Goal: Task Accomplishment & Management: Manage account settings

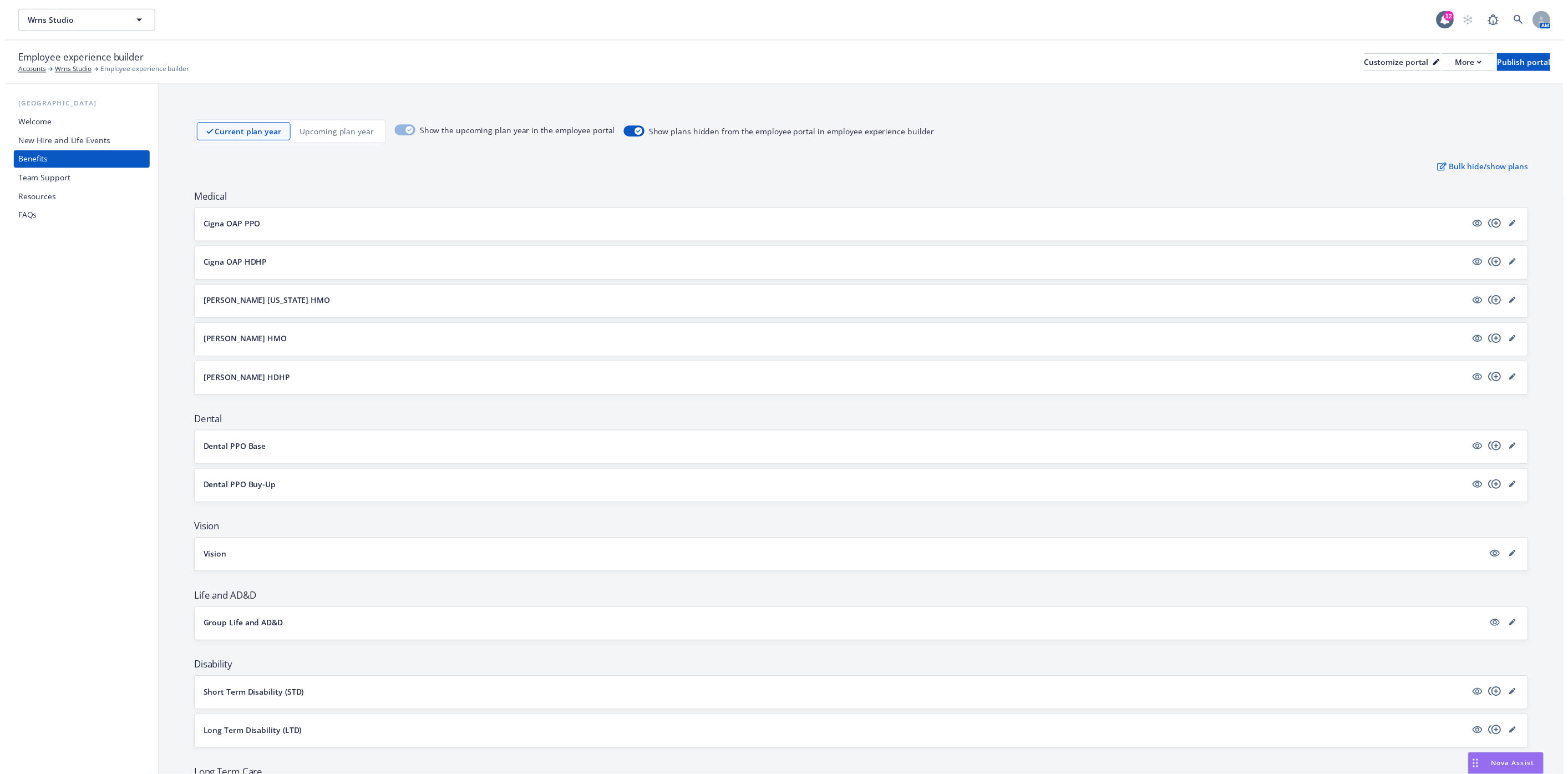
scroll to position [414, 0]
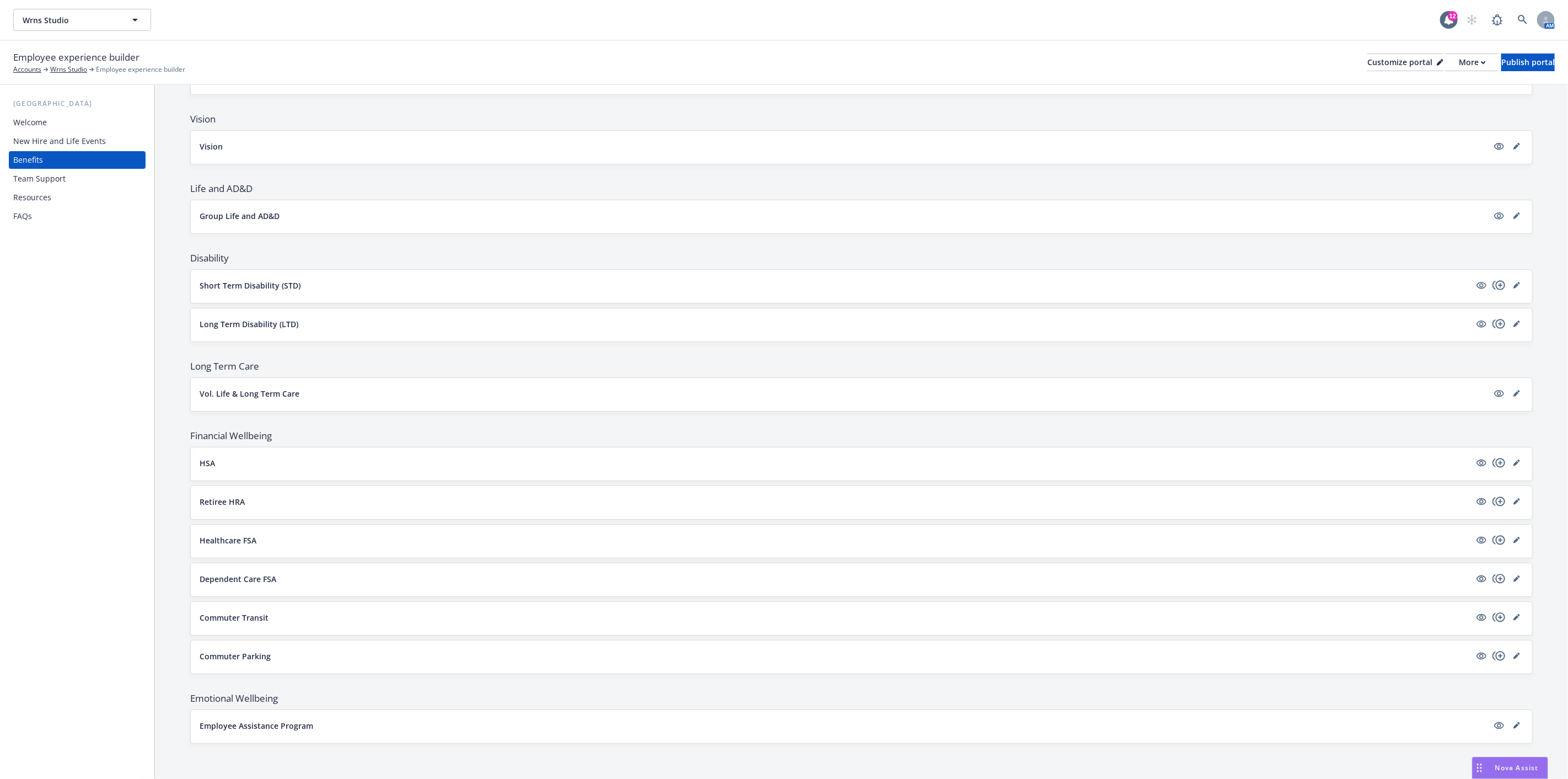
click at [63, 141] on div "New Hire and Life Events" at bounding box center [59, 141] width 92 height 18
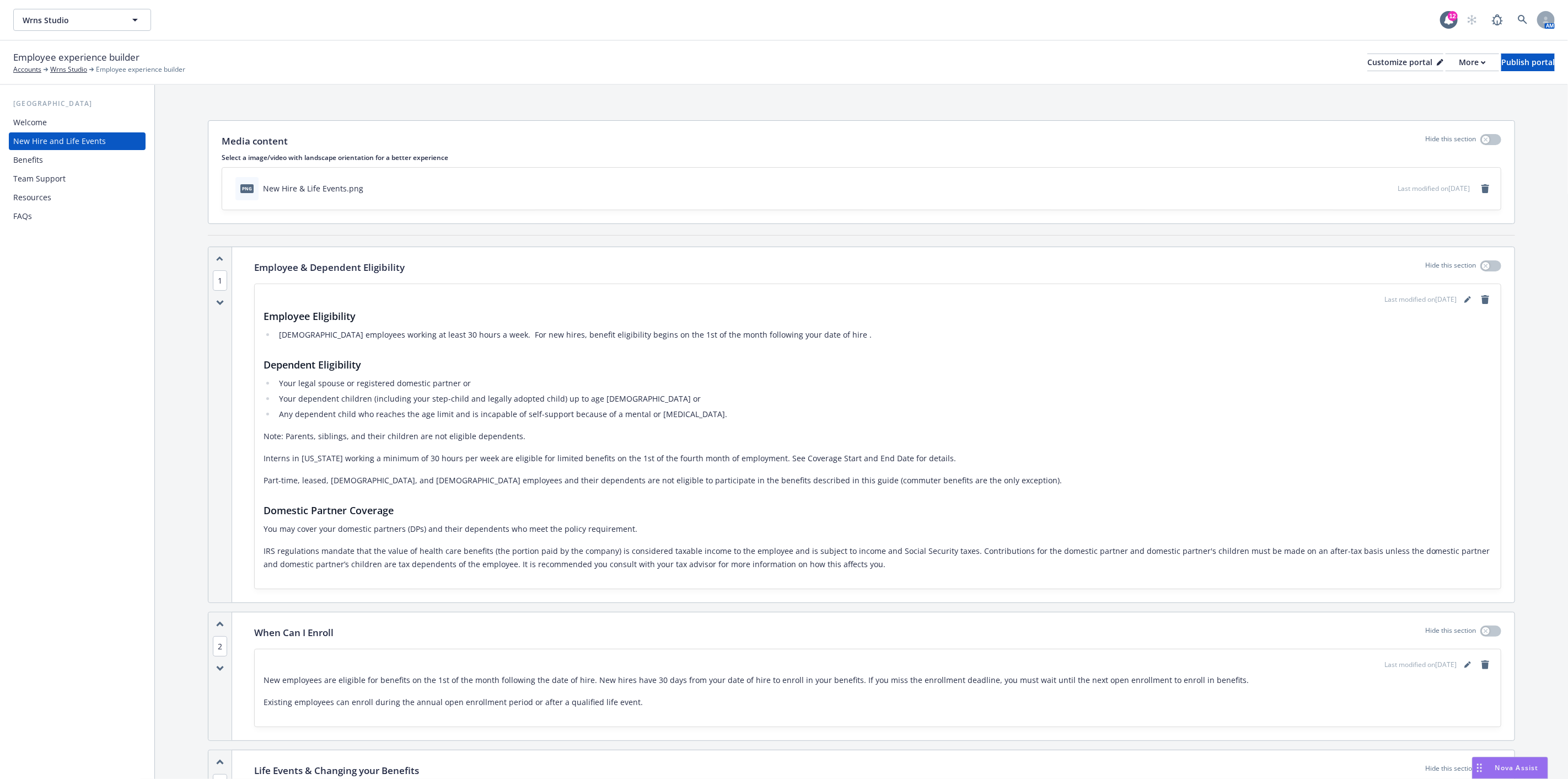
click at [488, 382] on li "Your legal spouse or registered domestic partner or" at bounding box center [884, 383] width 1216 height 13
click at [470, 382] on li "Your legal spouse or registered domestic partner or" at bounding box center [884, 383] width 1216 height 13
click at [1465, 299] on icon "editPencil" at bounding box center [1467, 299] width 6 height 6
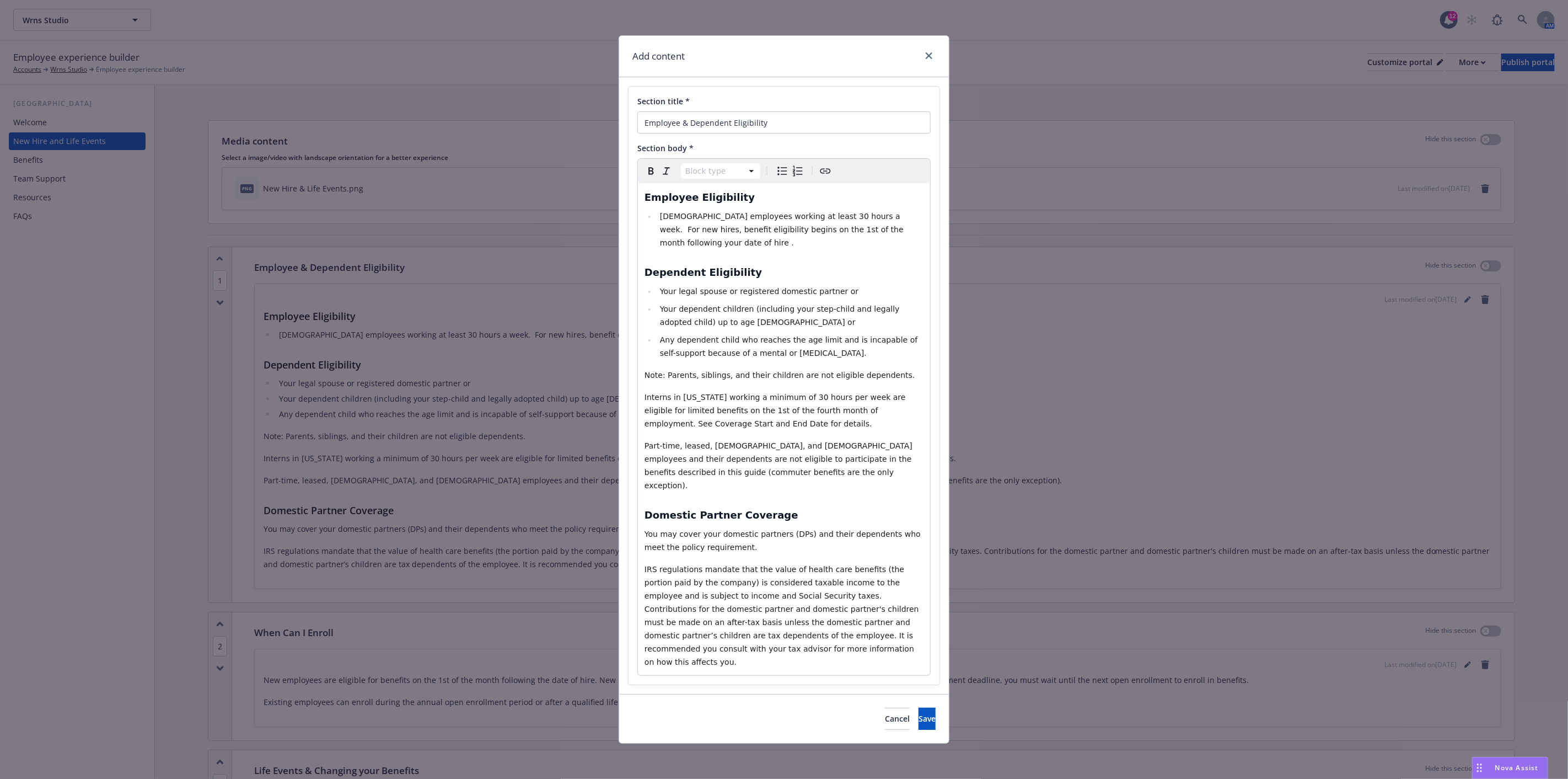
select select
click at [840, 285] on li "Your legal spouse or registered domestic partner or" at bounding box center [790, 291] width 267 height 13
select select "paragraph"
click at [664, 371] on span "Note: Parents, siblings, and their children are not eligible dependents." at bounding box center [779, 375] width 270 height 9
drag, startPoint x: 642, startPoint y: 357, endPoint x: 663, endPoint y: 361, distance: 21.4
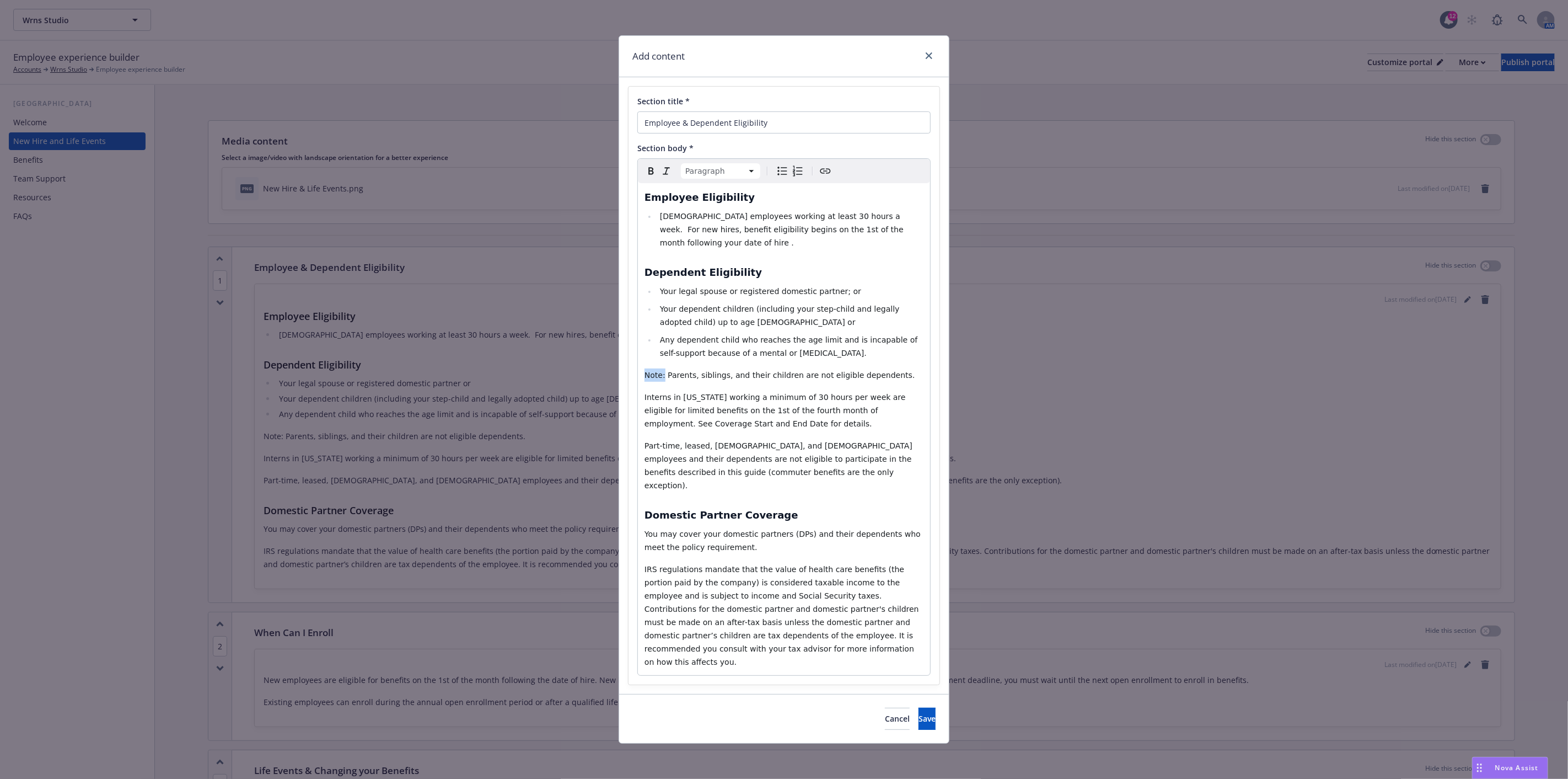
click at [663, 361] on div "Employee Eligibility [DEMOGRAPHIC_DATA] employees working at least 30 hours a w…" at bounding box center [784, 428] width 292 height 492
click at [651, 168] on icon "button" at bounding box center [650, 171] width 13 height 13
drag, startPoint x: 750, startPoint y: 414, endPoint x: 646, endPoint y: 386, distance: 107.7
click at [646, 391] on p "Interns in [US_STATE] working a minimum of 30 hours per week are eligible for l…" at bounding box center [784, 410] width 279 height 39
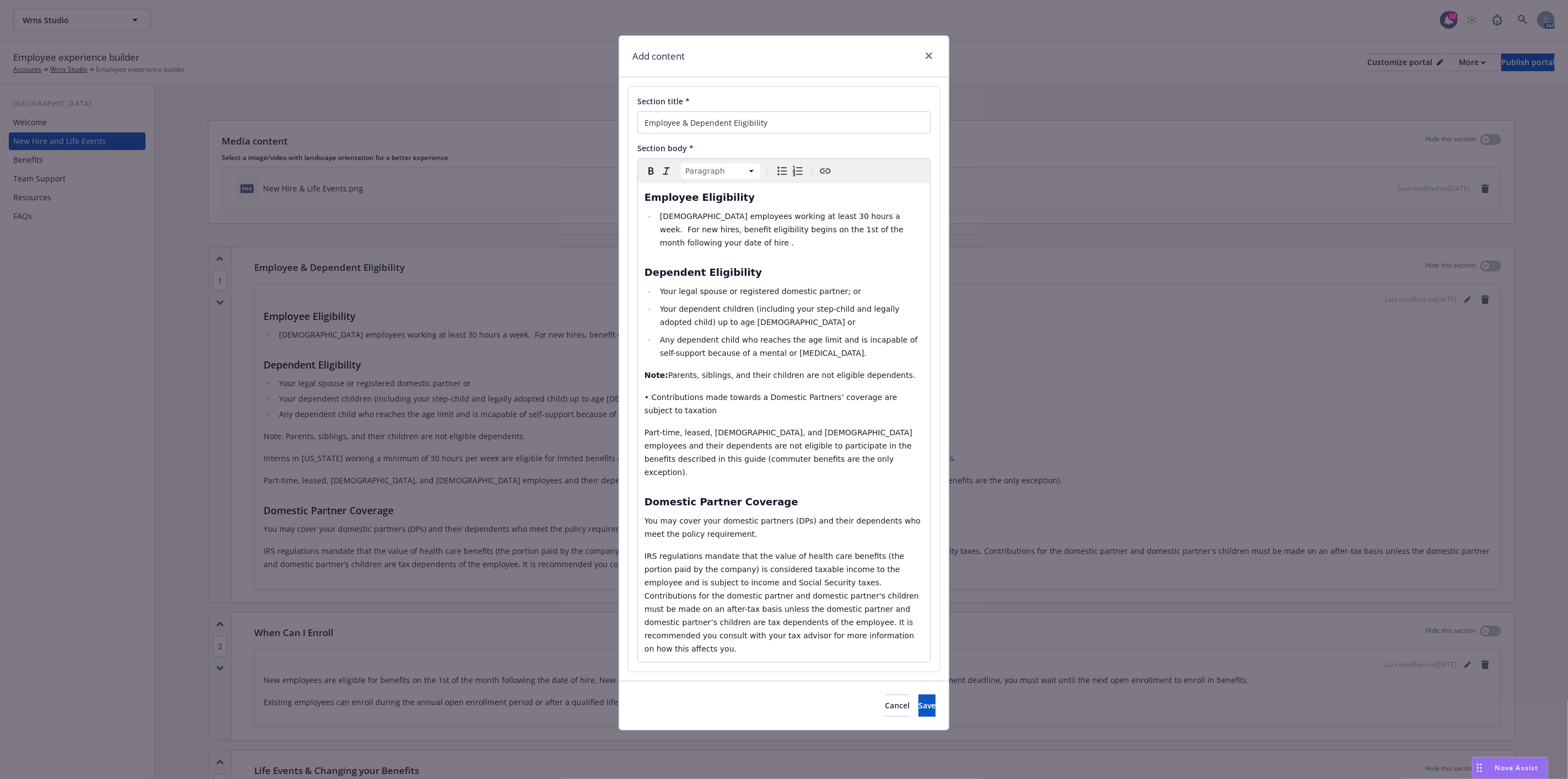
click at [648, 392] on span "• Contributions made towards a Domestic Partners’ coverage are subject to taxat…" at bounding box center [772, 403] width 255 height 22
click at [780, 167] on icon "Bulleted list" at bounding box center [782, 171] width 13 height 13
select select "paragraph"
click at [642, 363] on div "Employee Eligibility [DEMOGRAPHIC_DATA] employees working at least 30 hours a w…" at bounding box center [784, 422] width 292 height 479
click at [776, 170] on icon "Bulleted list" at bounding box center [782, 171] width 13 height 13
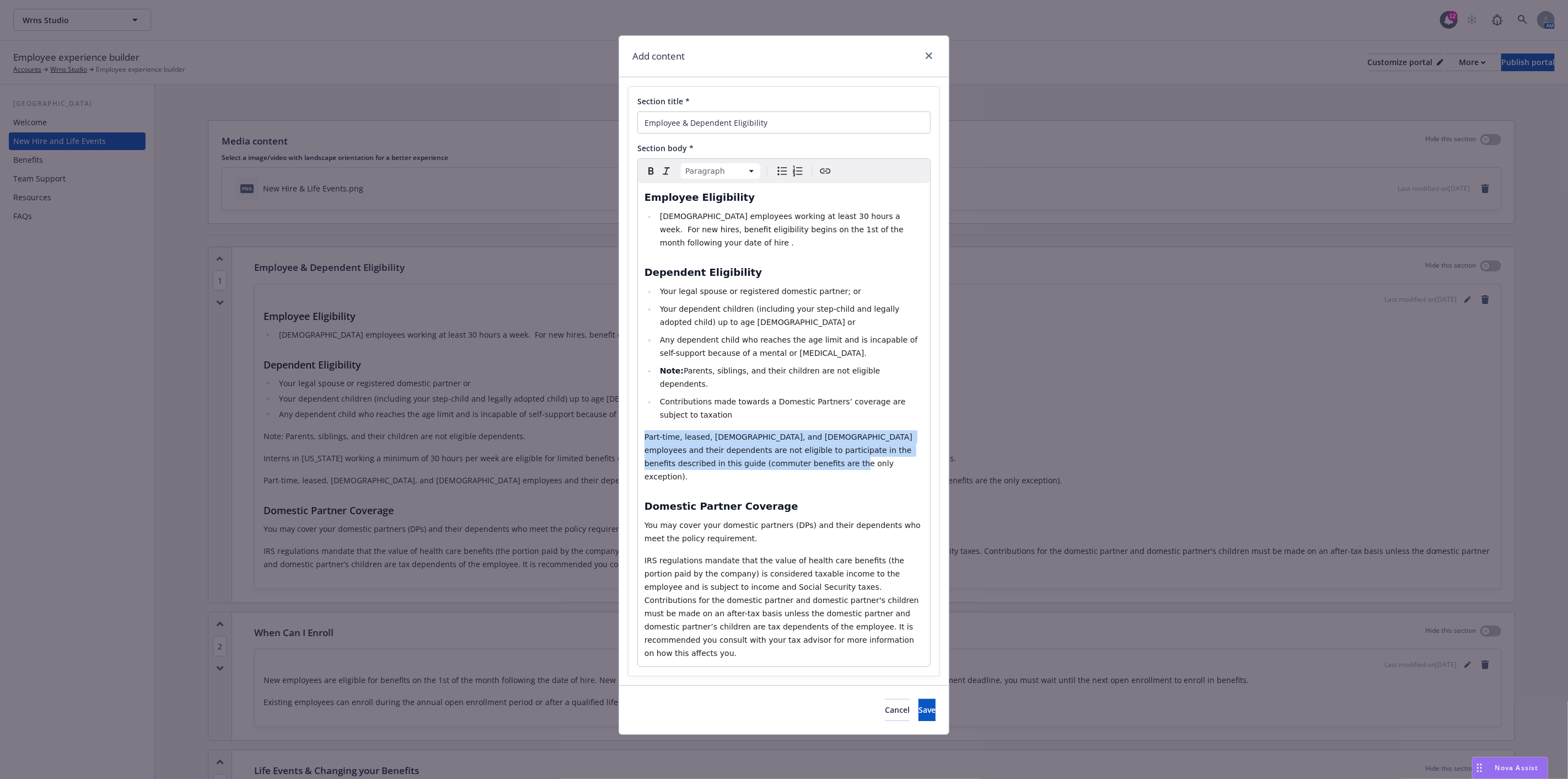
drag, startPoint x: 768, startPoint y: 443, endPoint x: 642, endPoint y: 412, distance: 129.8
click at [643, 412] on div "Employee Eligibility [DEMOGRAPHIC_DATA] employees working at least 30 hours a w…" at bounding box center [784, 424] width 292 height 483
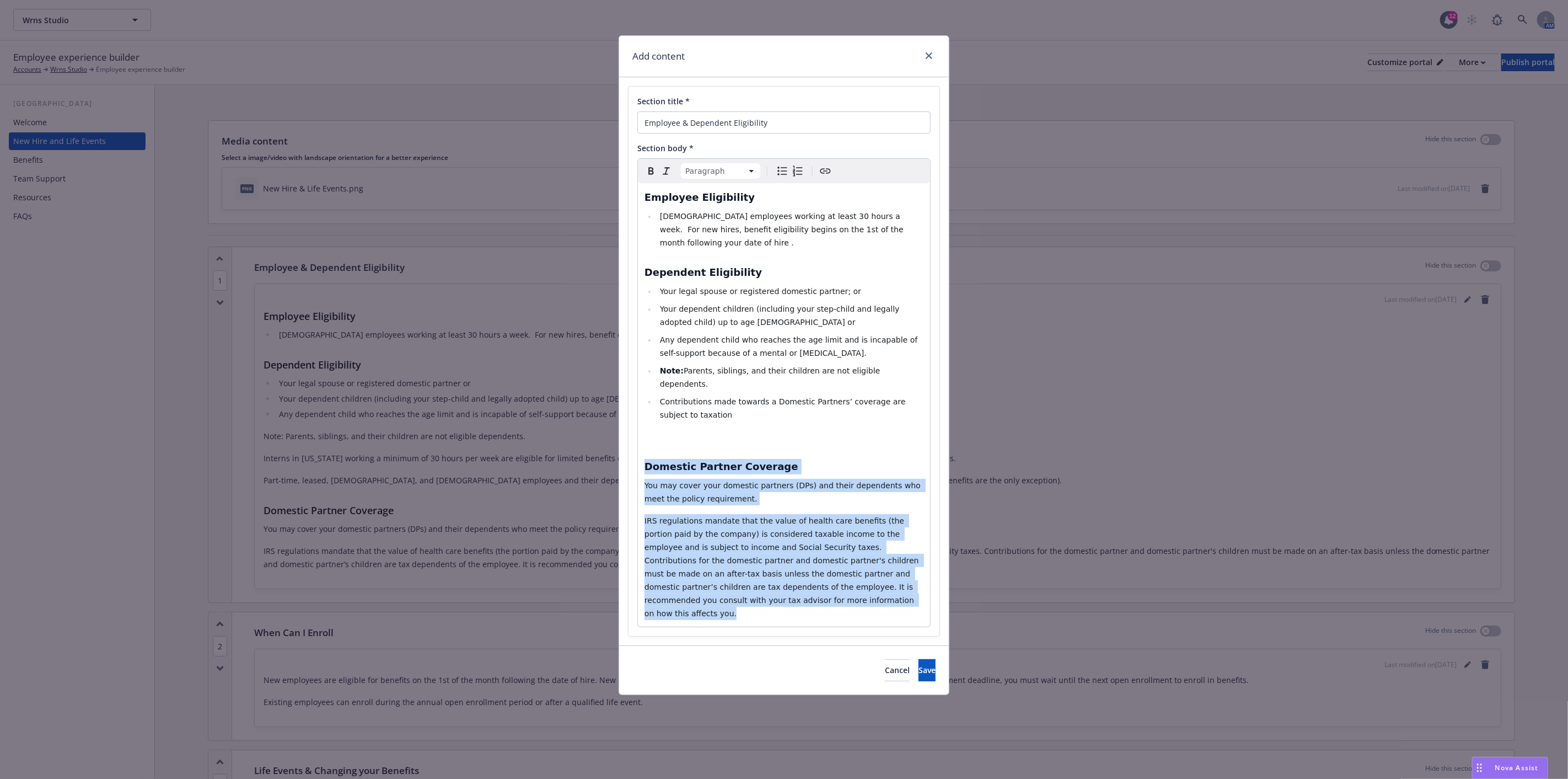
drag, startPoint x: 785, startPoint y: 577, endPoint x: 647, endPoint y: 432, distance: 200.2
click at [647, 432] on div "Employee Eligibility [DEMOGRAPHIC_DATA] employees working at least 30 hours a w…" at bounding box center [784, 404] width 292 height 444
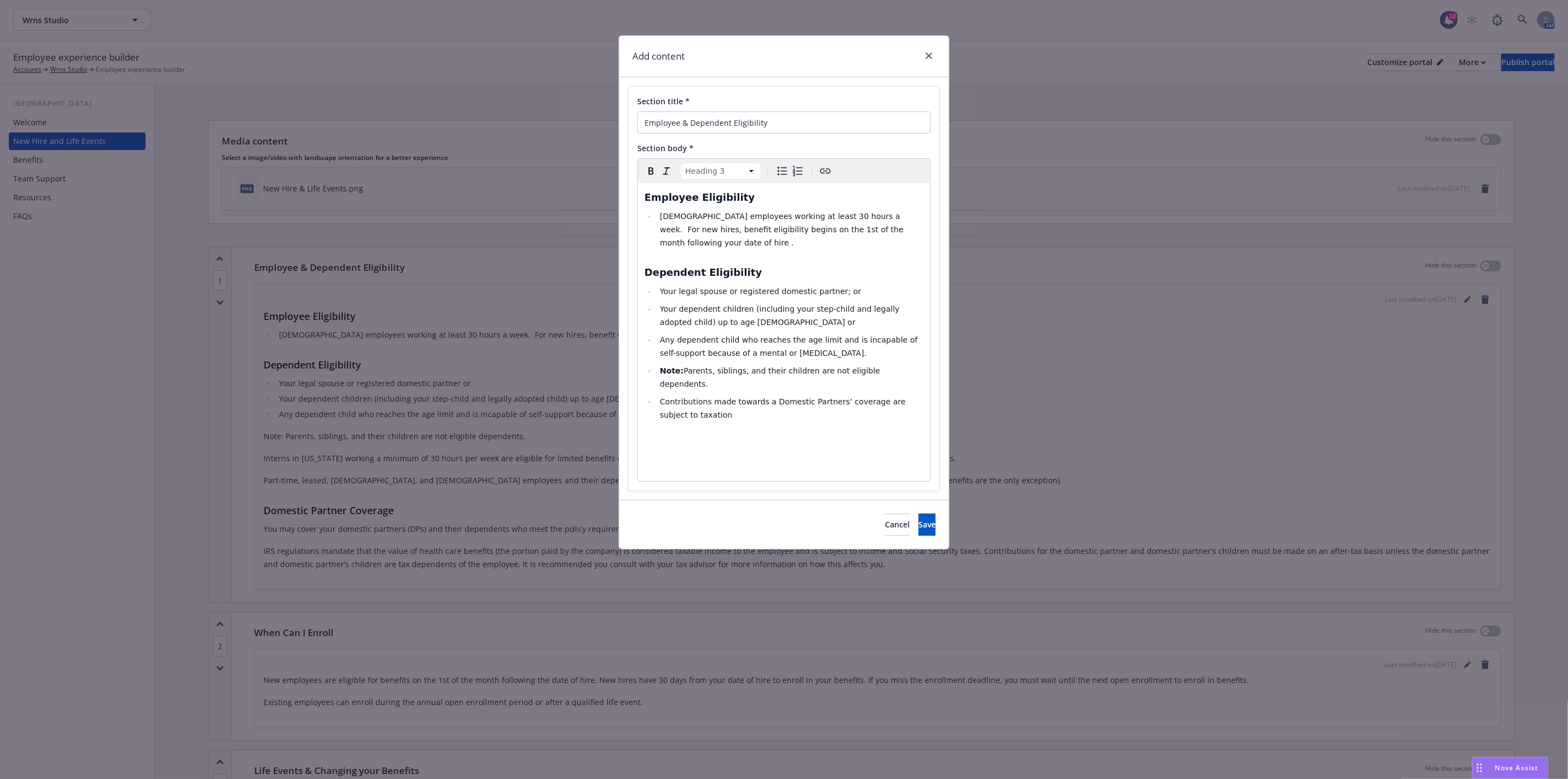
select select "paragraph"
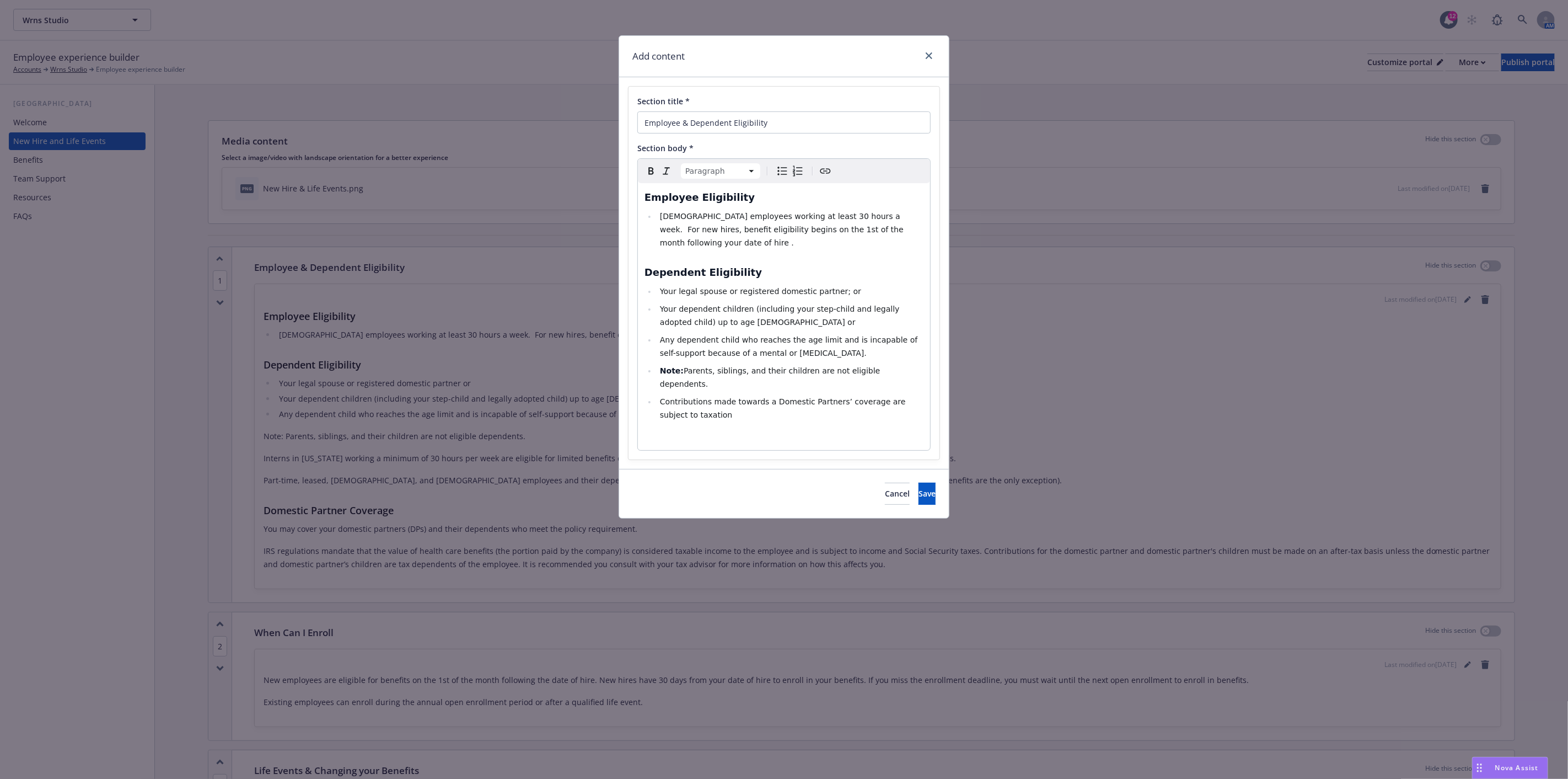
select select
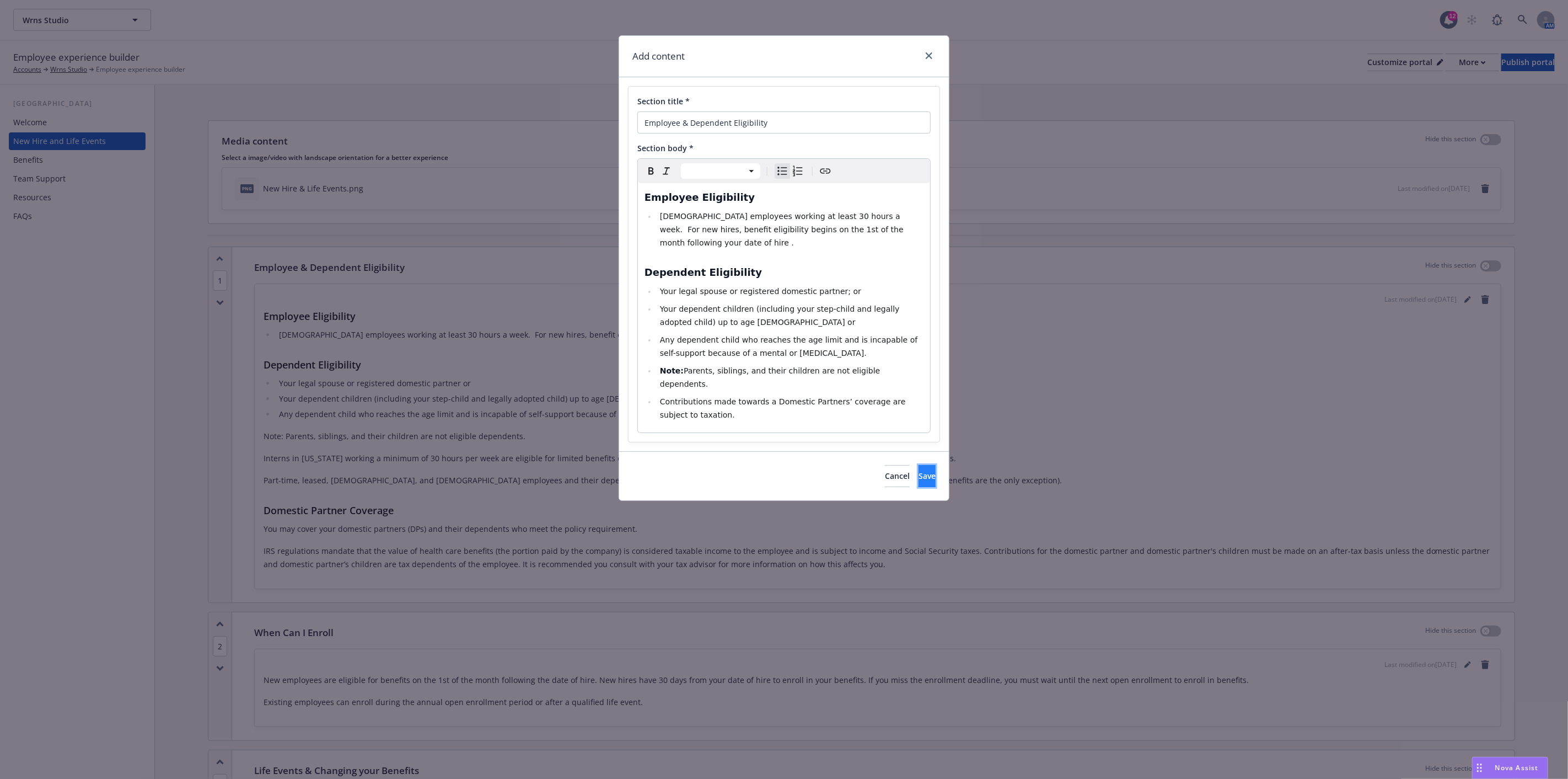
click at [918, 470] on span "Save" at bounding box center [926, 475] width 17 height 10
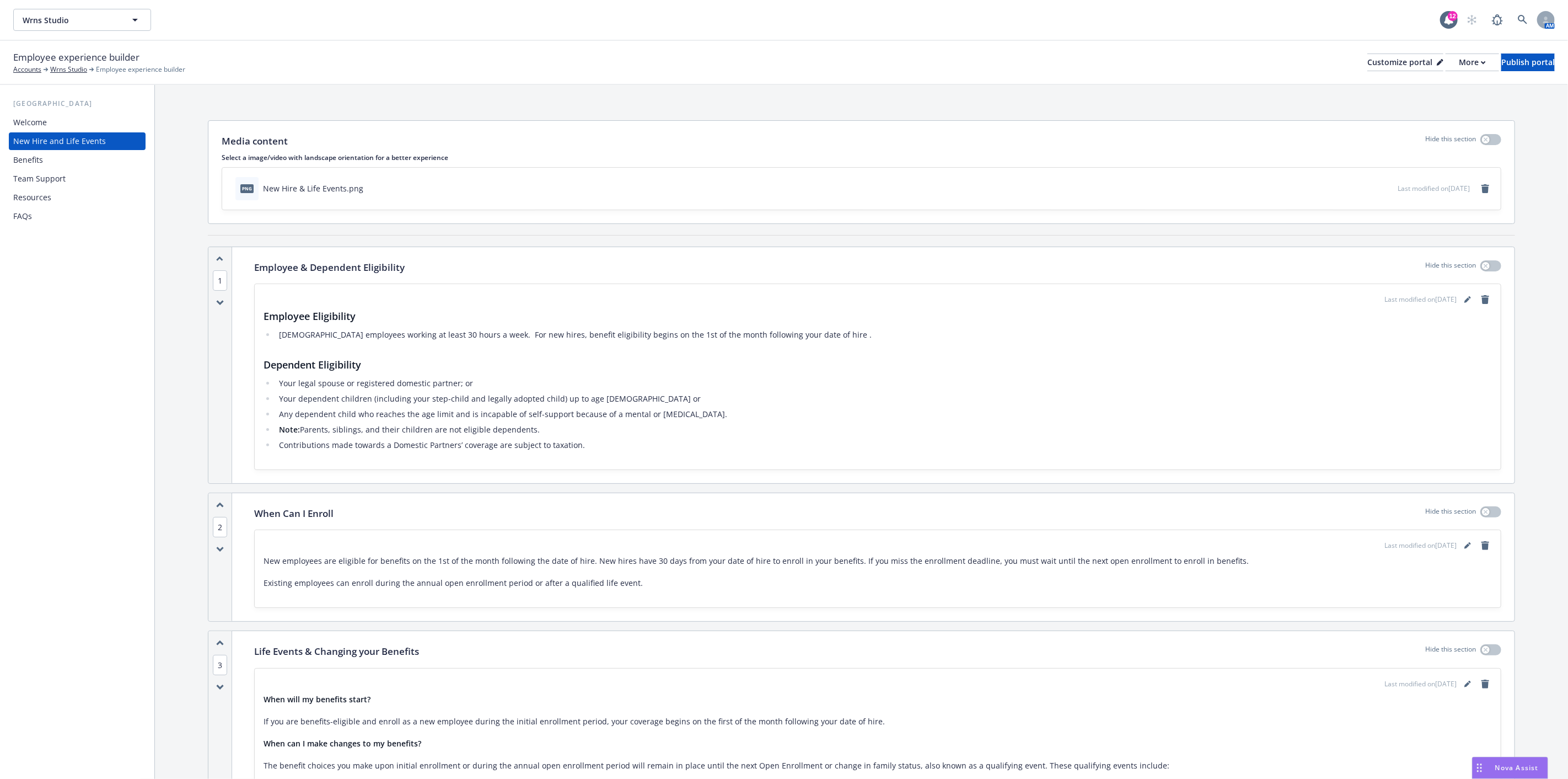
click at [59, 159] on div "Benefits" at bounding box center [76, 160] width 128 height 18
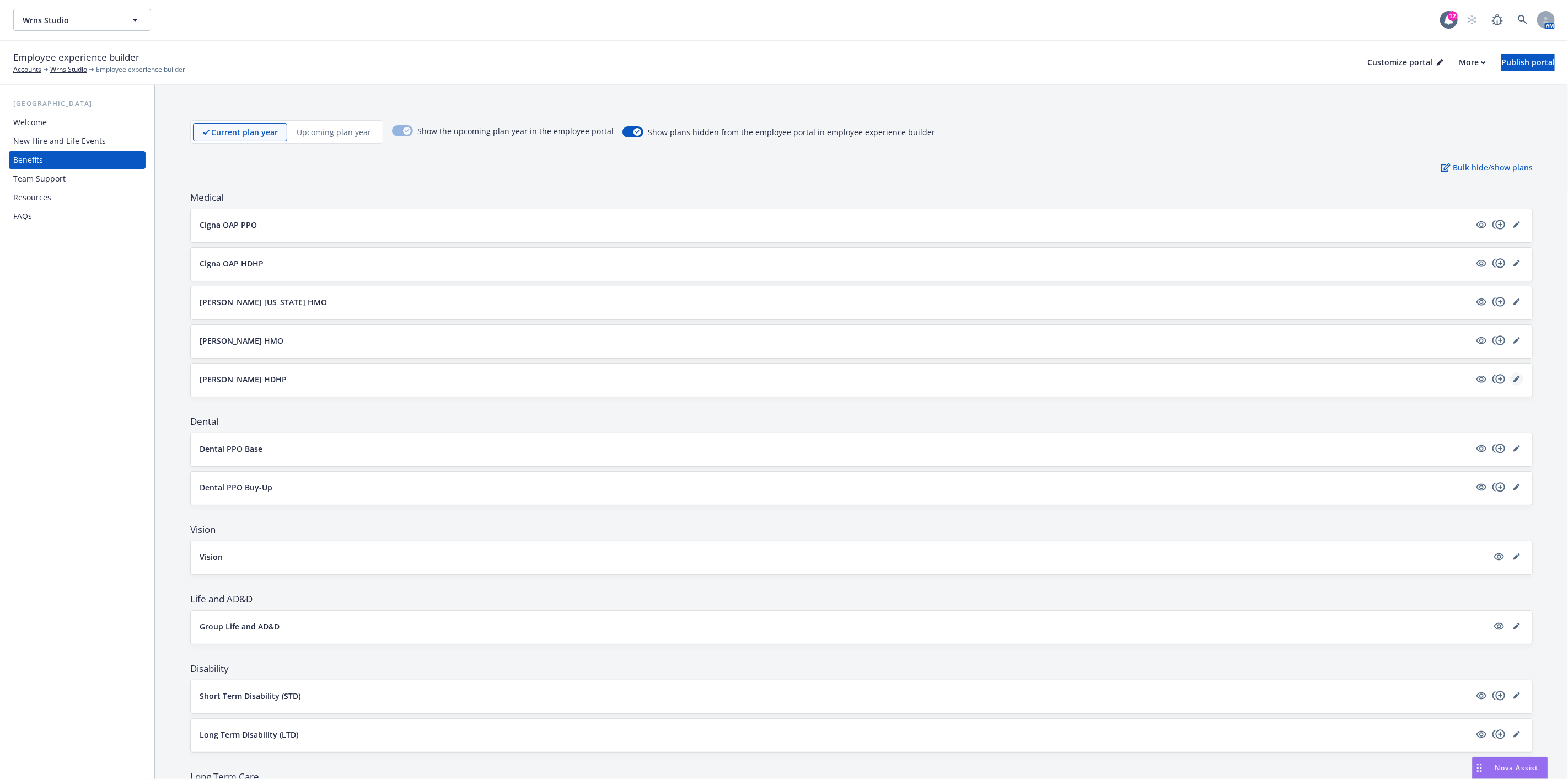
click at [1512, 378] on link "editPencil" at bounding box center [1517, 379] width 13 height 13
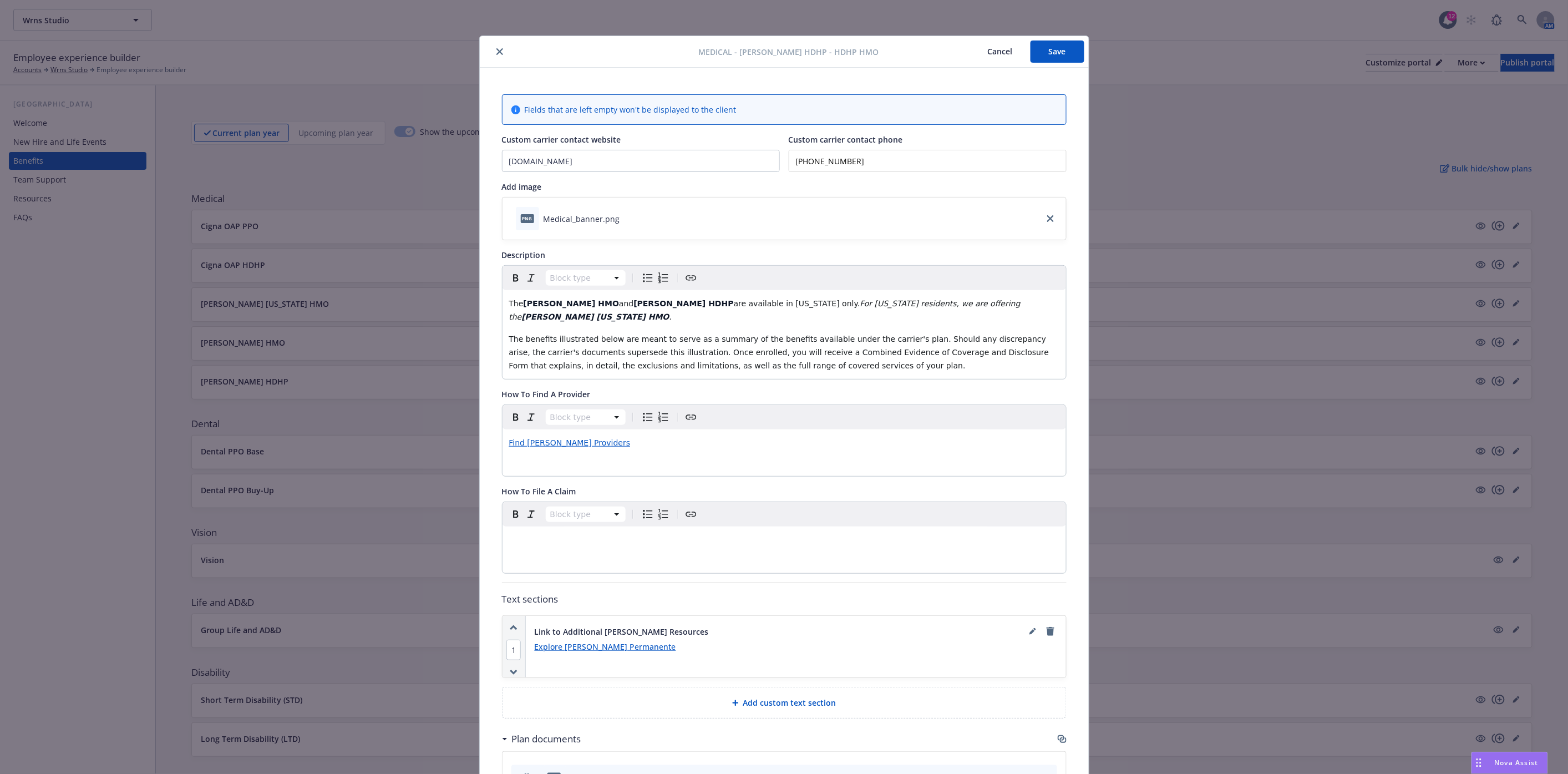
click at [496, 48] on icon "close" at bounding box center [500, 52] width 6 height 6
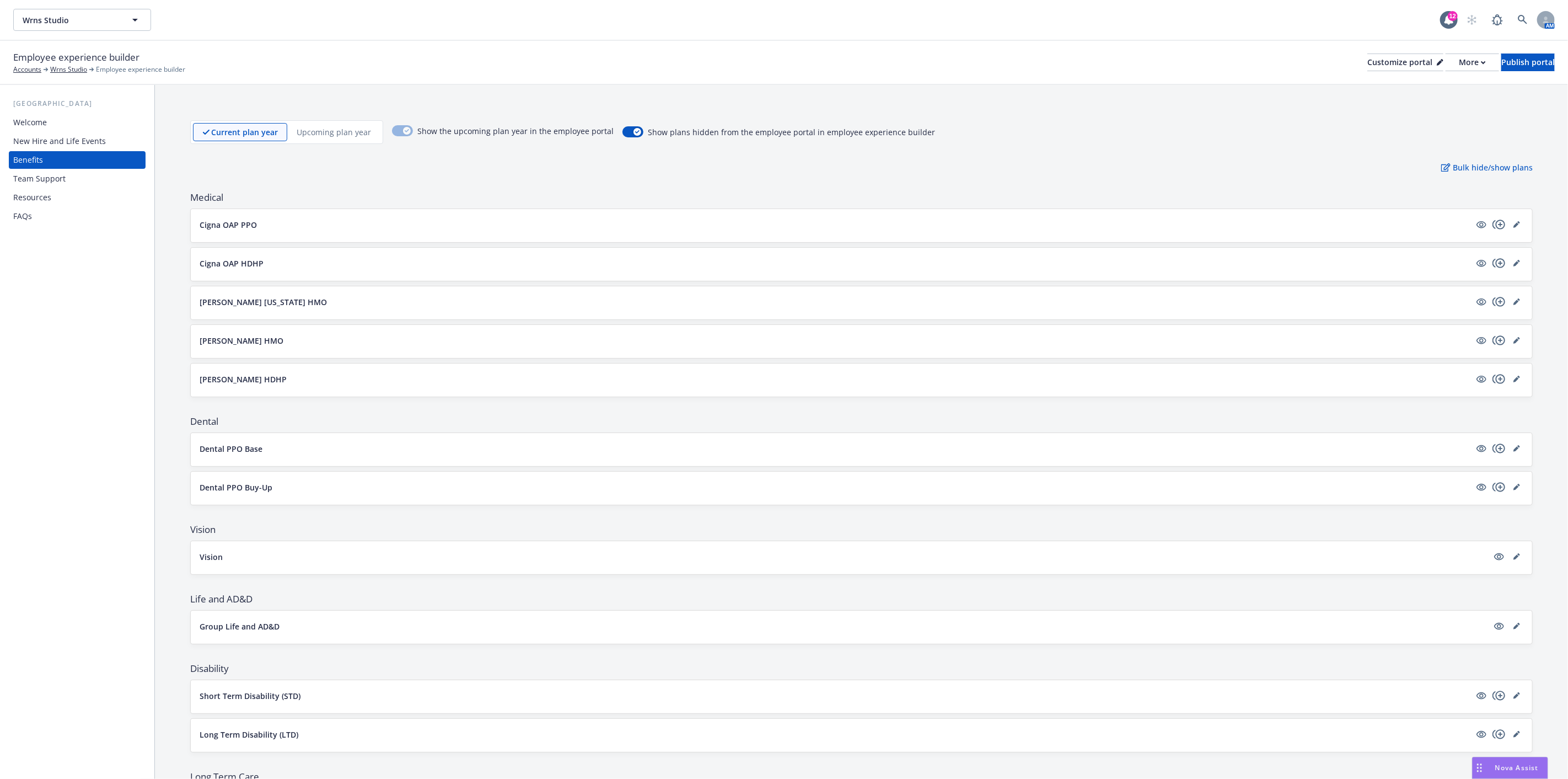
click at [221, 378] on p "[PERSON_NAME] HDHP" at bounding box center [243, 379] width 87 height 11
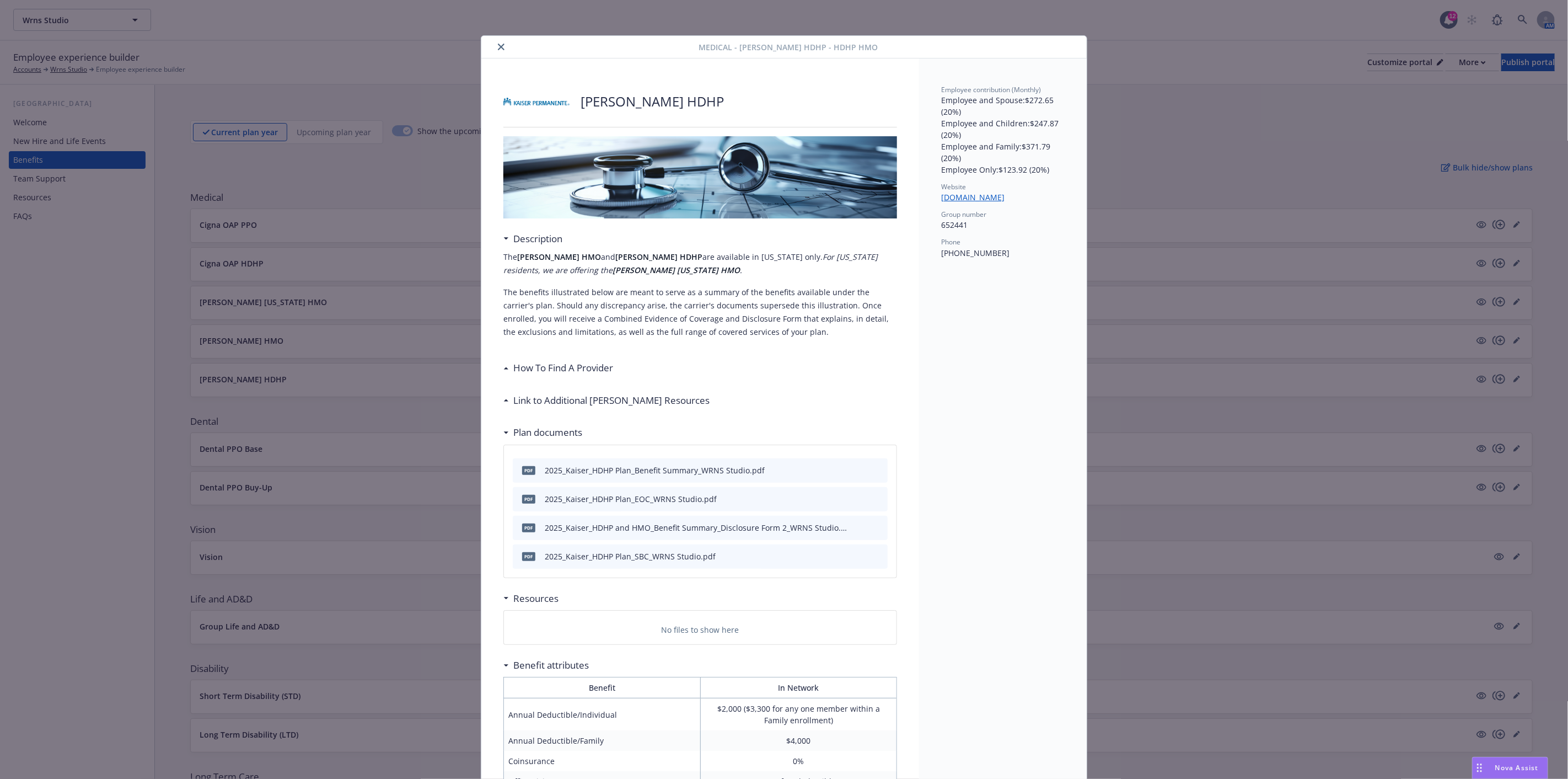
click at [1004, 89] on span "Employee contribution (Monthly)" at bounding box center [991, 90] width 99 height 10
click at [498, 45] on icon "close" at bounding box center [501, 47] width 6 height 6
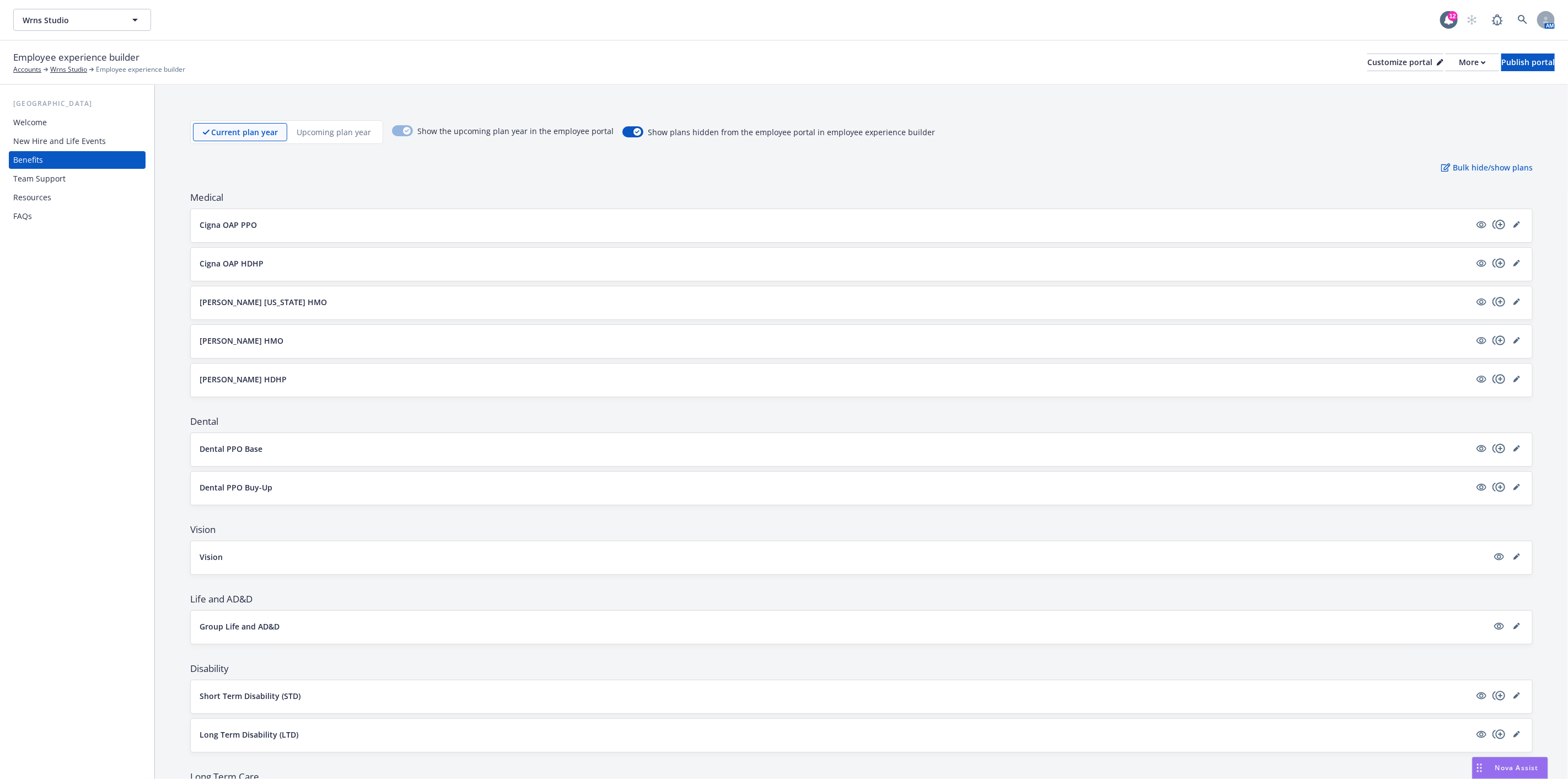
click at [1107, 217] on div "Cigna OAP PPO" at bounding box center [861, 225] width 1341 height 33
click at [213, 219] on p "Cigna OAP PPO" at bounding box center [228, 225] width 57 height 11
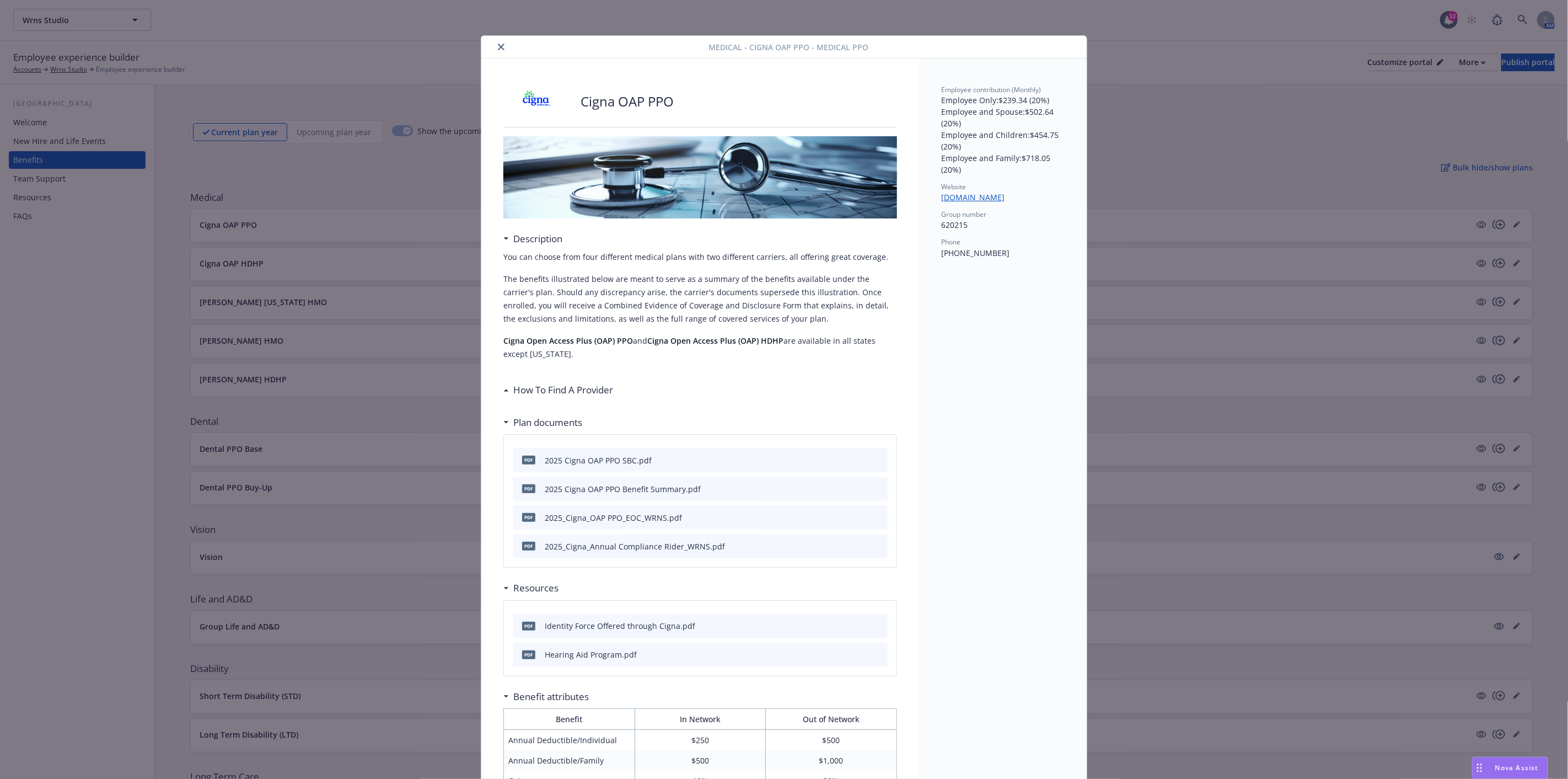
click at [495, 45] on button "close" at bounding box center [501, 47] width 13 height 13
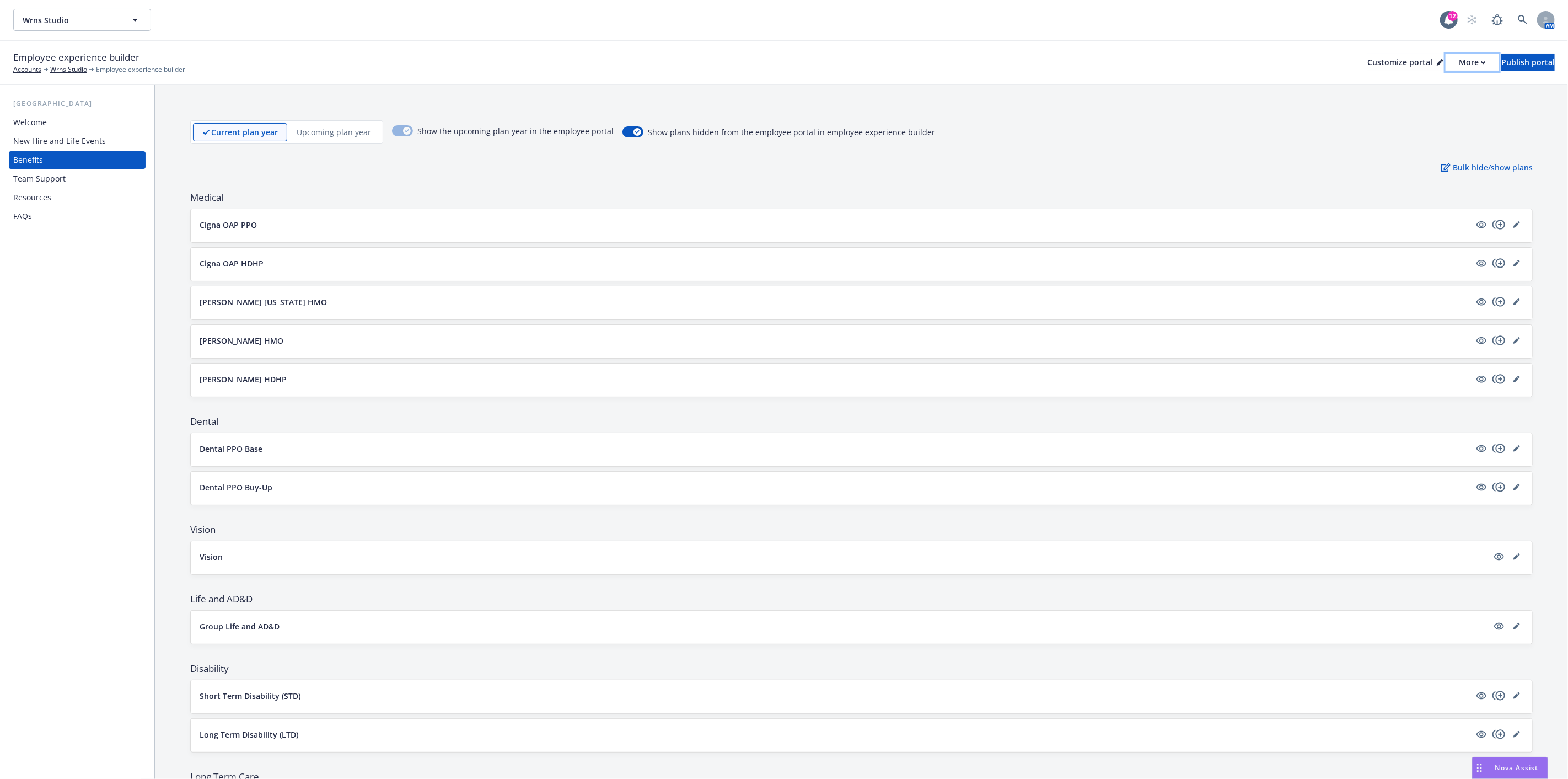
click at [1459, 64] on div "More" at bounding box center [1473, 62] width 27 height 17
click at [1265, 120] on div "Current plan year Upcoming plan year Show the upcoming plan year in the employe…" at bounding box center [861, 132] width 1343 height 24
click at [1367, 61] on div "Customize portal" at bounding box center [1405, 62] width 76 height 17
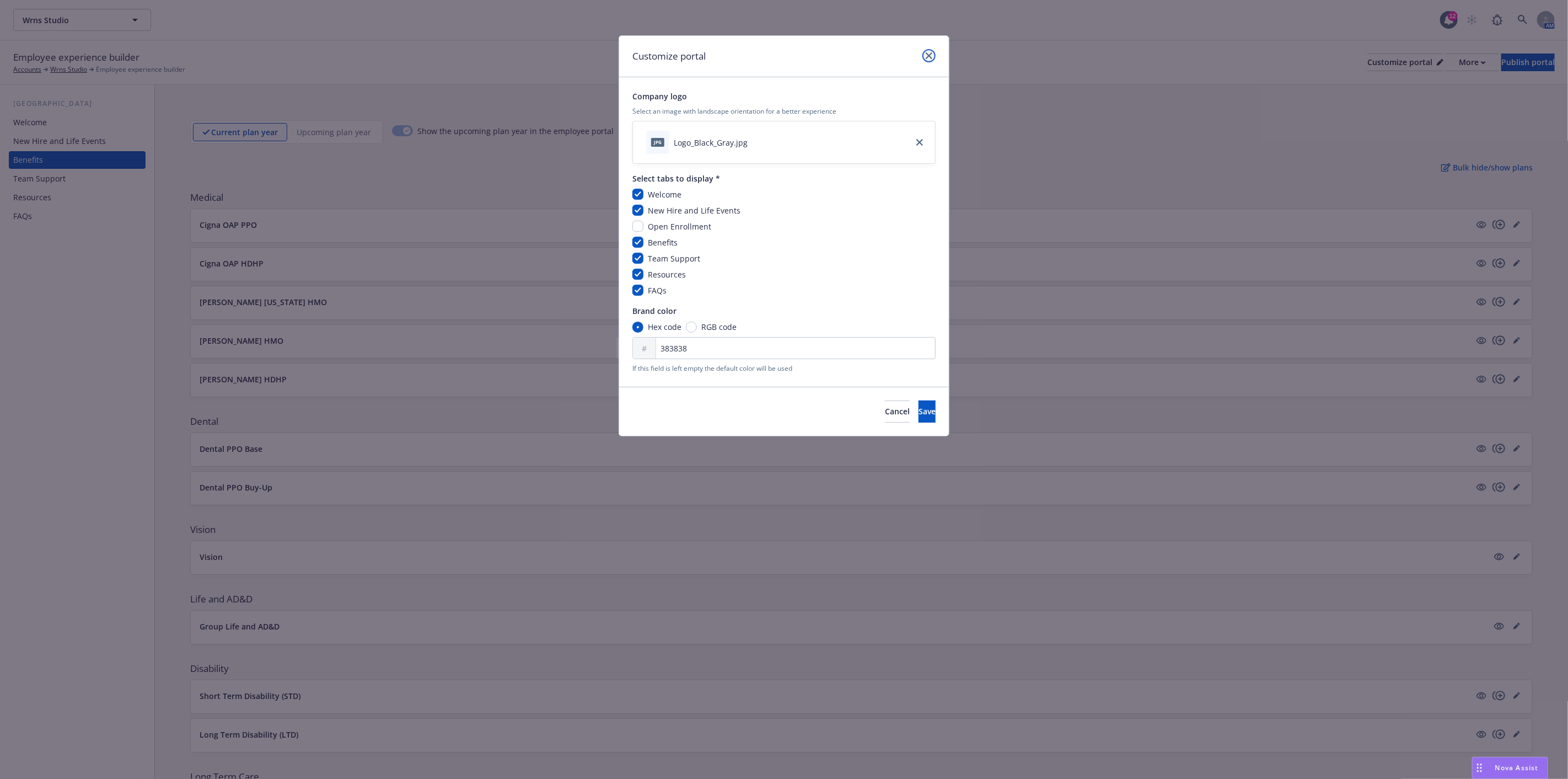
click at [930, 55] on icon "close" at bounding box center [929, 55] width 6 height 6
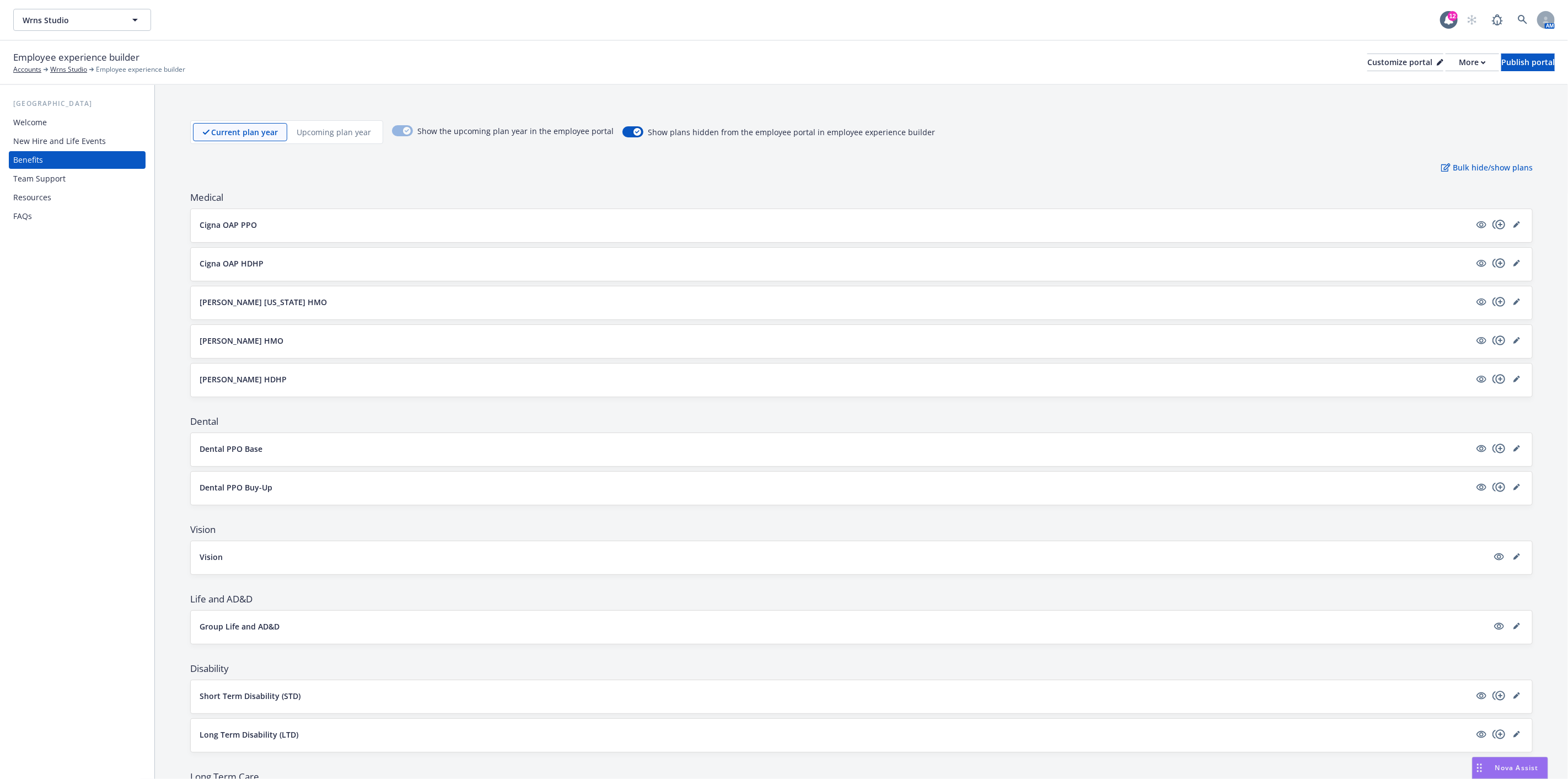
click at [251, 266] on p "Cigna OAP HDHP" at bounding box center [232, 263] width 64 height 11
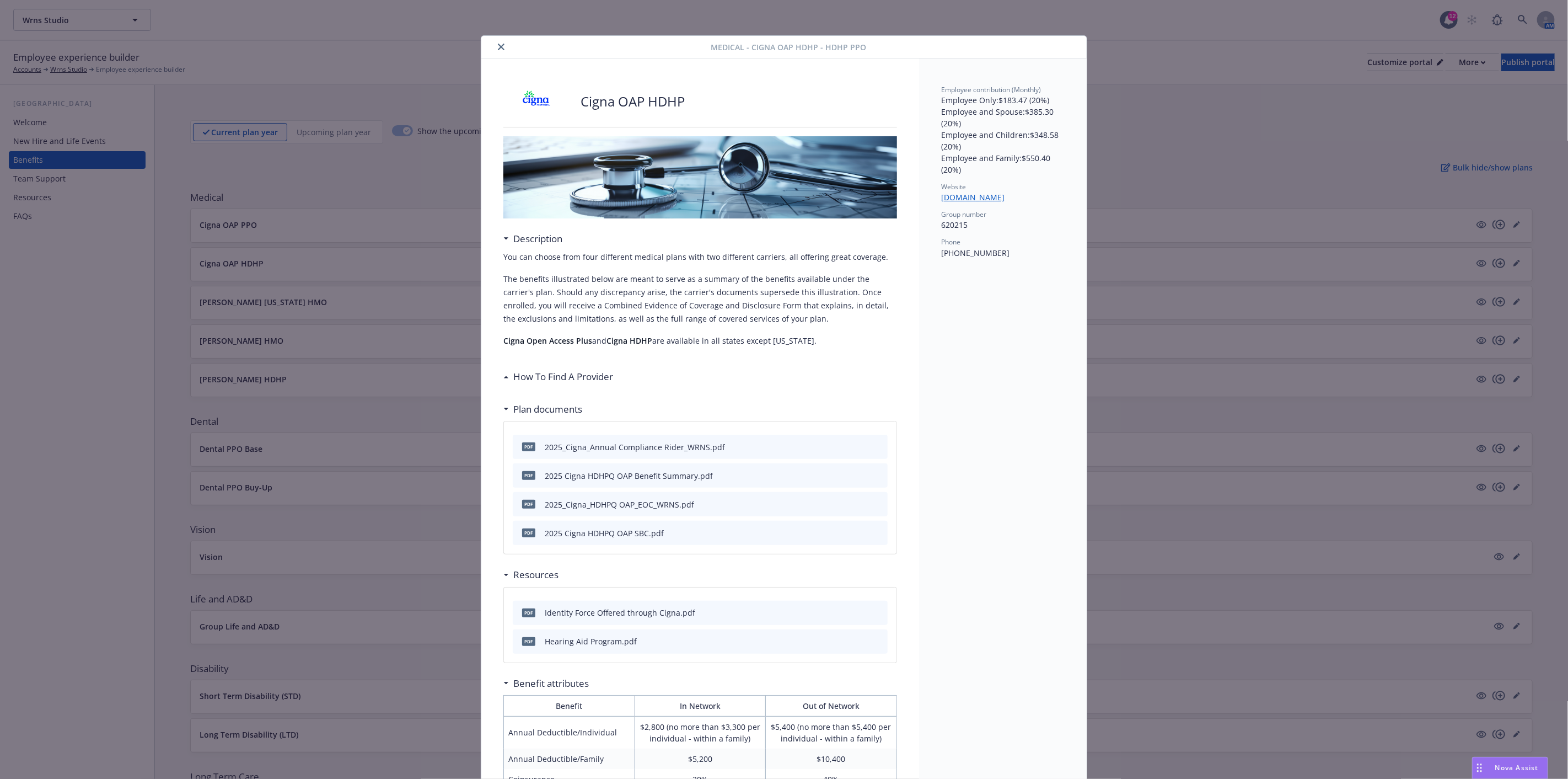
scroll to position [33, 0]
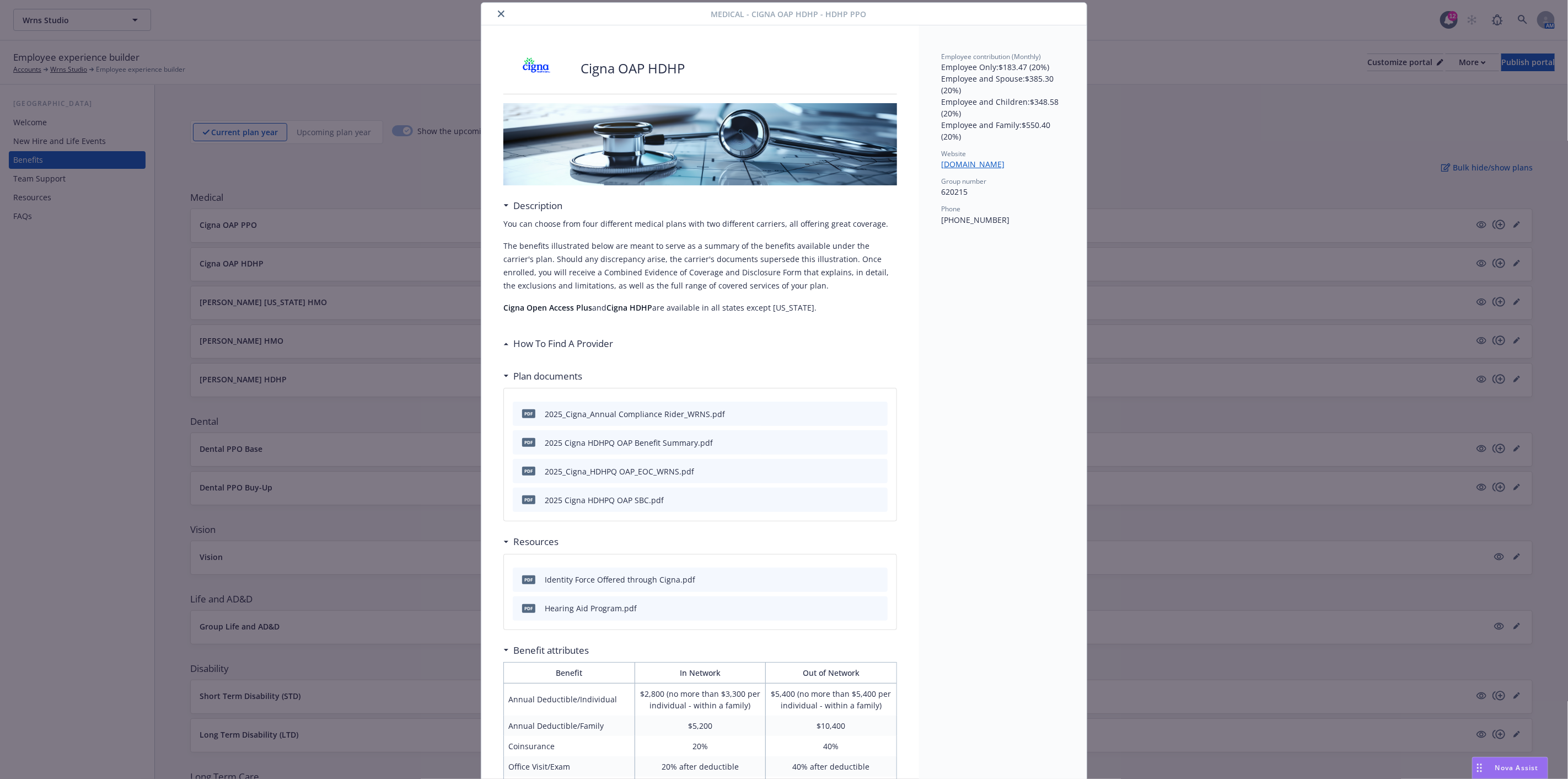
click at [497, 10] on button "close" at bounding box center [501, 14] width 13 height 13
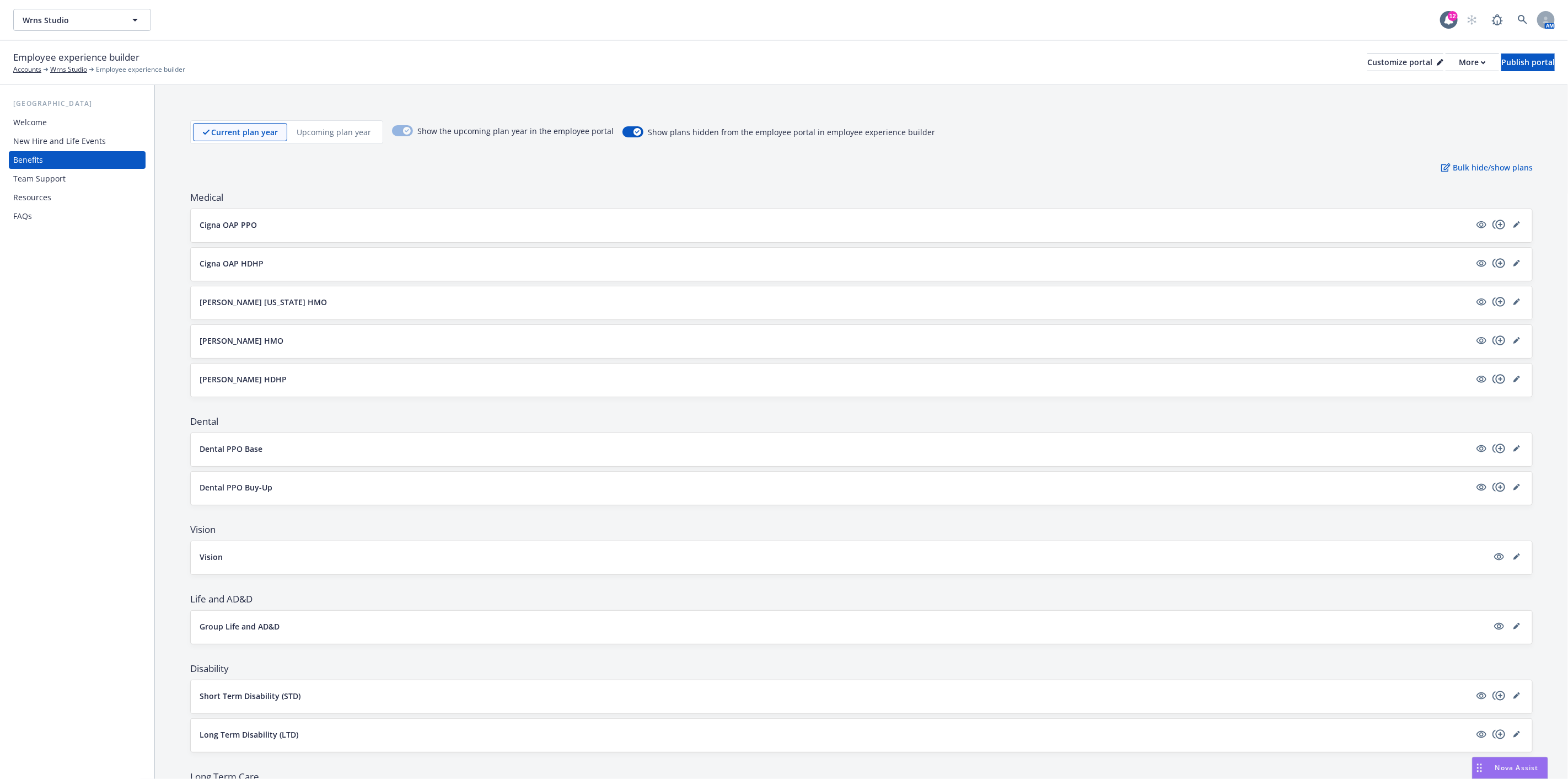
click at [233, 379] on p "[PERSON_NAME] HDHP" at bounding box center [243, 379] width 87 height 11
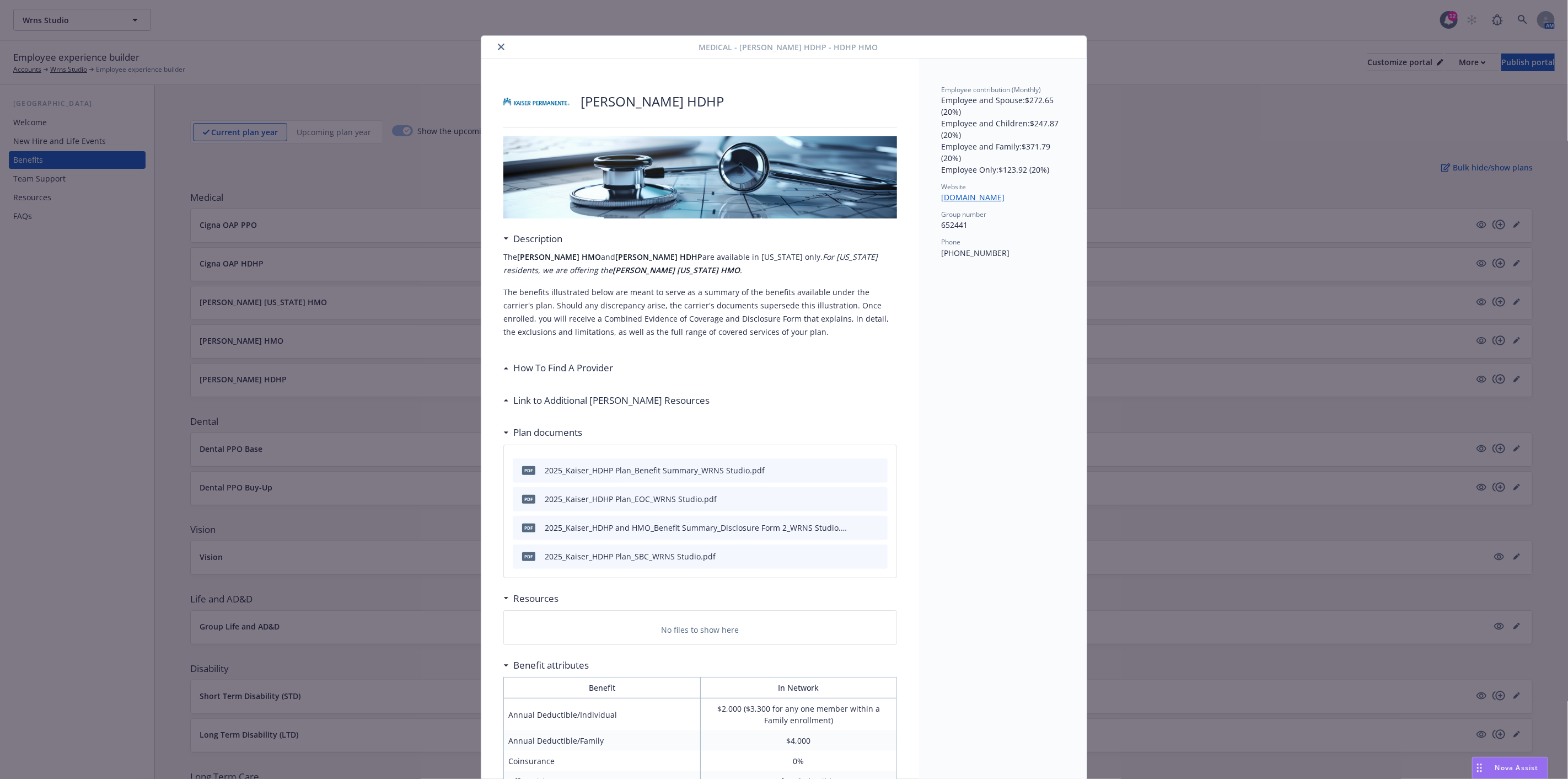
scroll to position [33, 0]
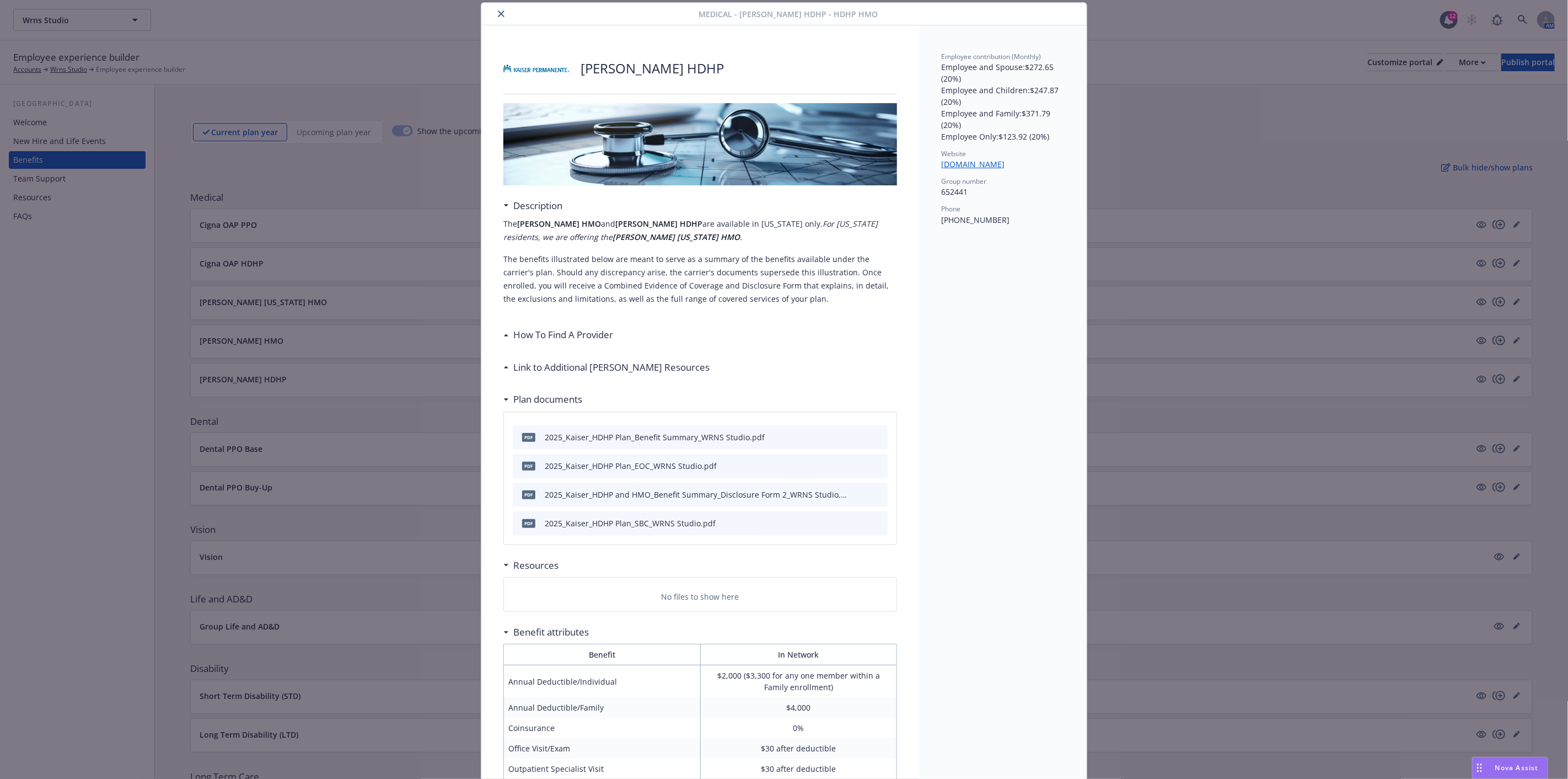
click at [967, 121] on p "Employee and Family : $371.79 (20%)" at bounding box center [1003, 119] width 124 height 23
click at [499, 14] on icon "close" at bounding box center [501, 14] width 6 height 6
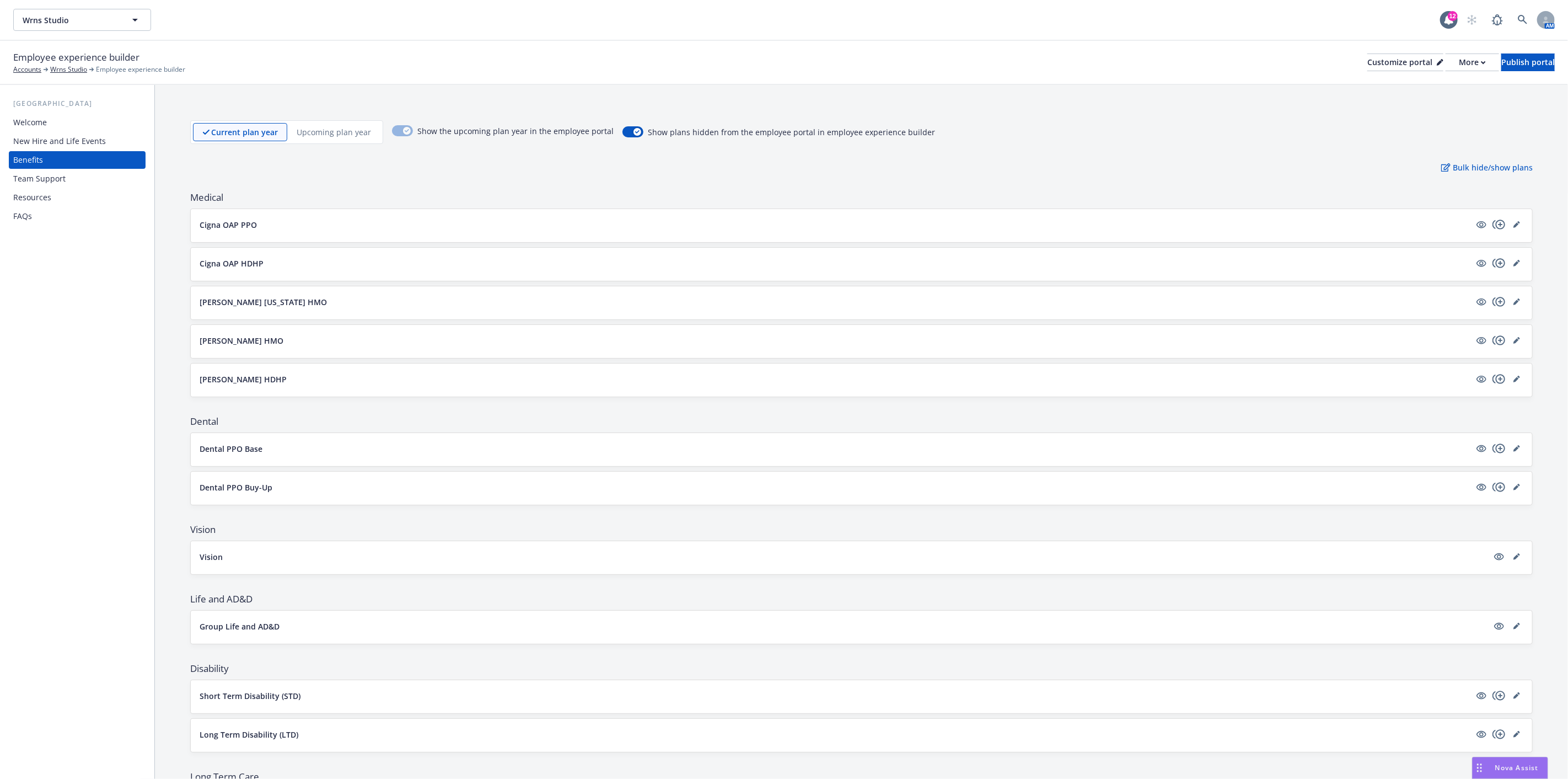
click at [430, 221] on button "Cigna OAP PPO" at bounding box center [835, 225] width 1270 height 11
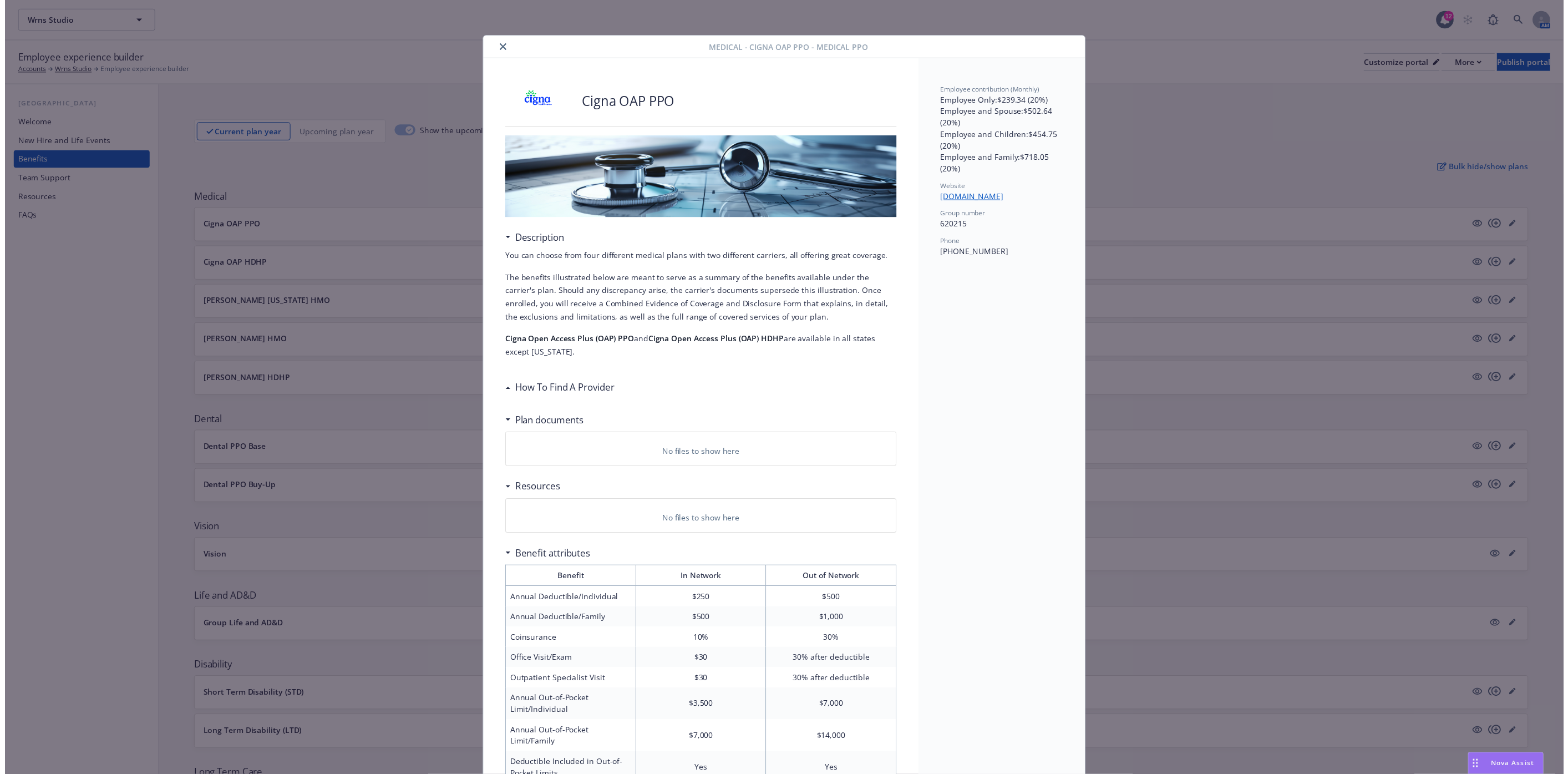
scroll to position [33, 0]
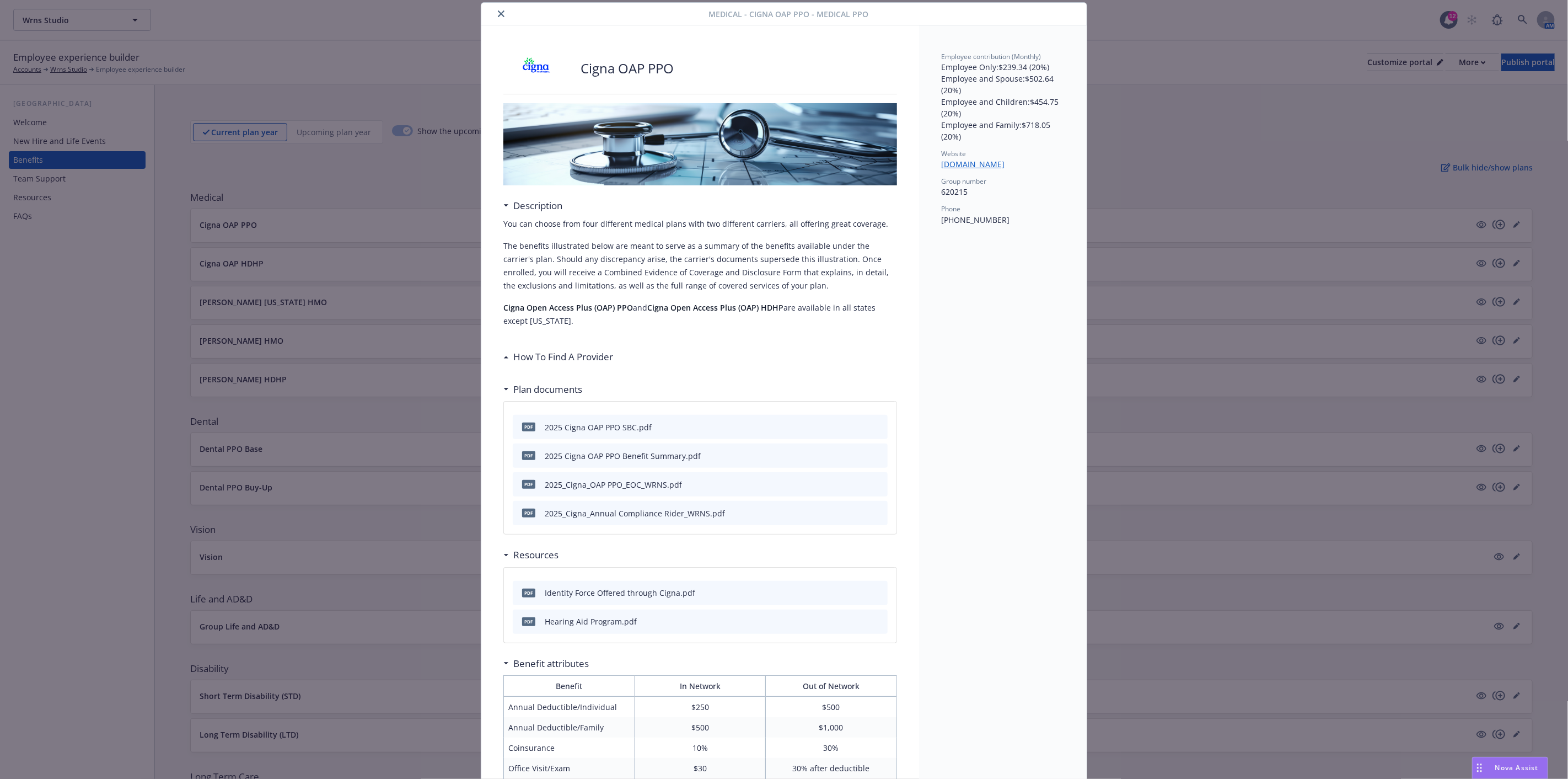
click at [504, 356] on icon at bounding box center [505, 356] width 4 height 2
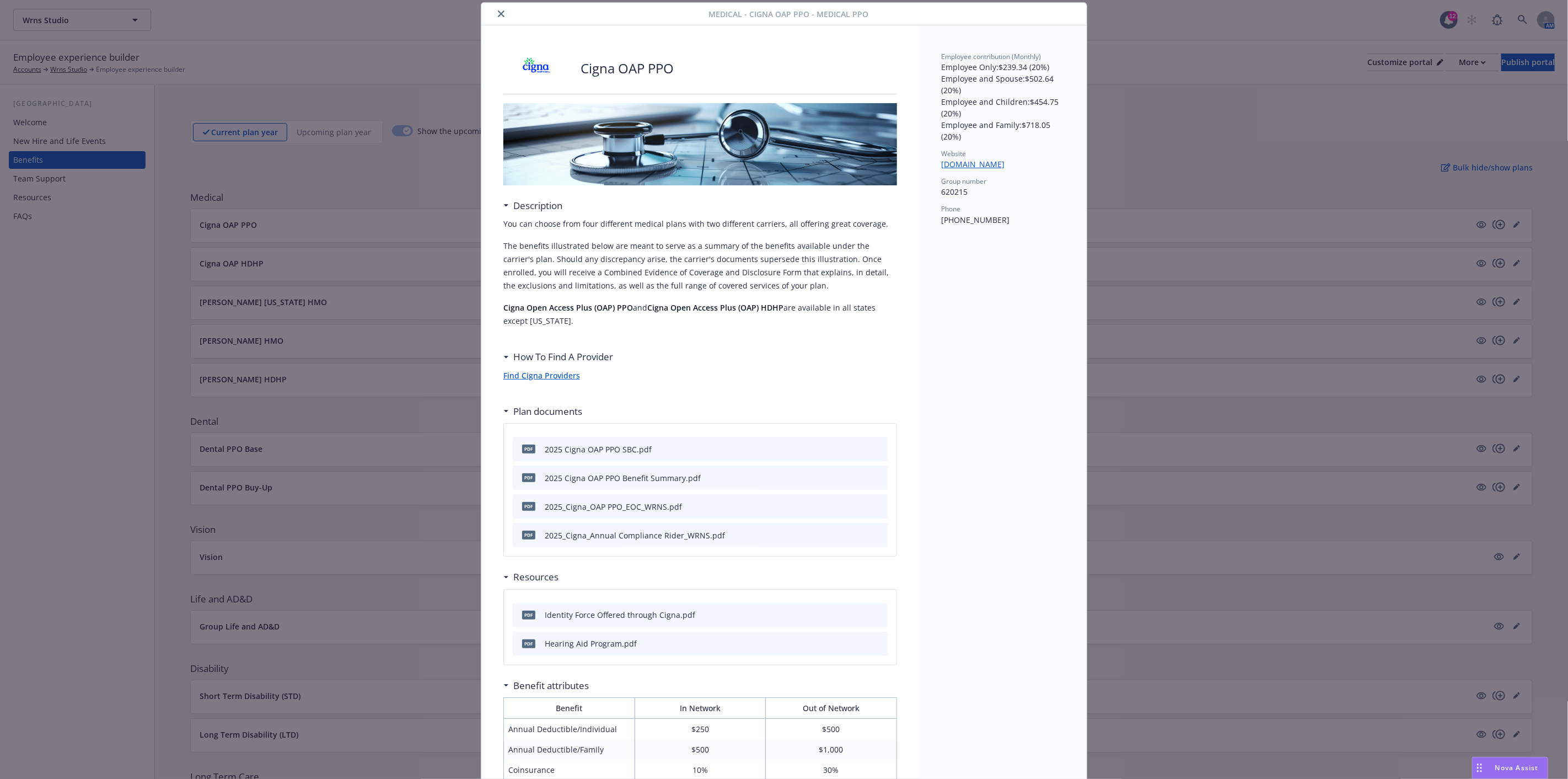
click at [508, 355] on div "How To Find A Provider" at bounding box center [561, 357] width 104 height 14
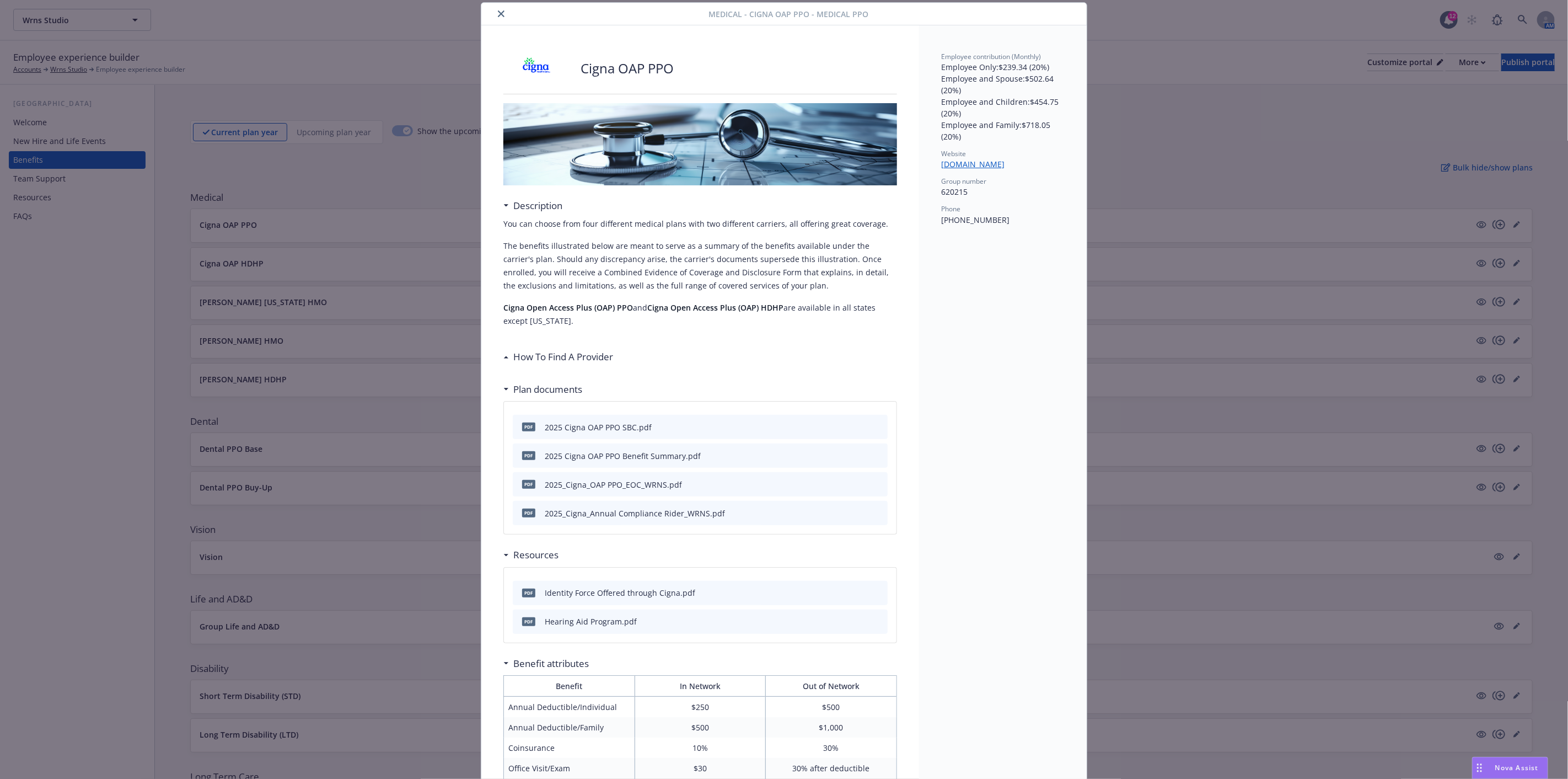
click at [498, 11] on icon "close" at bounding box center [501, 14] width 6 height 6
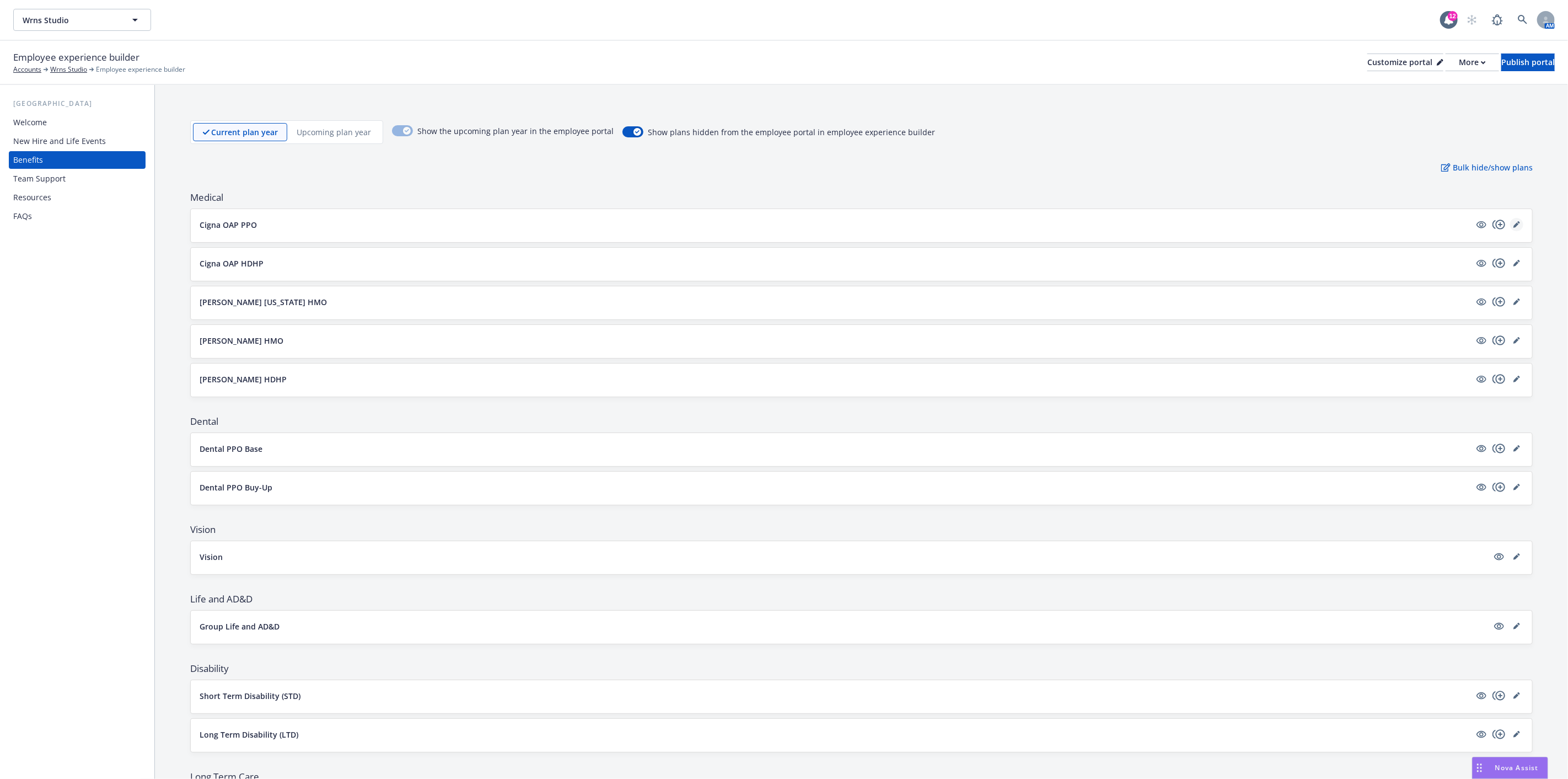
click at [1513, 223] on icon "editPencil" at bounding box center [1517, 225] width 6 height 6
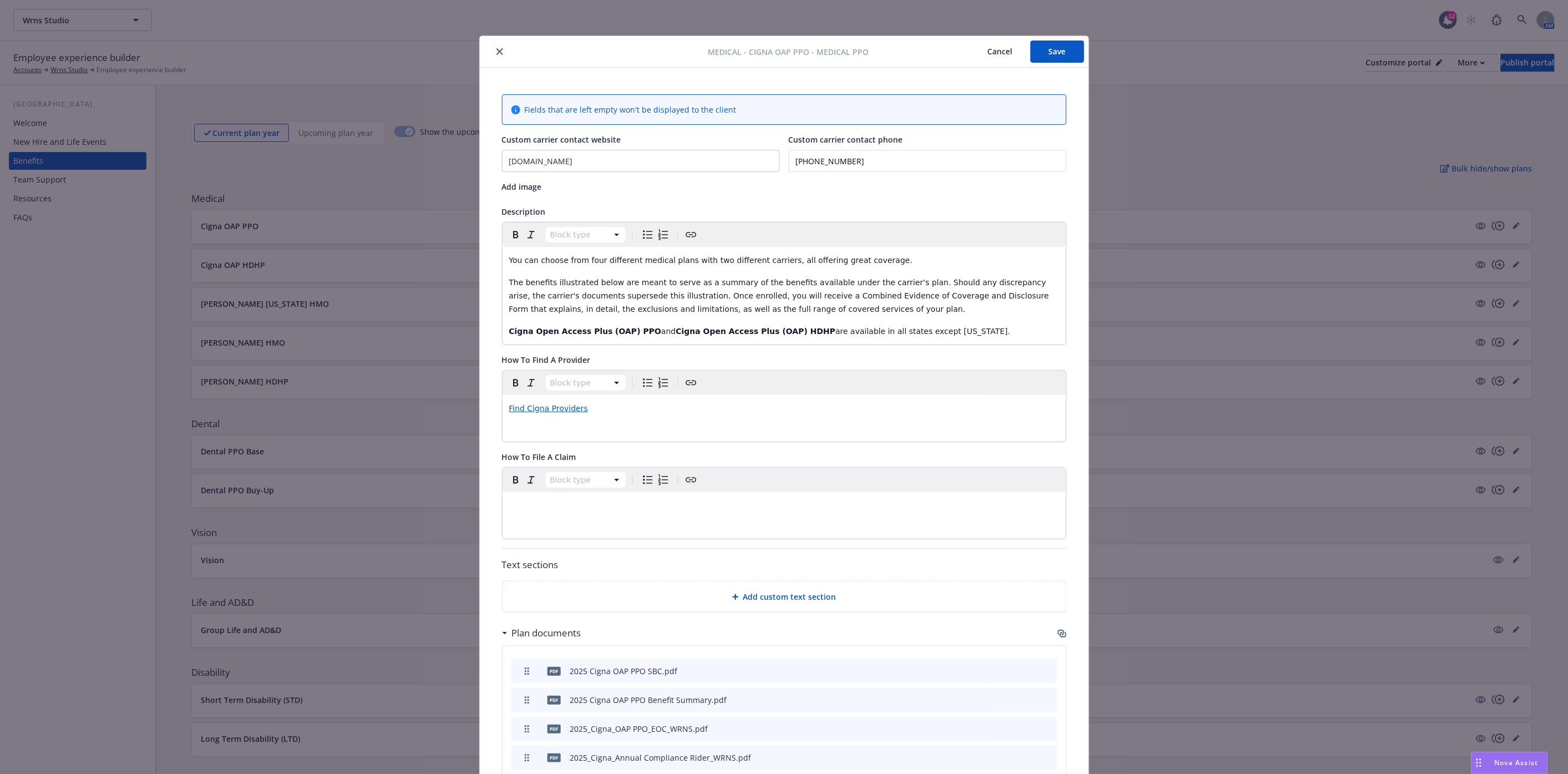
scroll to position [33, 0]
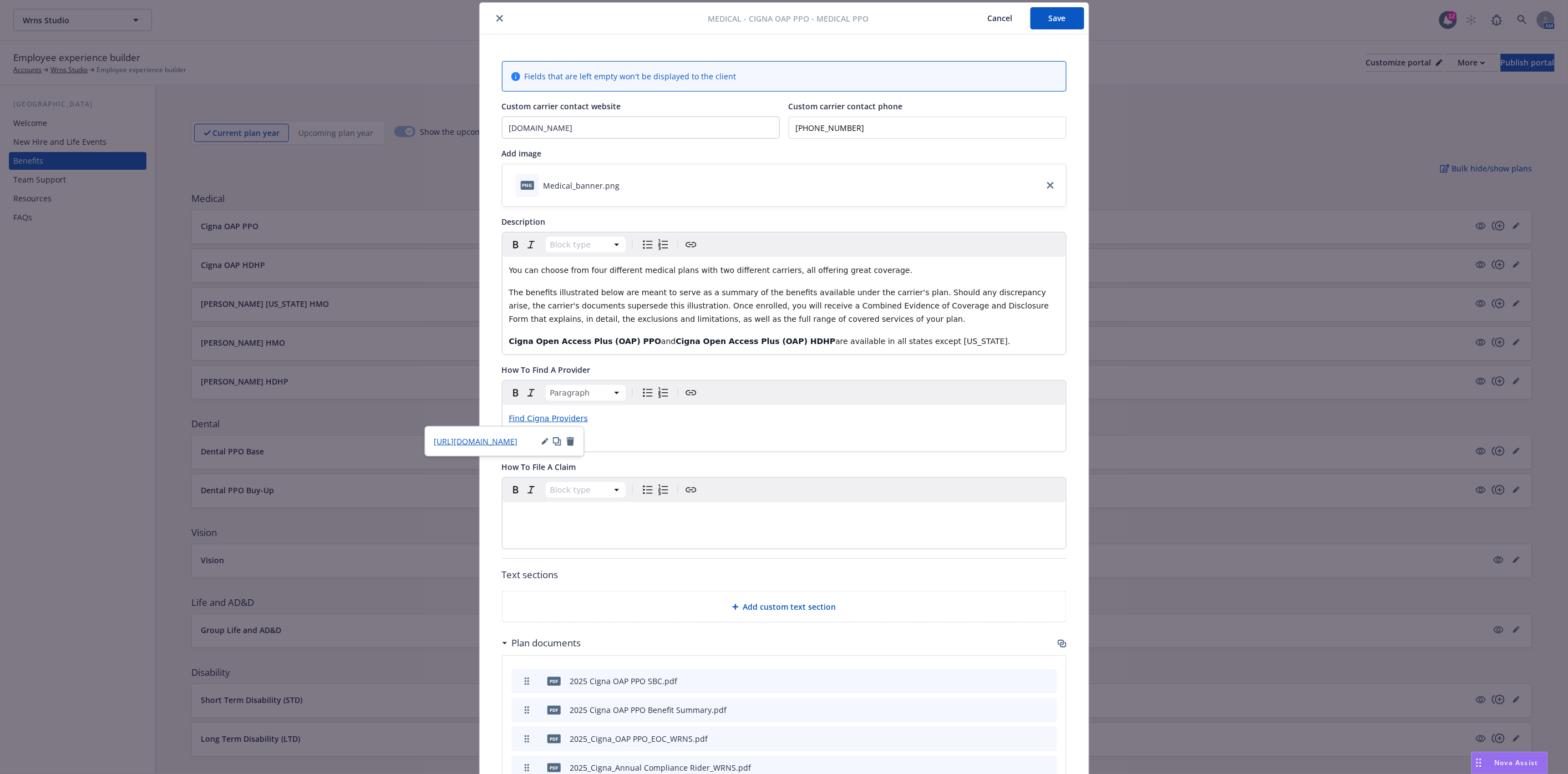
click at [589, 420] on p "Find Cigna Providers" at bounding box center [784, 418] width 550 height 13
drag, startPoint x: 589, startPoint y: 420, endPoint x: 502, endPoint y: 418, distance: 87.0
click at [503, 418] on div "Find Cigna Providers" at bounding box center [784, 418] width 563 height 27
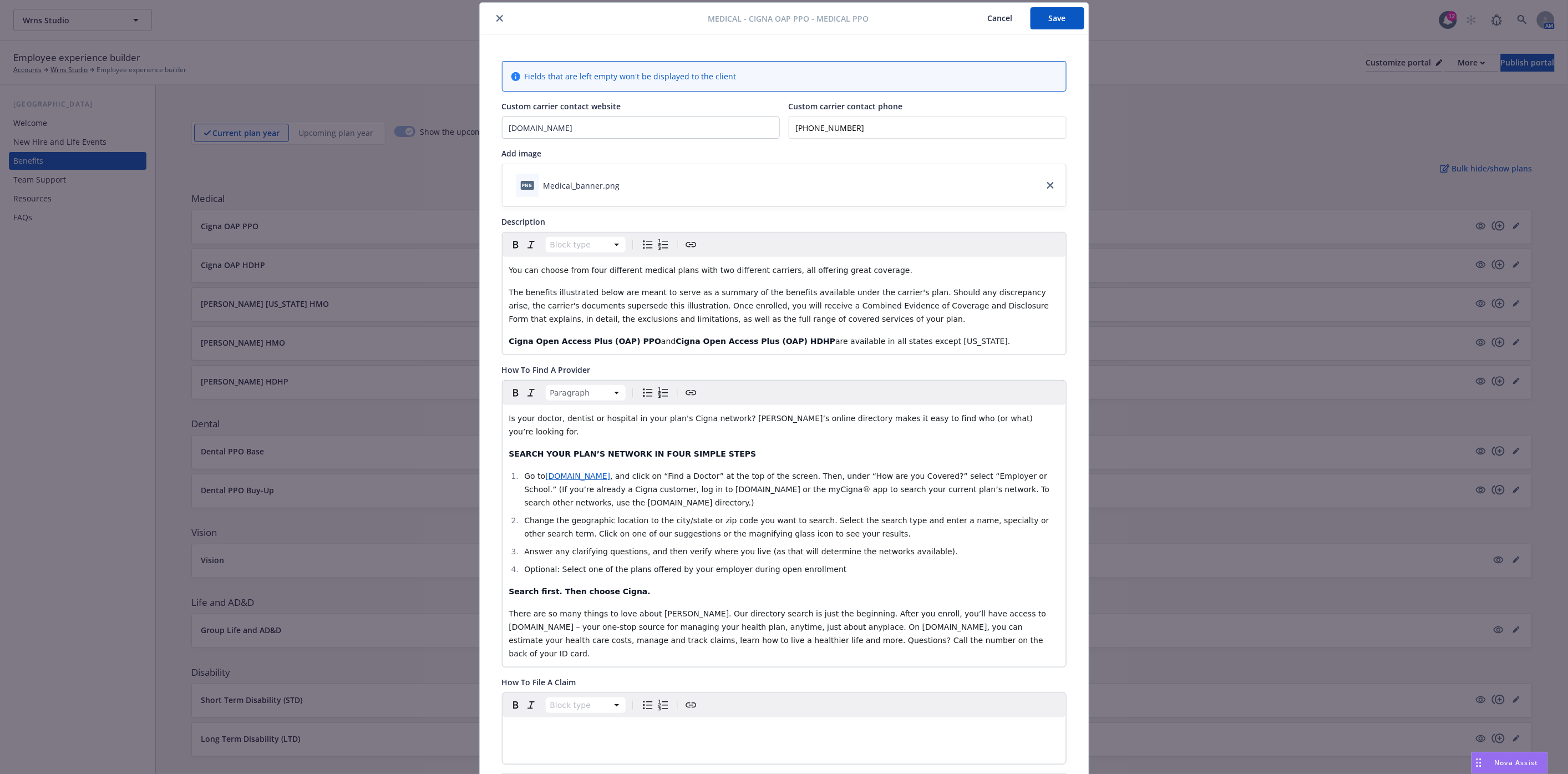
click at [1052, 7] on button "Save" at bounding box center [1057, 18] width 54 height 22
click at [494, 14] on button "close" at bounding box center [500, 18] width 13 height 13
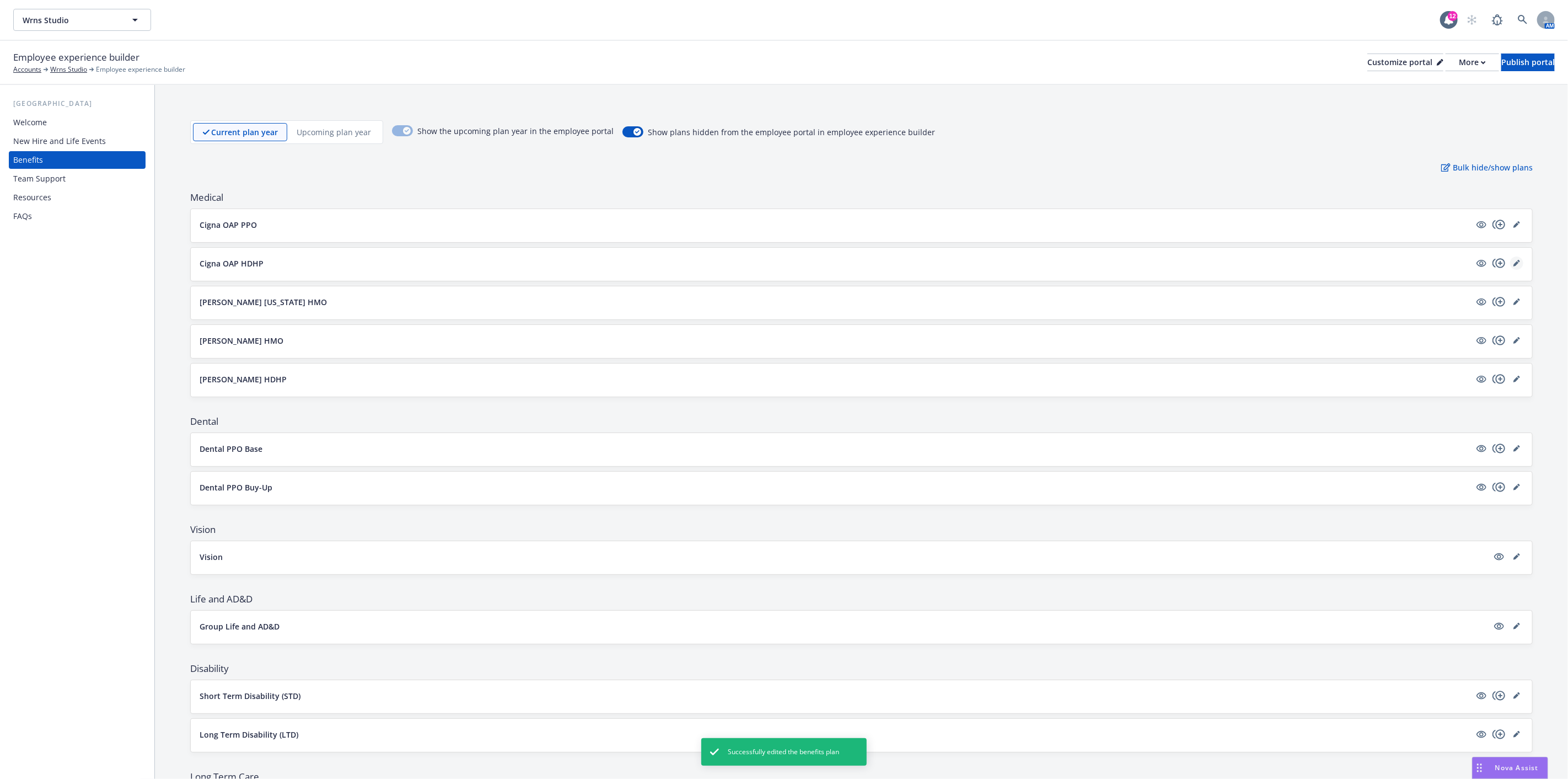
click at [1517, 261] on icon "editPencil" at bounding box center [1518, 261] width 2 height 2
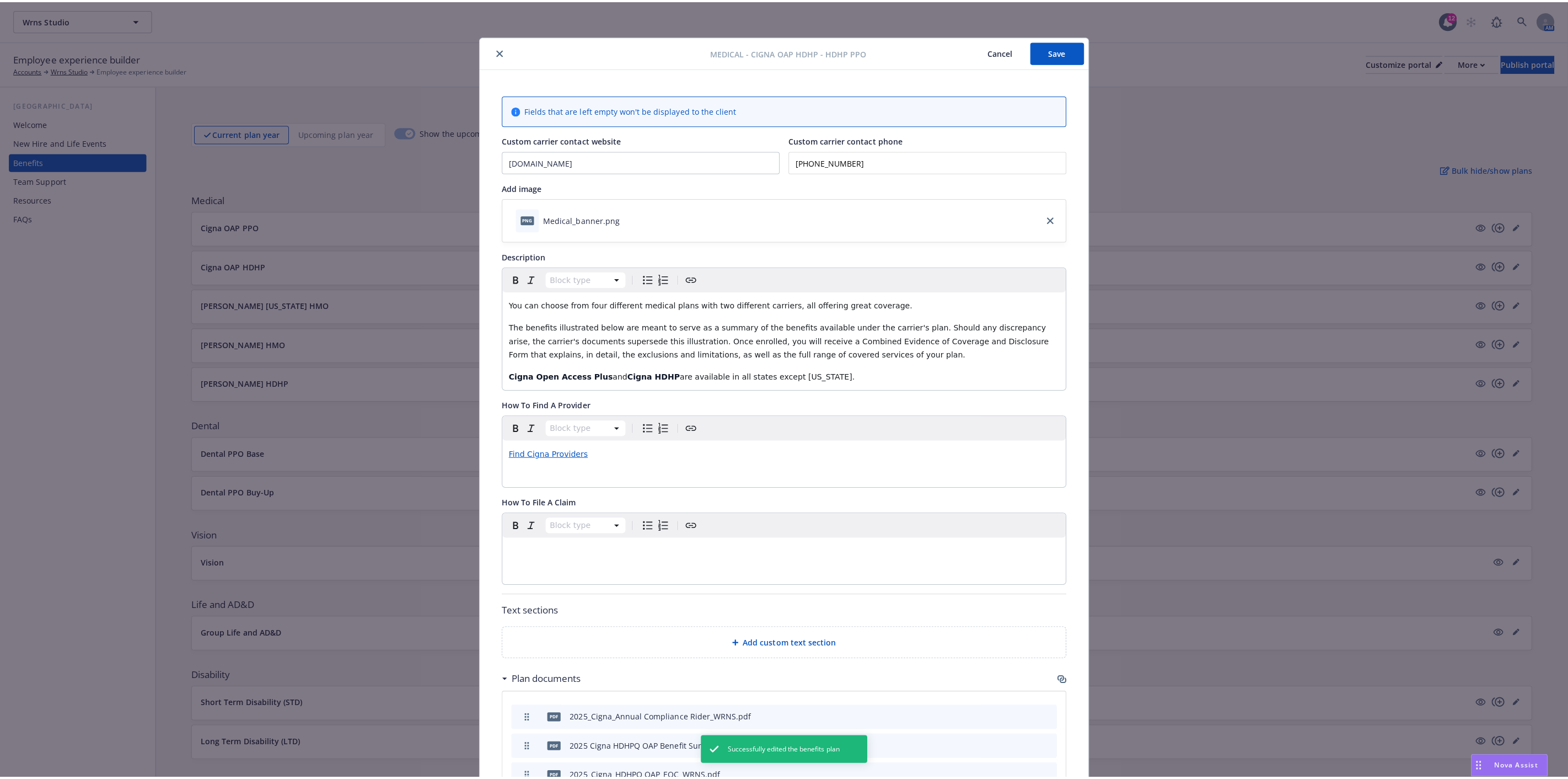
scroll to position [33, 0]
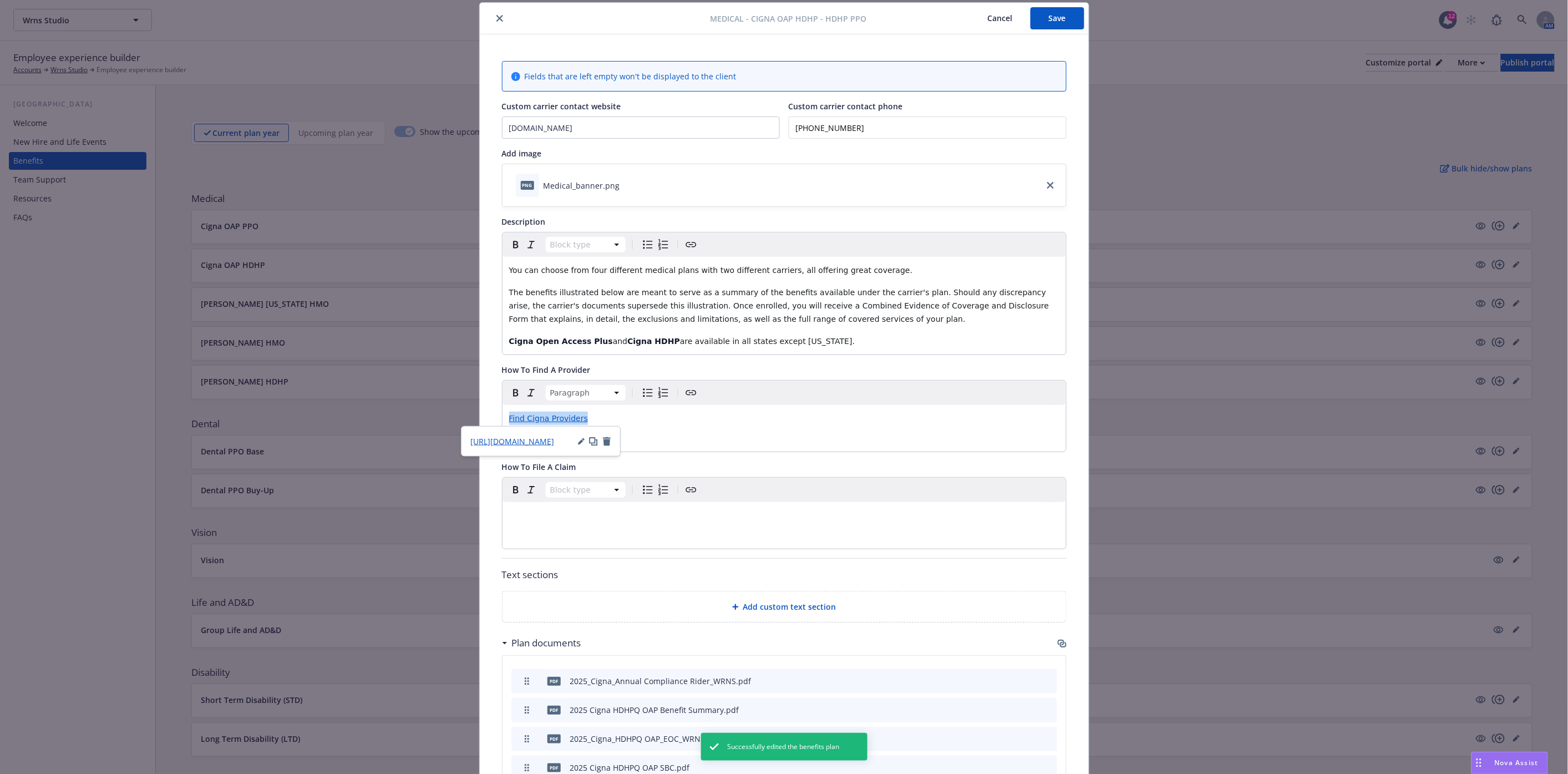
drag, startPoint x: 591, startPoint y: 423, endPoint x: 498, endPoint y: 419, distance: 93.1
click at [503, 419] on div "Find Cigna Providers" at bounding box center [784, 418] width 563 height 27
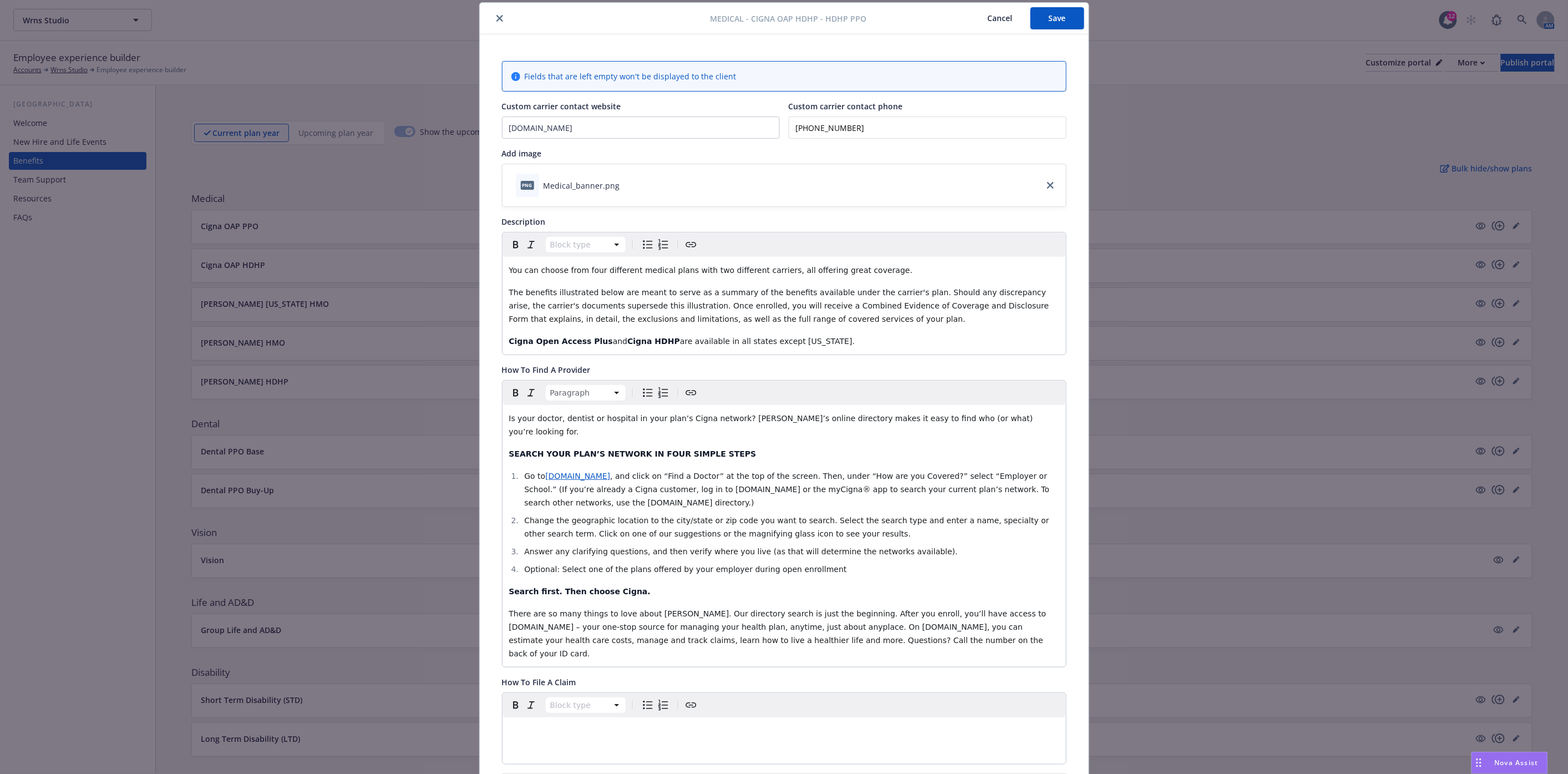
click at [1047, 19] on button "Save" at bounding box center [1057, 18] width 54 height 22
drag, startPoint x: 688, startPoint y: 478, endPoint x: 646, endPoint y: 504, distance: 49.4
click at [646, 516] on span "Change the geographic location to the city/state or zip code you want to search…" at bounding box center [788, 526] width 528 height 22
click at [1033, 17] on button "Save" at bounding box center [1057, 18] width 54 height 22
click at [496, 15] on icon "close" at bounding box center [500, 19] width 6 height 6
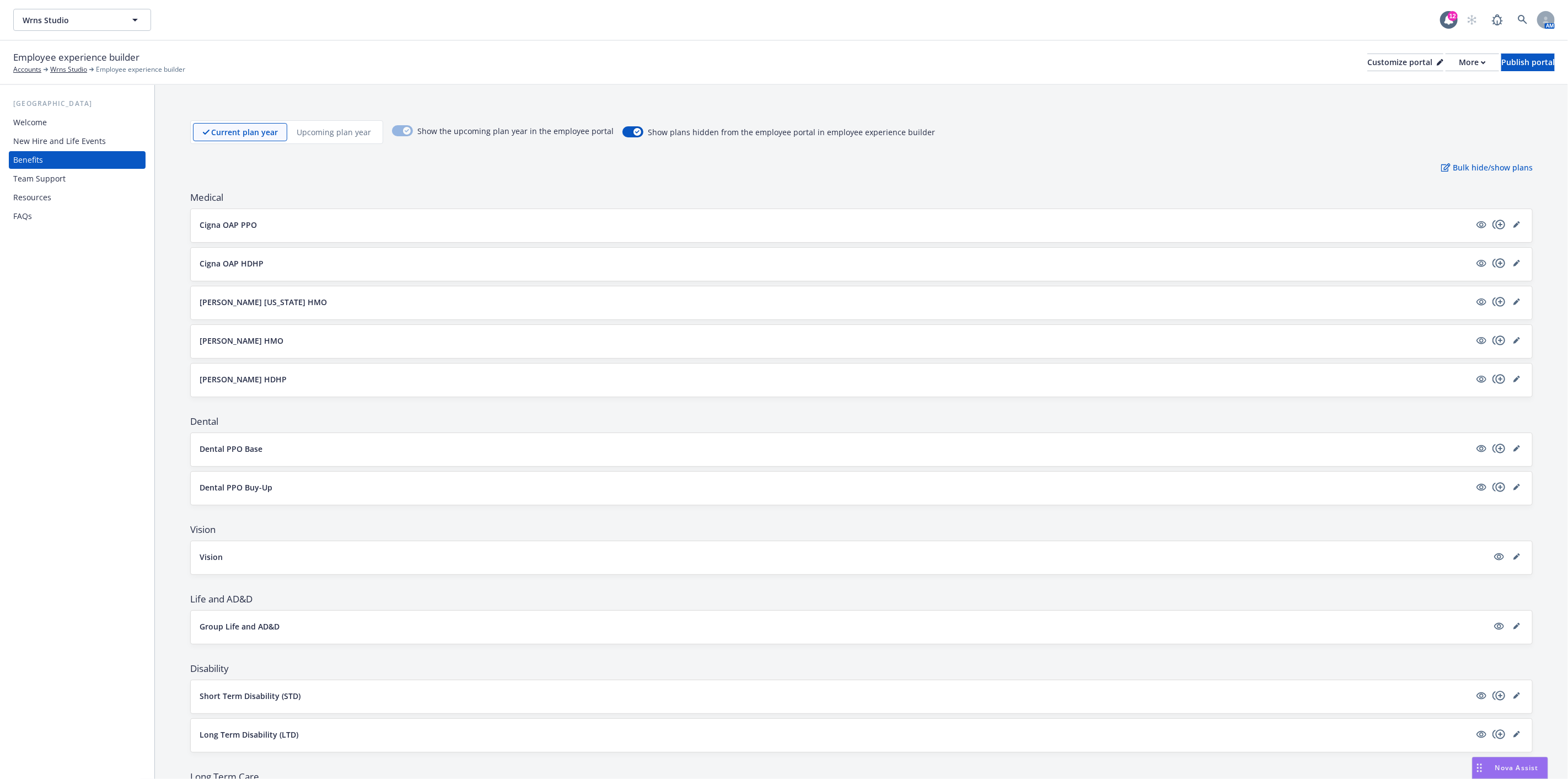
click at [420, 340] on button "[PERSON_NAME] HMO" at bounding box center [835, 340] width 1270 height 11
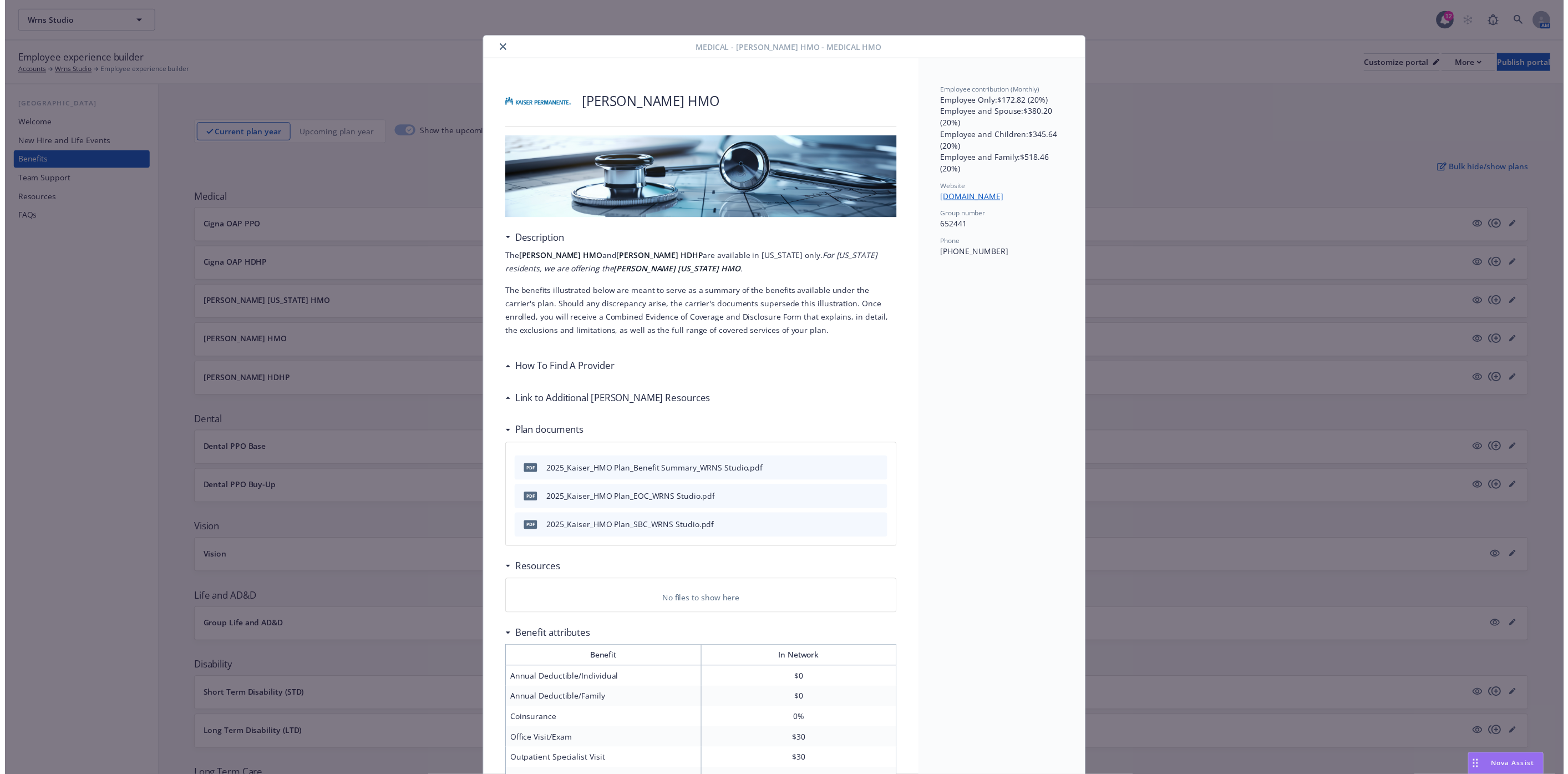
scroll to position [33, 0]
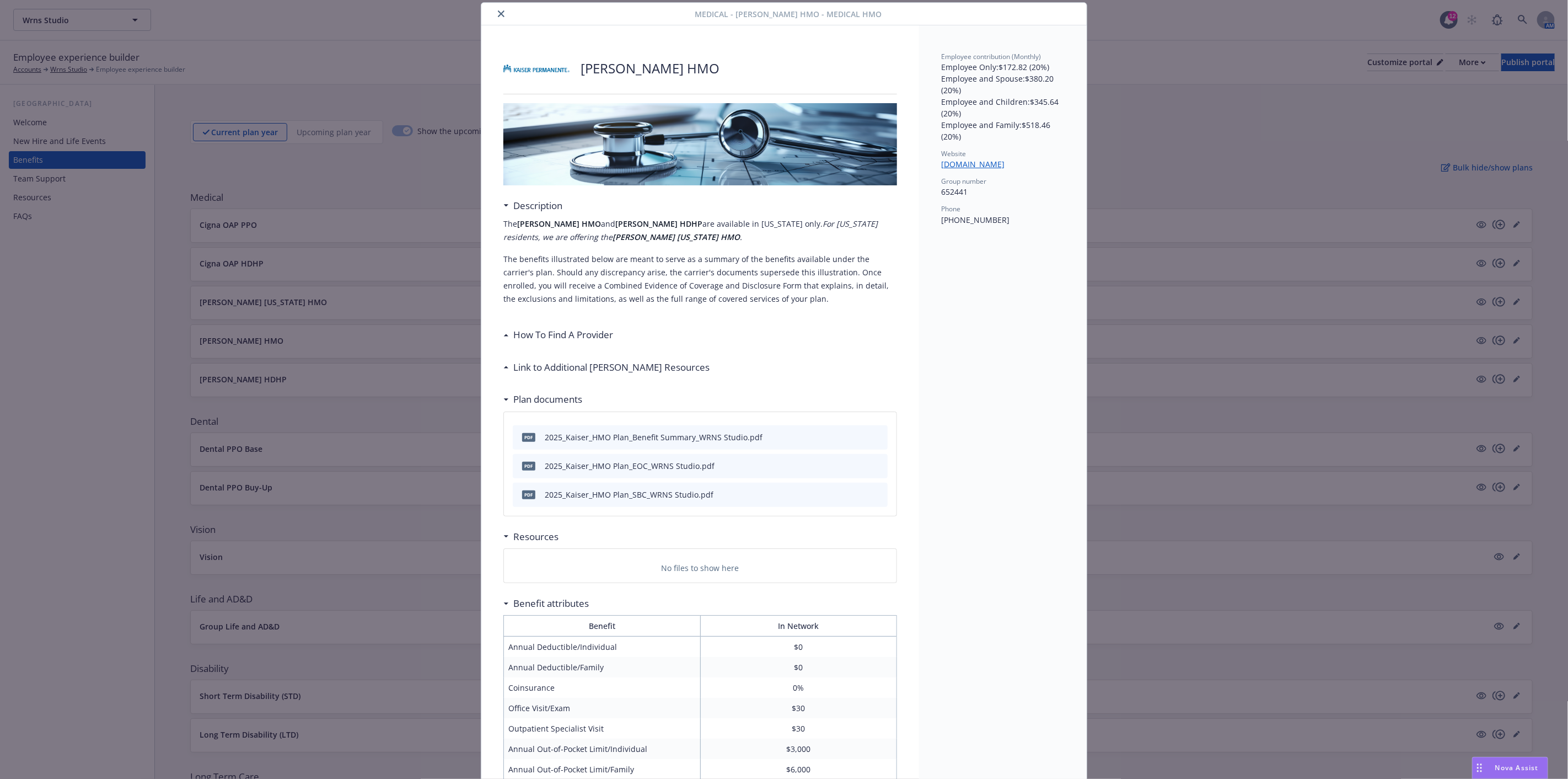
click at [514, 336] on h3 "How To Find A Provider" at bounding box center [563, 335] width 99 height 14
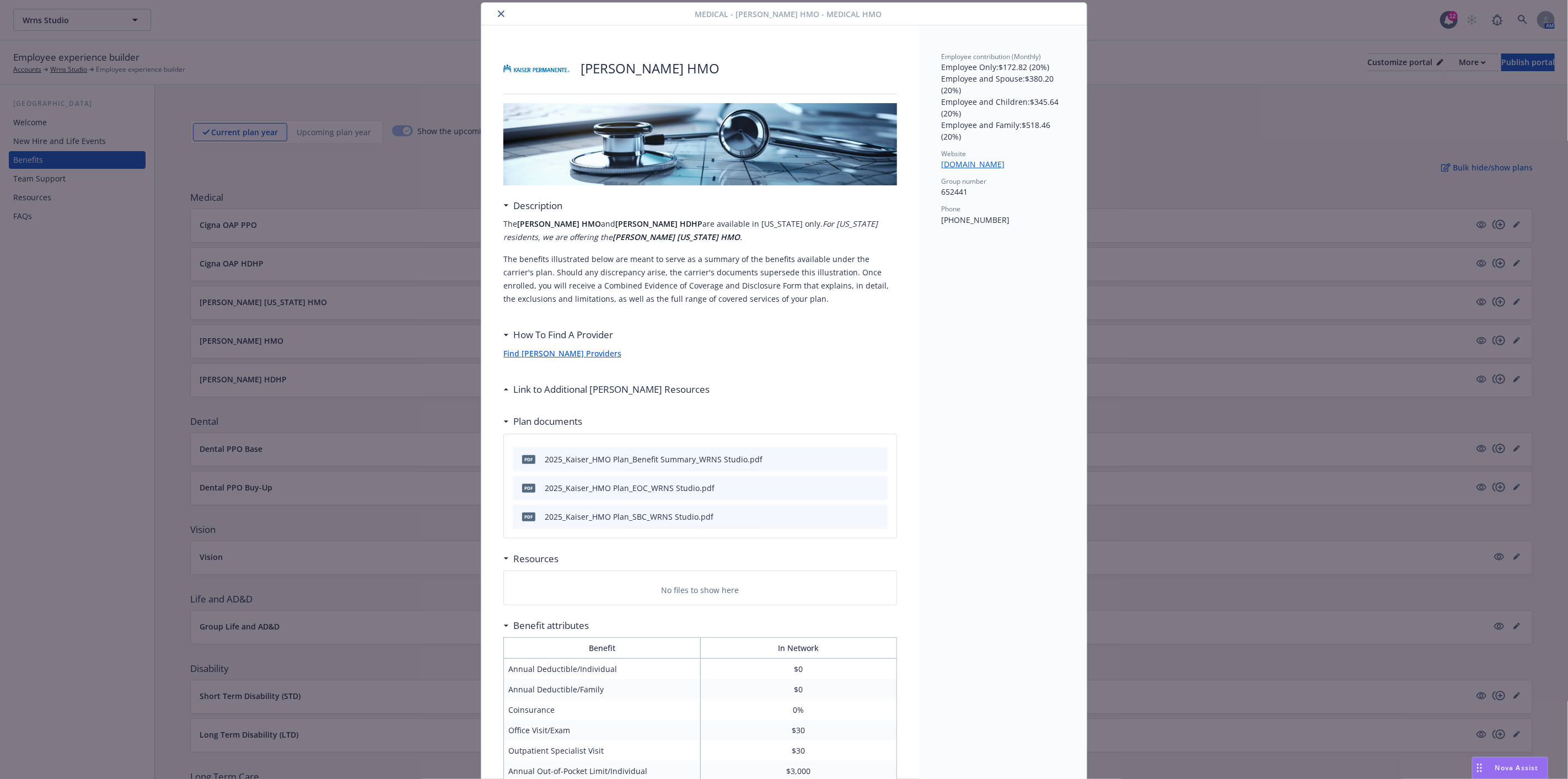
click at [488, 10] on div at bounding box center [590, 14] width 209 height 13
click at [498, 10] on icon "close" at bounding box center [501, 14] width 6 height 6
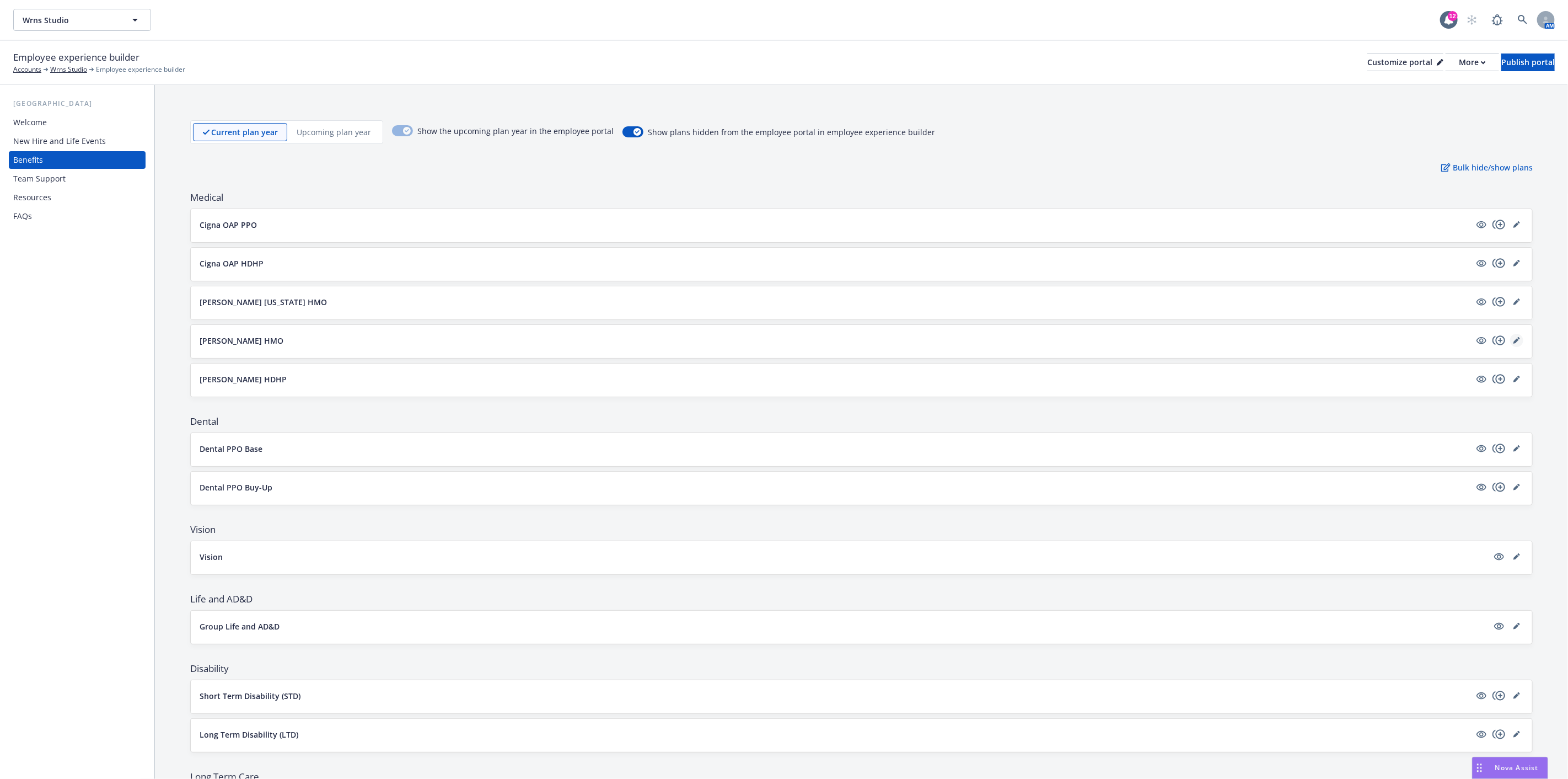
click at [1510, 335] on link "editPencil" at bounding box center [1517, 340] width 13 height 13
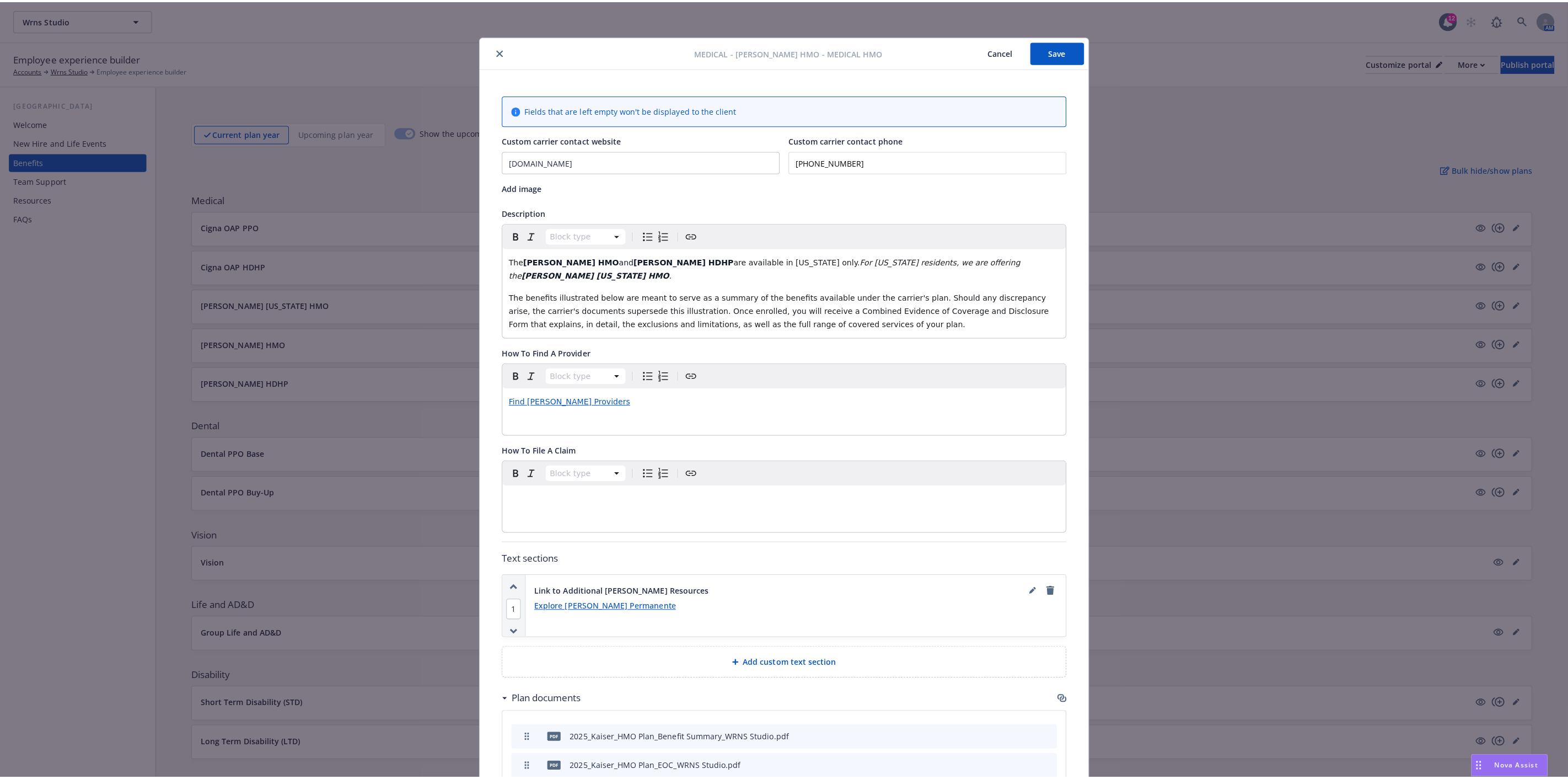
scroll to position [33, 0]
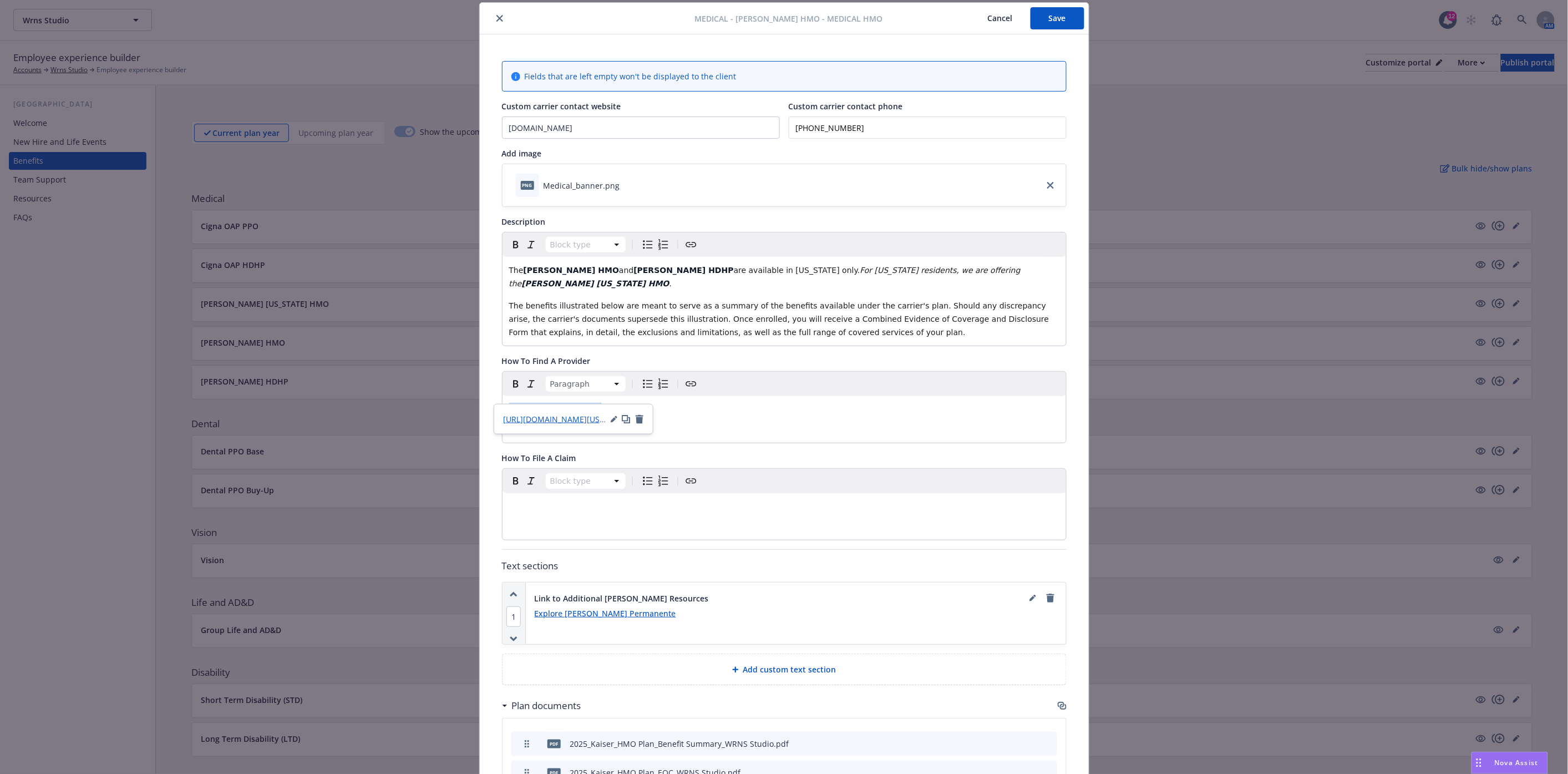
drag, startPoint x: 594, startPoint y: 396, endPoint x: 485, endPoint y: 395, distance: 109.0
click at [485, 395] on div "Fields that are left empty won't be displayed to the client Custom carrier cont…" at bounding box center [784, 513] width 609 height 958
click at [1048, 11] on button "Save" at bounding box center [1057, 18] width 54 height 22
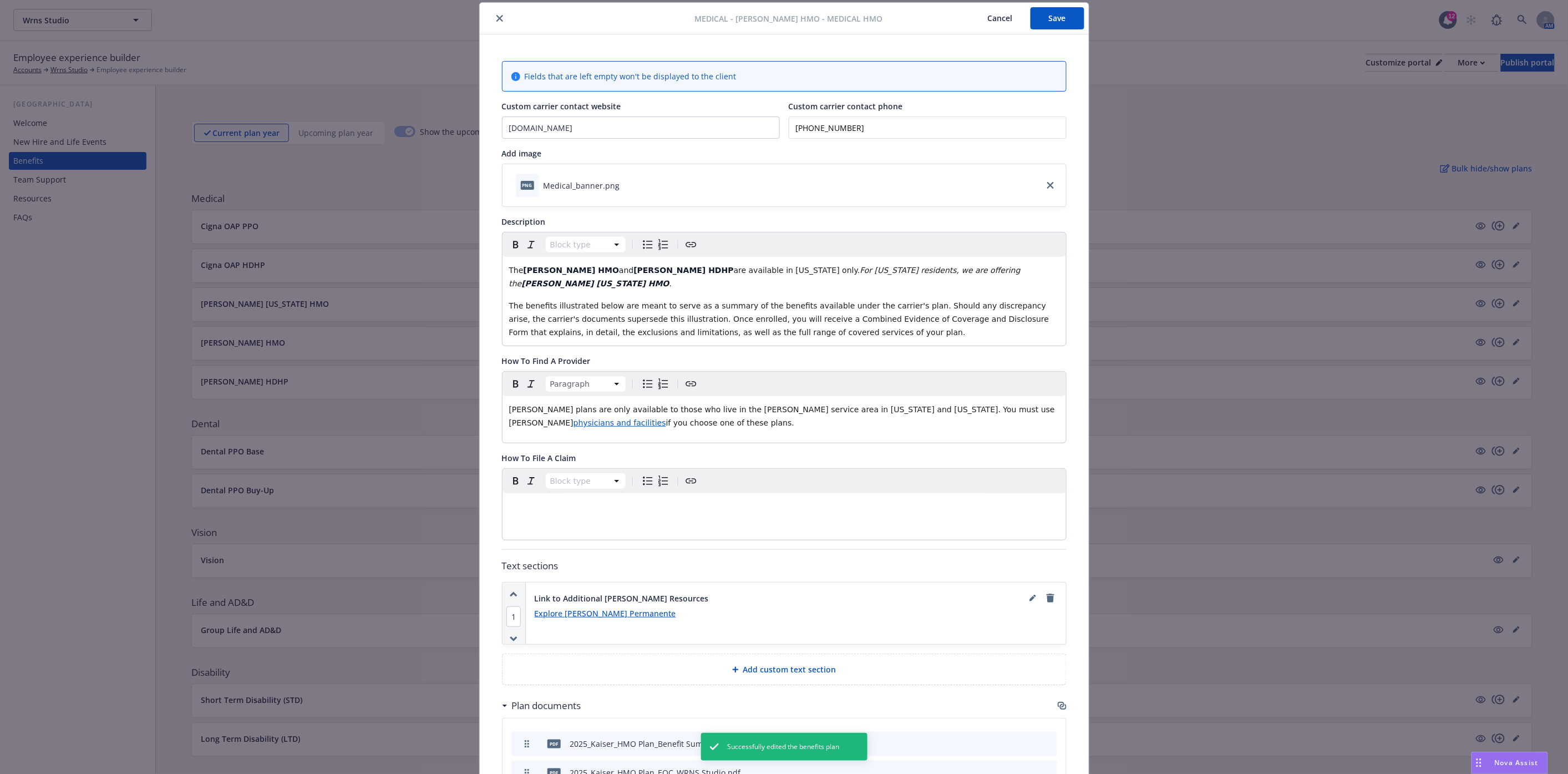
click at [496, 17] on icon "close" at bounding box center [500, 19] width 6 height 6
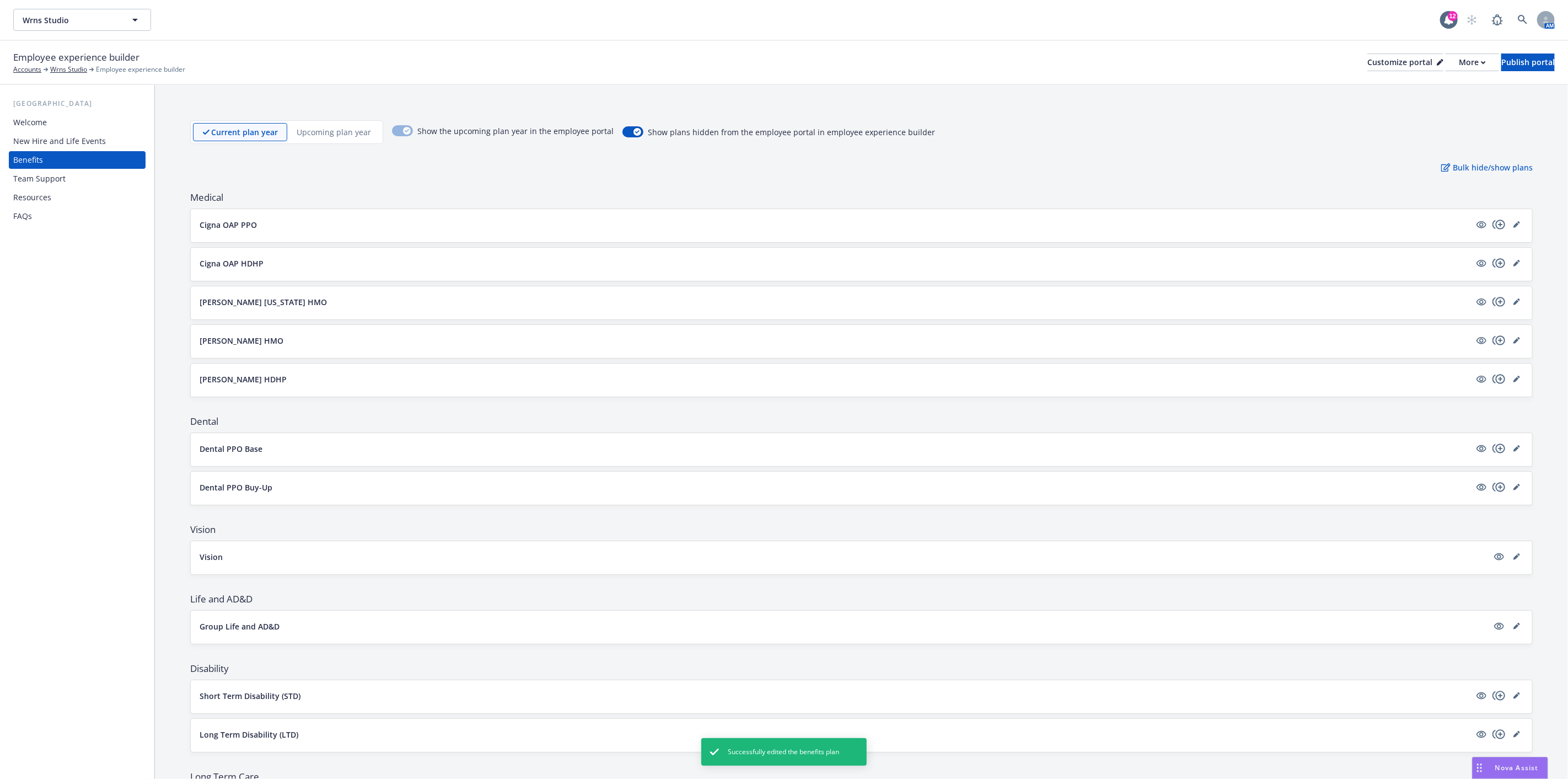
click at [665, 383] on button "[PERSON_NAME] HDHP" at bounding box center [835, 379] width 1270 height 11
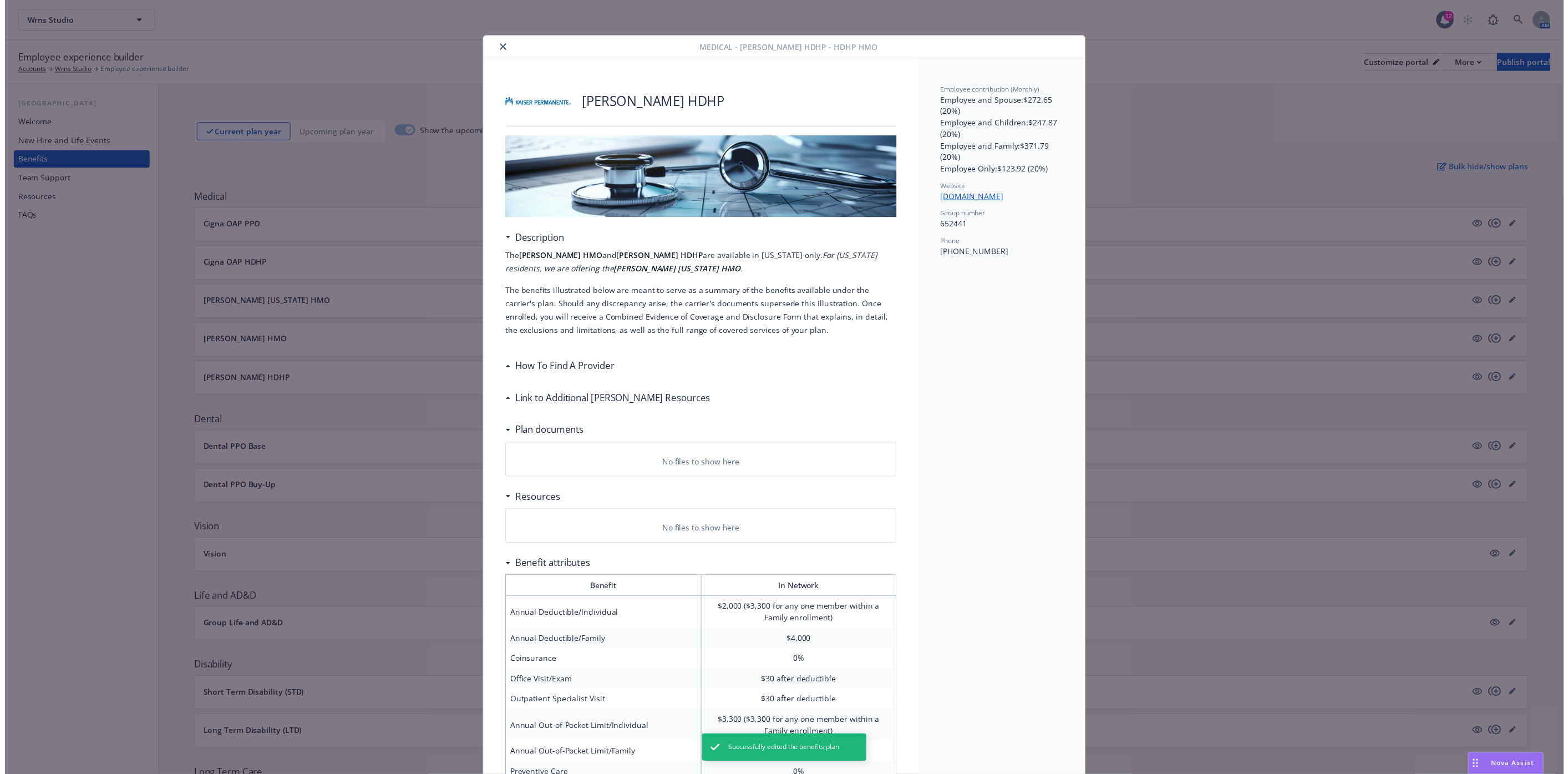
scroll to position [33, 0]
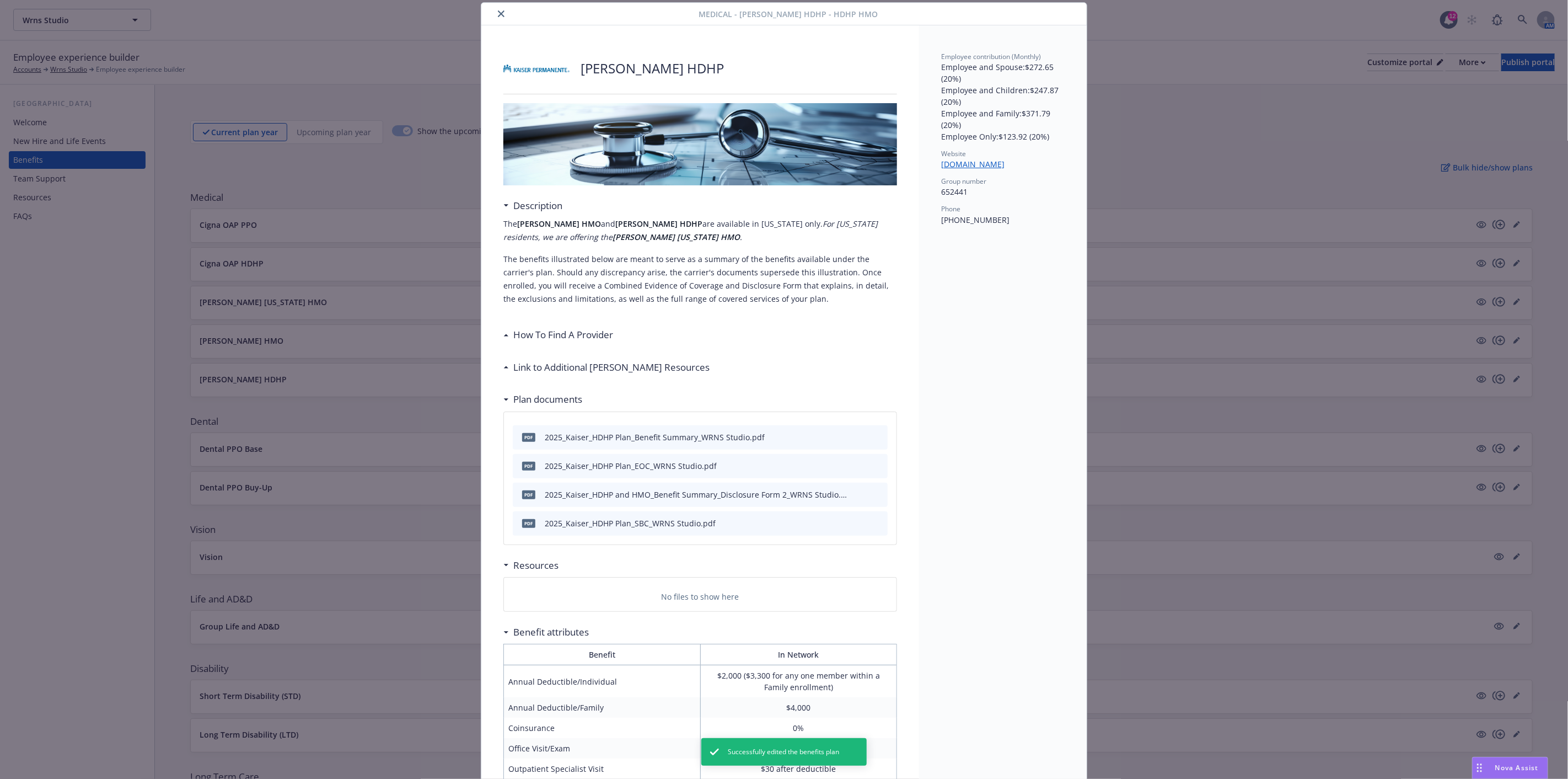
click at [508, 332] on div "How To Find A Provider" at bounding box center [561, 335] width 104 height 14
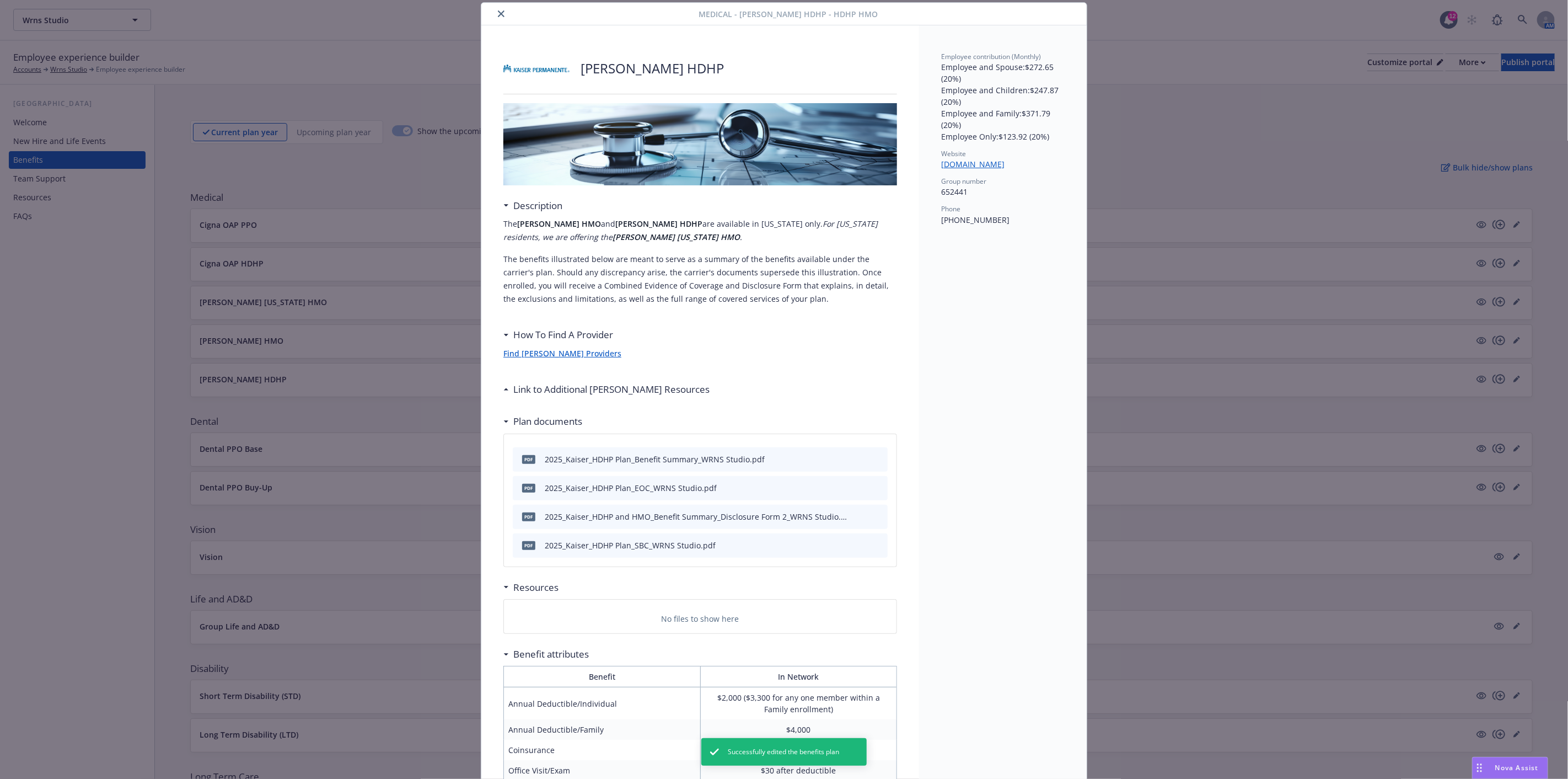
click at [498, 15] on icon "close" at bounding box center [501, 14] width 6 height 6
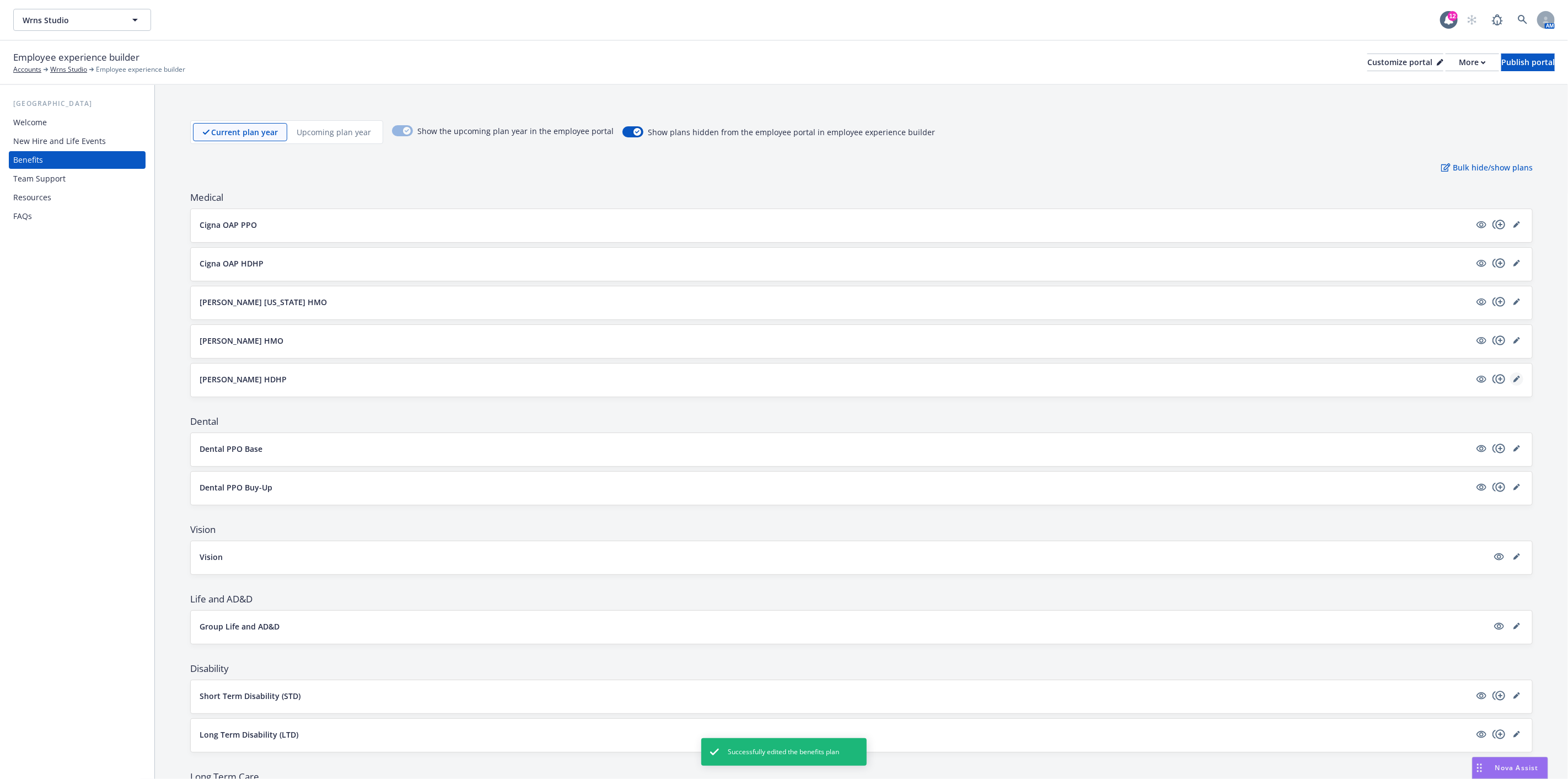
click at [1513, 375] on icon "editPencil" at bounding box center [1517, 379] width 6 height 6
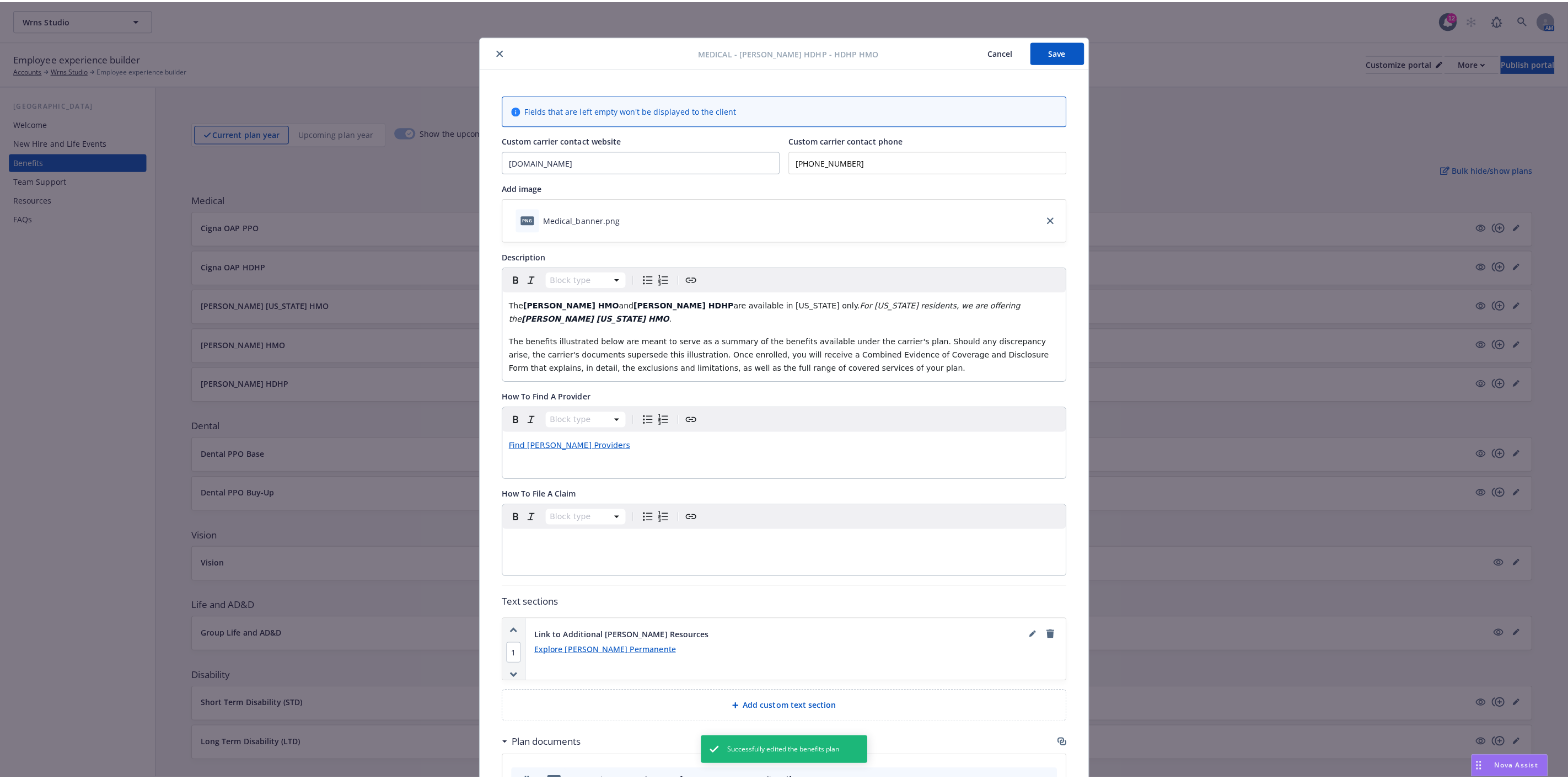
scroll to position [33, 0]
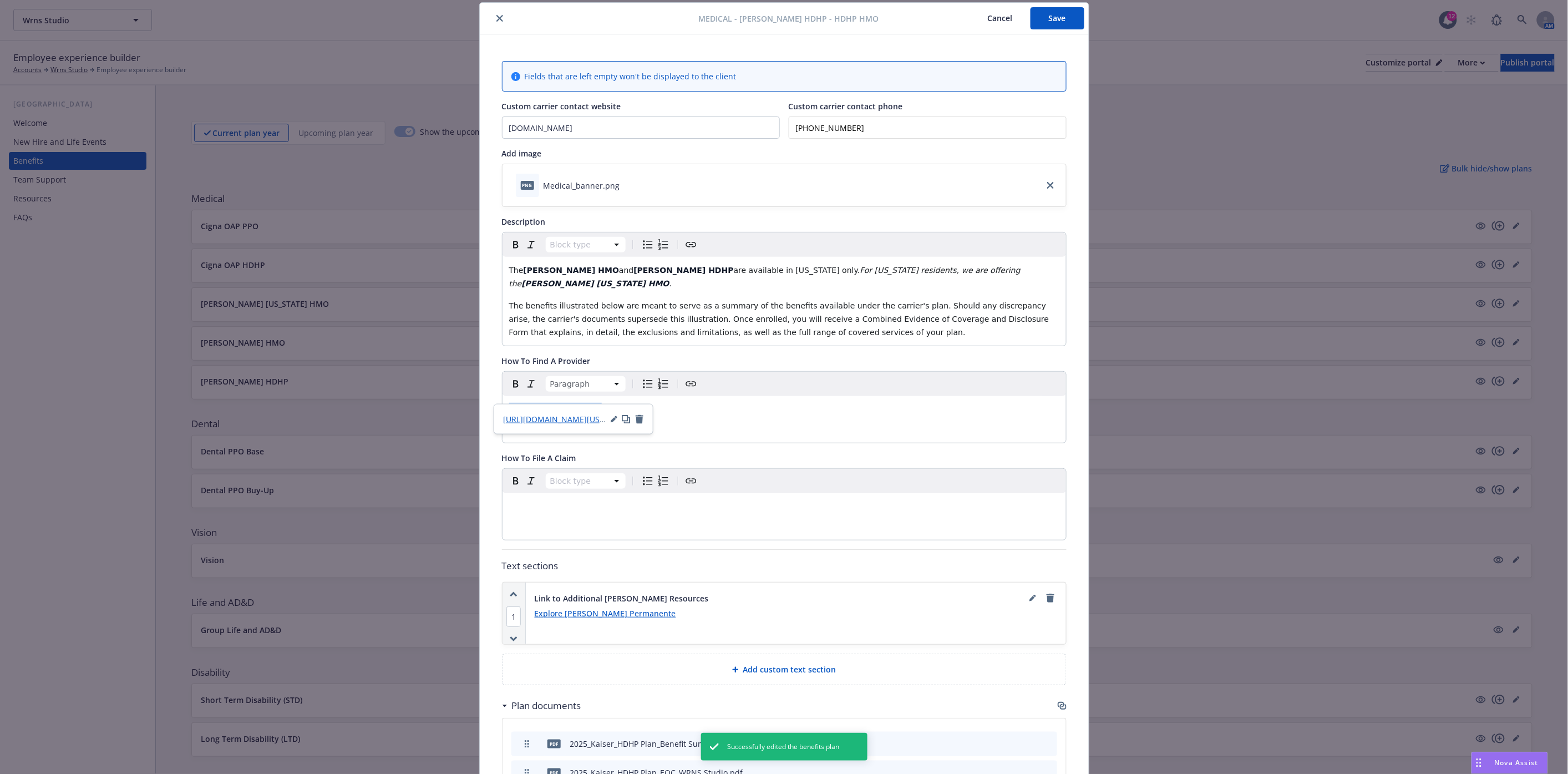
drag, startPoint x: 587, startPoint y: 396, endPoint x: 451, endPoint y: 395, distance: 136.0
click at [451, 395] on div "Medical - [PERSON_NAME] HDHP - HDHP HMO Cancel Save Fields that are left empty …" at bounding box center [784, 387] width 1568 height 774
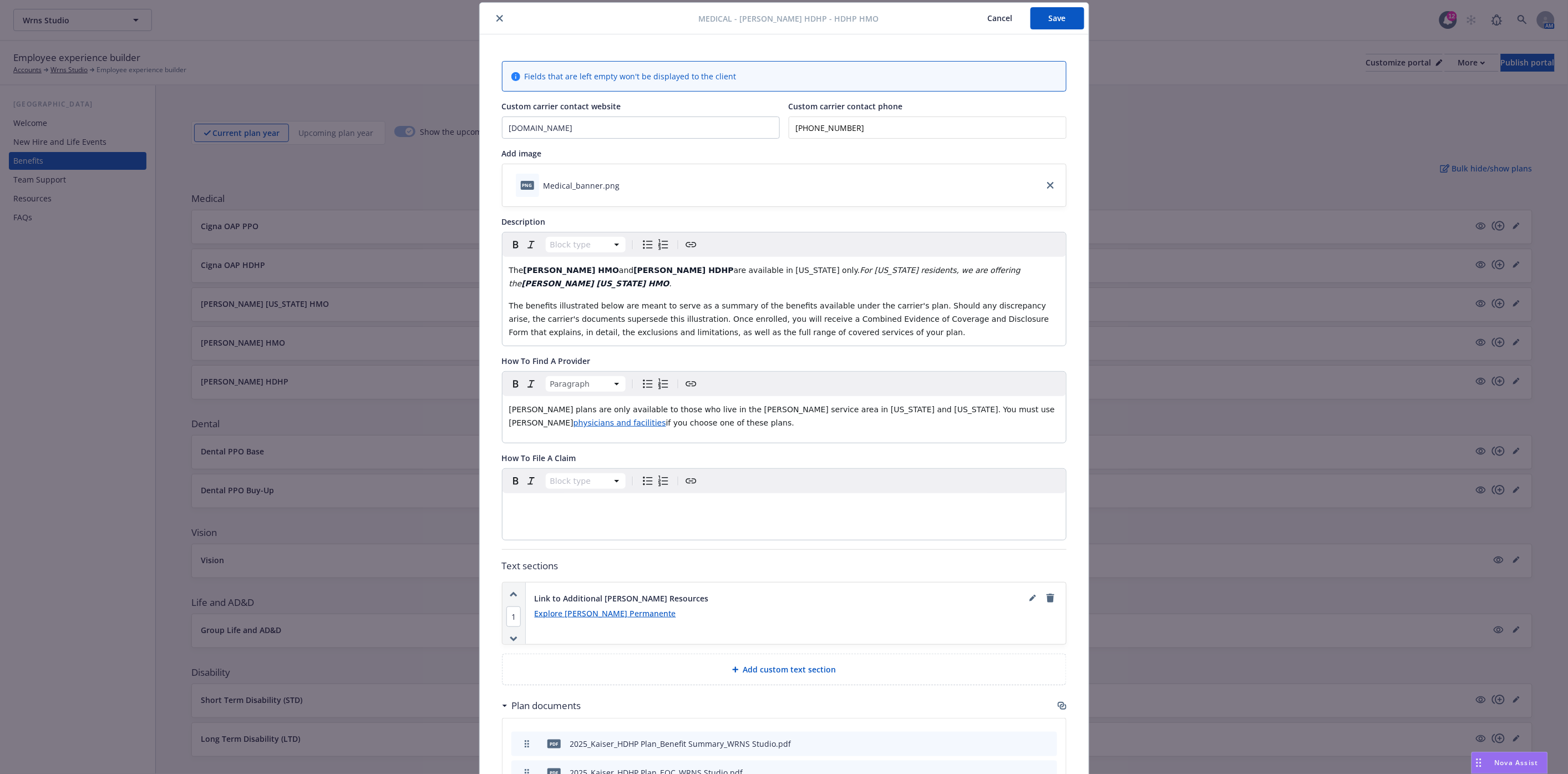
drag, startPoint x: 1042, startPoint y: 12, endPoint x: 1016, endPoint y: 15, distance: 26.2
click at [1043, 13] on button "Save" at bounding box center [1057, 18] width 54 height 22
click at [501, 13] on div at bounding box center [592, 18] width 215 height 13
click at [496, 18] on icon "close" at bounding box center [500, 19] width 6 height 6
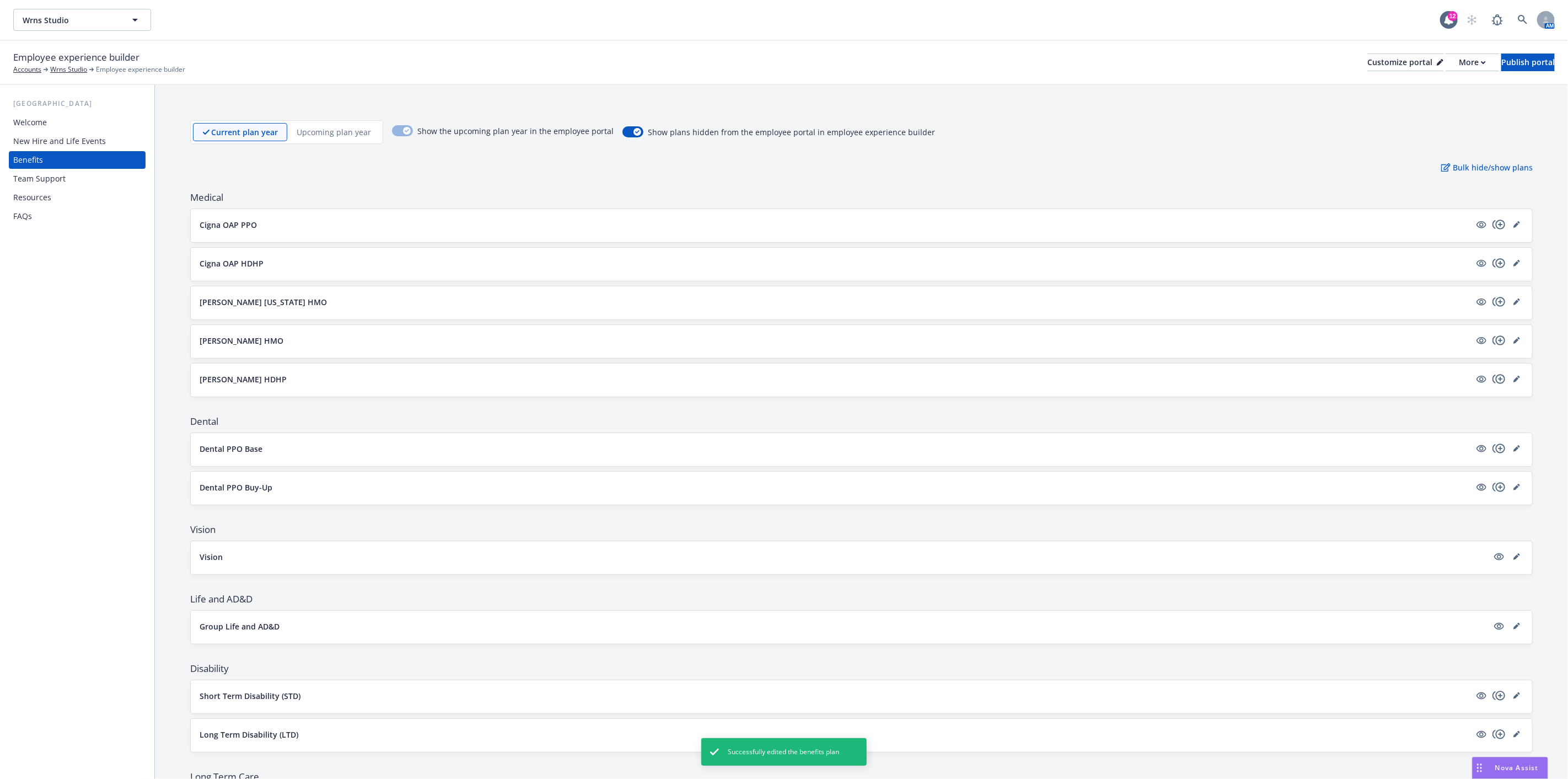
click at [261, 302] on p "[PERSON_NAME] [US_STATE] HMO" at bounding box center [263, 302] width 128 height 11
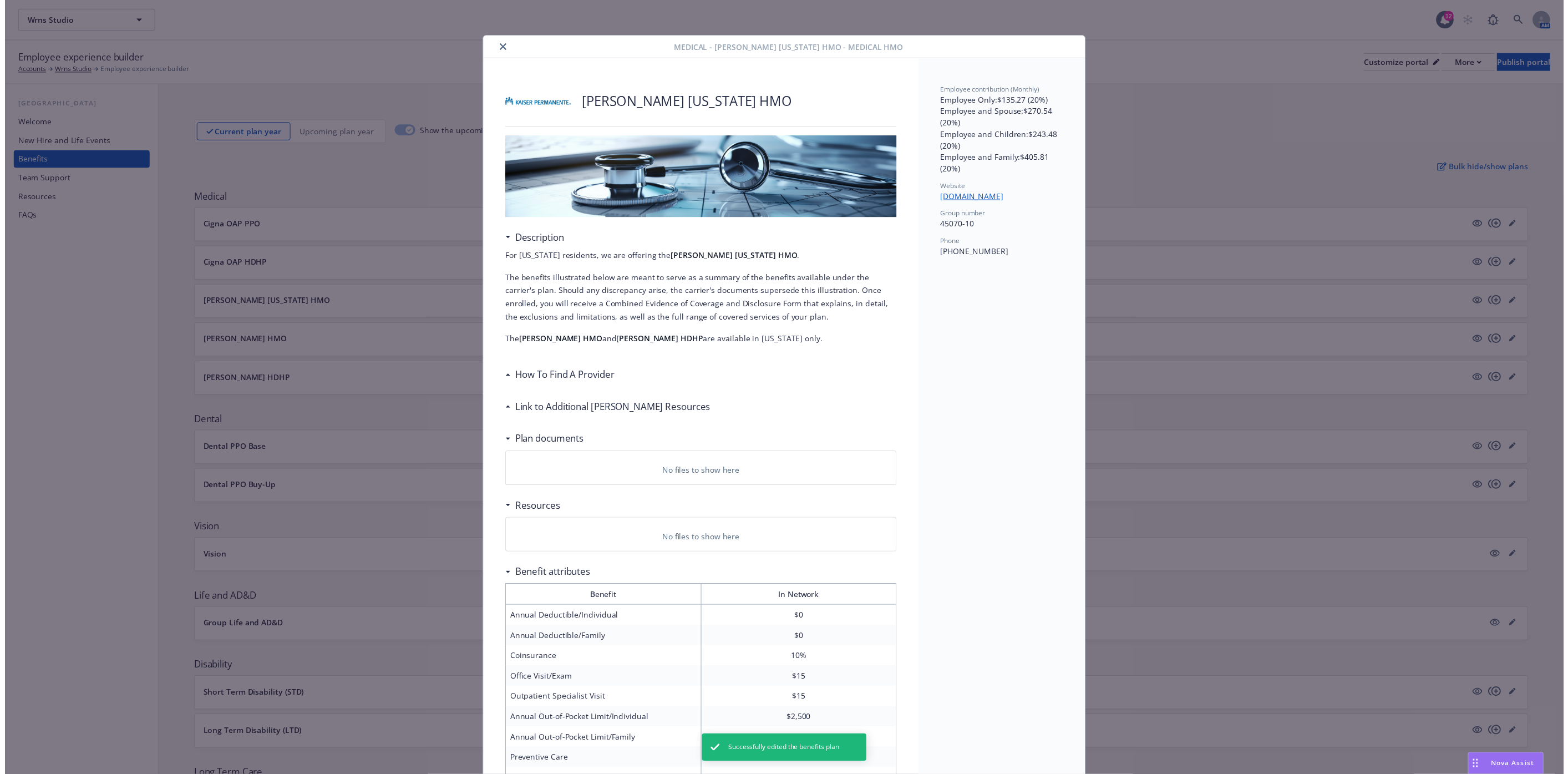
scroll to position [33, 0]
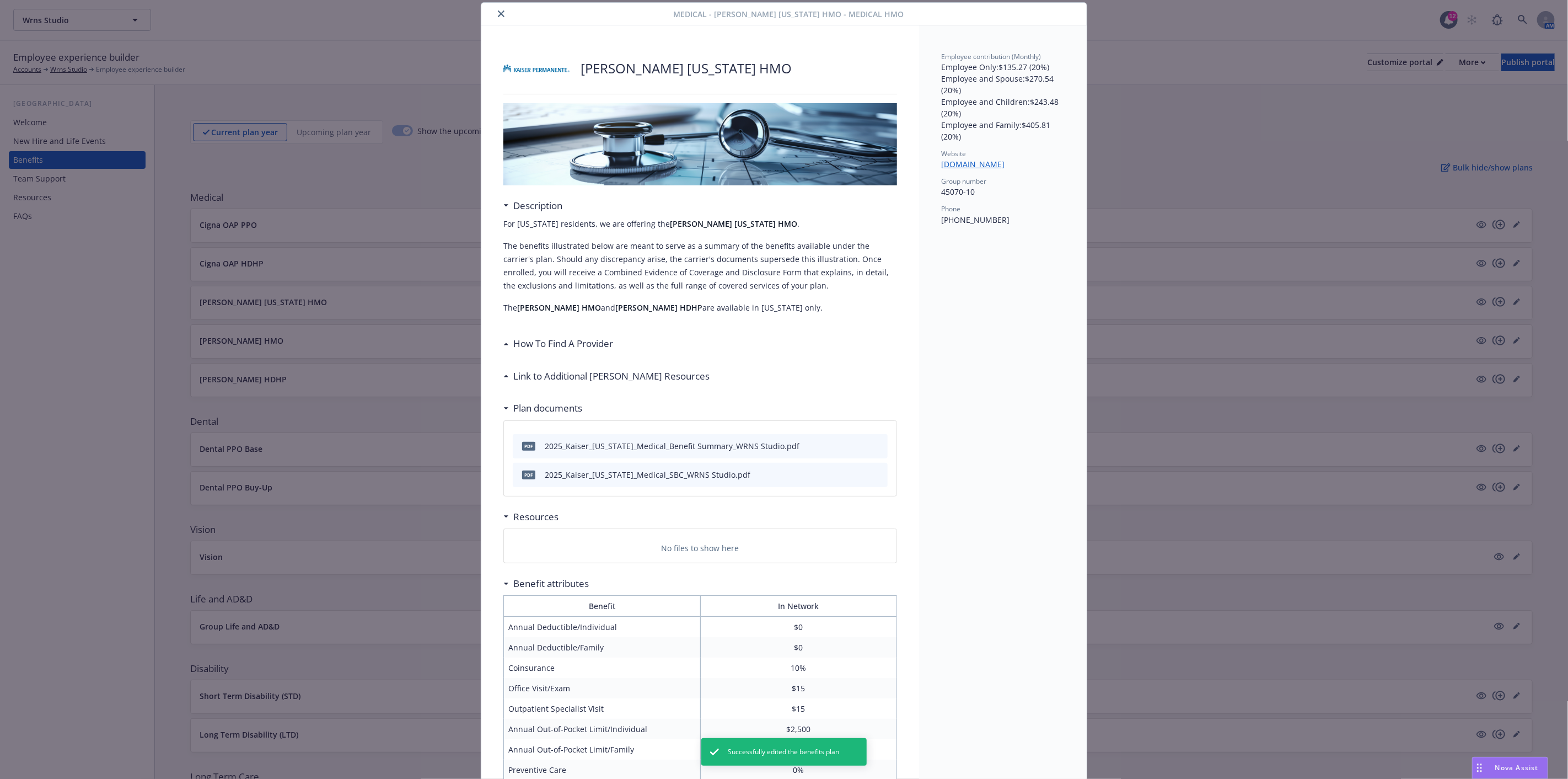
click at [508, 343] on div "How To Find A Provider" at bounding box center [561, 343] width 104 height 14
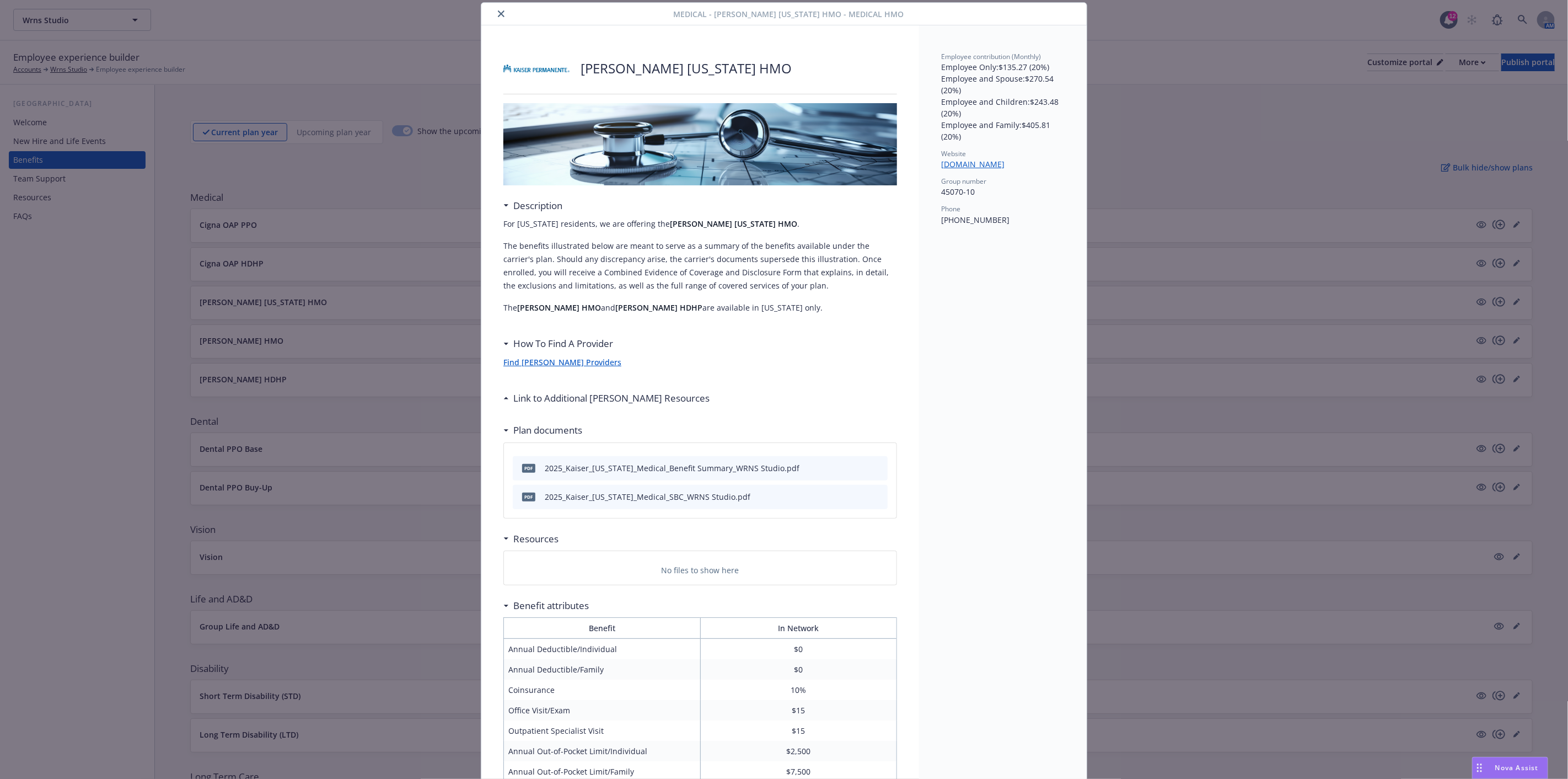
click at [554, 364] on link "Find [PERSON_NAME] Providers" at bounding box center [562, 362] width 118 height 10
click at [616, 363] on p "Find [PERSON_NAME] Providers" at bounding box center [700, 362] width 394 height 13
click at [498, 12] on icon "close" at bounding box center [501, 14] width 6 height 6
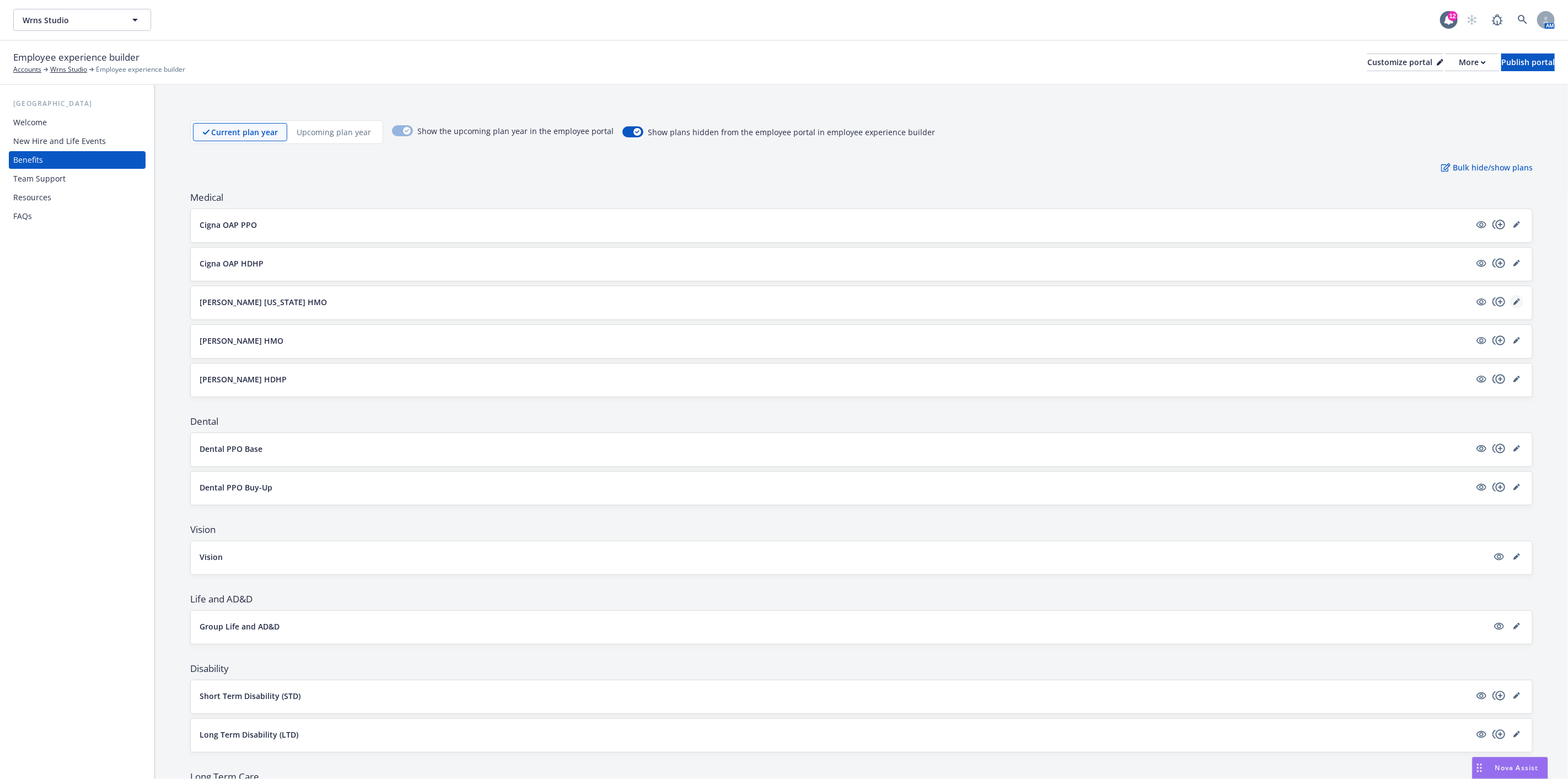
click at [1517, 299] on icon "editPencil" at bounding box center [1518, 299] width 2 height 2
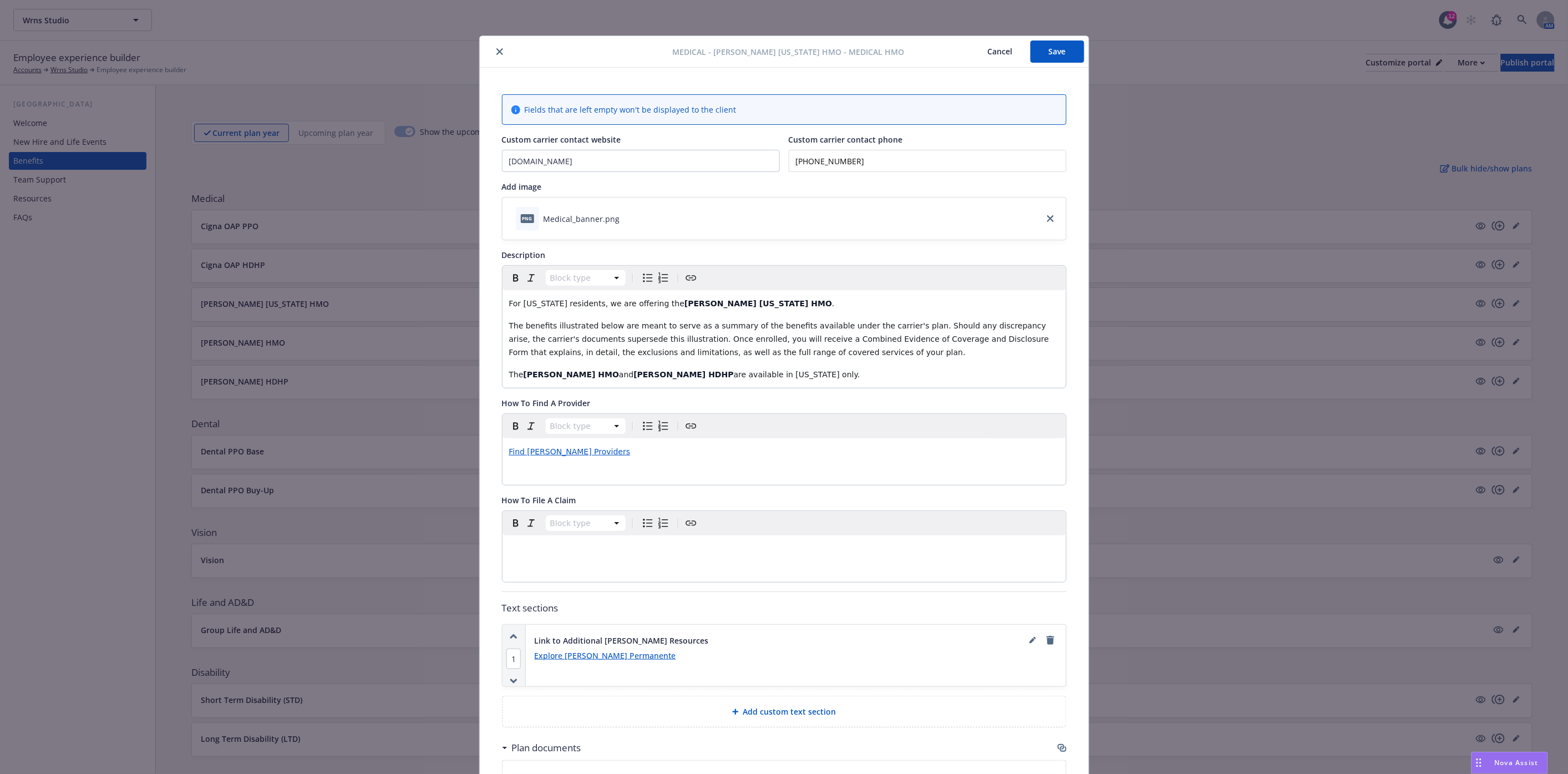
scroll to position [33, 0]
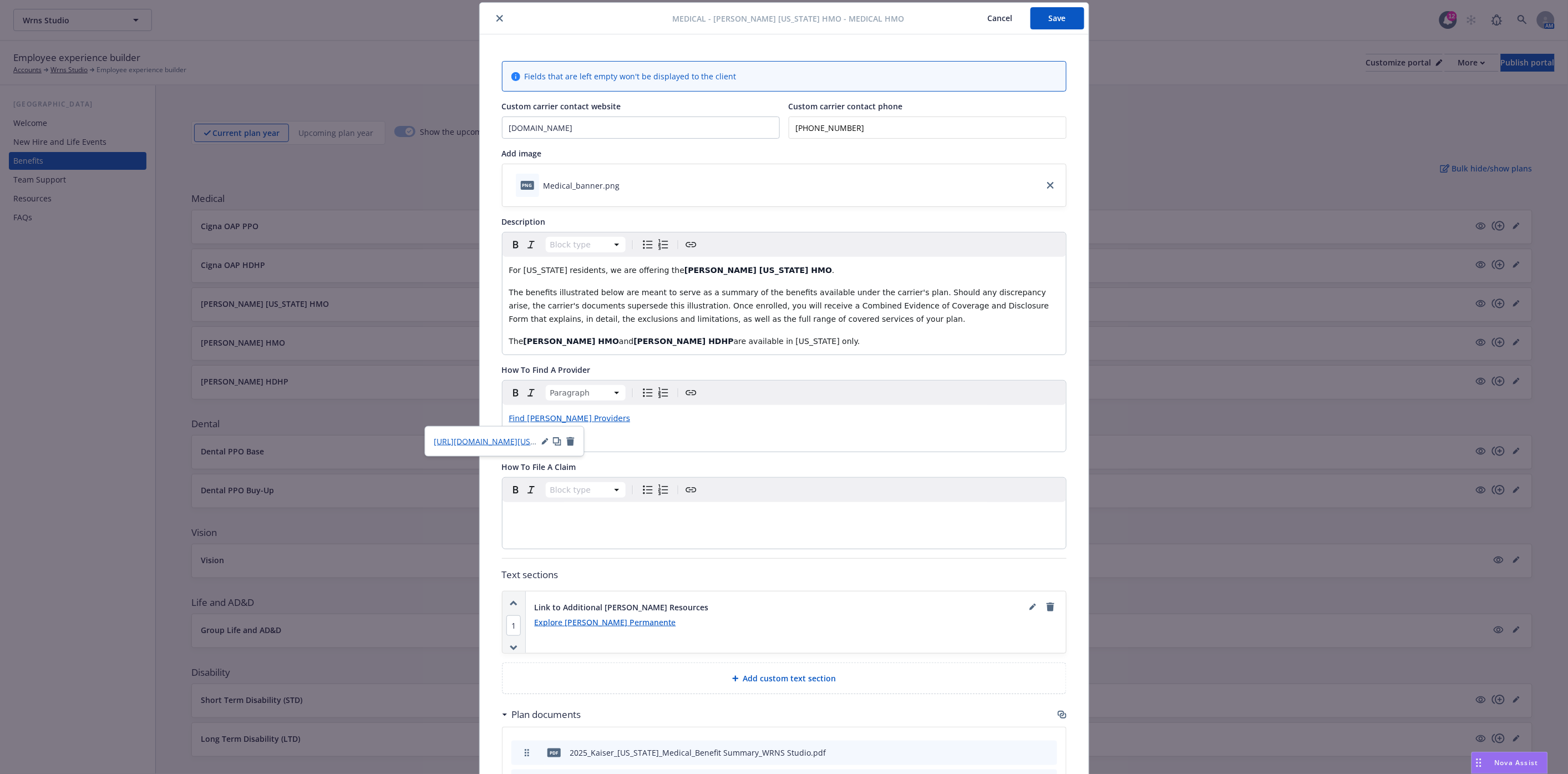
click at [578, 420] on span "Find [PERSON_NAME] Providers" at bounding box center [570, 418] width 122 height 9
click at [542, 439] on icon "button" at bounding box center [546, 441] width 6 height 6
drag, startPoint x: 569, startPoint y: 463, endPoint x: 392, endPoint y: 460, distance: 177.0
click at [392, 460] on body "Wrns Studio Wrns Studio 12 AM Employee experience builder Accounts Wrns Studio …" at bounding box center [784, 493] width 1568 height 987
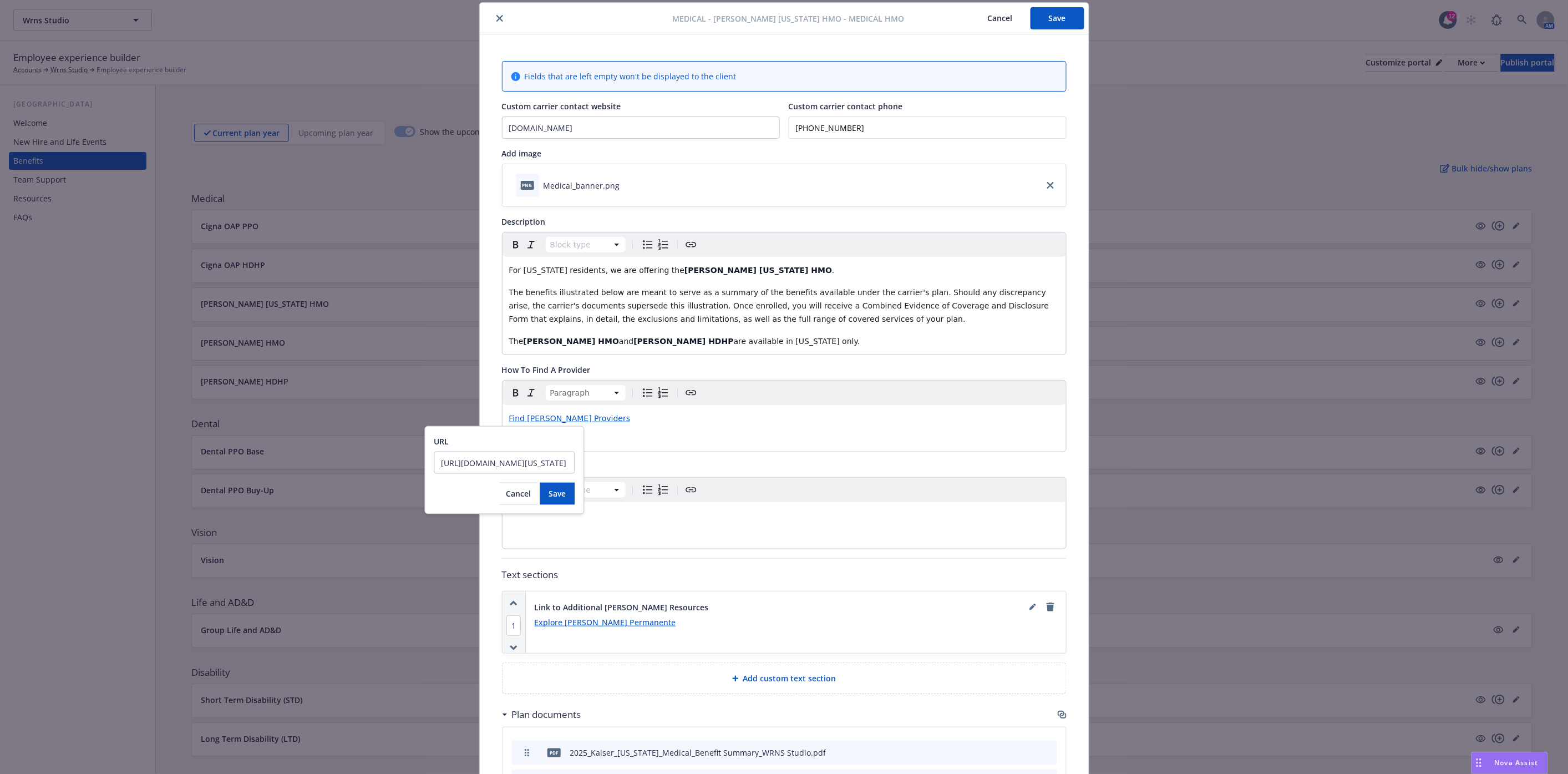
click at [437, 461] on input "[URL][DOMAIN_NAME][US_STATE]" at bounding box center [504, 462] width 141 height 22
drag, startPoint x: 437, startPoint y: 461, endPoint x: 579, endPoint y: 464, distance: 142.0
click at [579, 464] on div "URL [URL][DOMAIN_NAME][US_STATE] Cancel Save" at bounding box center [504, 470] width 160 height 88
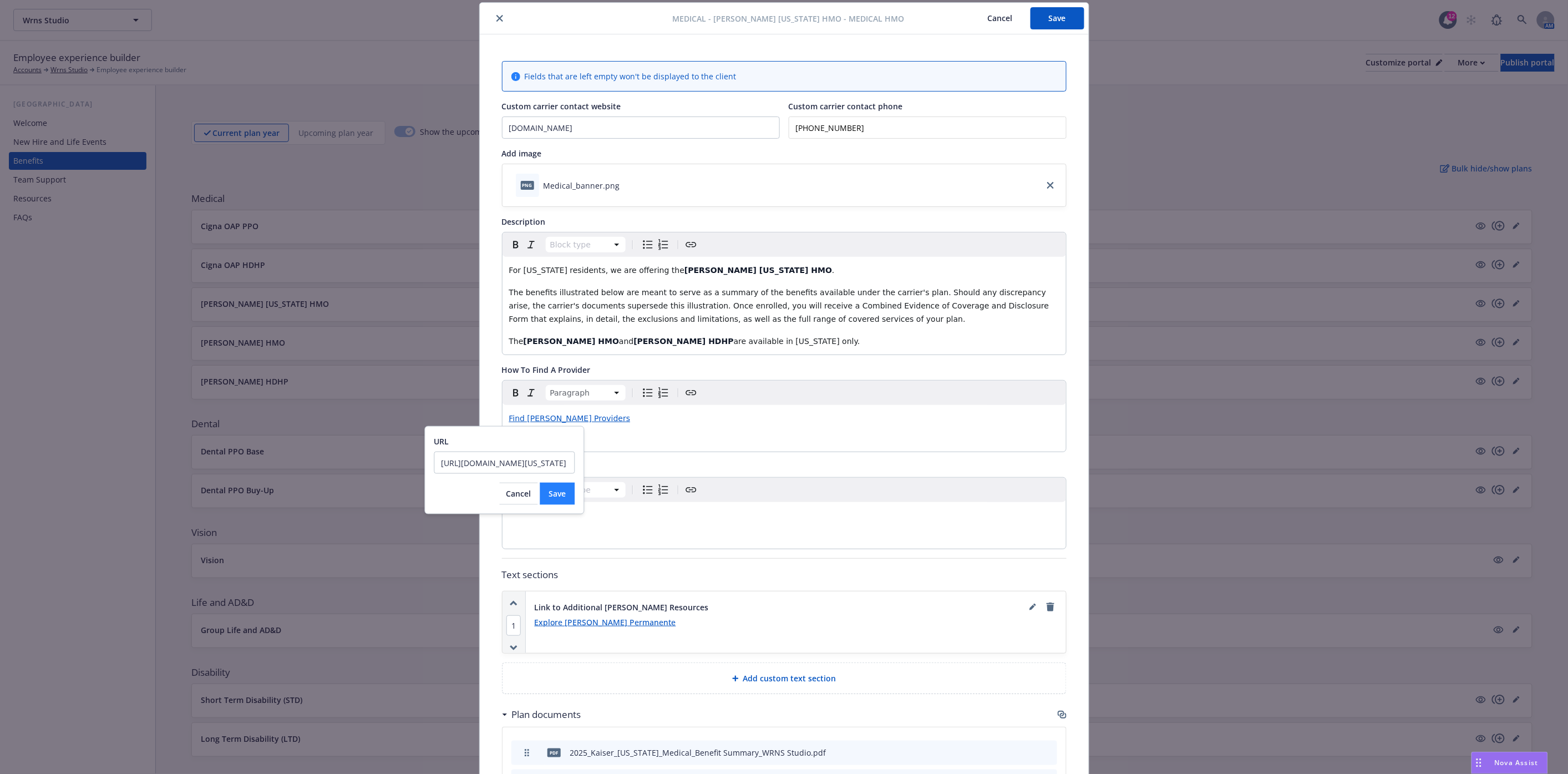
type input "[URL][DOMAIN_NAME][US_STATE]"
click at [558, 494] on span "Save" at bounding box center [557, 493] width 17 height 10
click at [513, 441] on span "[URL][DOMAIN_NAME][US_STATE]" at bounding box center [496, 441] width 125 height 10
click at [696, 423] on p "Find [PERSON_NAME] Providers" at bounding box center [784, 418] width 550 height 13
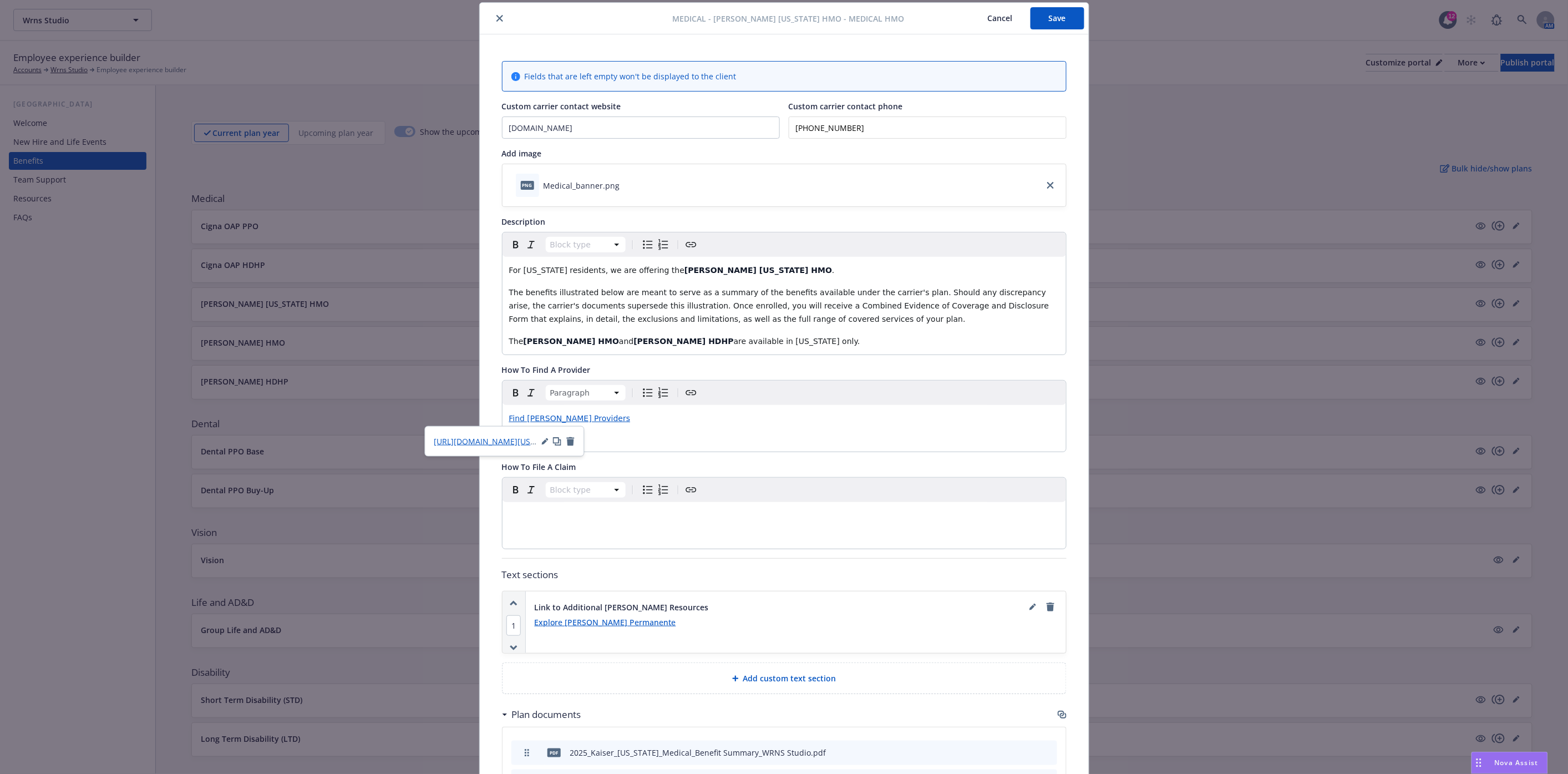
click at [545, 439] on icon "button" at bounding box center [546, 441] width 6 height 6
click at [521, 500] on button "Cancel" at bounding box center [518, 493] width 38 height 22
click at [1046, 20] on button "Save" at bounding box center [1057, 18] width 54 height 22
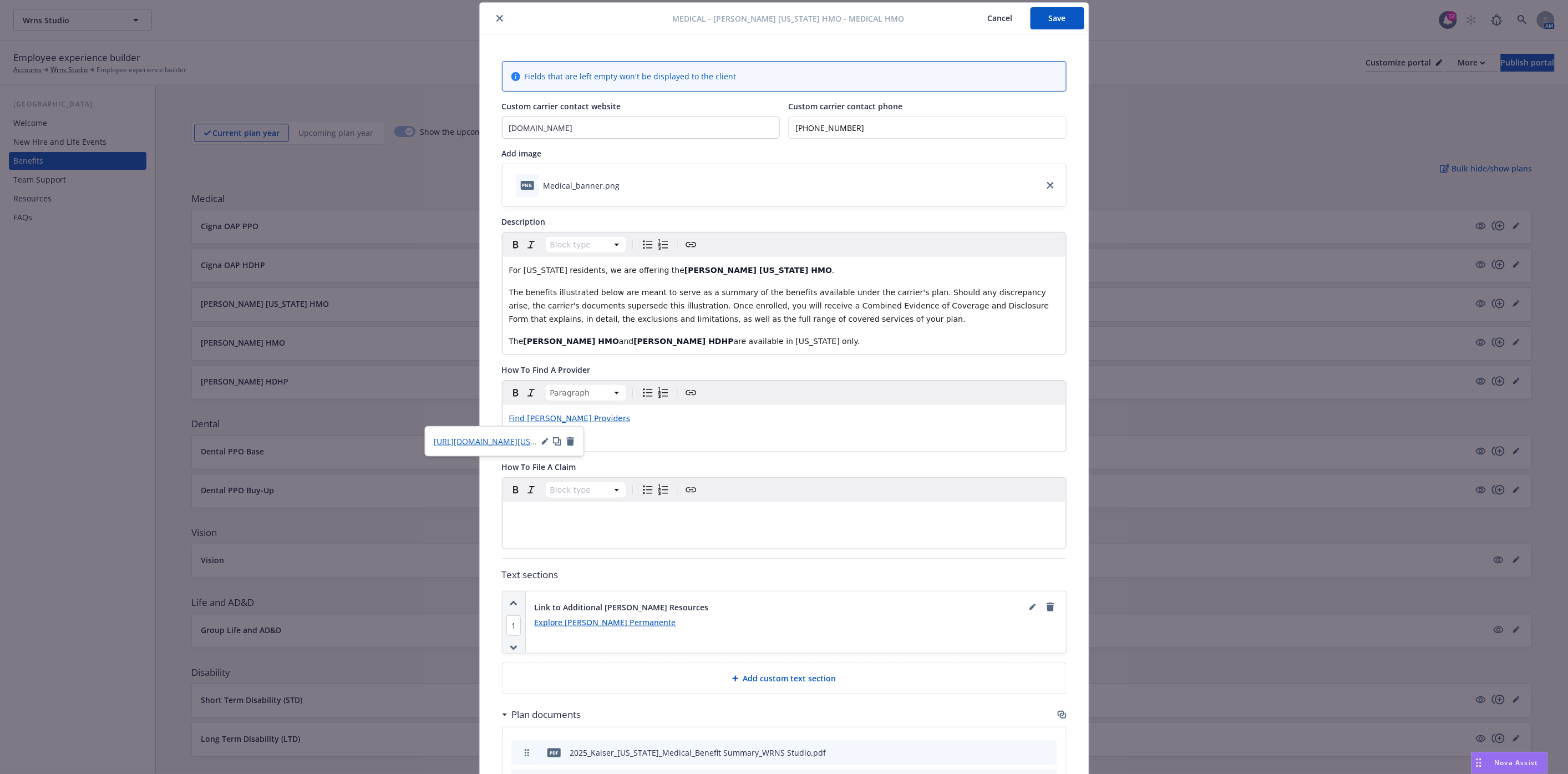
click at [623, 420] on p "Find [PERSON_NAME] Providers" at bounding box center [784, 418] width 550 height 13
drag, startPoint x: 598, startPoint y: 418, endPoint x: 488, endPoint y: 418, distance: 110.0
click at [488, 418] on div "Fields that are left empty won't be displayed to the client Custom carrier cont…" at bounding box center [784, 504] width 609 height 938
click at [634, 419] on p "Find [PERSON_NAME] Providers" at bounding box center [784, 418] width 550 height 13
click at [587, 416] on p "Find [PERSON_NAME] Providers" at bounding box center [784, 418] width 550 height 13
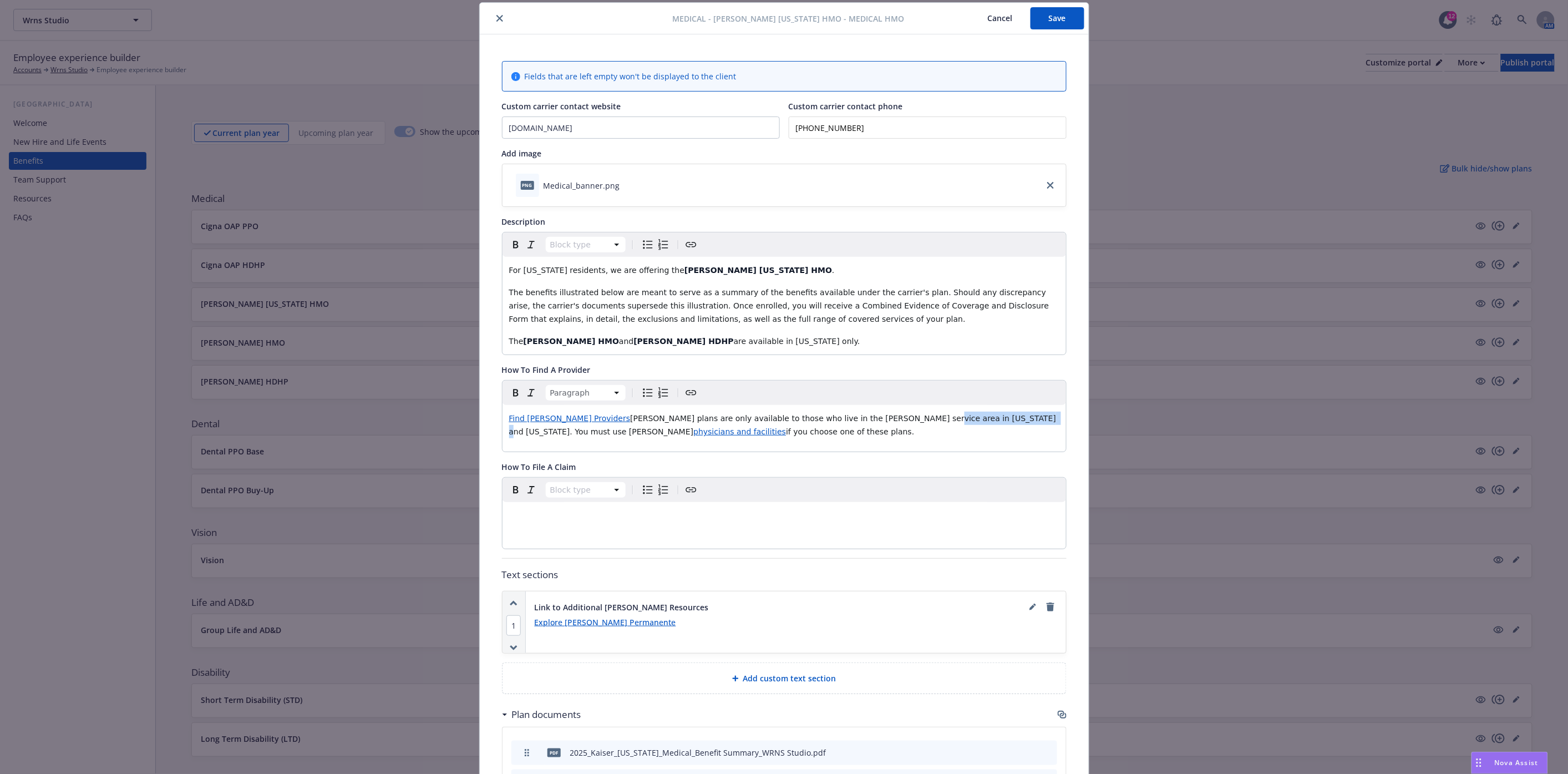
drag, startPoint x: 840, startPoint y: 418, endPoint x: 930, endPoint y: 418, distance: 90.0
click at [930, 418] on span "[PERSON_NAME] plans are only available to those who live in the [PERSON_NAME] s…" at bounding box center [784, 425] width 550 height 22
click at [720, 427] on span "physicians and facilities" at bounding box center [673, 431] width 93 height 9
click at [549, 420] on span "Find [PERSON_NAME] Providers" at bounding box center [570, 418] width 122 height 9
click at [555, 441] on icon "button" at bounding box center [557, 441] width 9 height 9
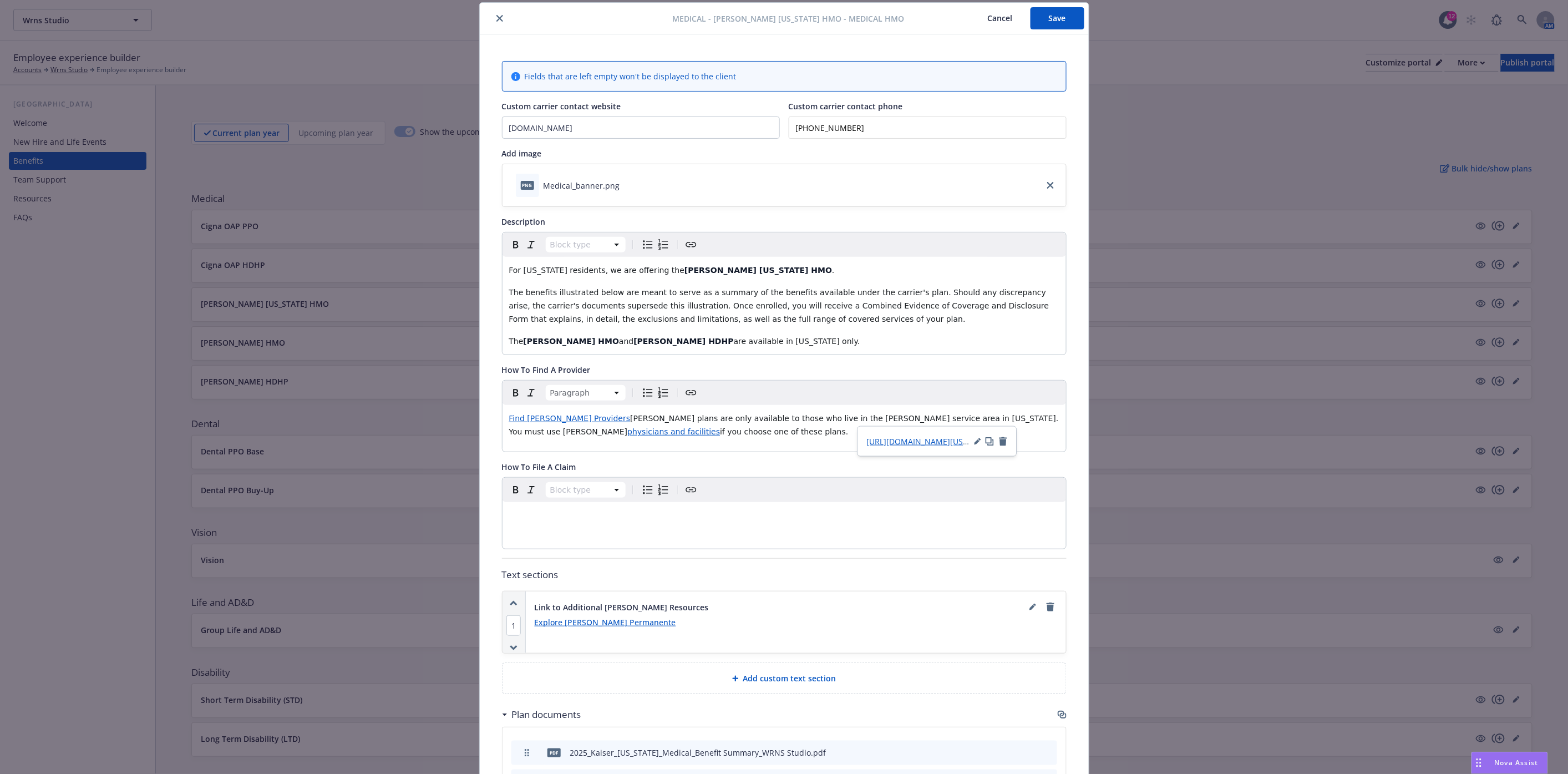
click at [720, 427] on span "physicians and facilities" at bounding box center [673, 431] width 93 height 9
click at [975, 439] on icon "button" at bounding box center [978, 441] width 6 height 6
drag, startPoint x: 1004, startPoint y: 458, endPoint x: 838, endPoint y: 458, distance: 166.0
click at [835, 458] on body "Wrns Studio Wrns Studio 12 AM Employee experience builder Accounts Wrns Studio …" at bounding box center [784, 493] width 1568 height 987
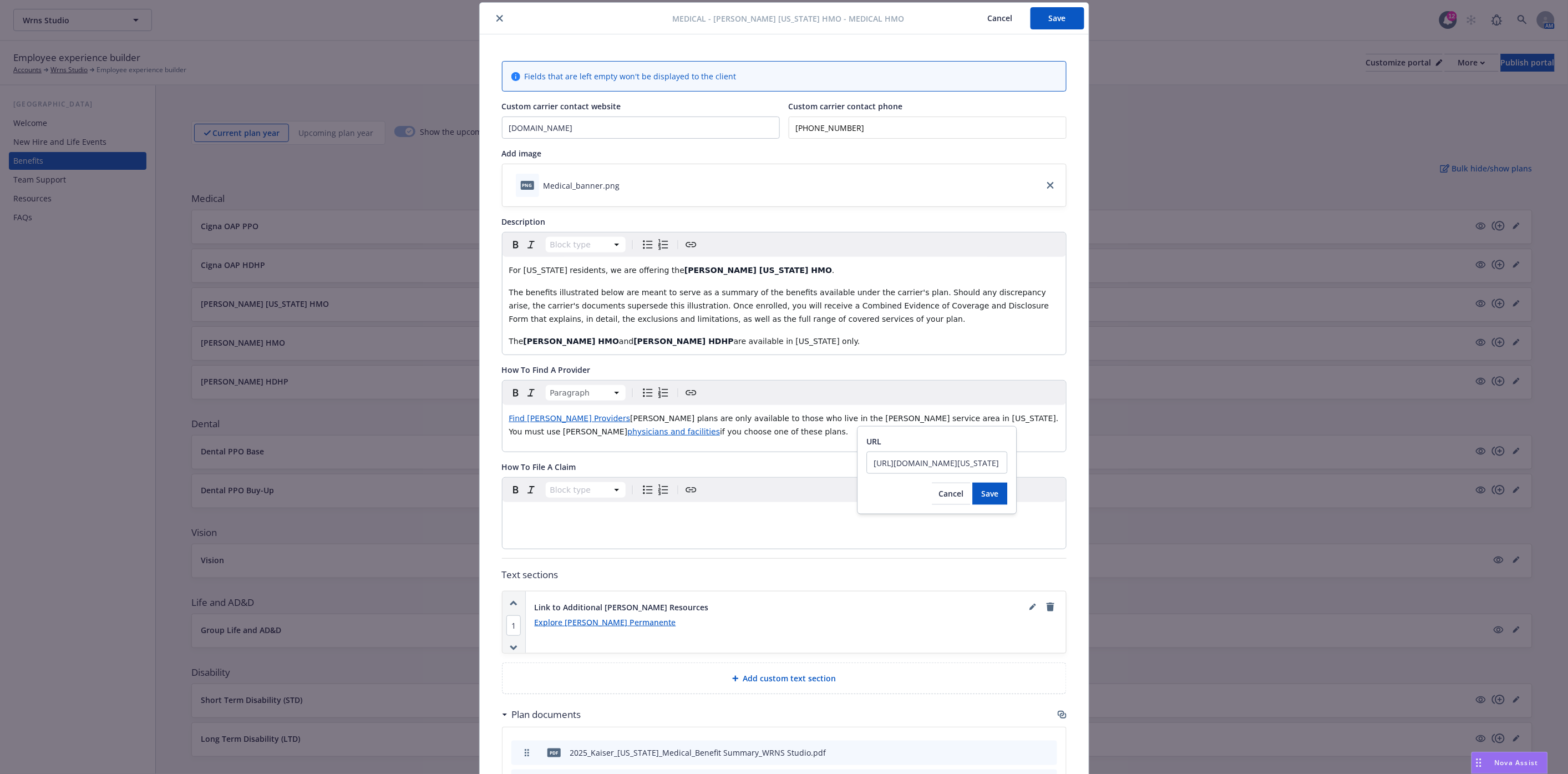
drag, startPoint x: 871, startPoint y: 460, endPoint x: 1028, endPoint y: 458, distance: 157.0
click at [1028, 458] on body "Wrns Studio Wrns Studio 12 AM Employee experience builder Accounts Wrns Studio …" at bounding box center [784, 493] width 1568 height 987
type input "[URL][DOMAIN_NAME][US_STATE]"
click at [984, 492] on span "Save" at bounding box center [990, 493] width 17 height 10
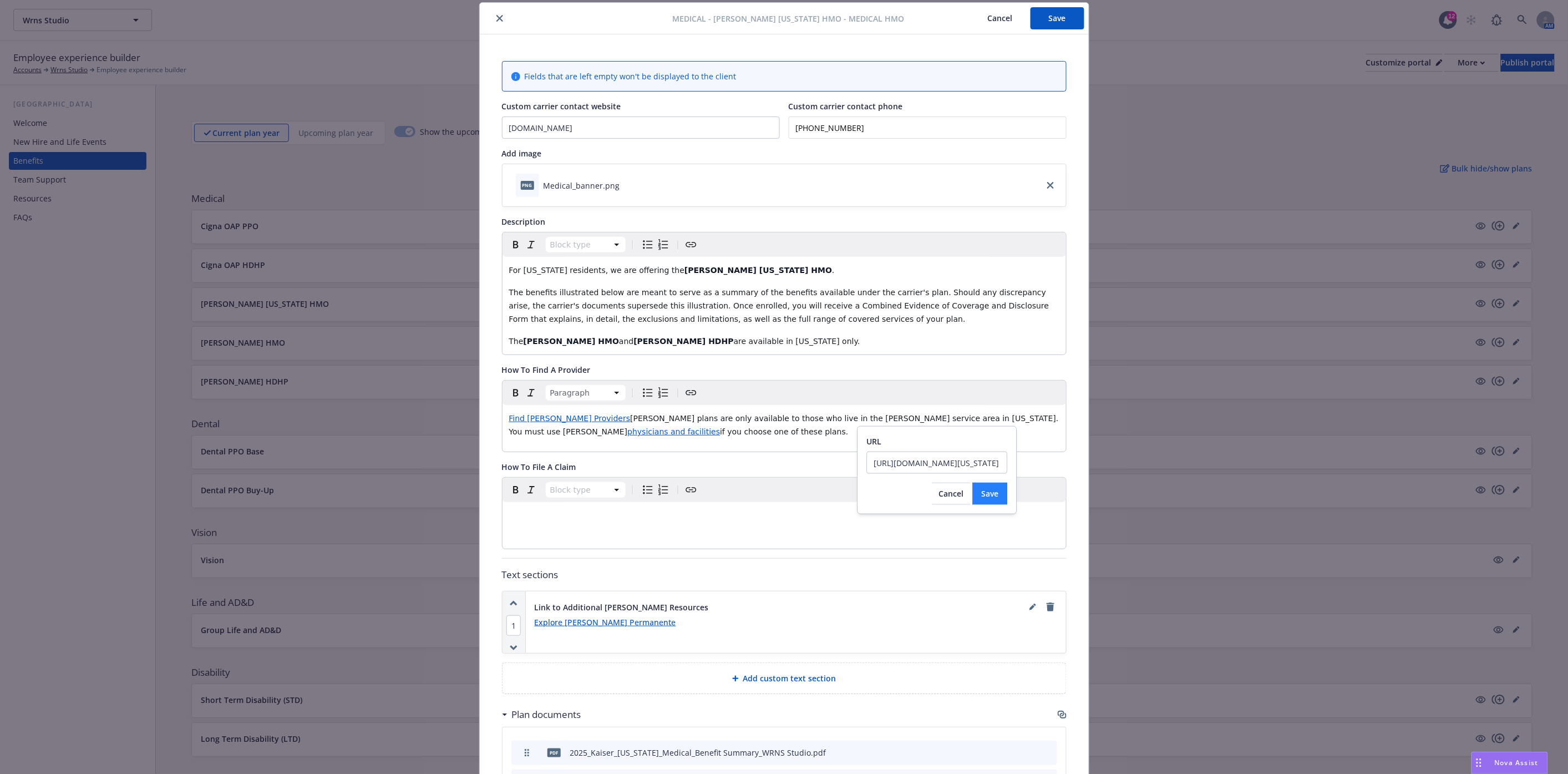
scroll to position [0, 0]
click at [689, 441] on div "Find [PERSON_NAME] Providers [PERSON_NAME] plans are only available to those wh…" at bounding box center [784, 425] width 563 height 40
click at [579, 420] on span "[PERSON_NAME] plans are only available to those who live in the [PERSON_NAME] s…" at bounding box center [785, 425] width 553 height 22
click at [666, 427] on span "physicians and facilities" at bounding box center [620, 431] width 93 height 9
click at [851, 441] on span "[URL][DOMAIN_NAME][US_STATE]" at bounding box center [853, 441] width 125 height 10
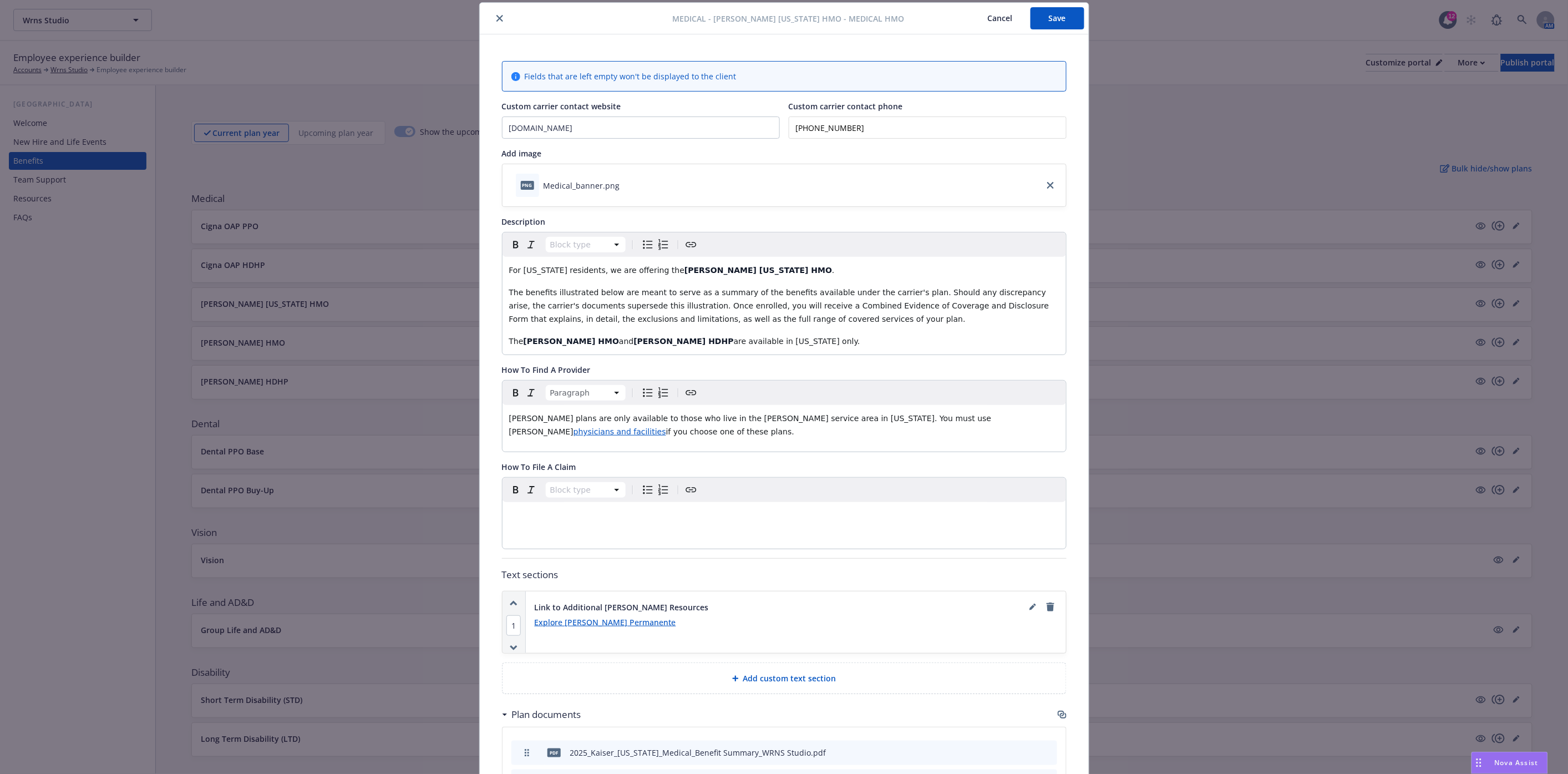
click at [713, 442] on div "[PERSON_NAME] plans are only available to those who live in the [PERSON_NAME] s…" at bounding box center [784, 425] width 563 height 40
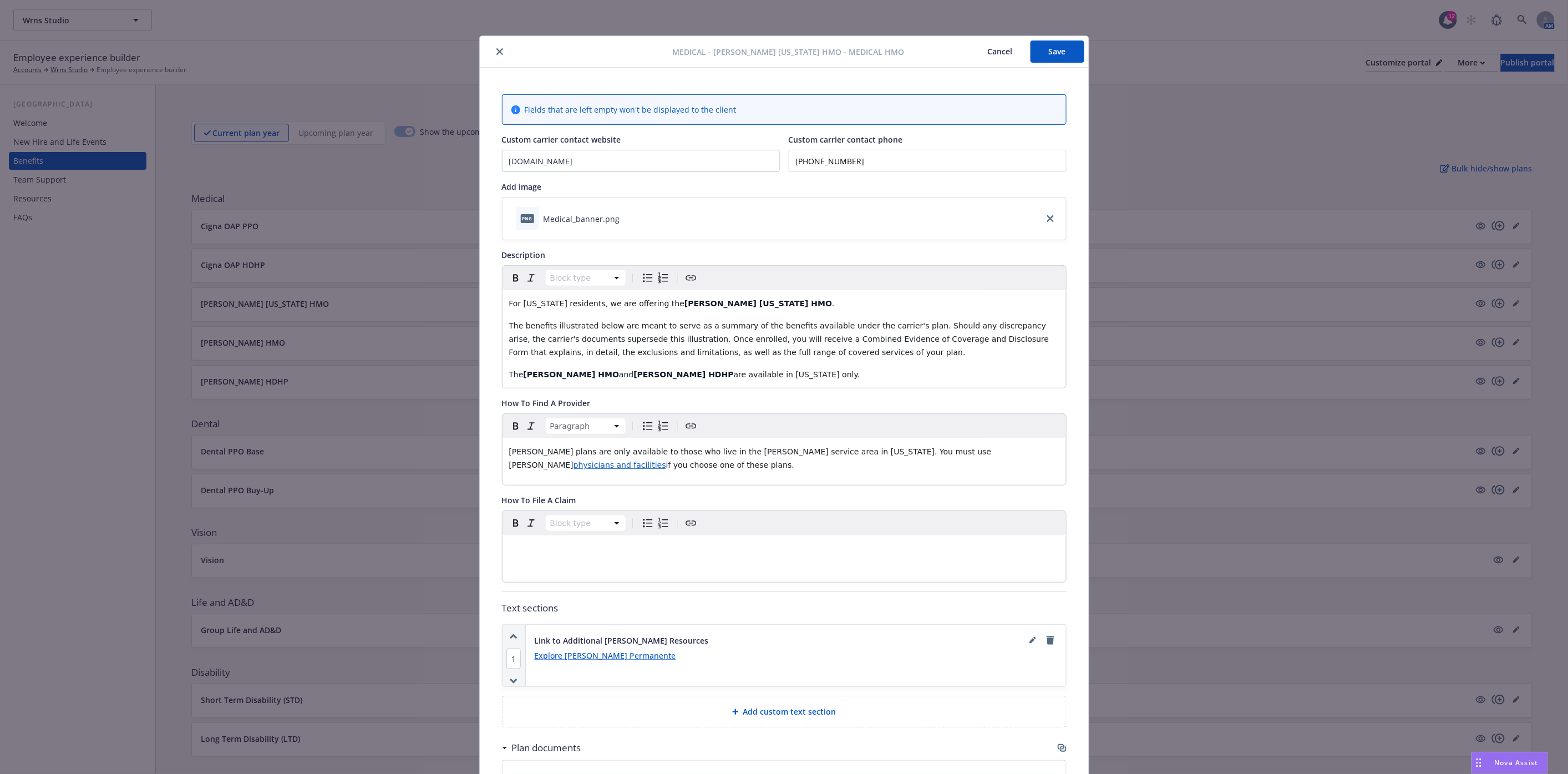
click at [1043, 56] on button "Save" at bounding box center [1057, 51] width 54 height 22
click at [497, 47] on button "close" at bounding box center [500, 52] width 13 height 13
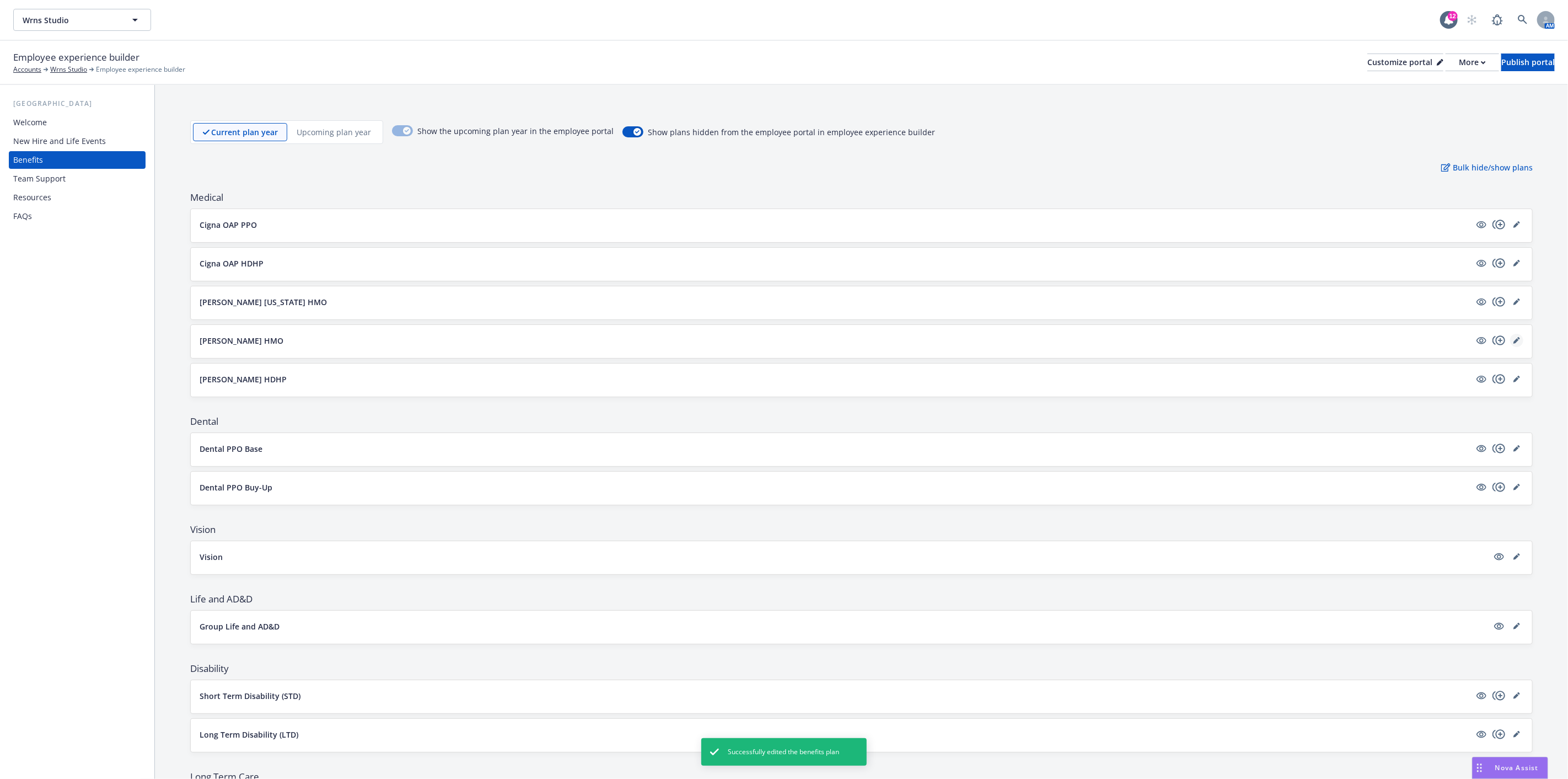
click at [1513, 339] on icon "editPencil" at bounding box center [1516, 340] width 6 height 6
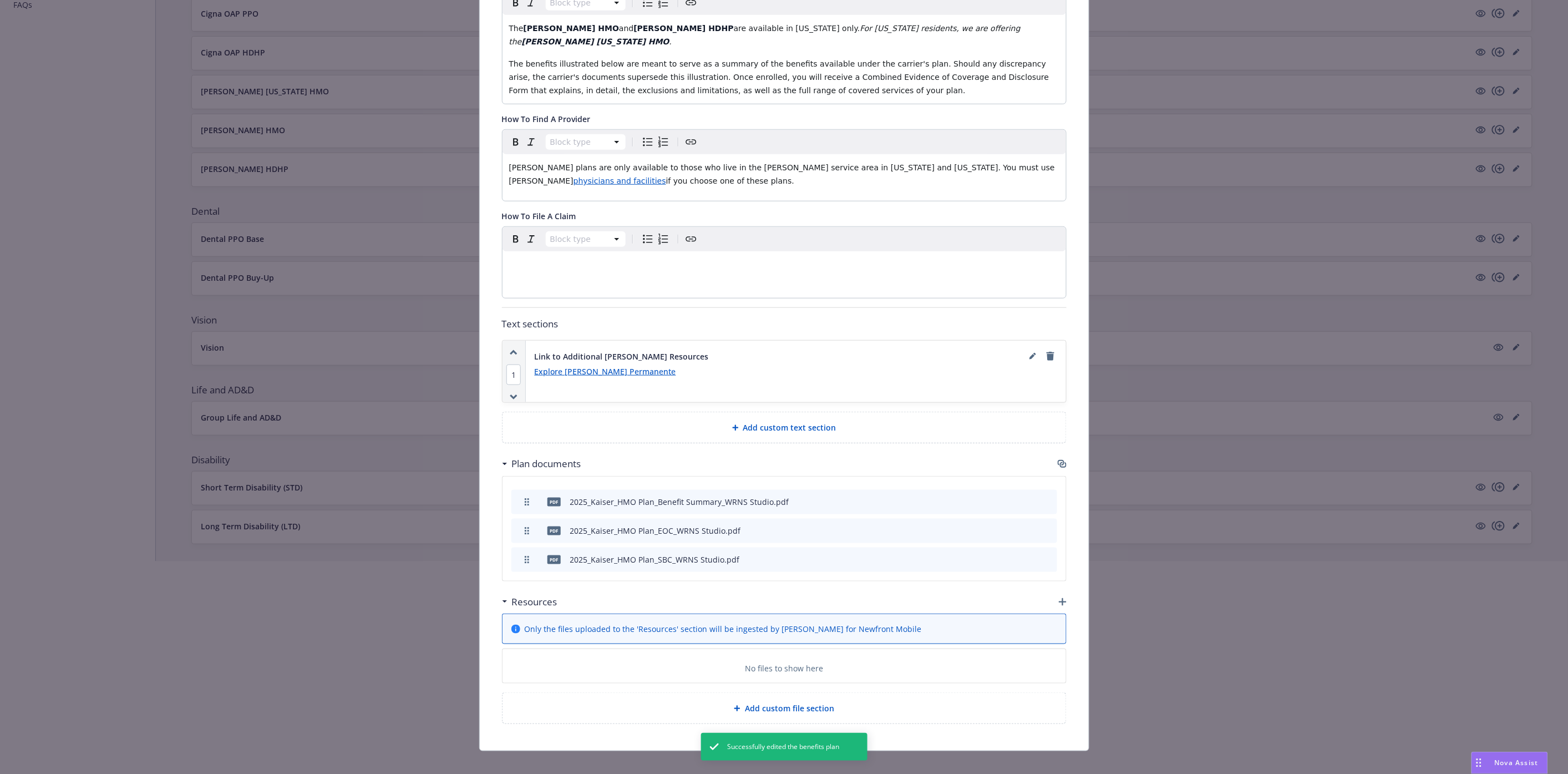
scroll to position [223, 0]
click at [776, 653] on div at bounding box center [784, 667] width 1568 height 71
click at [1055, 586] on div at bounding box center [784, 596] width 1568 height 71
click at [1055, 587] on div at bounding box center [784, 596] width 1568 height 71
click at [1058, 585] on div at bounding box center [784, 596] width 1568 height 71
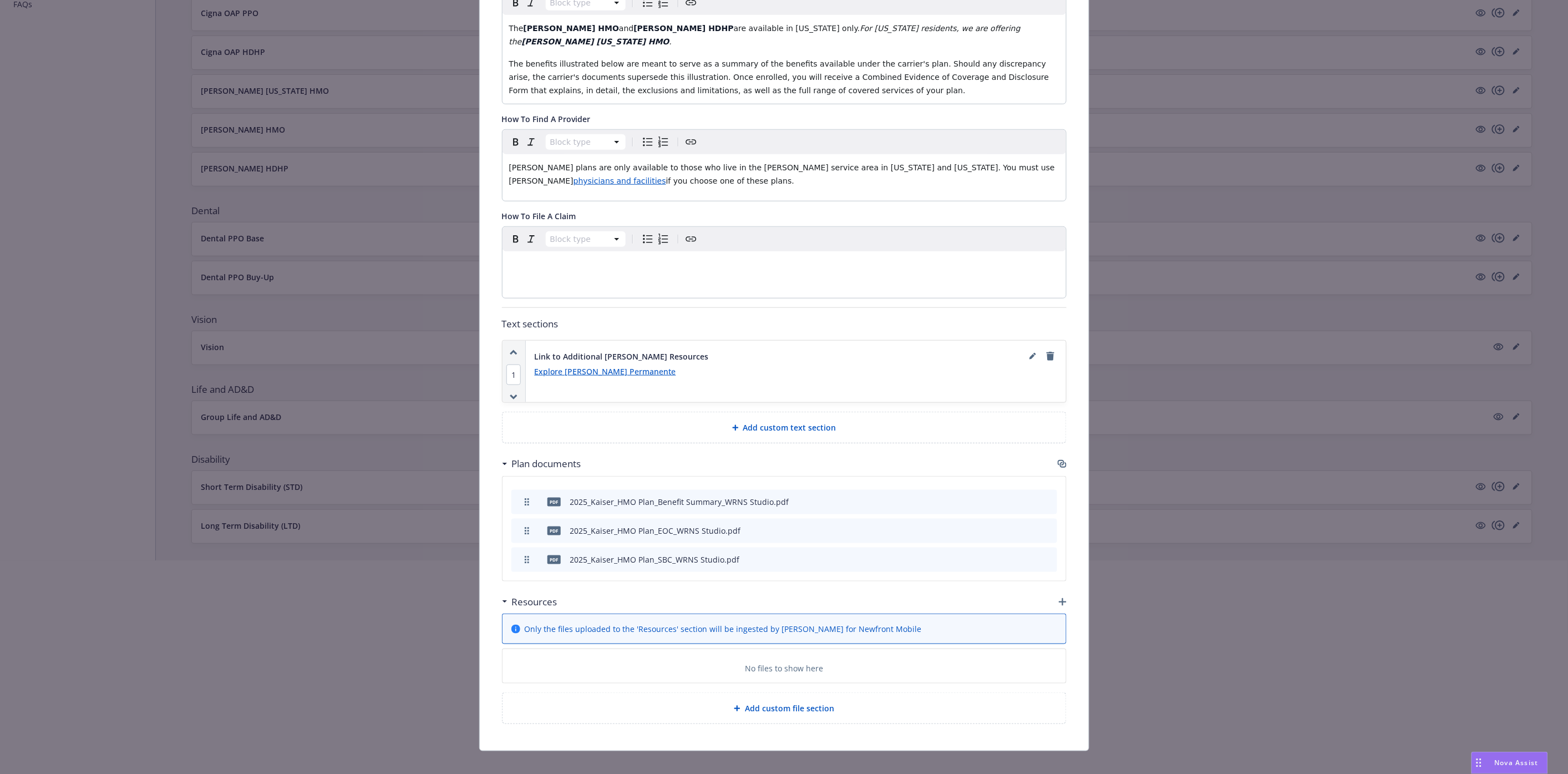
click at [654, 640] on div at bounding box center [784, 667] width 1568 height 71
click at [1055, 587] on div at bounding box center [784, 596] width 1568 height 71
click at [771, 655] on div at bounding box center [784, 667] width 1568 height 71
click at [593, 606] on div at bounding box center [784, 596] width 1568 height 71
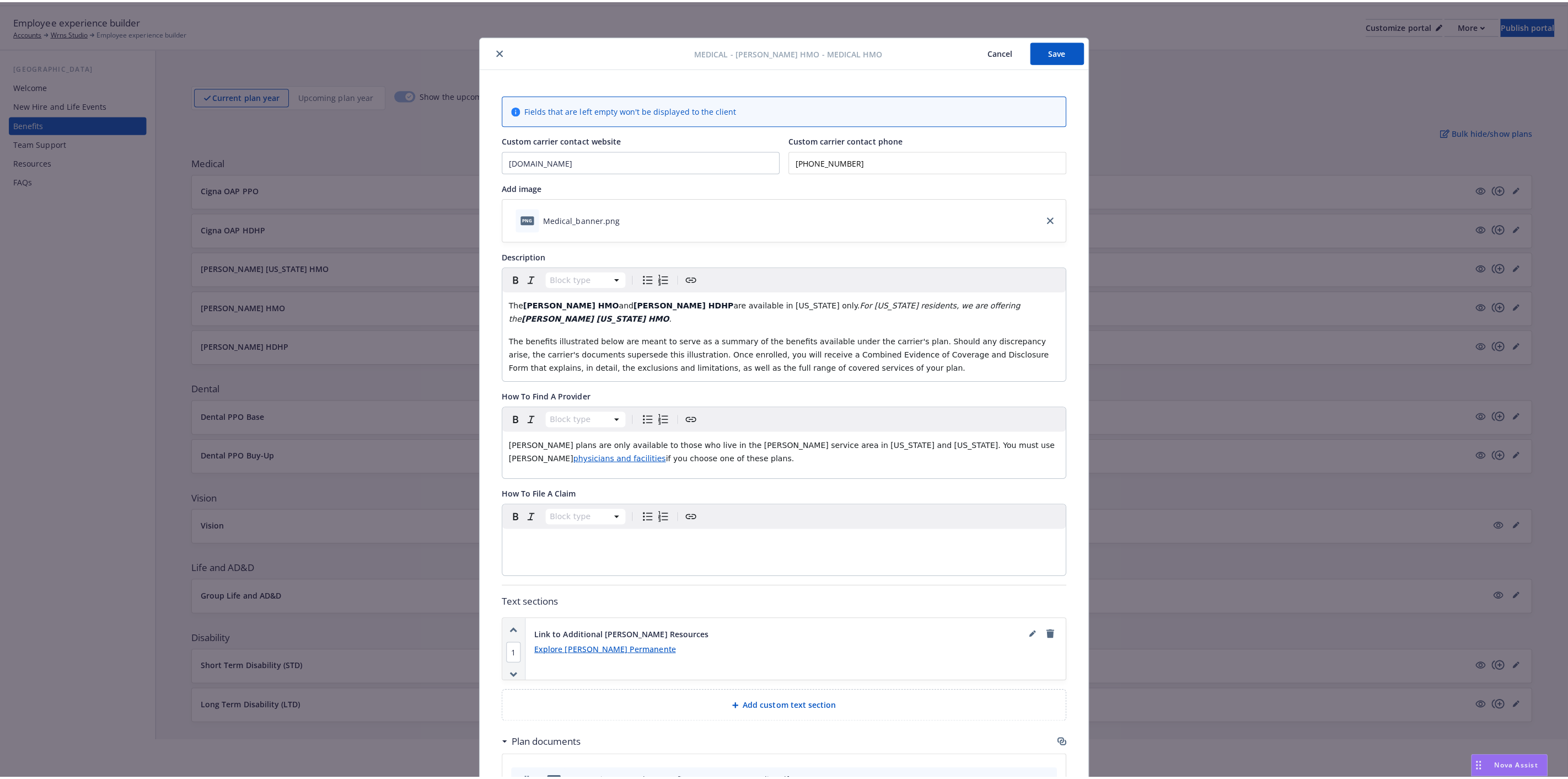
scroll to position [0, 0]
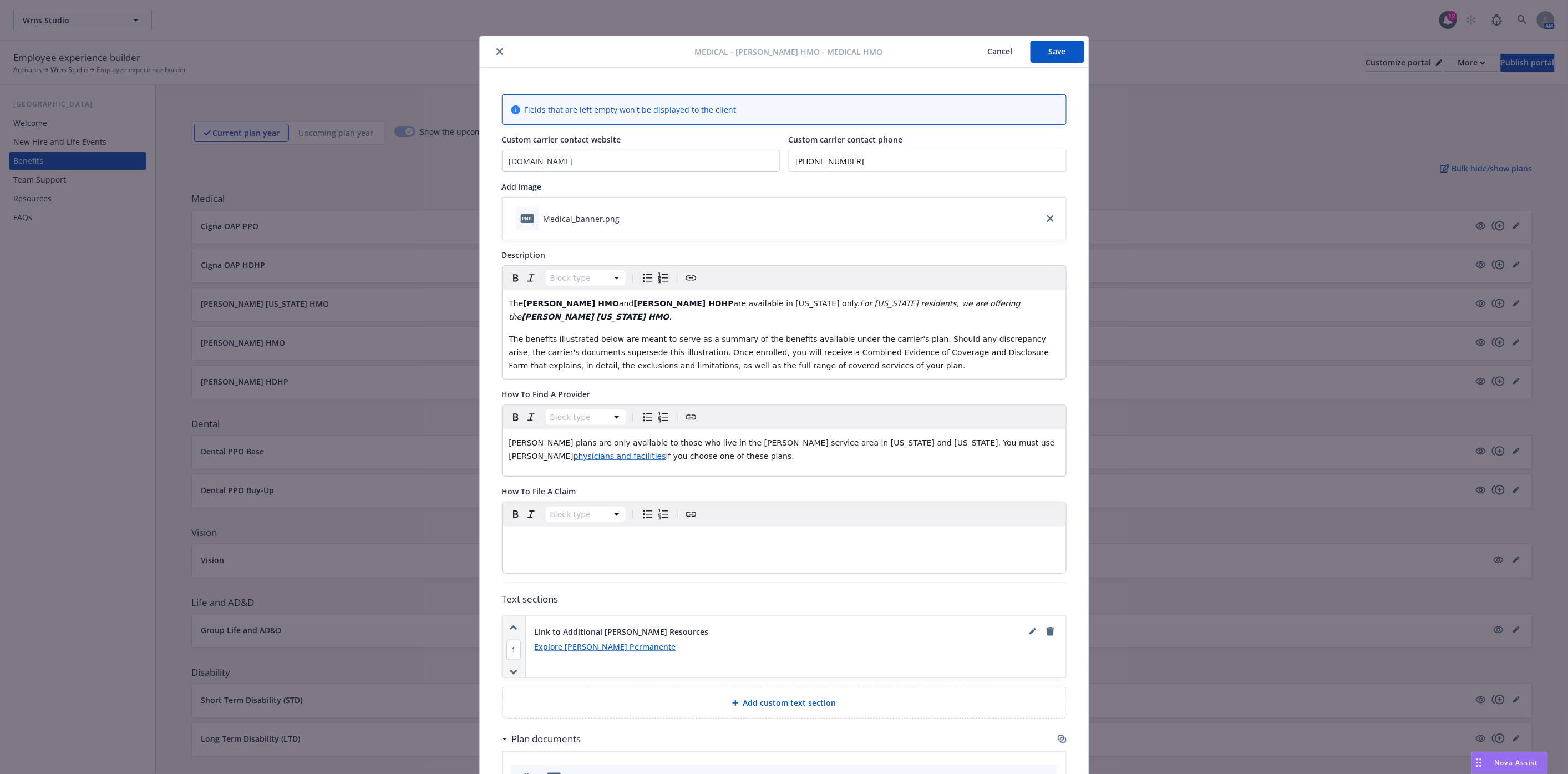
click at [47, 196] on div "Medical - [PERSON_NAME] HMO - Medical HMO Cancel Save Fields that are left empt…" at bounding box center [784, 387] width 1568 height 774
click at [500, 48] on button "close" at bounding box center [500, 52] width 13 height 13
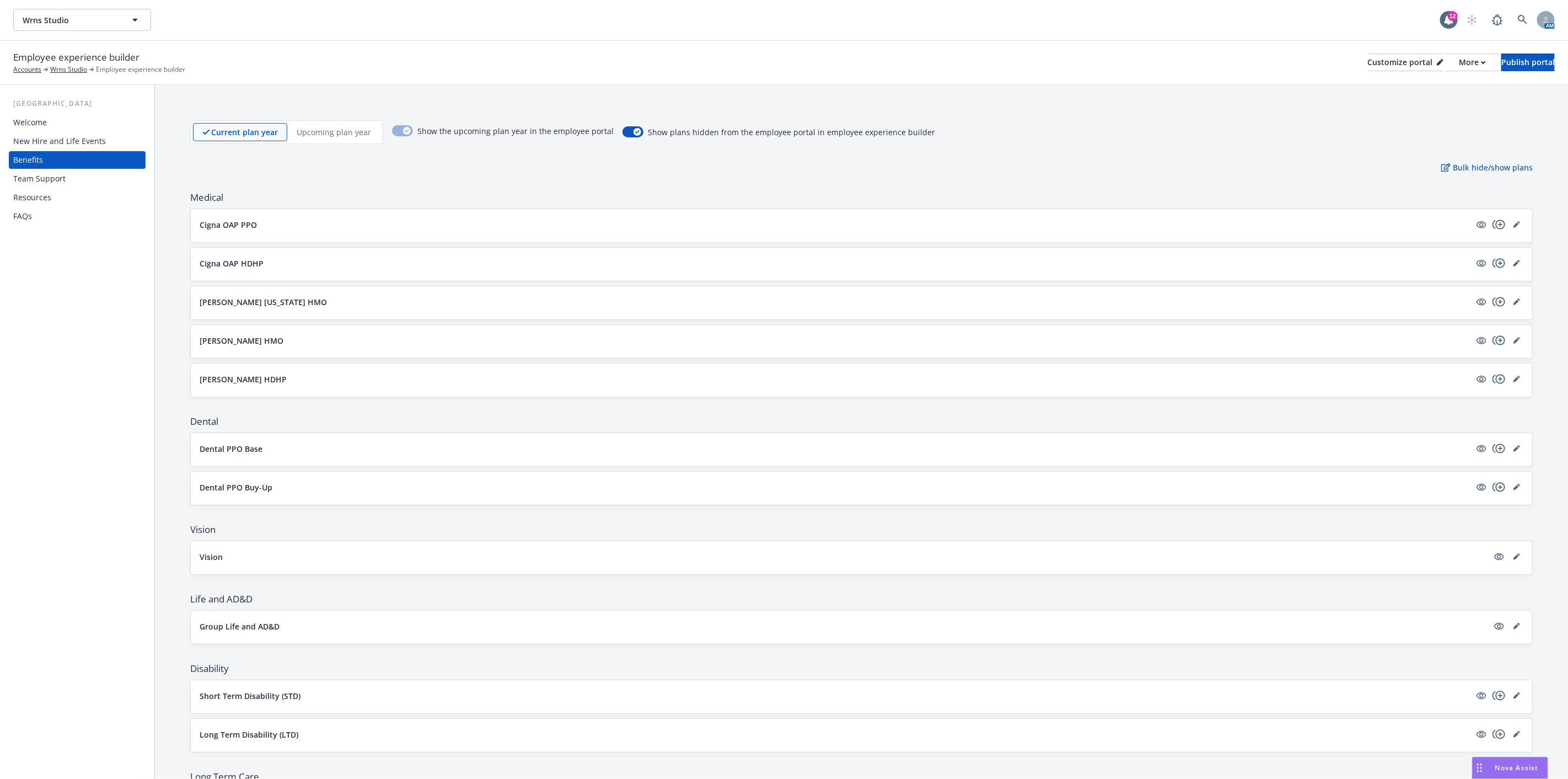
click at [43, 195] on div "Resources" at bounding box center [31, 197] width 38 height 18
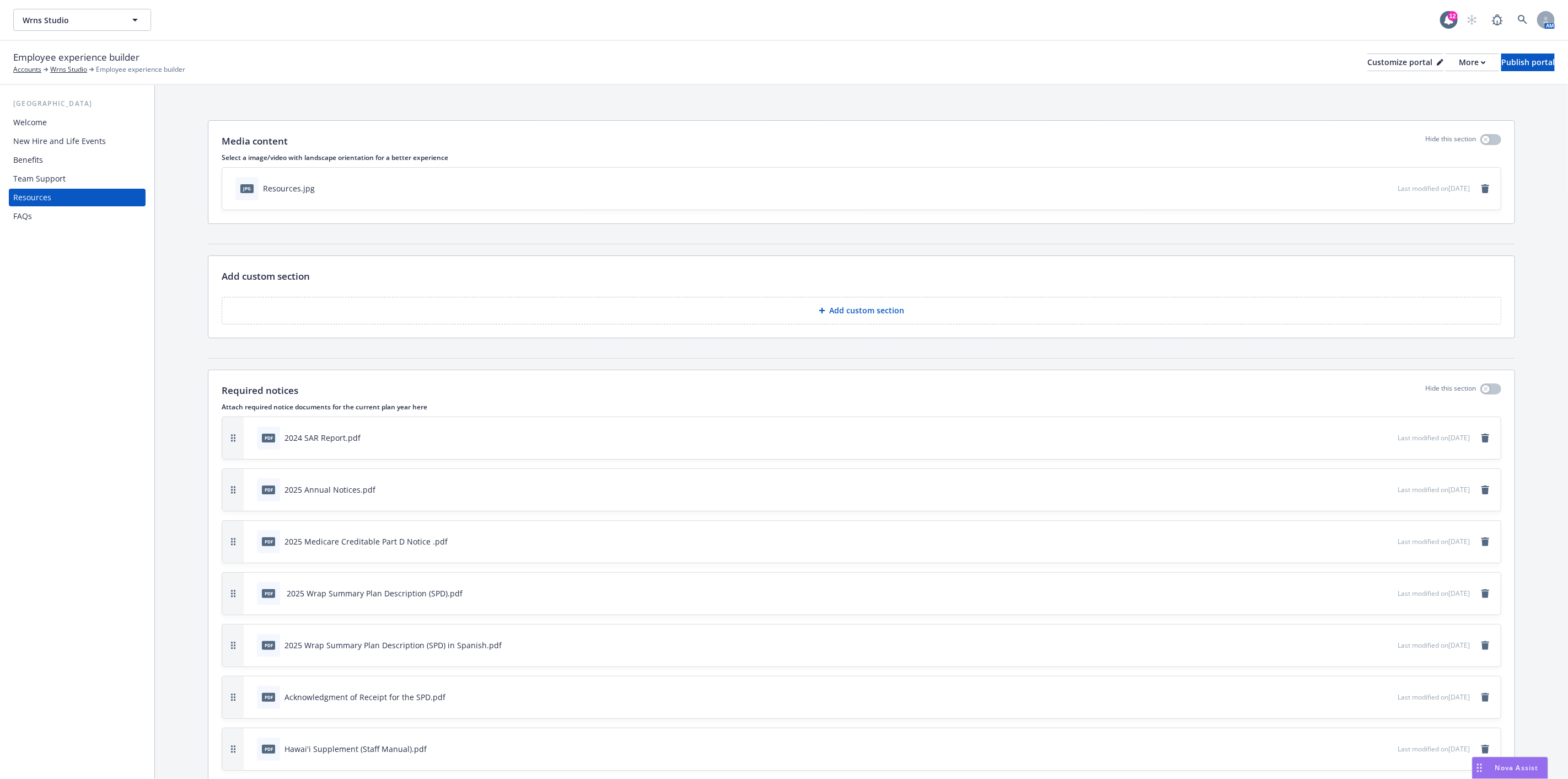
click at [37, 156] on div "Benefits" at bounding box center [27, 160] width 30 height 18
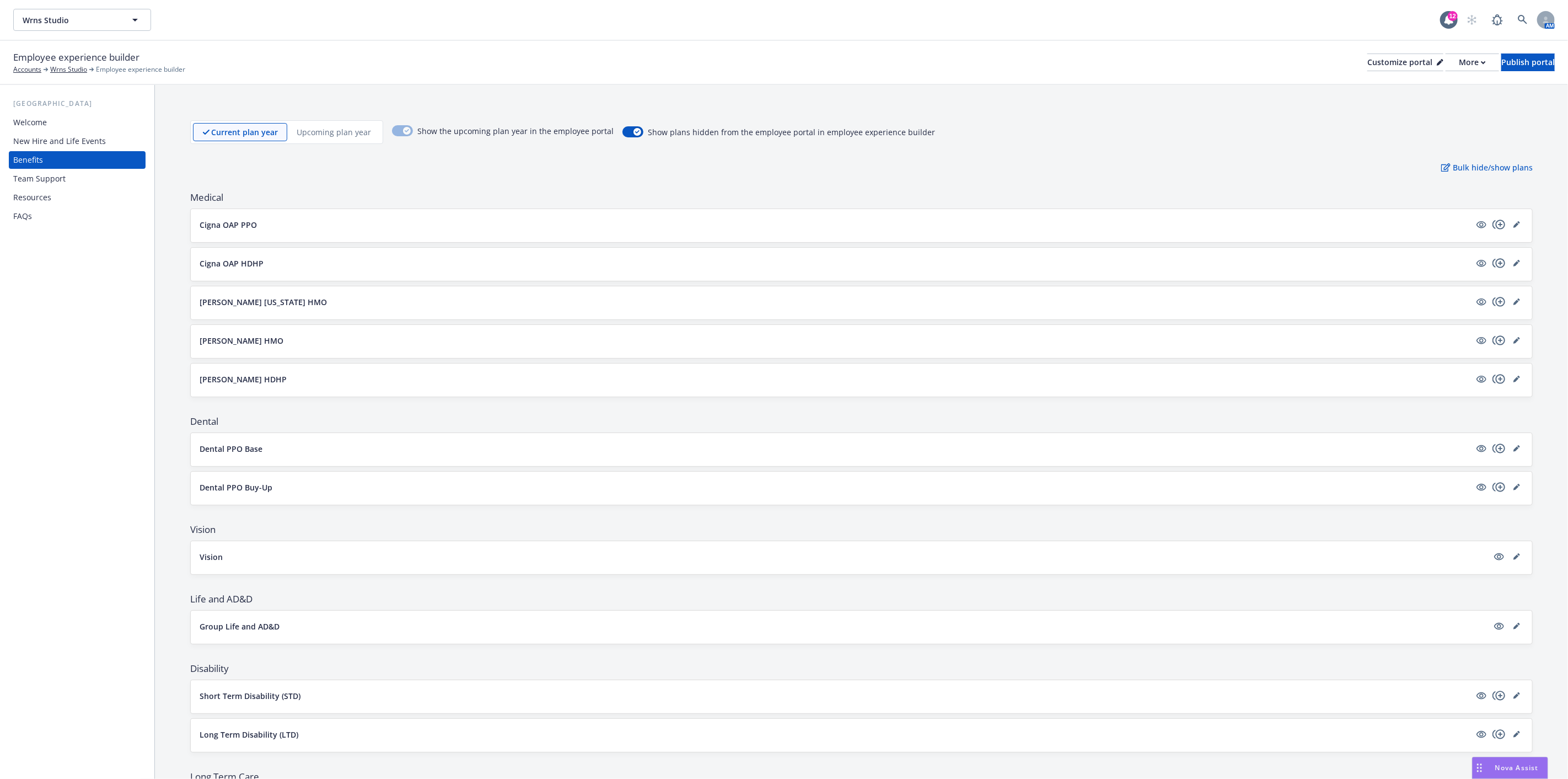
click at [30, 119] on div "Welcome" at bounding box center [30, 123] width 34 height 18
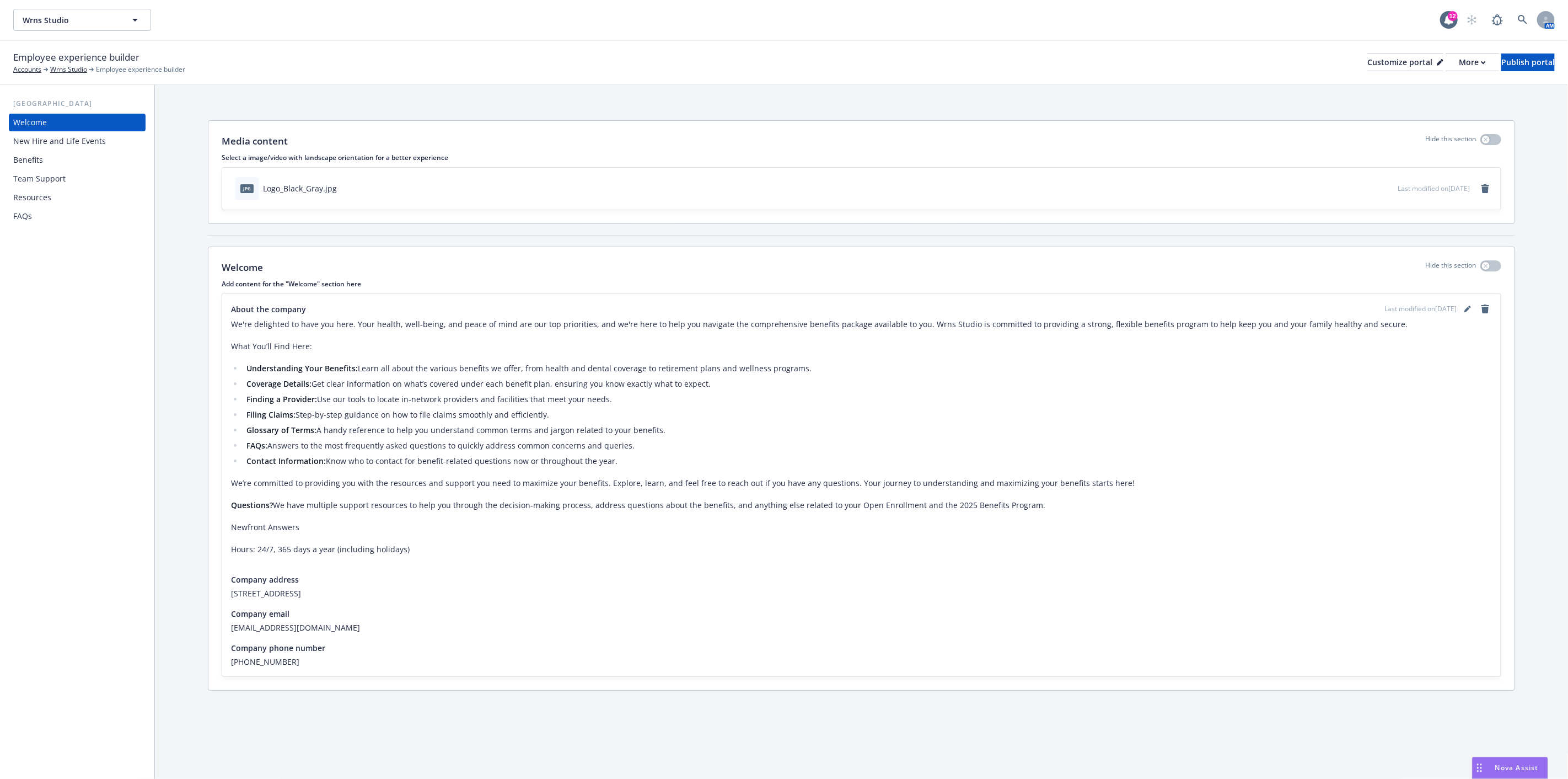
click at [35, 198] on div "Resources" at bounding box center [31, 197] width 38 height 18
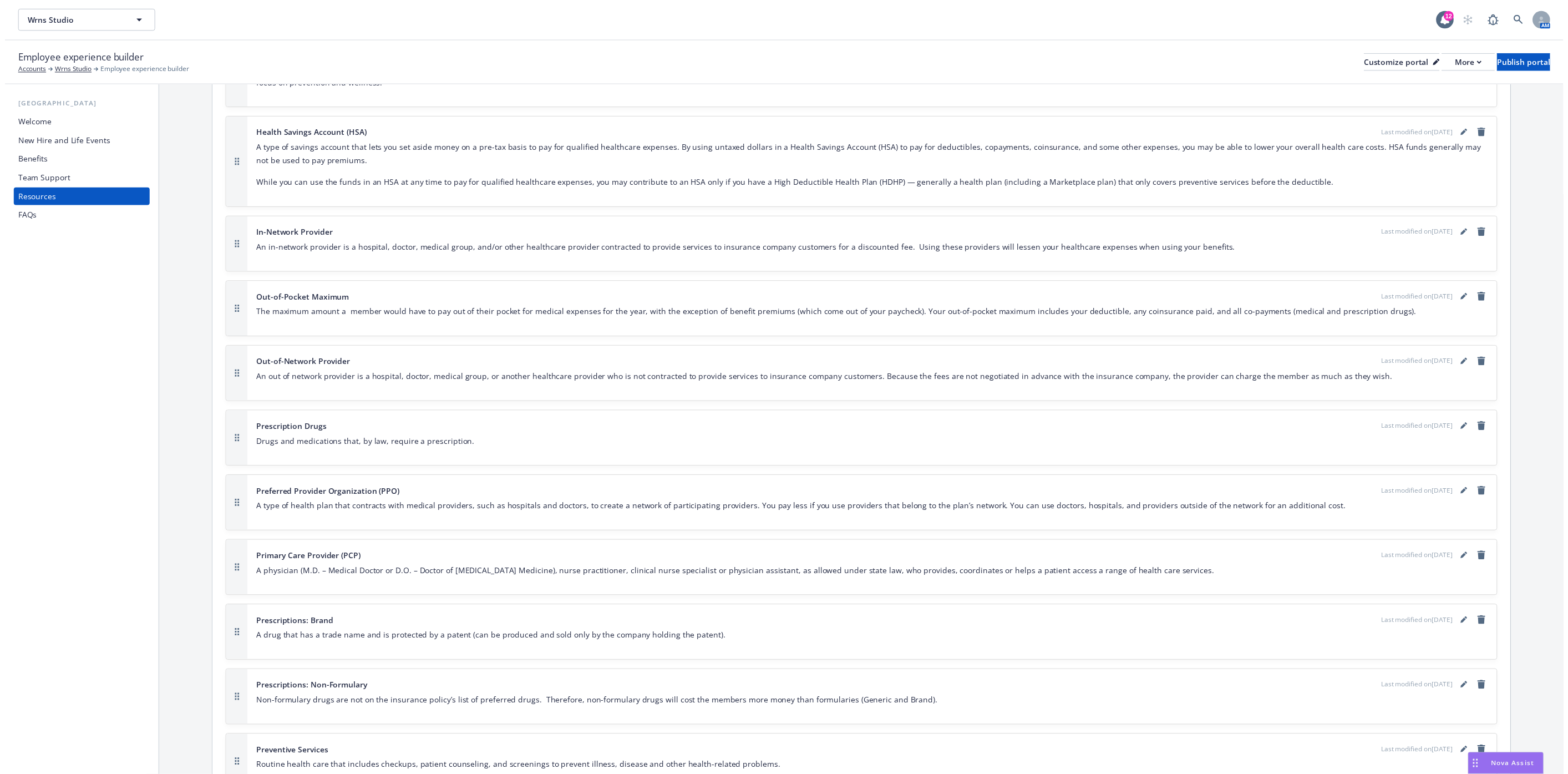
scroll to position [1479, 0]
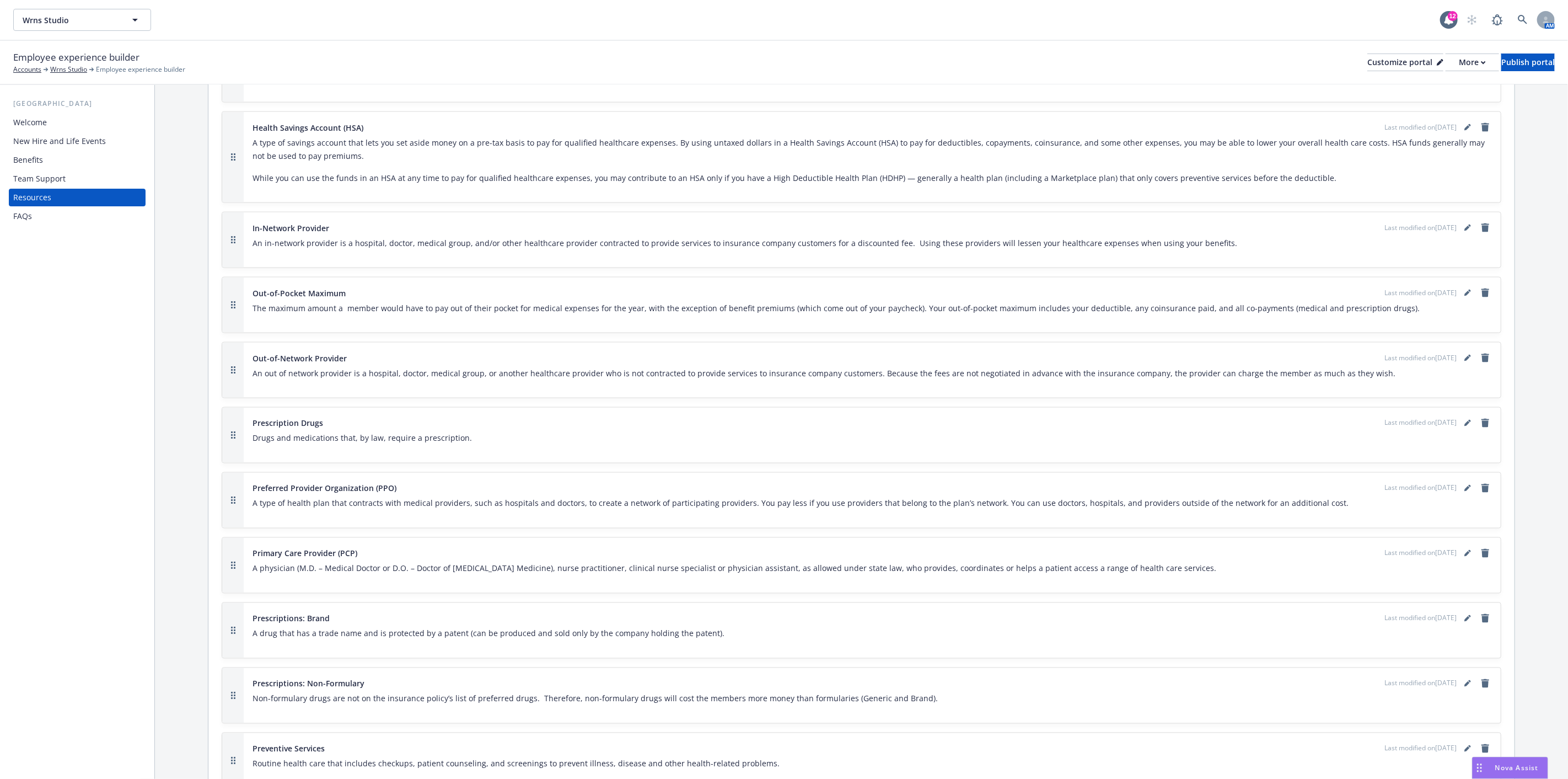
click at [37, 154] on div "Benefits" at bounding box center [27, 160] width 30 height 18
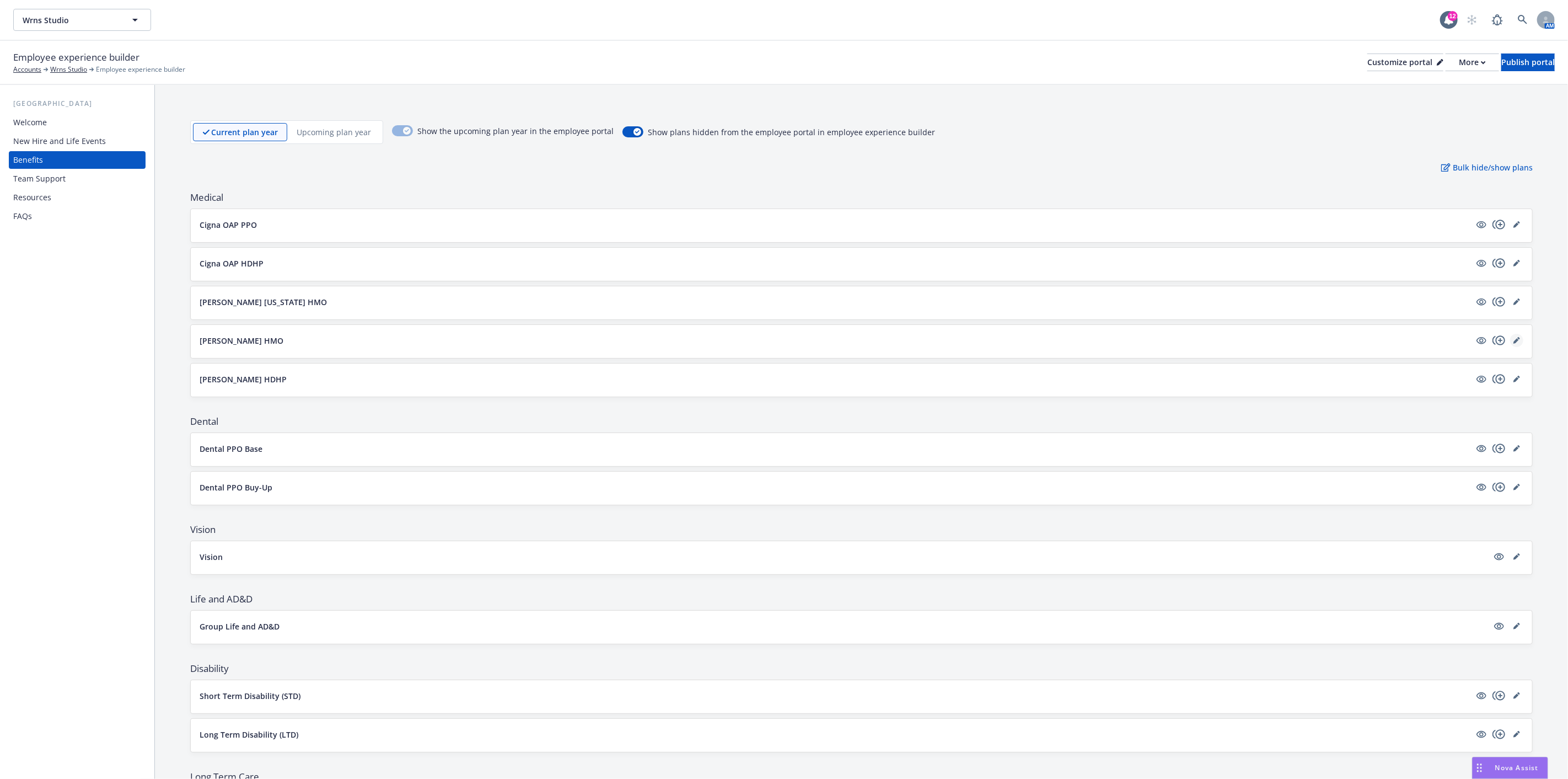
click at [1513, 339] on icon "editPencil" at bounding box center [1517, 340] width 6 height 6
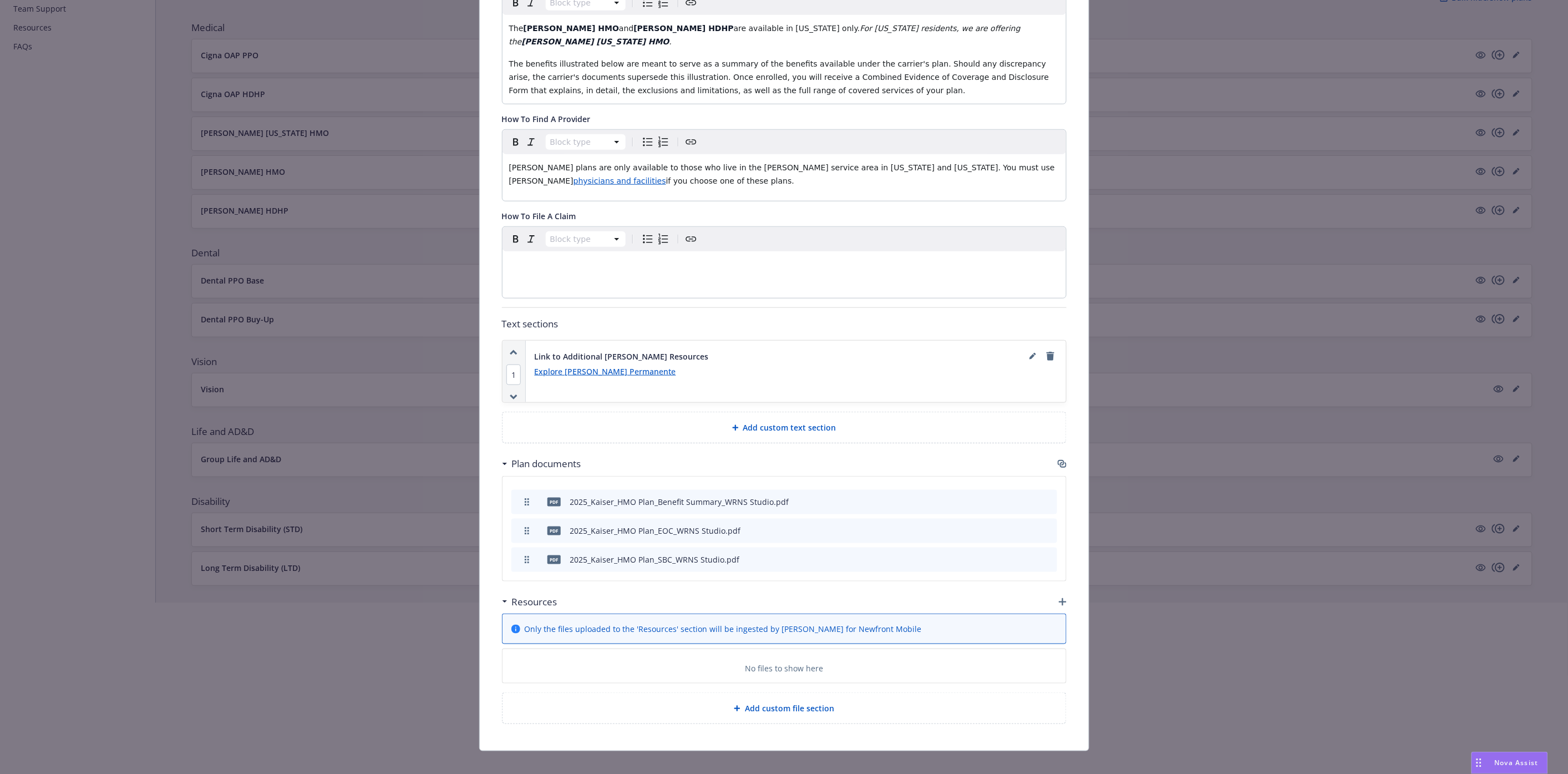
scroll to position [185, 0]
click at [517, 595] on h3 "Resources" at bounding box center [534, 602] width 45 height 15
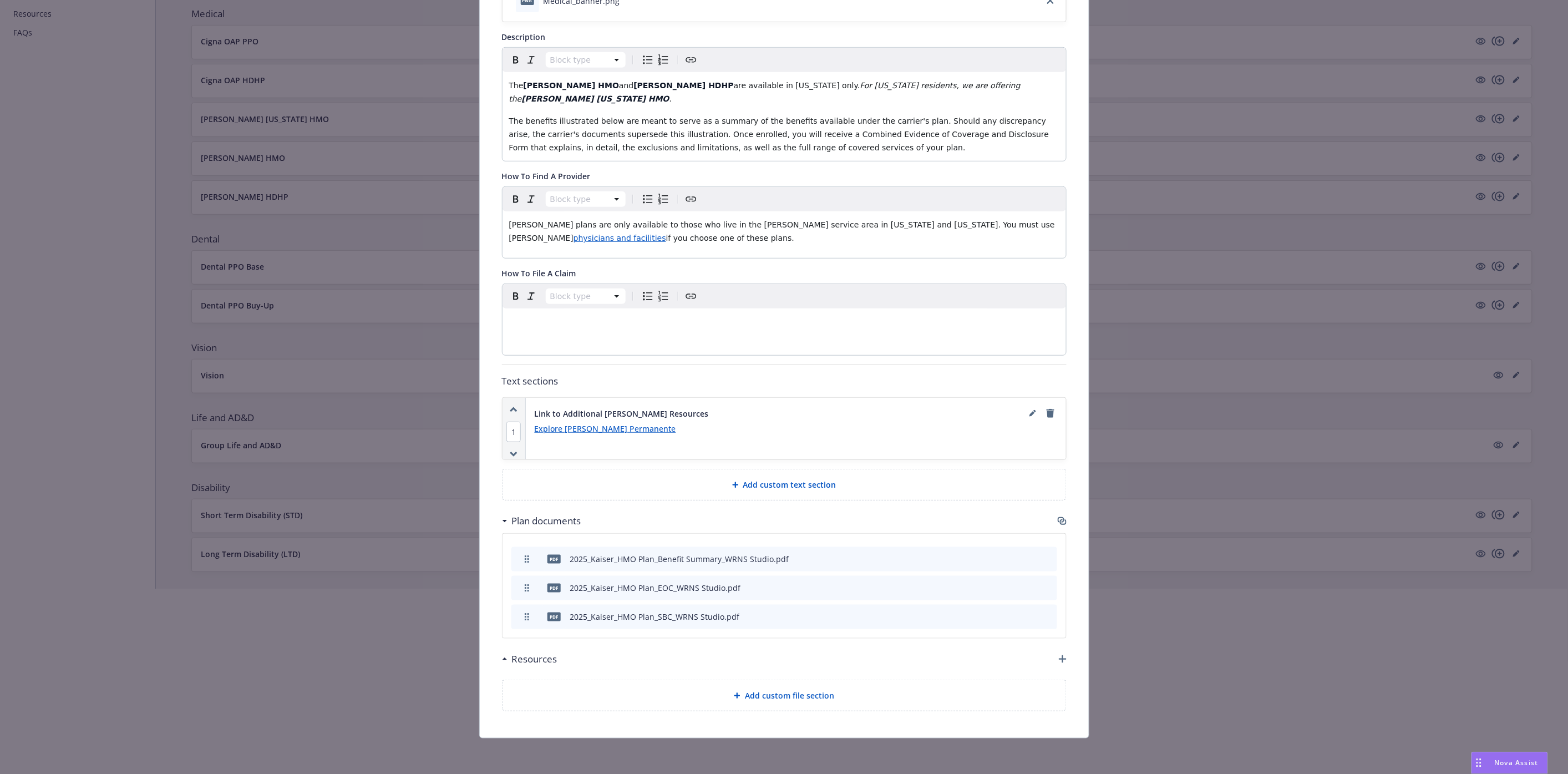
scroll to position [205, 0]
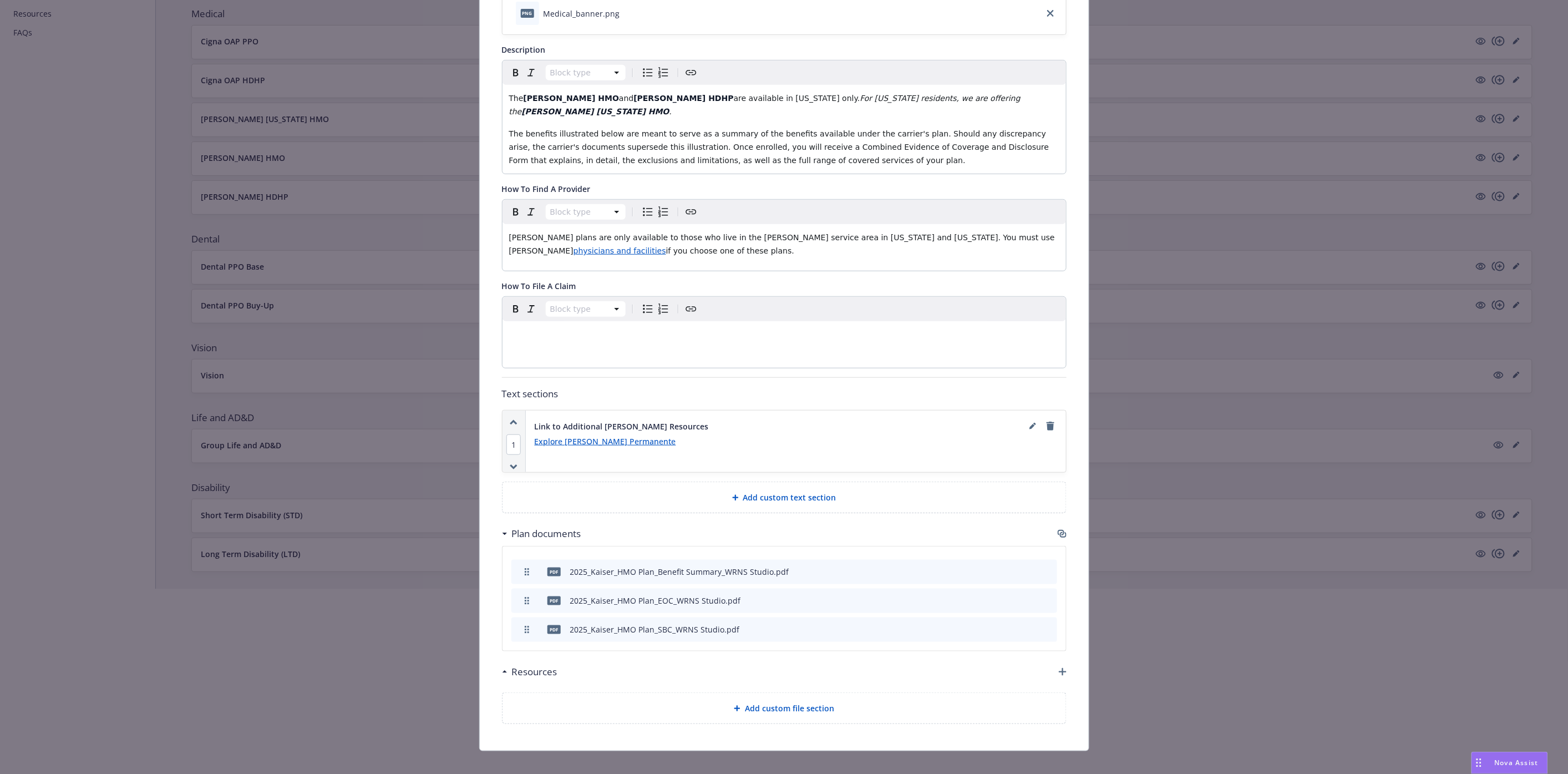
click at [504, 657] on div at bounding box center [784, 625] width 1568 height 71
click at [498, 659] on div at bounding box center [784, 625] width 1568 height 71
click at [525, 659] on div at bounding box center [784, 625] width 1568 height 71
click at [1057, 657] on div at bounding box center [784, 625] width 1568 height 71
click at [1056, 655] on div at bounding box center [784, 625] width 1568 height 71
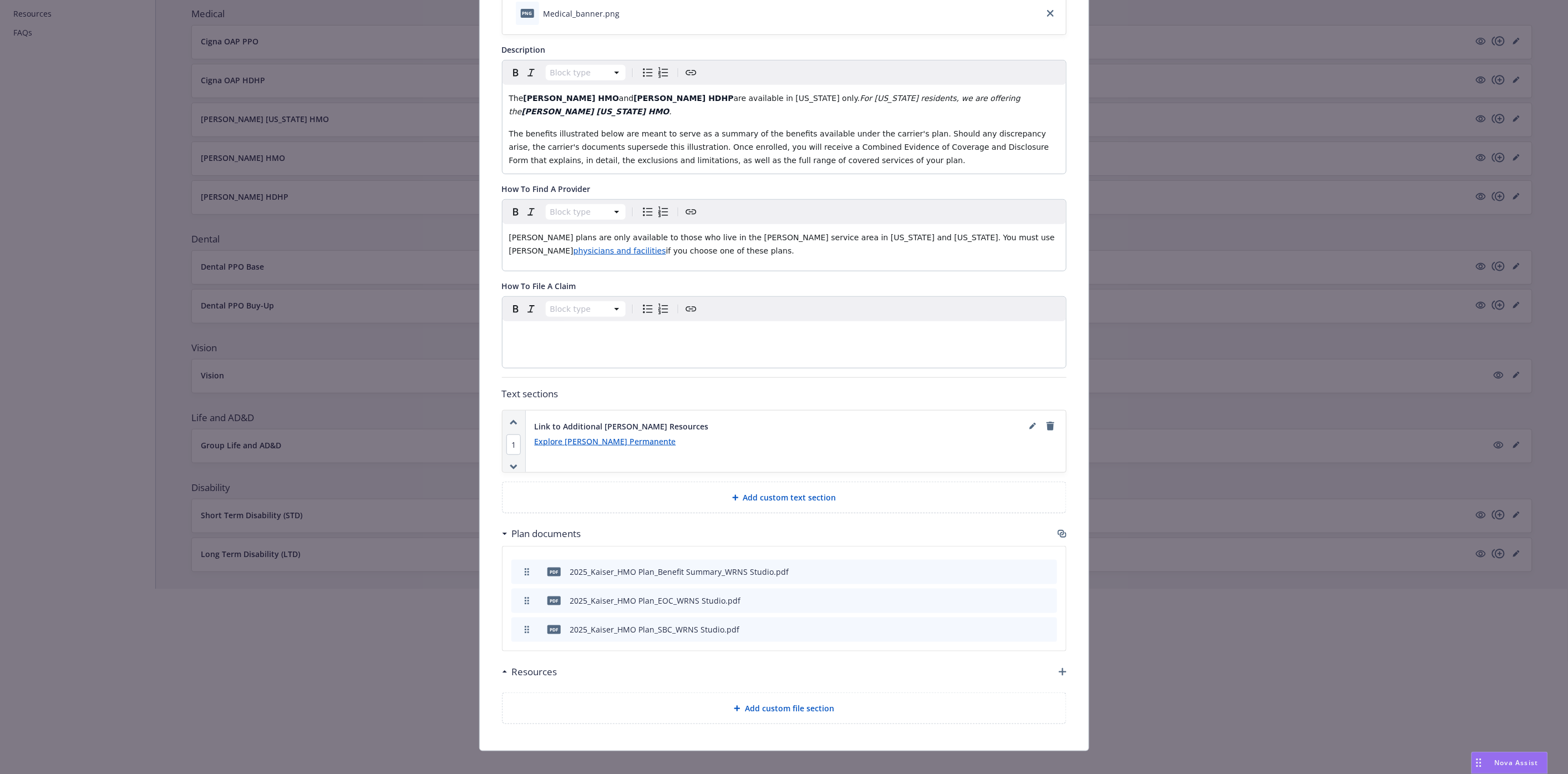
click at [1056, 655] on div at bounding box center [784, 625] width 1568 height 71
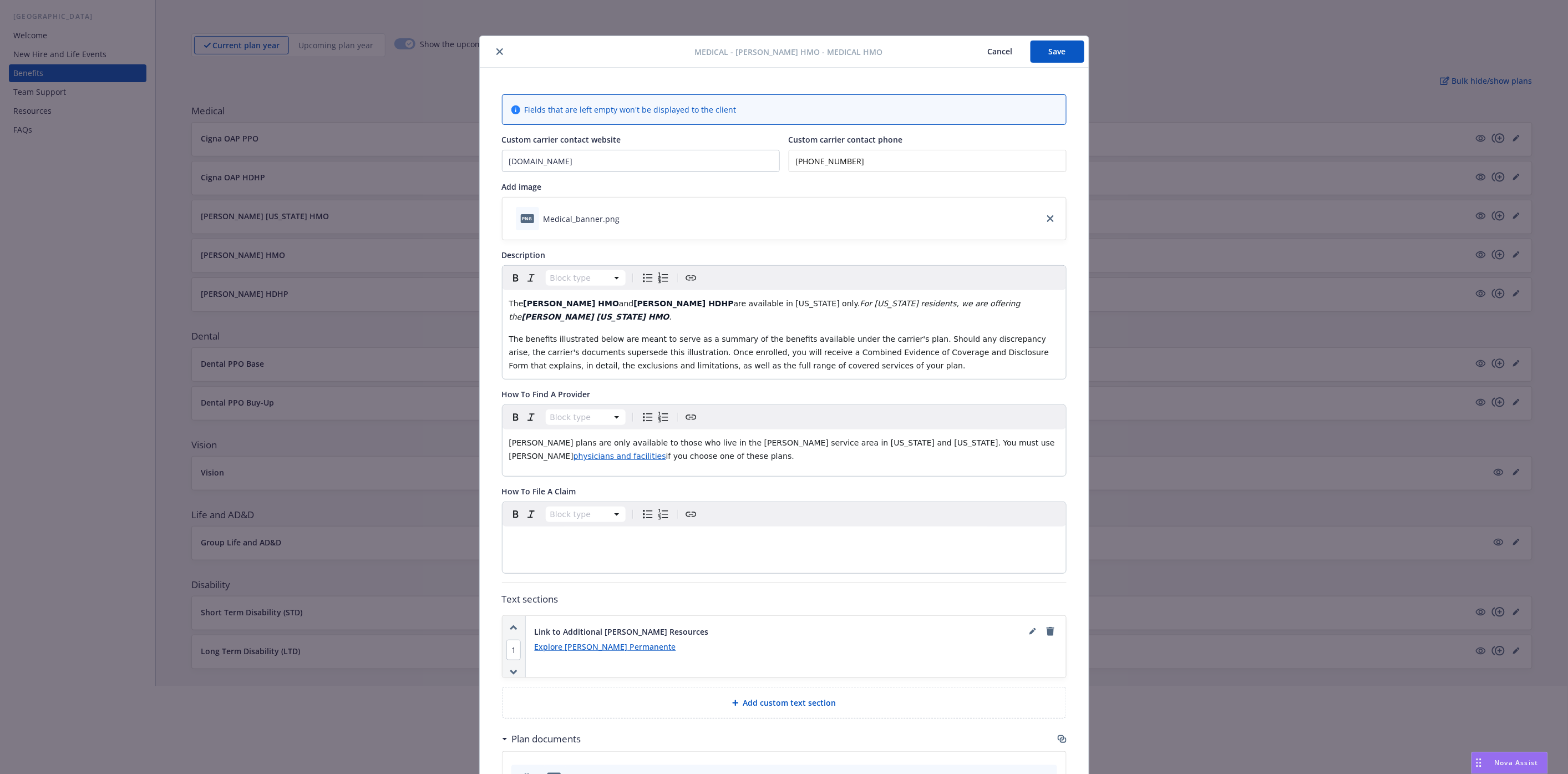
scroll to position [0, 0]
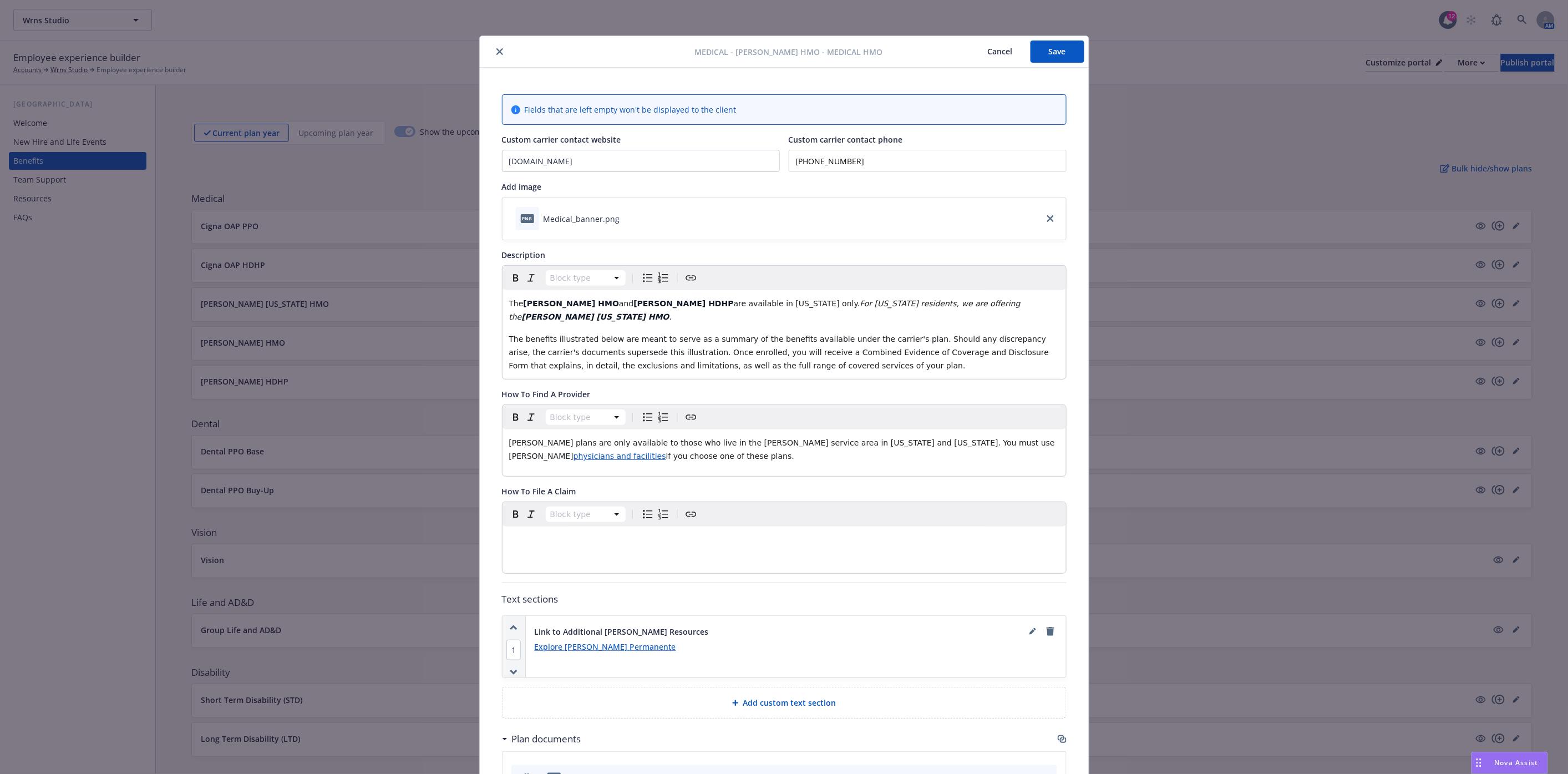
drag, startPoint x: 486, startPoint y: 47, endPoint x: 492, endPoint y: 51, distance: 7.2
click at [486, 47] on div at bounding box center [589, 52] width 211 height 13
click at [496, 51] on icon "close" at bounding box center [500, 52] width 6 height 6
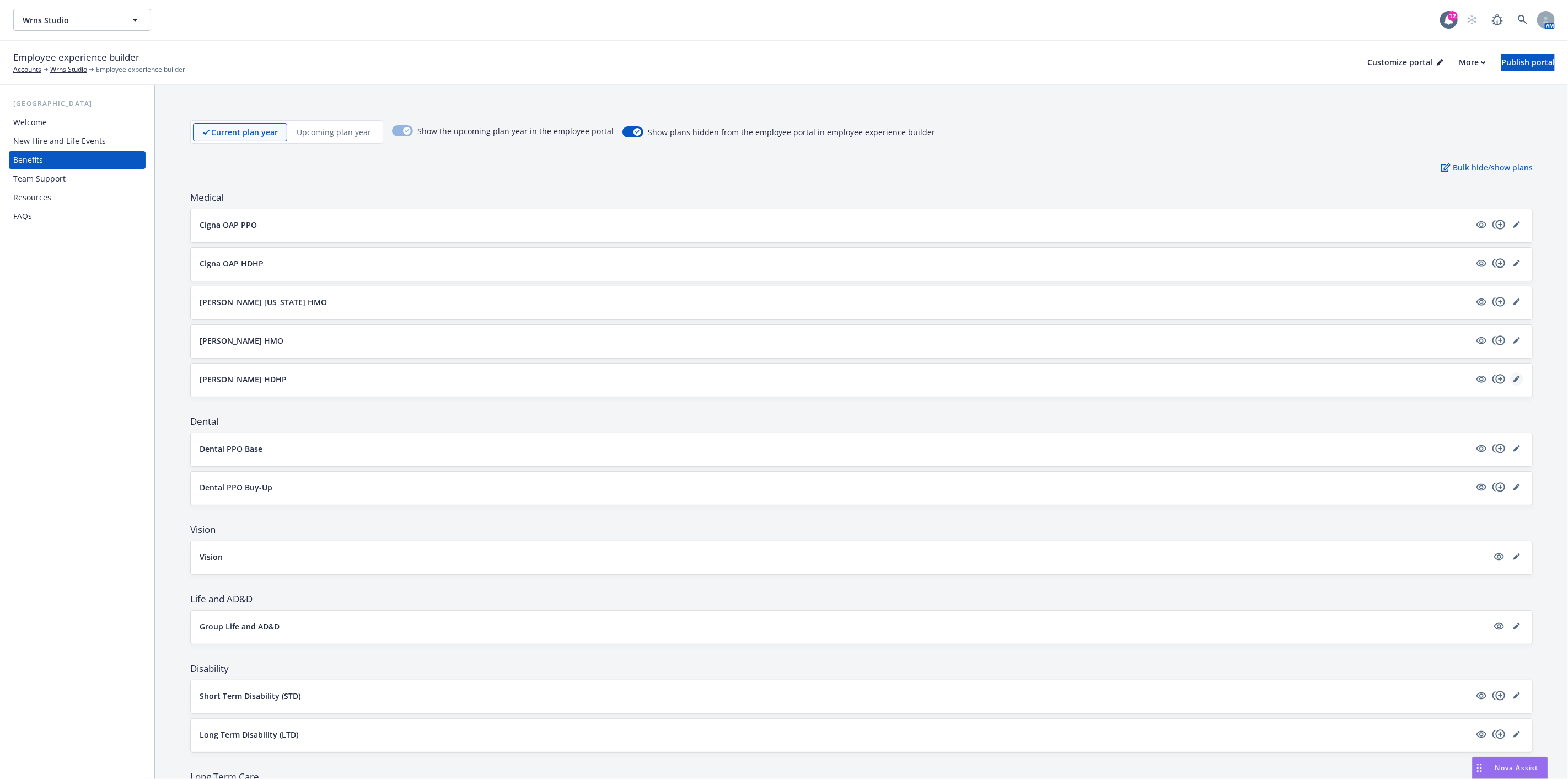
click at [1510, 374] on link "editPencil" at bounding box center [1517, 379] width 13 height 13
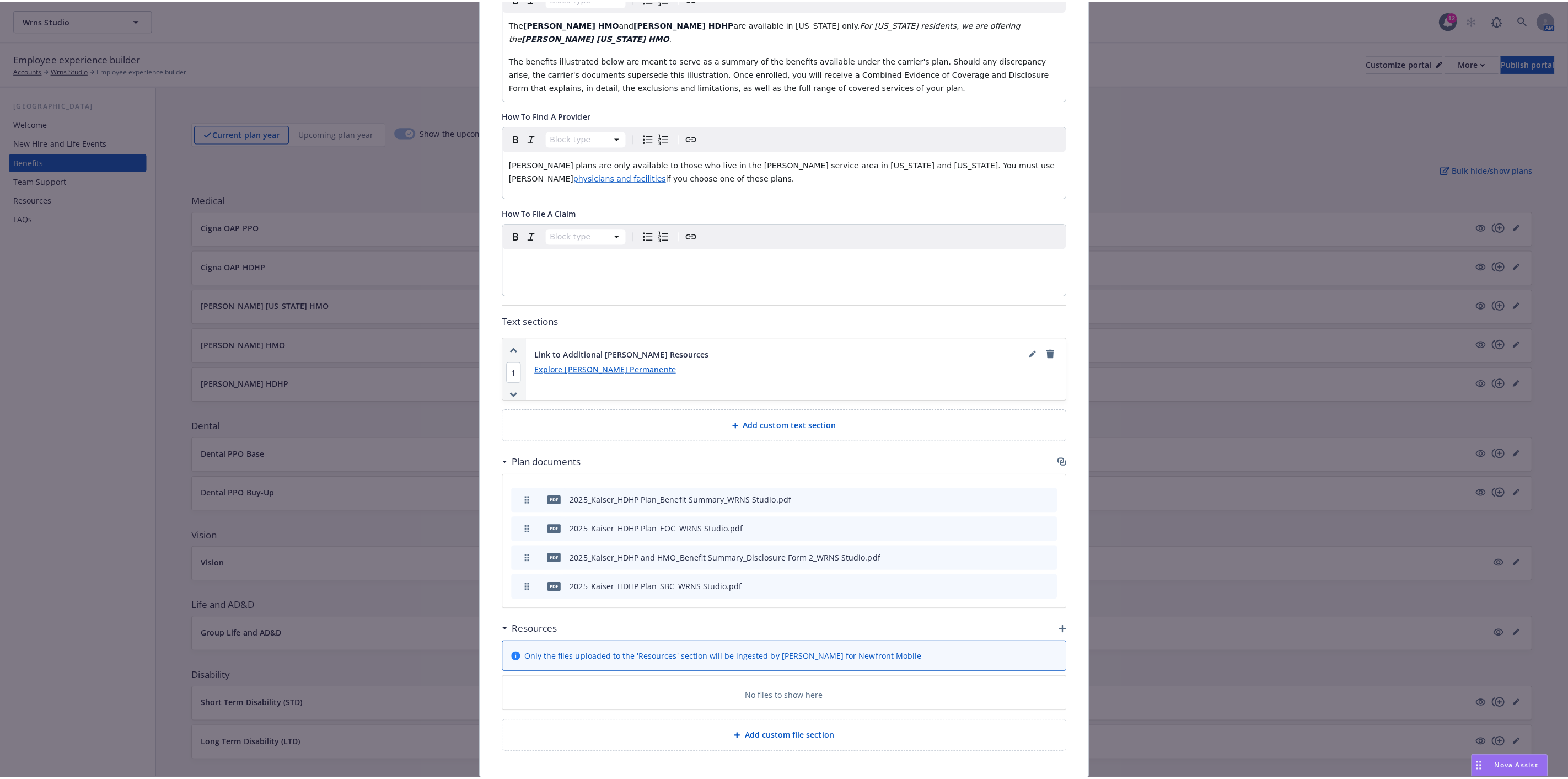
scroll to position [302, 0]
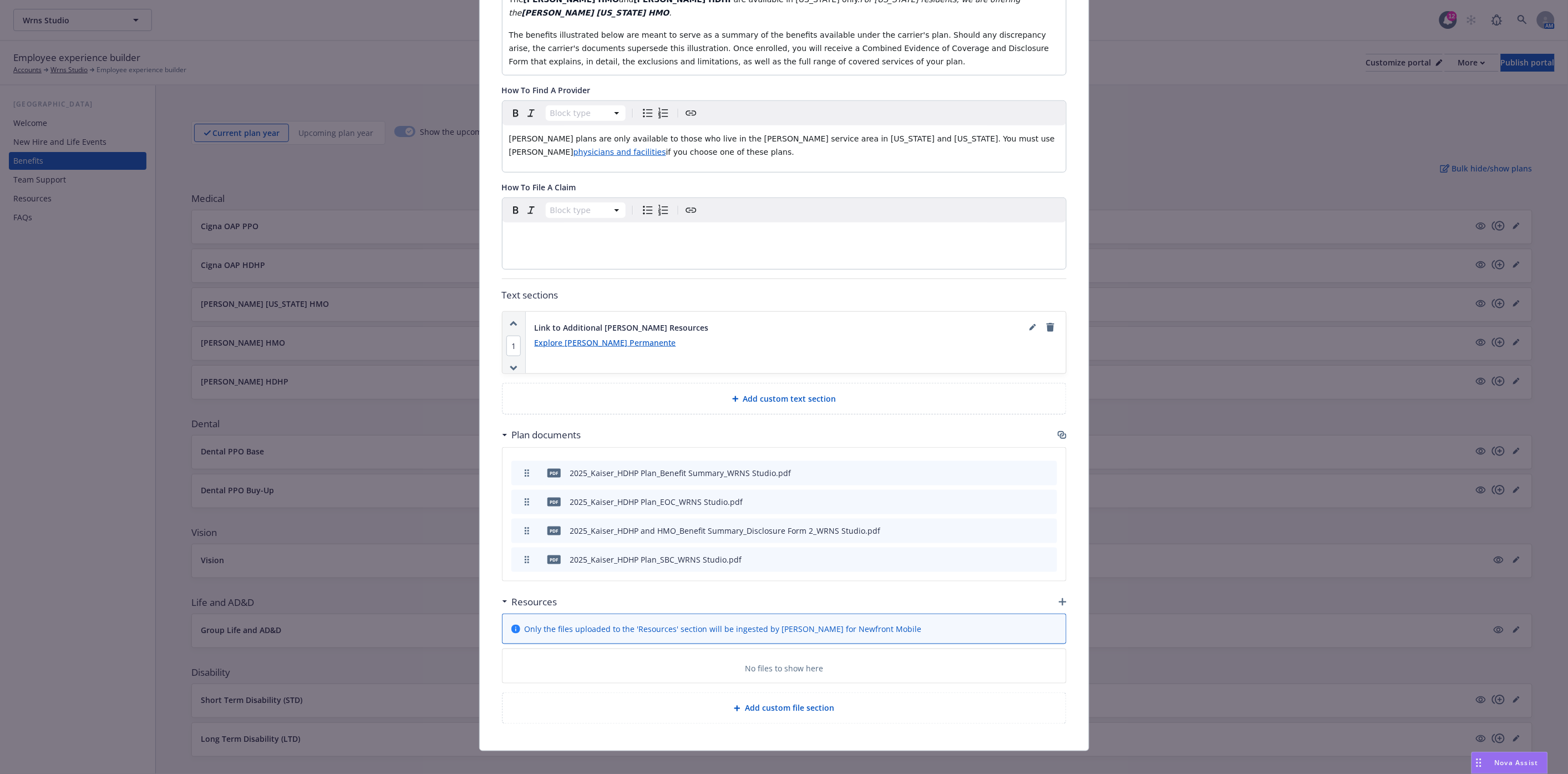
click at [1059, 598] on icon "button" at bounding box center [1063, 602] width 8 height 8
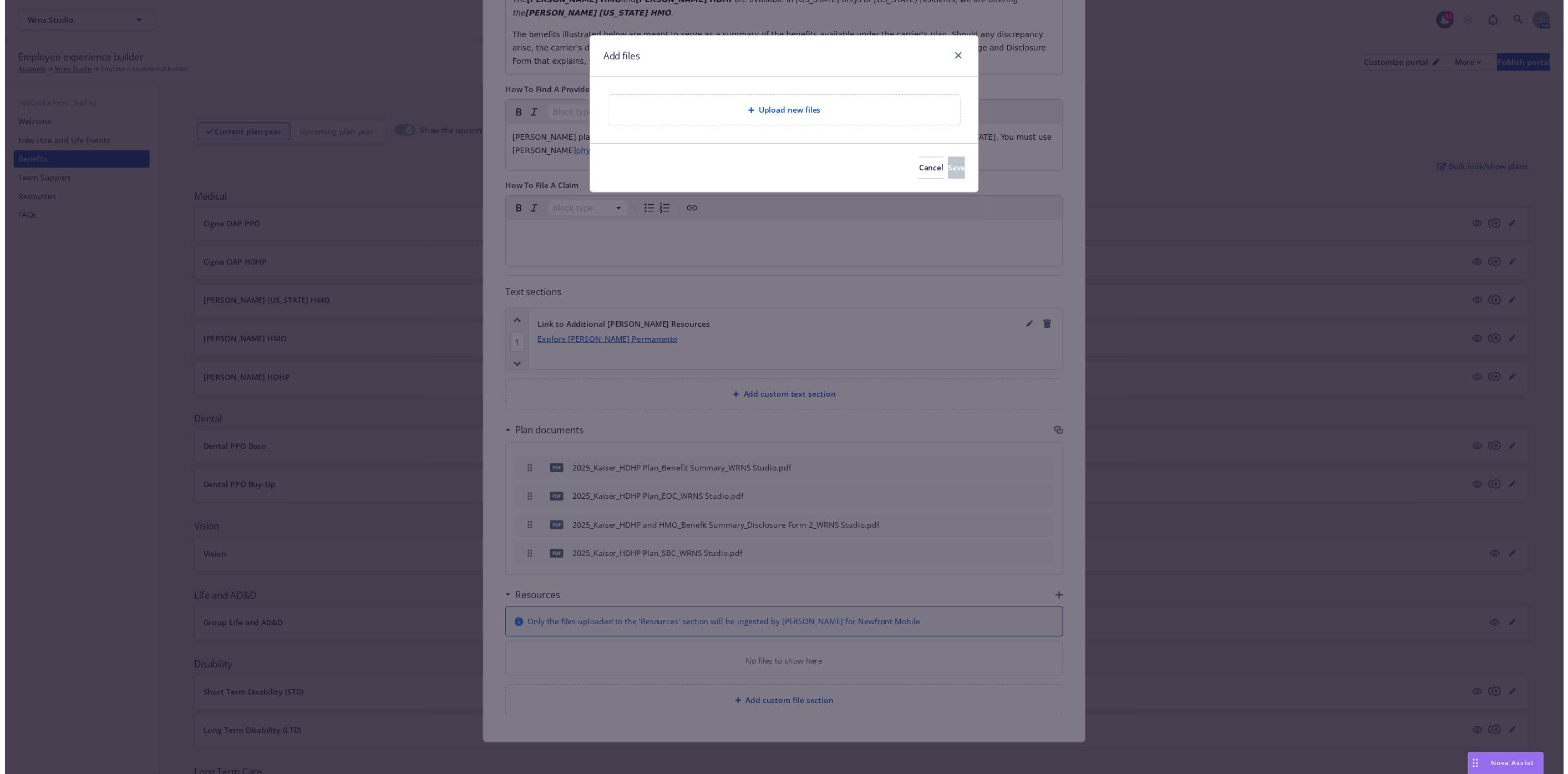
scroll to position [295, 0]
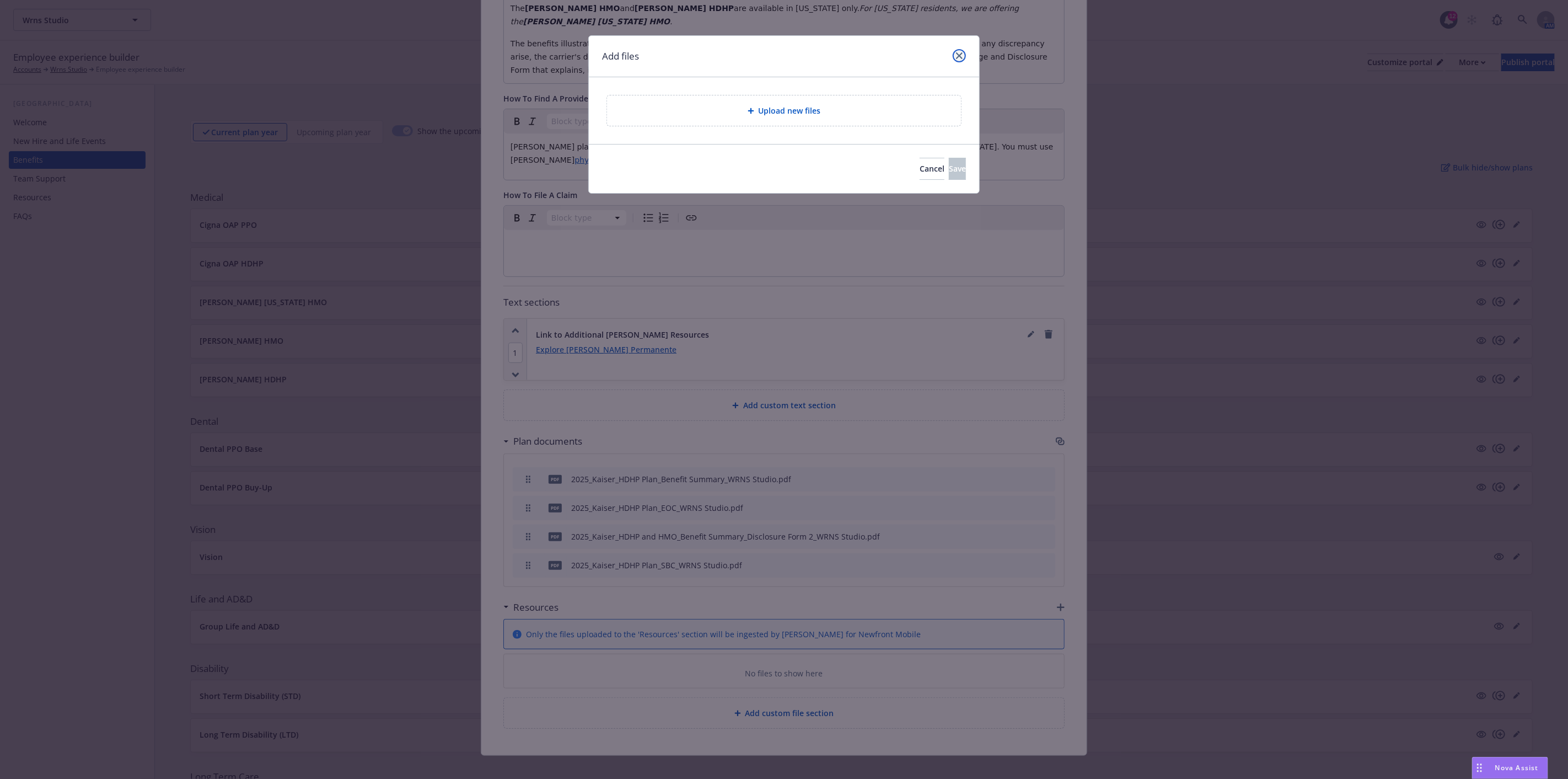
click at [958, 51] on link "close" at bounding box center [959, 55] width 13 height 13
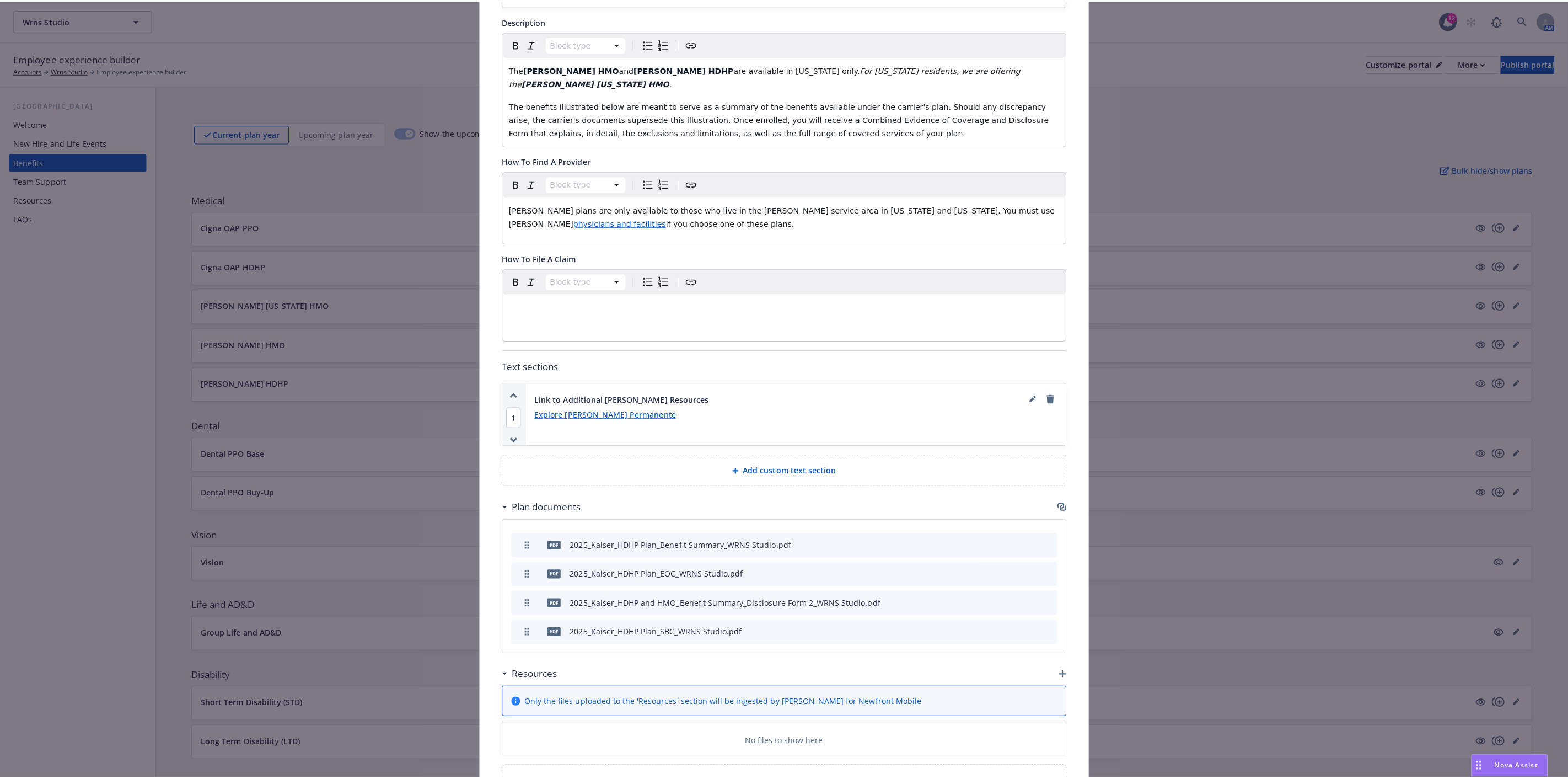
scroll to position [302, 0]
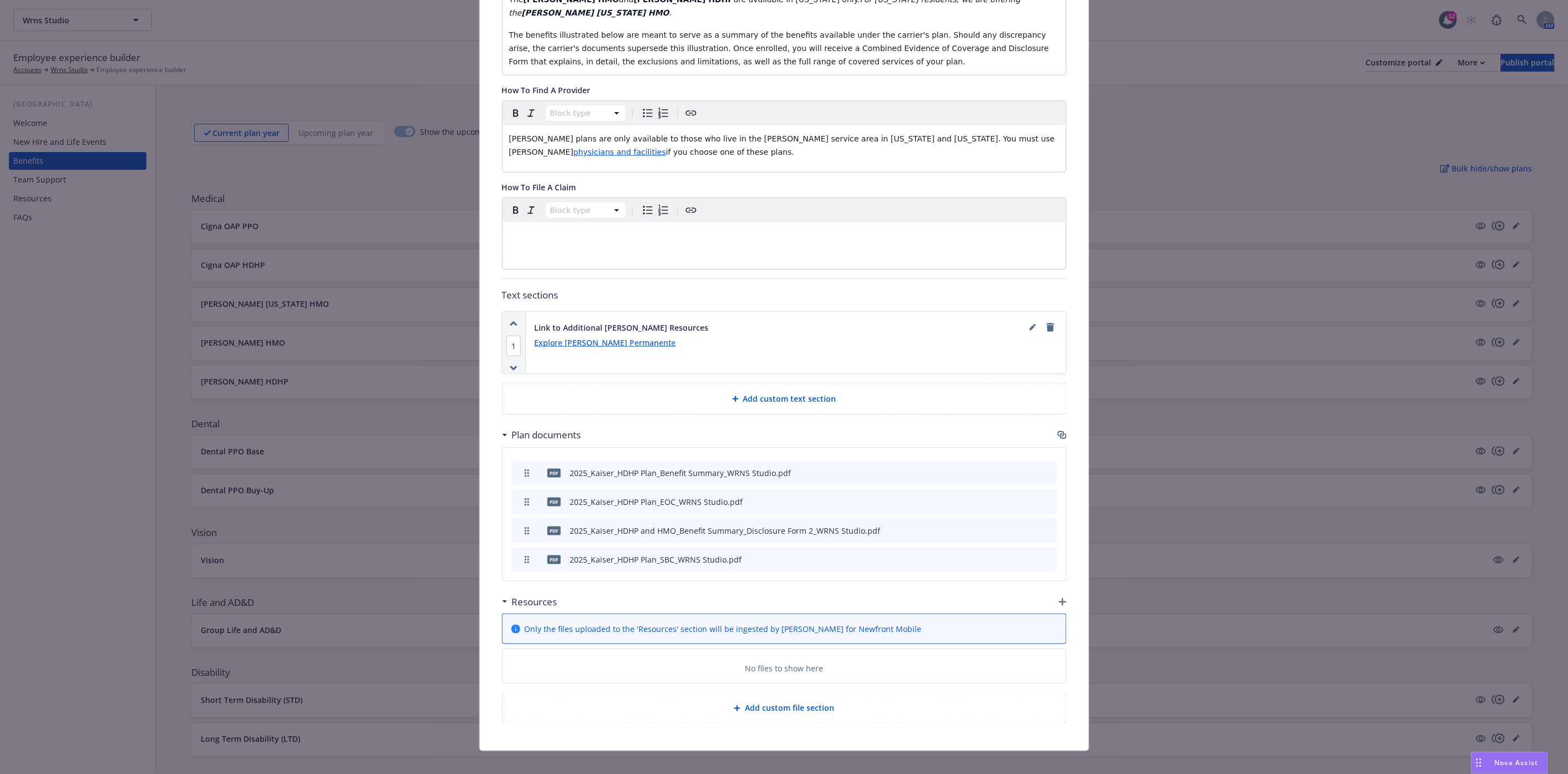
click at [1059, 598] on icon "button" at bounding box center [1063, 602] width 8 height 8
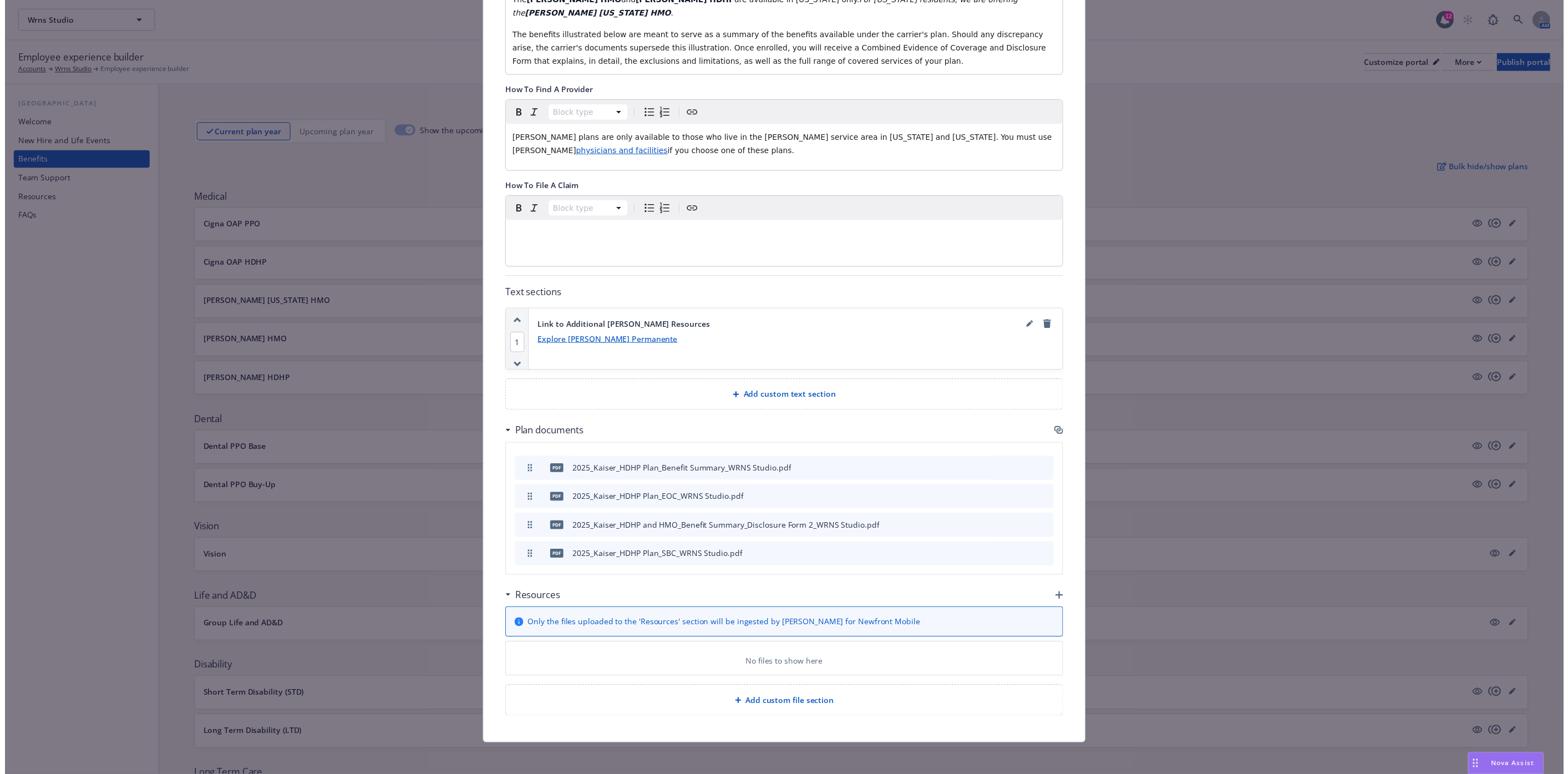
scroll to position [295, 0]
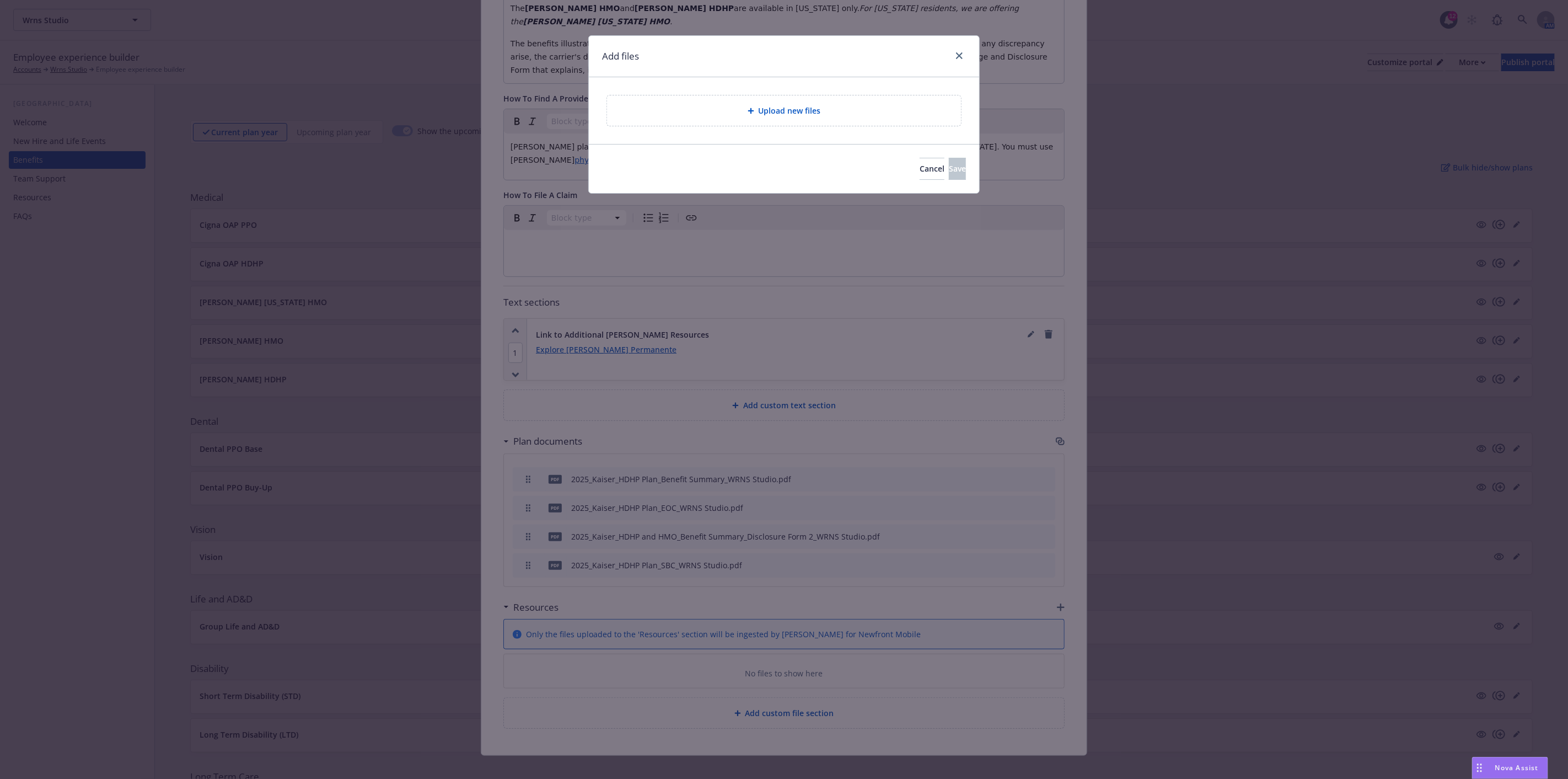
click at [780, 112] on span "Upload new files" at bounding box center [790, 111] width 63 height 11
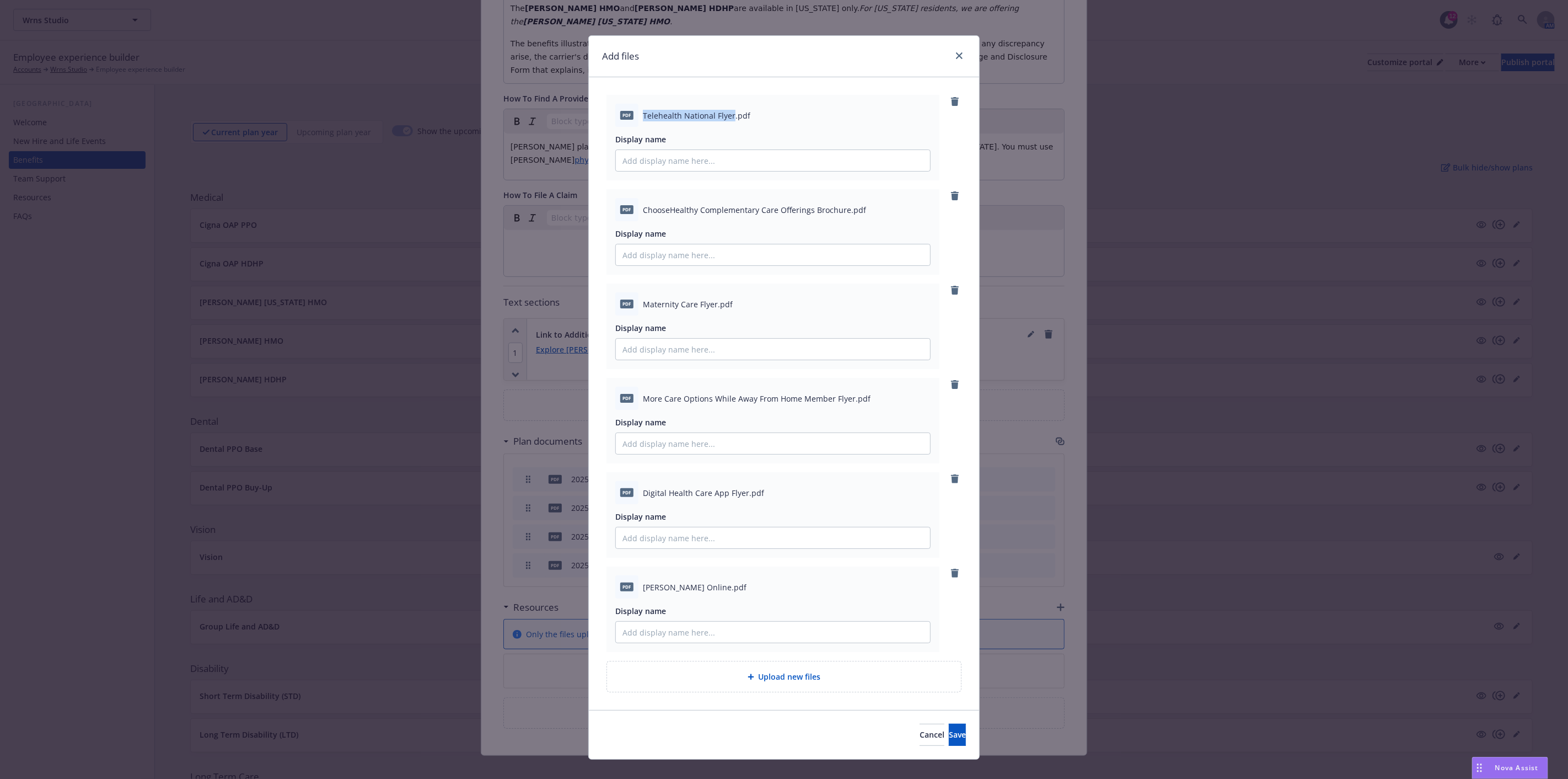
drag, startPoint x: 638, startPoint y: 115, endPoint x: 726, endPoint y: 113, distance: 88.0
click at [726, 113] on span "Telehealth National Flyer.pdf" at bounding box center [696, 116] width 107 height 11
copy span "Telehealth National Flyer"
click at [706, 156] on input "Display name" at bounding box center [773, 160] width 314 height 21
paste input "Telehealth National Flyer"
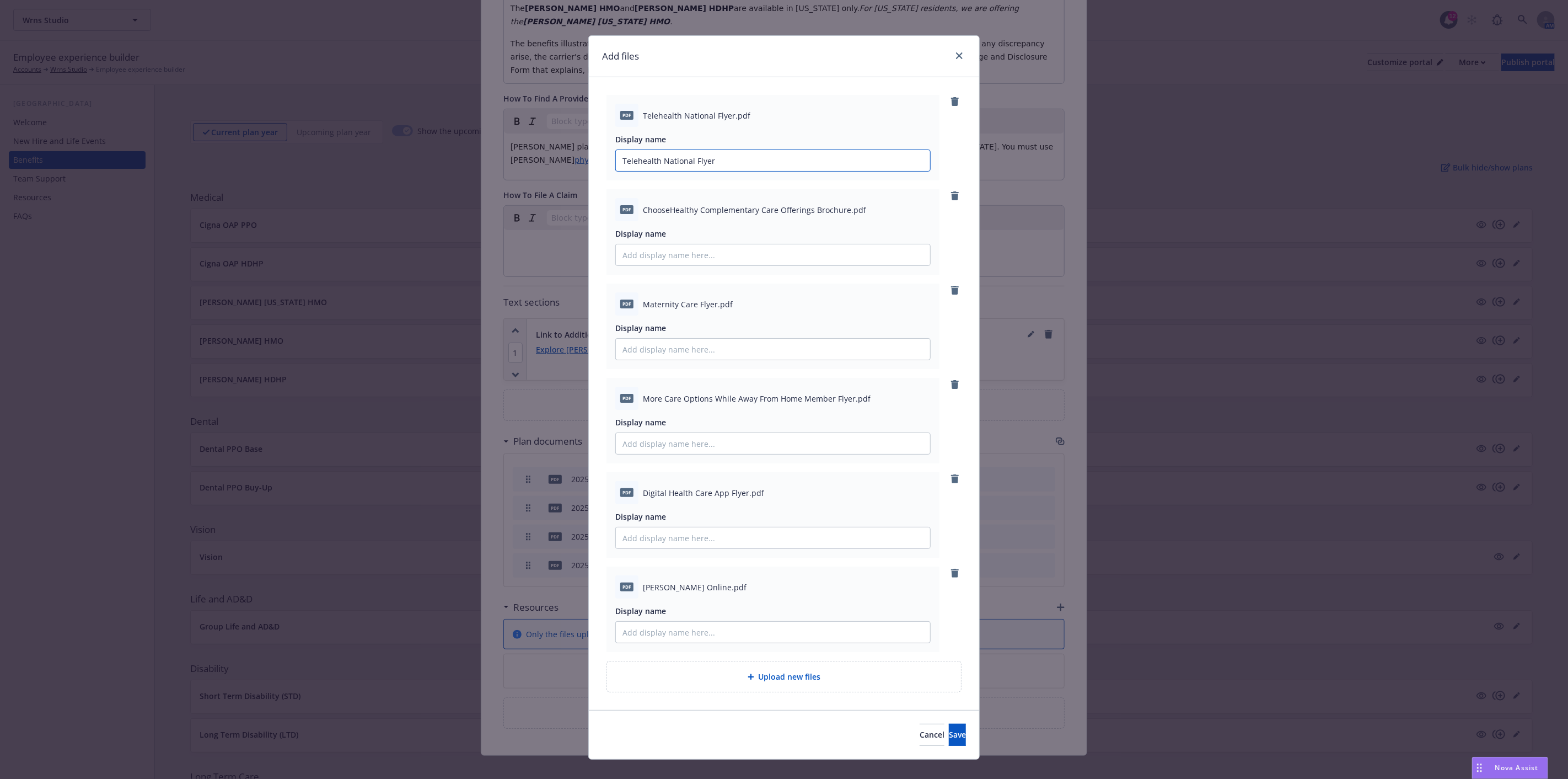
type input "Telehealth National Flyer"
drag, startPoint x: 637, startPoint y: 205, endPoint x: 842, endPoint y: 209, distance: 205.0
click at [842, 209] on div "pdf ChooseHealthy Complementary Care Offerings Brochure.pdf" at bounding box center [772, 209] width 315 height 23
copy span "ChooseHealthy Complementary Care Offerings Brochure"
click at [748, 171] on input "Display name" at bounding box center [773, 160] width 314 height 21
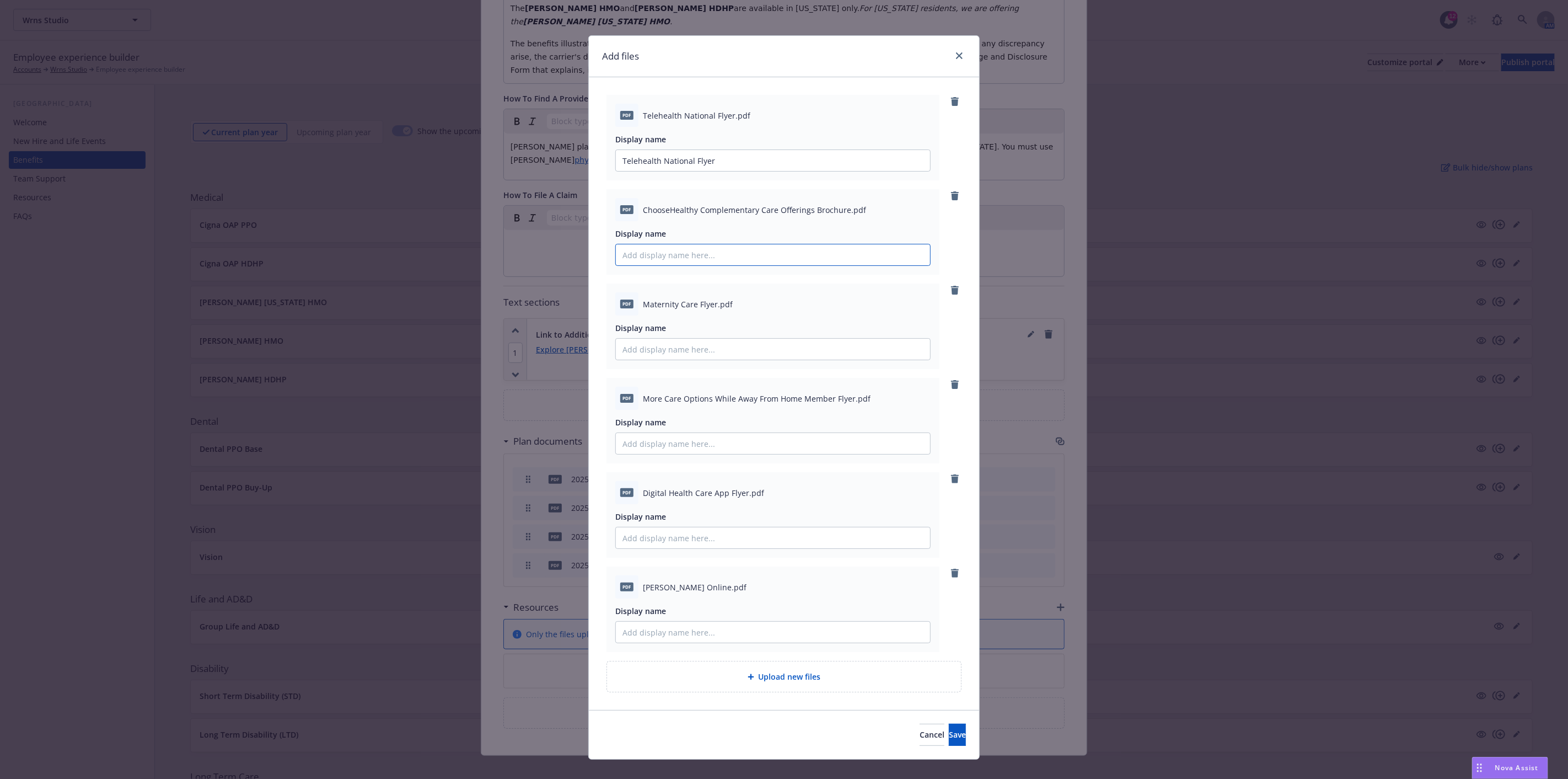
paste input "ChooseHealthy Complementary Care Offerings Brochure"
type input "ChooseHealthy Complementary Care Offerings Brochure"
drag, startPoint x: 635, startPoint y: 301, endPoint x: 711, endPoint y: 305, distance: 76.1
click at [711, 305] on div "pdf Maternity Care Flyer.pdf" at bounding box center [772, 303] width 315 height 23
copy div "Maternity Care Flyer"
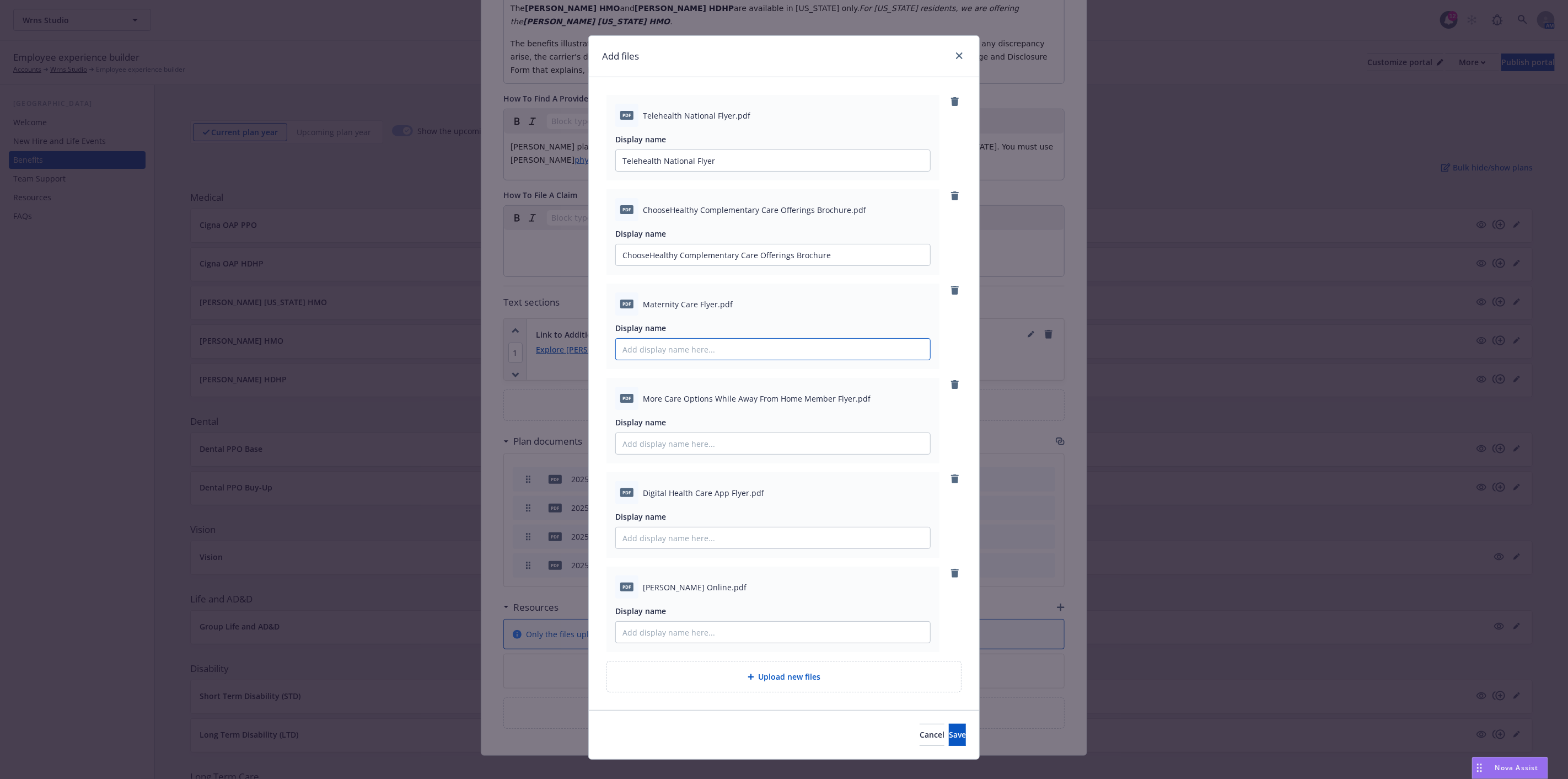
drag, startPoint x: 662, startPoint y: 348, endPoint x: 669, endPoint y: 342, distance: 9.2
click at [662, 171] on input "Display name" at bounding box center [773, 160] width 314 height 21
paste input "Maternity Care Flyer"
type input "Maternity Care Flyer"
drag, startPoint x: 641, startPoint y: 400, endPoint x: 845, endPoint y: 399, distance: 204.0
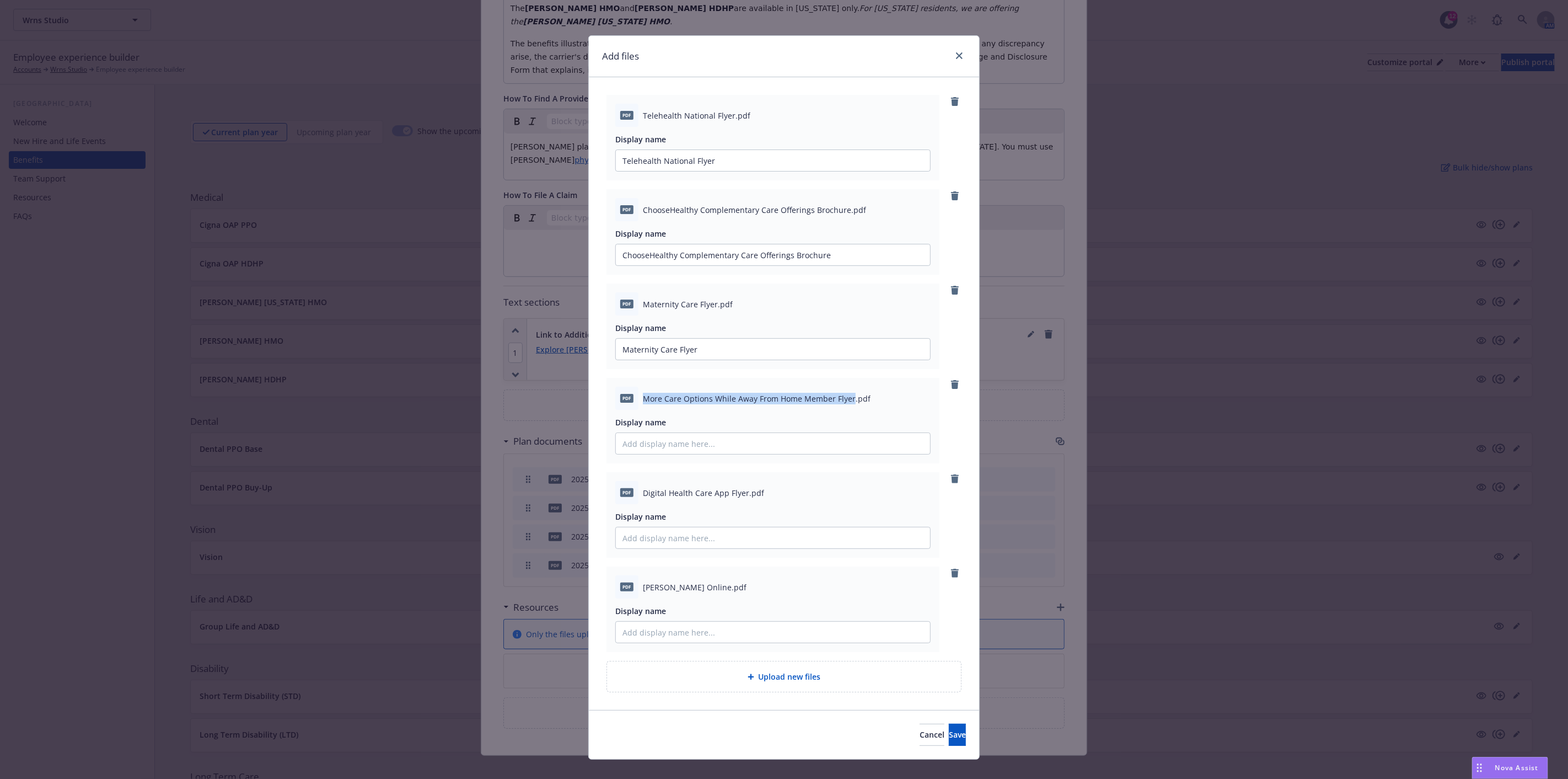
click at [845, 399] on span "More Care Options While Away From Home Member Flyer.pdf" at bounding box center [756, 398] width 228 height 11
copy span "More Care Options While Away From Home Member Flyer"
drag, startPoint x: 723, startPoint y: 442, endPoint x: 729, endPoint y: 440, distance: 6.3
click at [723, 171] on input "Display name" at bounding box center [773, 160] width 314 height 21
paste input "More Care Options While Away From Home Member Flyer"
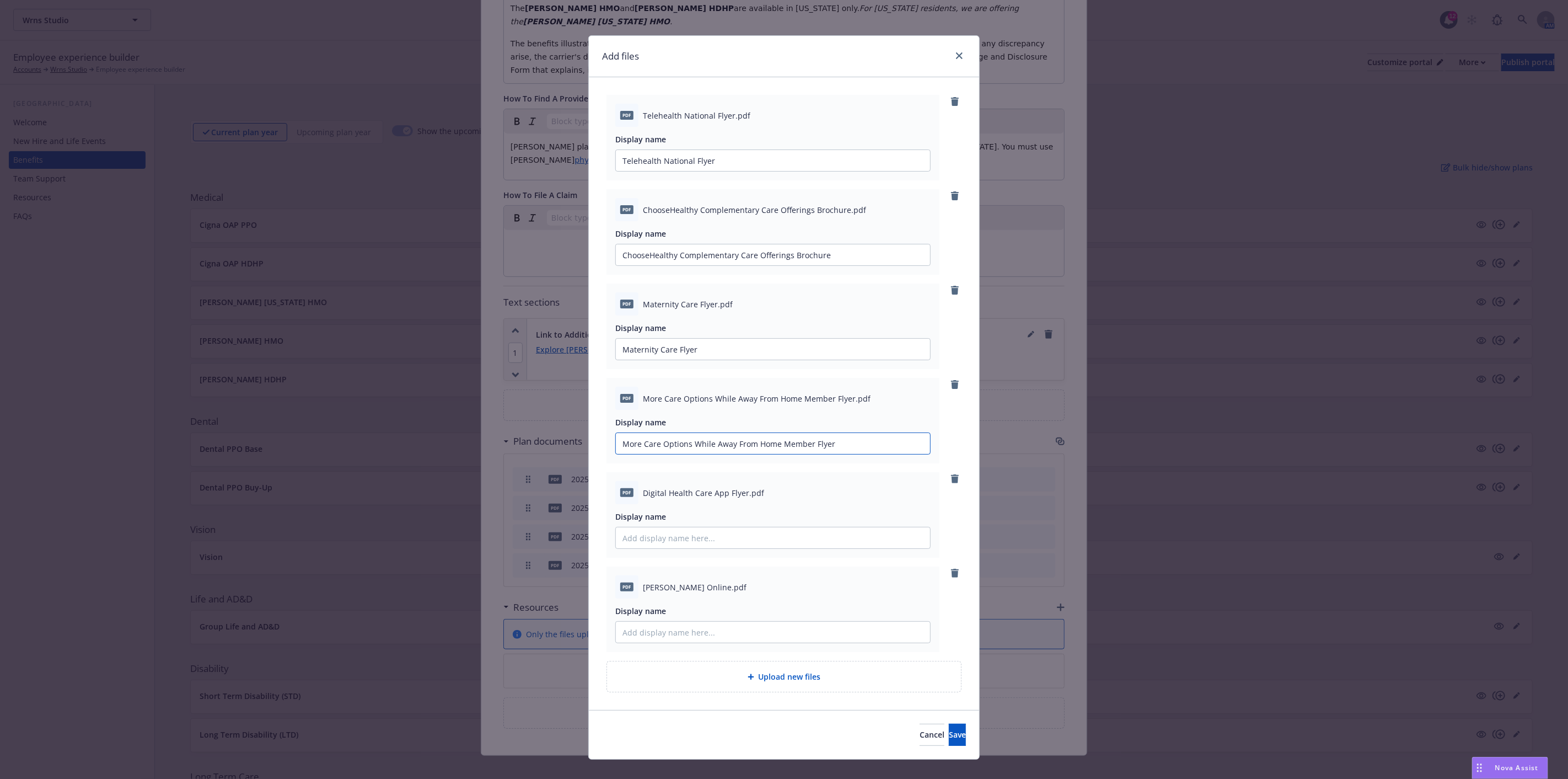
type input "More Care Options While Away From Home Member Flyer"
drag, startPoint x: 640, startPoint y: 493, endPoint x: 741, endPoint y: 493, distance: 101.0
click at [741, 493] on span "Digital Health Care App Flyer.pdf" at bounding box center [703, 493] width 121 height 11
copy span "Digital Health Care App Flyer"
click at [695, 171] on input "Display name" at bounding box center [773, 160] width 314 height 21
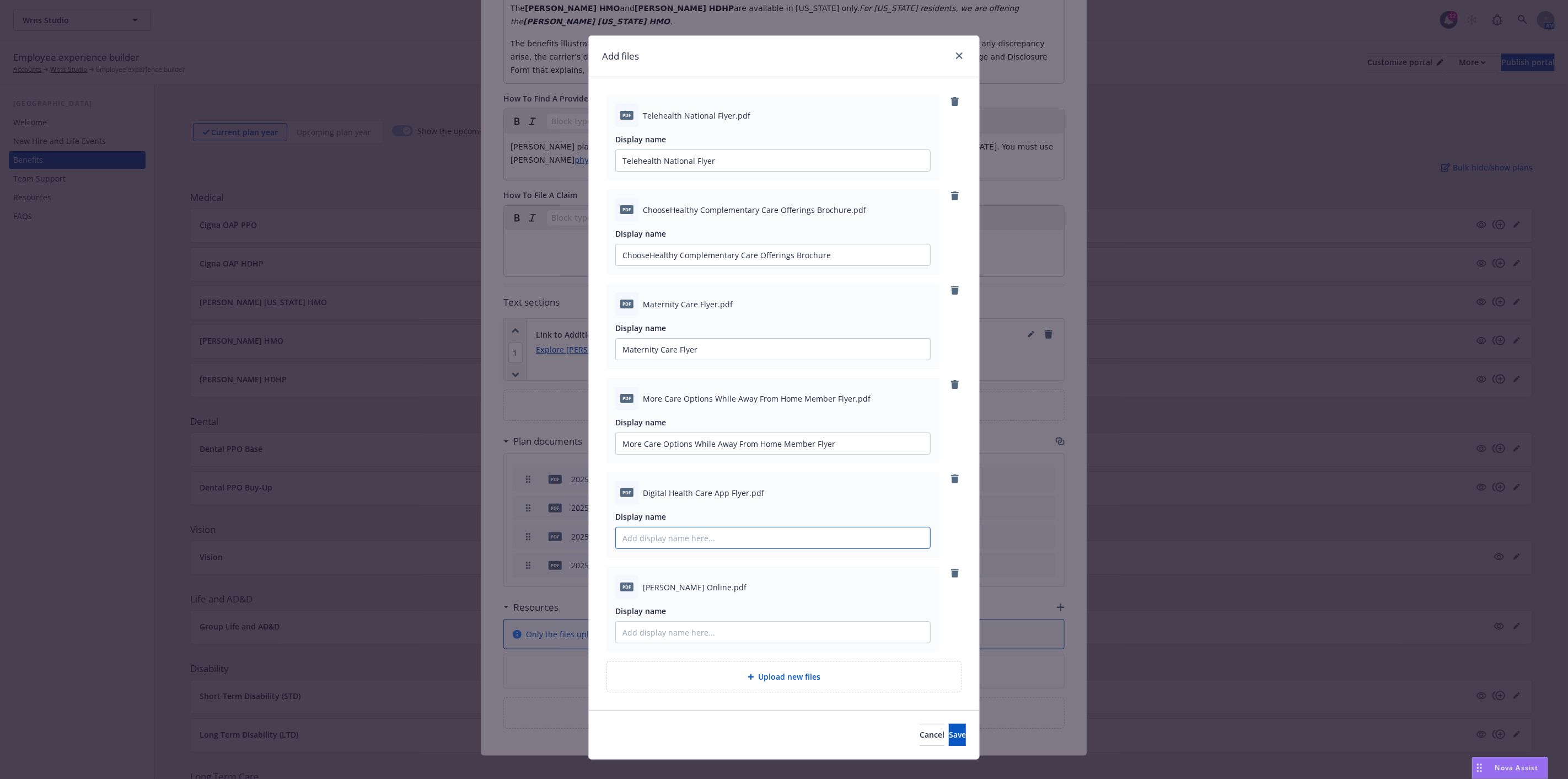
paste input "Digital Health Care App Flyer"
type input "Digital Health Care App Flyer"
drag, startPoint x: 638, startPoint y: 585, endPoint x: 687, endPoint y: 586, distance: 49.0
click at [687, 586] on span "[PERSON_NAME] Online.pdf" at bounding box center [694, 586] width 103 height 11
copy span "[PERSON_NAME] Online"
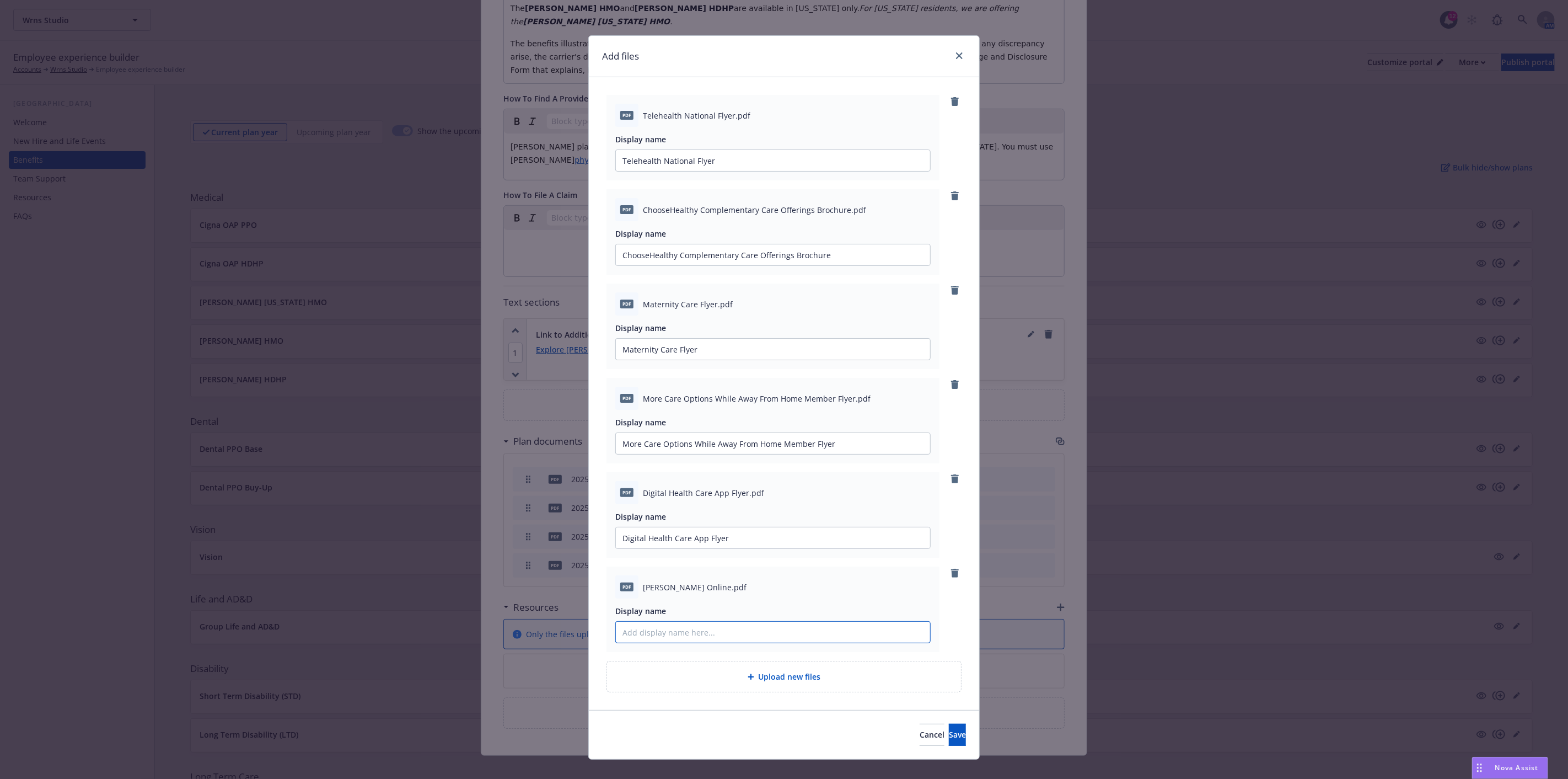
click at [658, 171] on input "Display name" at bounding box center [773, 160] width 314 height 21
paste input "[PERSON_NAME] Online"
type input "[PERSON_NAME] Online"
click at [949, 733] on span "Save" at bounding box center [957, 734] width 17 height 10
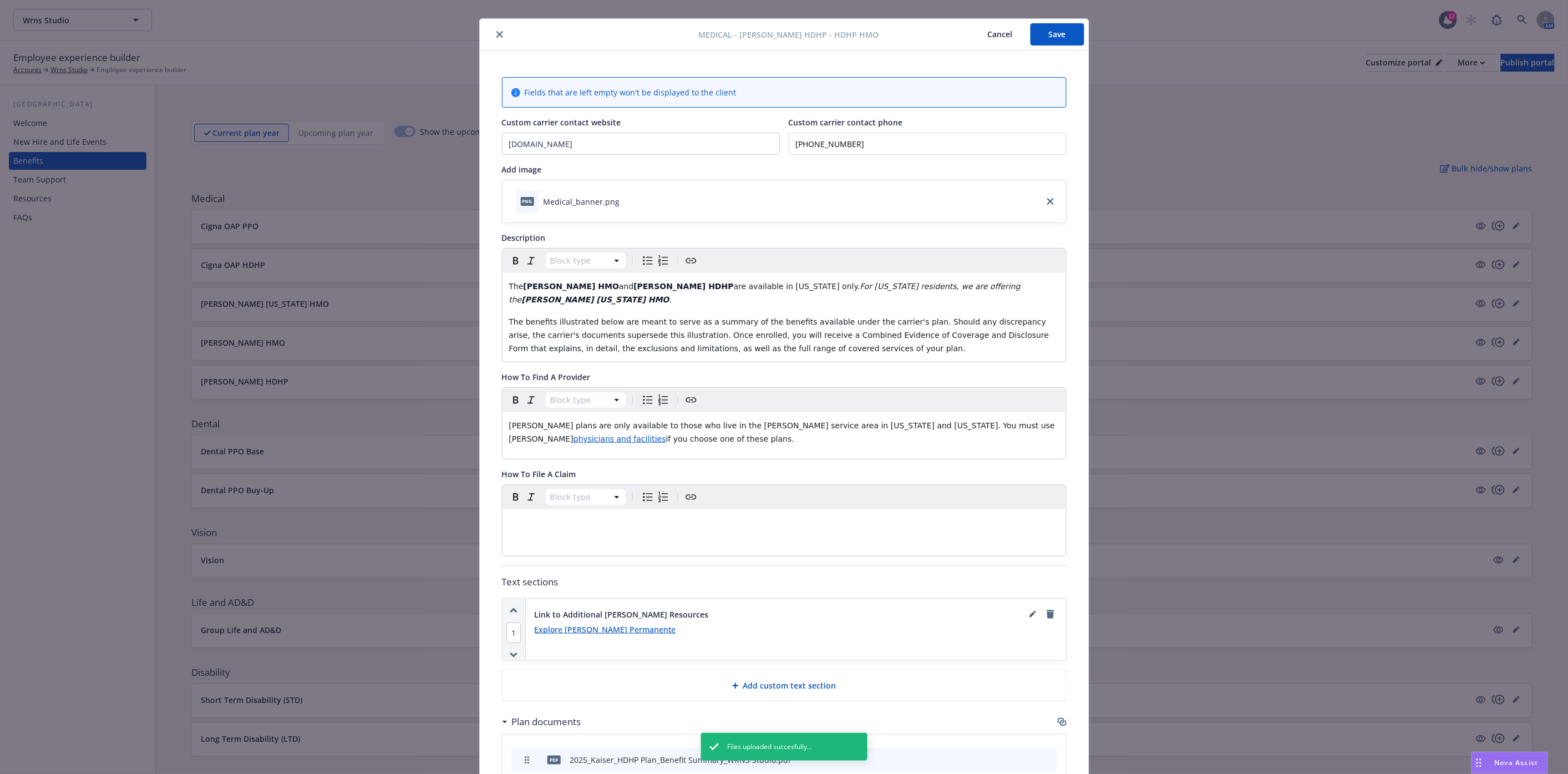
scroll to position [0, 0]
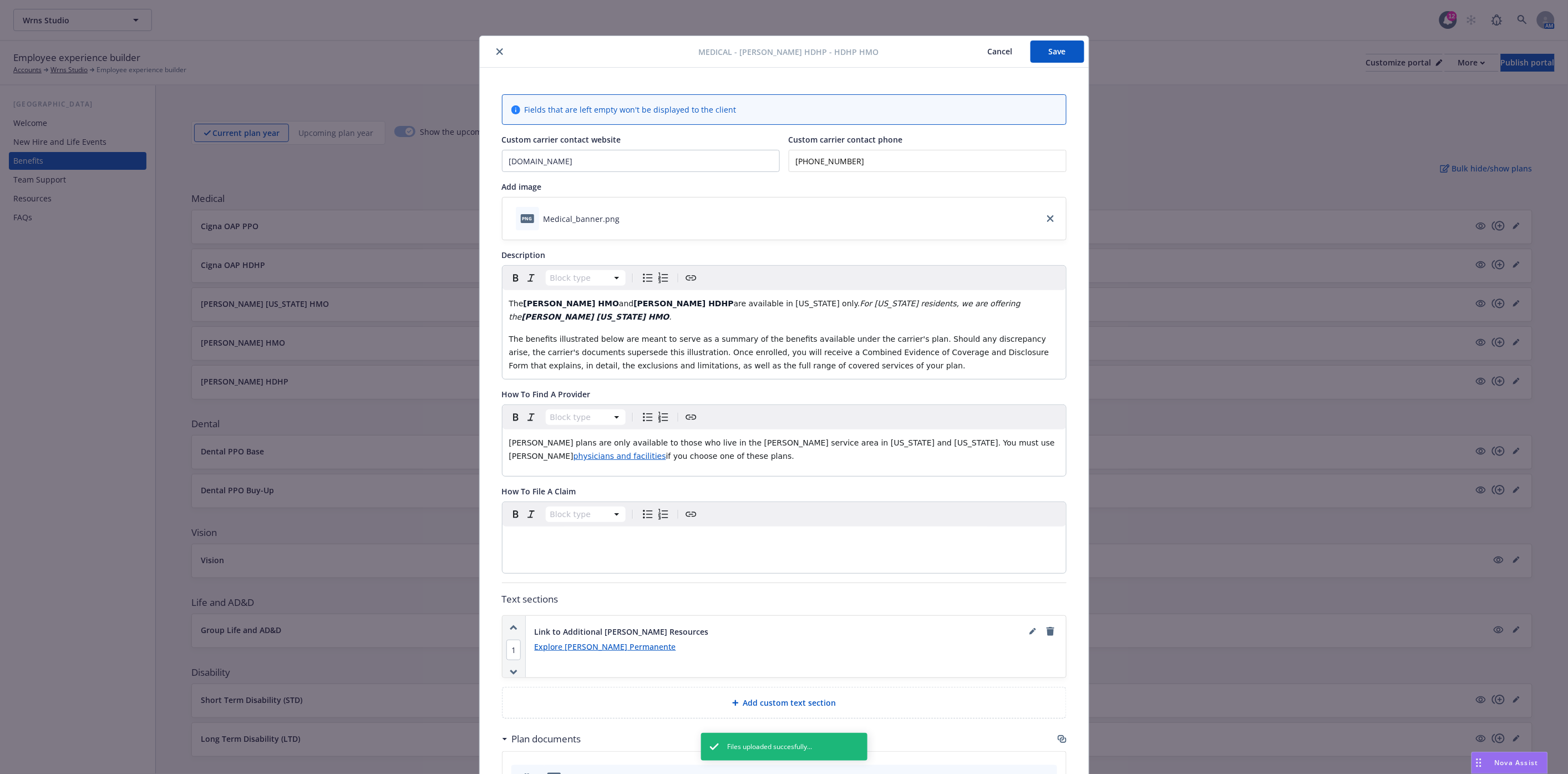
click at [1058, 51] on button "Save" at bounding box center [1057, 51] width 54 height 22
click at [496, 51] on icon "close" at bounding box center [500, 52] width 6 height 6
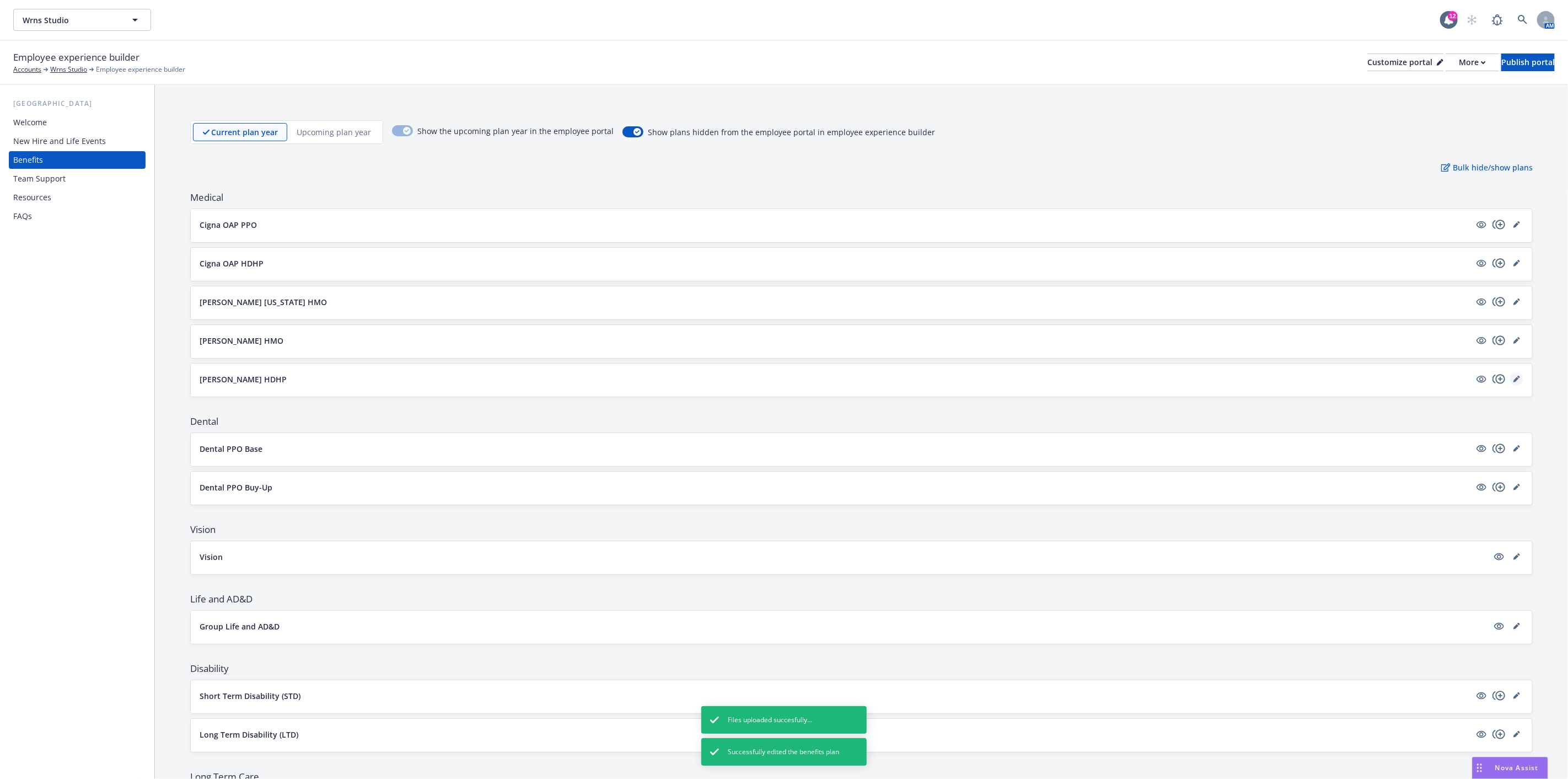
click at [1511, 376] on link "editPencil" at bounding box center [1517, 379] width 13 height 13
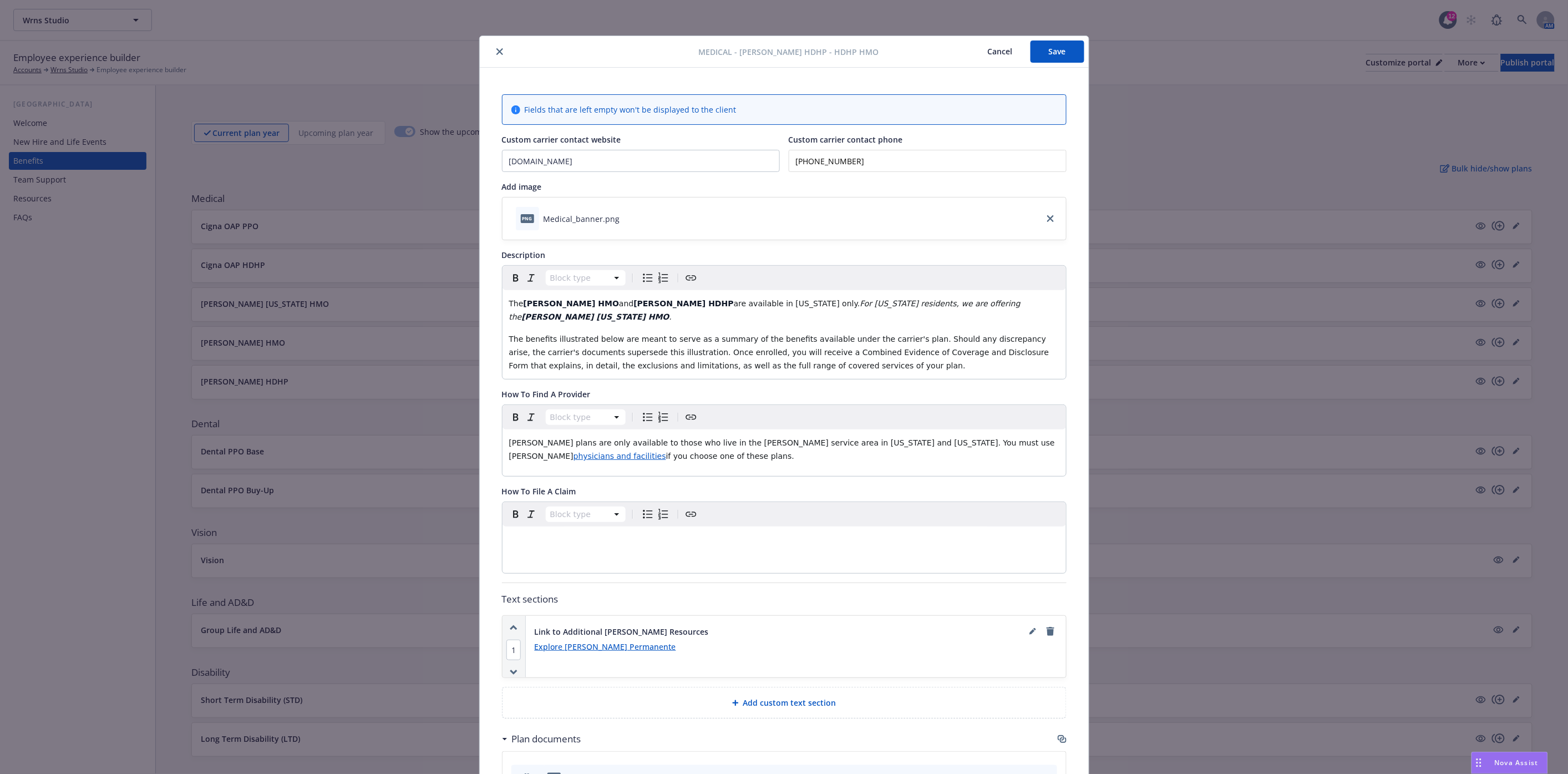
click at [495, 47] on button "close" at bounding box center [500, 52] width 13 height 13
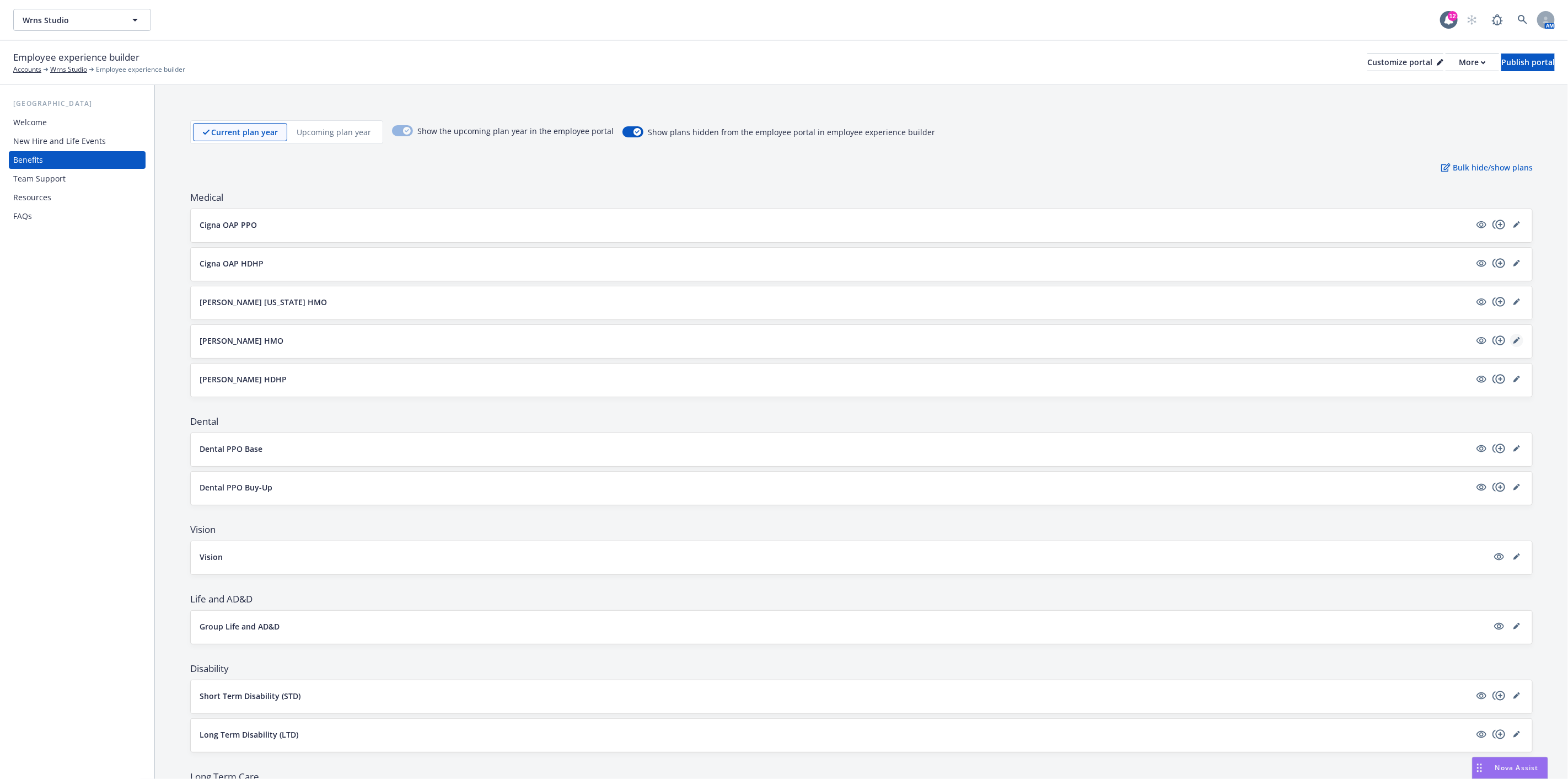
click at [1513, 339] on icon "editPencil" at bounding box center [1516, 340] width 6 height 6
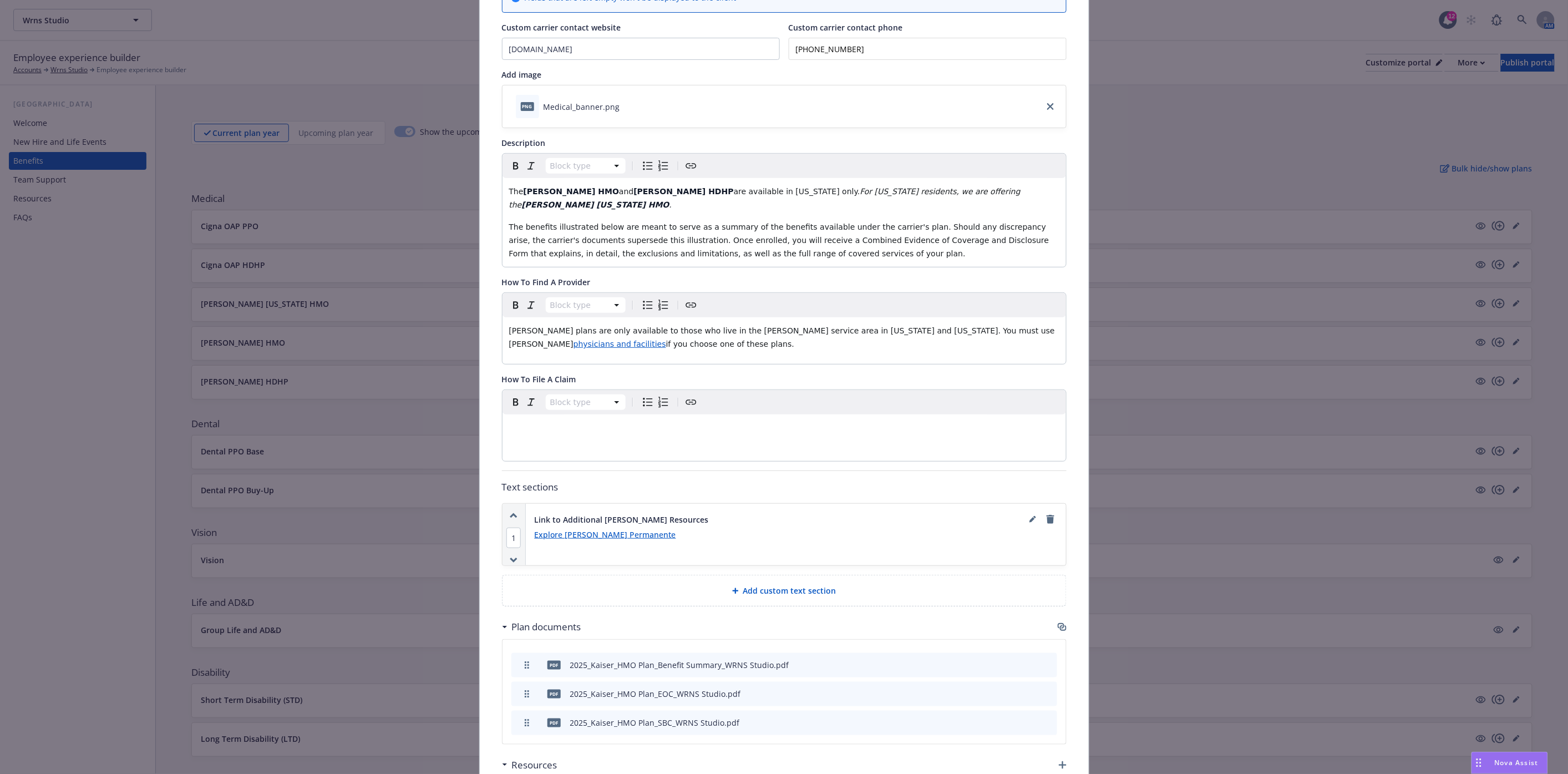
scroll to position [275, 0]
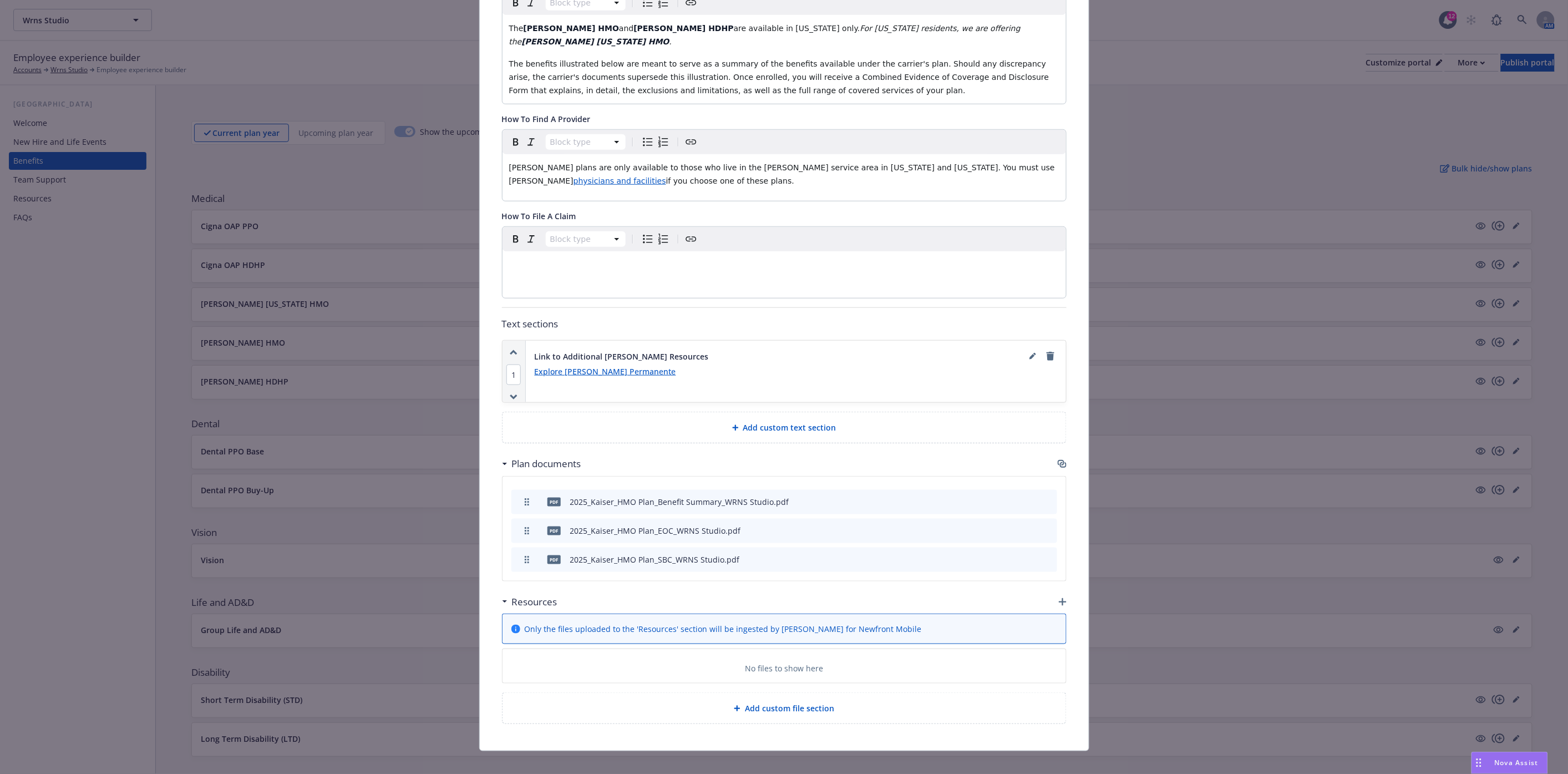
click at [1059, 598] on icon "button" at bounding box center [1063, 602] width 8 height 8
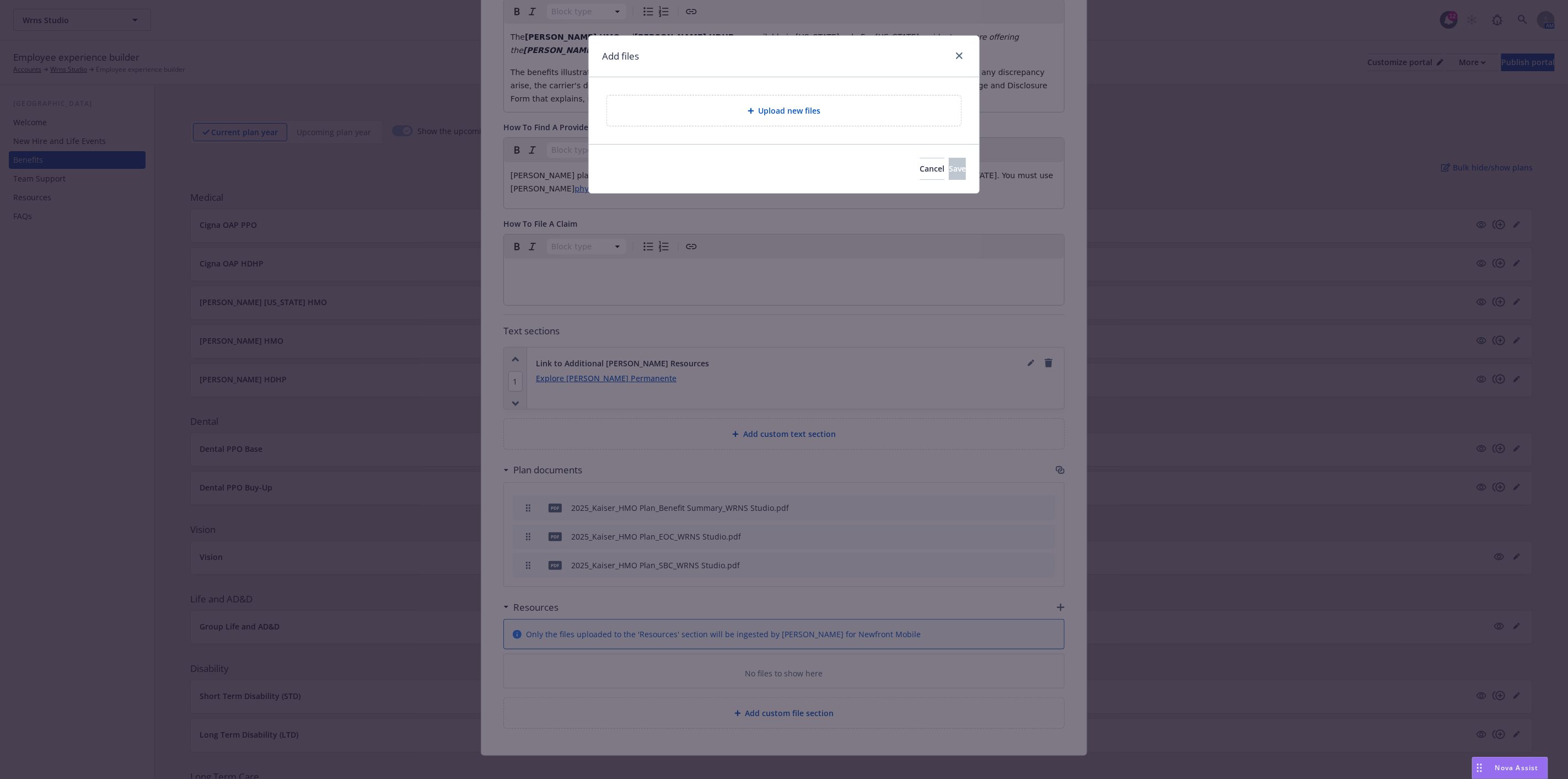
click at [782, 107] on span "Upload new files" at bounding box center [790, 111] width 63 height 11
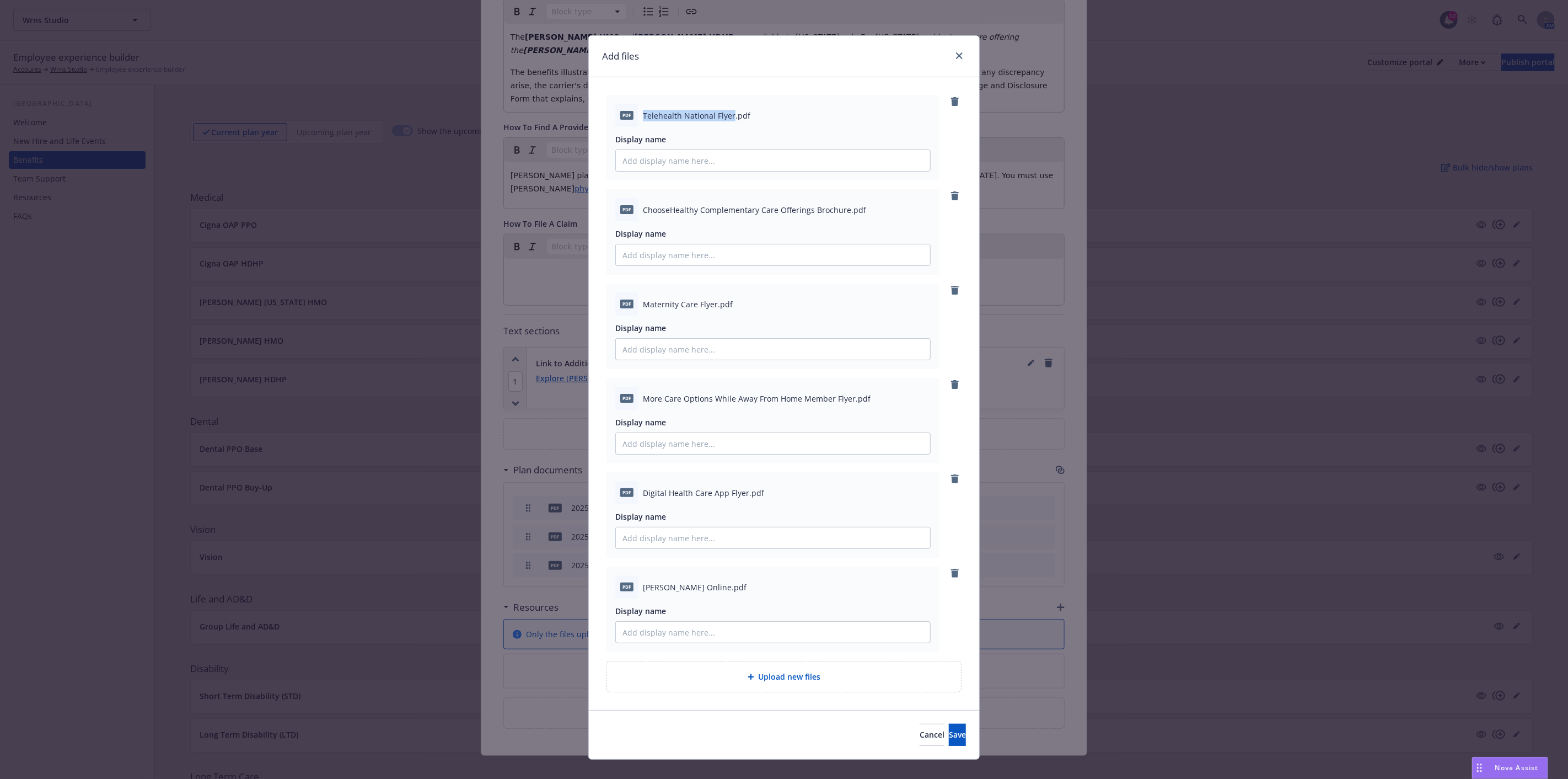
drag, startPoint x: 637, startPoint y: 110, endPoint x: 727, endPoint y: 116, distance: 90.2
click at [727, 116] on div "pdf Telehealth National Flyer.pdf" at bounding box center [772, 115] width 315 height 23
copy span "Telehealth National Flyer"
click at [694, 155] on input "Display name" at bounding box center [773, 160] width 314 height 21
paste input "Telehealth National Flyer"
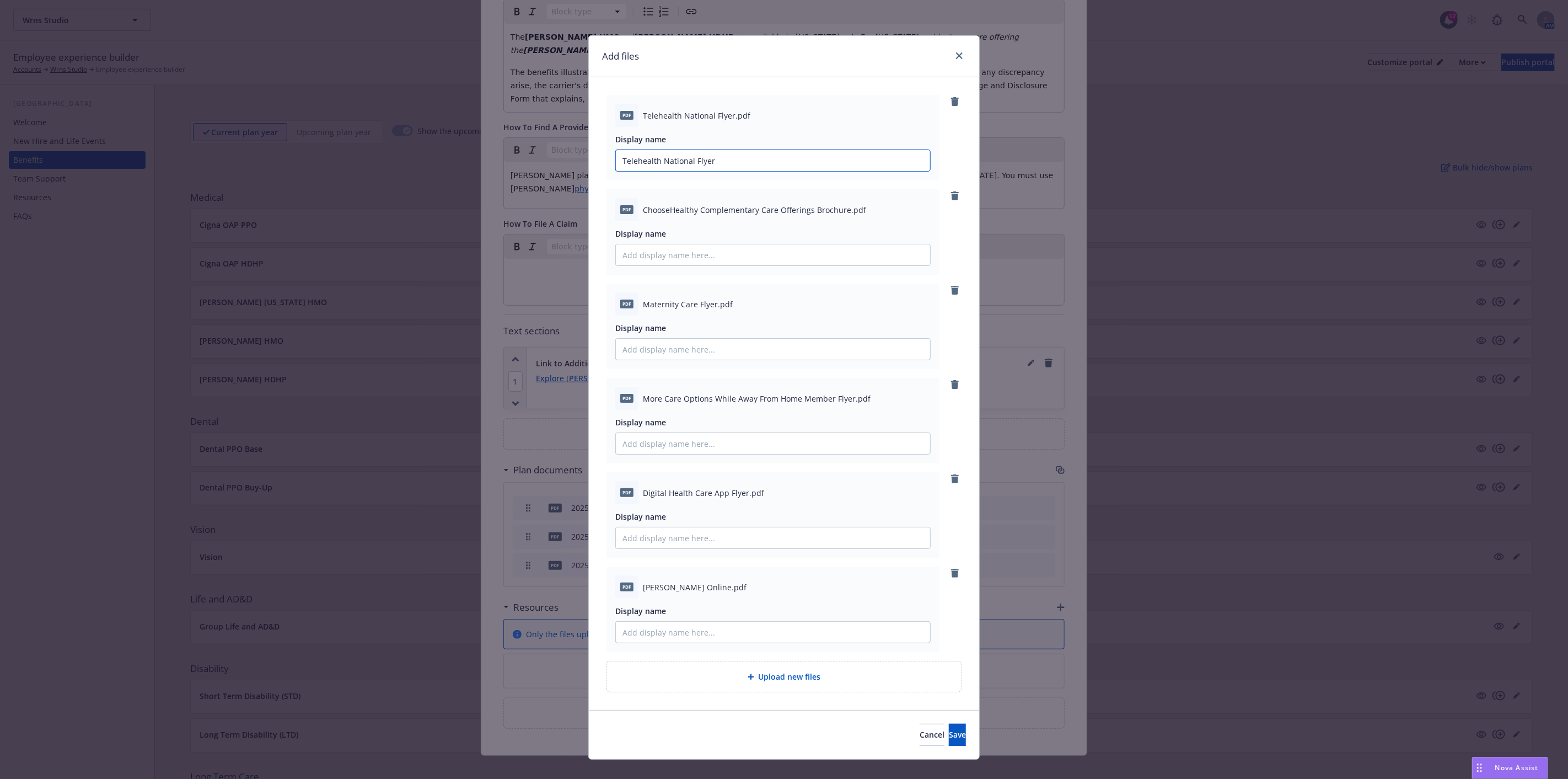
type input "Telehealth National Flyer"
drag, startPoint x: 639, startPoint y: 206, endPoint x: 835, endPoint y: 208, distance: 196.0
click at [842, 209] on span "ChooseHealthy Complementary Care Offerings Brochure.pdf" at bounding box center [754, 209] width 223 height 11
copy span "ChooseHealthy Complementary Care Offerings Brochure"
click at [748, 171] on input "Display name" at bounding box center [773, 160] width 314 height 21
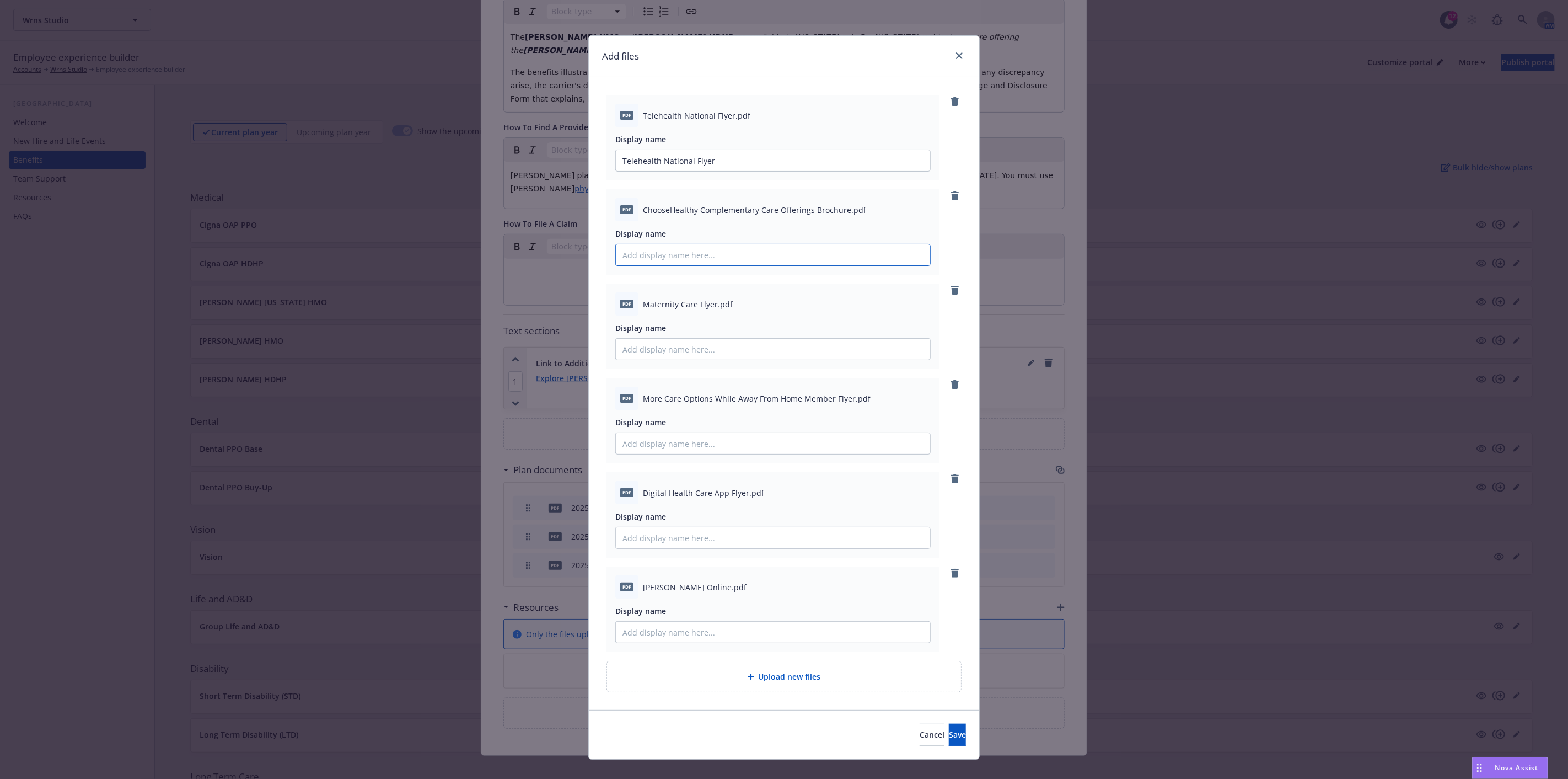
paste input "ChooseHealthy Complementary Care Offerings Brochure"
type input "ChooseHealthy Complementary Care Offerings Brochure"
drag, startPoint x: 641, startPoint y: 301, endPoint x: 711, endPoint y: 301, distance: 70.0
click at [711, 301] on span "Maternity Care Flyer.pdf" at bounding box center [687, 304] width 90 height 11
copy span "Maternity Care Flyer"
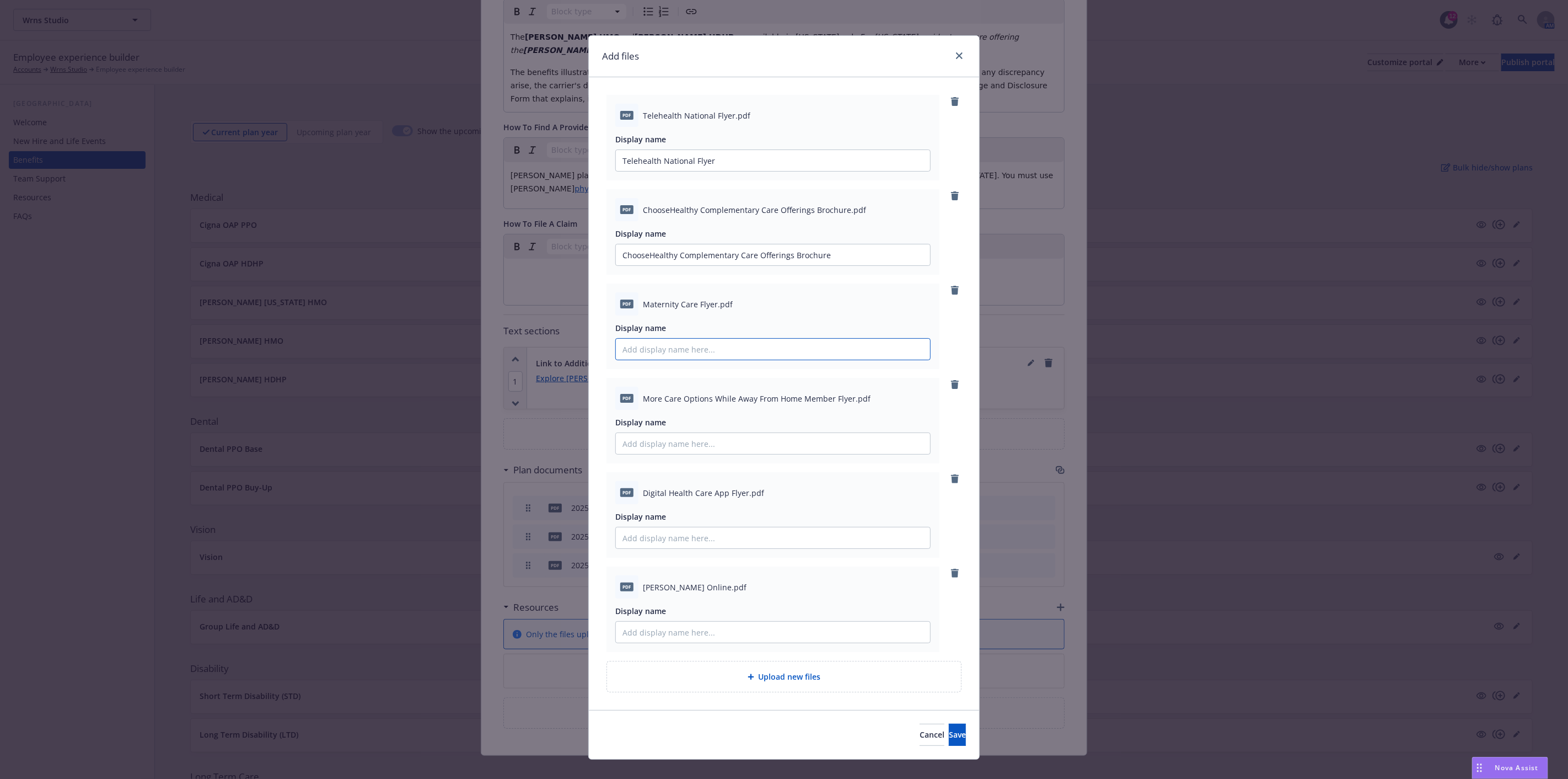
click at [681, 171] on input "Display name" at bounding box center [773, 160] width 314 height 21
paste input "Maternity Care Flyer"
type input "Maternity Care Flyer"
drag, startPoint x: 641, startPoint y: 398, endPoint x: 845, endPoint y: 398, distance: 204.0
click at [845, 398] on span "More Care Options While Away From Home Member Flyer.pdf" at bounding box center [756, 398] width 228 height 11
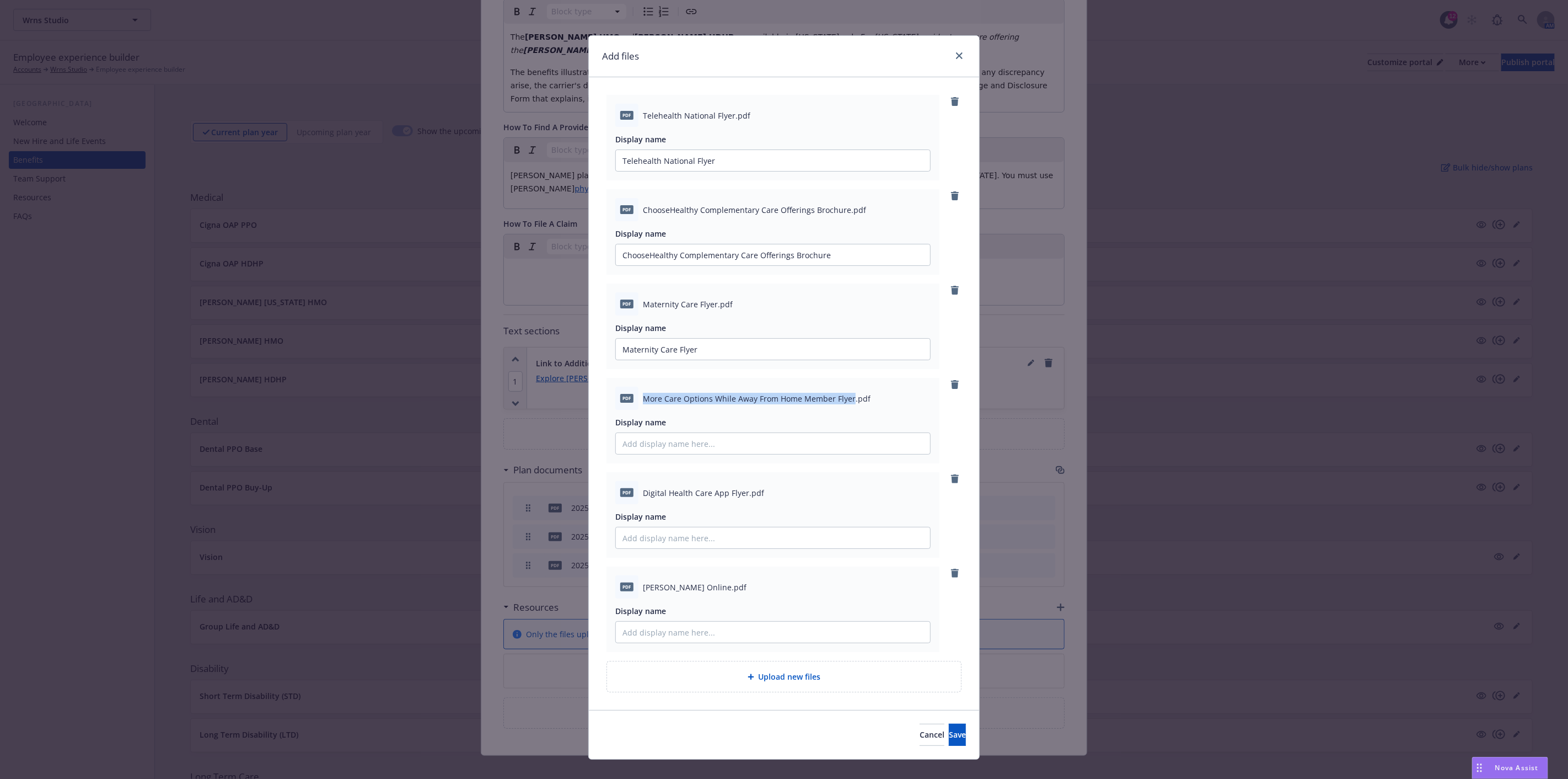
copy span "More Care Options While Away From Home Member Flyer"
click at [727, 171] on input "Display name" at bounding box center [773, 160] width 314 height 21
paste input "More Care Options While Away From Home Member Flyer"
type input "More Care Options While Away From Home Member Flyer"
drag, startPoint x: 639, startPoint y: 491, endPoint x: 742, endPoint y: 493, distance: 103.0
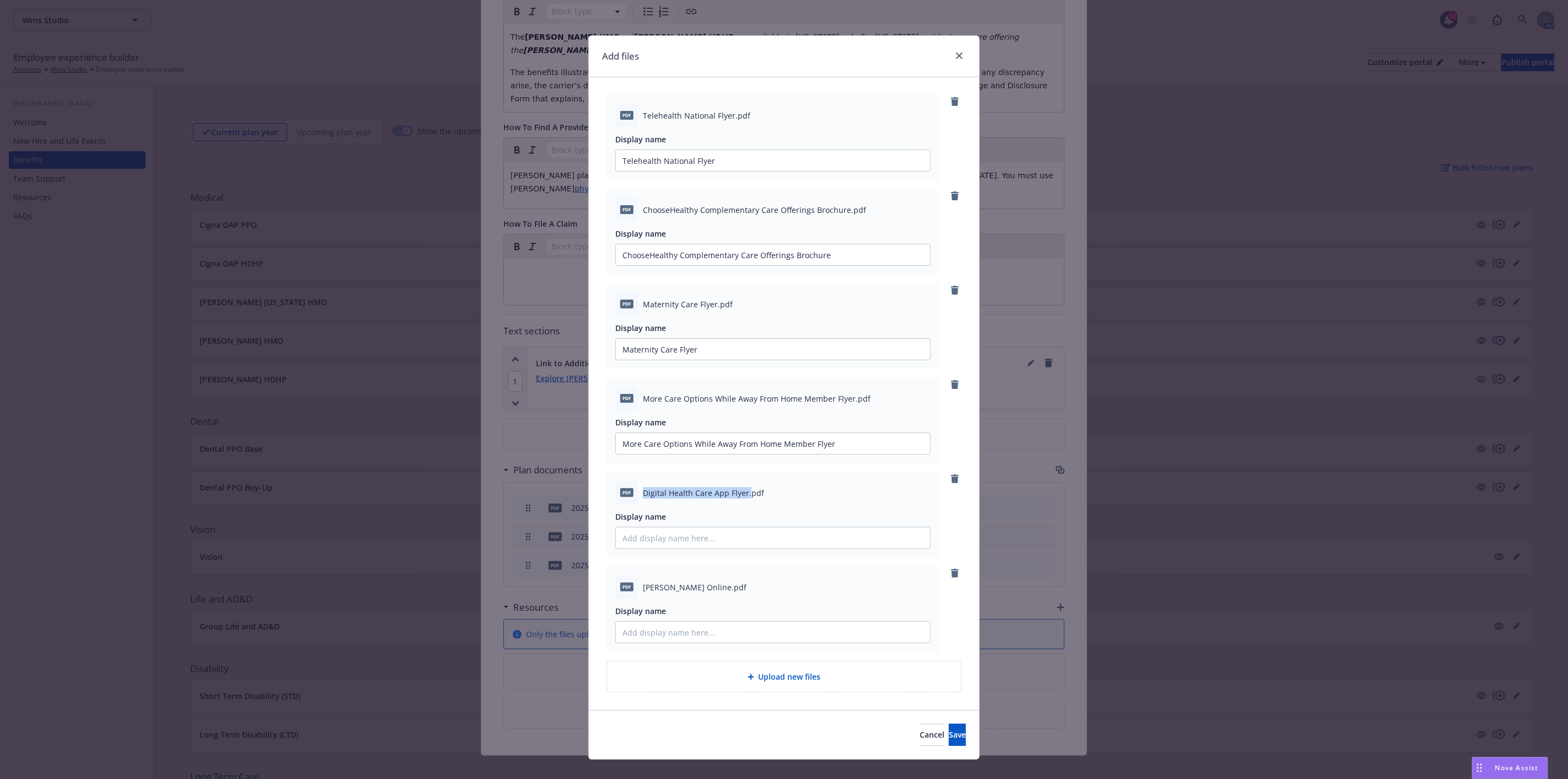
click at [742, 493] on span "Digital Health Care App Flyer.pdf" at bounding box center [703, 493] width 121 height 11
click at [691, 171] on input "Display name" at bounding box center [773, 160] width 314 height 21
paste input "Digital Health Care App Flyer."
type input "Digital Health Care App Flyer"
drag, startPoint x: 639, startPoint y: 582, endPoint x: 686, endPoint y: 588, distance: 47.4
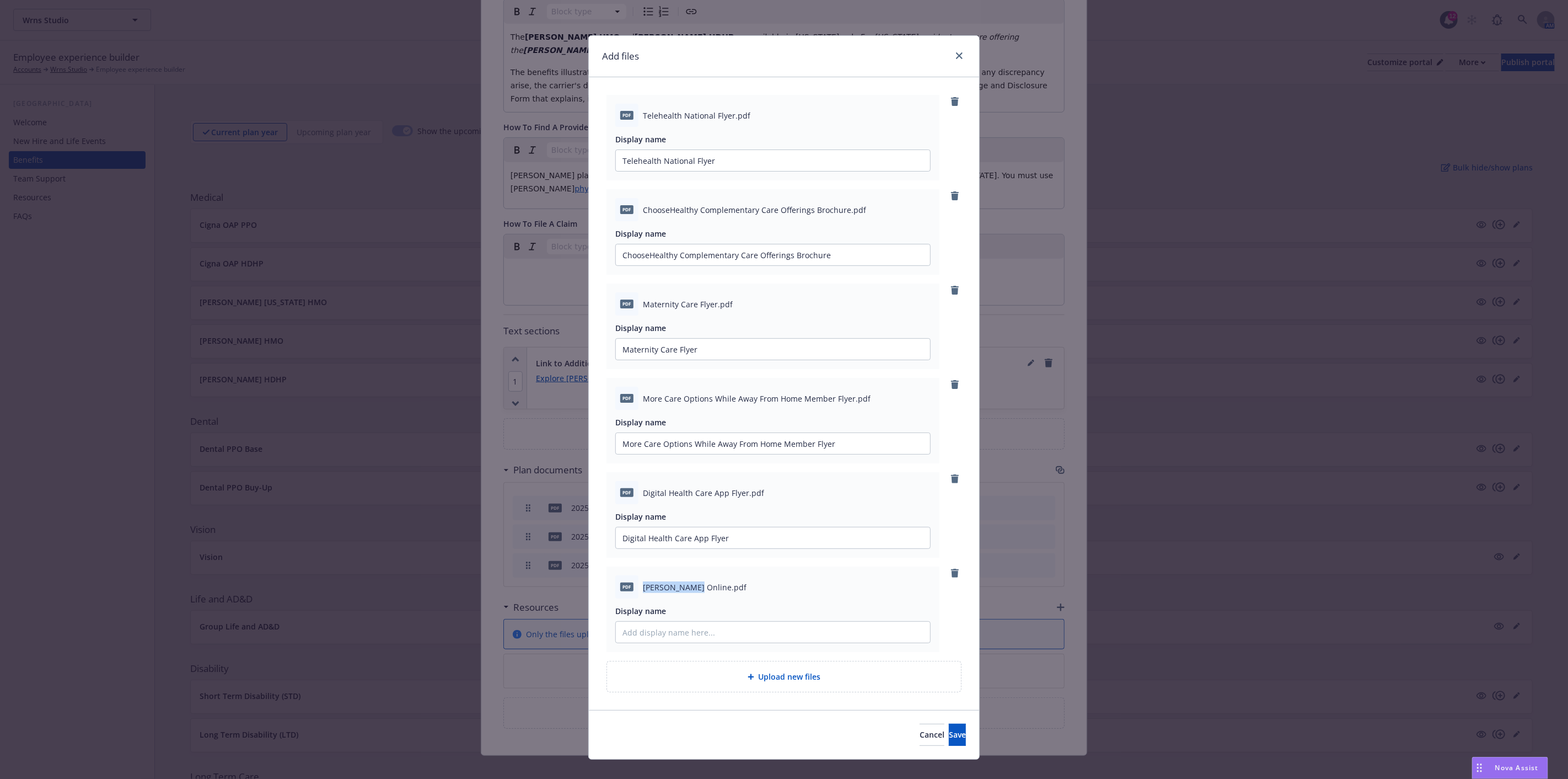
click at [686, 588] on span "[PERSON_NAME] Online.pdf" at bounding box center [694, 586] width 103 height 11
click at [666, 171] on input "Display name" at bounding box center [773, 160] width 314 height 21
paste input "[PERSON_NAME] Online"
type input "[PERSON_NAME] Online"
click at [949, 731] on button "Save" at bounding box center [957, 734] width 17 height 22
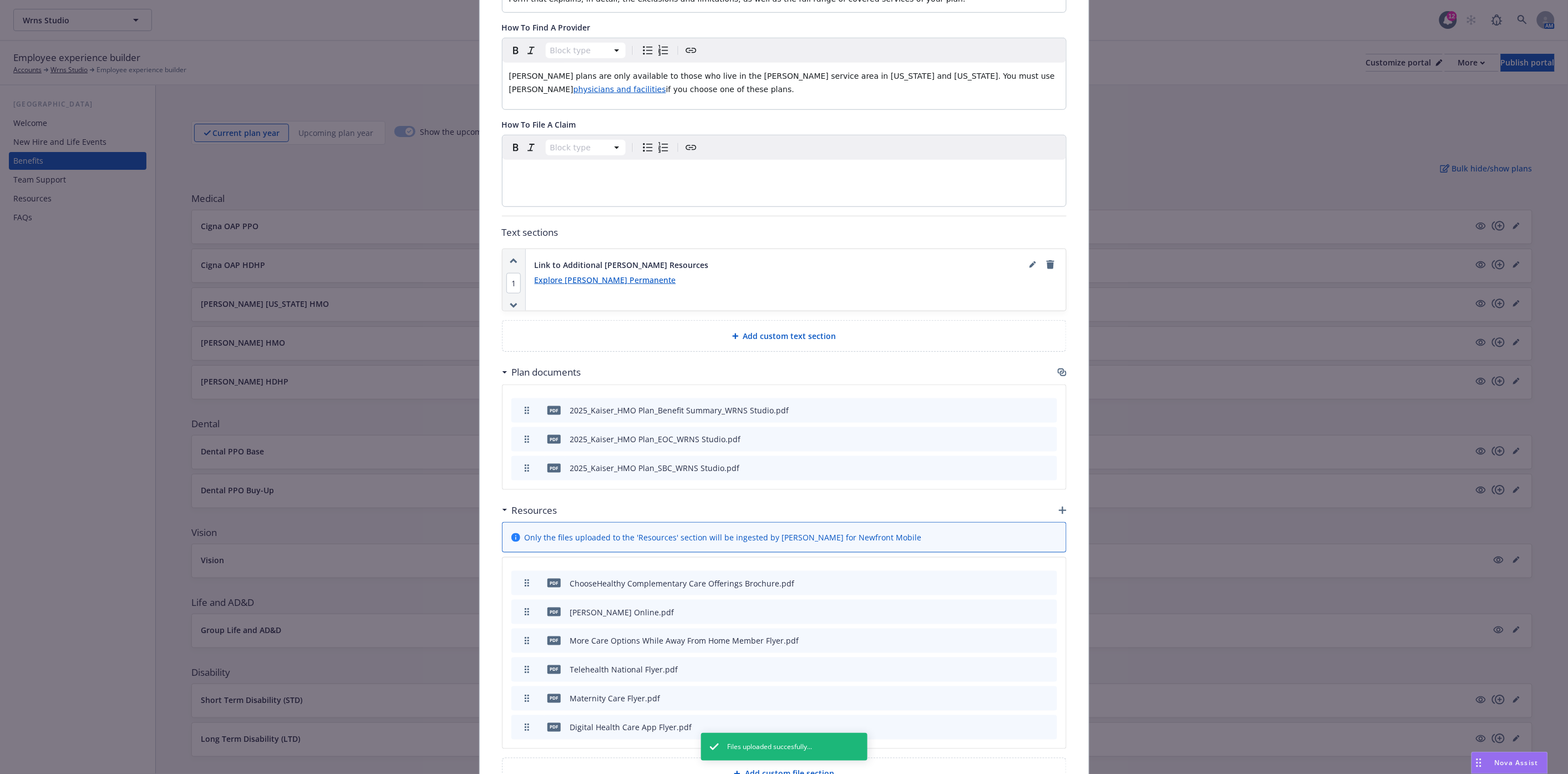
scroll to position [432, 0]
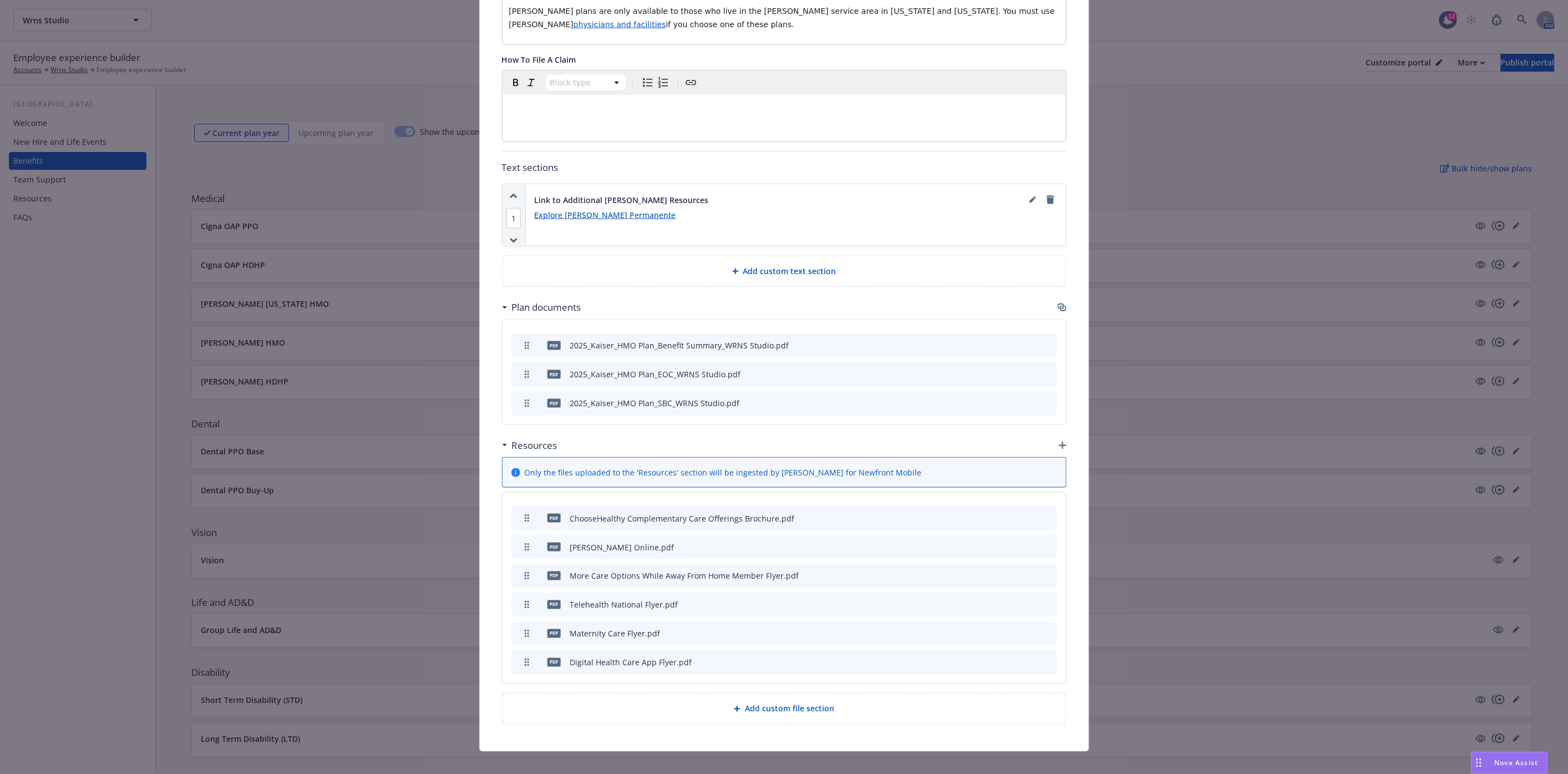
click at [1025, 513] on icon "preview file" at bounding box center [1029, 517] width 10 height 8
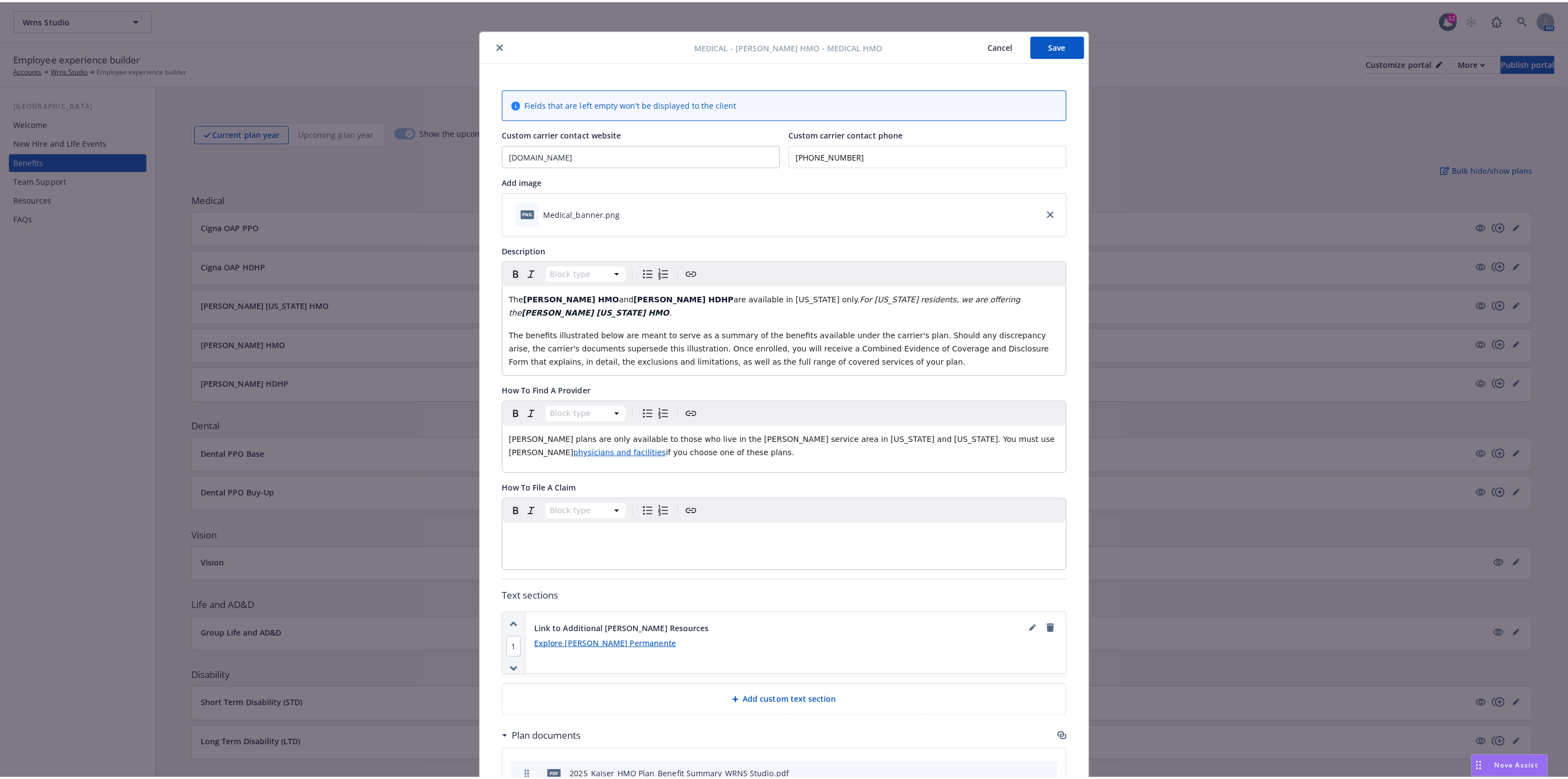
scroll to position [0, 0]
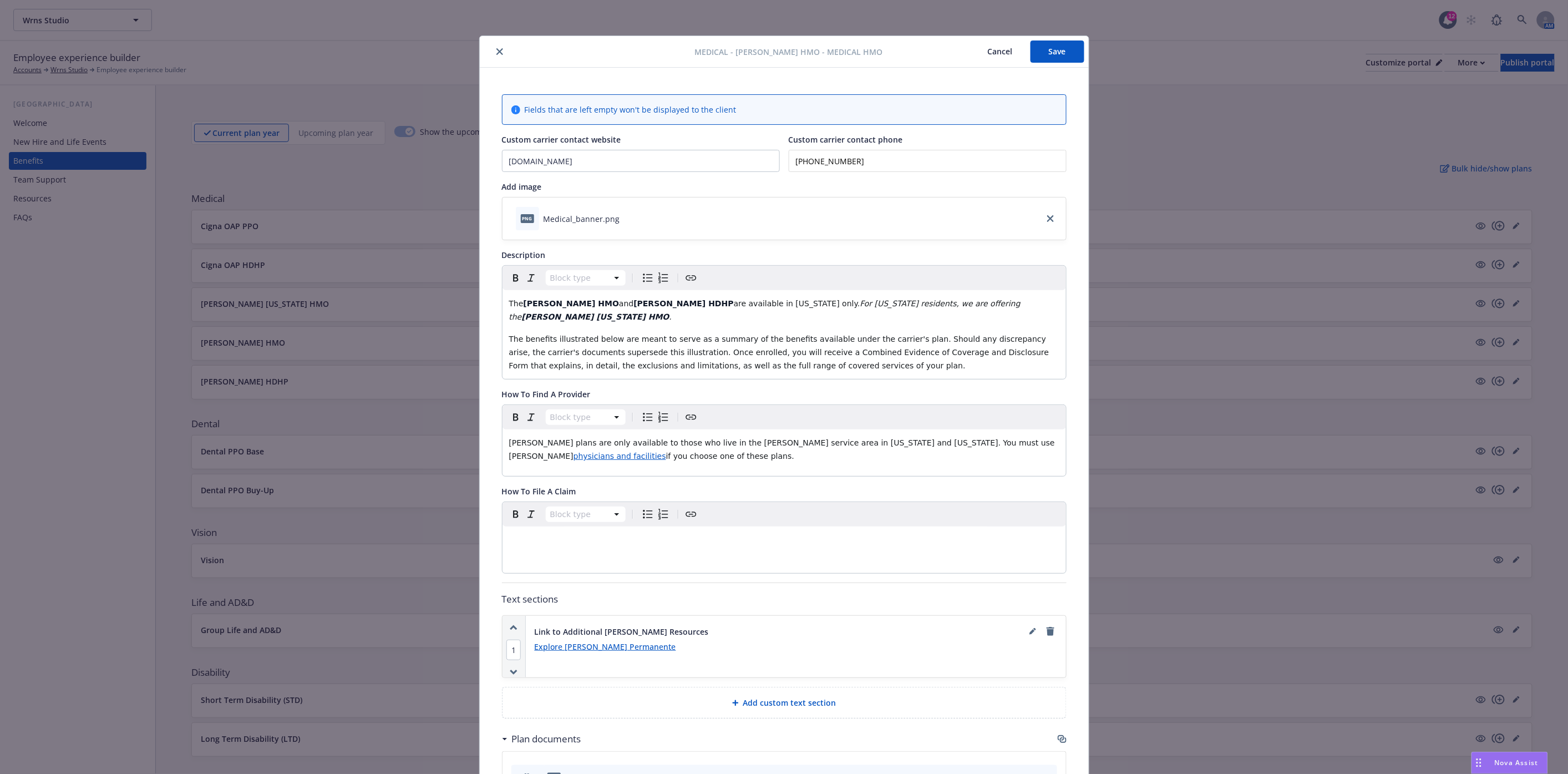
click at [1055, 48] on button "Save" at bounding box center [1057, 51] width 54 height 22
click at [495, 47] on button "close" at bounding box center [500, 52] width 13 height 13
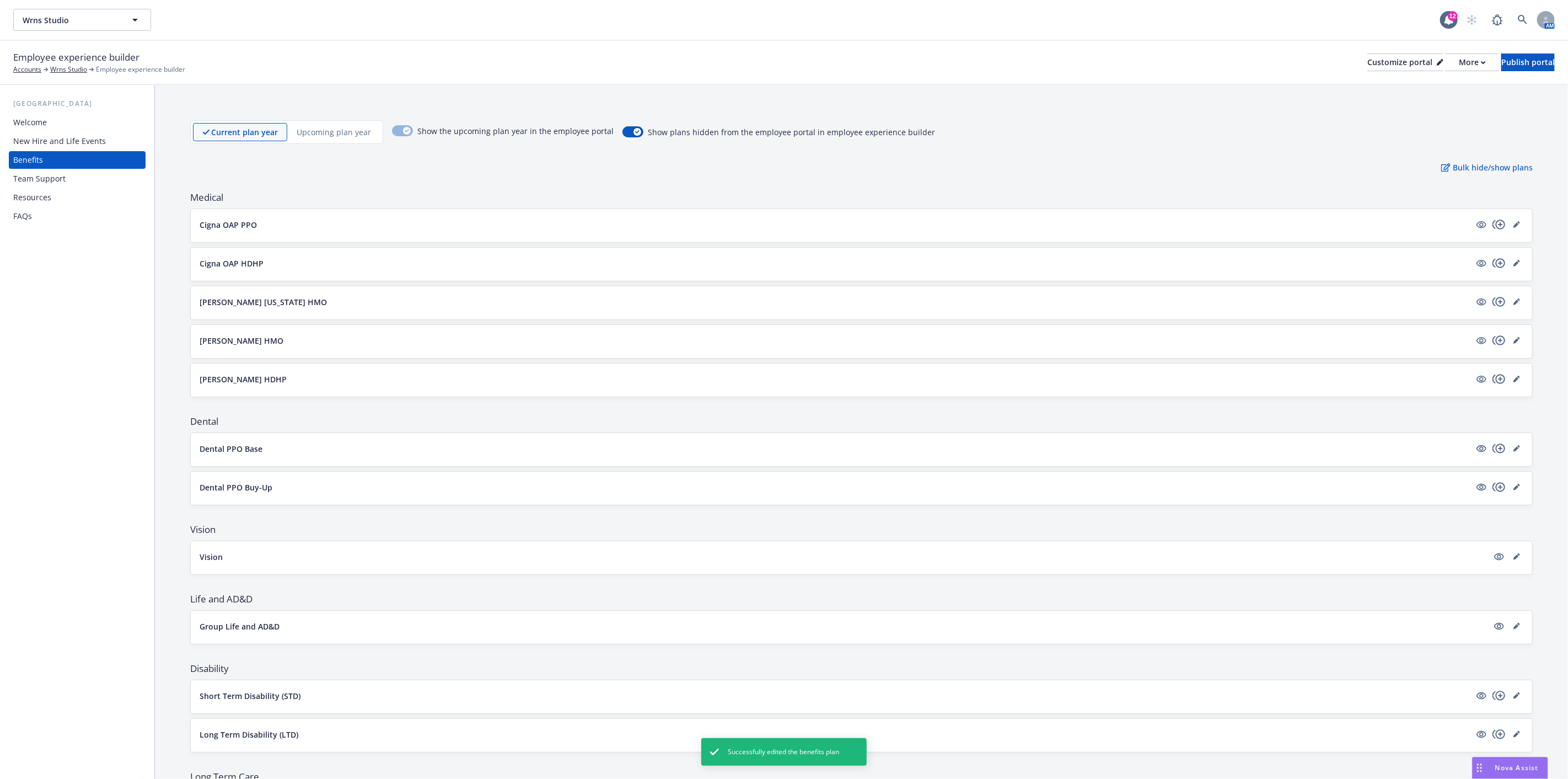
click at [398, 306] on button "[PERSON_NAME] [US_STATE] HMO" at bounding box center [835, 302] width 1270 height 11
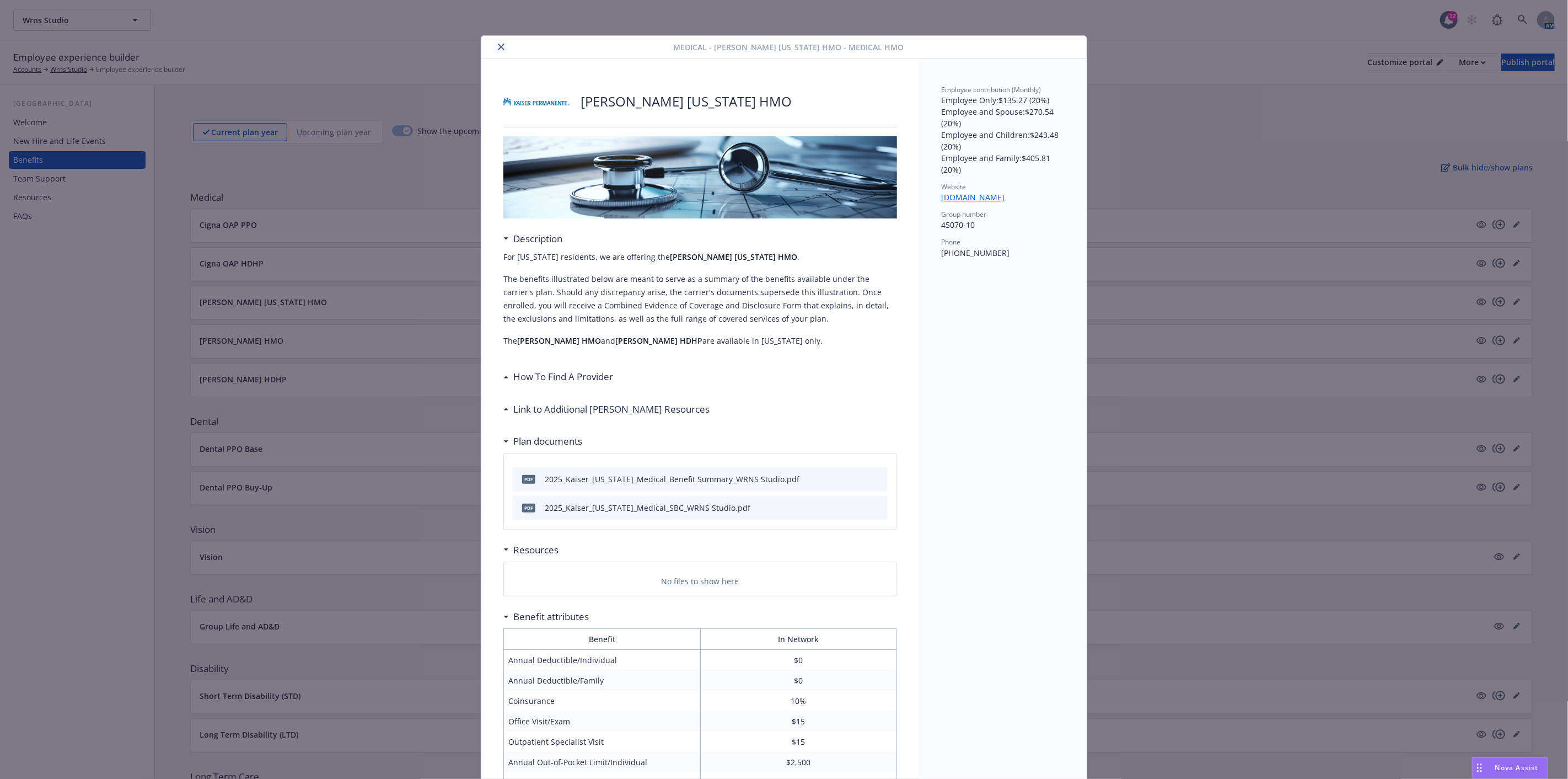
click at [498, 376] on div "[PERSON_NAME] [US_STATE] HMO Description For [US_STATE] residents, we are offer…" at bounding box center [700, 598] width 438 height 1078
click at [513, 378] on h3 "How To Find A Provider" at bounding box center [563, 377] width 99 height 14
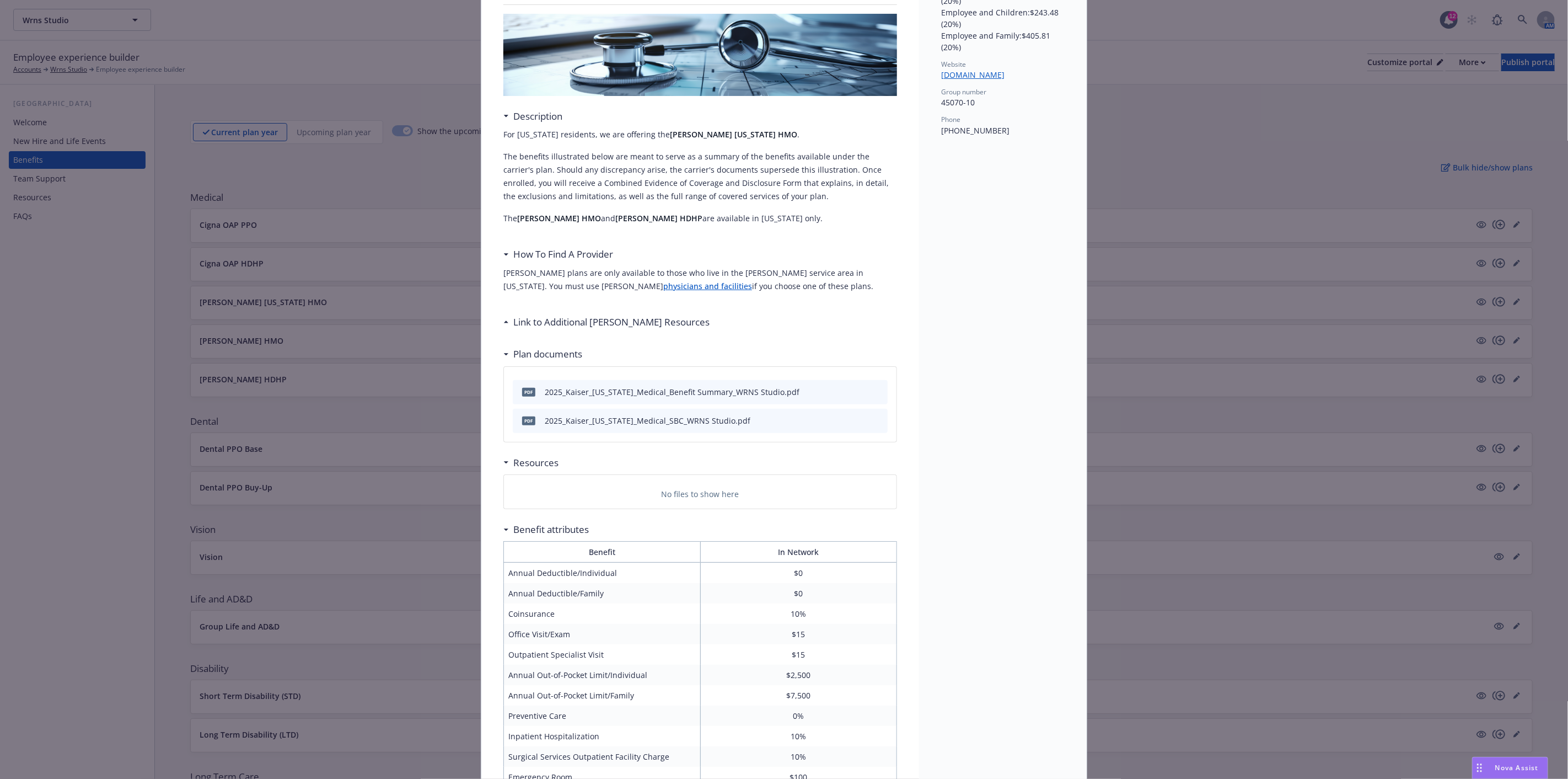
scroll to position [184, 0]
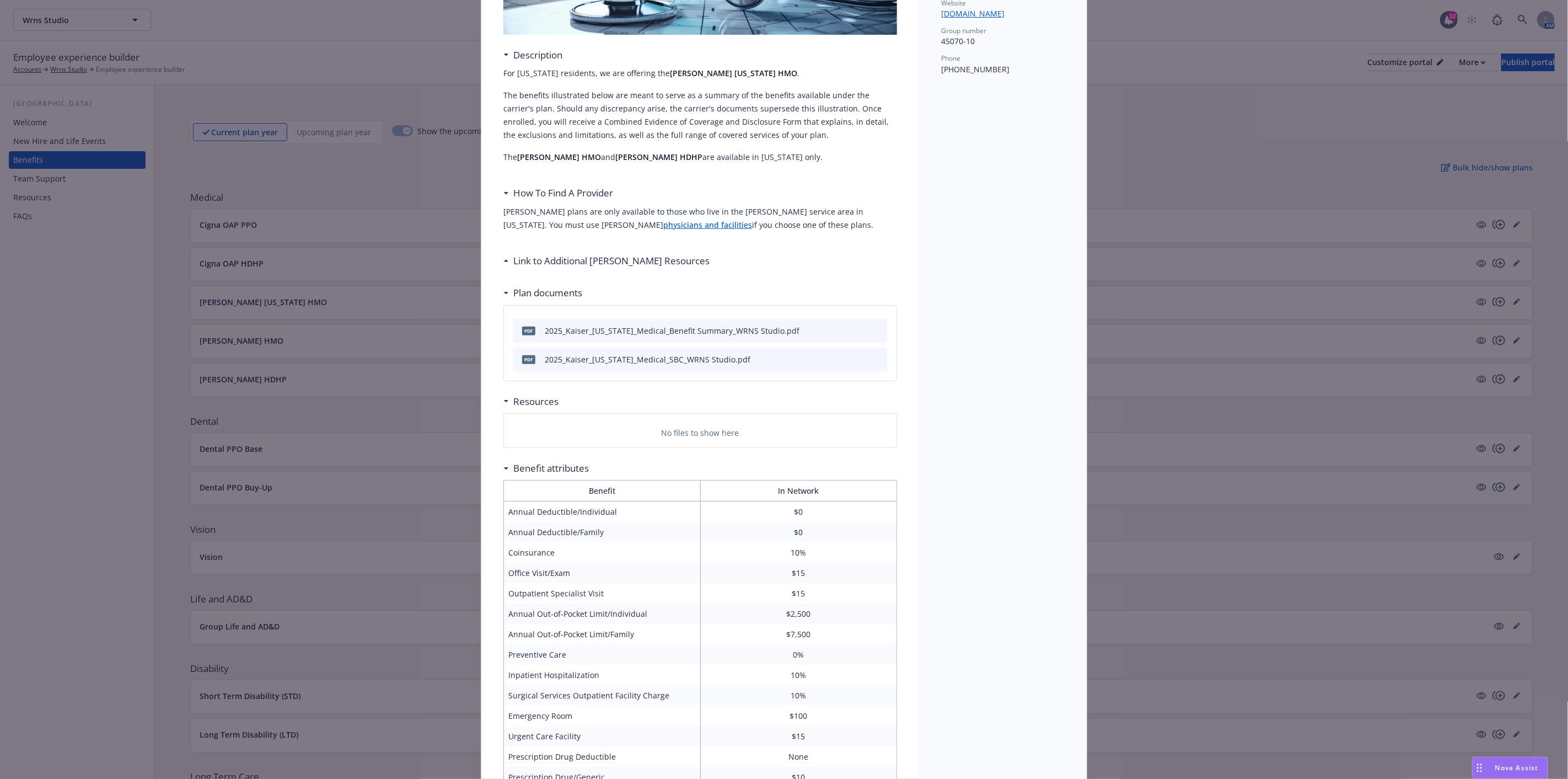
click at [508, 259] on div "Link to Additional [PERSON_NAME] Resources" at bounding box center [609, 261] width 201 height 14
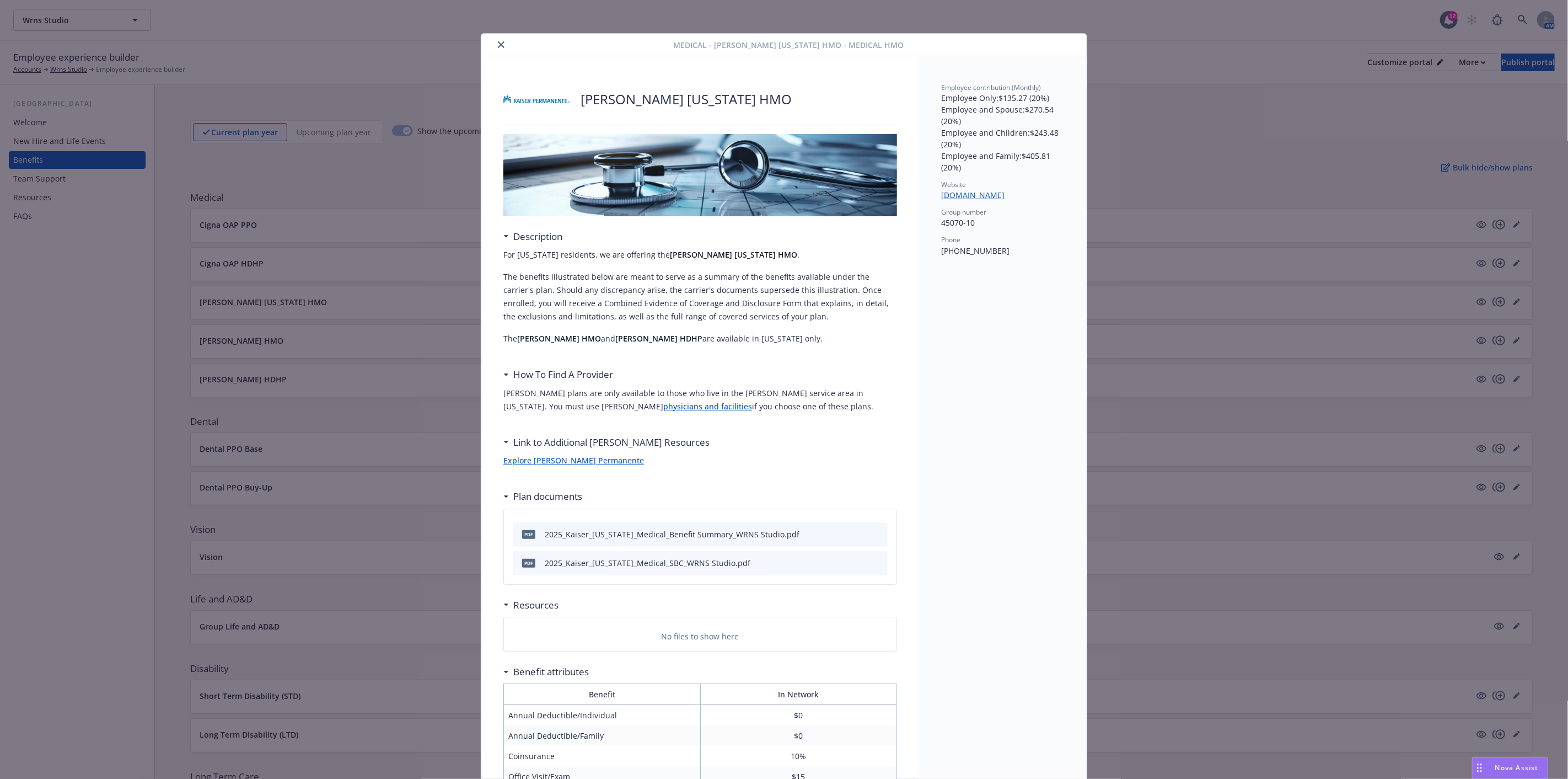
scroll to position [0, 0]
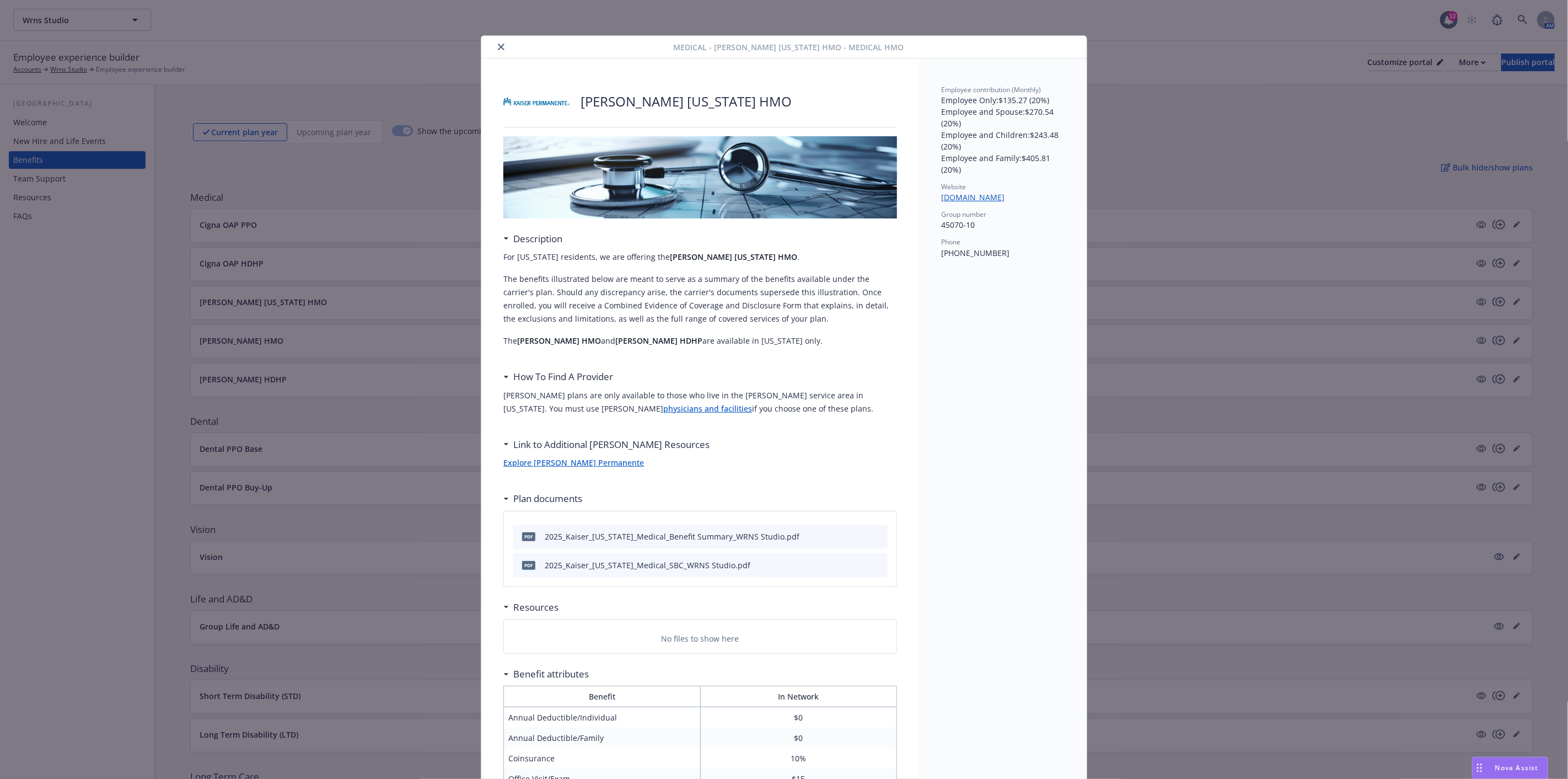
click at [495, 51] on button "close" at bounding box center [501, 47] width 13 height 13
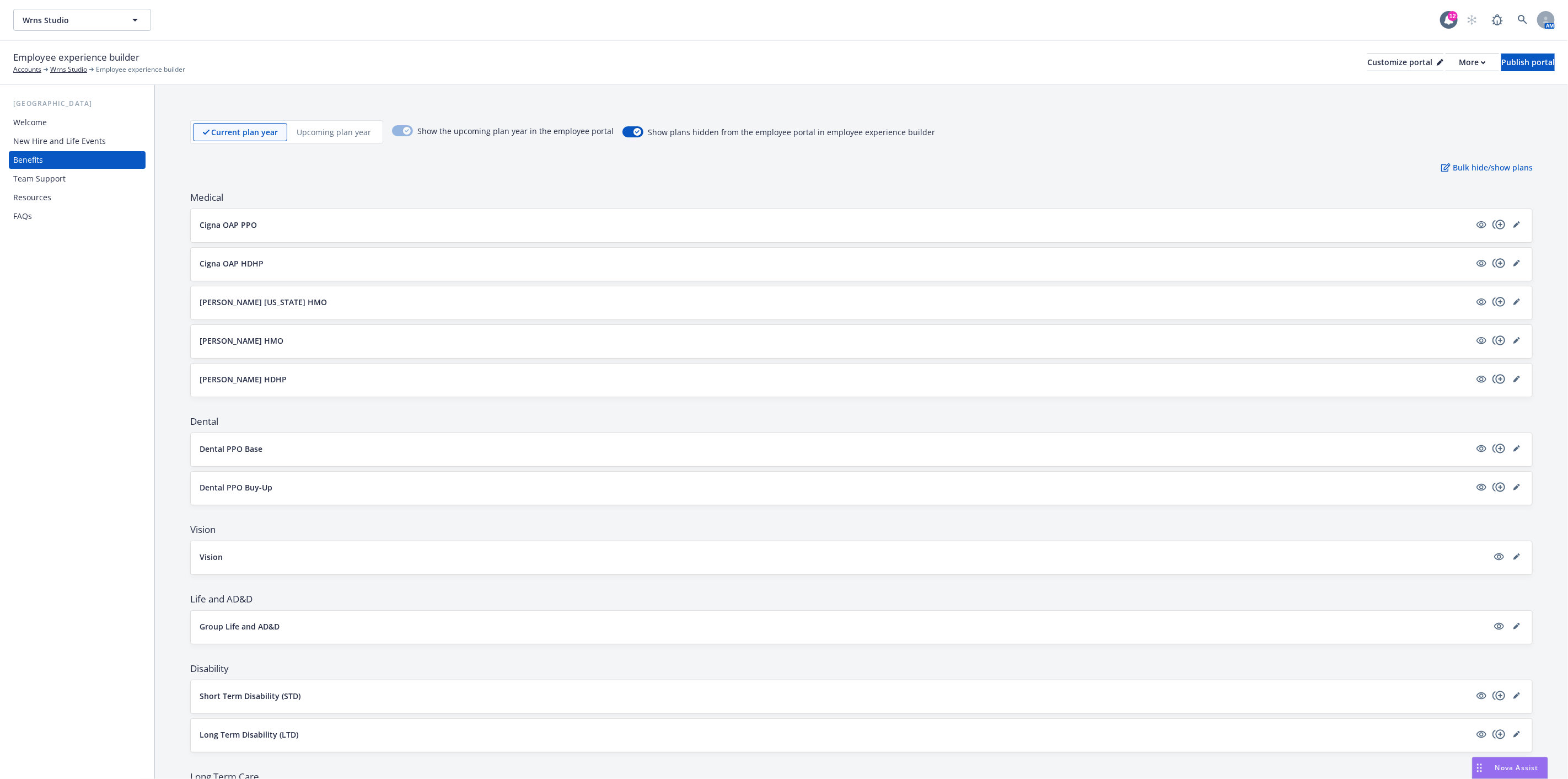
drag, startPoint x: 403, startPoint y: 167, endPoint x: 395, endPoint y: 172, distance: 9.4
click at [401, 168] on div "Bulk hide/show plans" at bounding box center [861, 167] width 1343 height 11
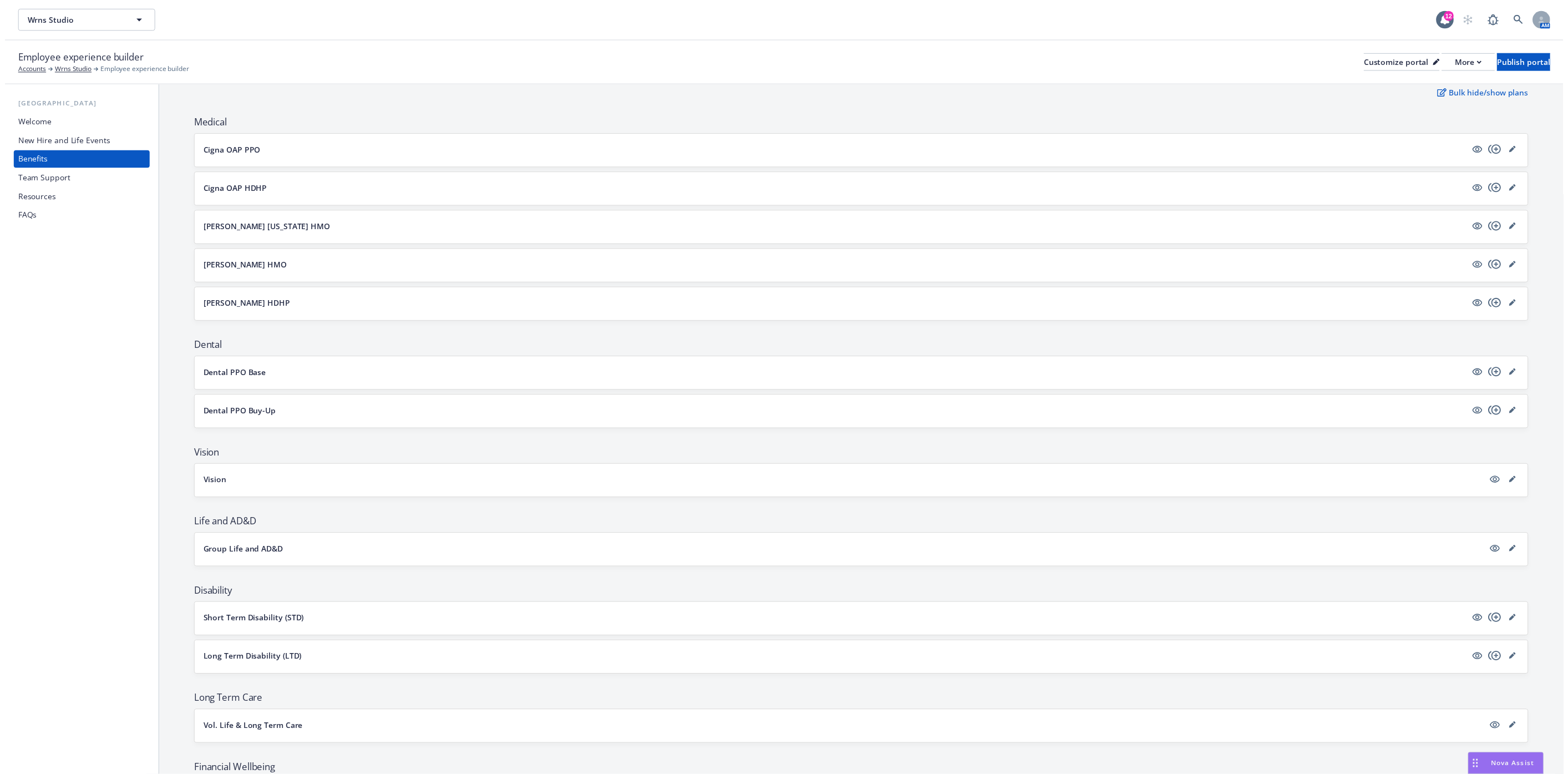
scroll to position [44, 0]
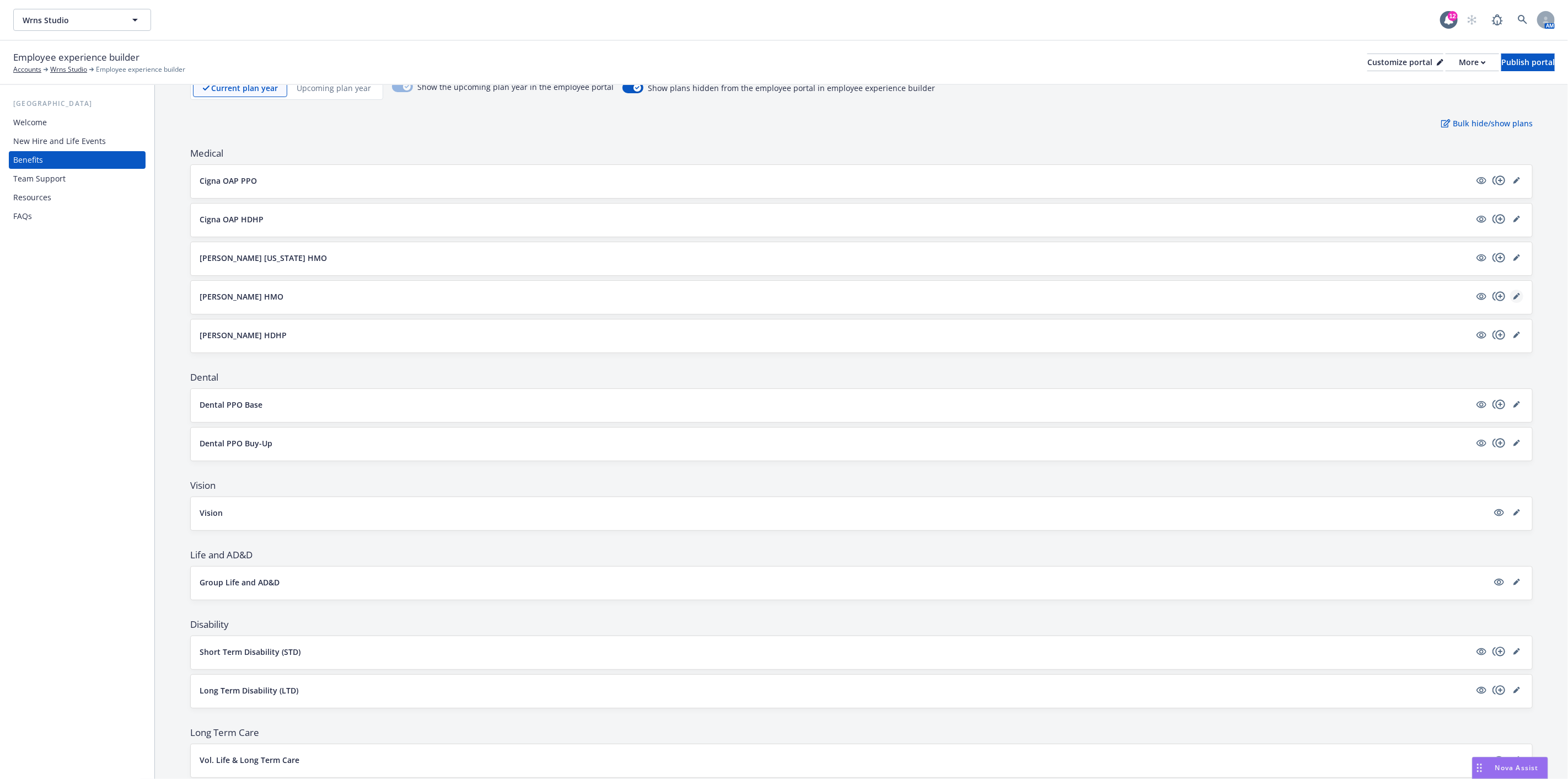
click at [1511, 293] on link "editPencil" at bounding box center [1517, 296] width 13 height 13
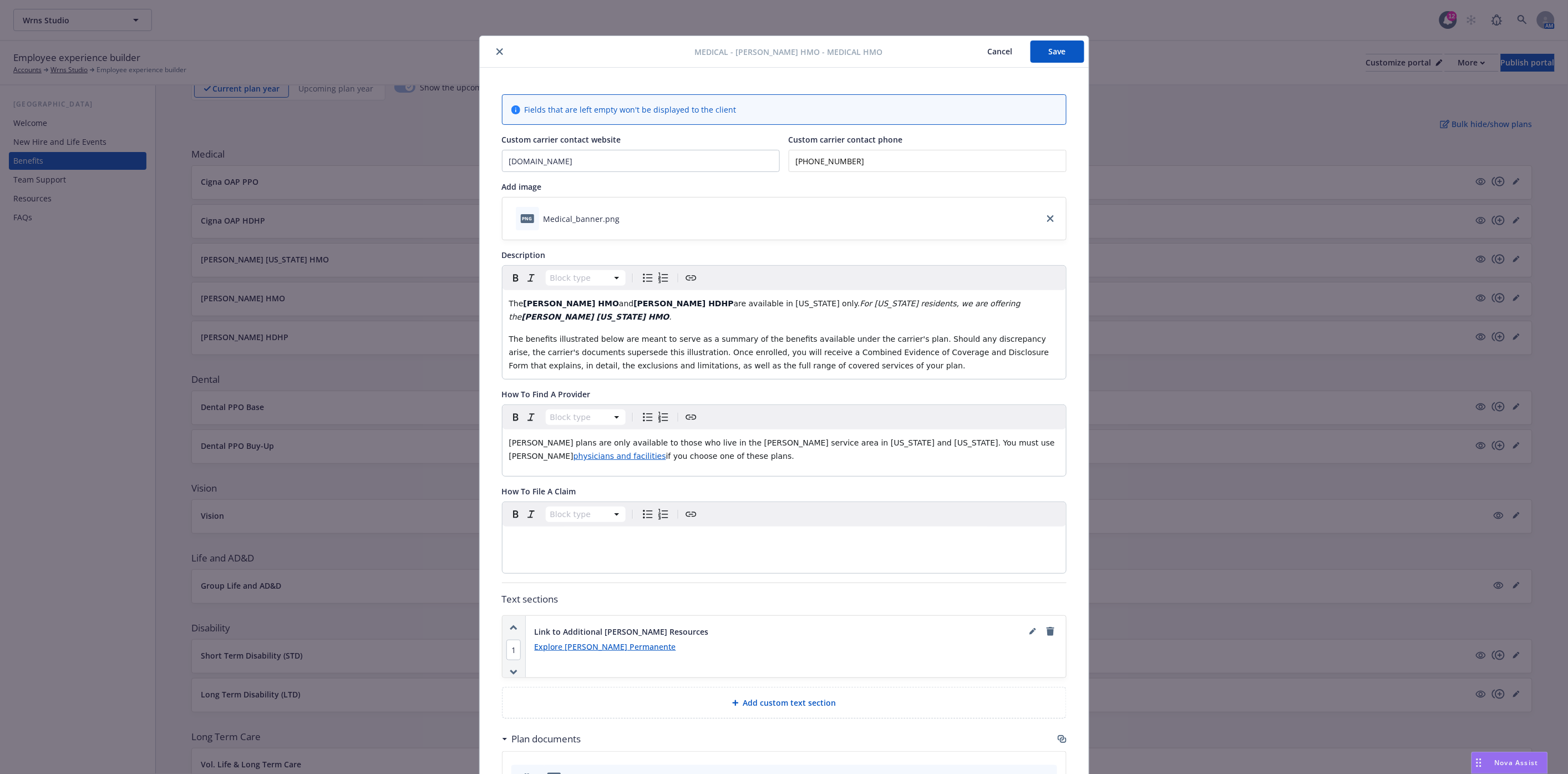
click at [500, 52] on button "close" at bounding box center [500, 52] width 13 height 13
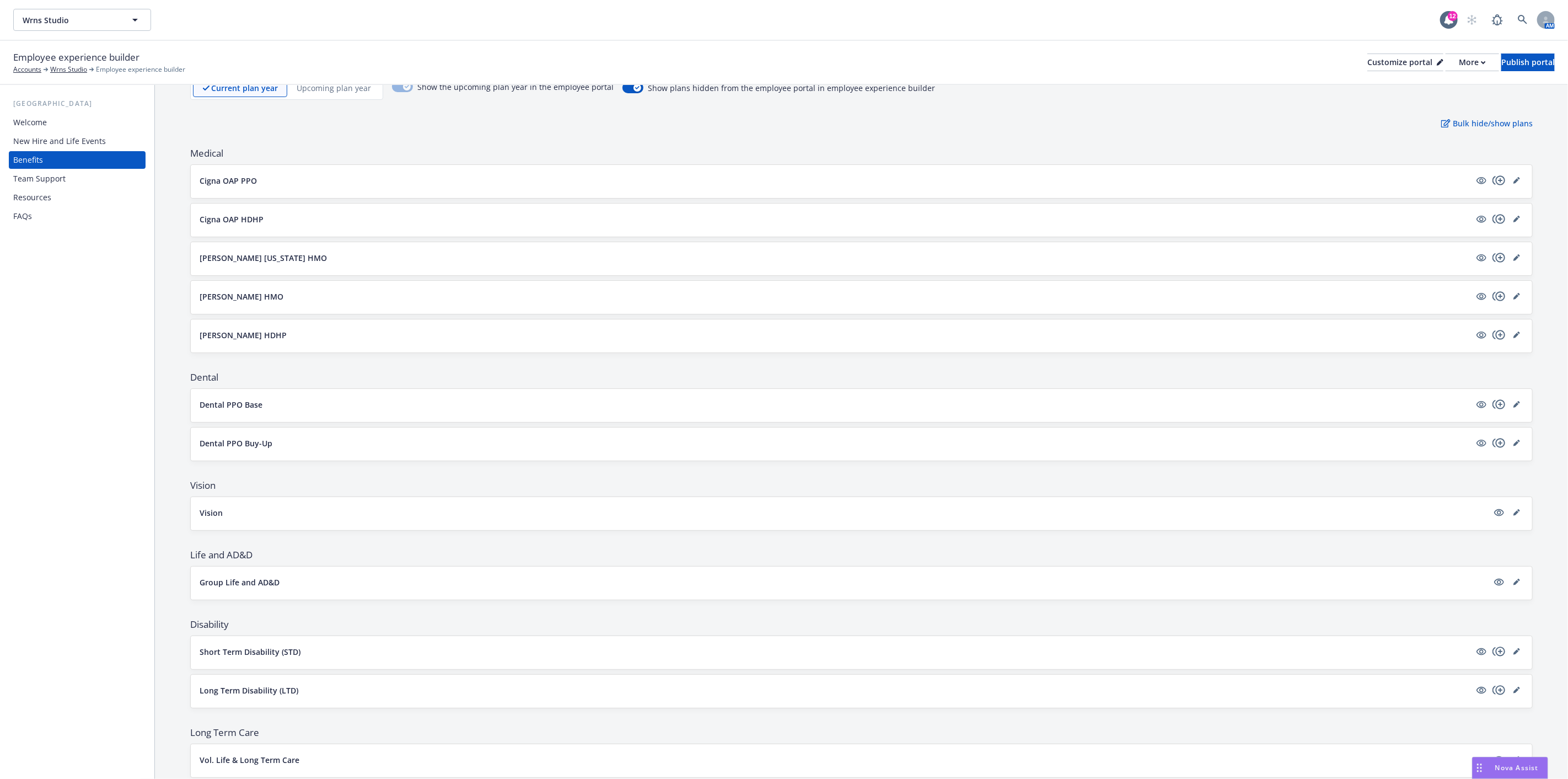
click at [572, 257] on button "[PERSON_NAME] [US_STATE] HMO" at bounding box center [835, 258] width 1270 height 11
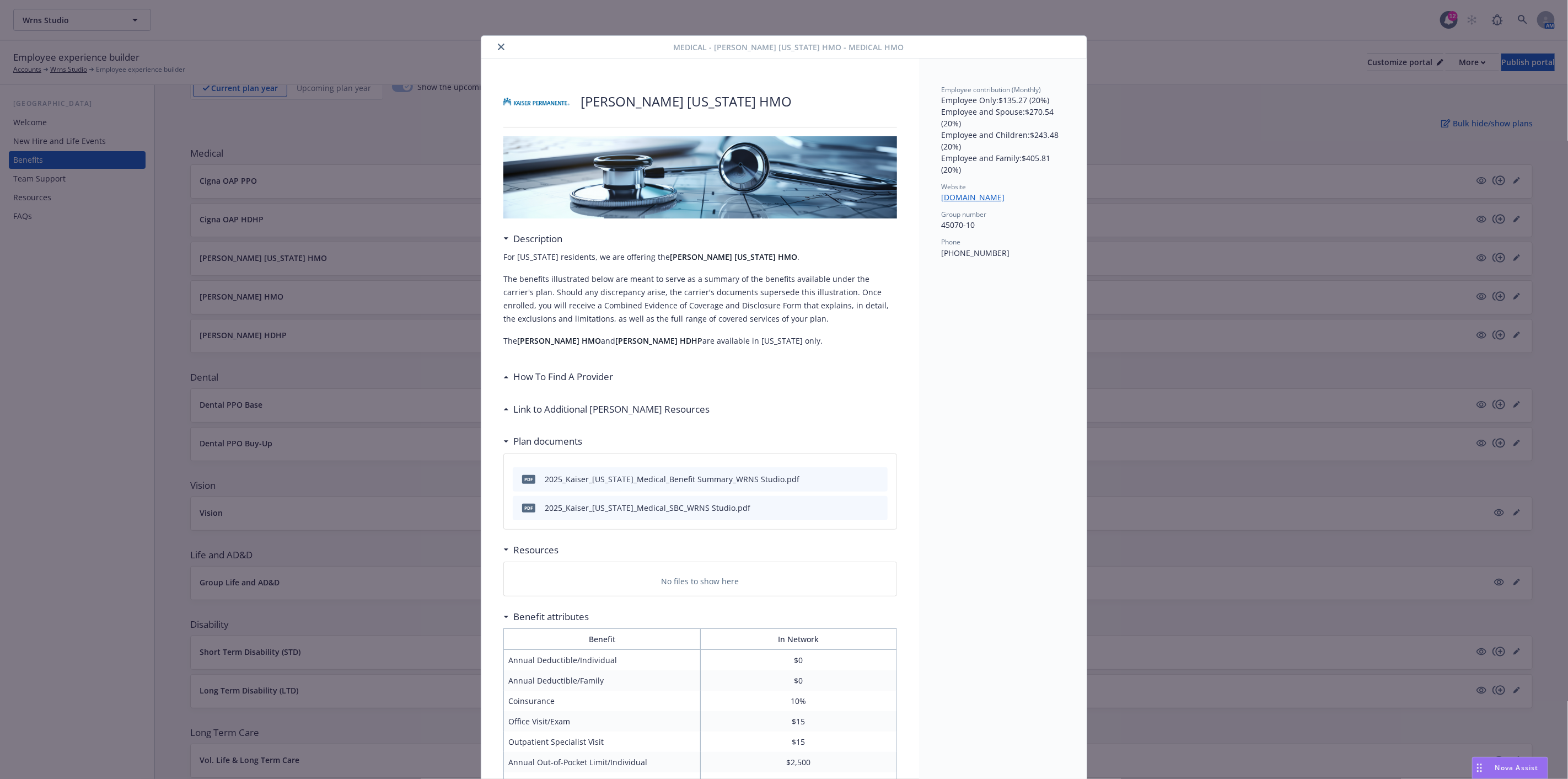
scroll to position [33, 0]
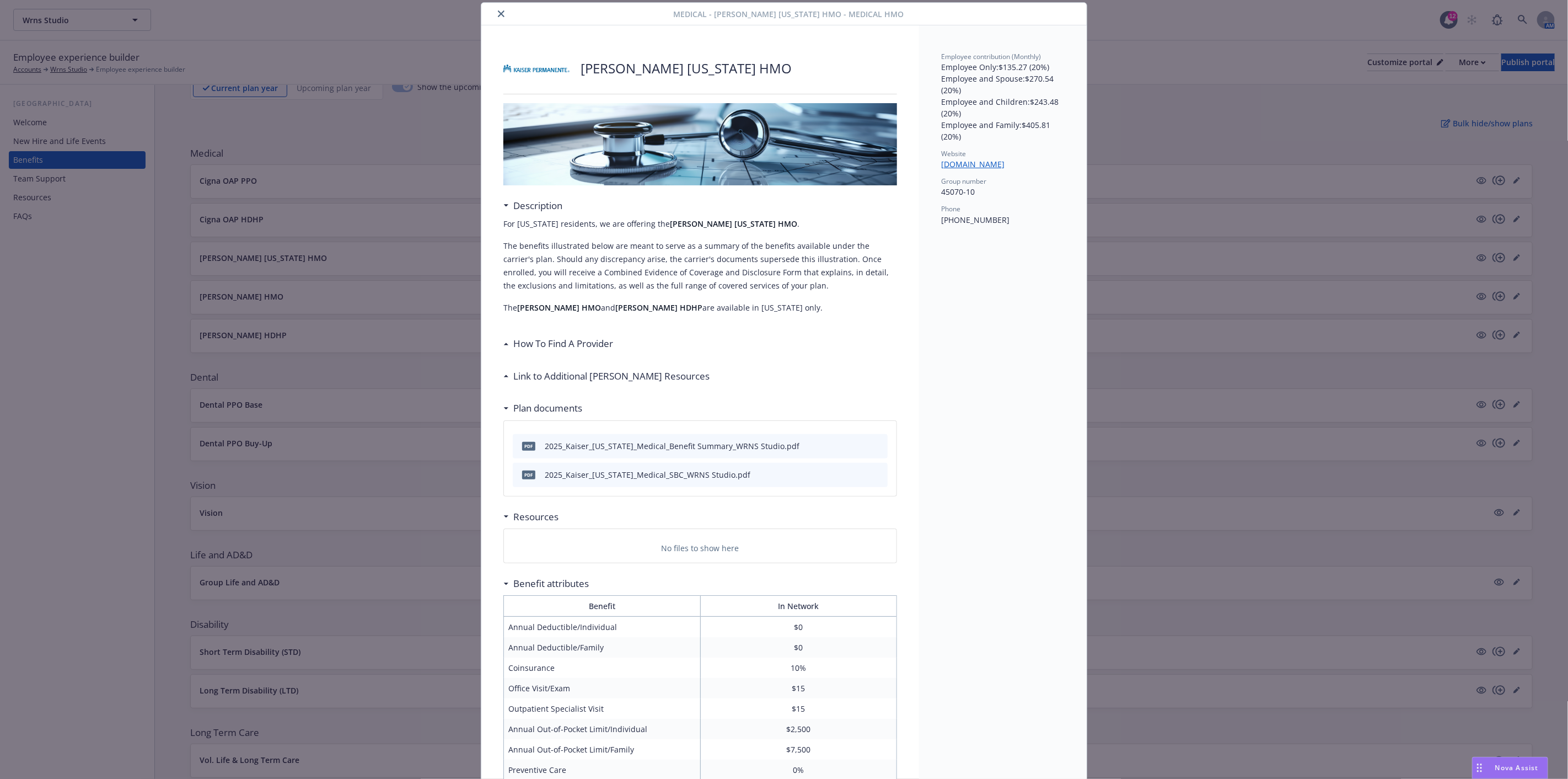
click at [508, 339] on div "How To Find A Provider" at bounding box center [561, 343] width 104 height 14
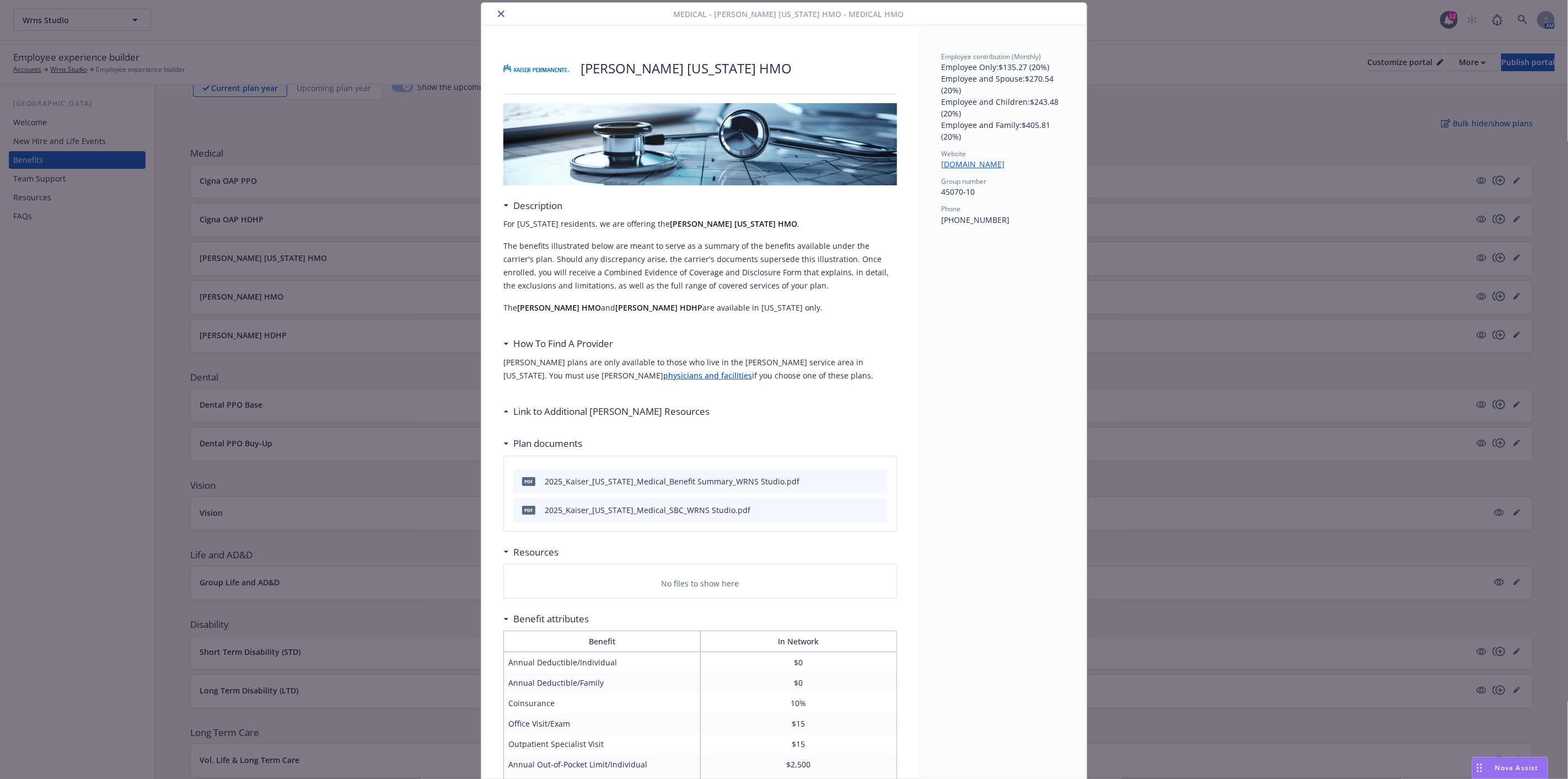
click at [504, 411] on icon at bounding box center [505, 411] width 4 height 2
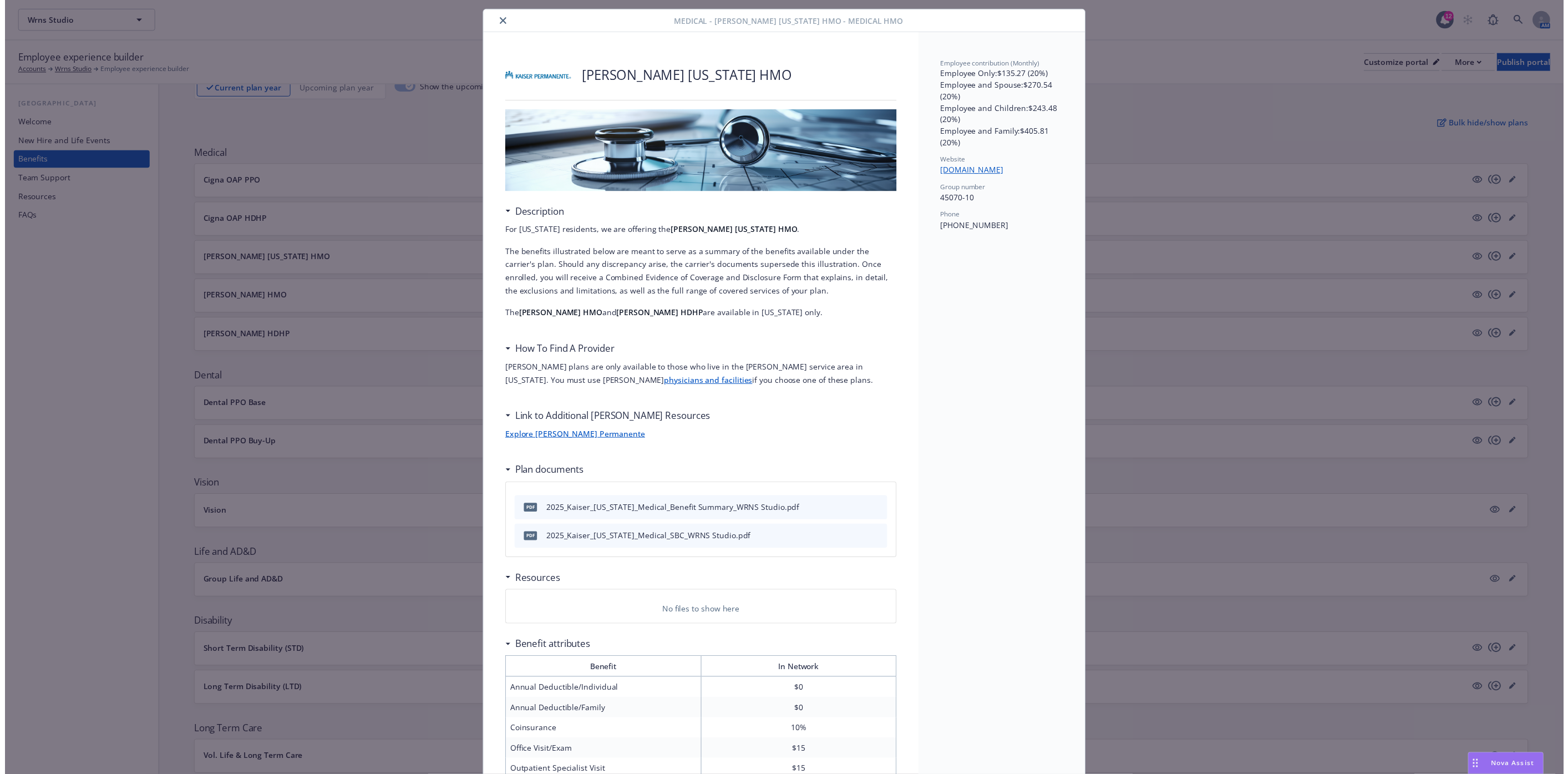
scroll to position [0, 0]
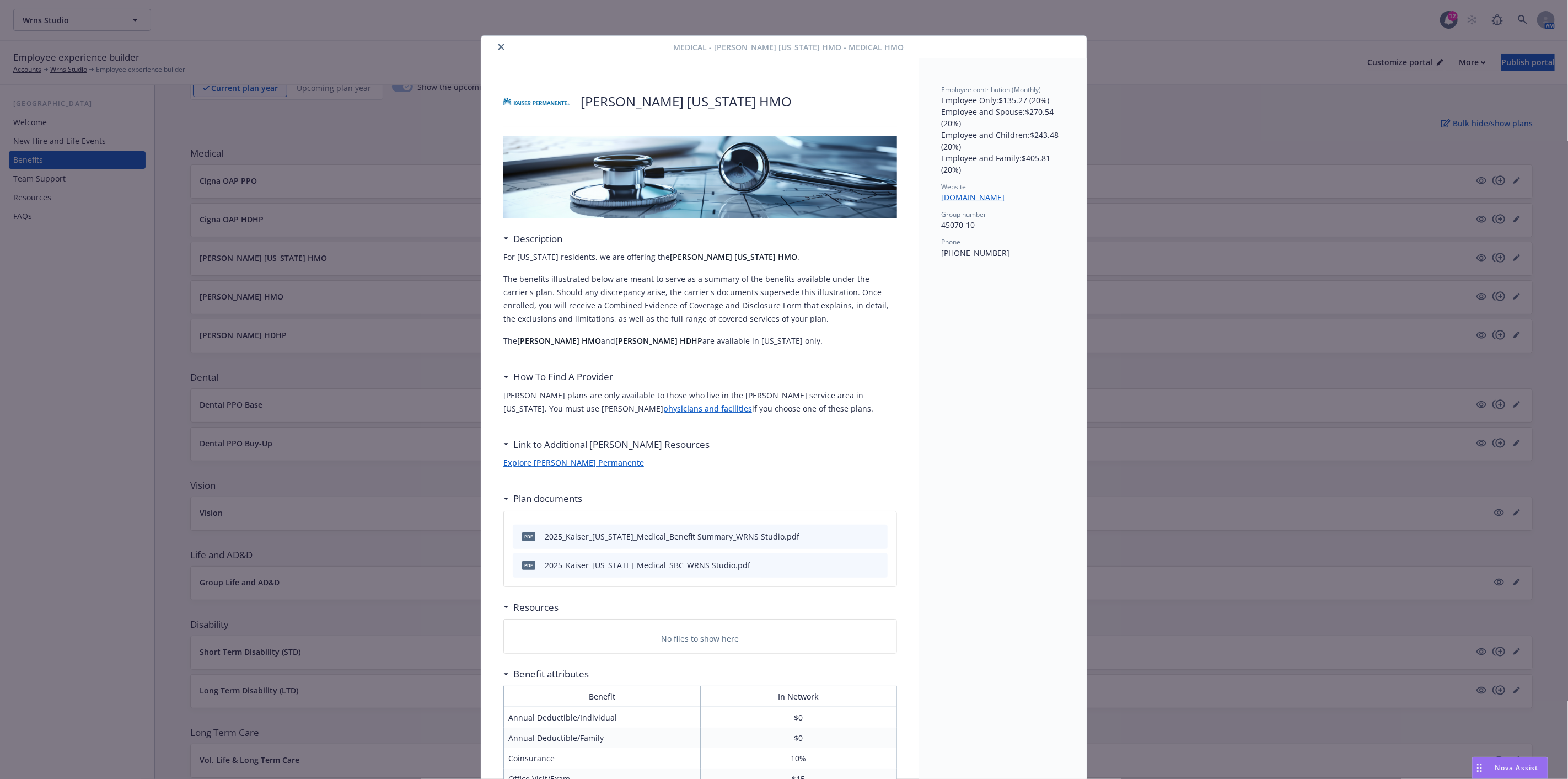
click at [498, 45] on icon "close" at bounding box center [501, 47] width 6 height 6
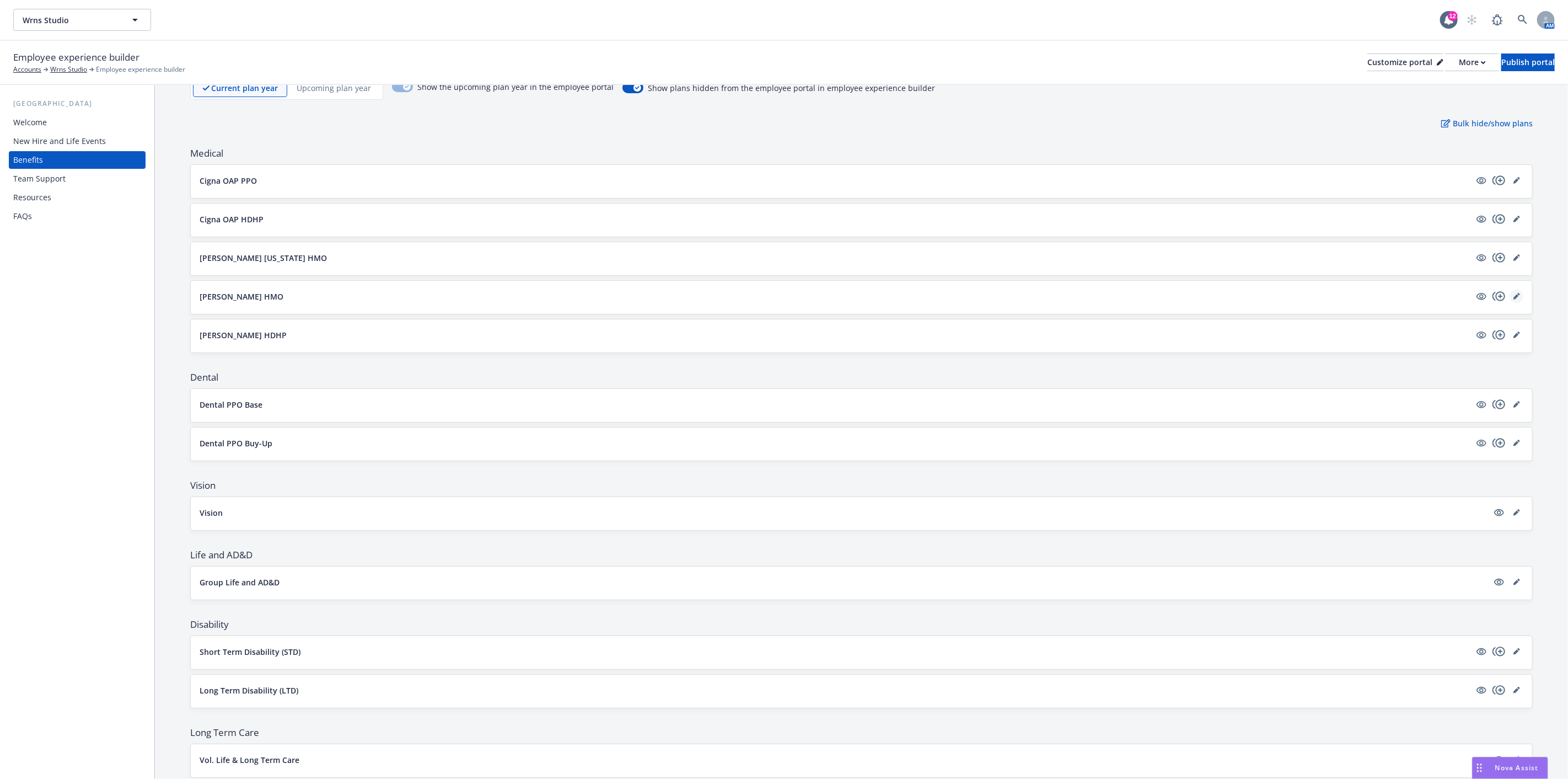
click at [1513, 298] on icon "editPencil" at bounding box center [1517, 296] width 6 height 6
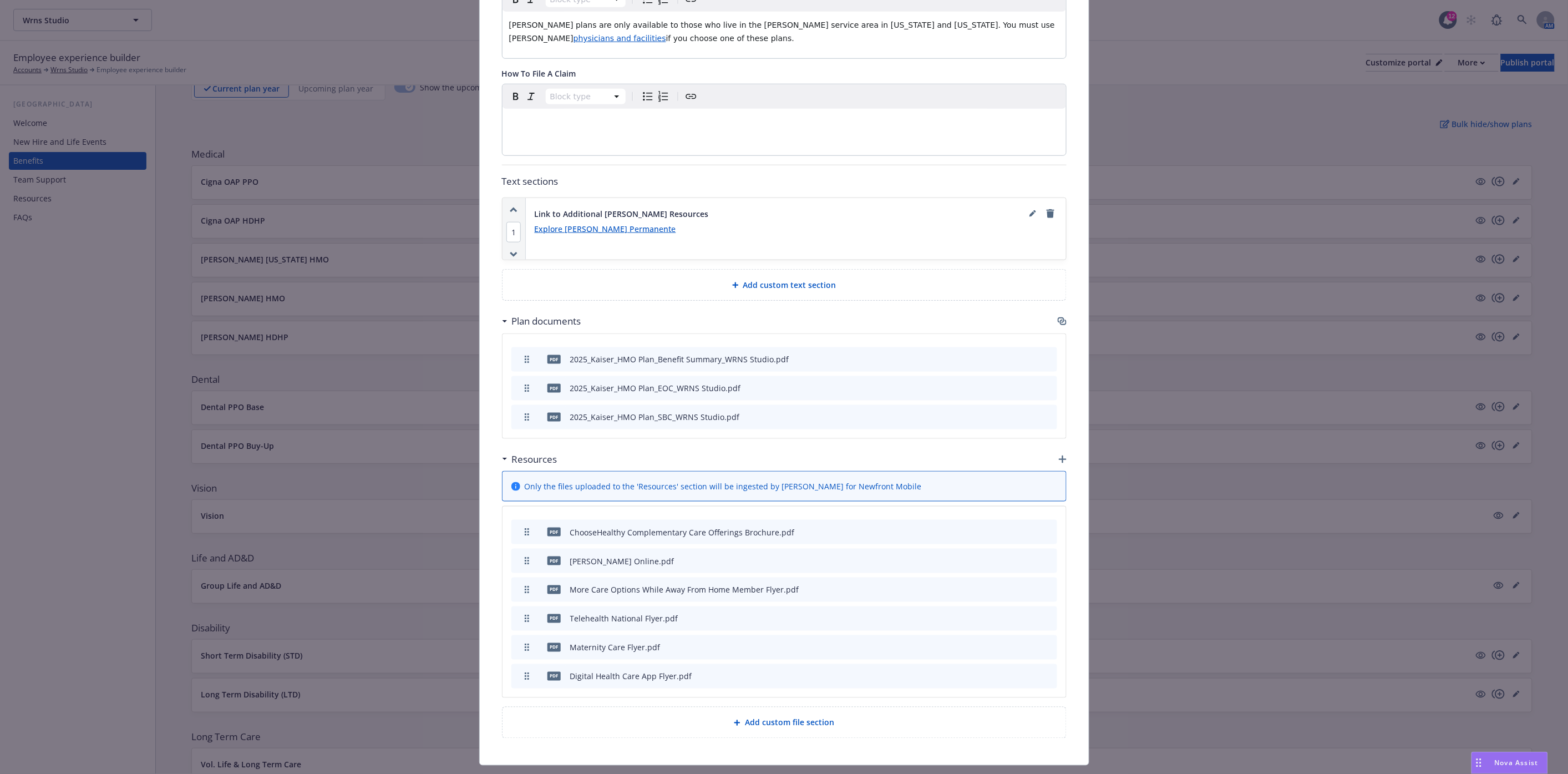
scroll to position [432, 0]
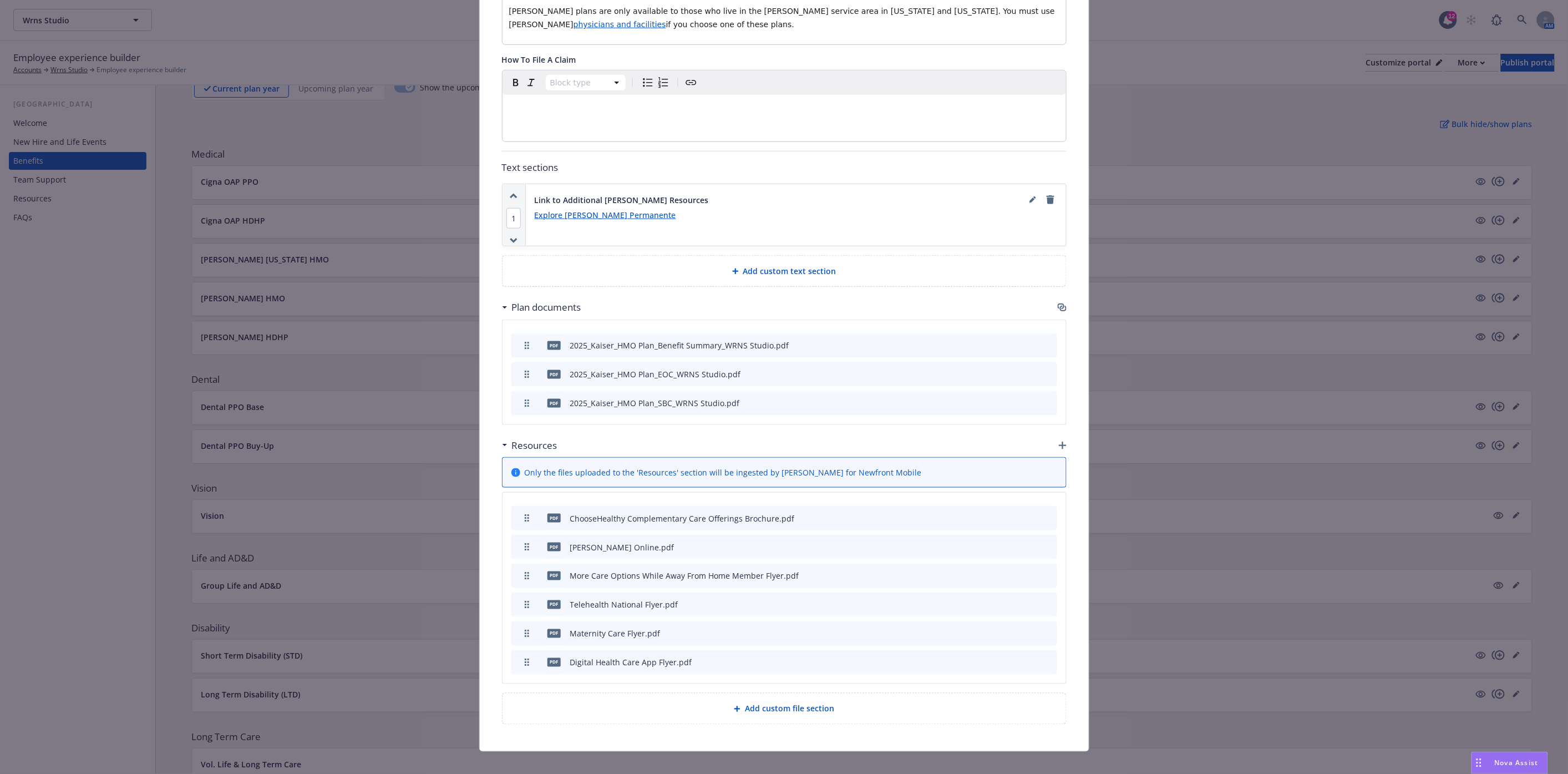
click at [1024, 542] on icon "preview file" at bounding box center [1029, 546] width 10 height 8
click at [1024, 513] on icon "preview file" at bounding box center [1029, 517] width 10 height 8
click at [1024, 571] on icon "preview file" at bounding box center [1029, 575] width 10 height 8
click at [1024, 600] on icon "preview file" at bounding box center [1029, 605] width 10 height 8
click at [1024, 629] on icon "preview file" at bounding box center [1029, 633] width 10 height 8
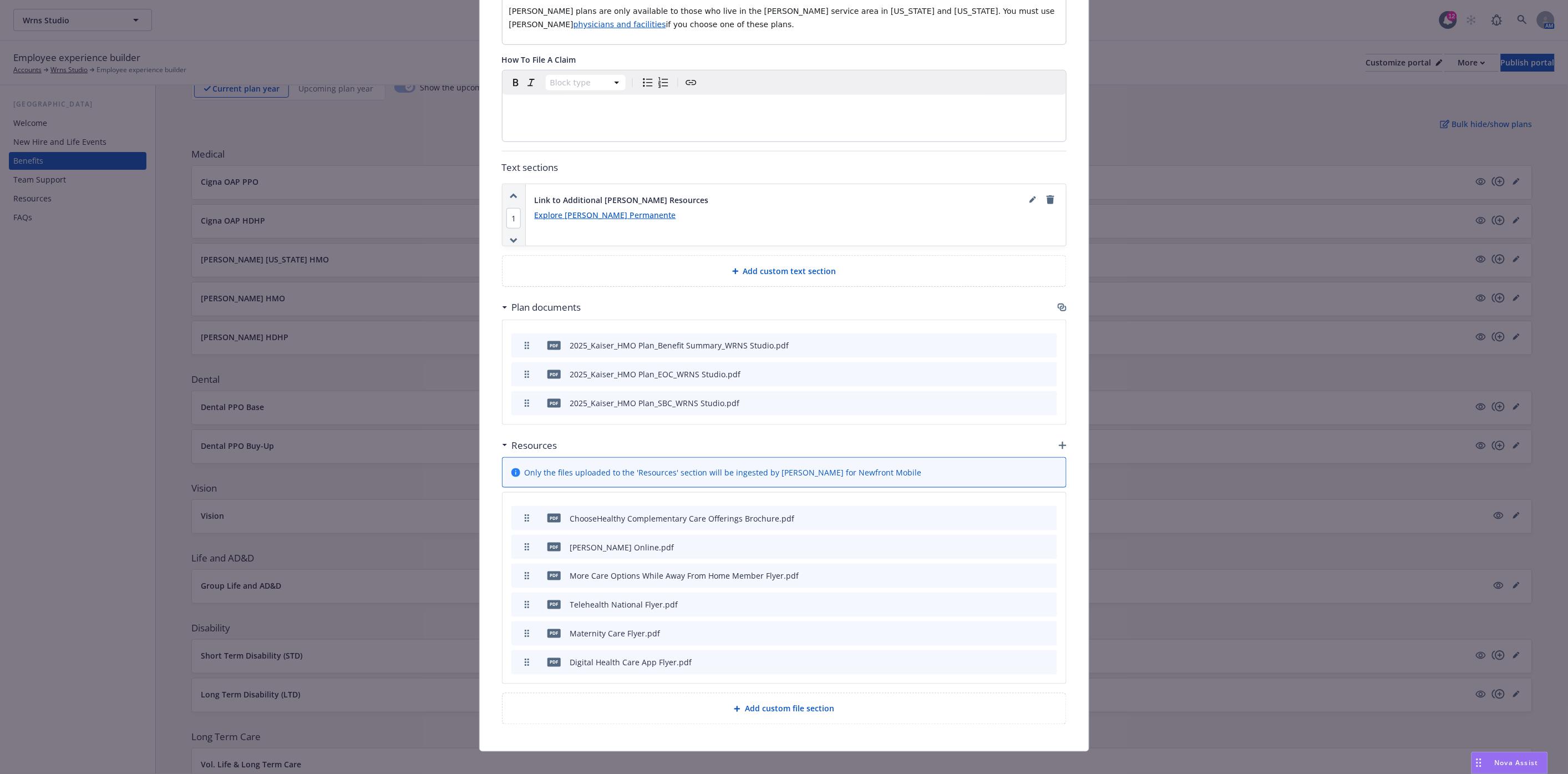
click at [1024, 658] on icon "preview file" at bounding box center [1029, 662] width 10 height 8
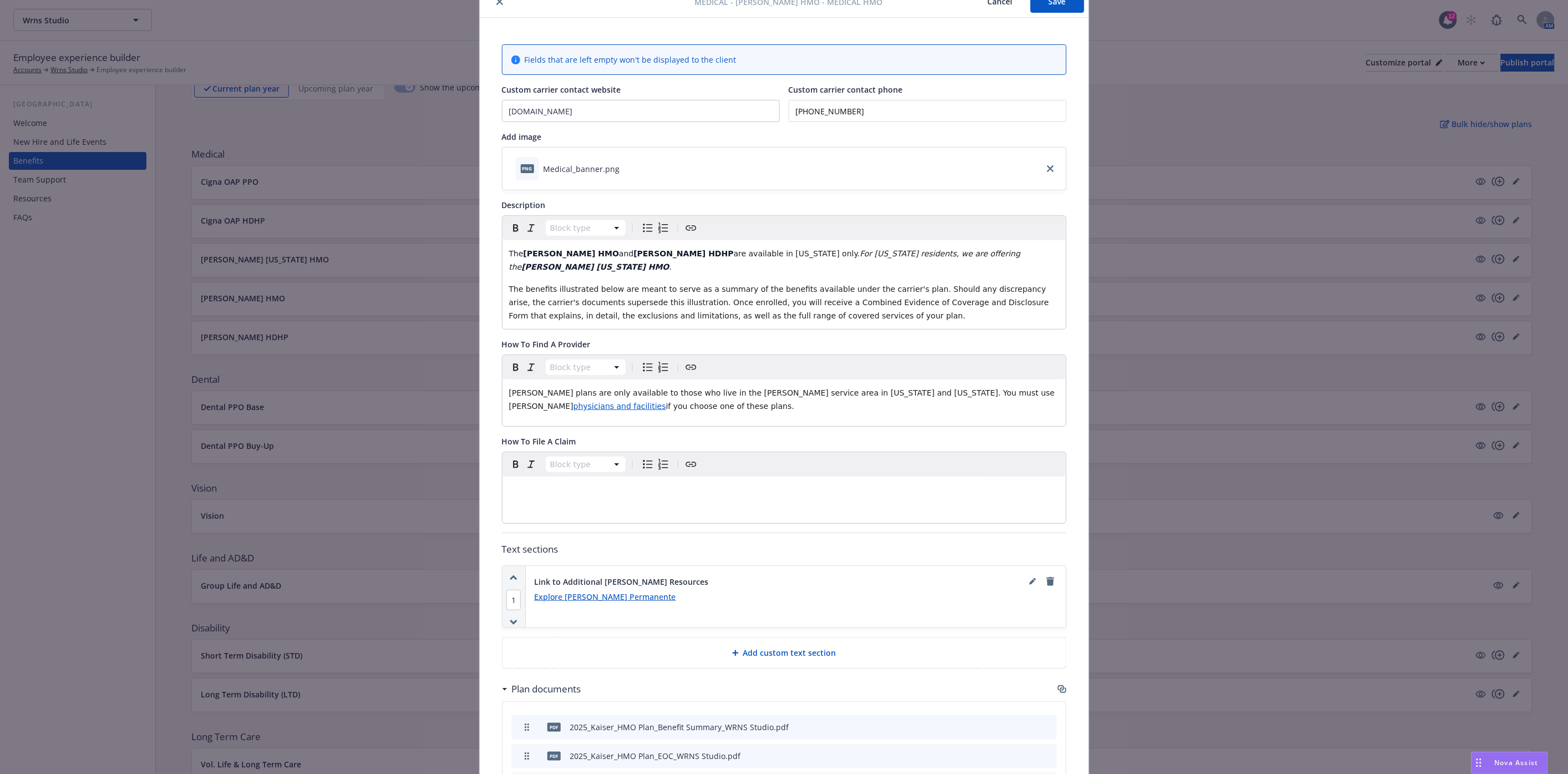
scroll to position [0, 0]
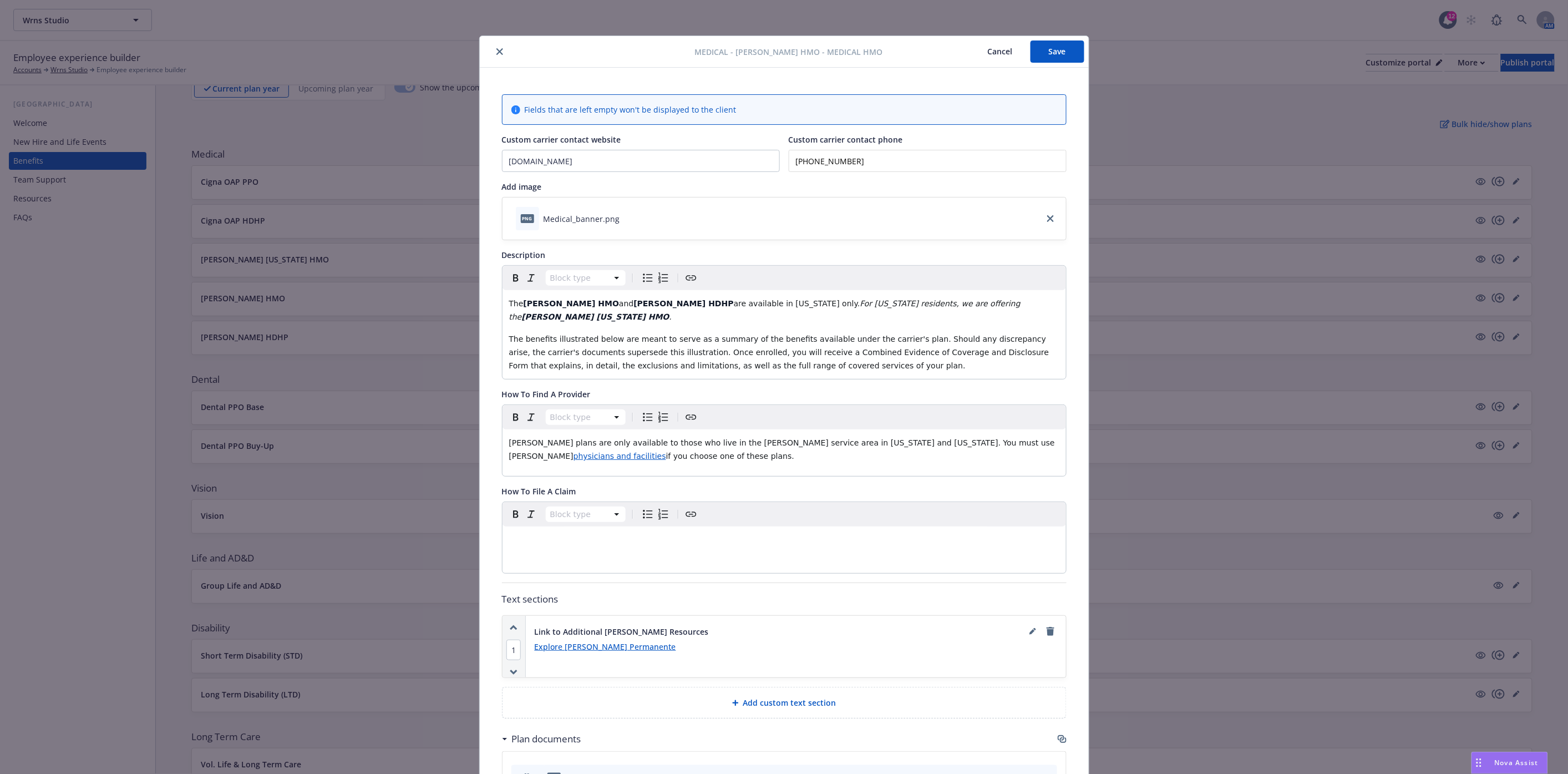
click at [496, 48] on icon "close" at bounding box center [500, 52] width 6 height 6
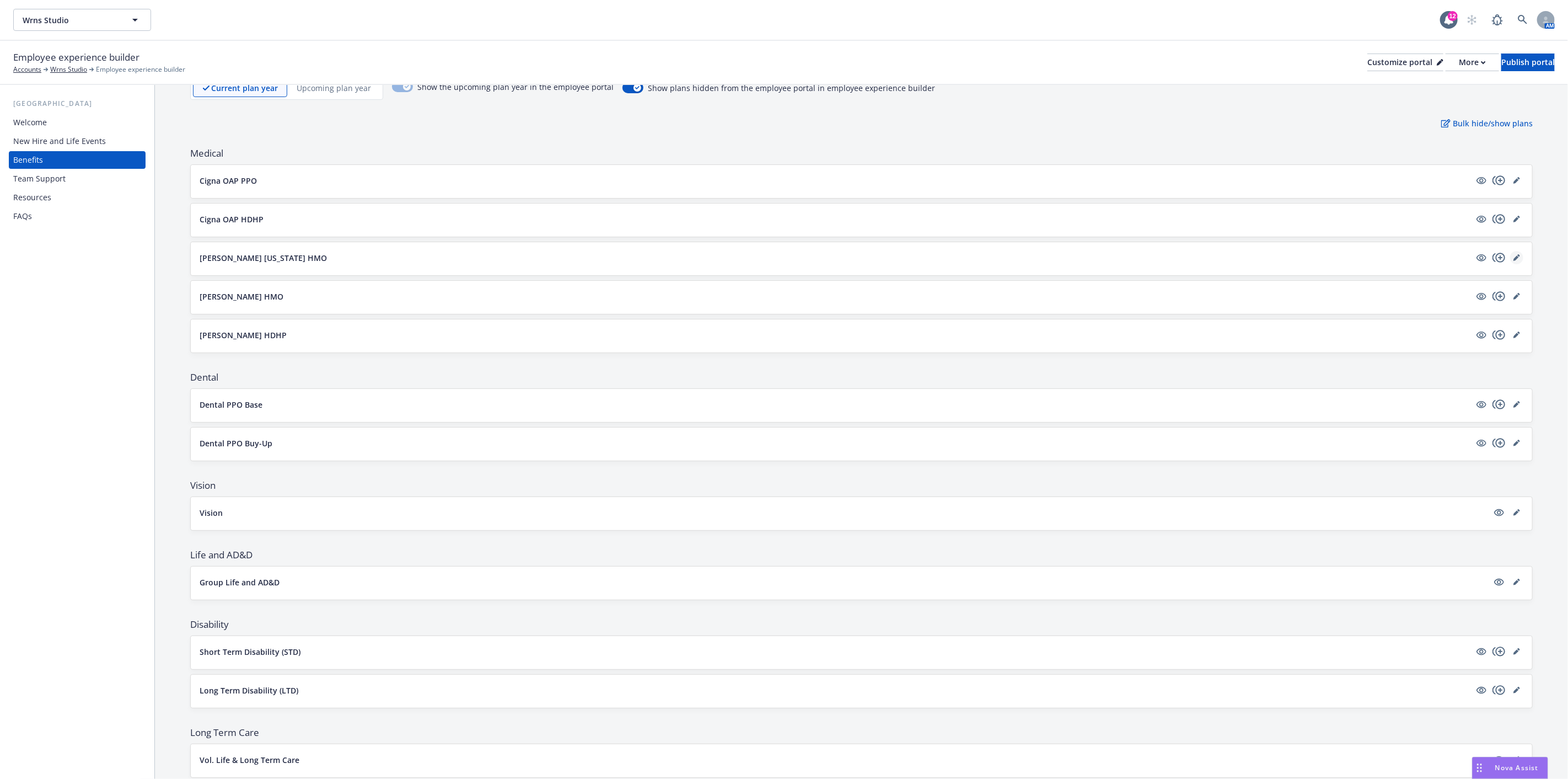
click at [1513, 258] on icon "editPencil" at bounding box center [1516, 258] width 6 height 6
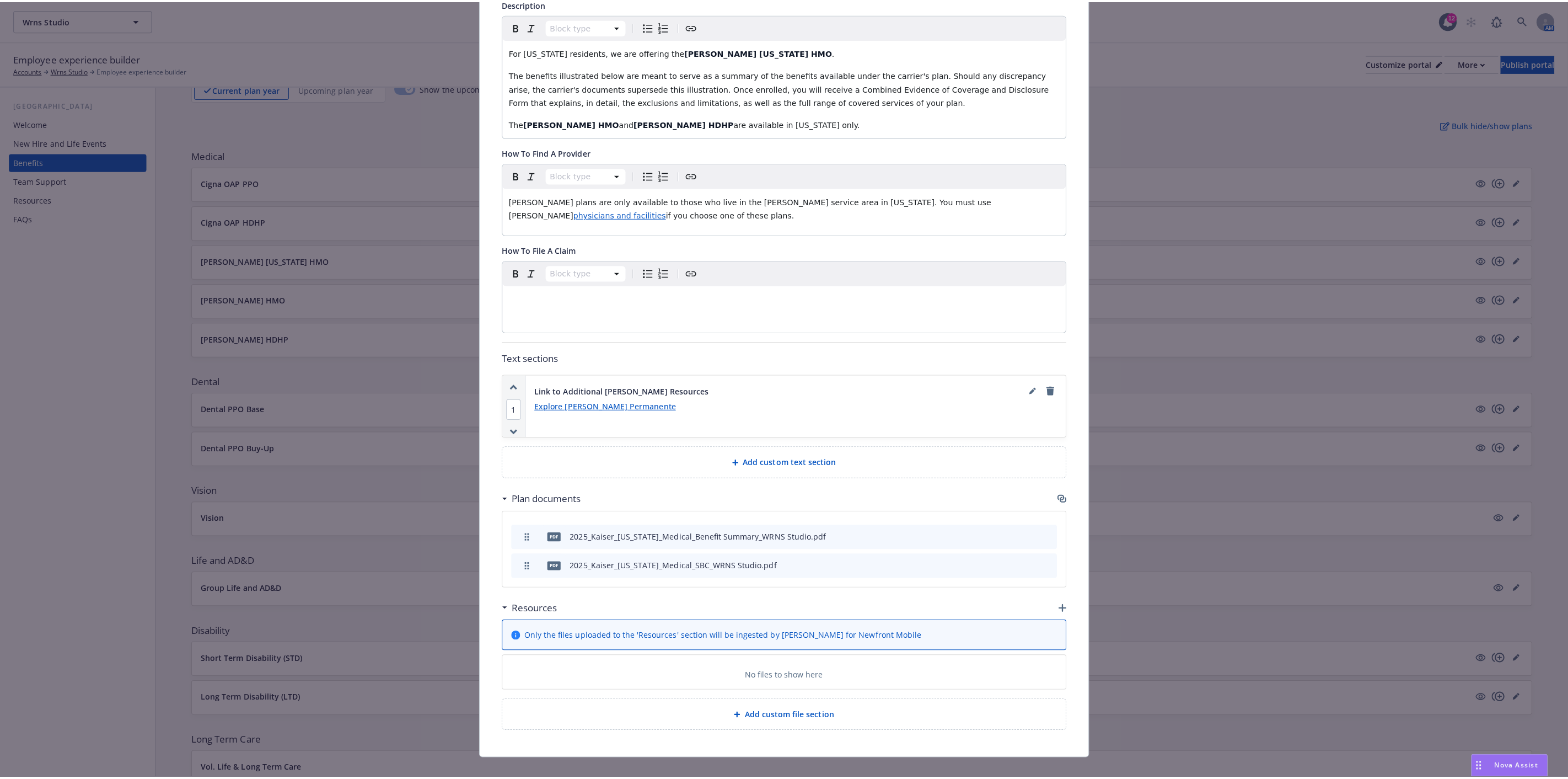
scroll to position [267, 0]
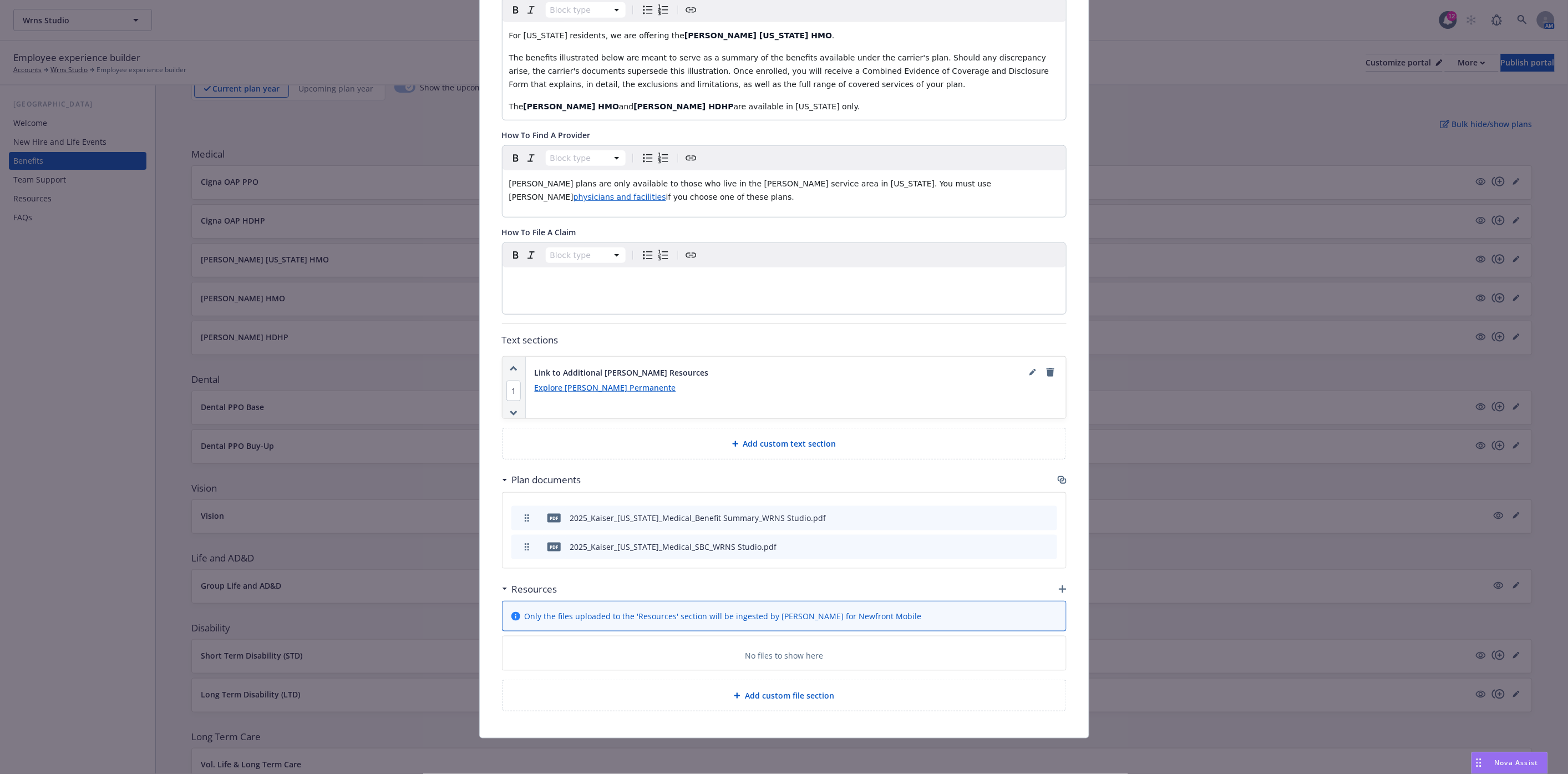
click at [1059, 588] on icon "button" at bounding box center [1063, 589] width 8 height 8
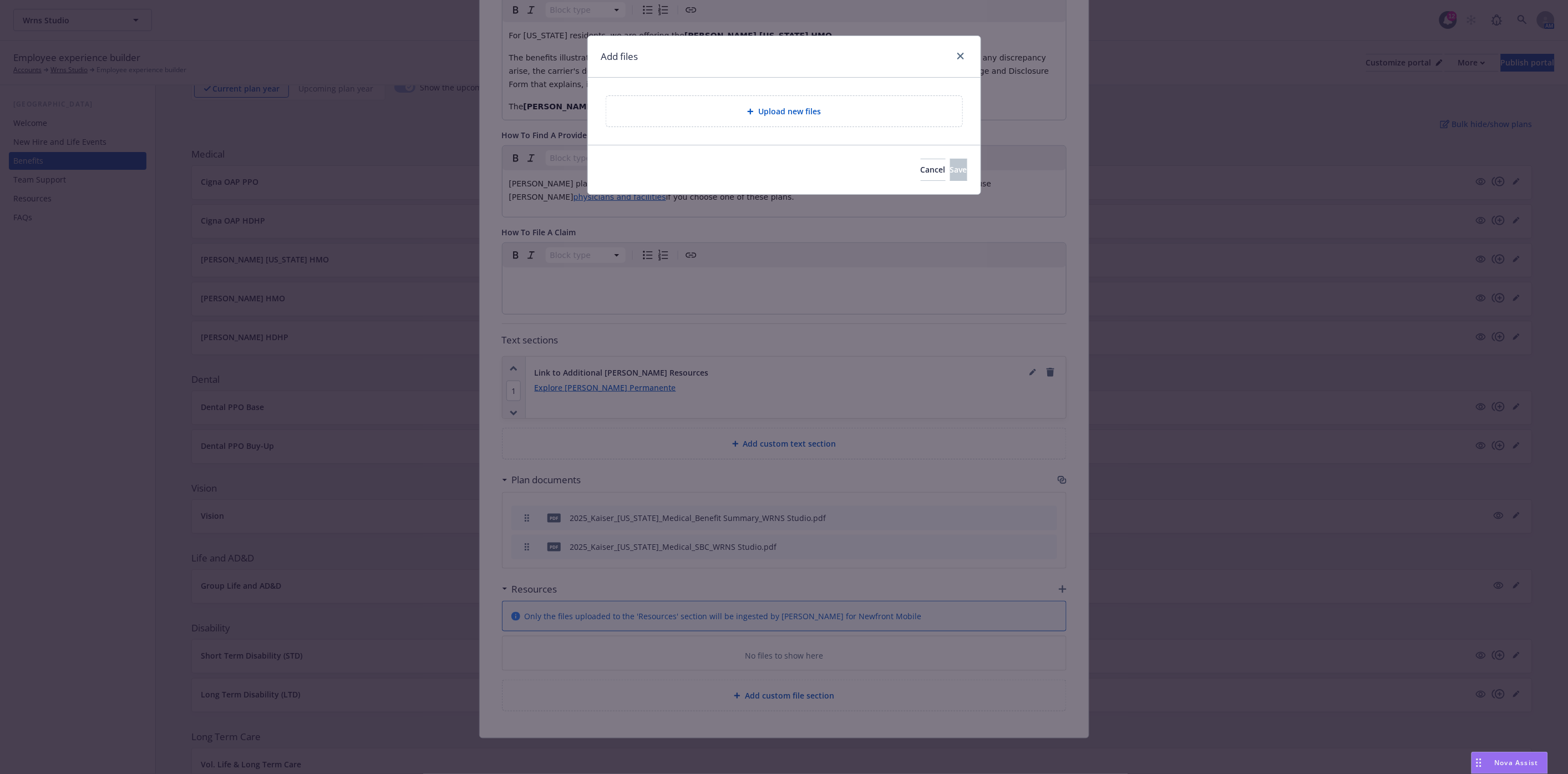
scroll to position [259, 0]
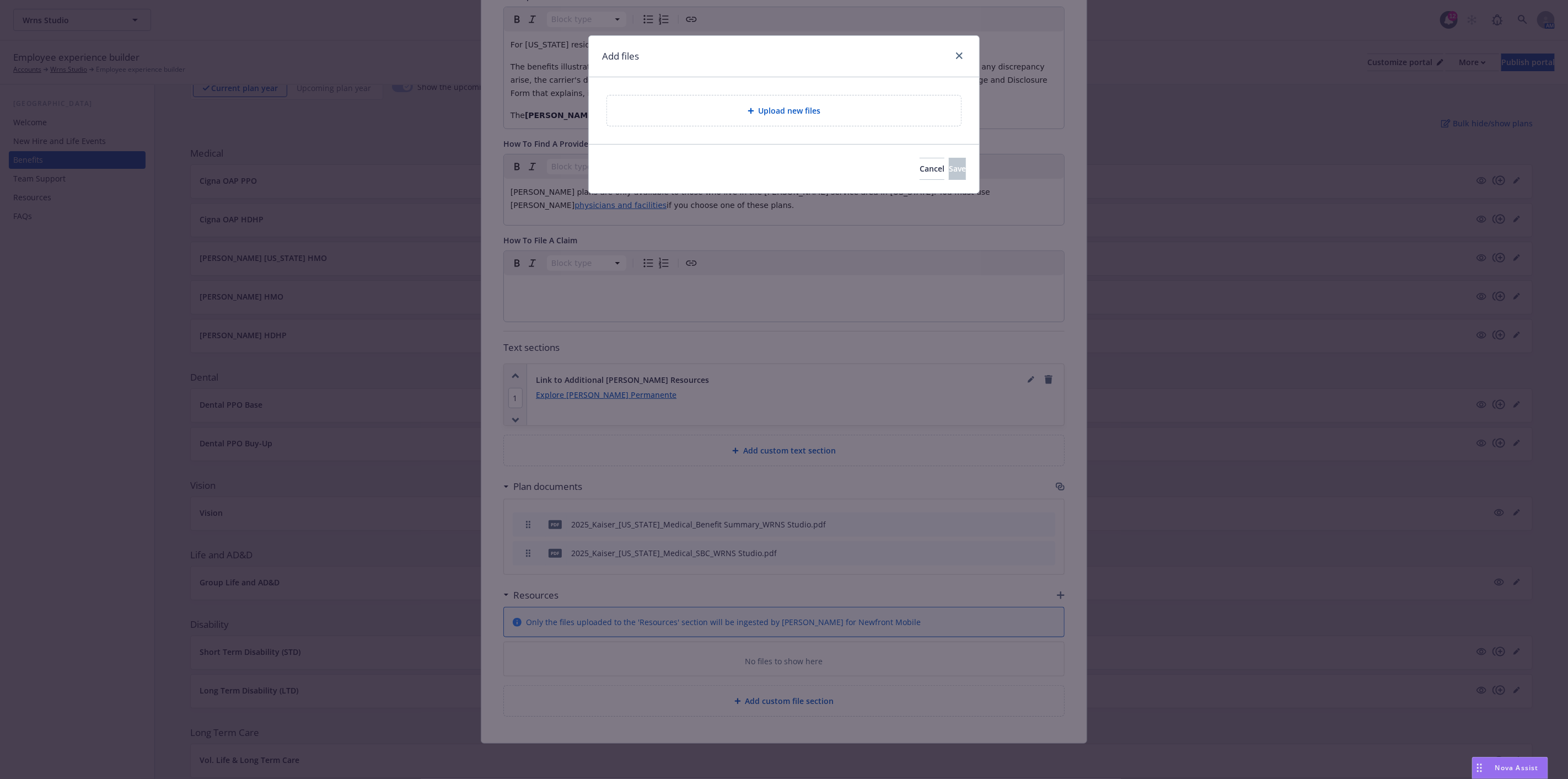
click at [770, 110] on span "Upload new files" at bounding box center [790, 111] width 63 height 11
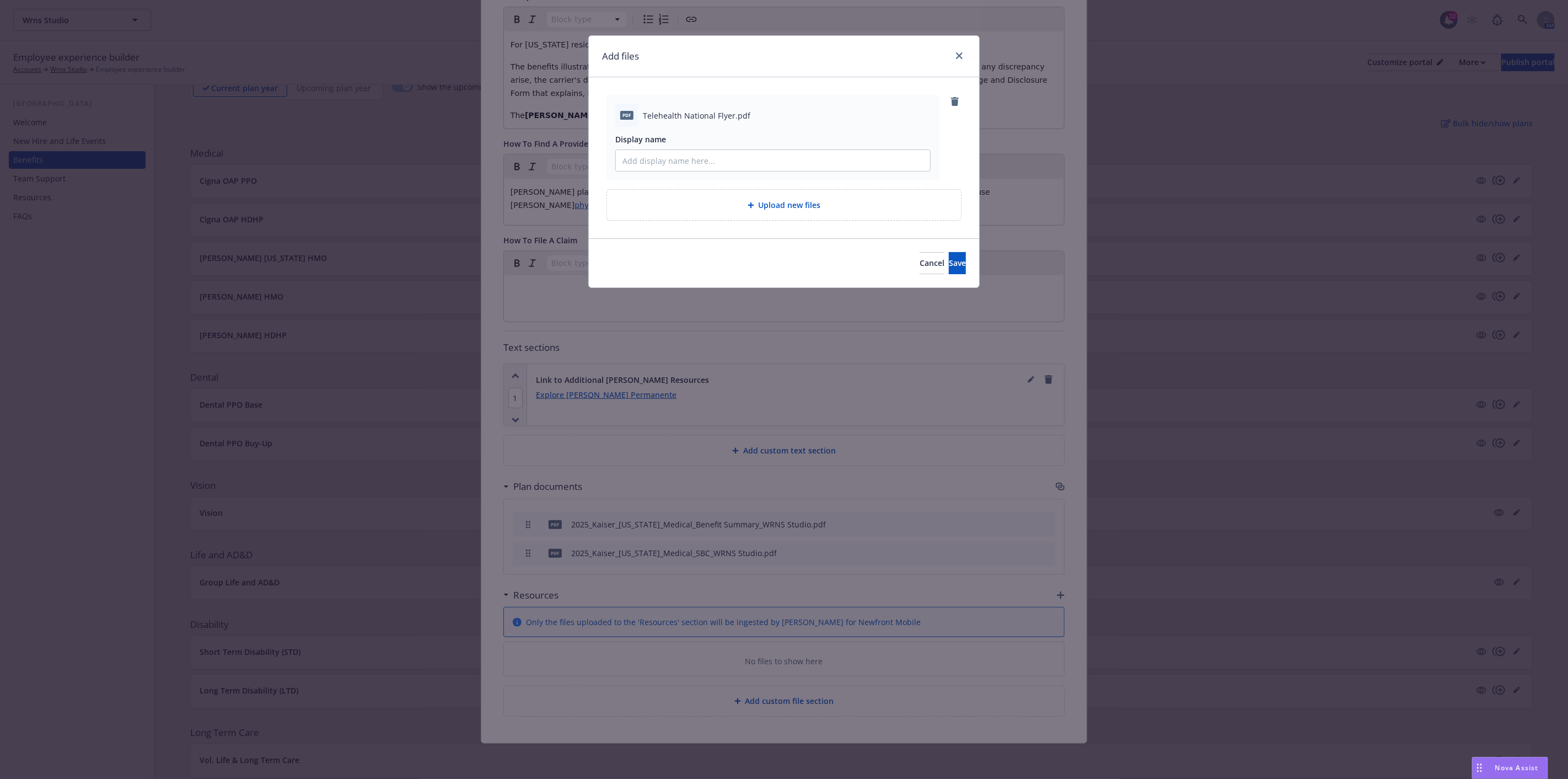
click at [780, 209] on span "Upload new files" at bounding box center [790, 205] width 63 height 11
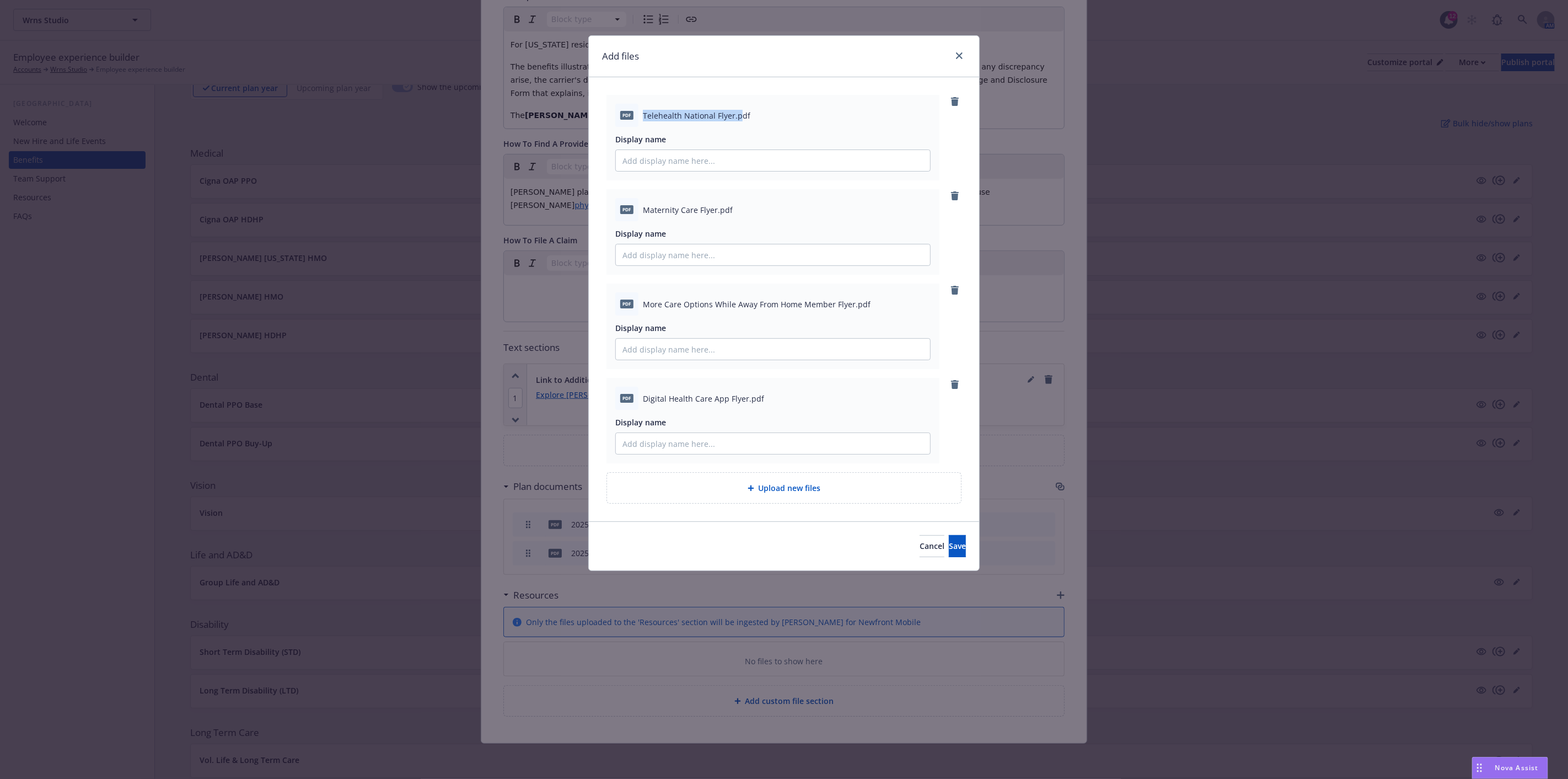
drag, startPoint x: 645, startPoint y: 113, endPoint x: 735, endPoint y: 116, distance: 90.0
click at [737, 116] on span "Telehealth National Flyer.pdf" at bounding box center [696, 116] width 107 height 11
click at [723, 114] on span "Telehealth National Flyer.pdf" at bounding box center [696, 116] width 107 height 11
drag, startPoint x: 731, startPoint y: 114, endPoint x: 644, endPoint y: 117, distance: 87.1
click at [644, 117] on span "Telehealth National Flyer.pdf" at bounding box center [696, 116] width 107 height 11
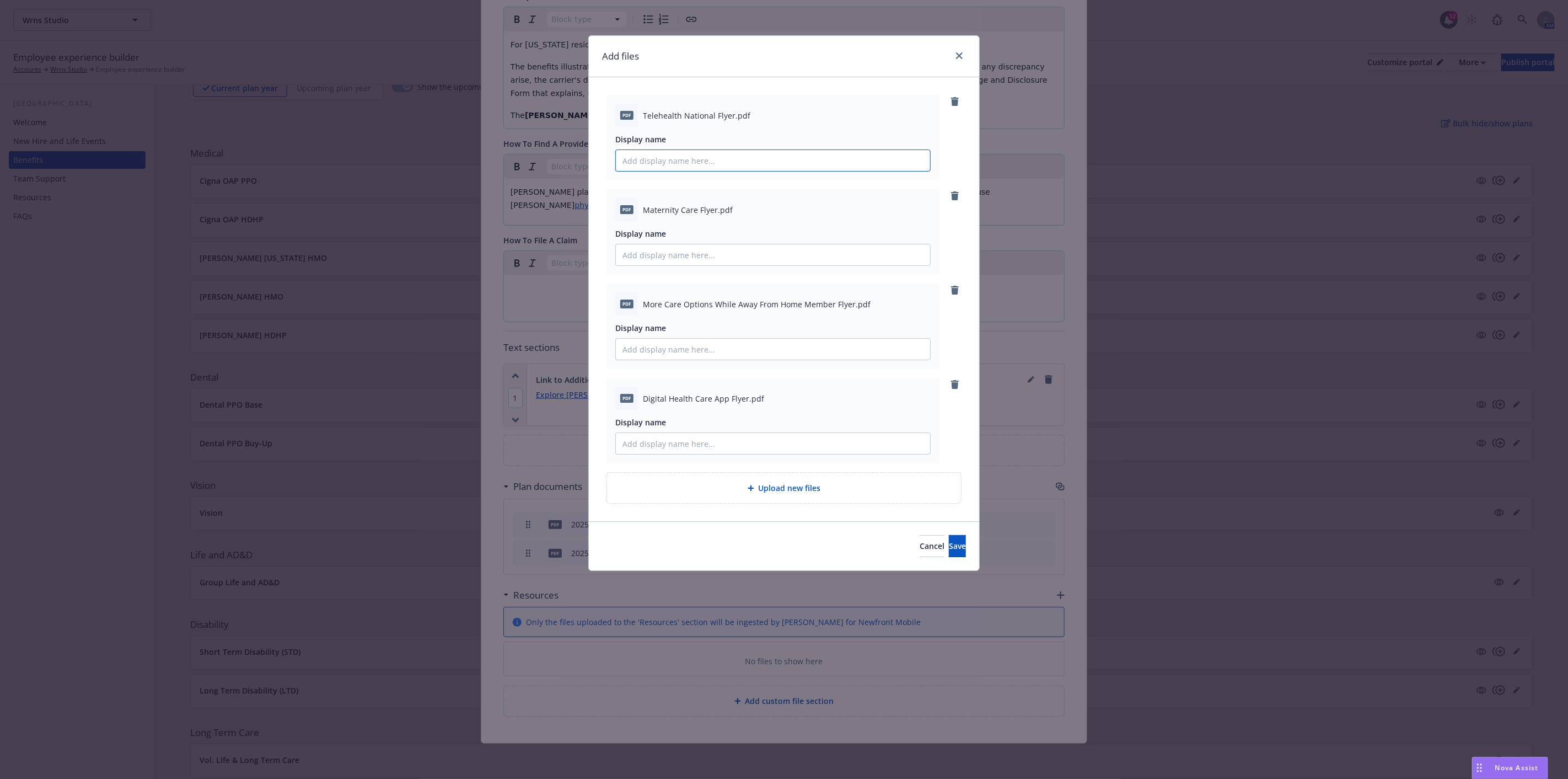
drag, startPoint x: 692, startPoint y: 166, endPoint x: 700, endPoint y: 164, distance: 8.2
click at [692, 166] on input "Display name" at bounding box center [773, 160] width 314 height 21
paste input "Telehealth National Flyer"
type input "Telehealth National Flyer"
drag, startPoint x: 647, startPoint y: 207, endPoint x: 685, endPoint y: 207, distance: 38.0
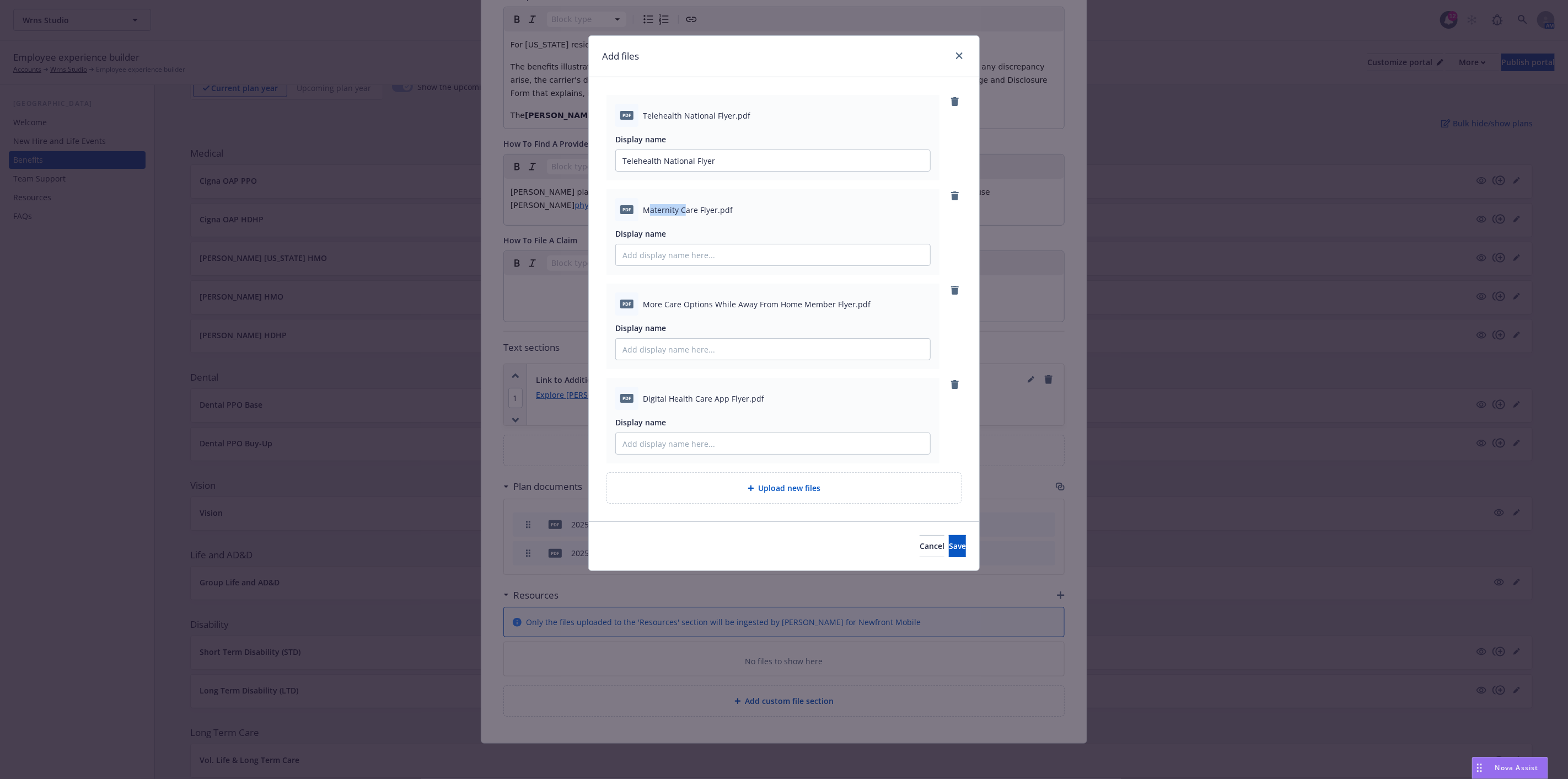
click at [685, 207] on span "Maternity Care Flyer.pdf" at bounding box center [687, 209] width 90 height 11
click at [686, 207] on span "Maternity Care Flyer.pdf" at bounding box center [687, 209] width 90 height 11
drag, startPoint x: 642, startPoint y: 207, endPoint x: 717, endPoint y: 210, distance: 75.1
click at [717, 210] on div "pdf Maternity Care Flyer.pdf" at bounding box center [772, 209] width 315 height 23
click at [673, 171] on input "Display name" at bounding box center [773, 160] width 314 height 21
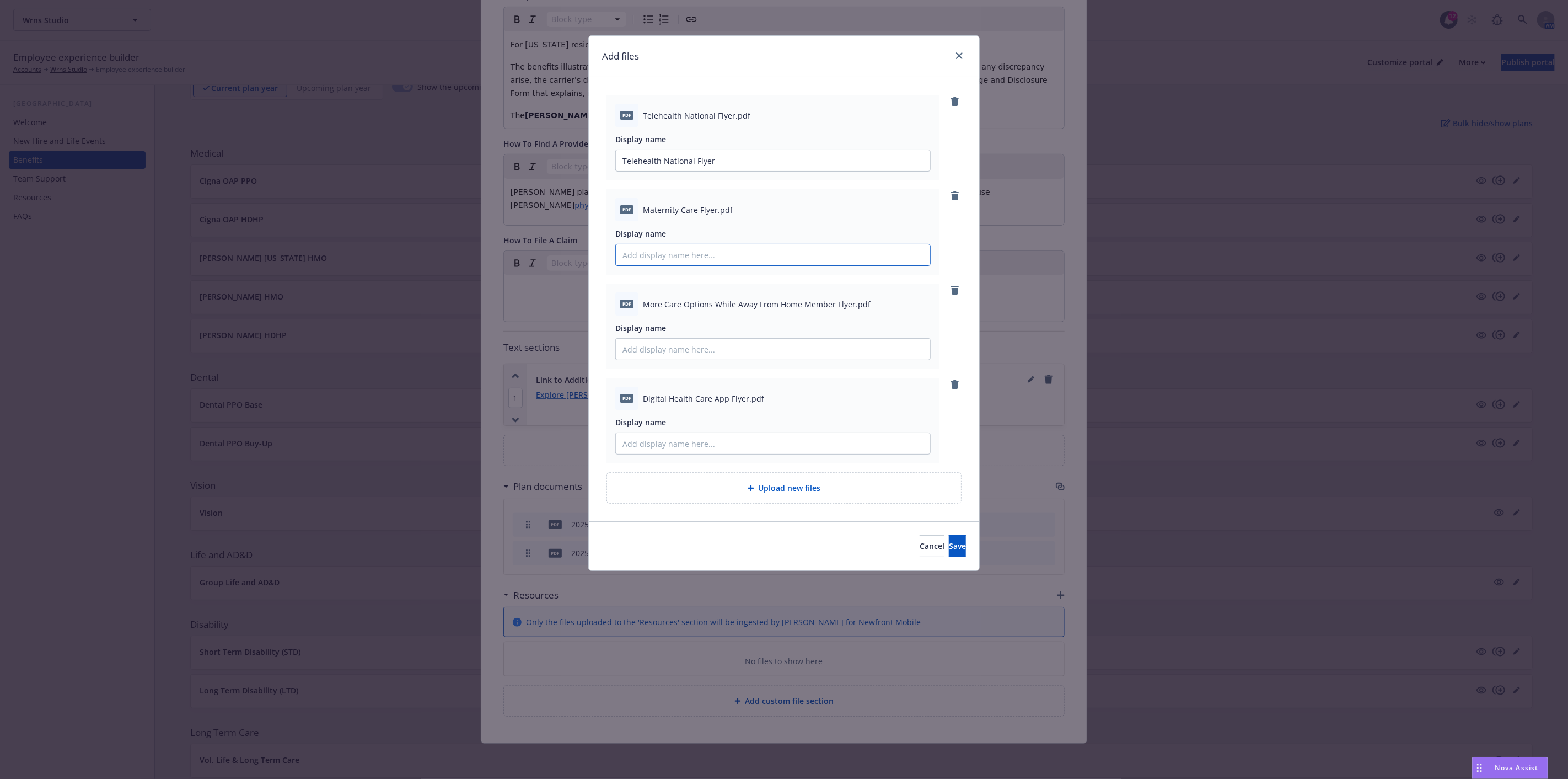
paste input "Maternity Care Flyer"
type input "Maternity Care Flyer"
drag, startPoint x: 642, startPoint y: 302, endPoint x: 849, endPoint y: 304, distance: 207.0
click at [849, 304] on div "pdf More Care Options While Away From Home Member Flyer.pdf" at bounding box center [772, 303] width 315 height 23
click at [719, 361] on div "pdf More Care Options While Away From Home Member Flyer.pdf Display name" at bounding box center [772, 326] width 333 height 86
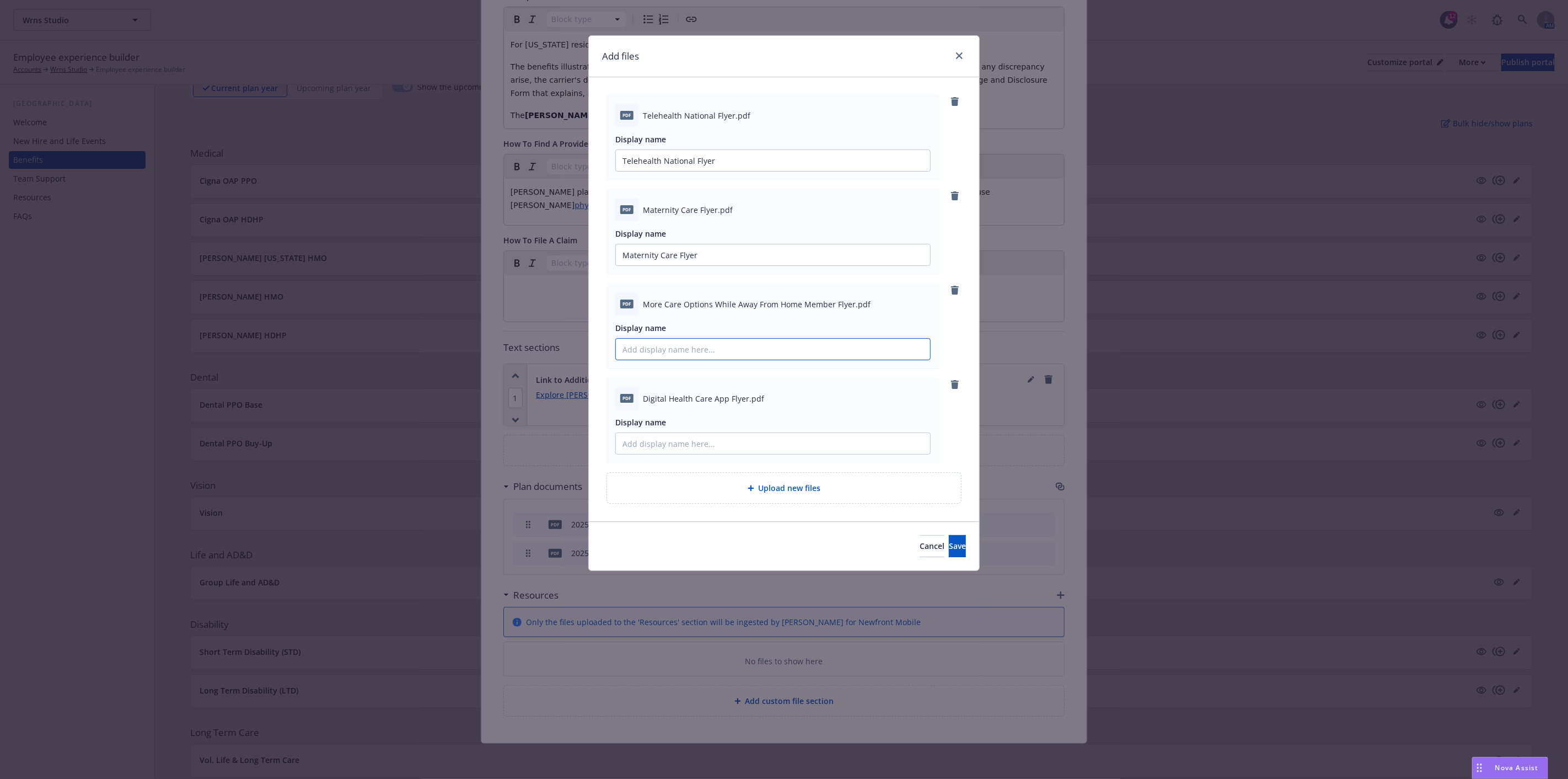
click at [723, 171] on input "Display name" at bounding box center [773, 160] width 314 height 21
paste input "More Care Options While Away From Home Member Flyer"
type input "More Care Options While Away From Home Member Flyer"
drag, startPoint x: 641, startPoint y: 392, endPoint x: 746, endPoint y: 399, distance: 105.2
click at [746, 399] on div "pdf Digital Health Care App Flyer.pdf" at bounding box center [772, 398] width 315 height 23
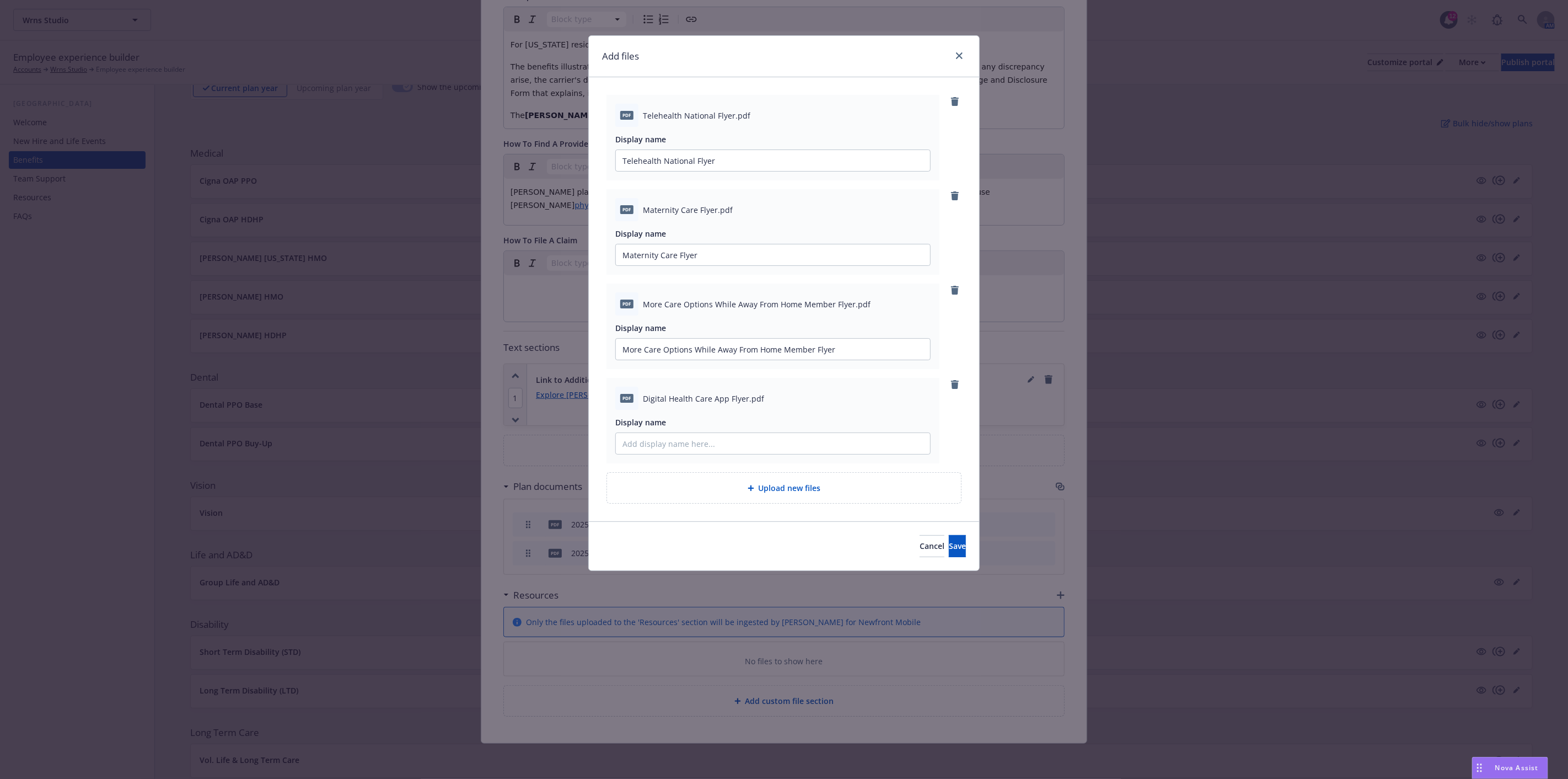
click at [743, 432] on div "Display name" at bounding box center [772, 435] width 315 height 38
click at [741, 171] on input "Display name" at bounding box center [773, 160] width 314 height 21
paste input "Digital Health Care App Flyer"
type input "Digital Health Care App Flyer"
click at [949, 548] on span "Save" at bounding box center [957, 546] width 17 height 10
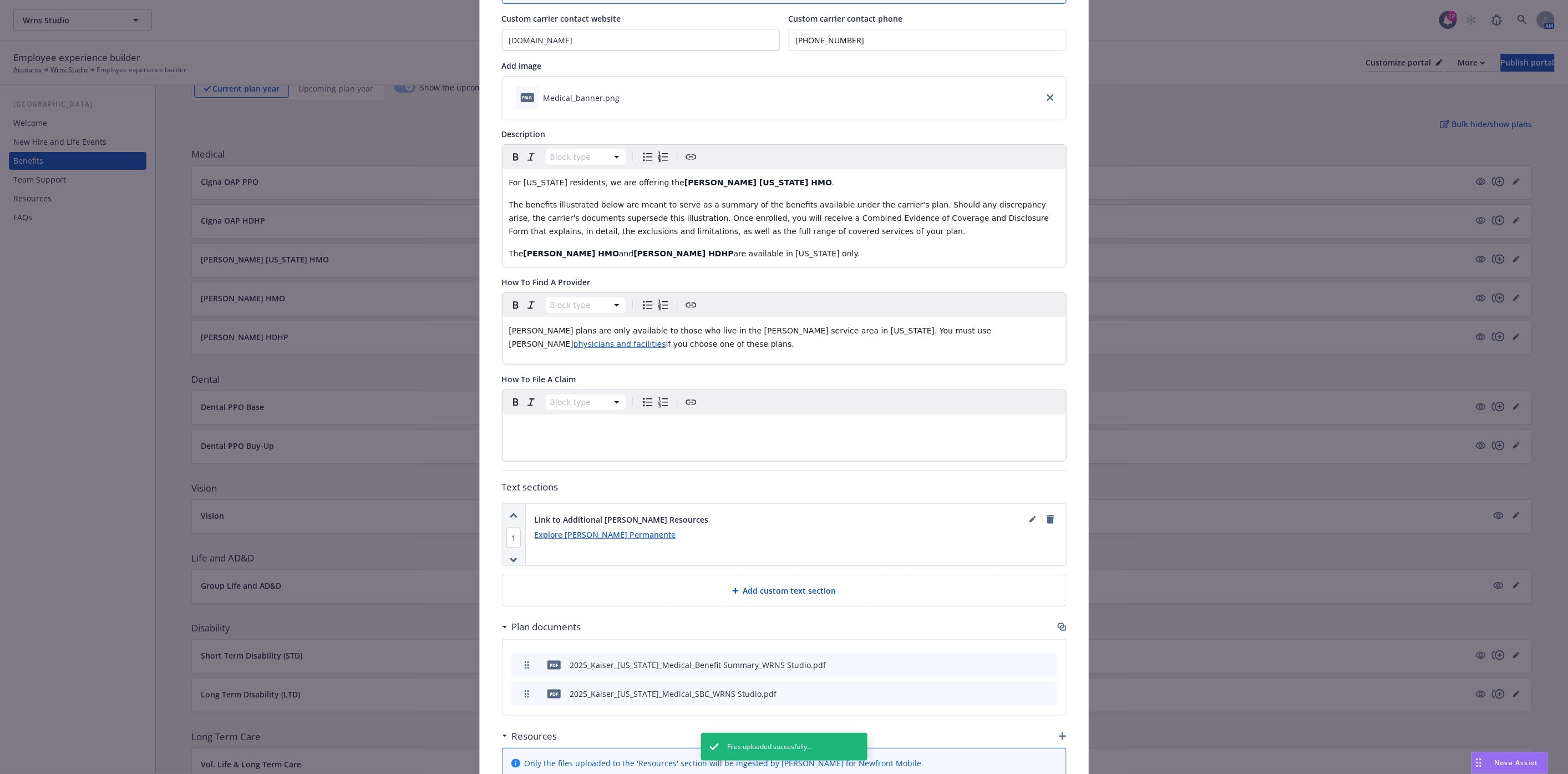
scroll to position [0, 0]
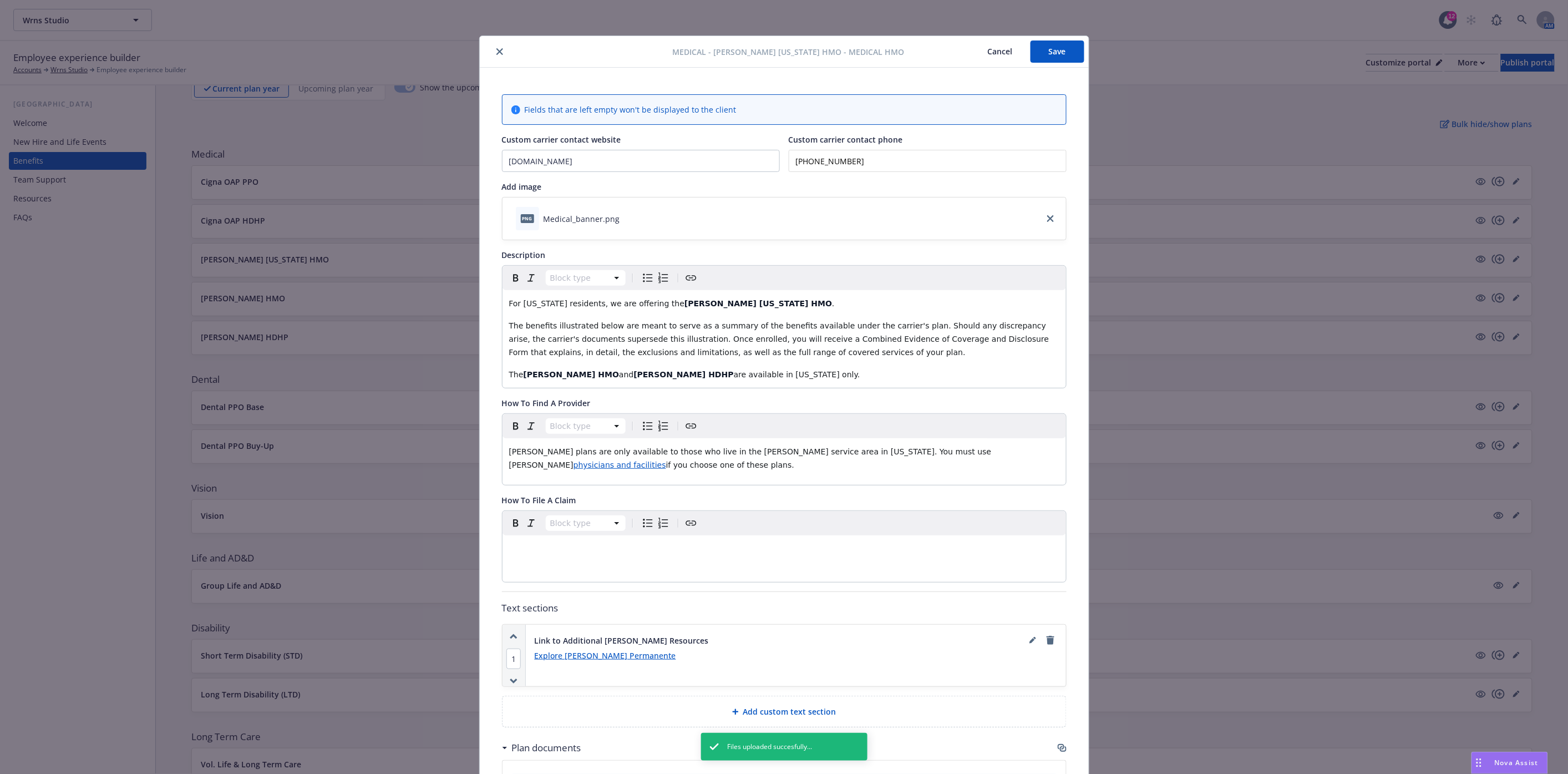
click at [1054, 45] on button "Save" at bounding box center [1057, 51] width 54 height 22
click at [496, 52] on icon "close" at bounding box center [500, 52] width 6 height 6
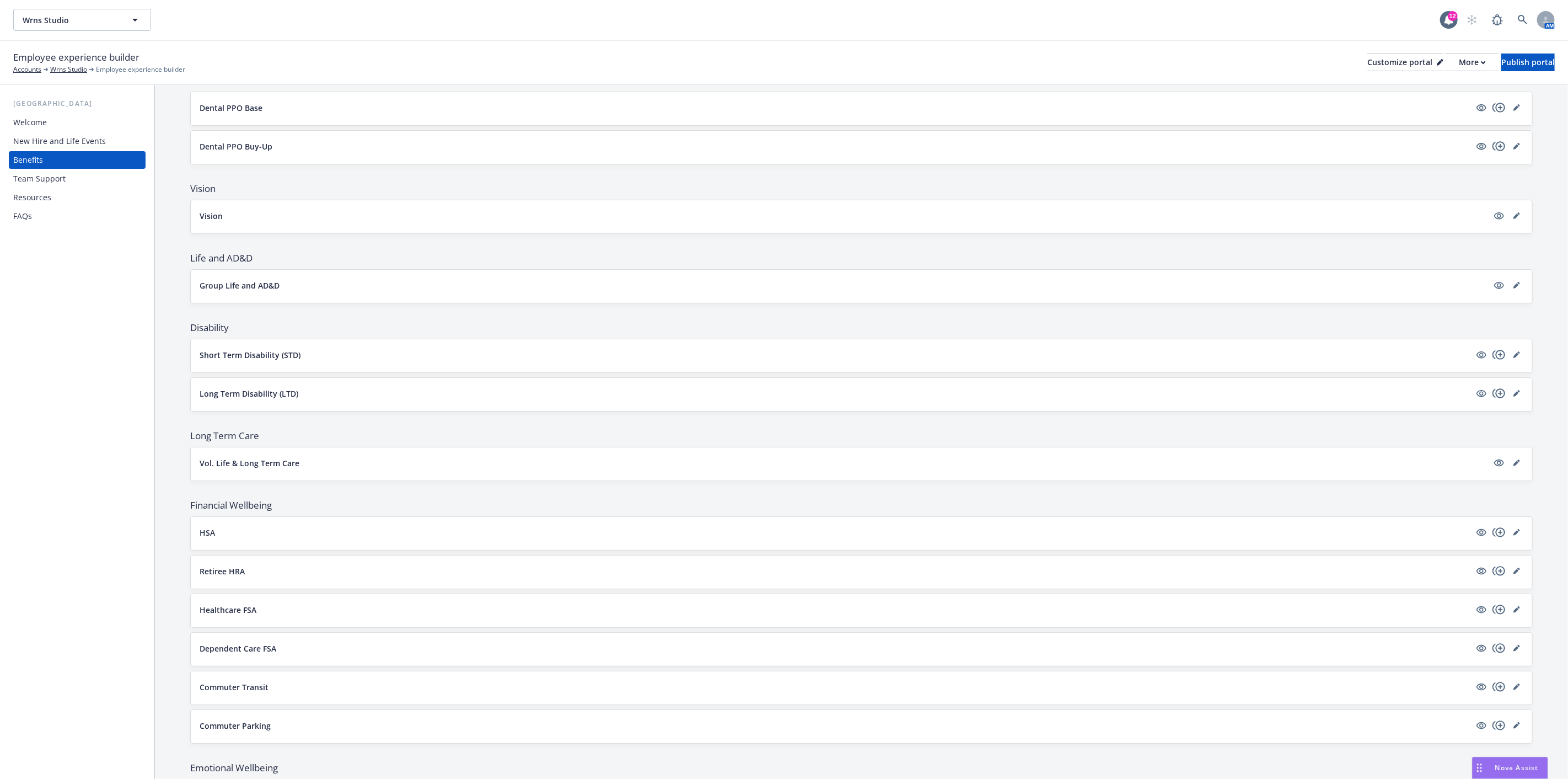
scroll to position [412, 0]
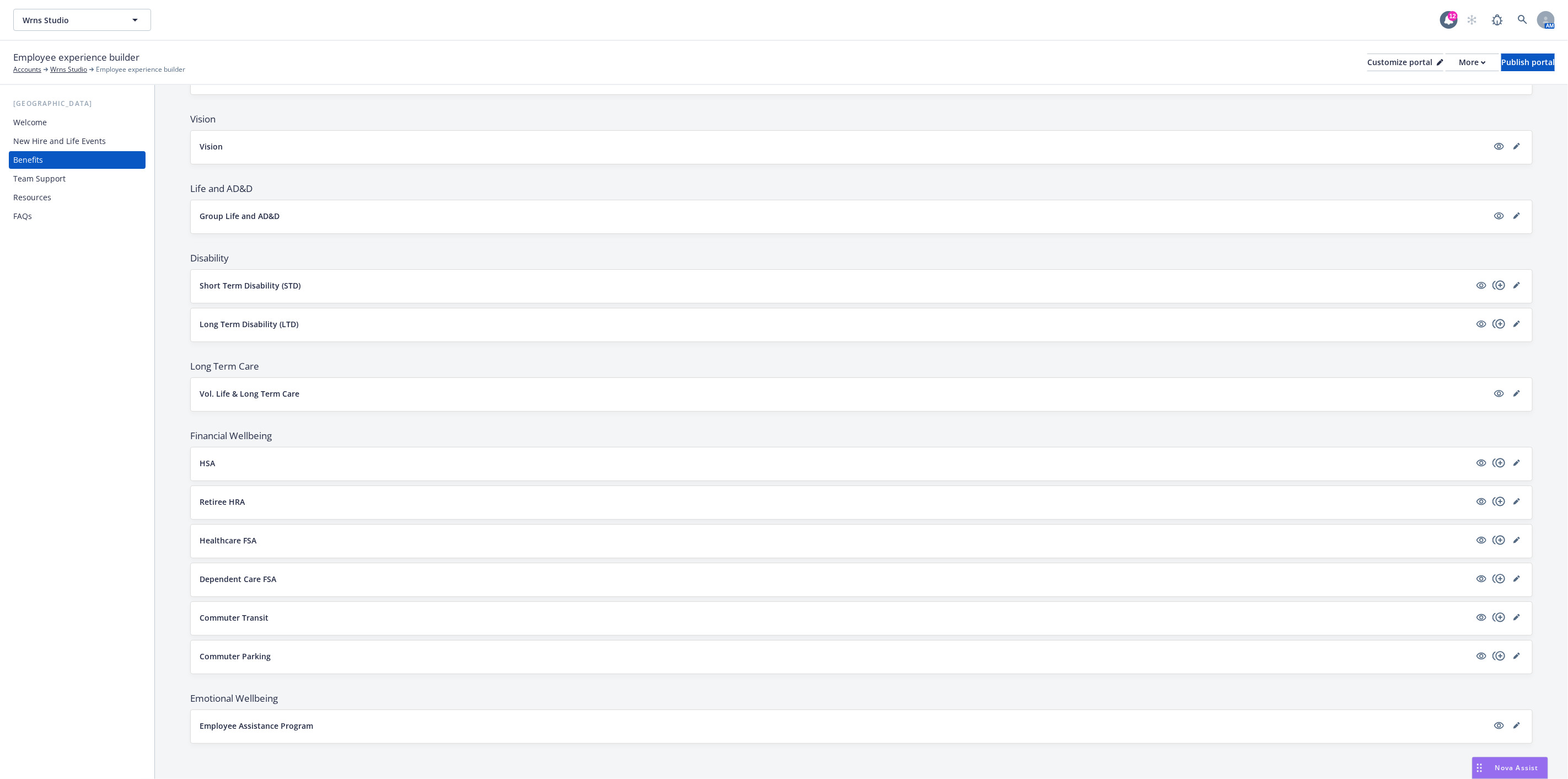
click at [48, 193] on div "Resources" at bounding box center [31, 197] width 38 height 18
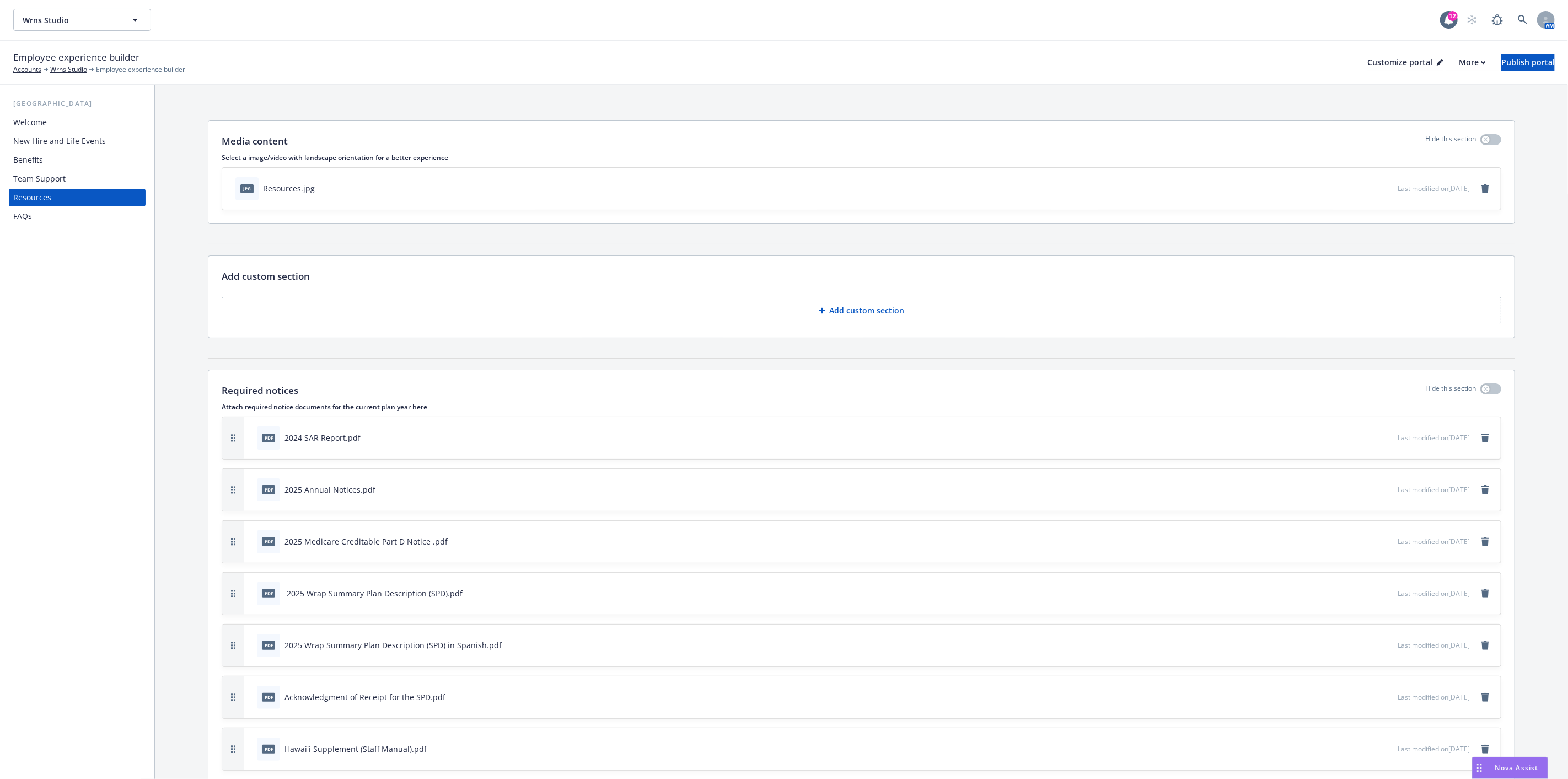
click at [50, 158] on div "Benefits" at bounding box center [76, 160] width 128 height 18
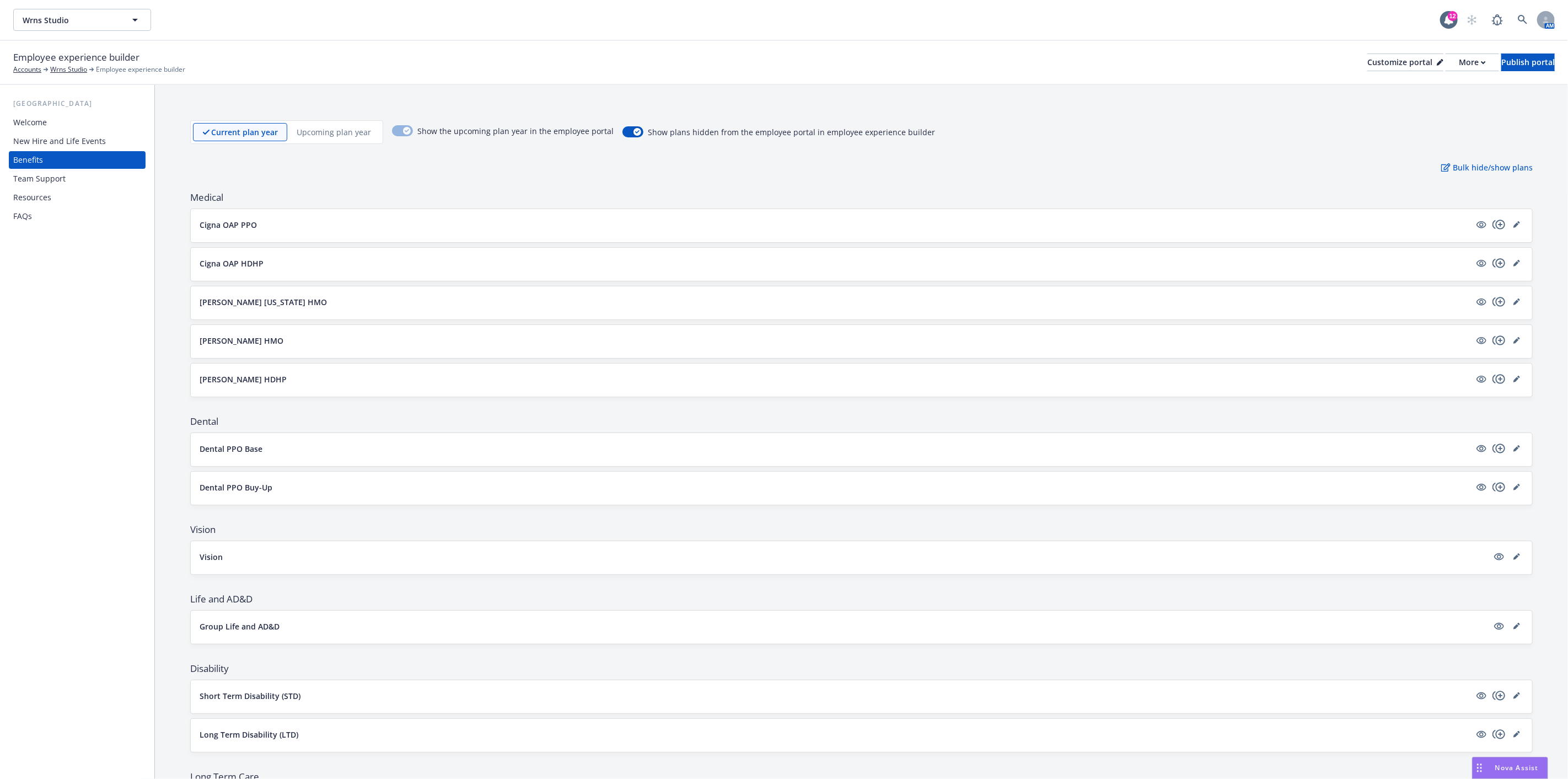
click at [580, 221] on button "Cigna OAP PPO" at bounding box center [835, 225] width 1270 height 11
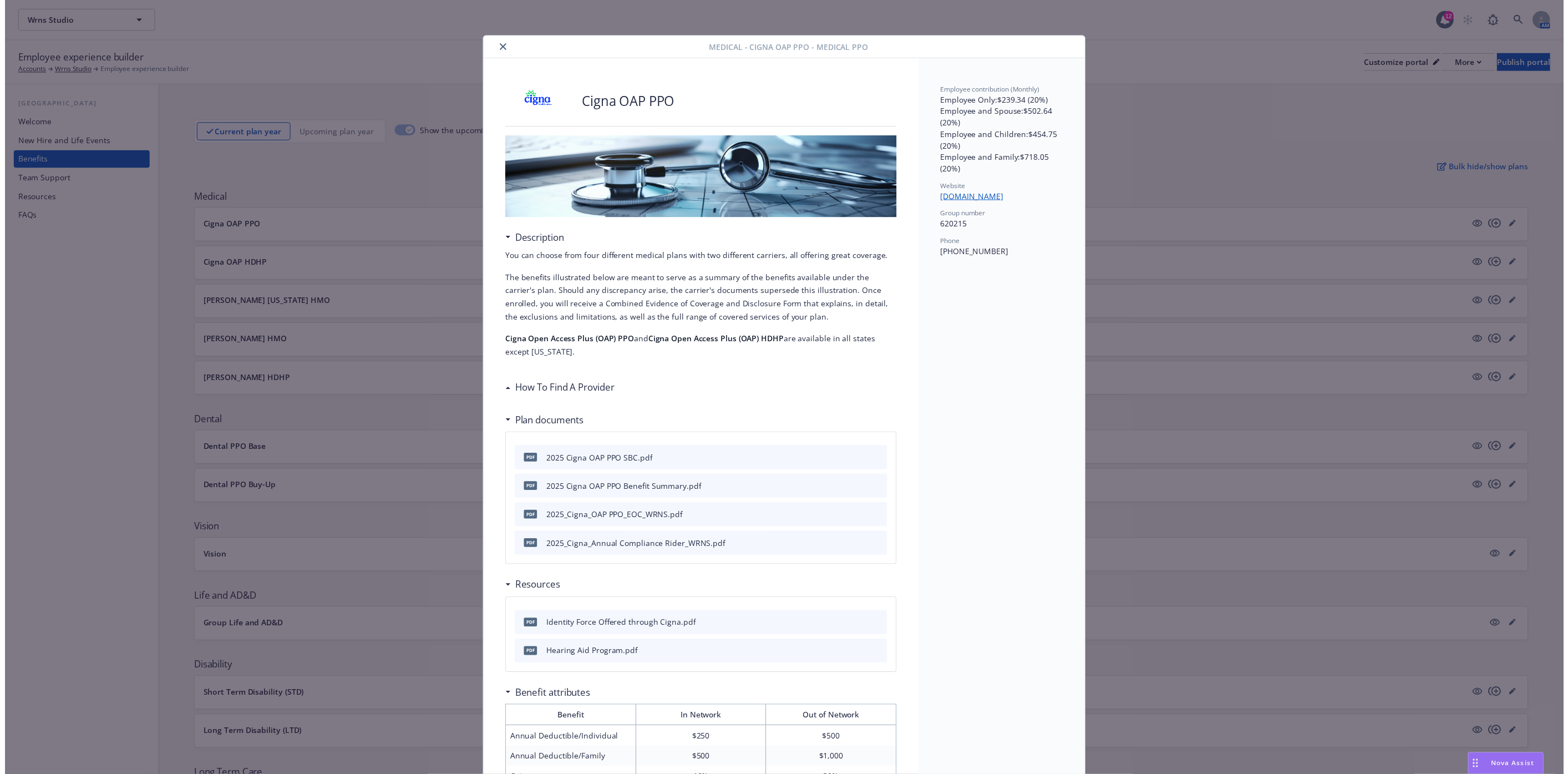
scroll to position [33, 0]
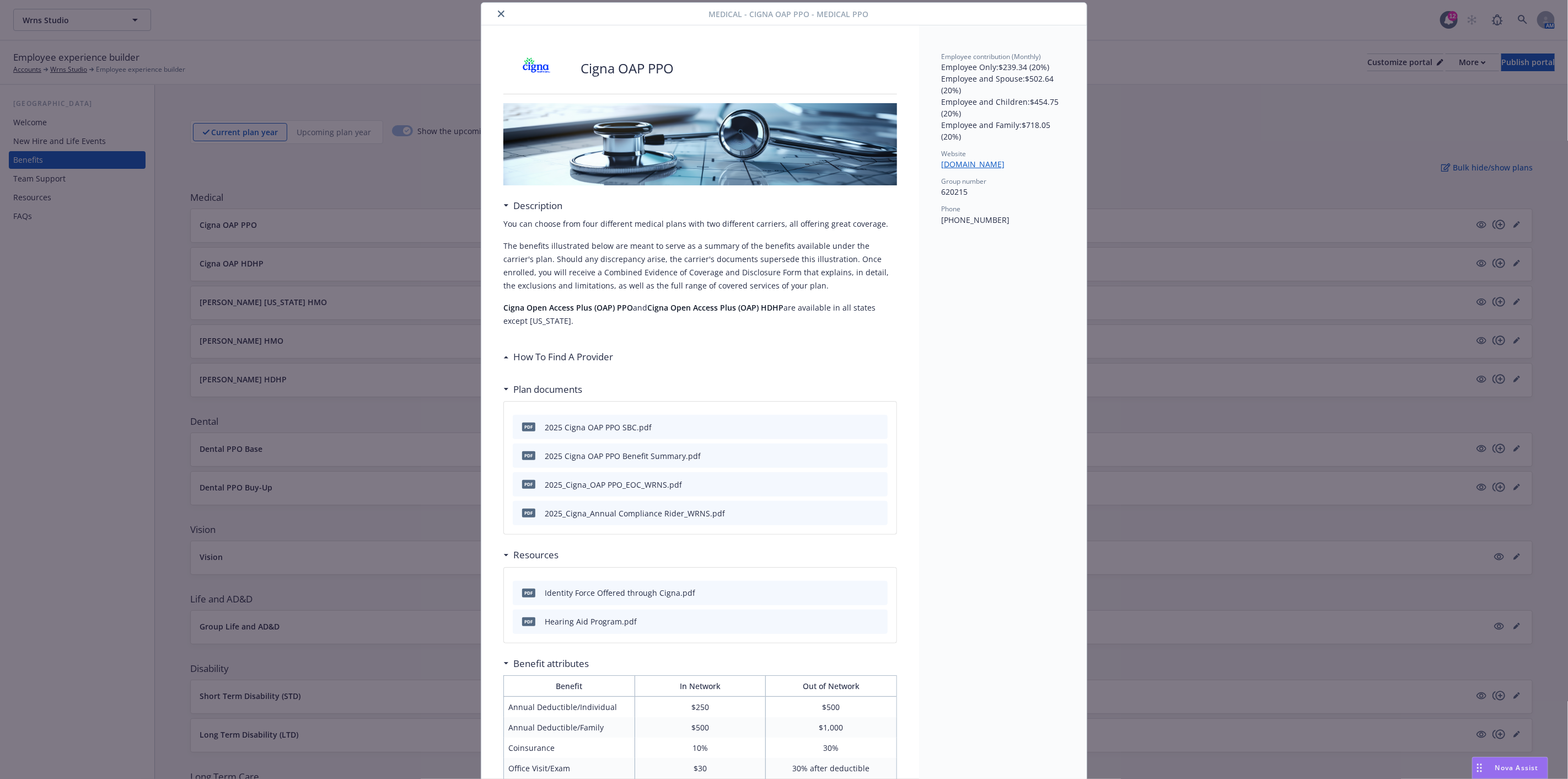
click at [498, 12] on icon "close" at bounding box center [501, 14] width 6 height 6
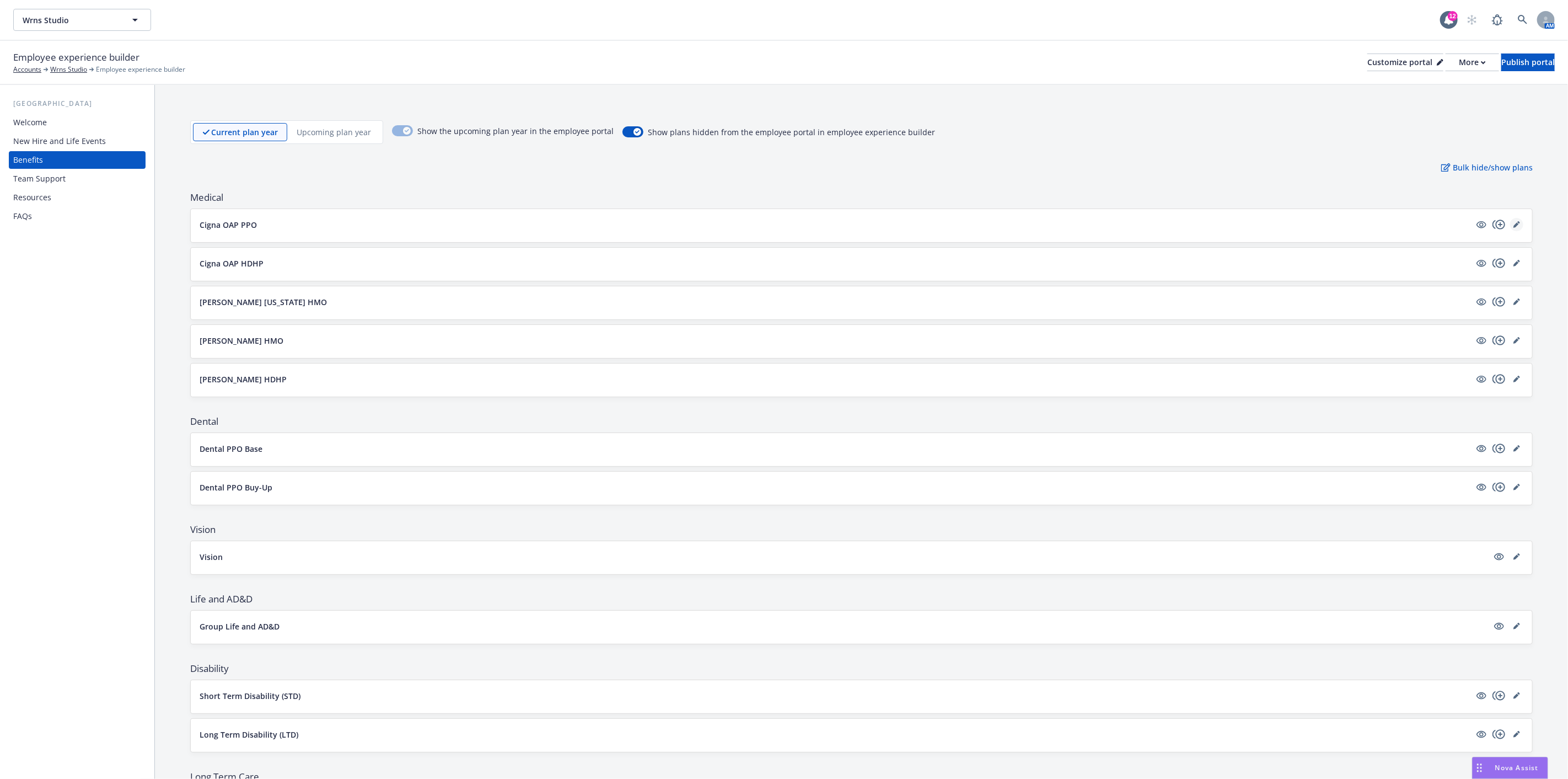
click at [1513, 223] on icon "editPencil" at bounding box center [1516, 225] width 6 height 6
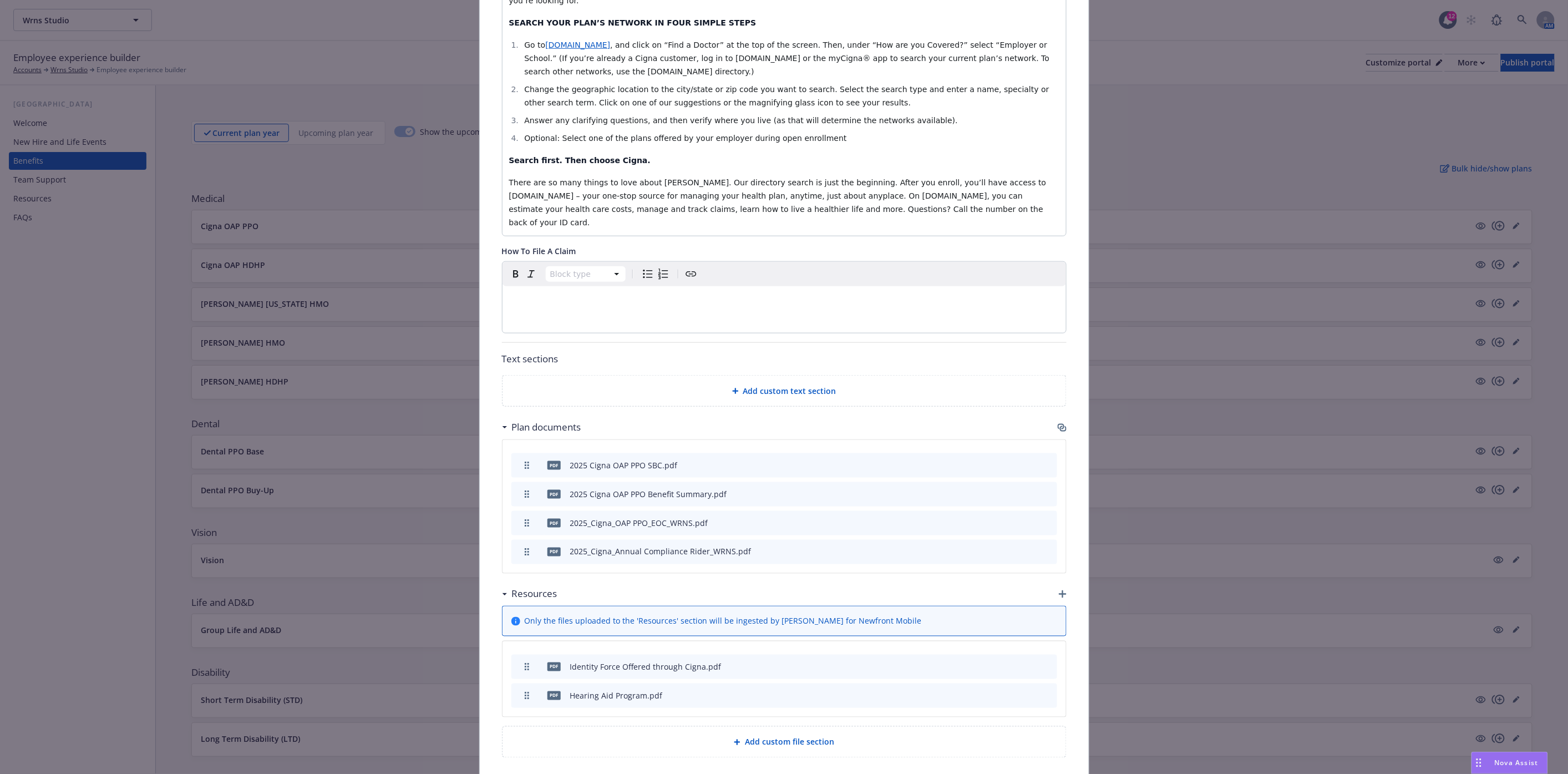
scroll to position [471, 0]
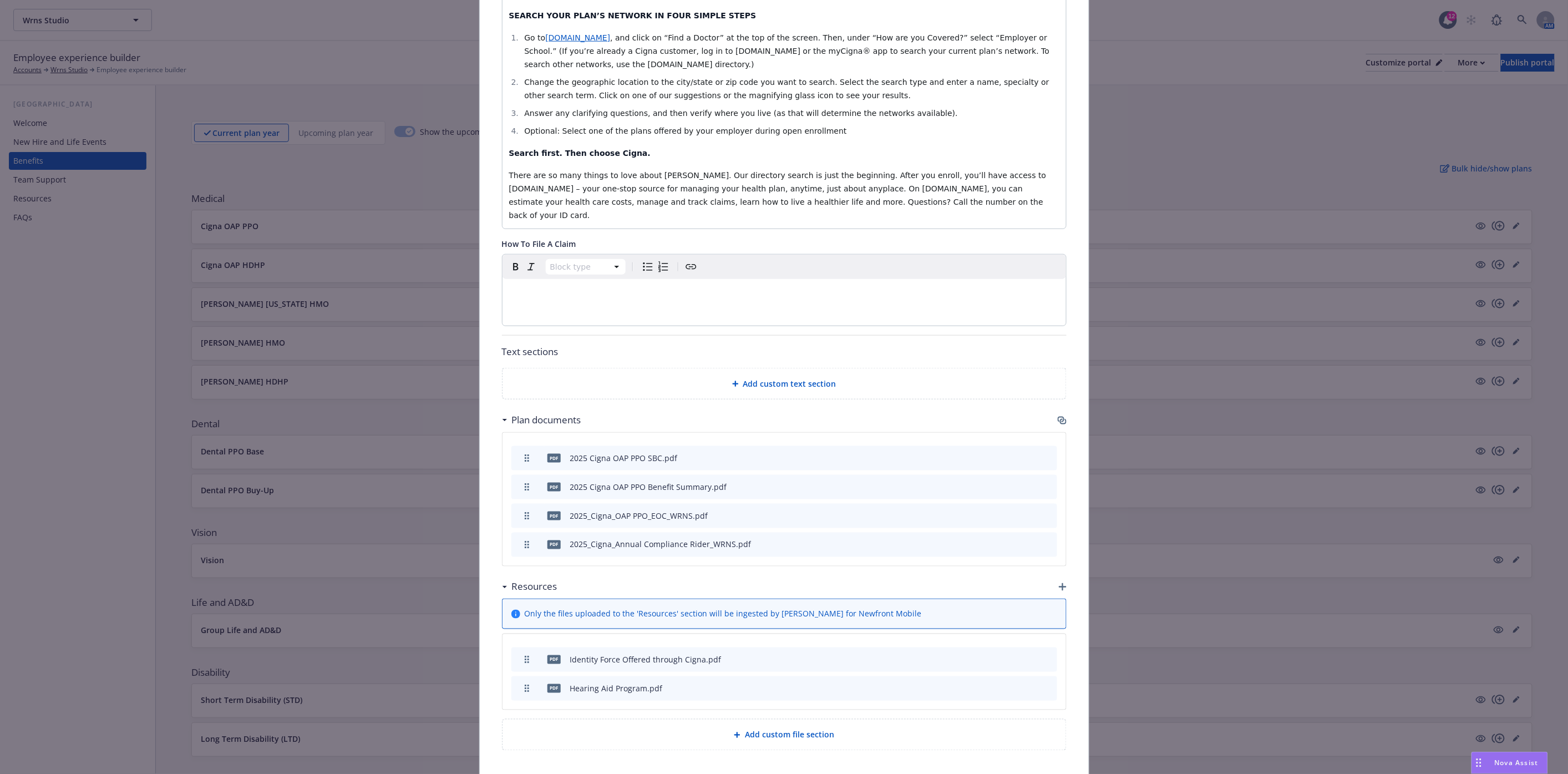
click at [788, 378] on span "Add custom text section" at bounding box center [789, 383] width 93 height 11
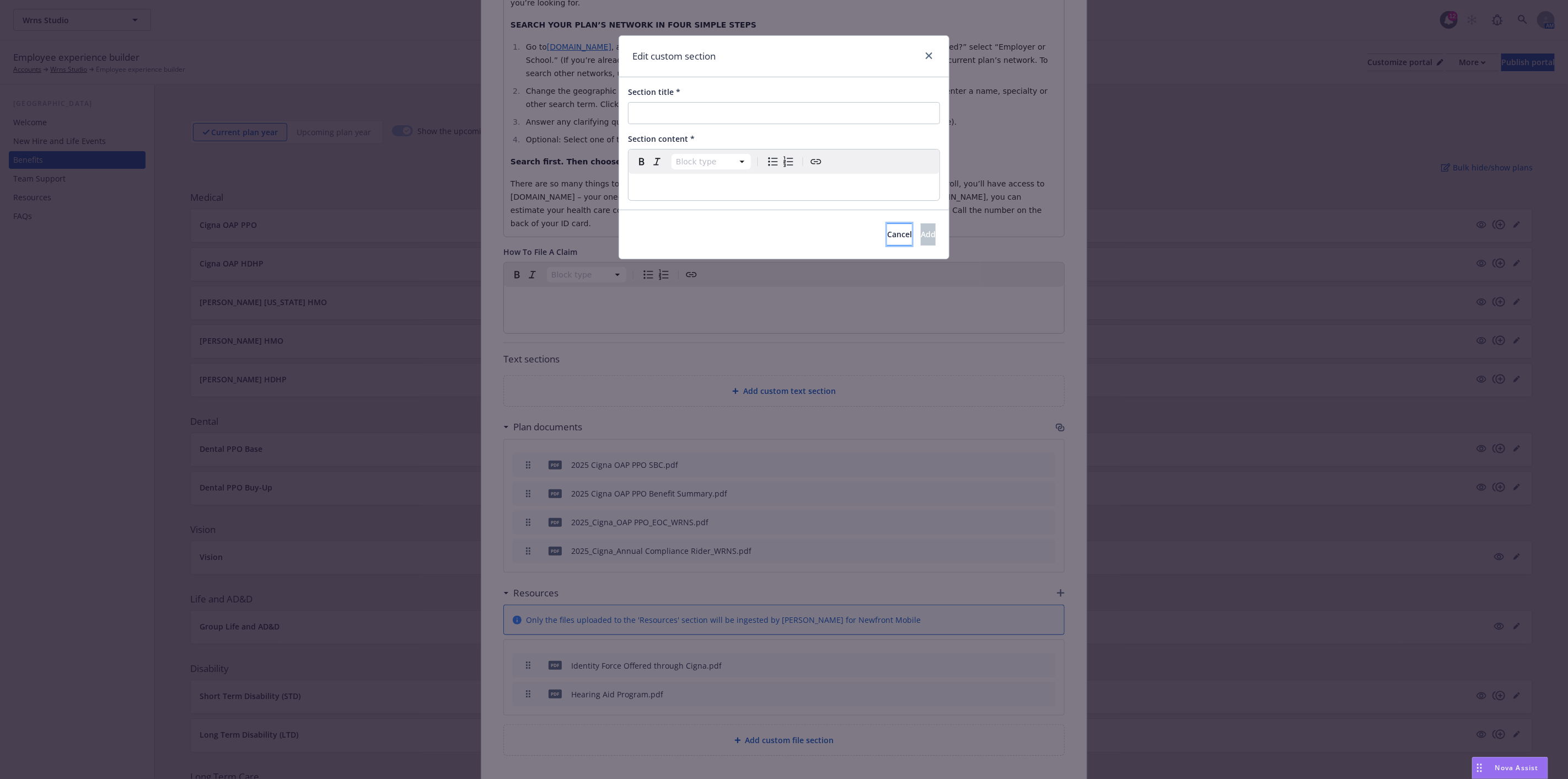
click at [887, 232] on span "Cancel" at bounding box center [899, 233] width 25 height 10
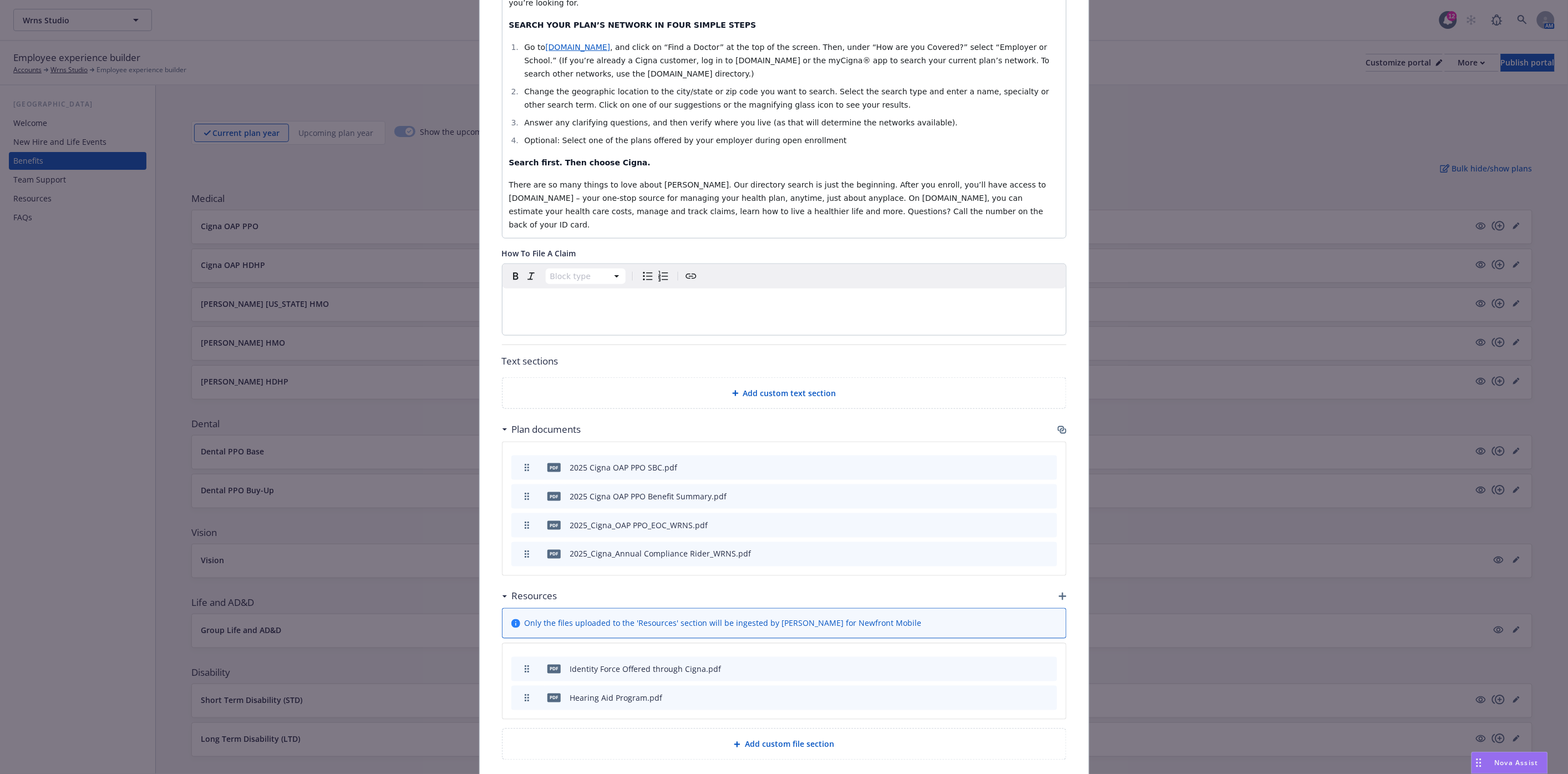
click at [763, 738] on span "Add custom file section" at bounding box center [789, 744] width 90 height 11
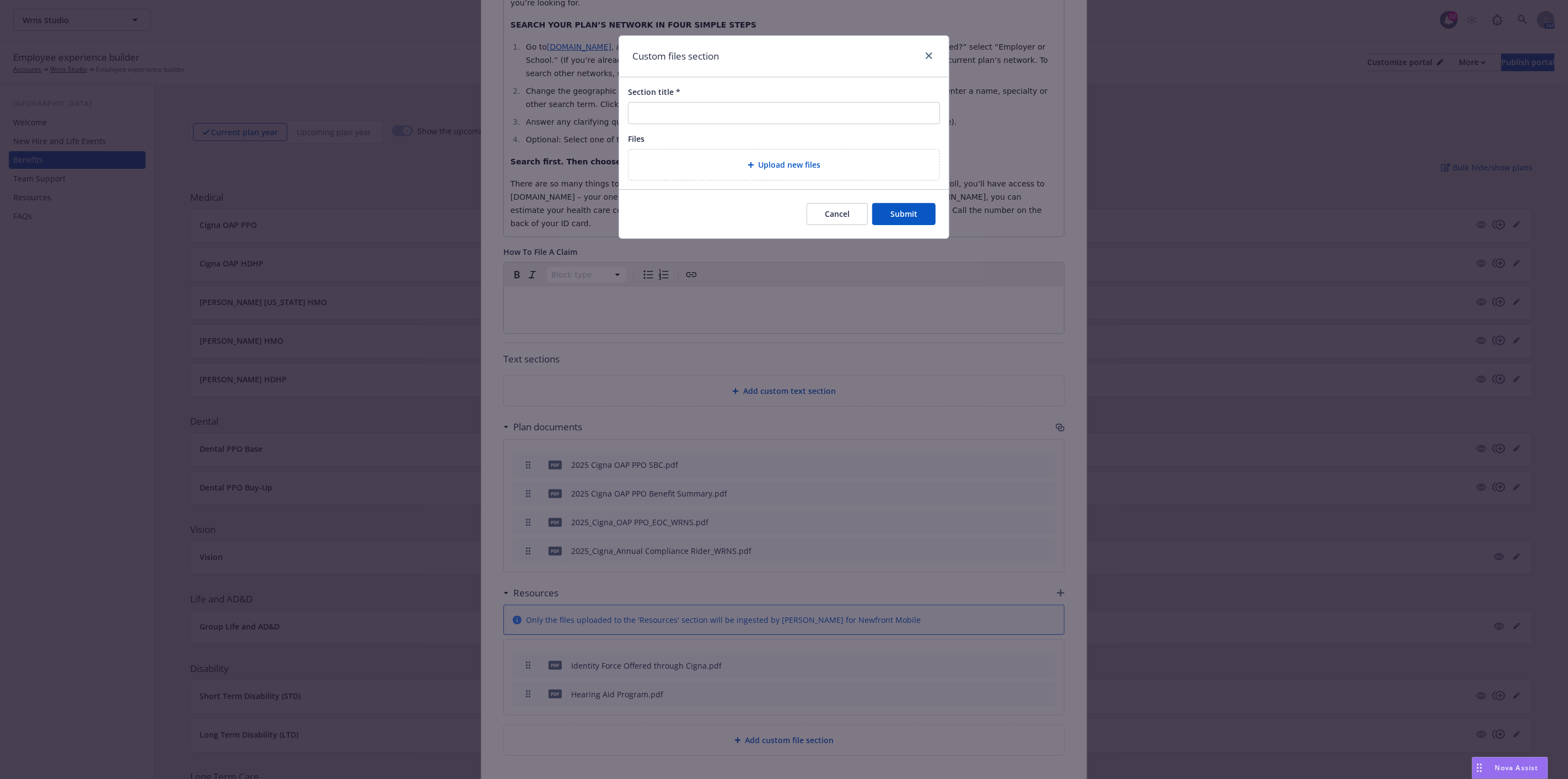
click at [833, 207] on button "Cancel" at bounding box center [837, 213] width 61 height 22
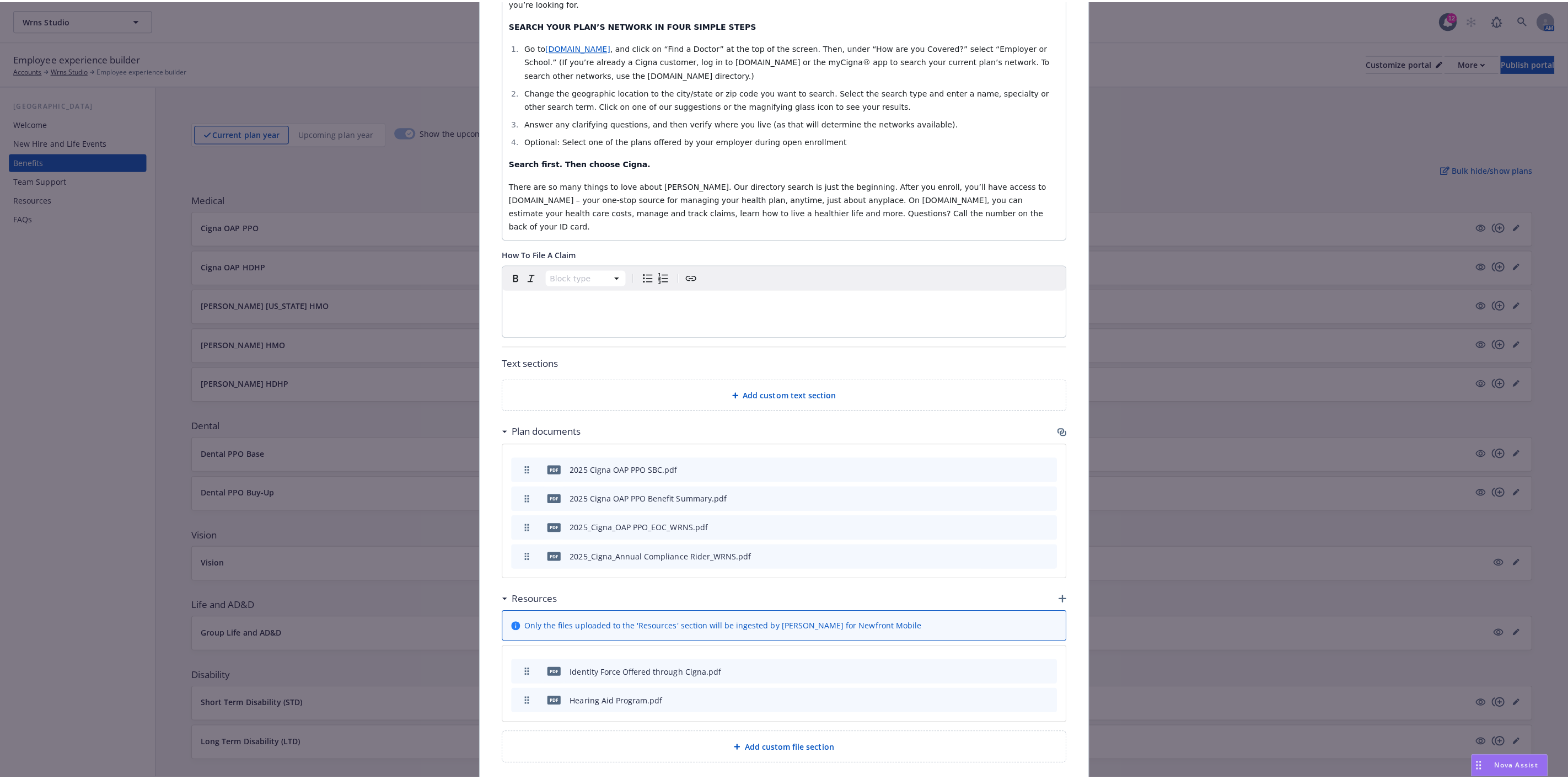
scroll to position [469, 0]
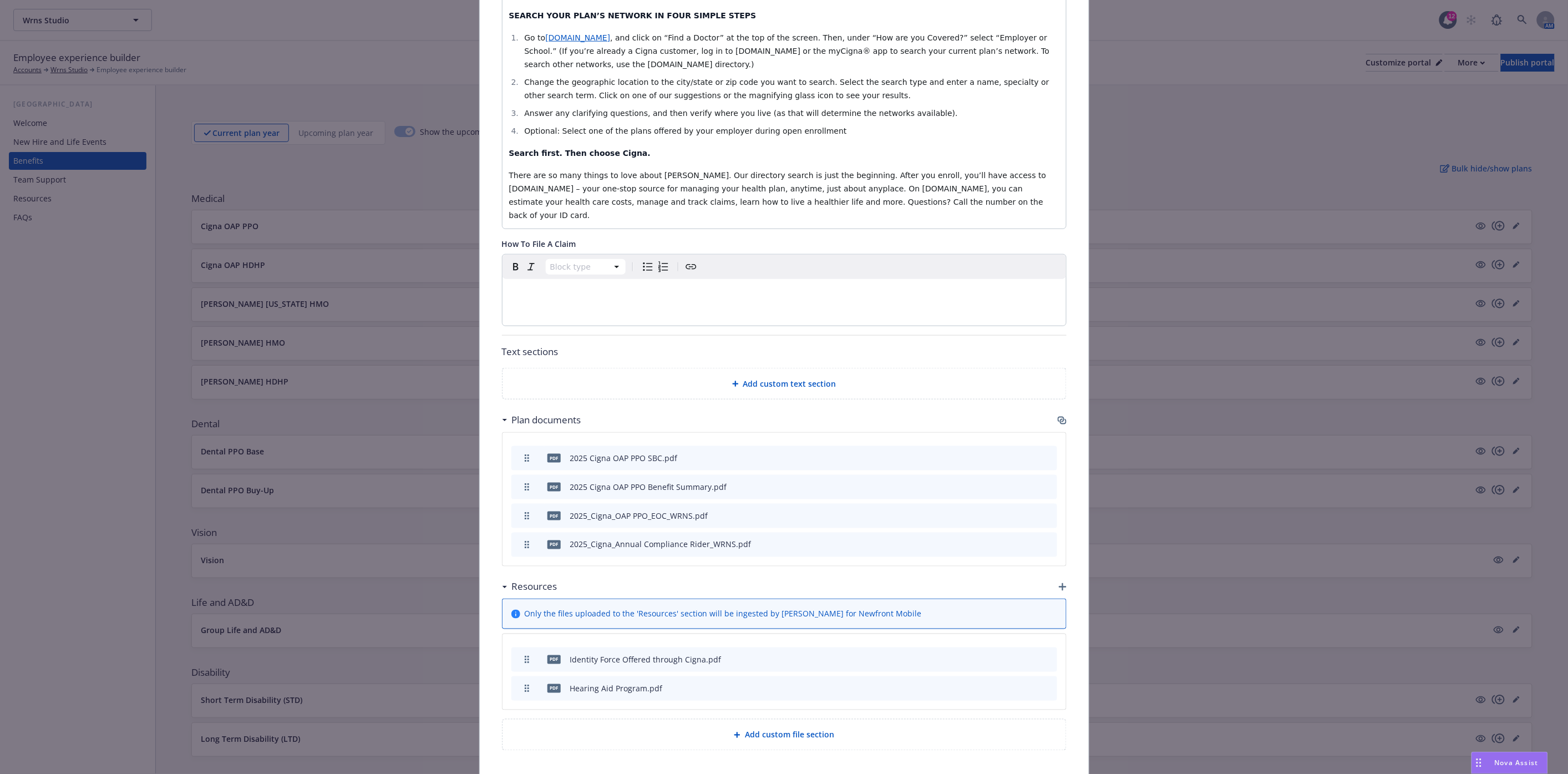
click at [1059, 583] on icon "button" at bounding box center [1063, 587] width 8 height 8
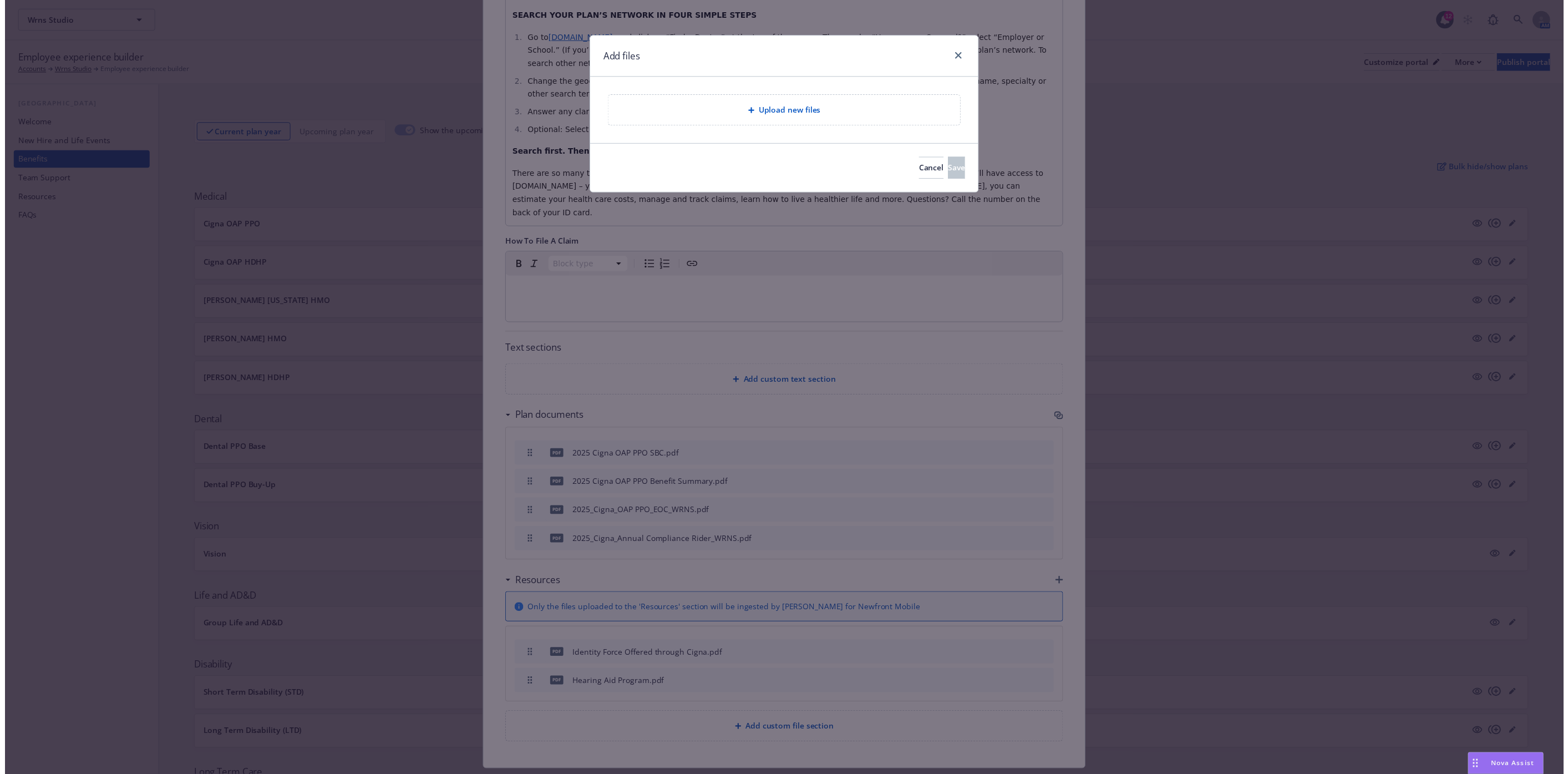
scroll to position [462, 0]
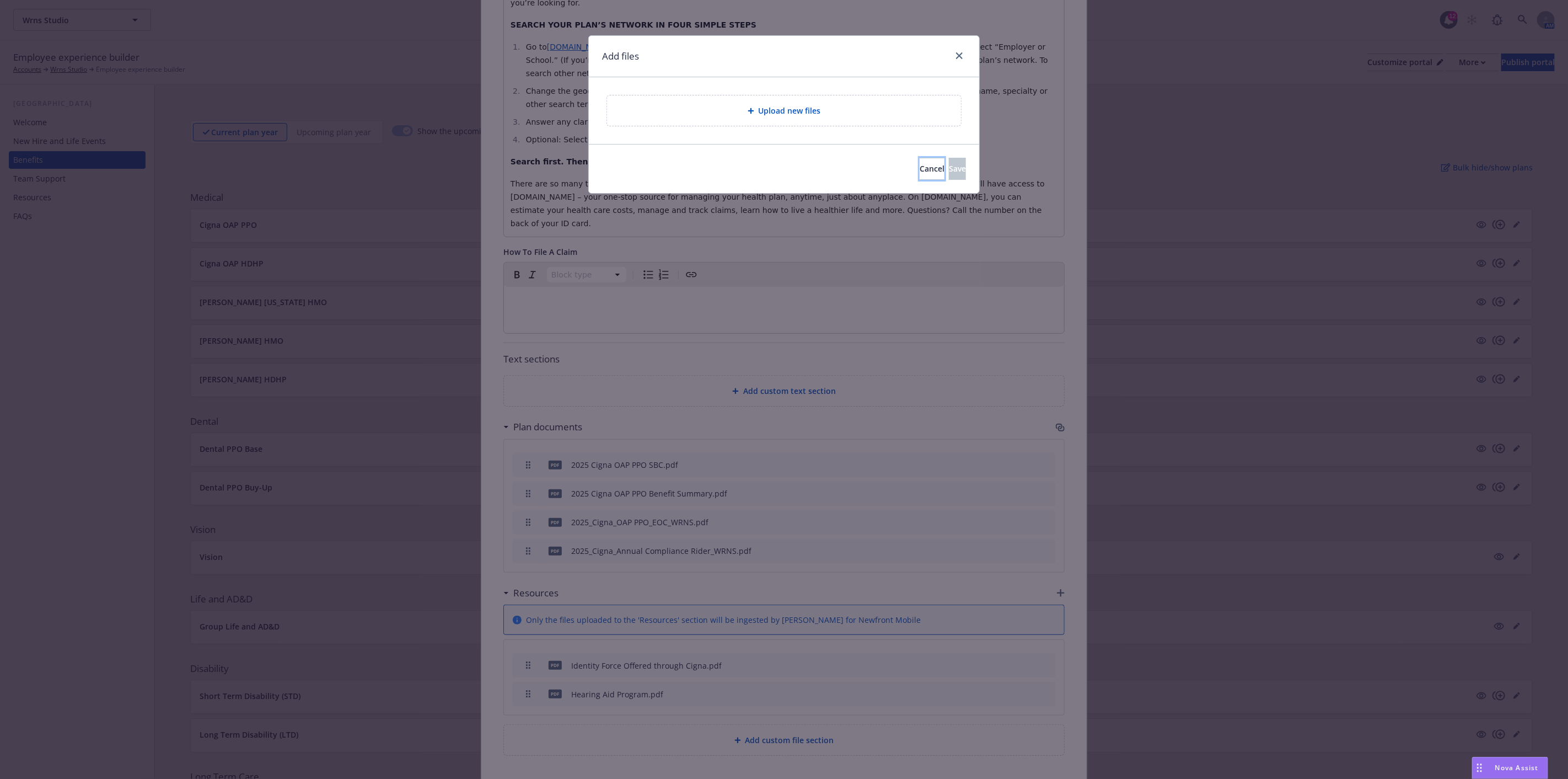
click at [919, 169] on span "Cancel" at bounding box center [931, 168] width 25 height 10
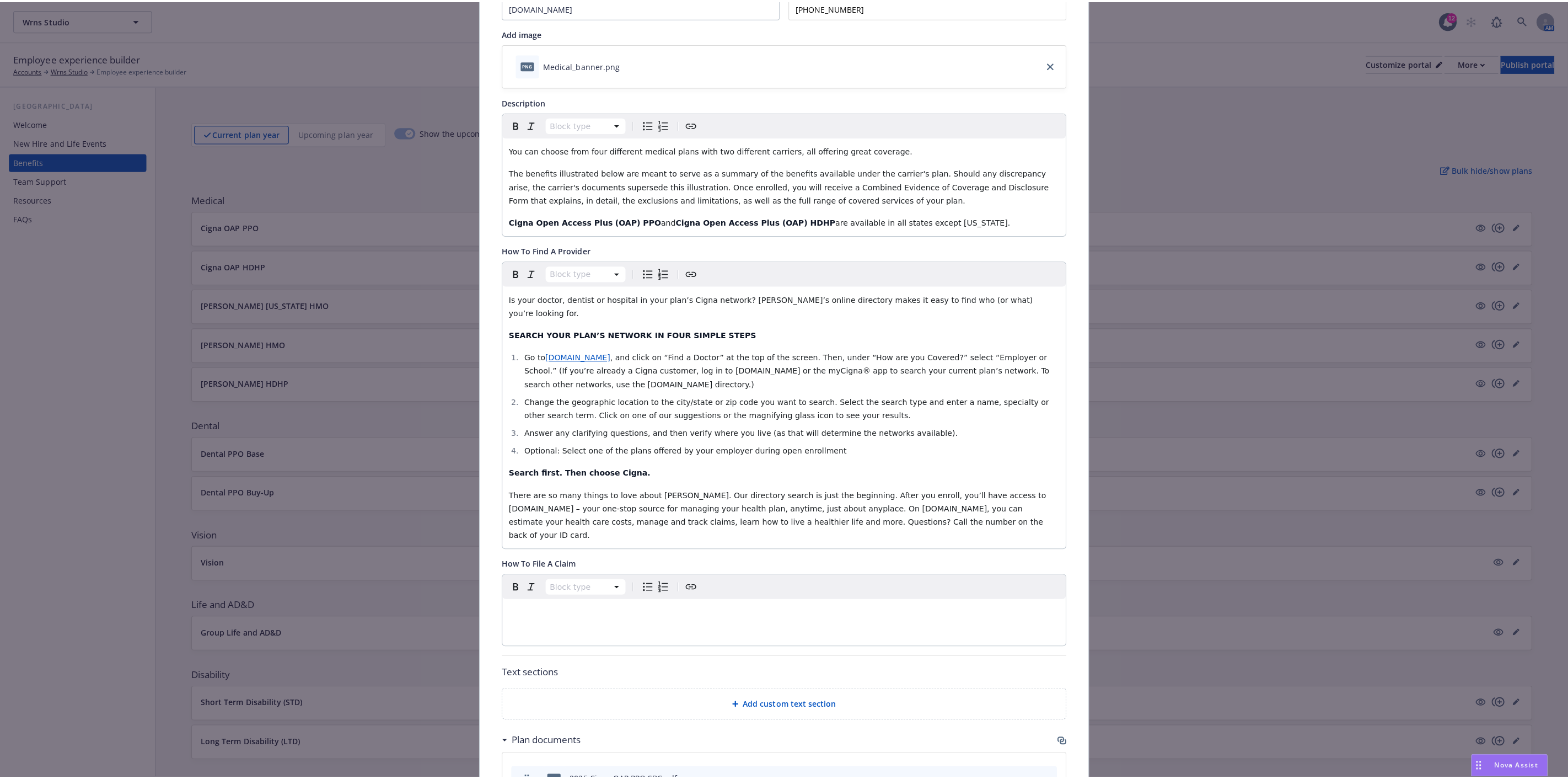
scroll to position [0, 0]
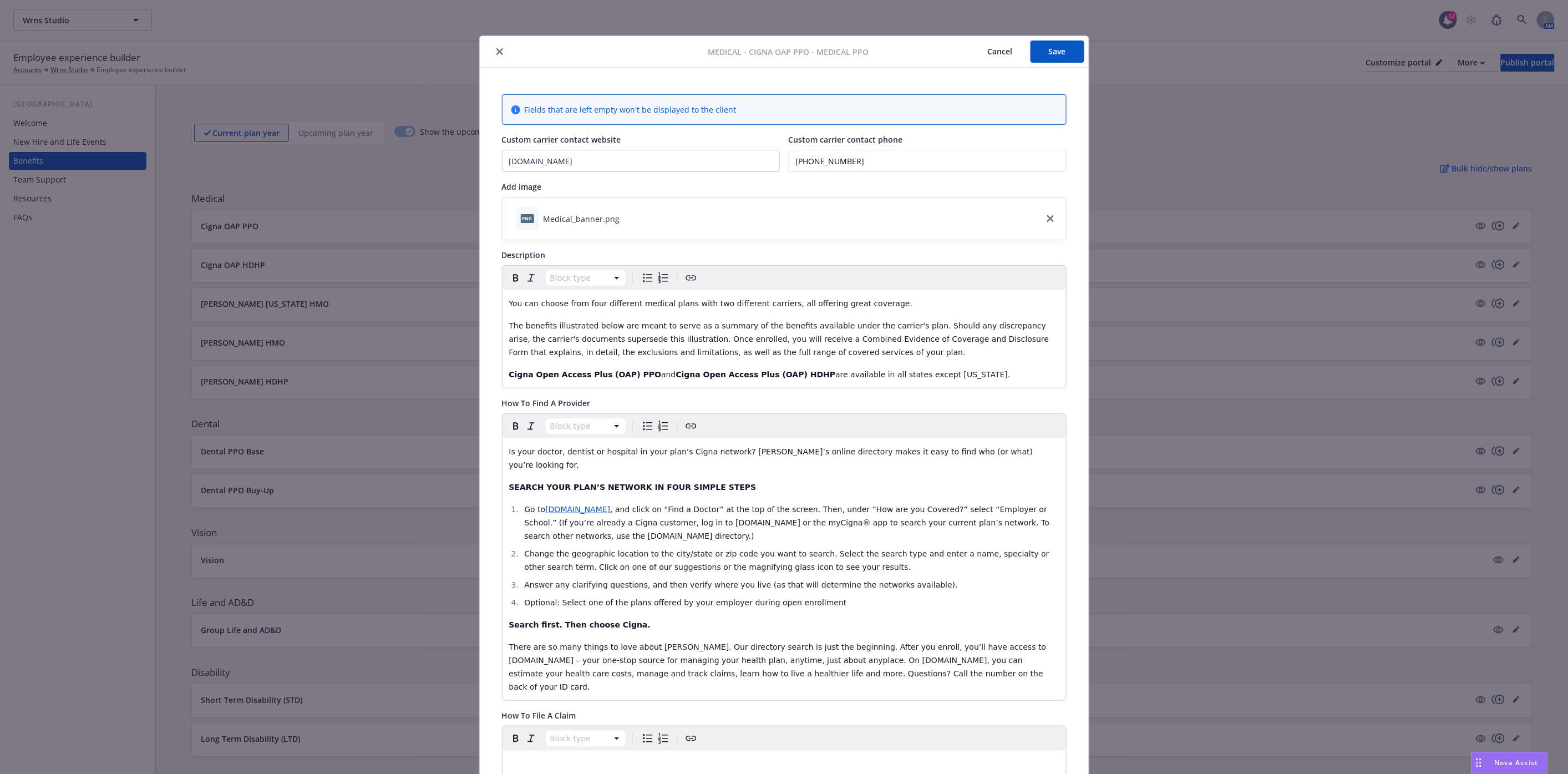
click at [496, 50] on icon "close" at bounding box center [500, 52] width 6 height 6
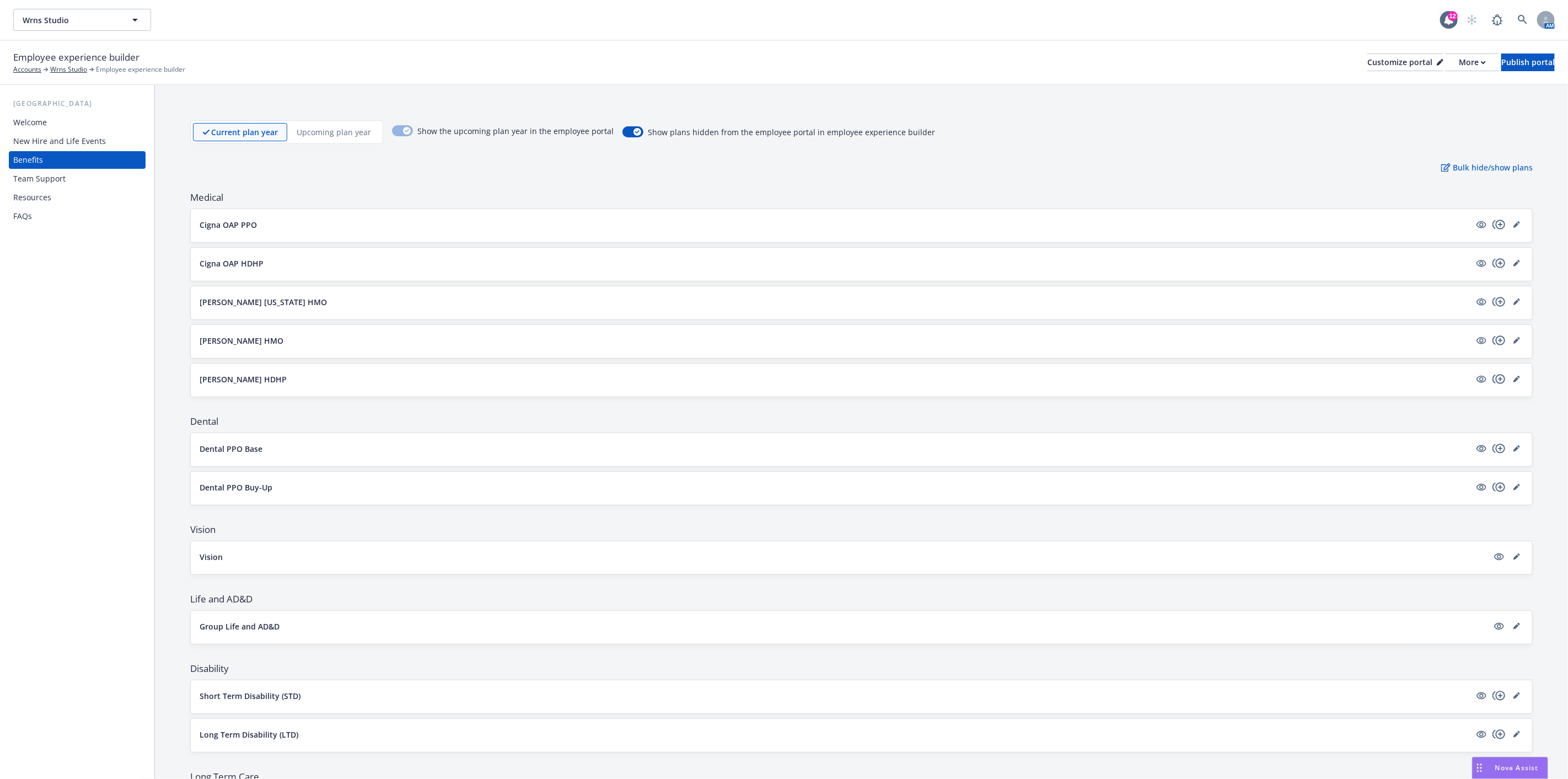
click at [46, 117] on div "Welcome" at bounding box center [30, 123] width 34 height 18
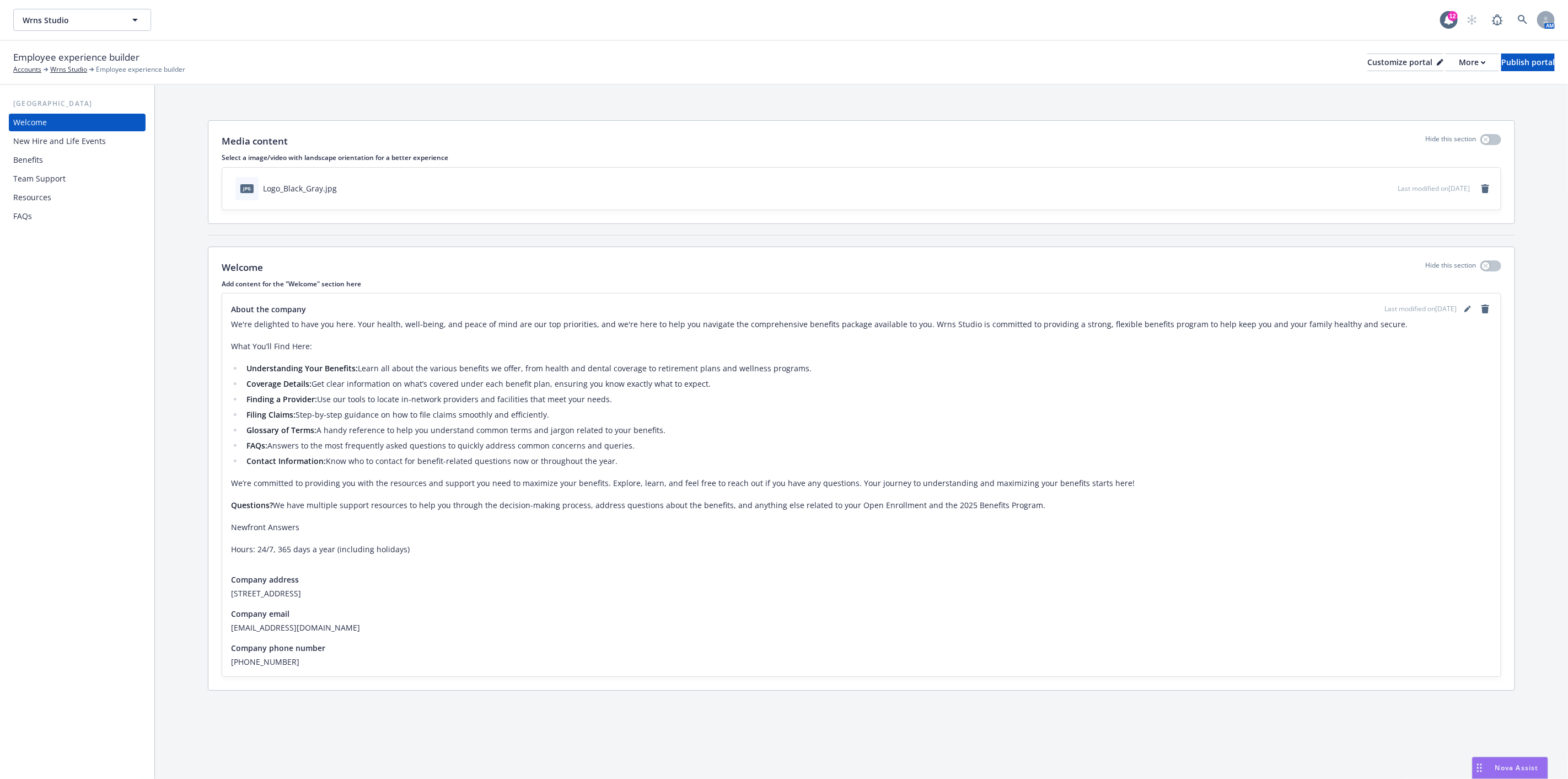
click at [81, 136] on div "New Hire and Life Events" at bounding box center [59, 141] width 92 height 18
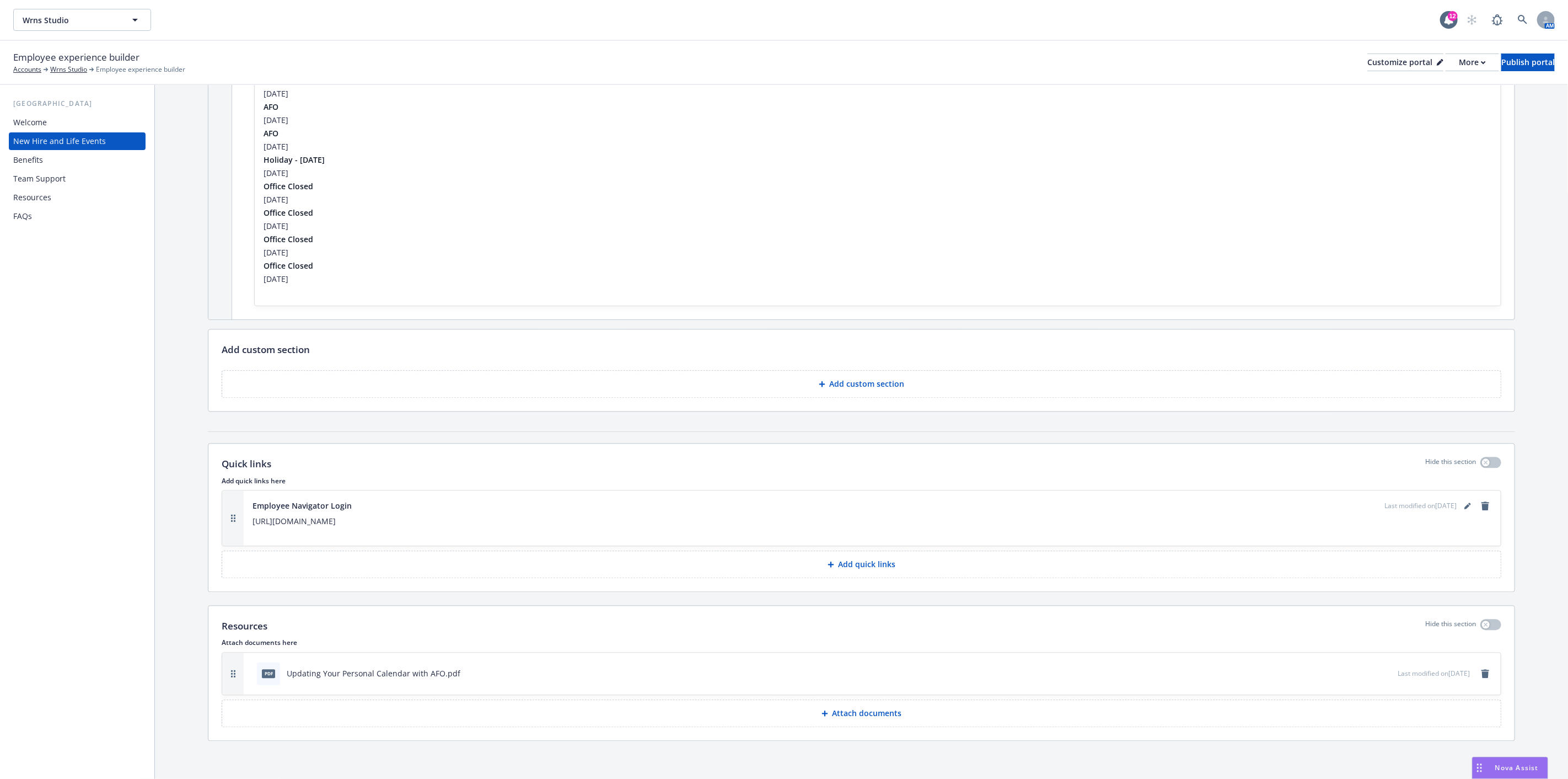
scroll to position [1967, 0]
click at [850, 712] on p "Attach documents" at bounding box center [867, 712] width 70 height 11
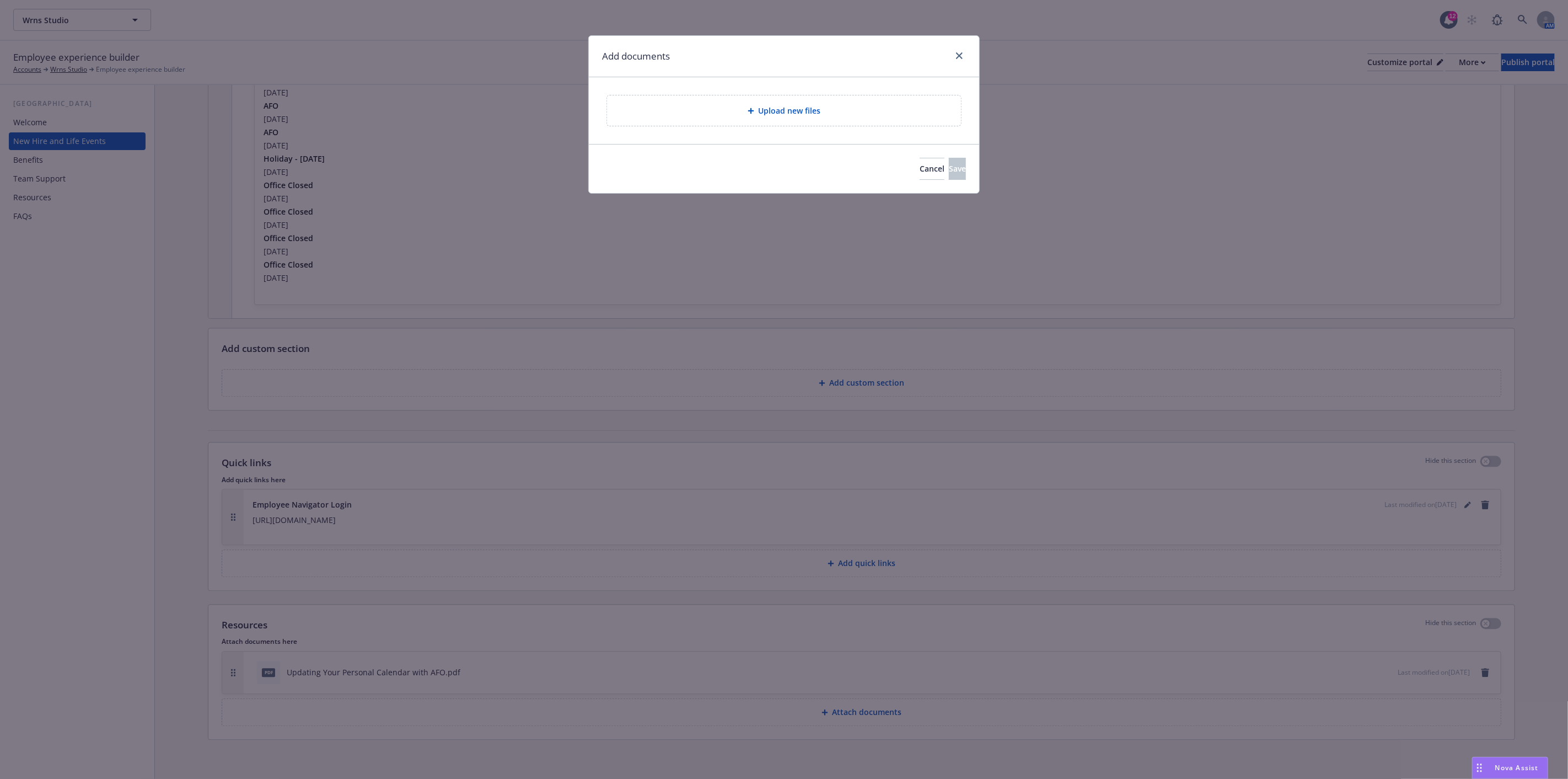
click at [808, 108] on span "Upload new files" at bounding box center [790, 111] width 63 height 11
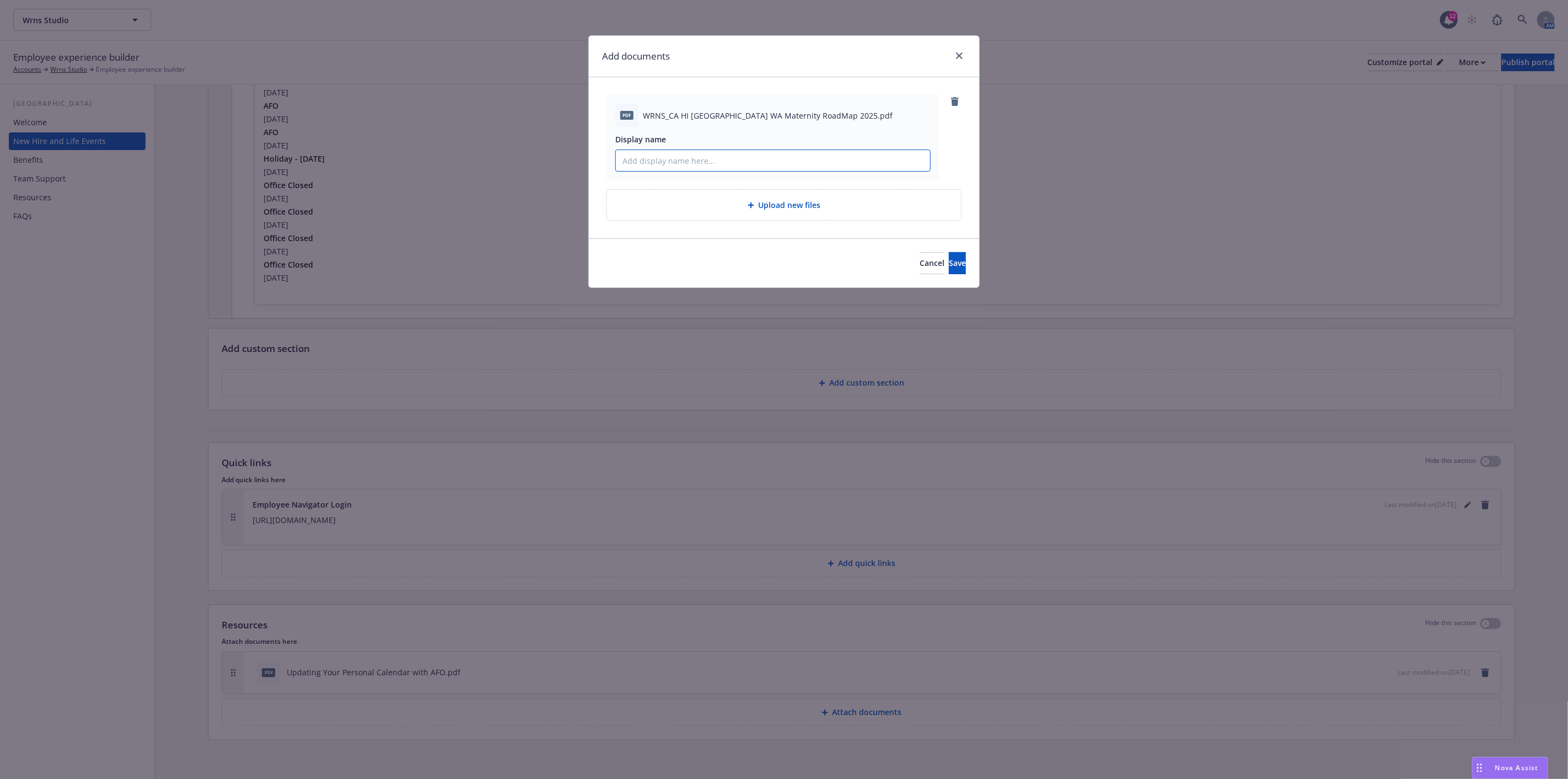
drag, startPoint x: 688, startPoint y: 157, endPoint x: 675, endPoint y: 167, distance: 16.4
click at [688, 157] on input "Display name" at bounding box center [773, 160] width 314 height 21
type input "Maternity Leave RoadMap"
click at [949, 261] on button "Save" at bounding box center [957, 262] width 17 height 22
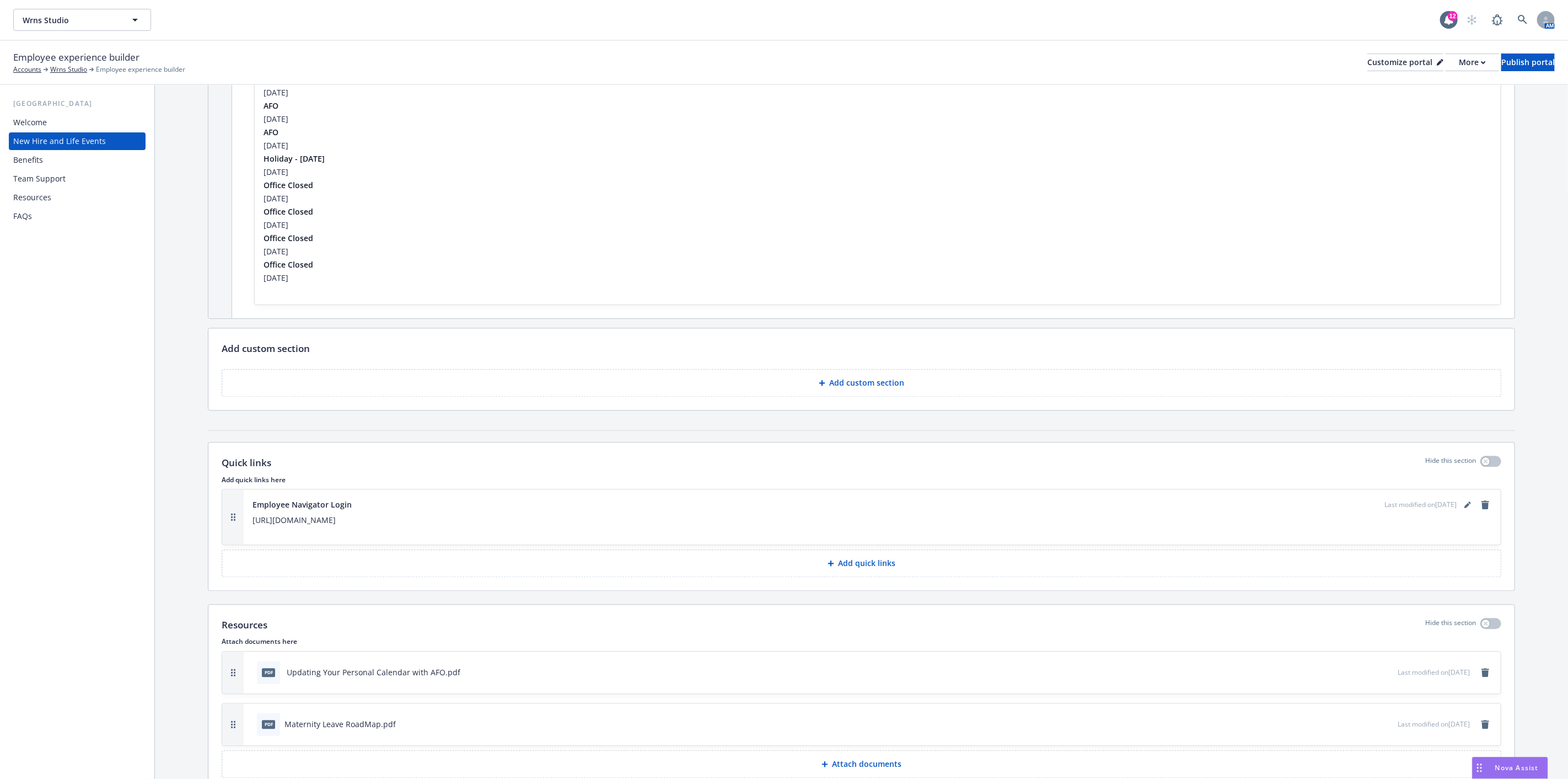
click at [857, 562] on p "Add quick links" at bounding box center [866, 563] width 57 height 11
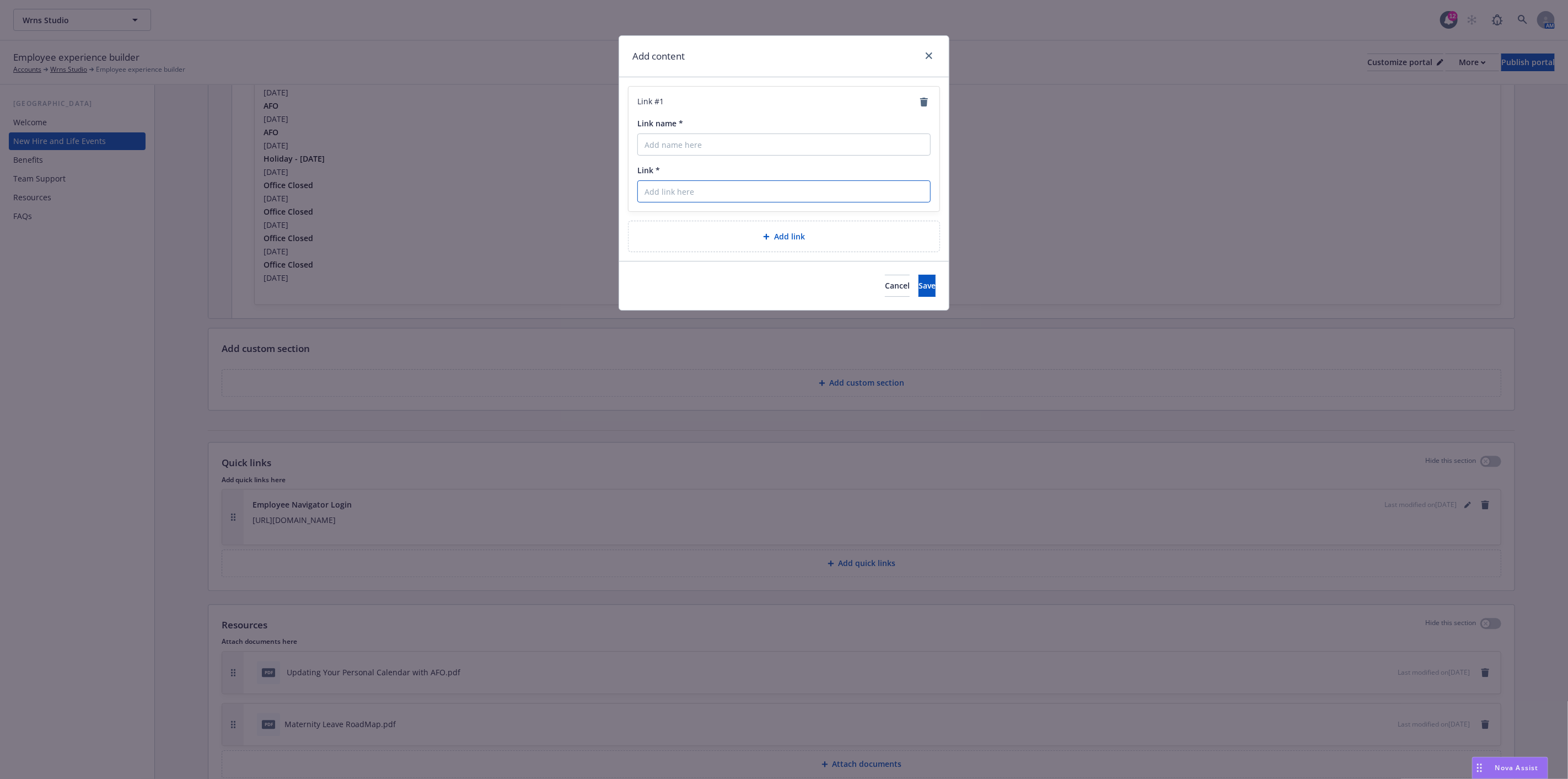
click at [741, 194] on input "Link *" at bounding box center [784, 191] width 294 height 22
paste input "[URL][DOMAIN_NAME]"
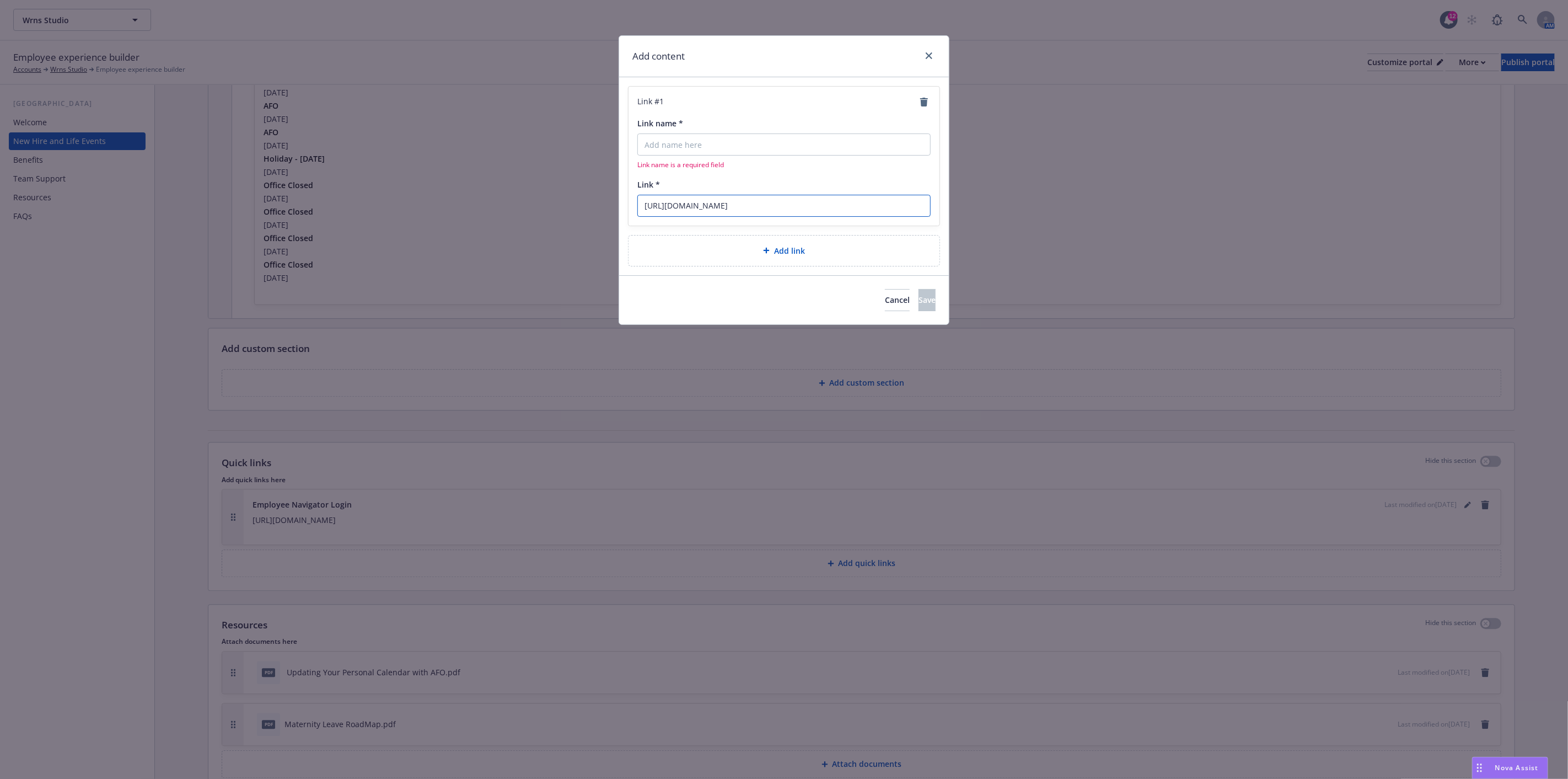
type input "[URL][DOMAIN_NAME]"
click at [743, 149] on input "Link name *" at bounding box center [784, 144] width 294 height 22
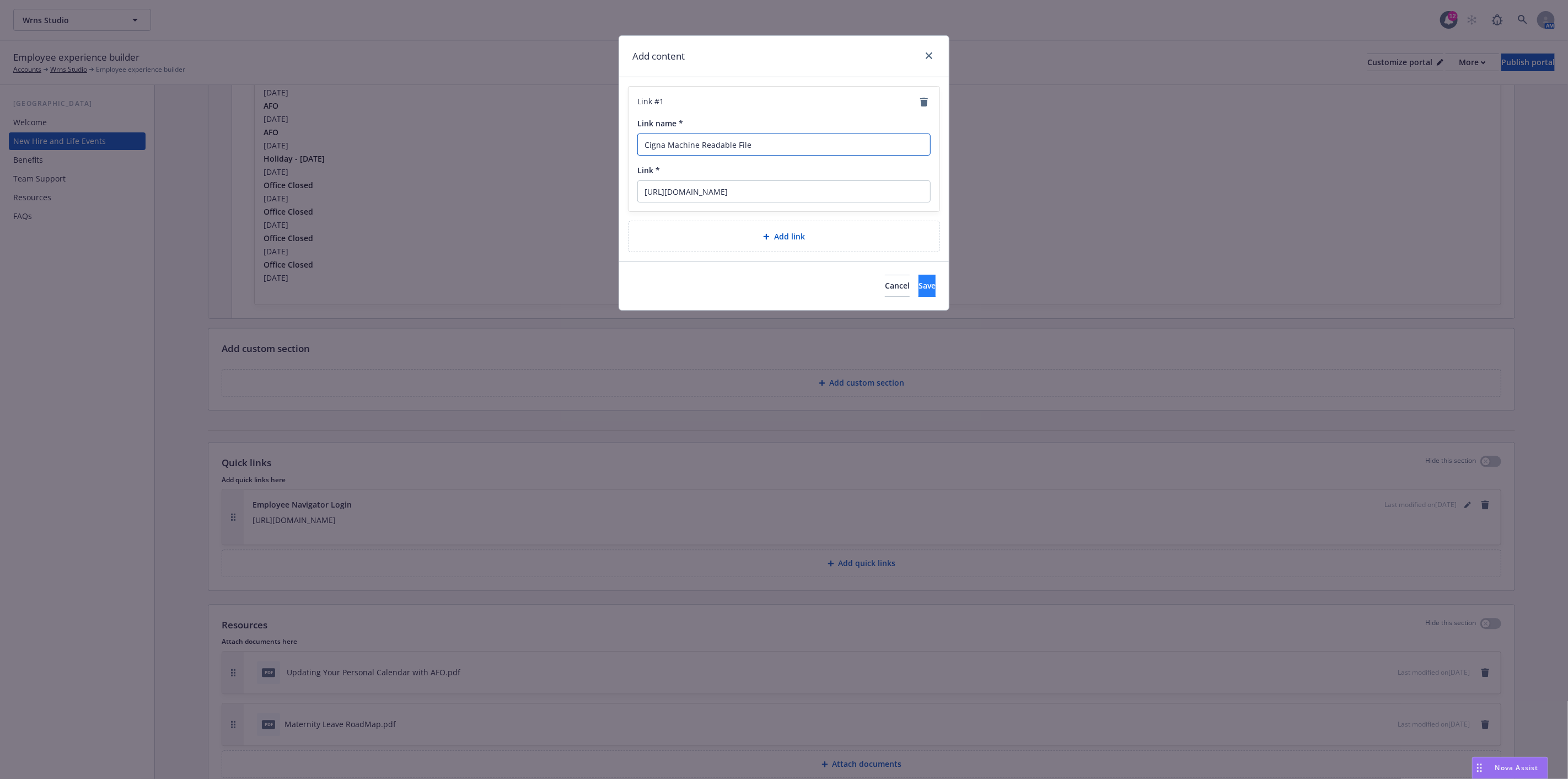
type input "Cigna Machine Readable File"
click at [918, 286] on span "Save" at bounding box center [926, 285] width 17 height 10
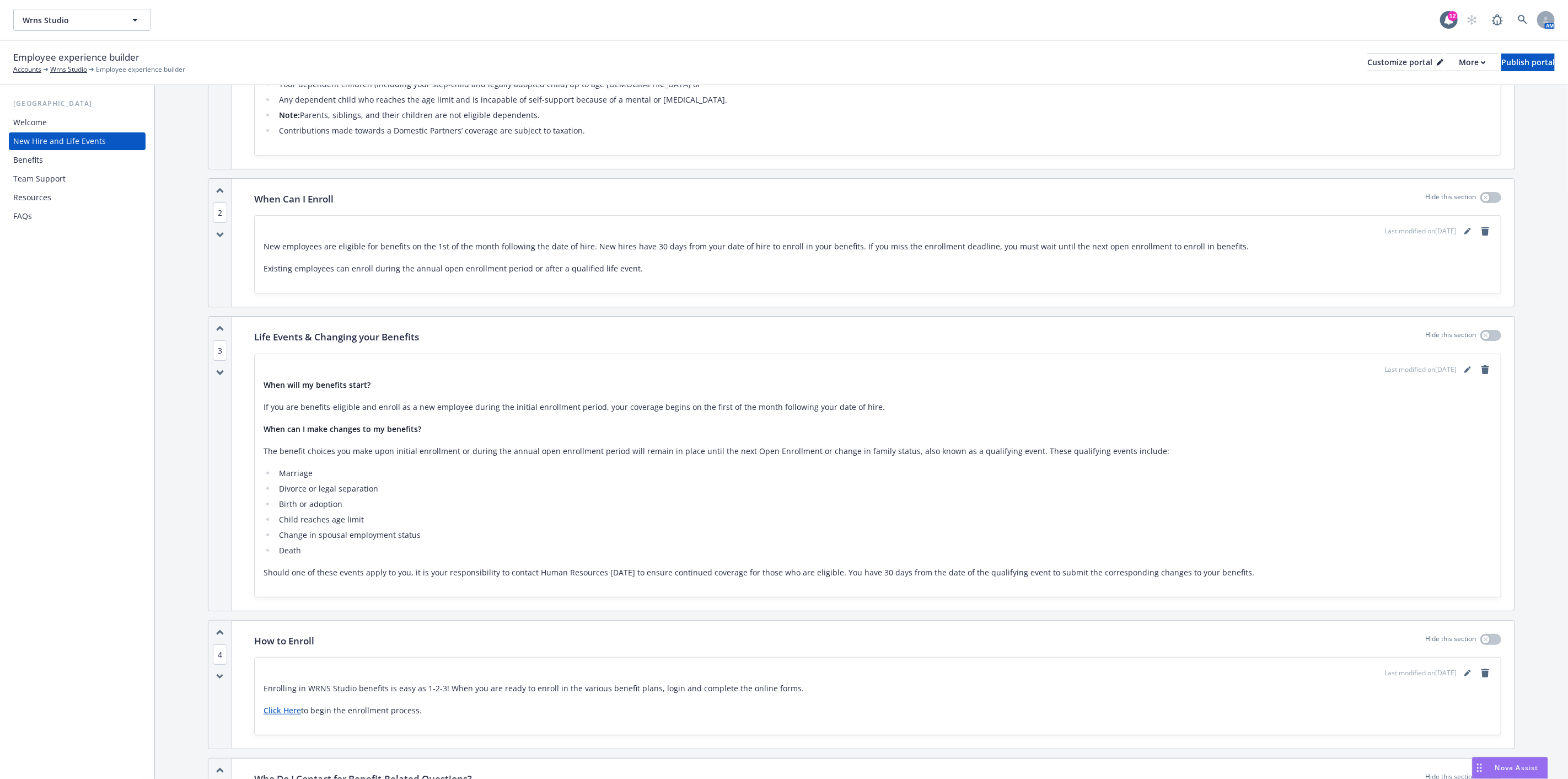
scroll to position [313, 0]
click at [39, 162] on div "Benefits" at bounding box center [27, 160] width 30 height 18
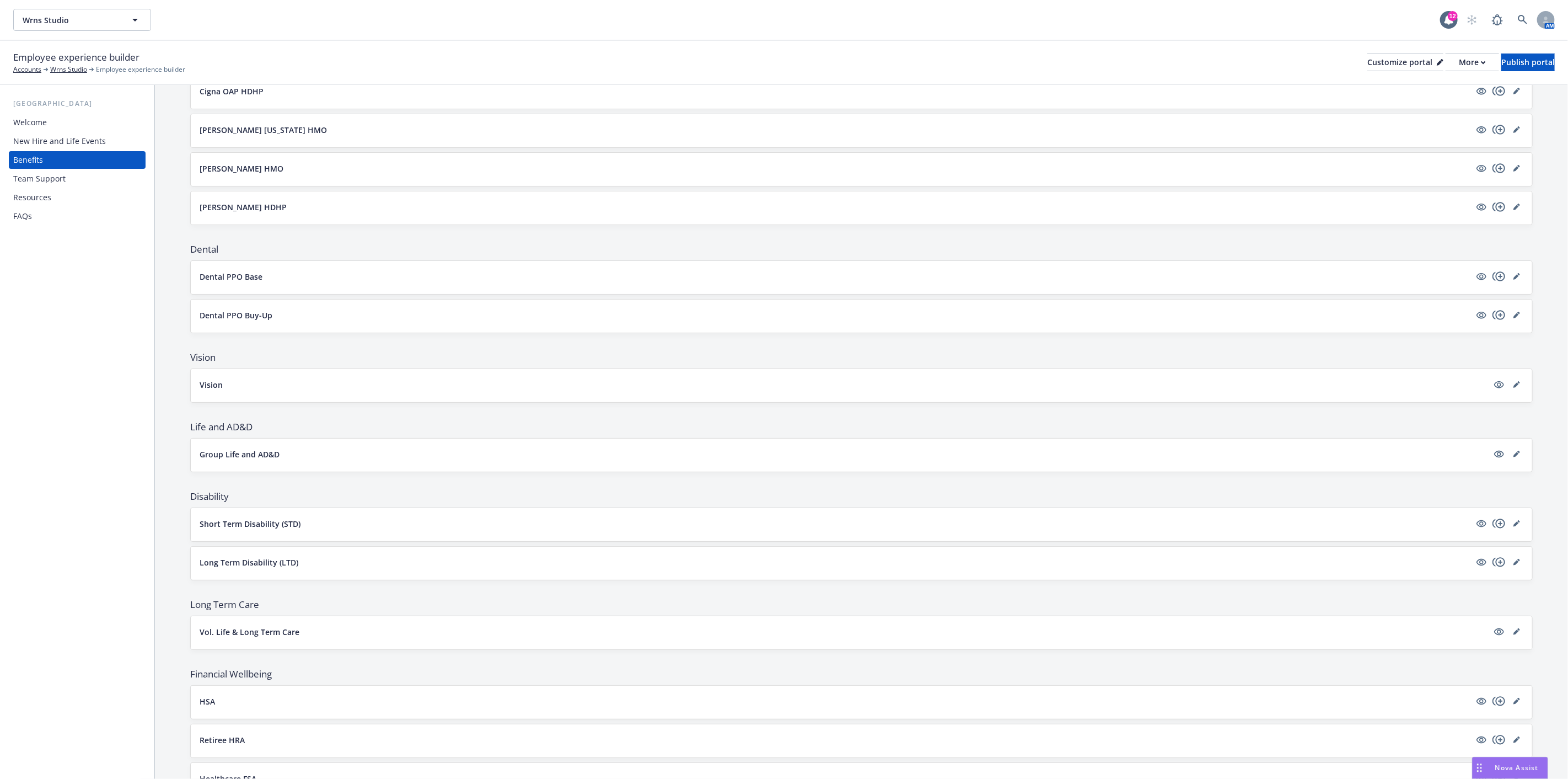
scroll to position [184, 0]
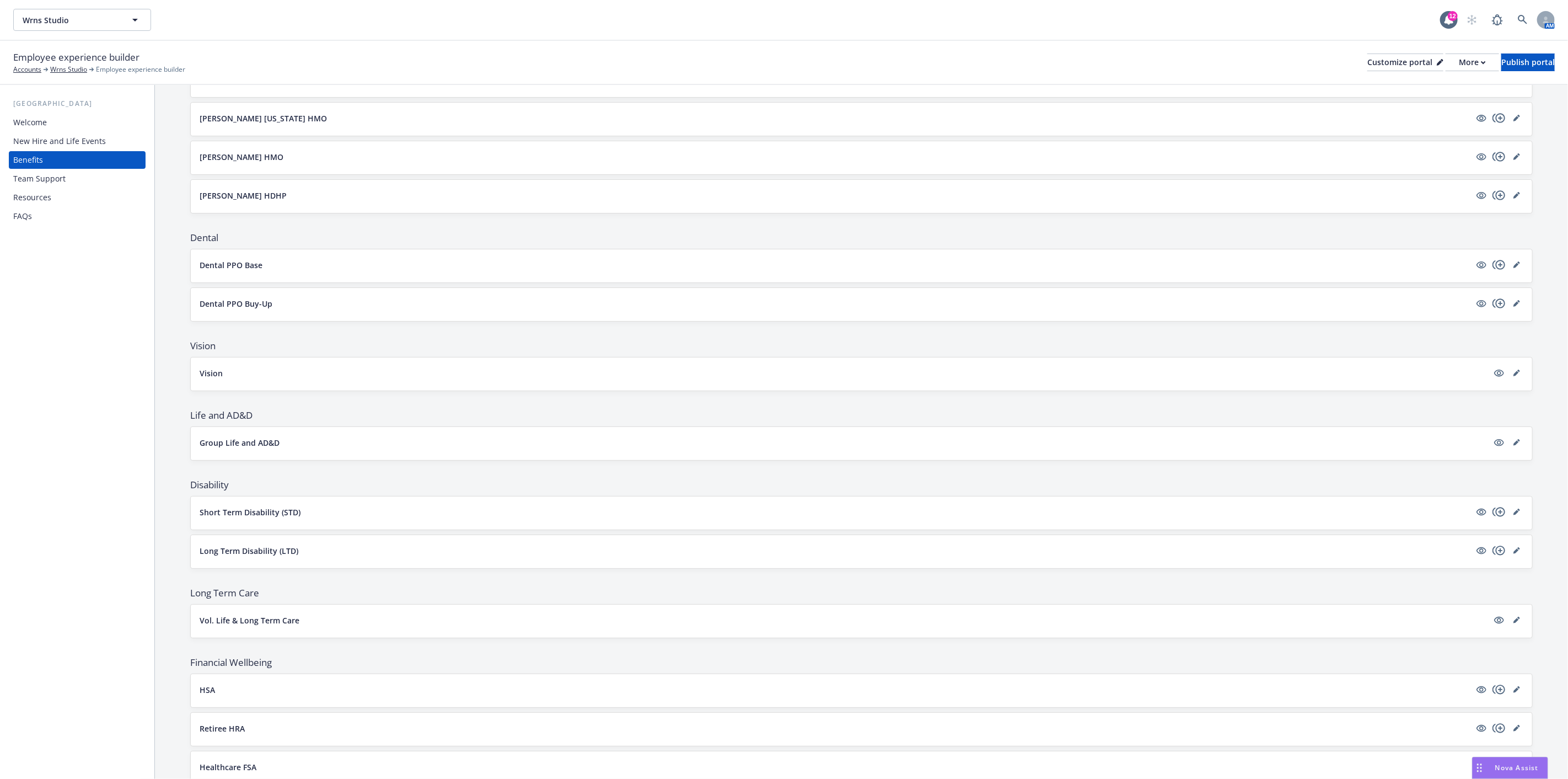
drag, startPoint x: 64, startPoint y: 139, endPoint x: 68, endPoint y: 146, distance: 8.1
click at [64, 139] on div "New Hire and Life Events" at bounding box center [59, 141] width 92 height 18
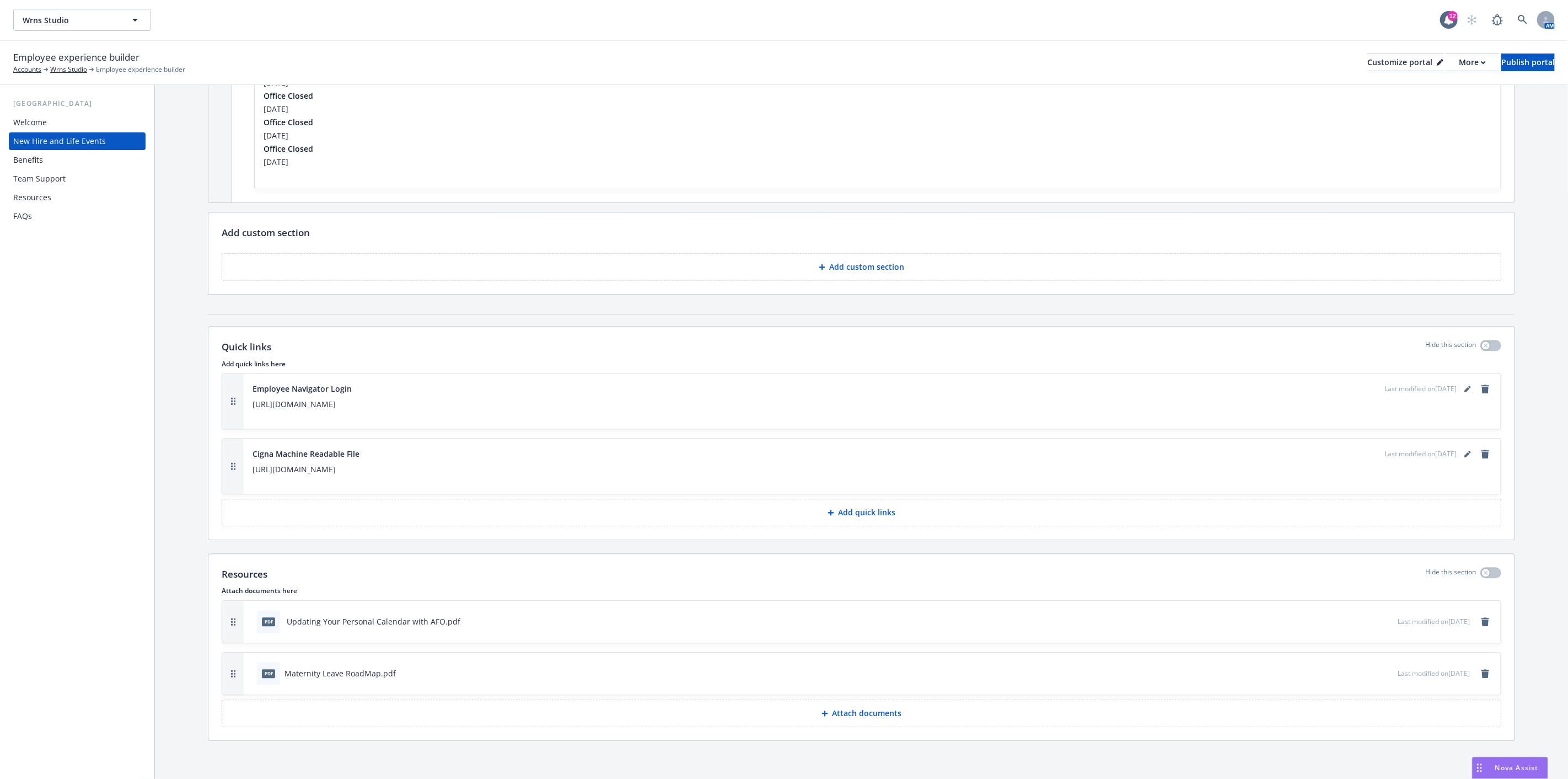
scroll to position [2084, 0]
click at [41, 161] on div "Benefits" at bounding box center [27, 160] width 30 height 18
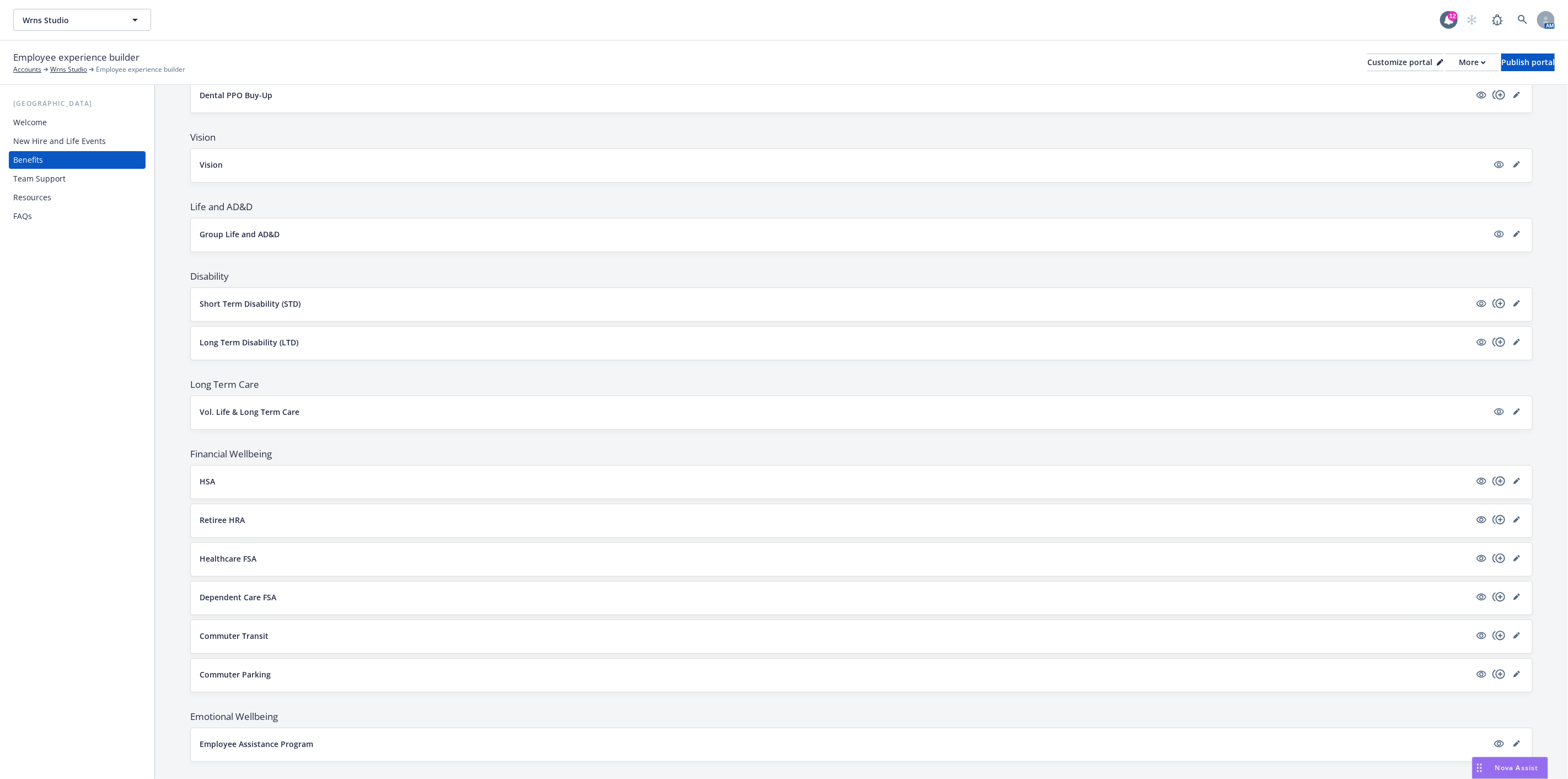
scroll to position [412, 0]
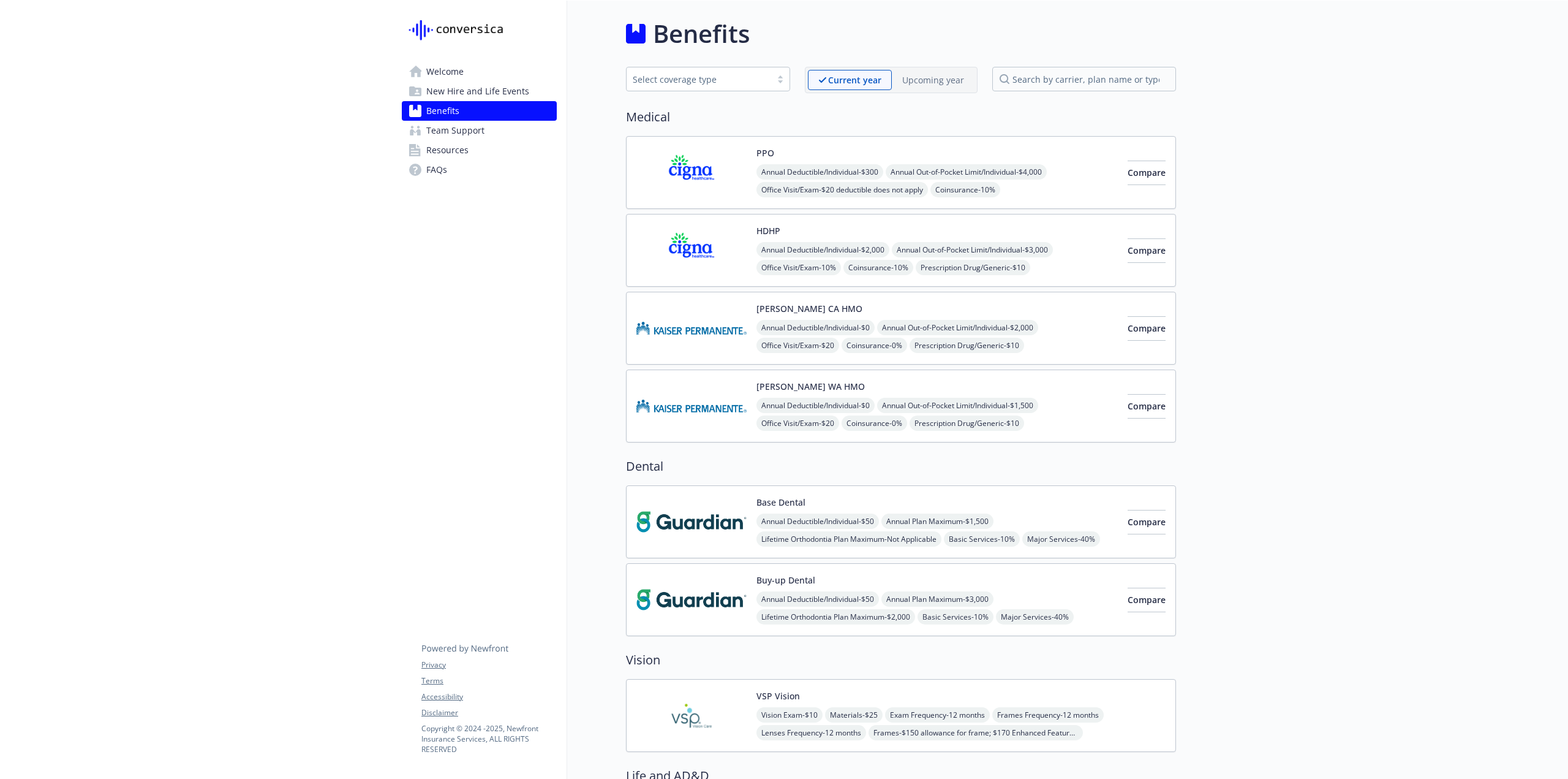
click at [712, 166] on img at bounding box center [691, 172] width 110 height 52
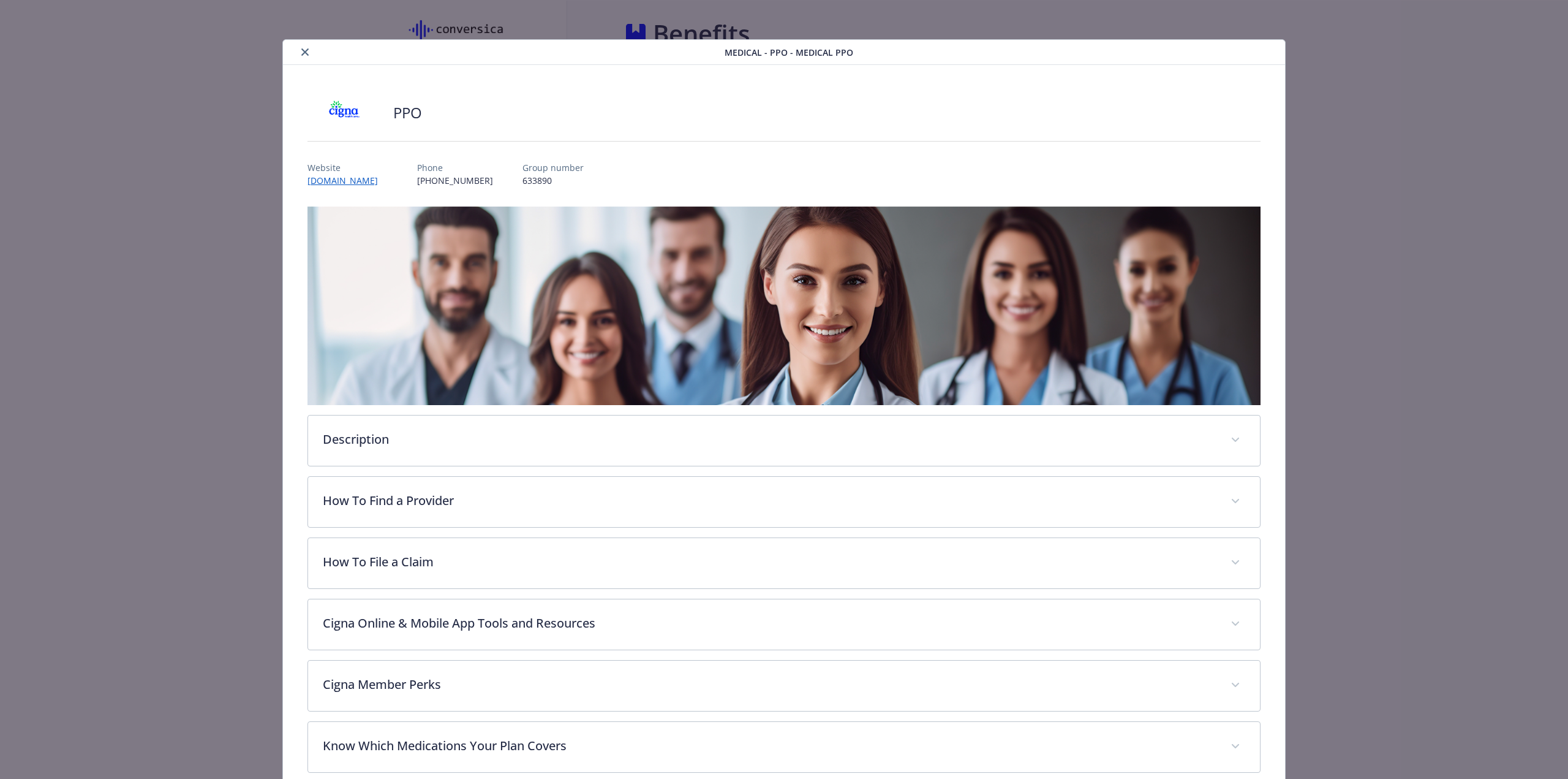
scroll to position [37, 0]
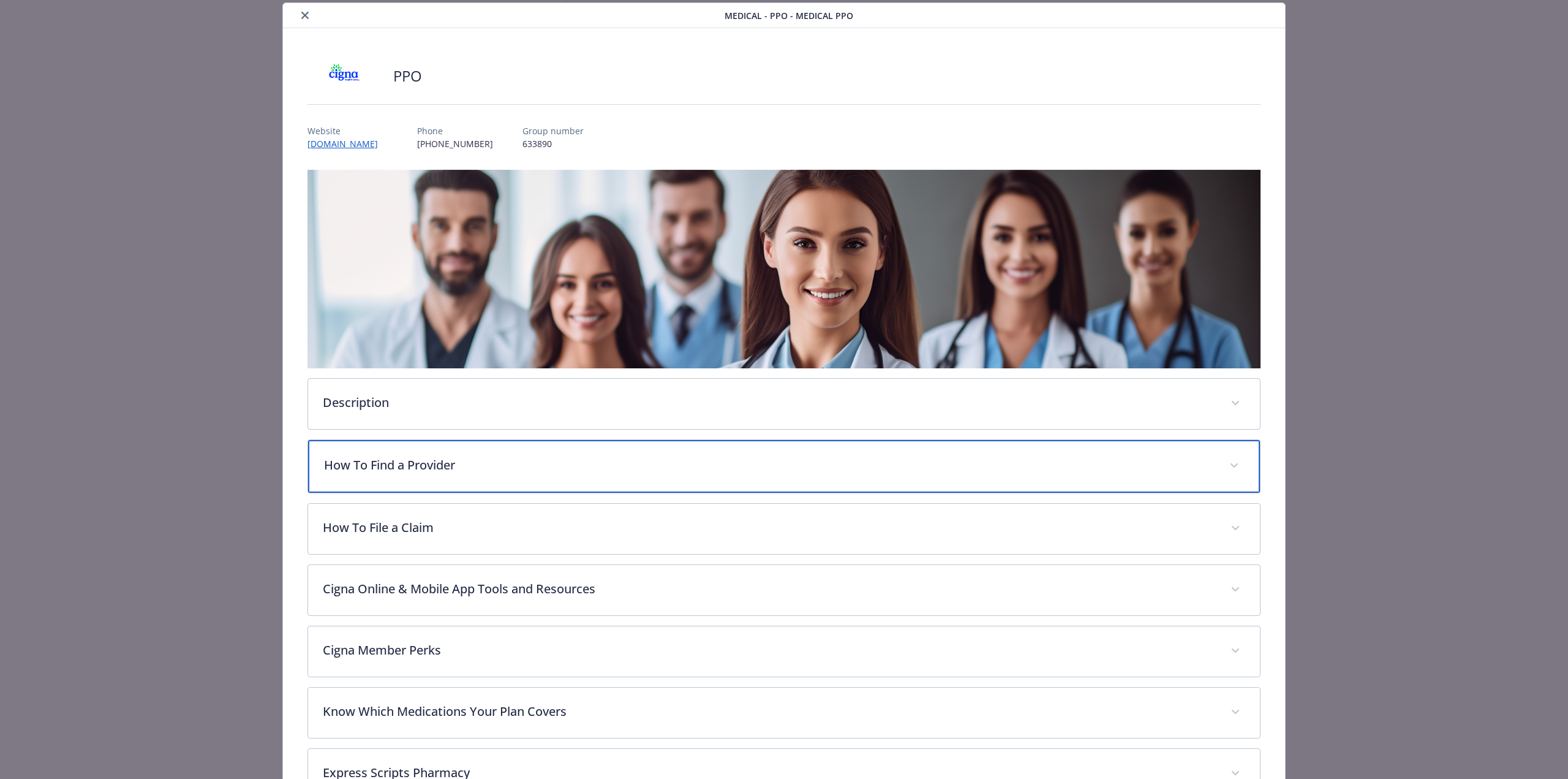
click at [537, 472] on p "How To Find a Provider" at bounding box center [769, 464] width 890 height 19
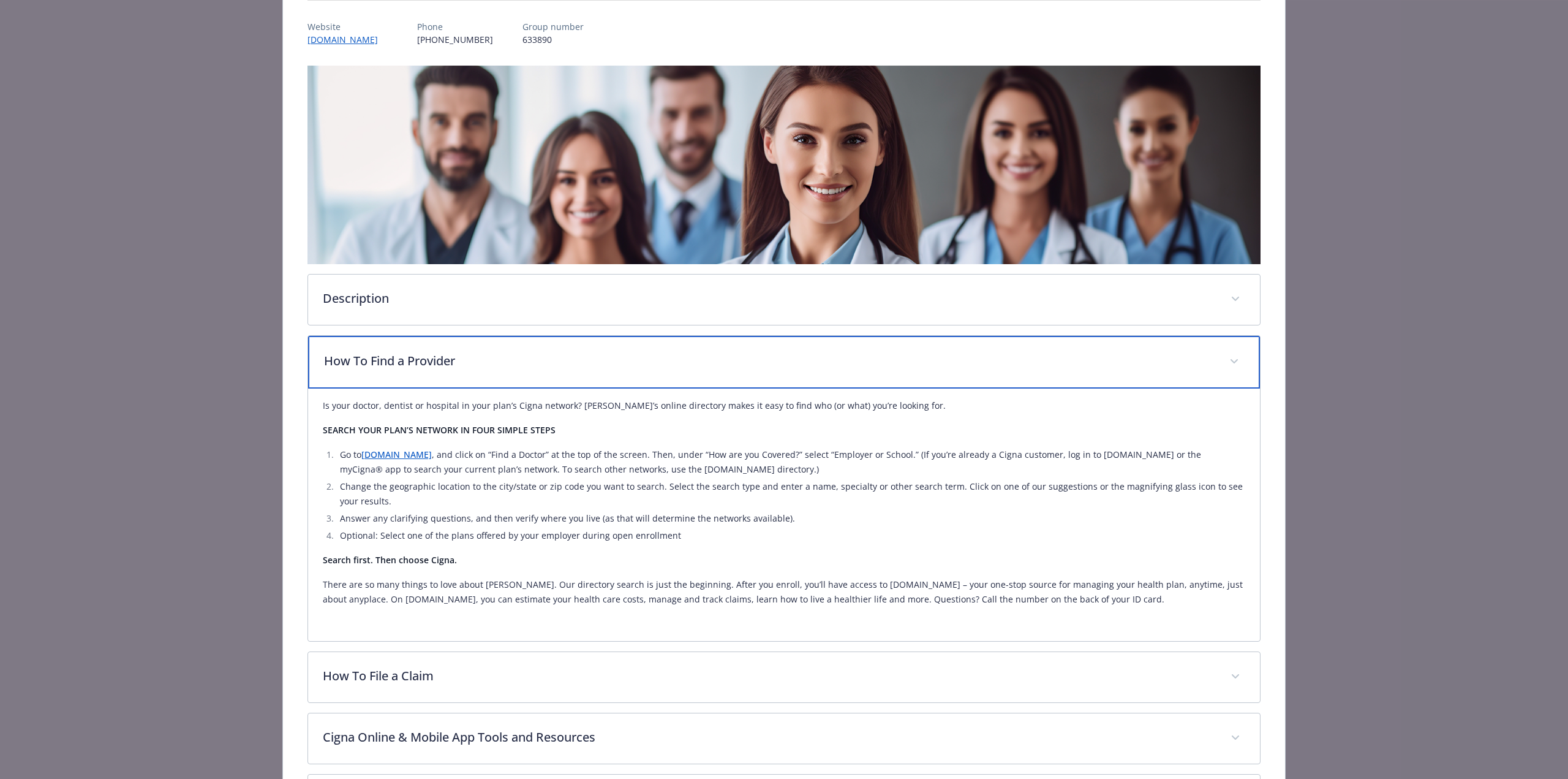
scroll to position [160, 0]
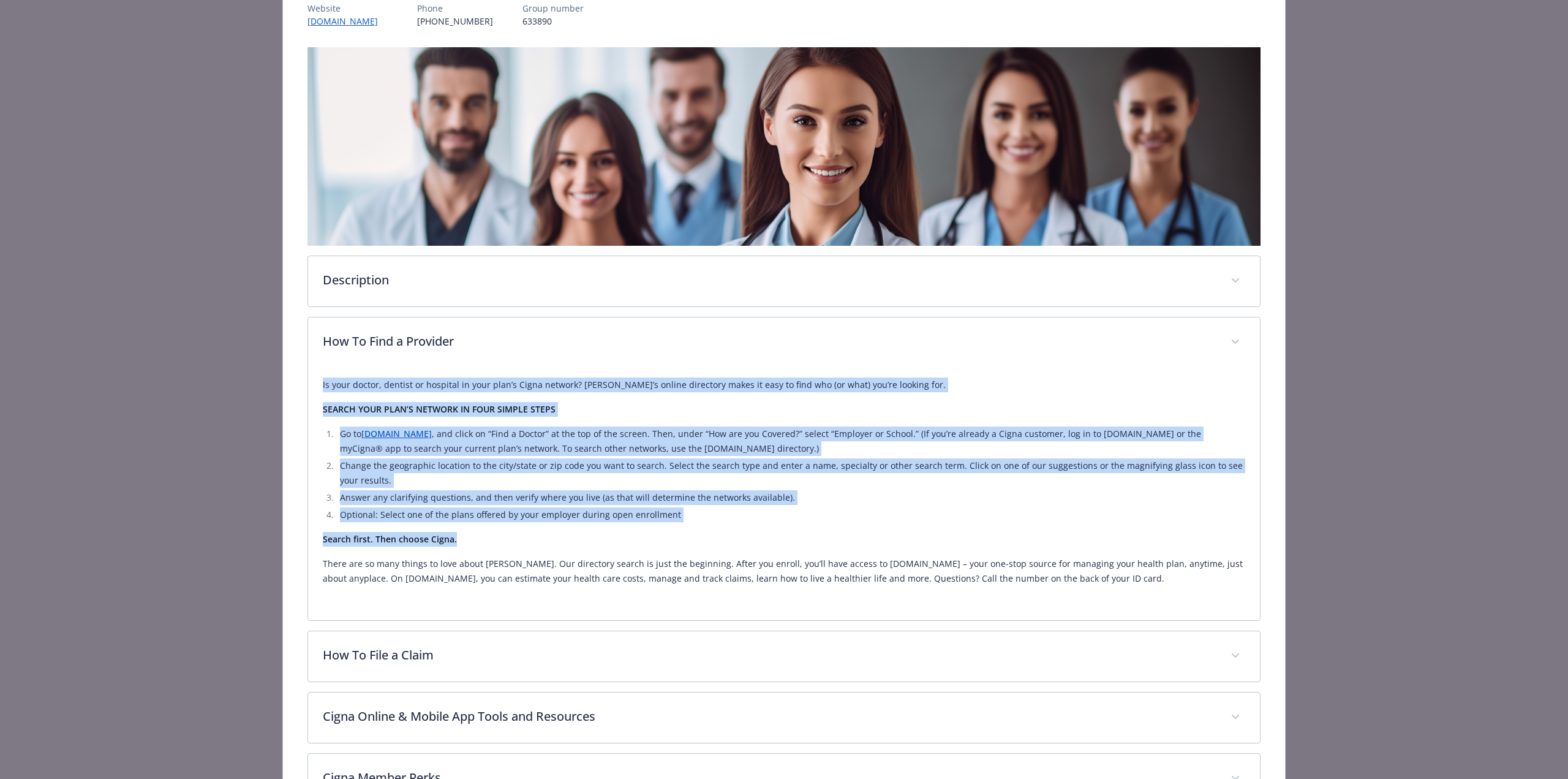
drag, startPoint x: 320, startPoint y: 386, endPoint x: 510, endPoint y: 533, distance: 240.2
click at [475, 545] on div "Is your doctor, dentist or hospital in your plan’s Cigna network? Cigna’s onlin…" at bounding box center [784, 493] width 951 height 252
click at [540, 532] on p "Search first. Then choose Cigna." at bounding box center [783, 539] width 922 height 14
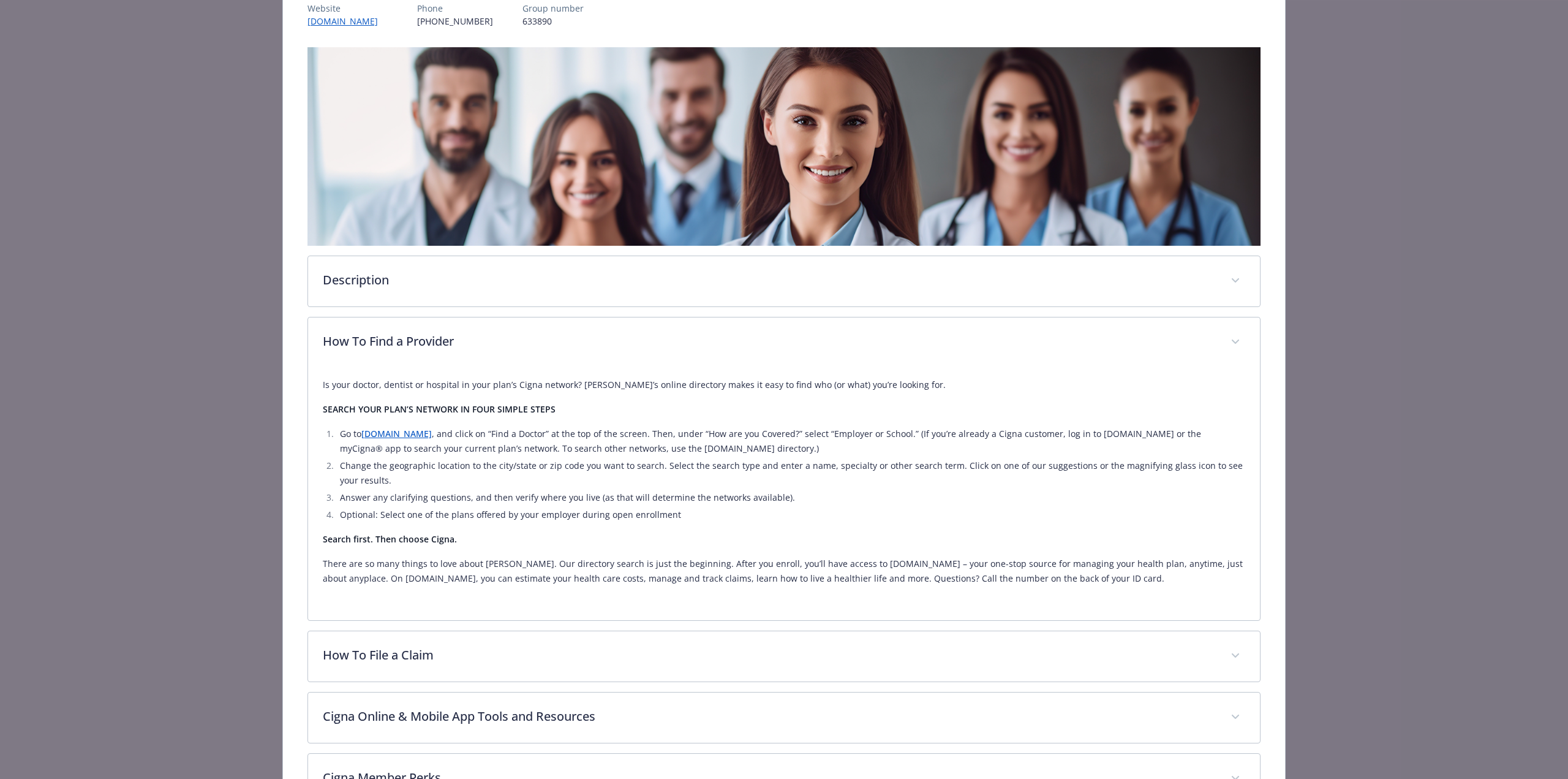
click at [1072, 586] on div "Is your doctor, dentist or hospital in your plan’s Cigna network? Cigna’s onlin…" at bounding box center [783, 486] width 922 height 238
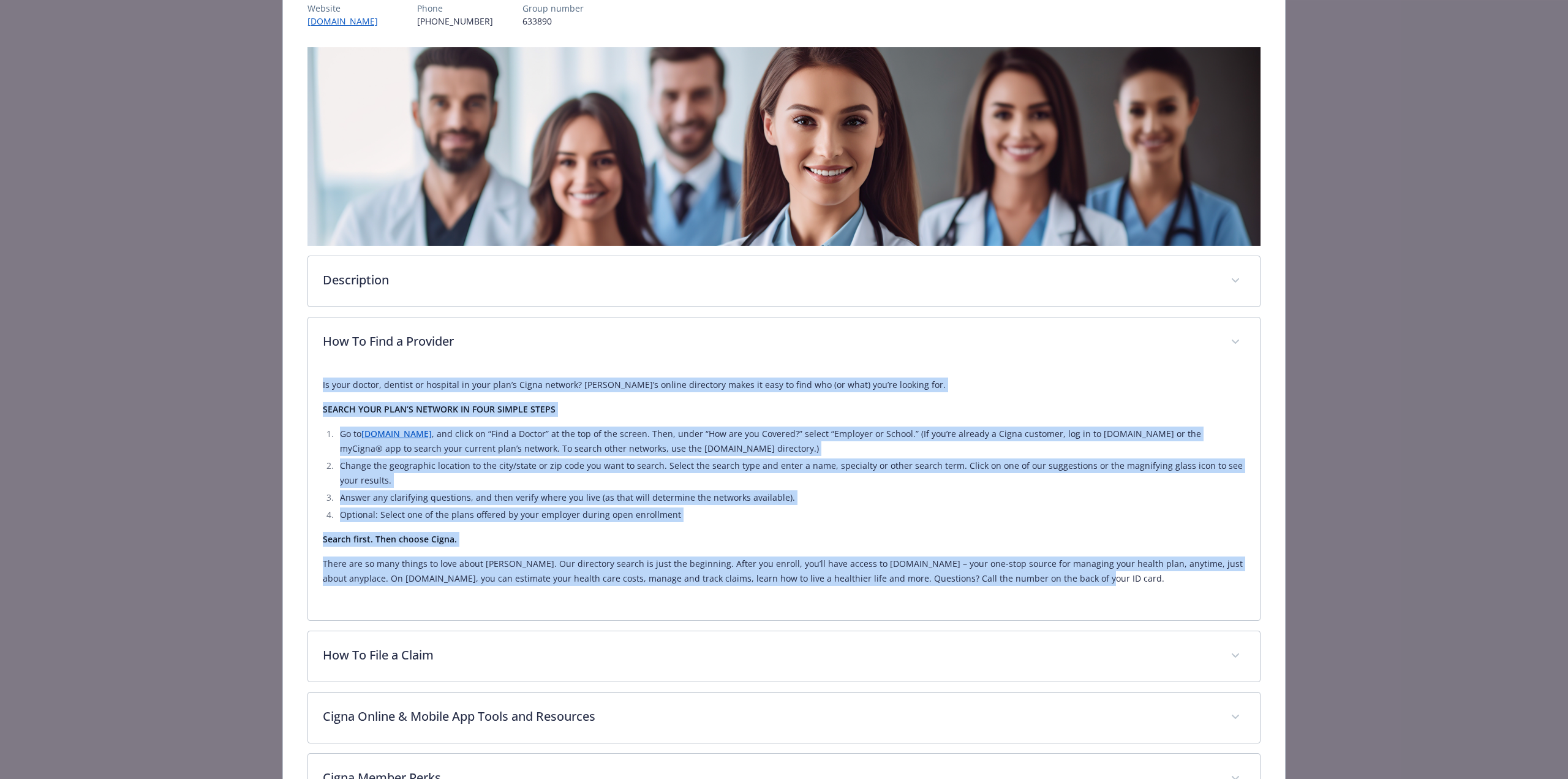
drag, startPoint x: 1048, startPoint y: 574, endPoint x: 311, endPoint y: 382, distance: 761.6
click at [311, 382] on div "Is your doctor, dentist or hospital in your plan’s Cigna network? Cigna’s onlin…" at bounding box center [784, 493] width 951 height 252
copy div "Is your doctor, dentist or hospital in your plan’s Cigna network? Cigna’s onlin…"
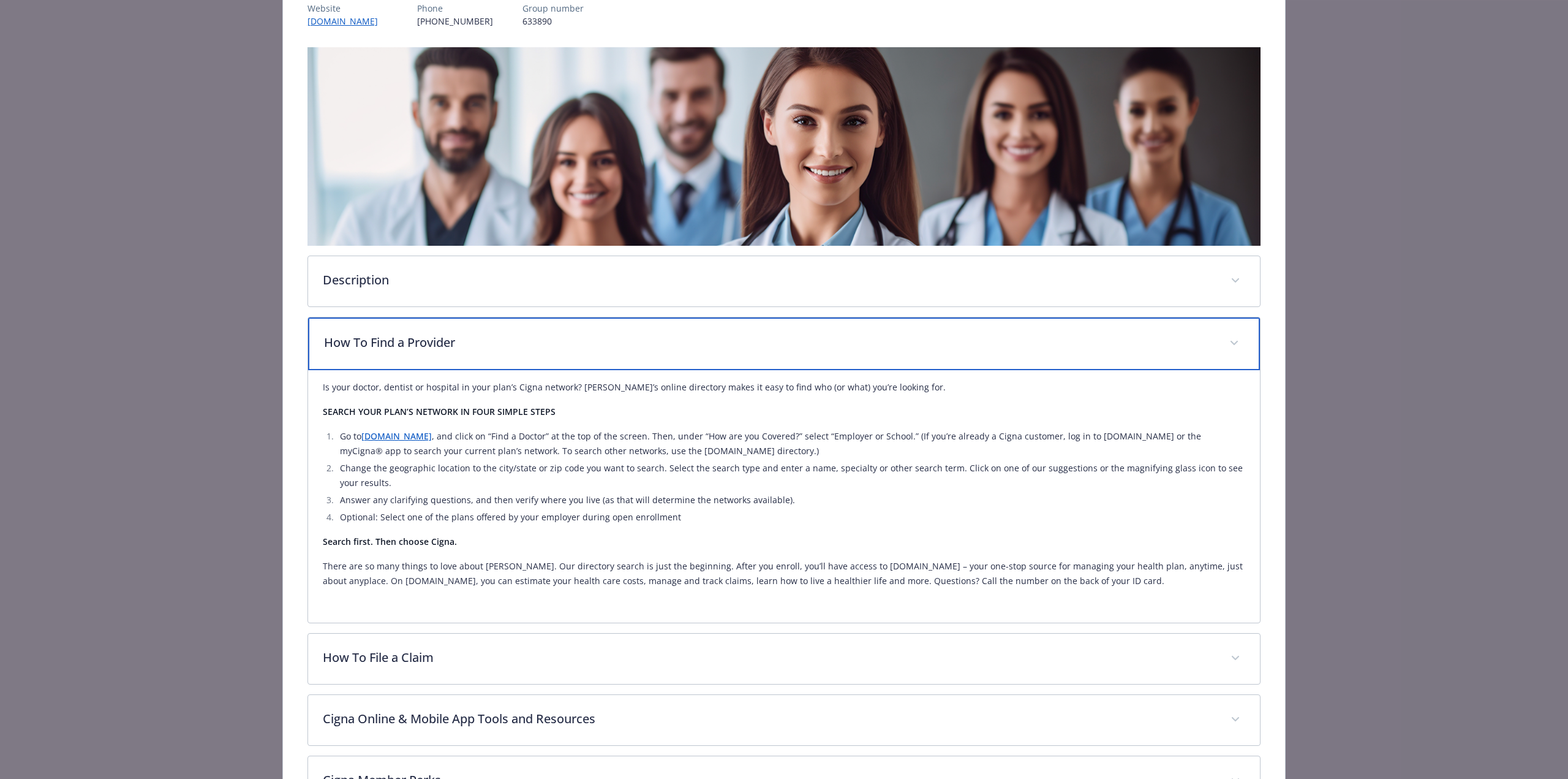
click at [539, 328] on div "How To Find a Provider" at bounding box center [784, 343] width 951 height 53
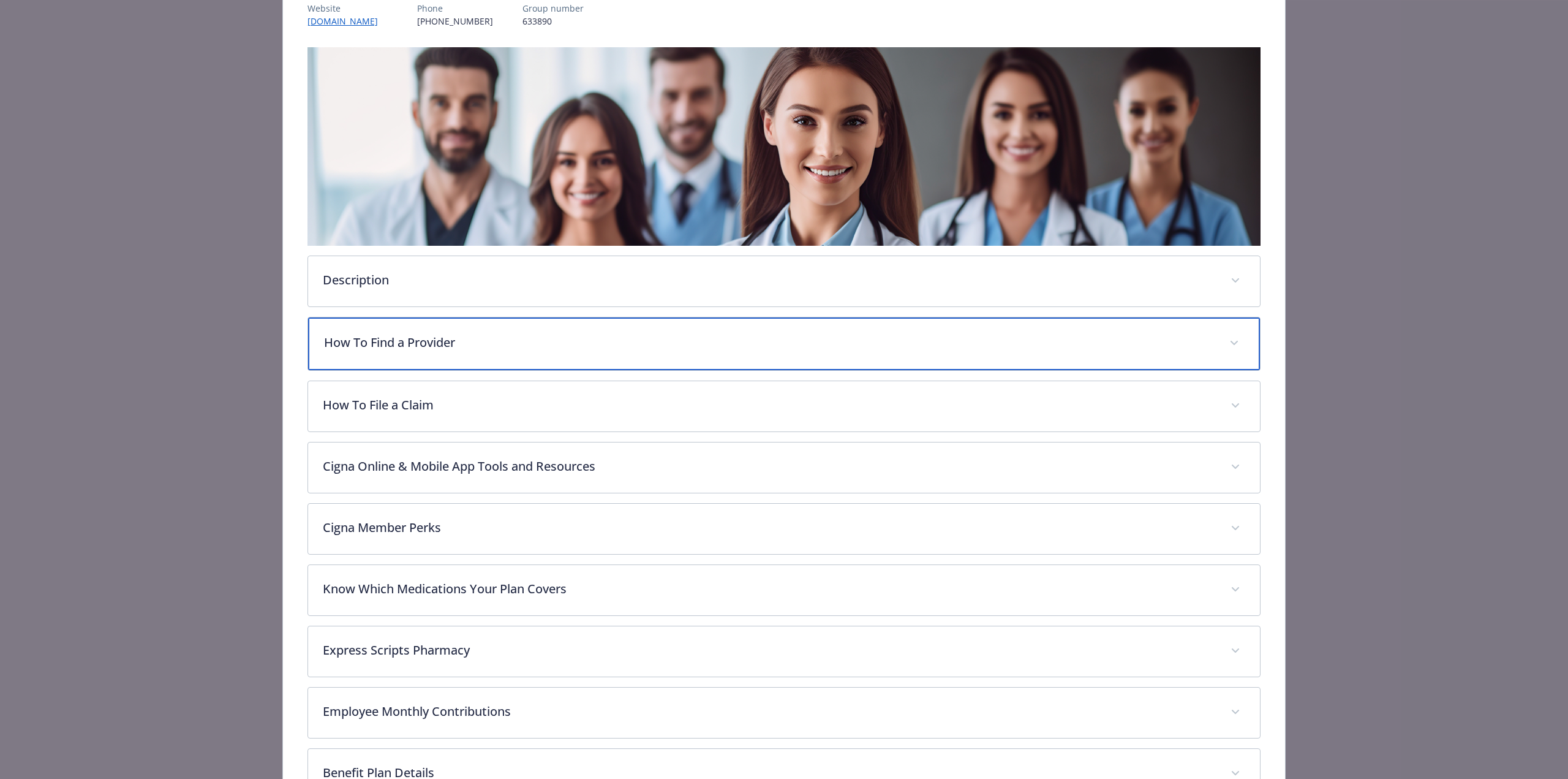
scroll to position [0, 0]
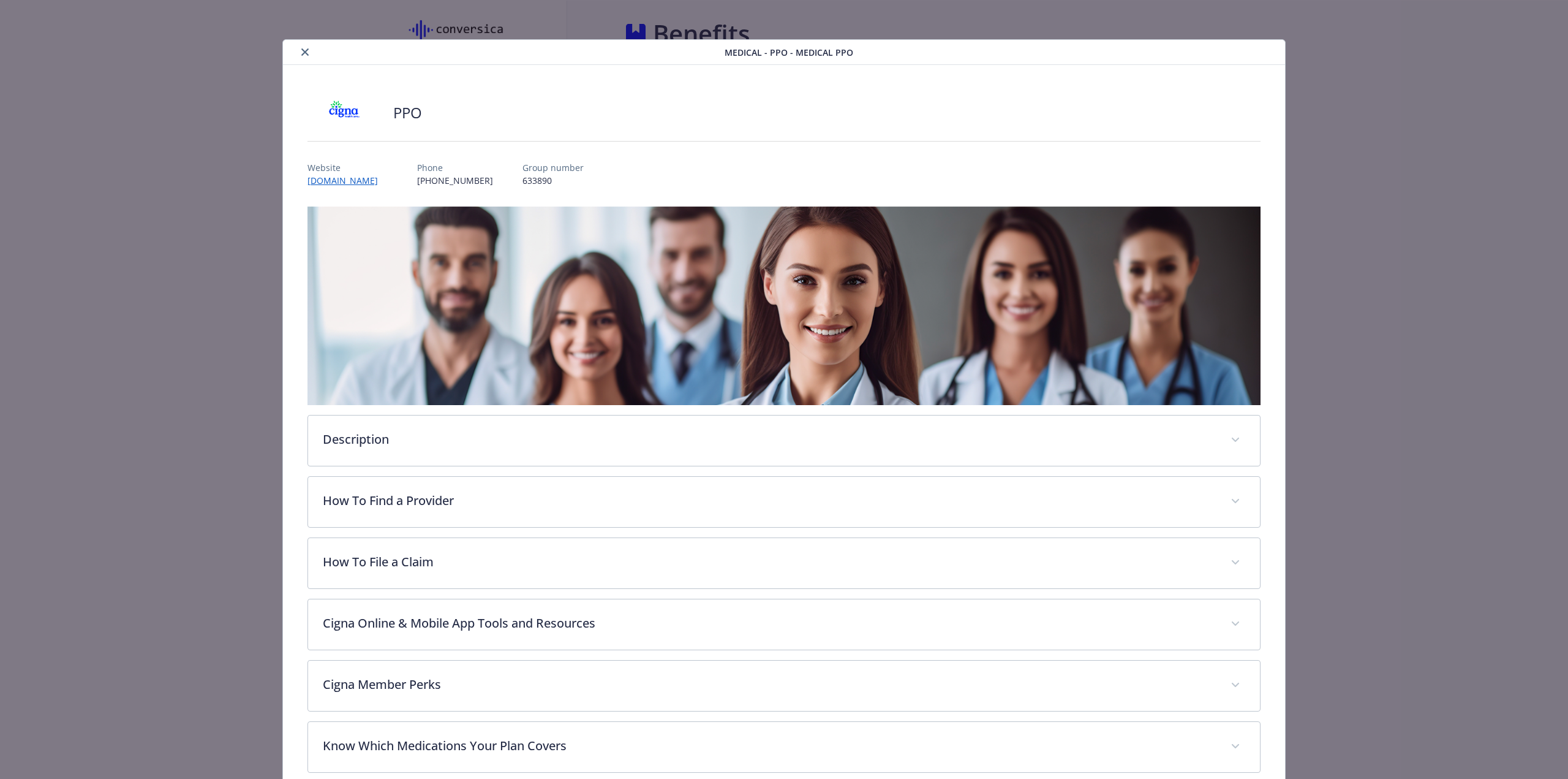
click at [301, 50] on icon "close" at bounding box center [305, 52] width 7 height 7
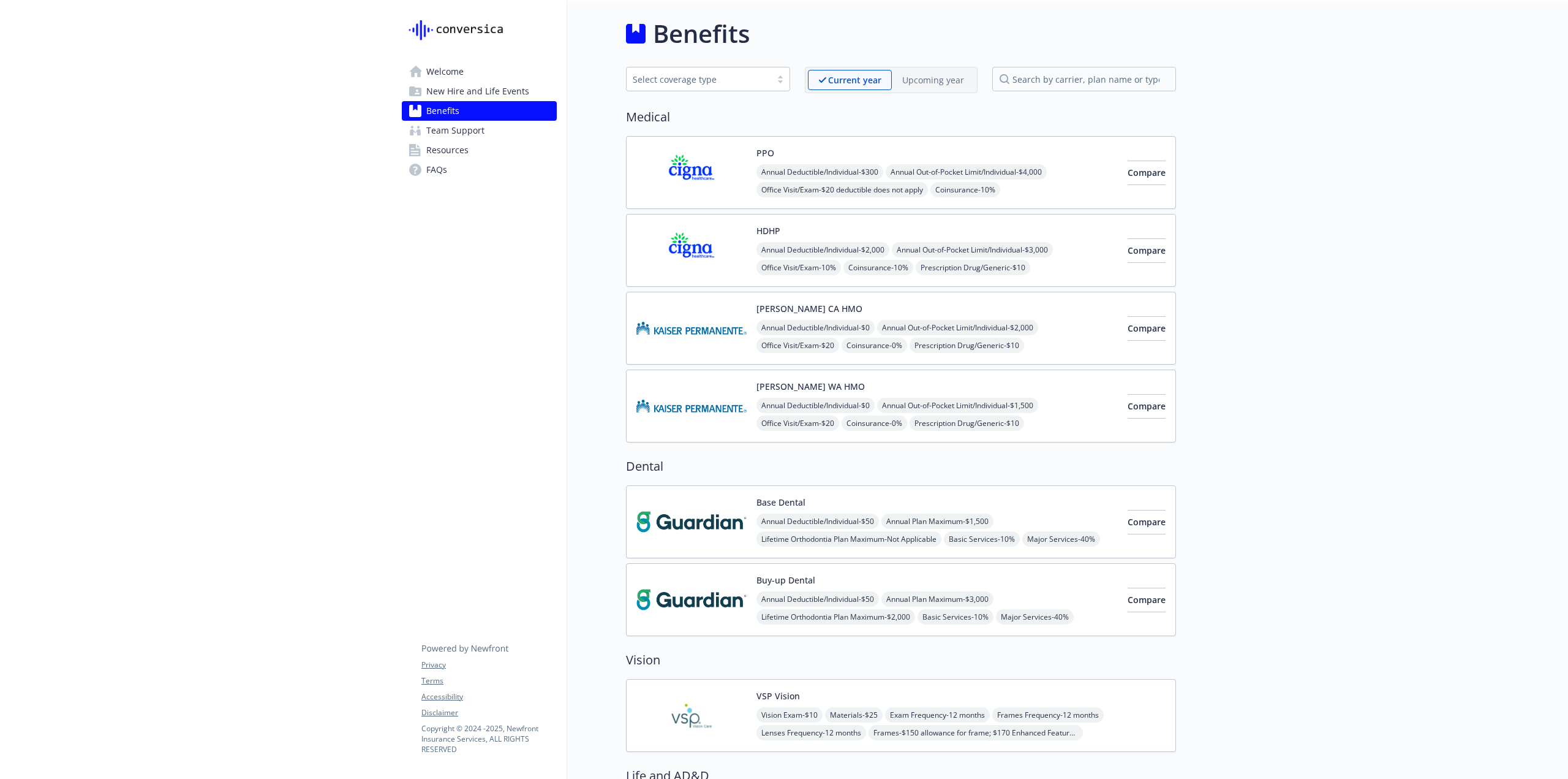
click at [710, 234] on img at bounding box center [691, 250] width 110 height 52
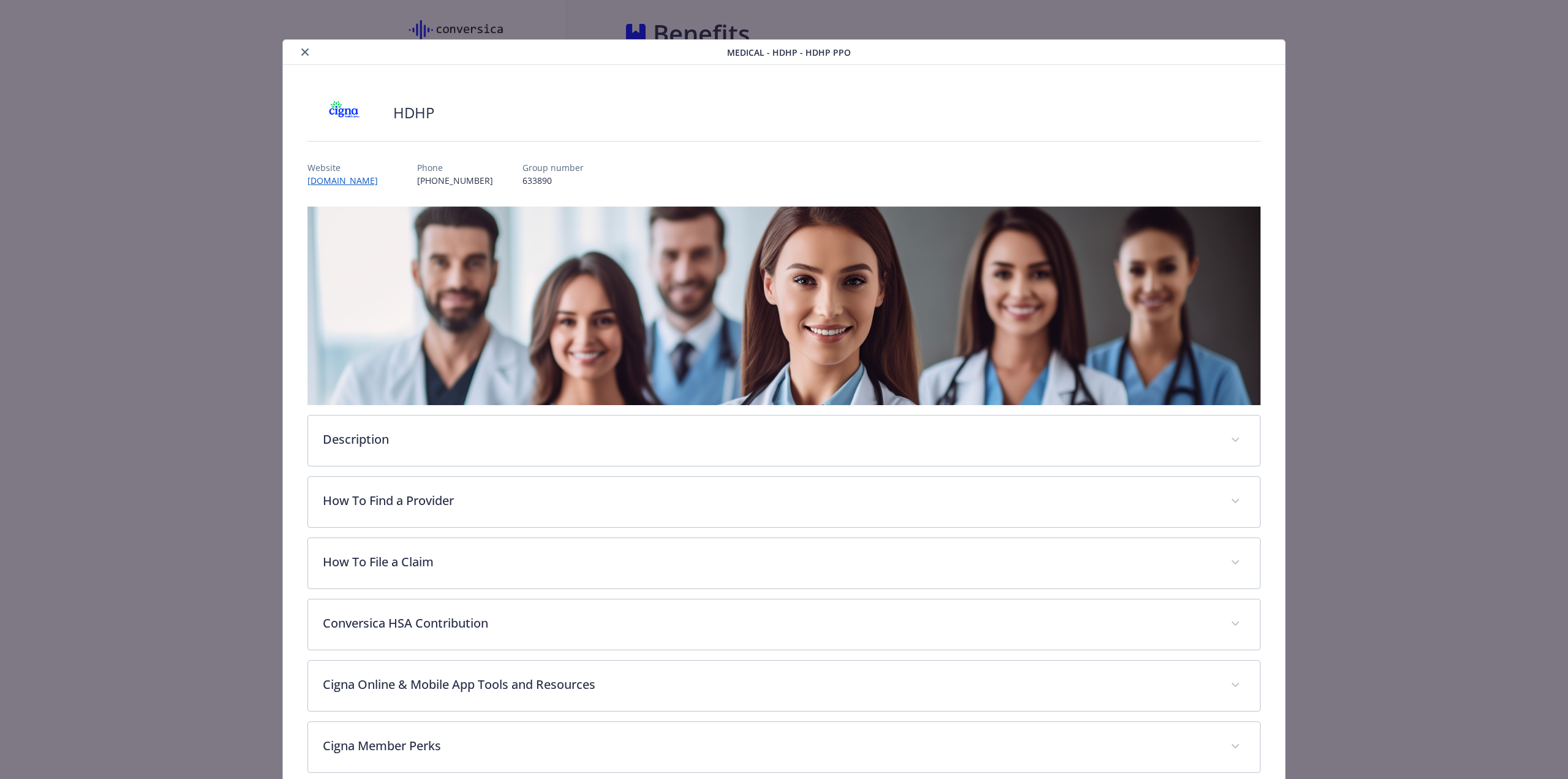
scroll to position [37, 0]
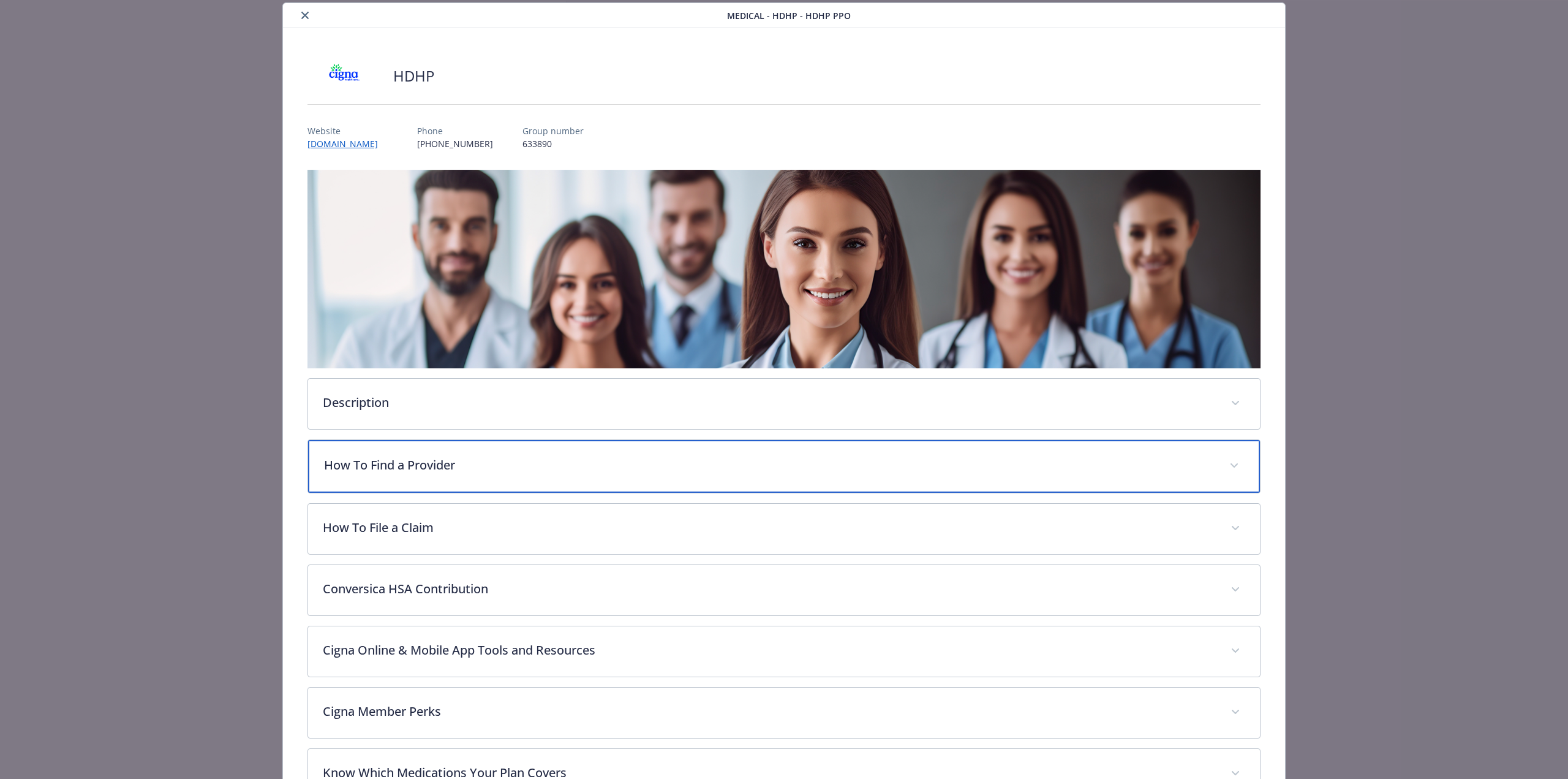
click at [571, 469] on p "How To Find a Provider" at bounding box center [769, 464] width 890 height 19
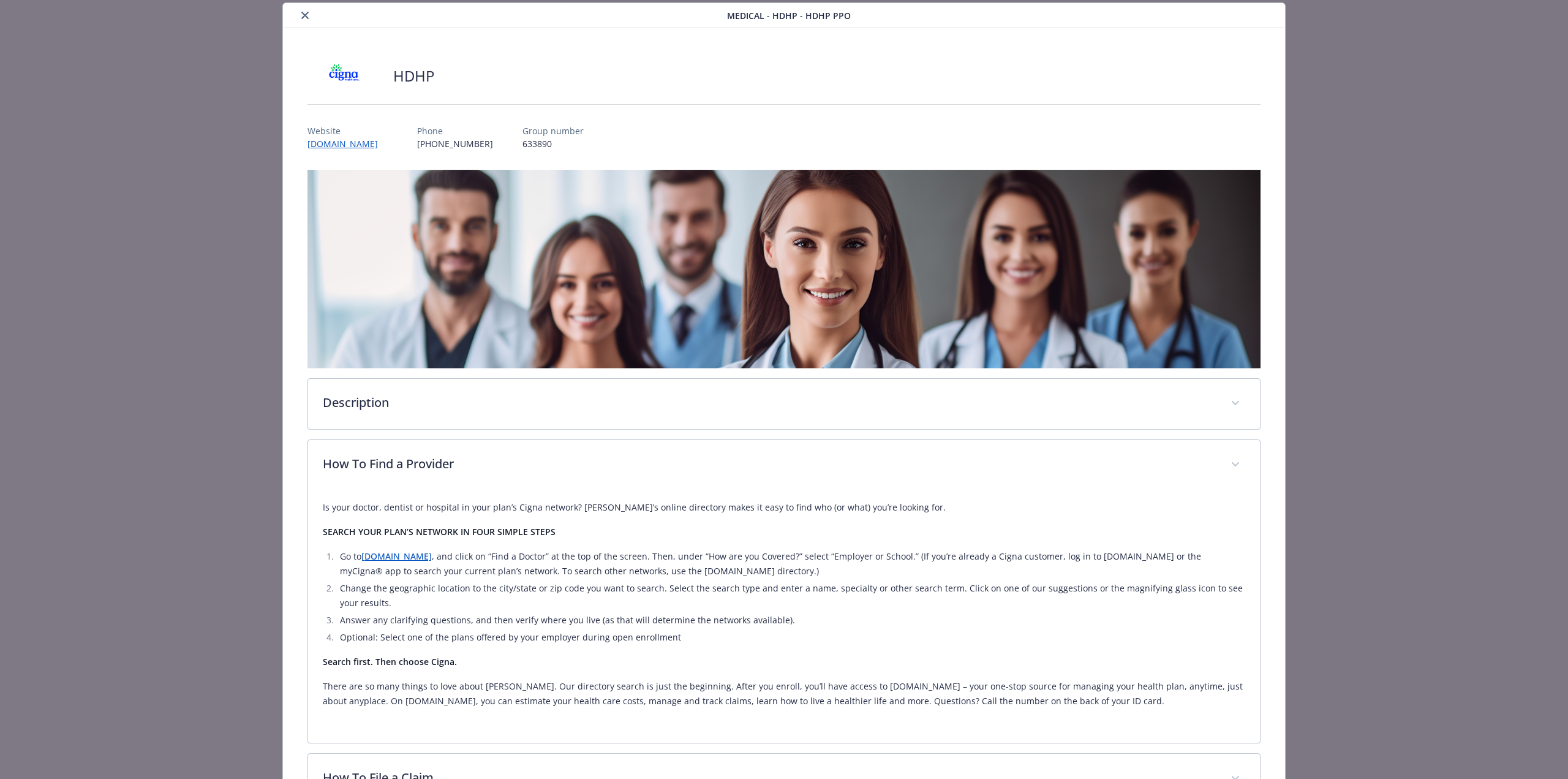
click at [301, 16] on icon "close" at bounding box center [305, 15] width 7 height 7
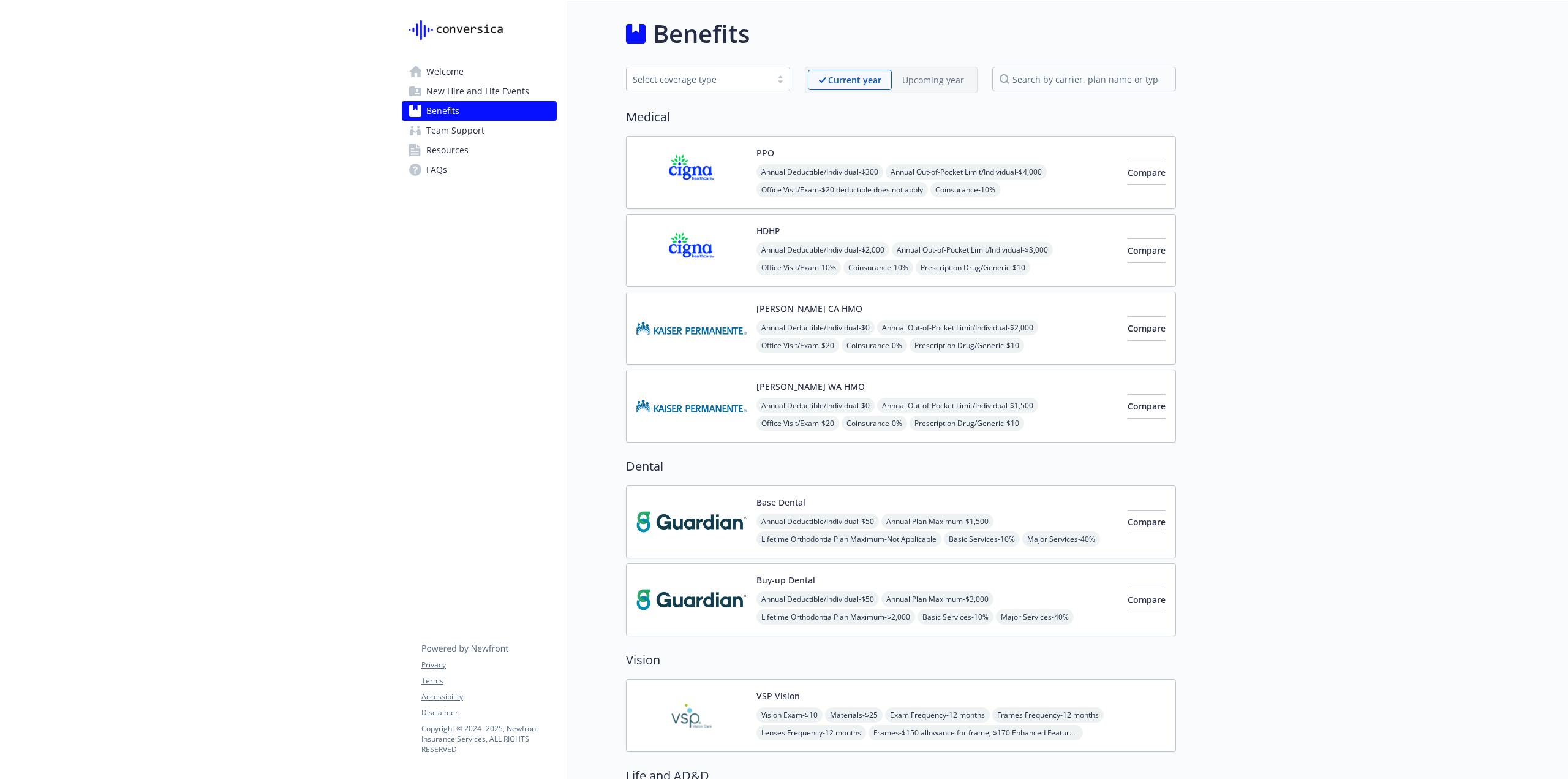
click at [697, 316] on img at bounding box center [691, 328] width 110 height 52
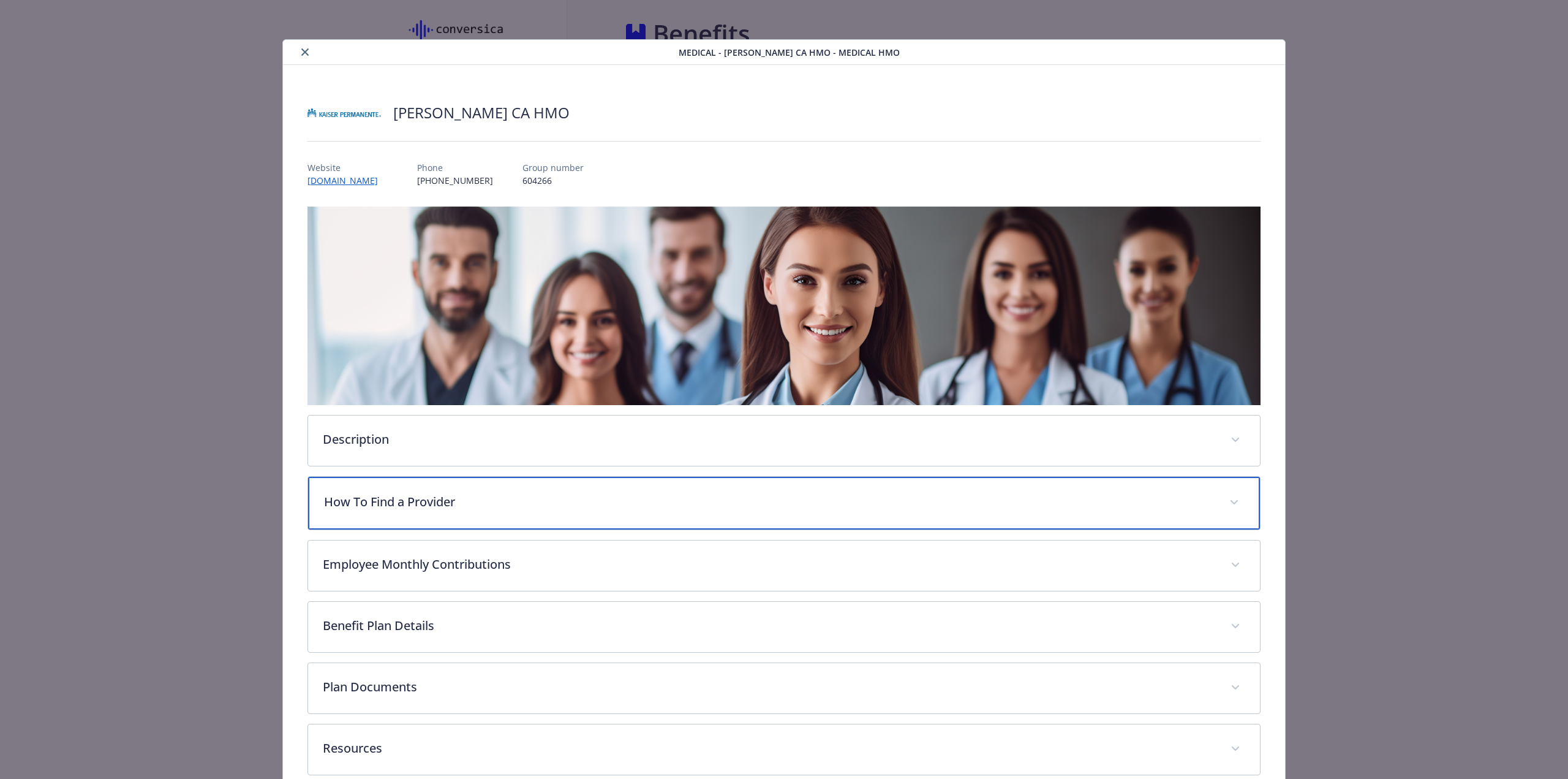
click at [571, 495] on p "How To Find a Provider" at bounding box center [769, 502] width 890 height 19
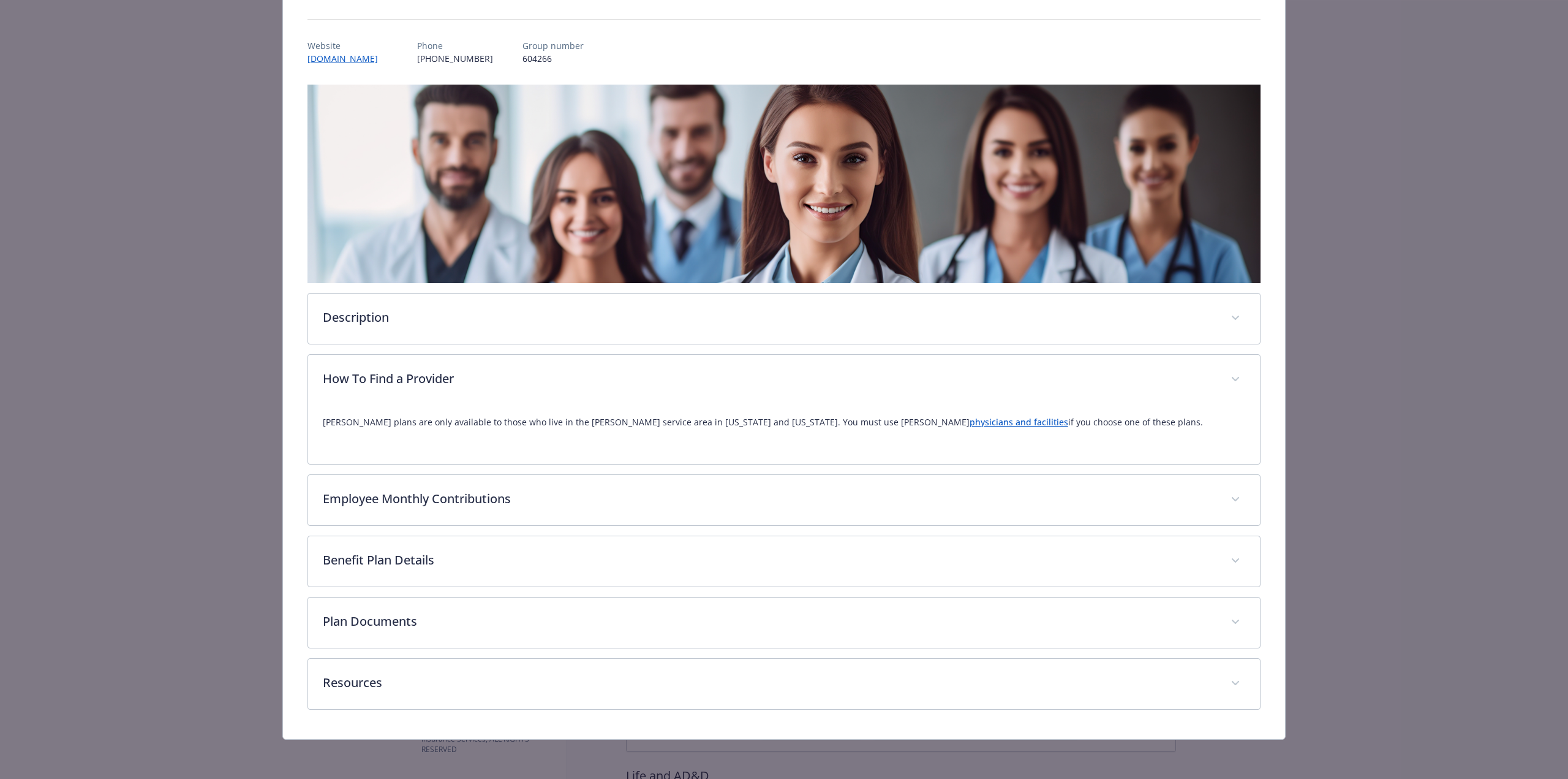
scroll to position [120, 0]
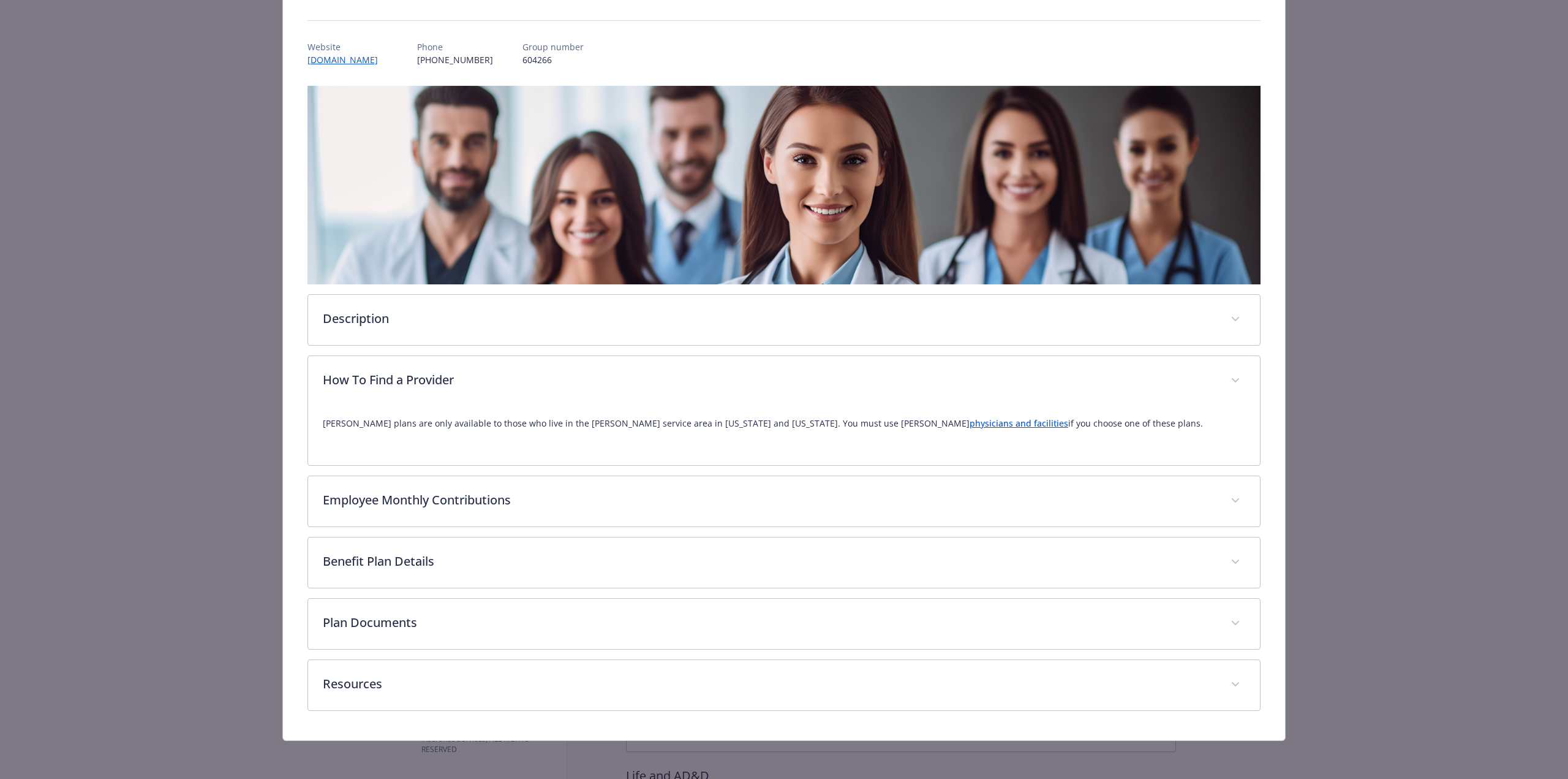
drag, startPoint x: 317, startPoint y: 421, endPoint x: 1058, endPoint y: 424, distance: 741.0
click at [1058, 424] on div "Kaiser plans are only available to those who live in the Kaiser service area in…" at bounding box center [784, 436] width 951 height 59
copy p "Kaiser plans are only available to those who live in the Kaiser service area in…"
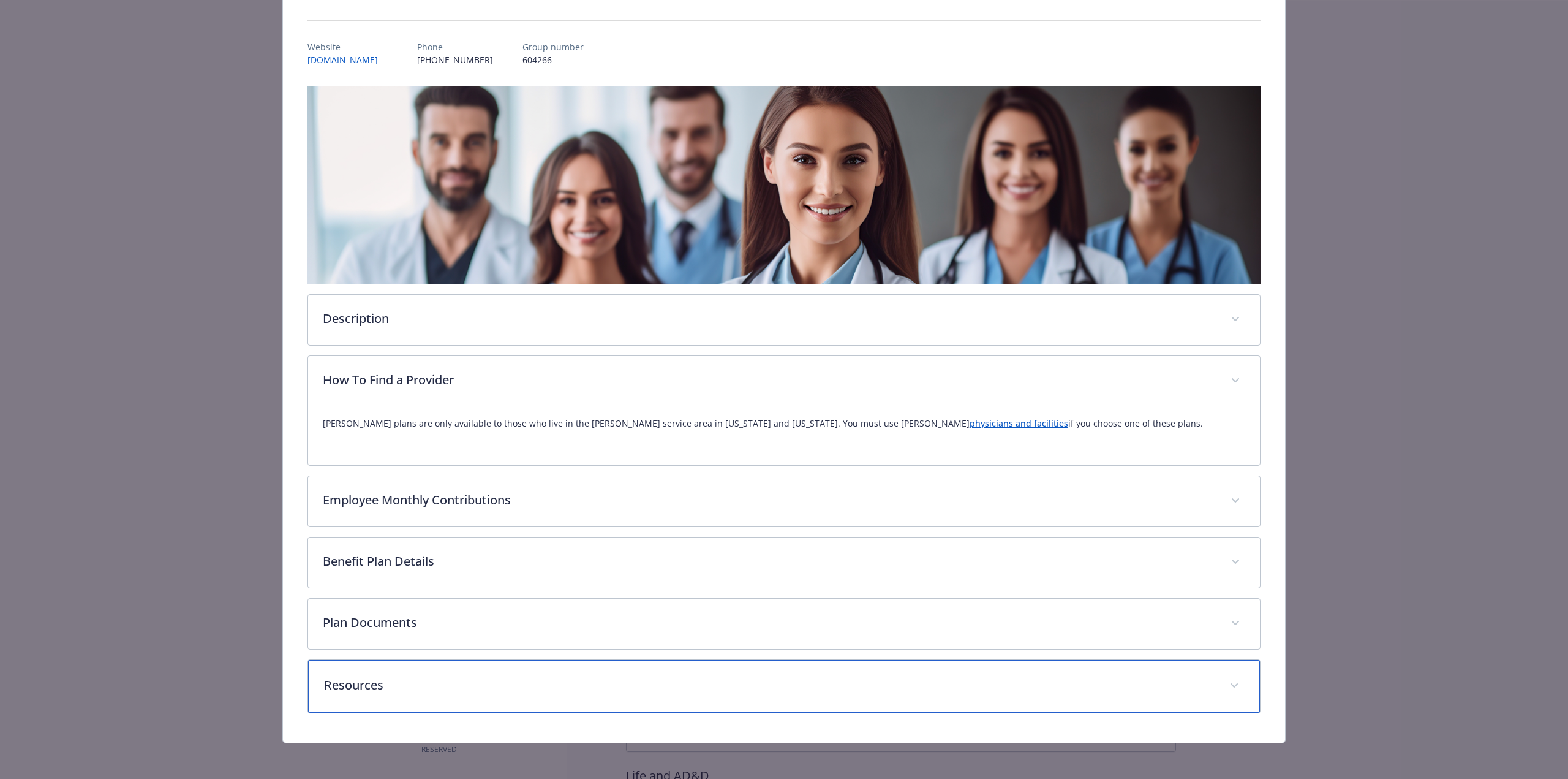
click at [378, 688] on p "Resources" at bounding box center [769, 685] width 890 height 19
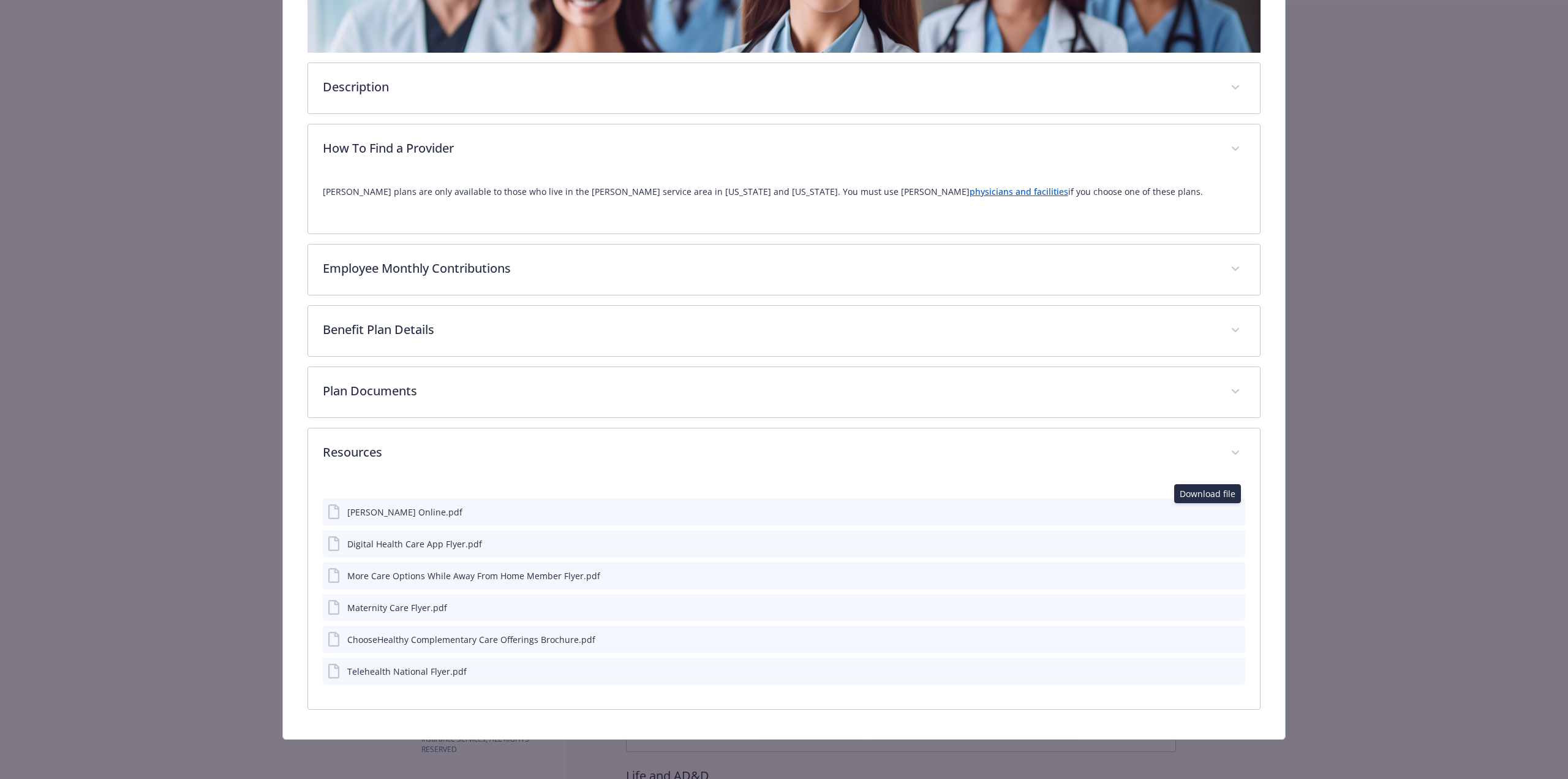
scroll to position [351, 0]
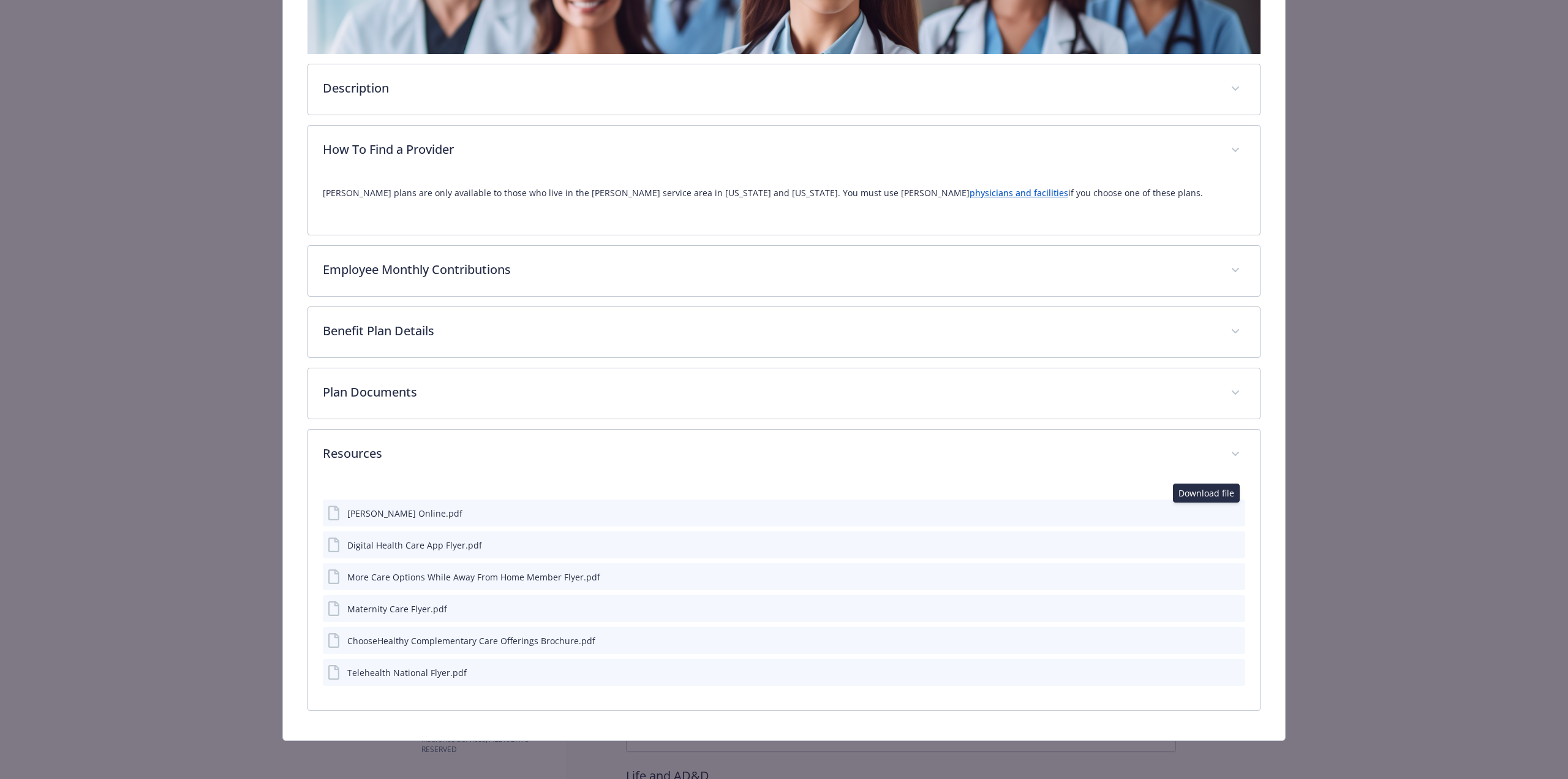
click at [1209, 511] on icon "download file" at bounding box center [1213, 512] width 10 height 10
click at [1209, 542] on icon "download file" at bounding box center [1213, 543] width 8 height 7
click at [1208, 577] on icon "download file" at bounding box center [1213, 576] width 10 height 10
click at [1208, 609] on icon "download file" at bounding box center [1213, 607] width 10 height 10
click at [1209, 638] on icon "download file" at bounding box center [1213, 638] width 8 height 7
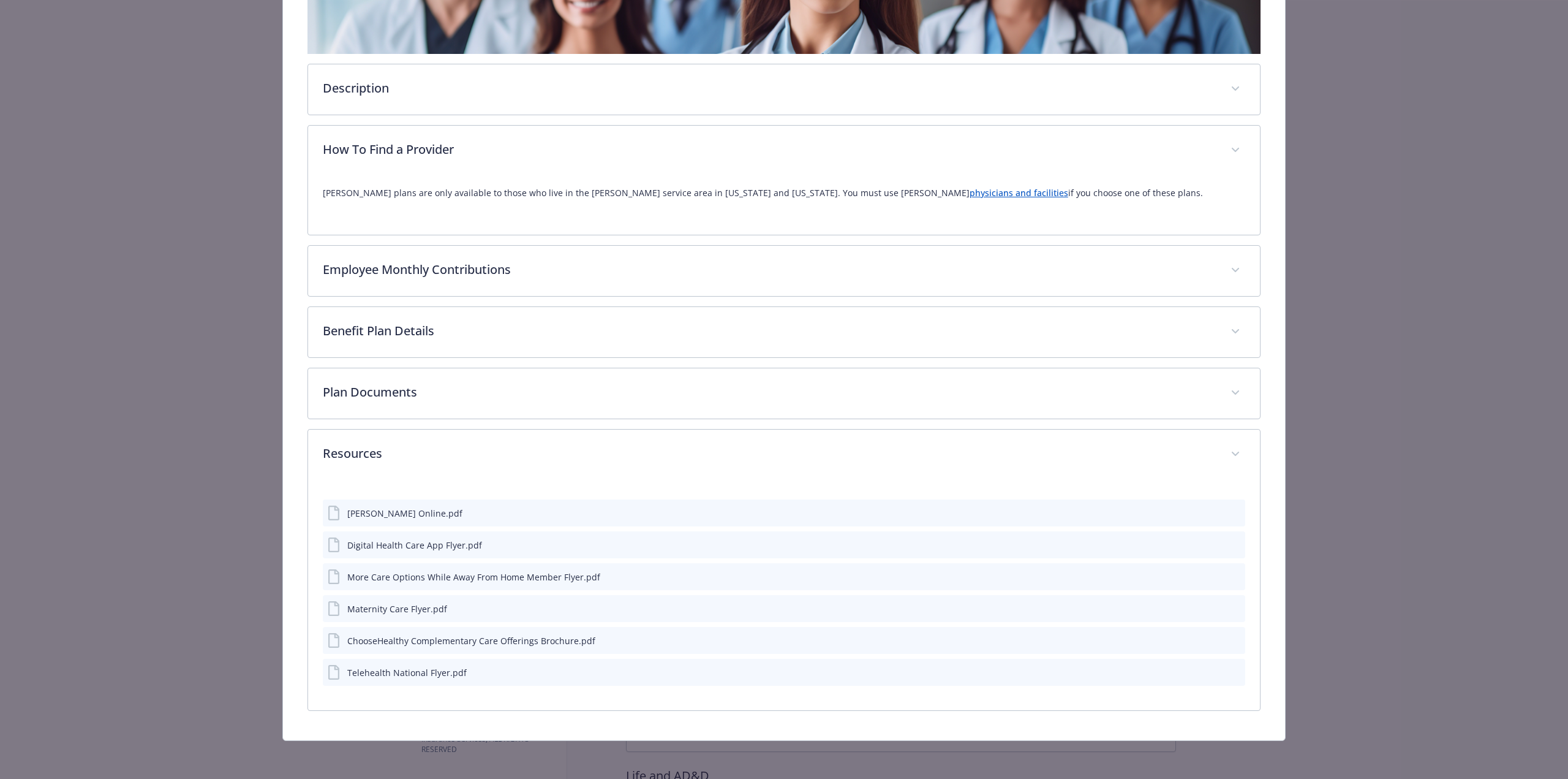
click at [1208, 673] on icon "download file" at bounding box center [1213, 671] width 10 height 10
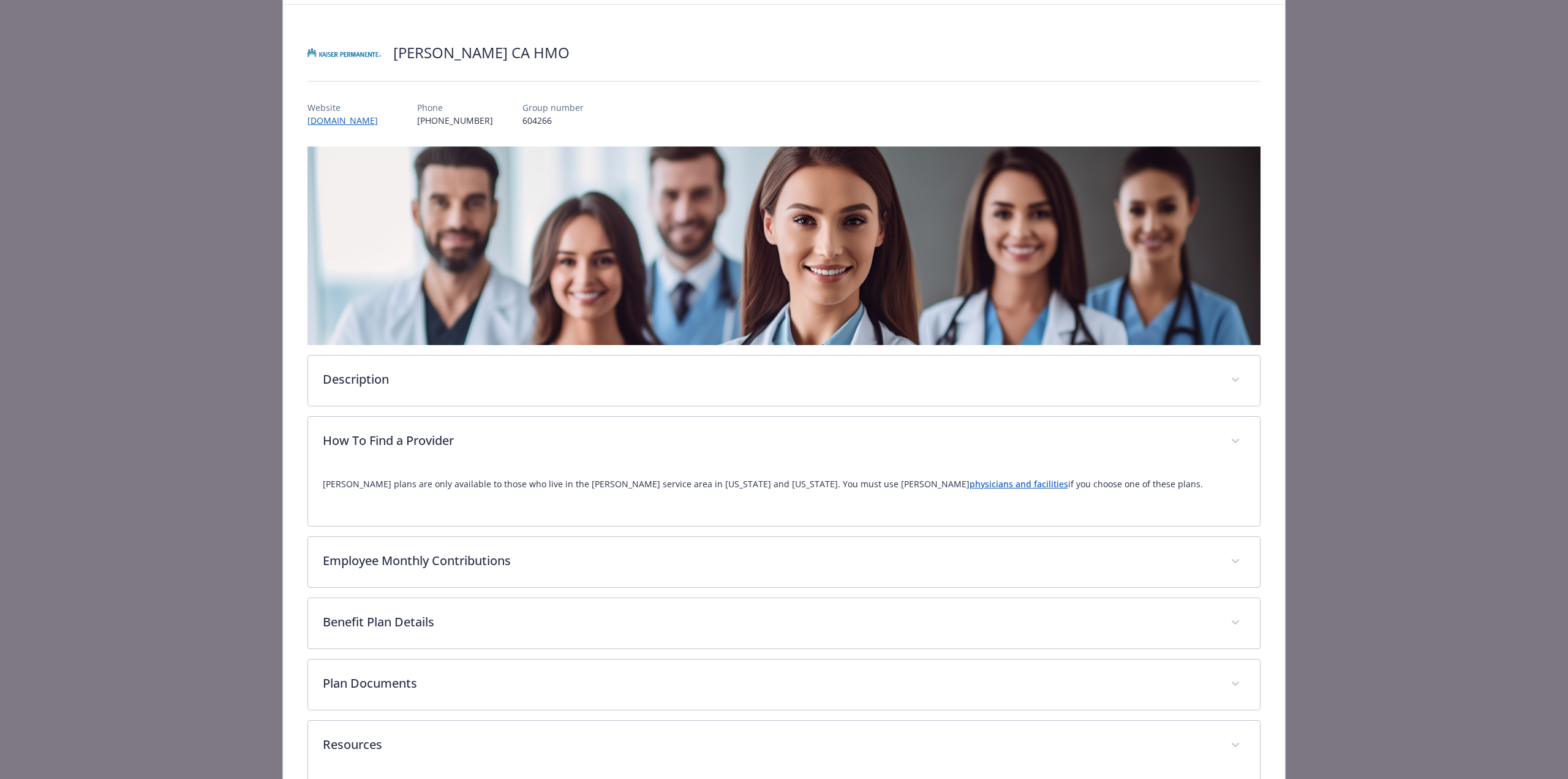
scroll to position [0, 0]
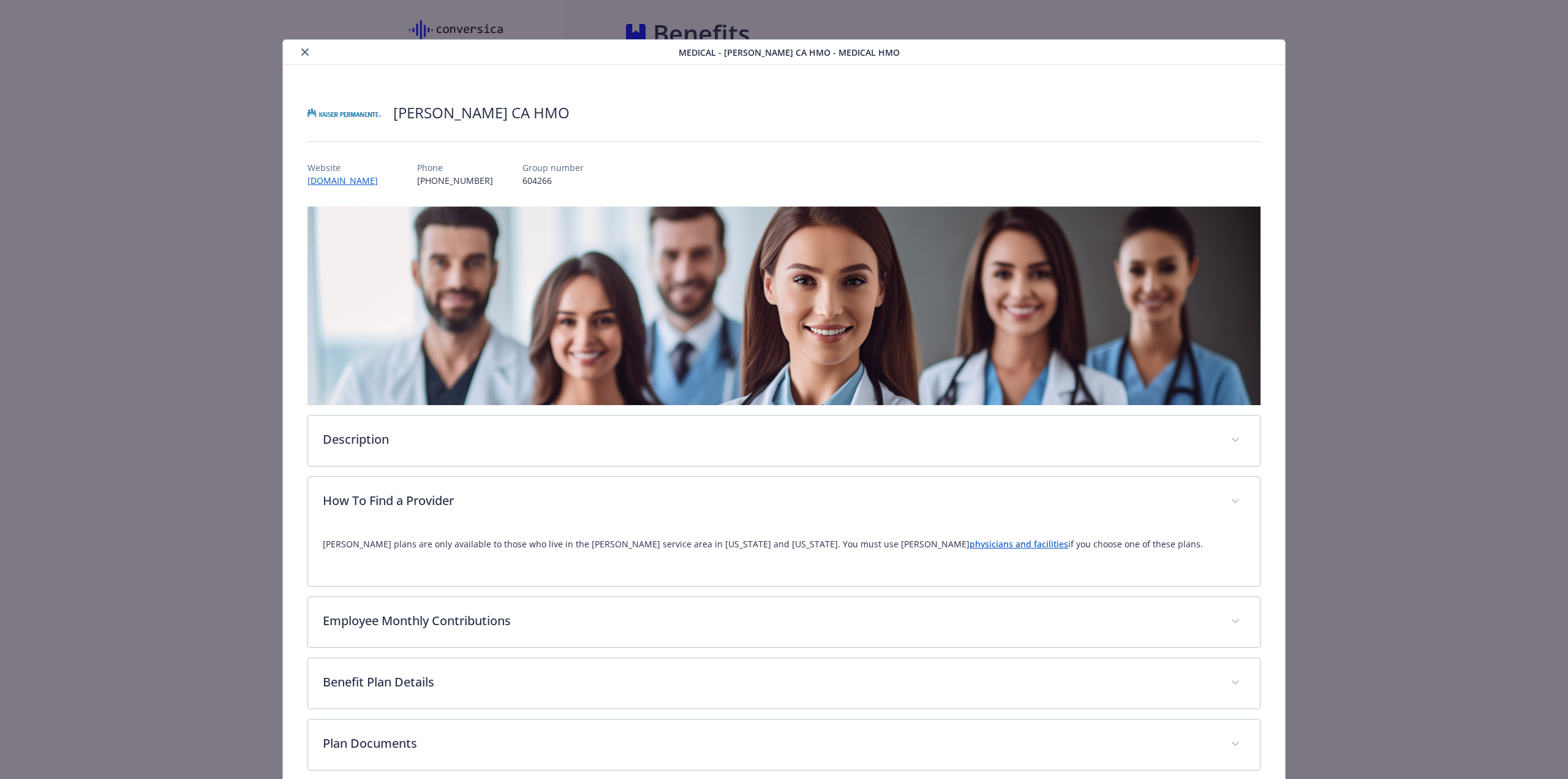
click at [298, 50] on button "close" at bounding box center [305, 52] width 14 height 14
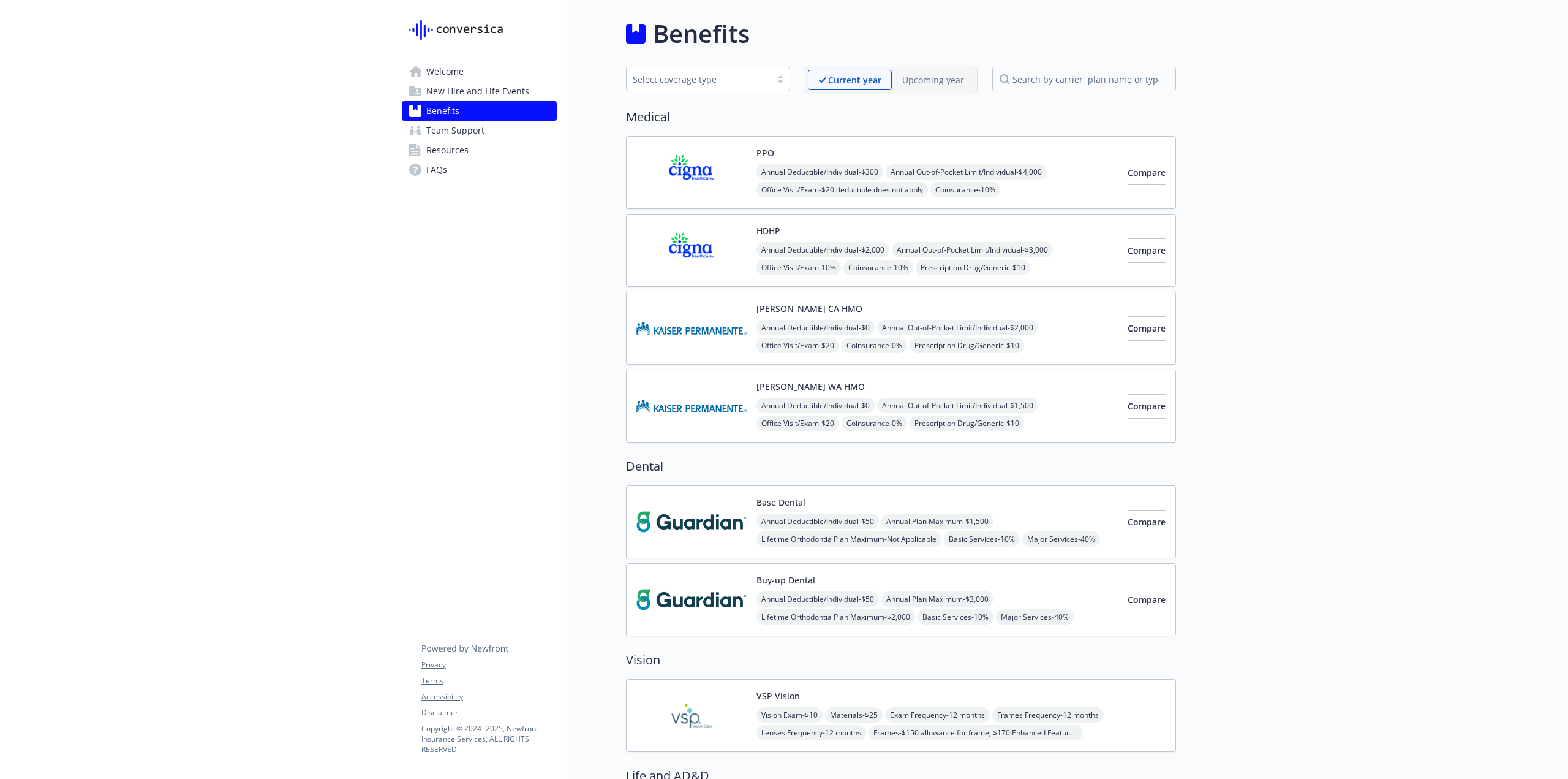
click at [714, 234] on img at bounding box center [691, 250] width 110 height 52
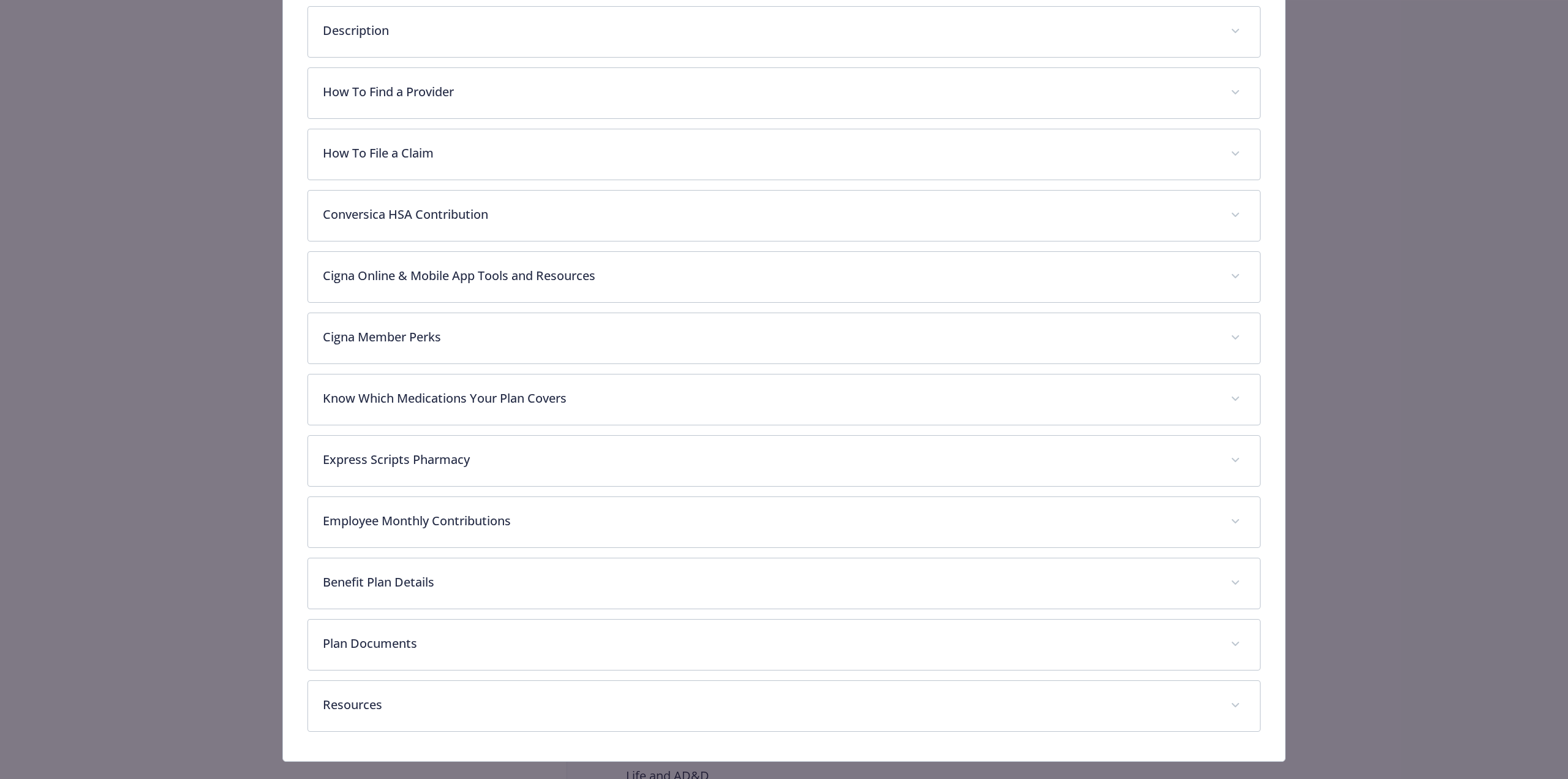
scroll to position [430, 0]
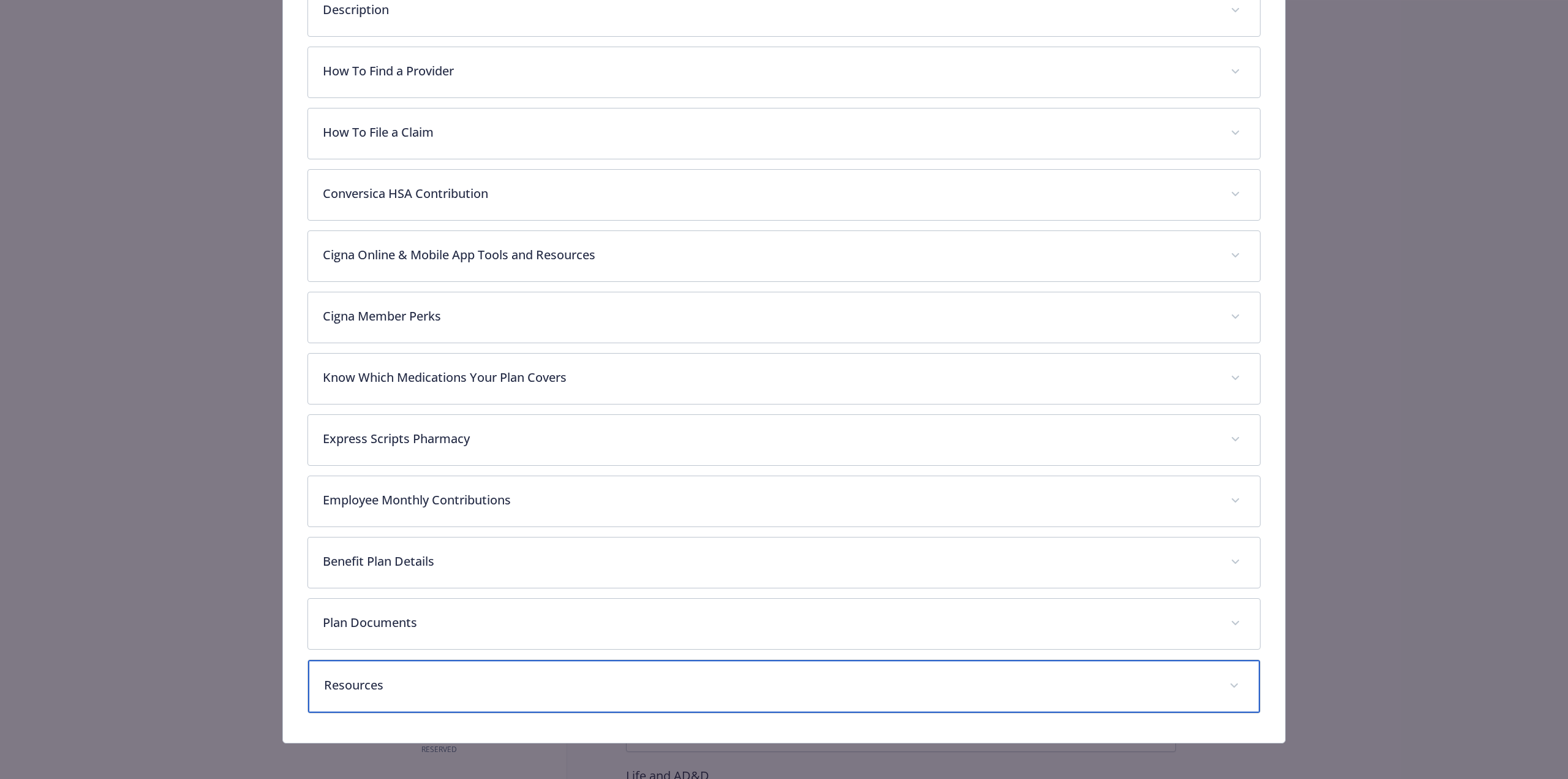
click at [1230, 684] on icon "details for plan Medical - HDHP - HDHP PPO" at bounding box center [1234, 685] width 7 height 4
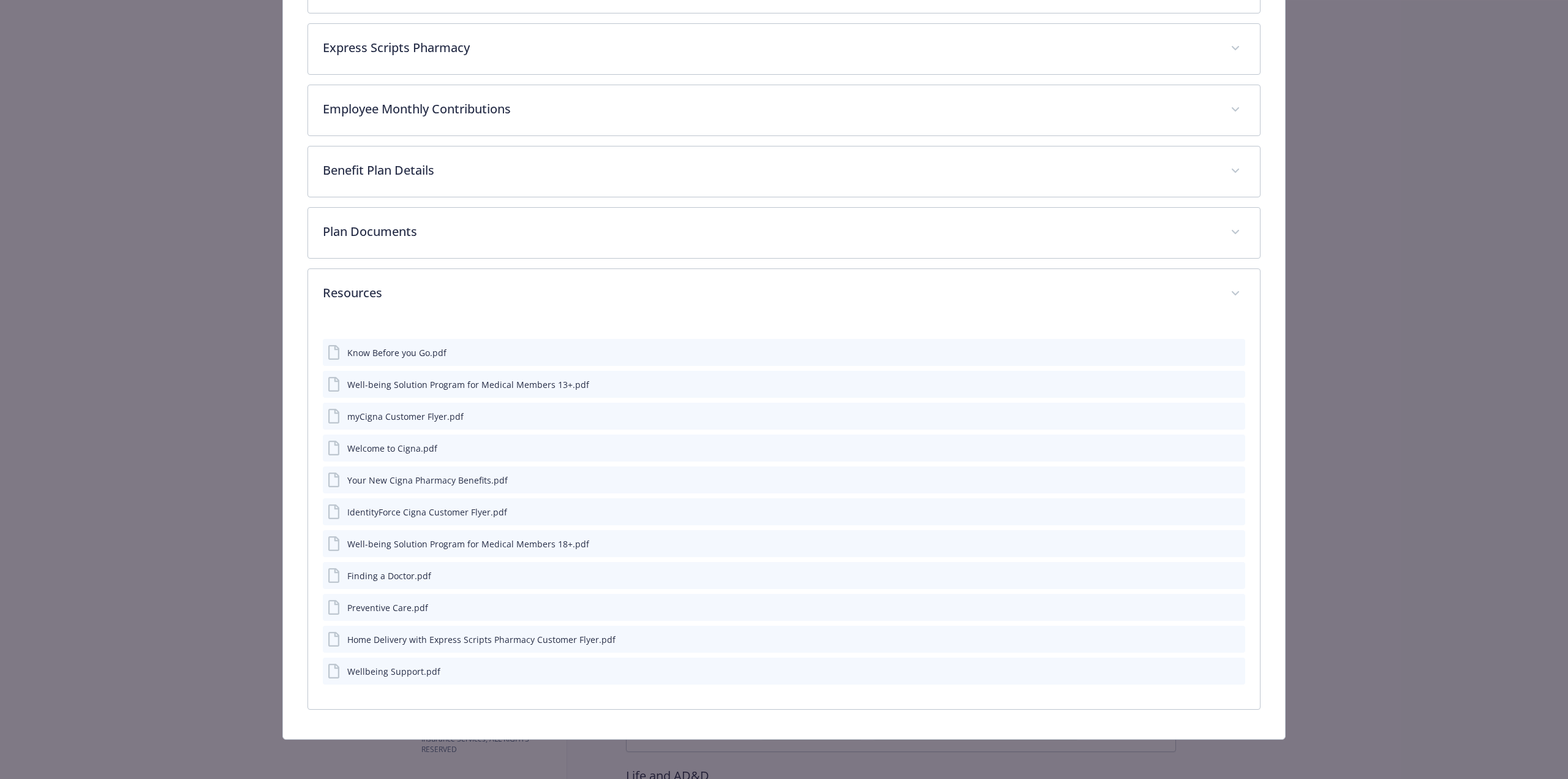
scroll to position [819, 0]
drag, startPoint x: 1407, startPoint y: 238, endPoint x: 1352, endPoint y: 253, distance: 57.0
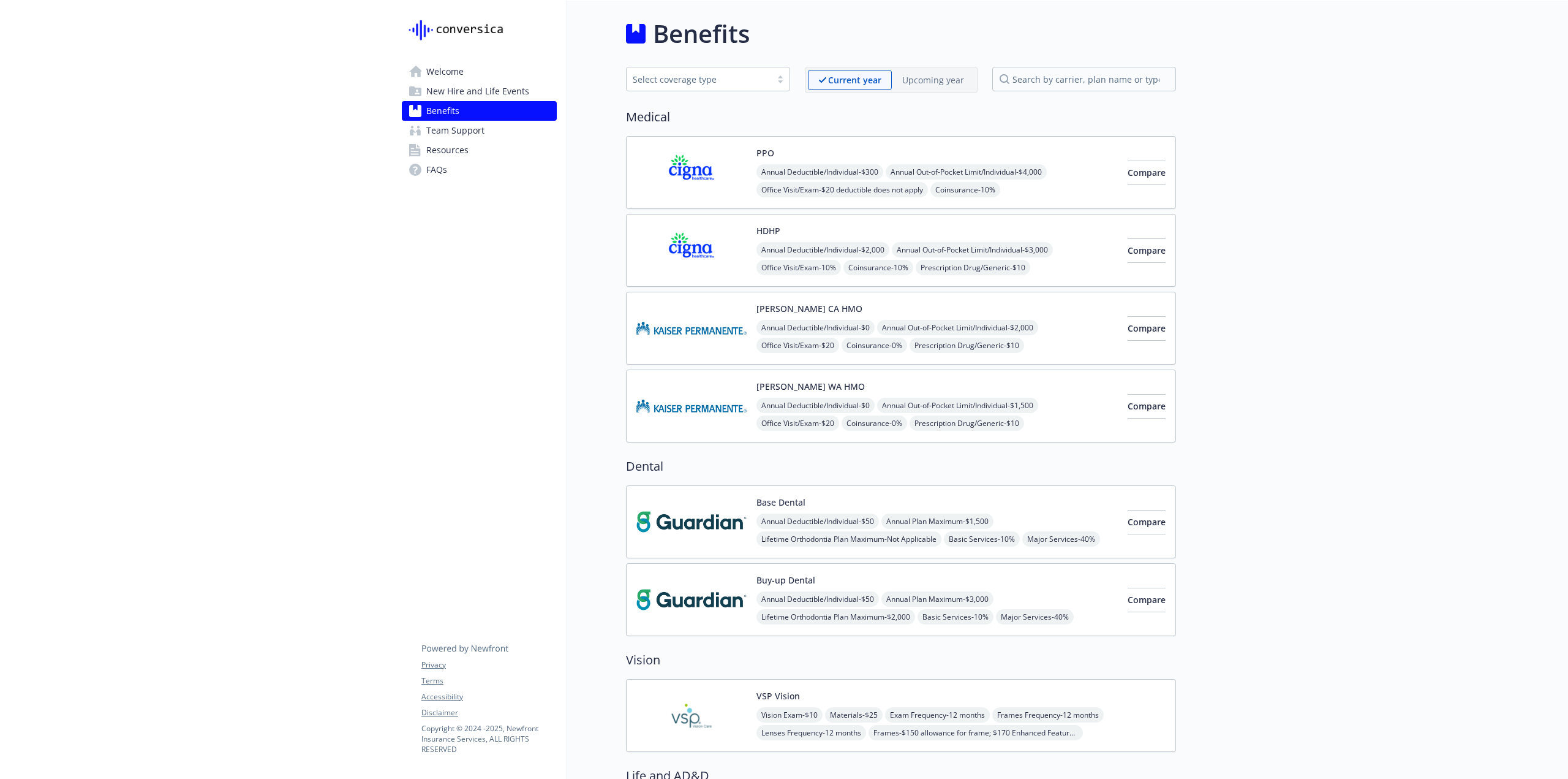
click at [704, 254] on img at bounding box center [691, 250] width 110 height 52
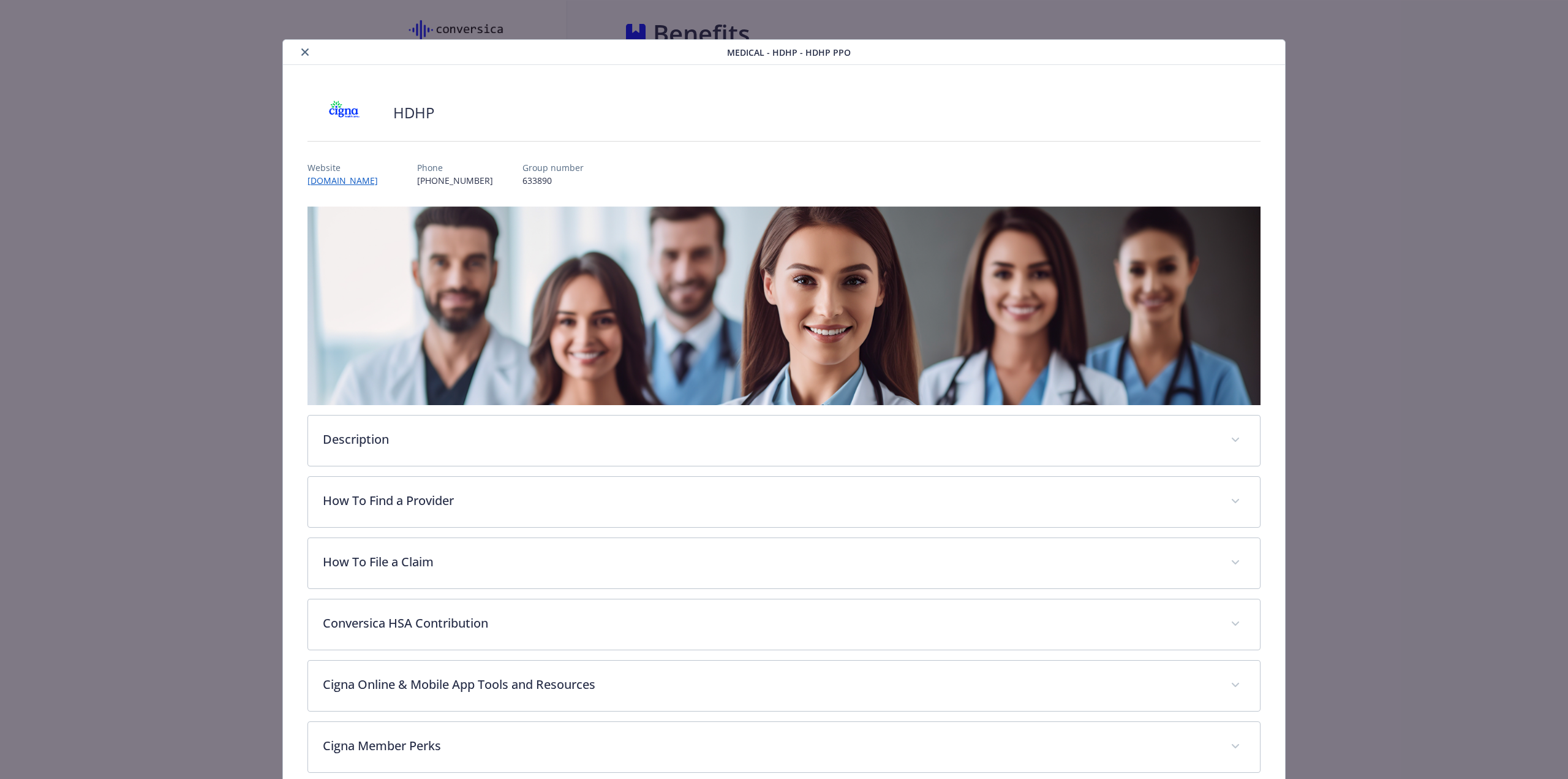
scroll to position [37, 0]
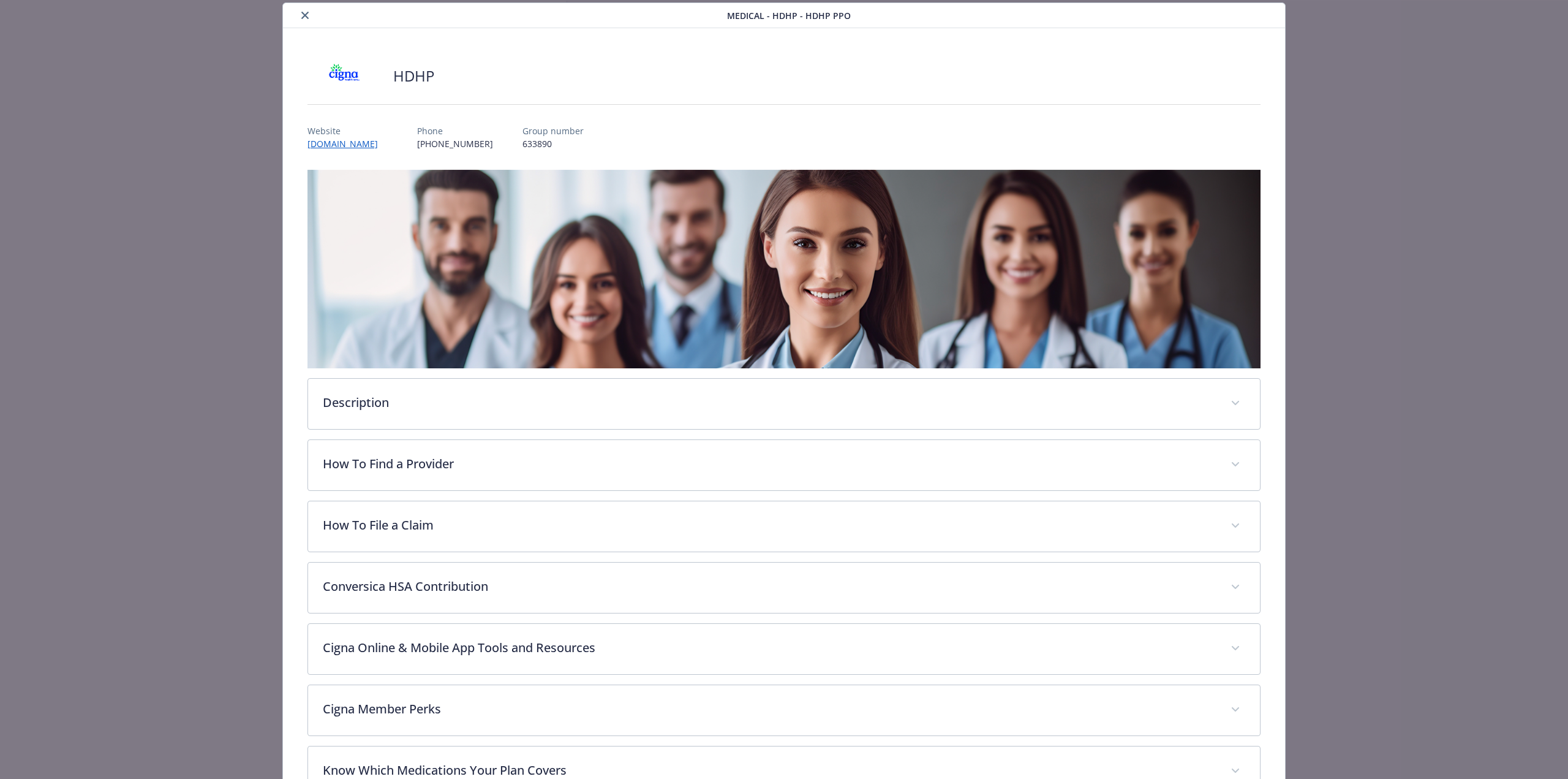
click at [298, 13] on button "close" at bounding box center [305, 15] width 14 height 14
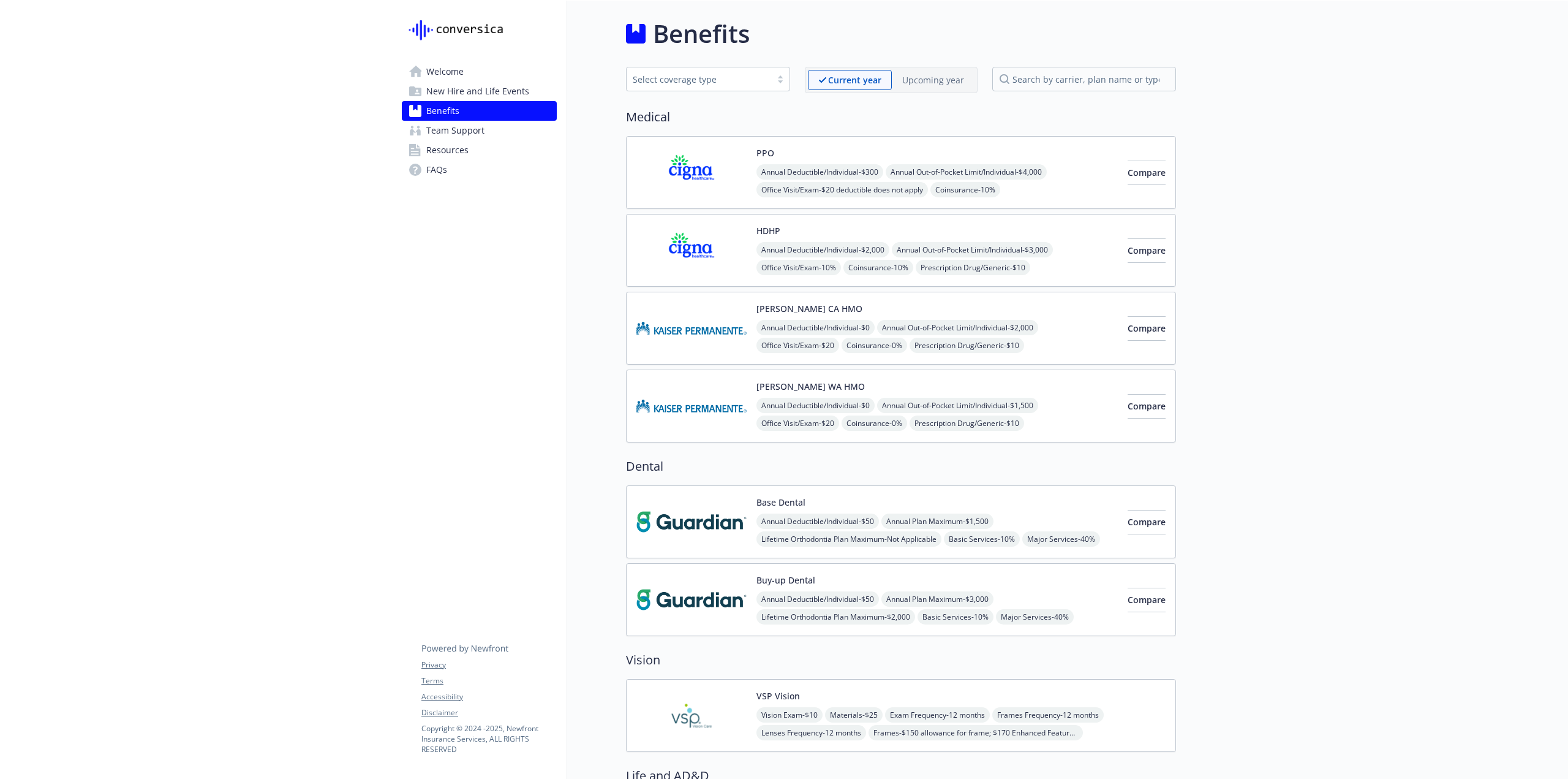
click at [706, 313] on img at bounding box center [691, 328] width 110 height 52
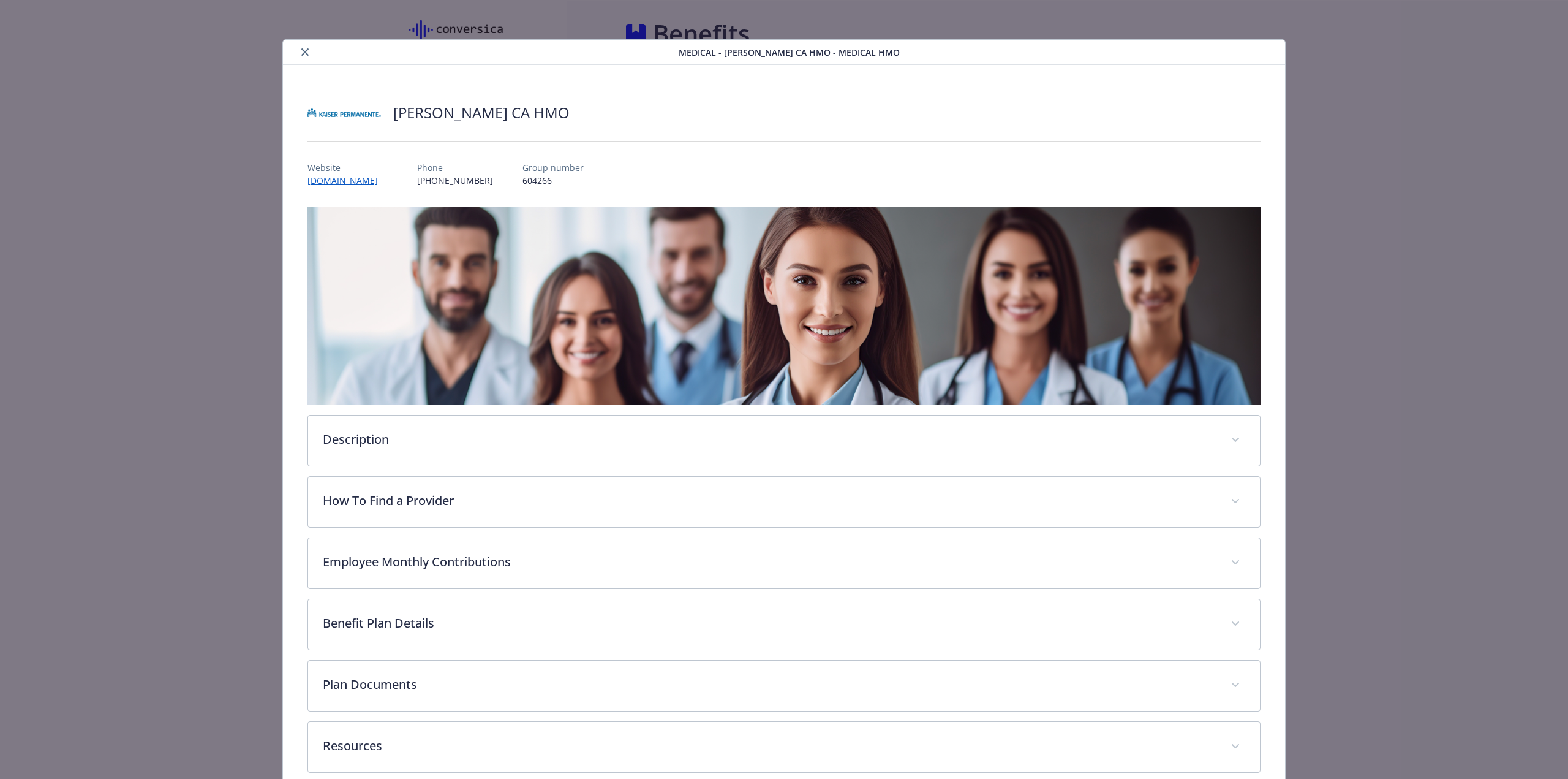
scroll to position [19, 0]
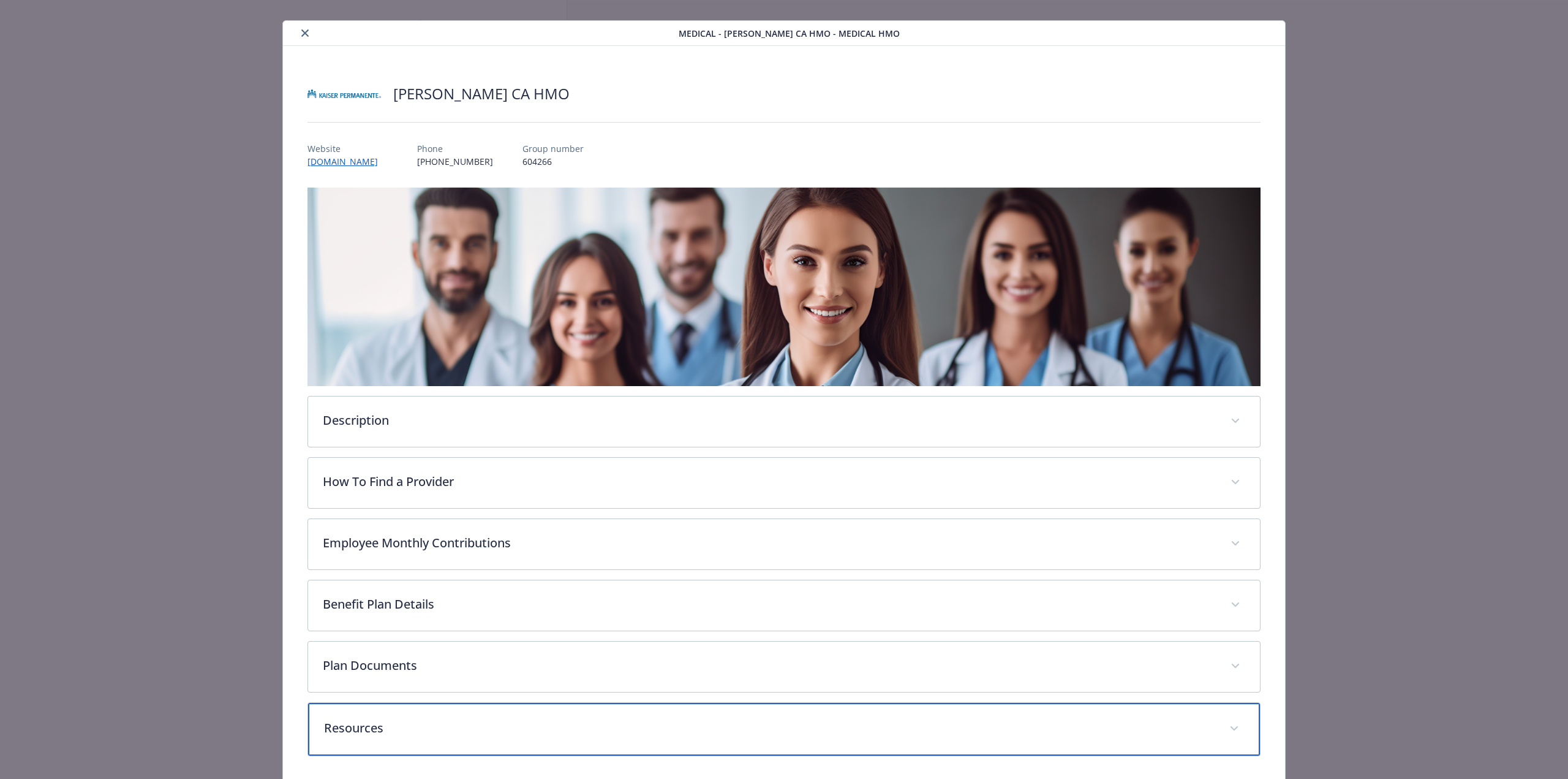
click at [810, 740] on div "Resources" at bounding box center [784, 728] width 951 height 53
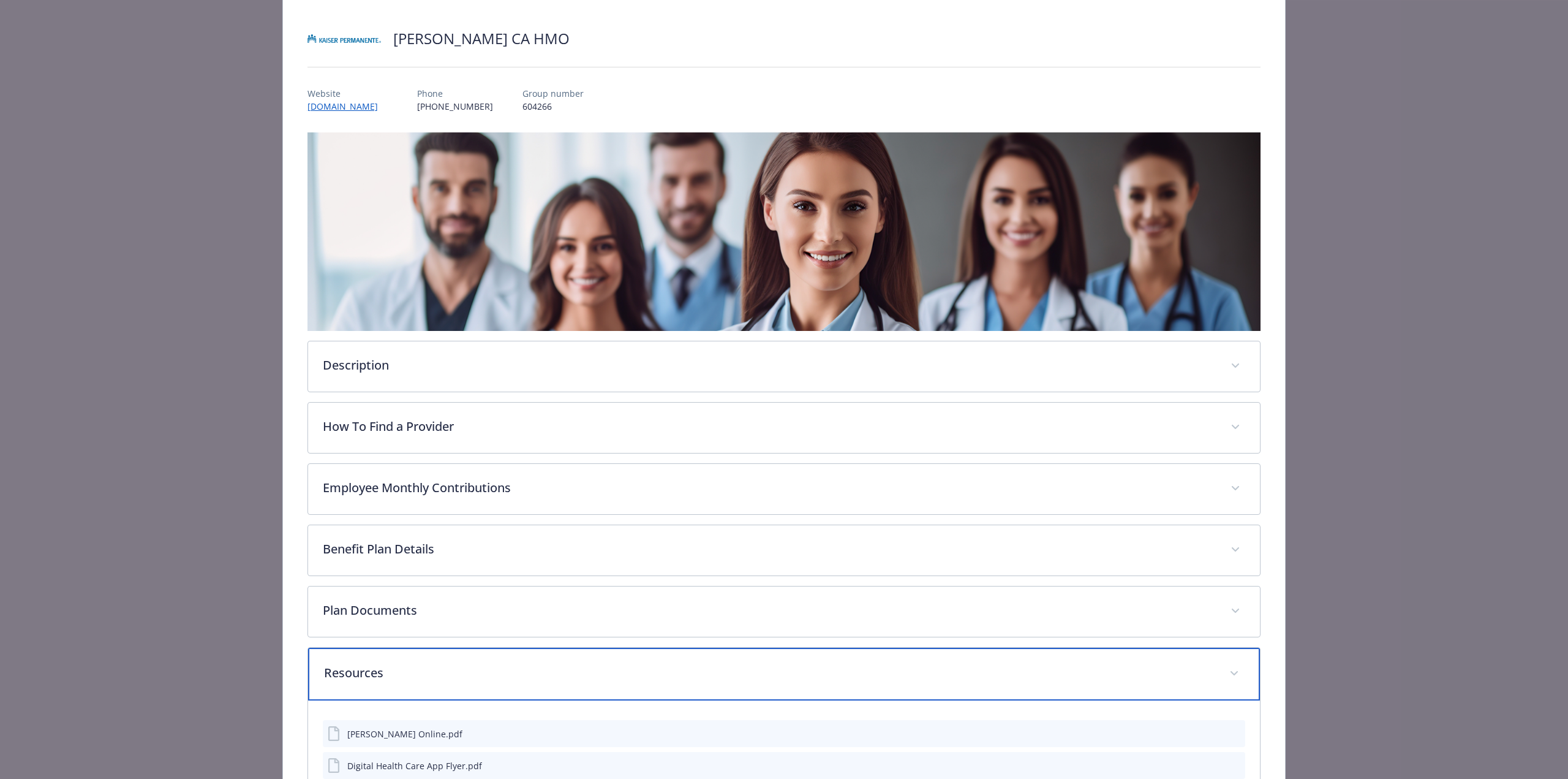
scroll to position [0, 0]
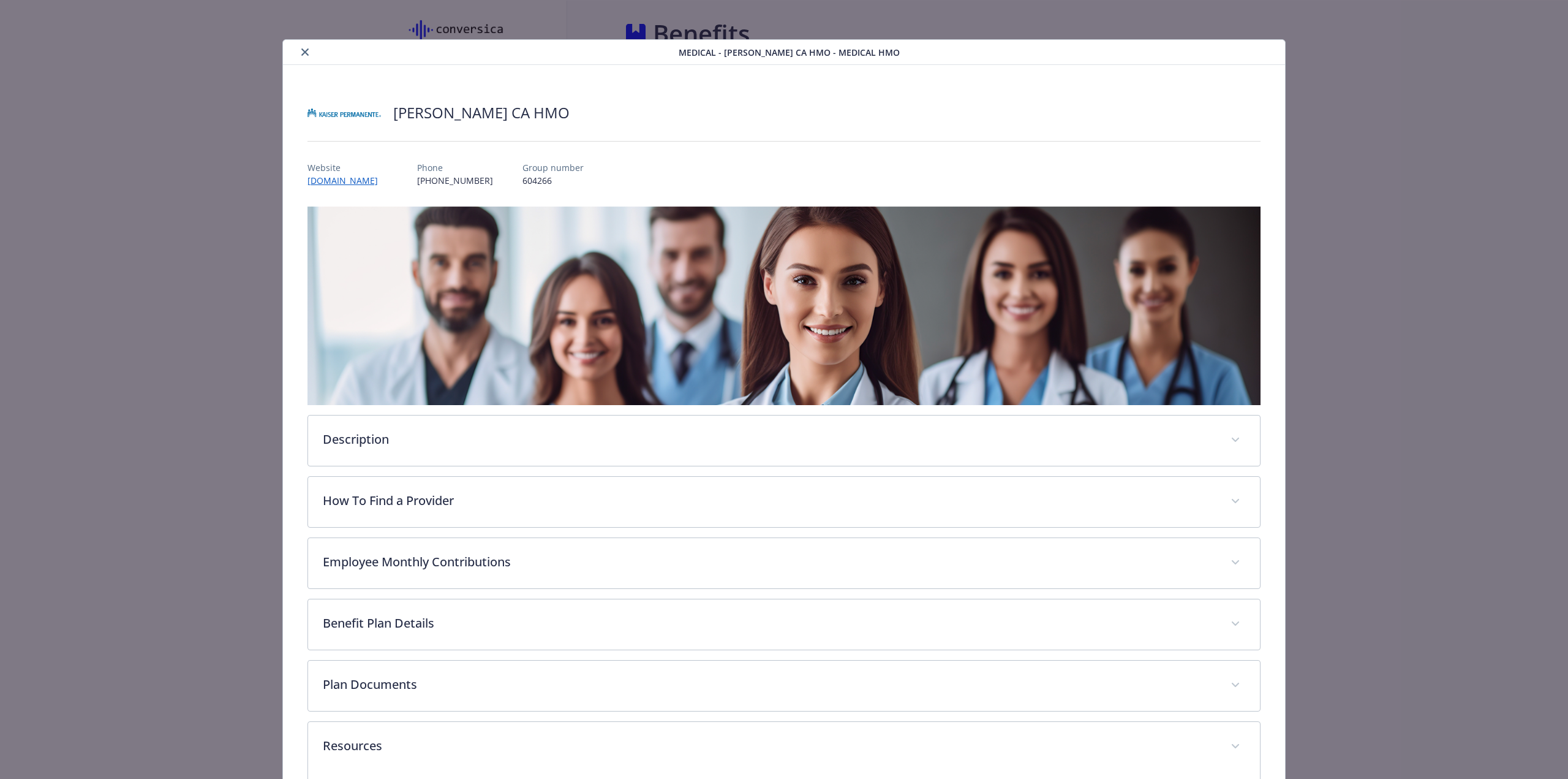
click at [303, 51] on icon "close" at bounding box center [305, 52] width 7 height 7
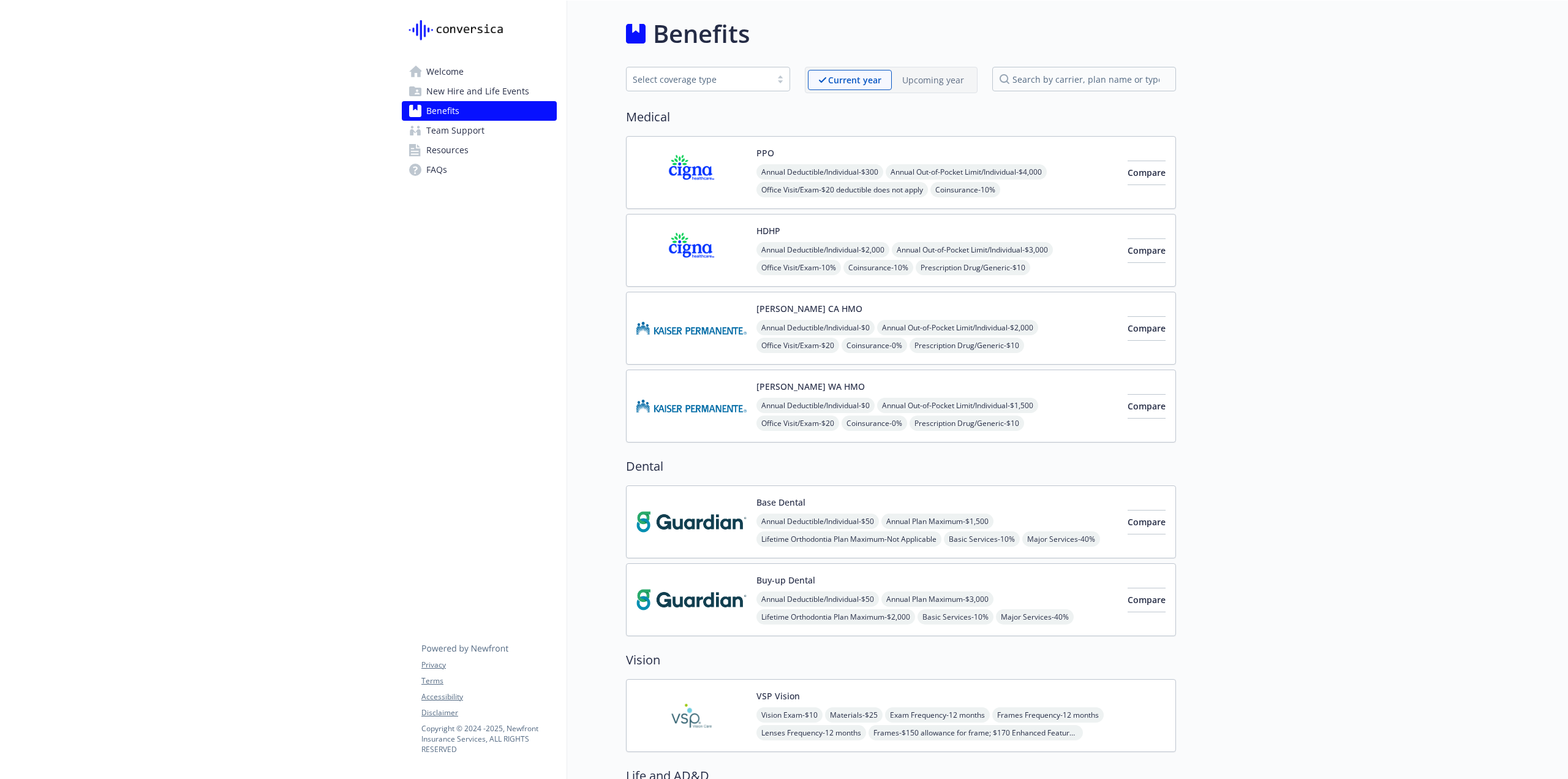
click at [706, 380] on img at bounding box center [691, 406] width 110 height 52
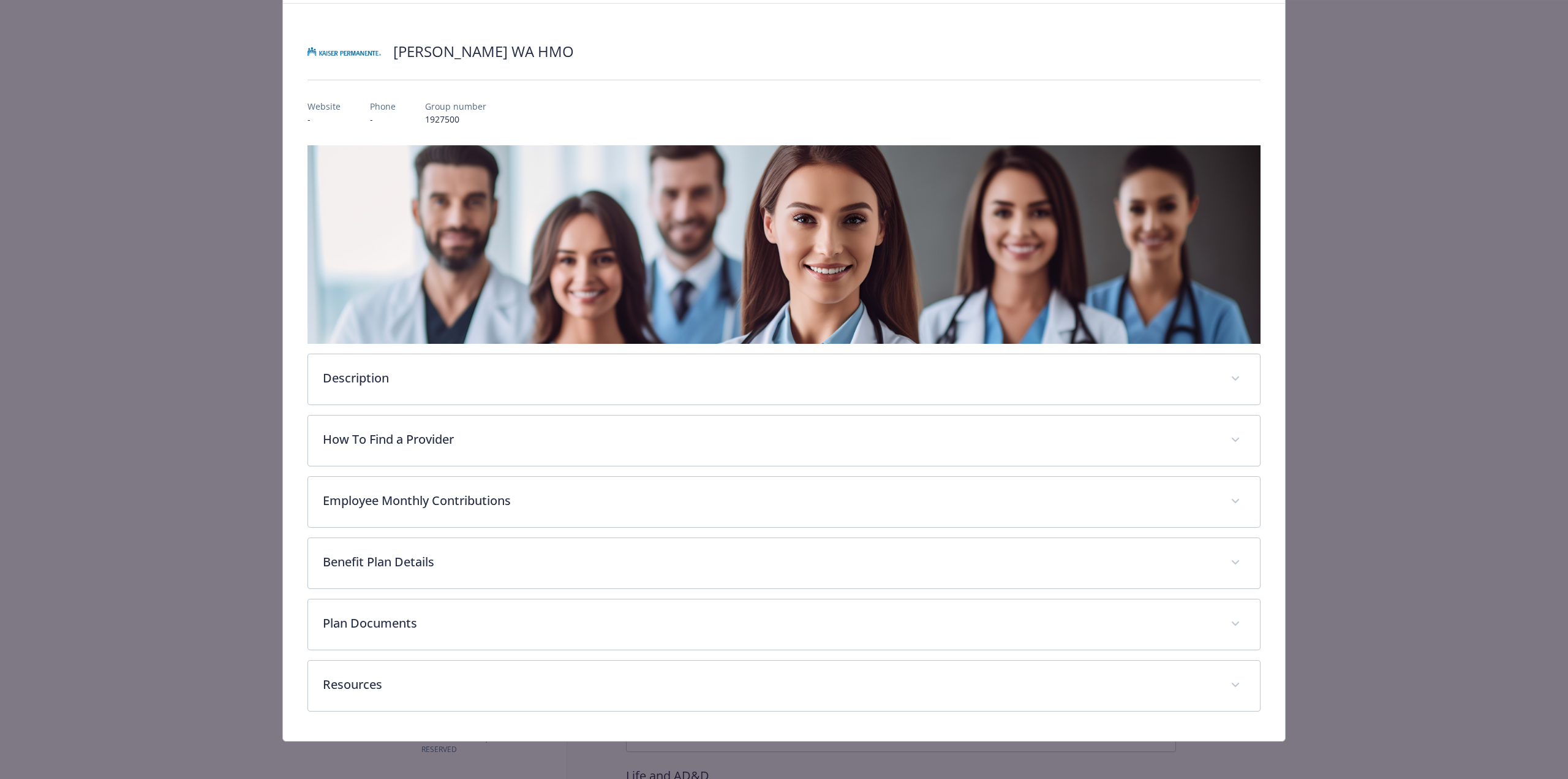
scroll to position [62, 0]
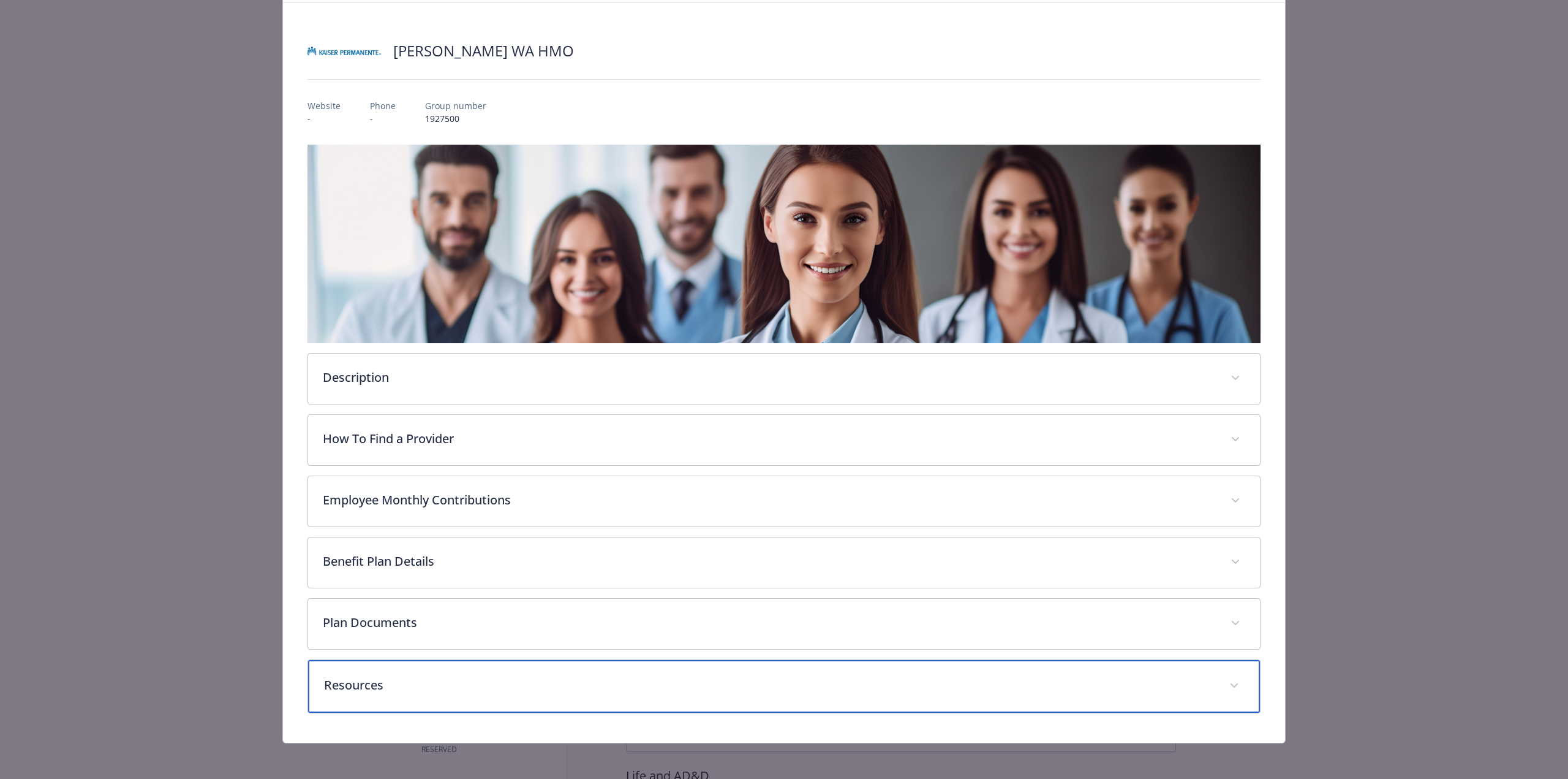
click at [504, 693] on div "Resources" at bounding box center [784, 685] width 951 height 53
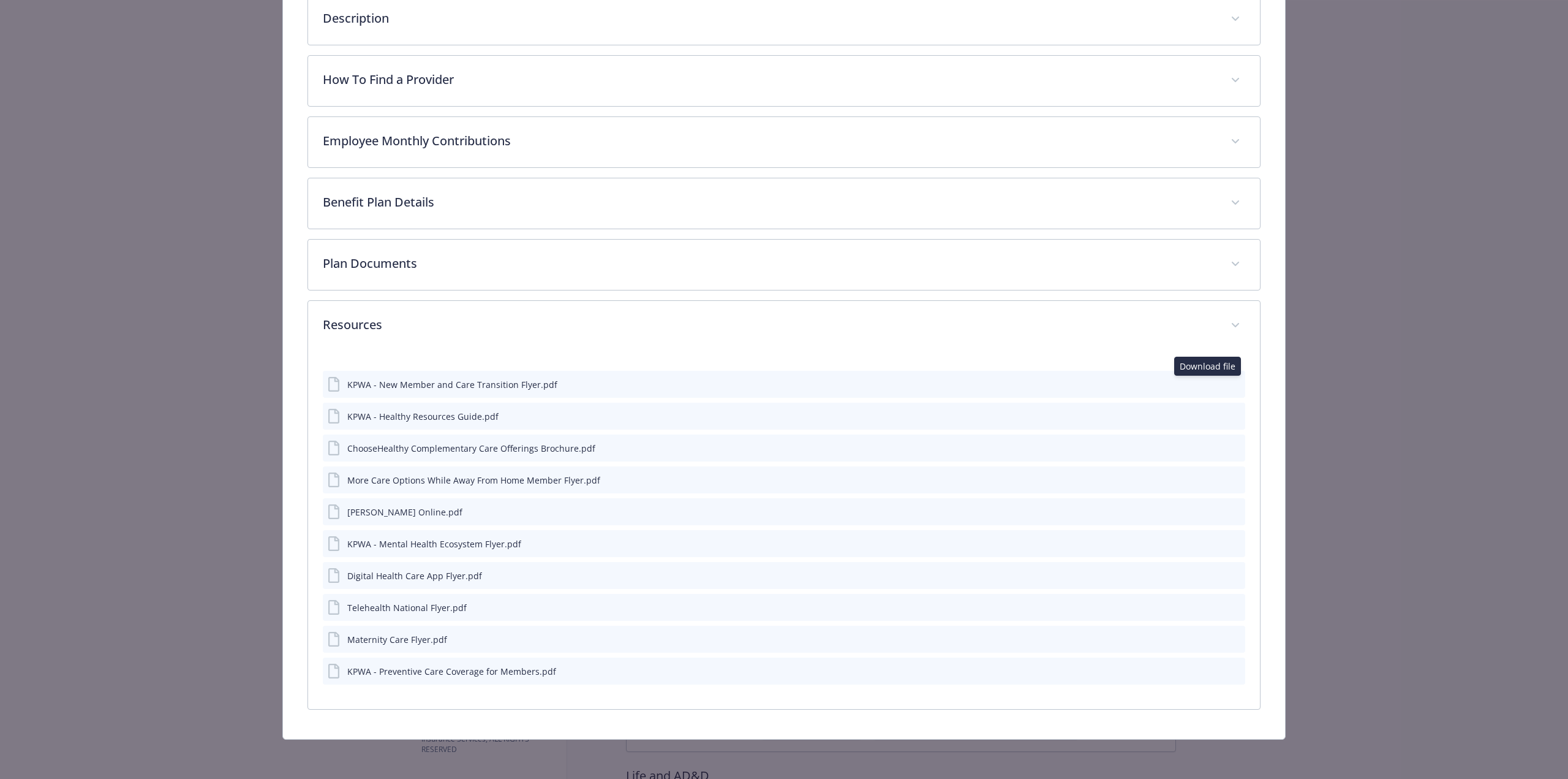
scroll to position [420, 0]
click at [1210, 385] on icon "download file" at bounding box center [1213, 384] width 10 height 10
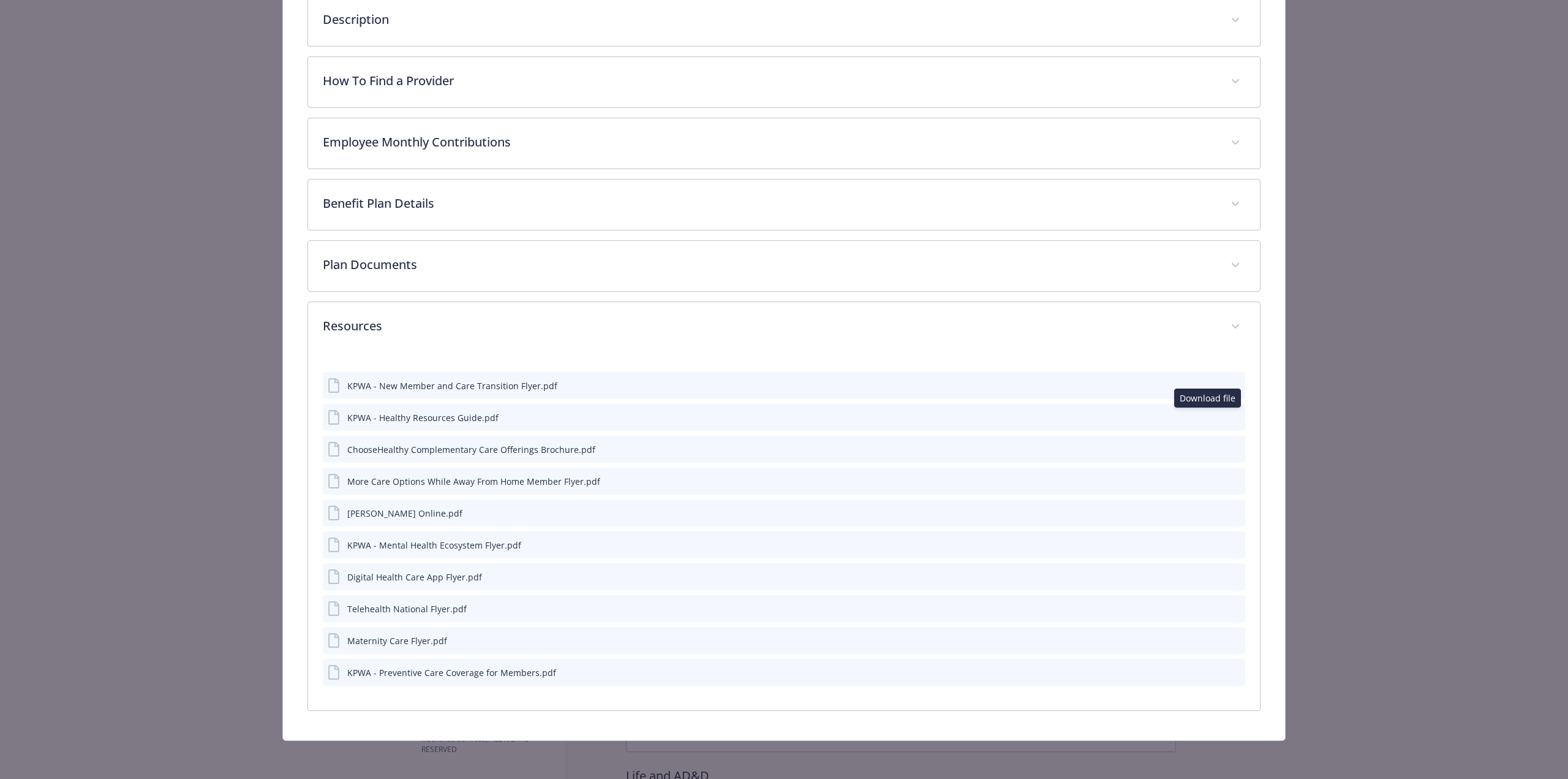
click at [1208, 417] on icon "download file" at bounding box center [1213, 416] width 10 height 10
click at [1208, 541] on icon "download file" at bounding box center [1213, 544] width 10 height 10
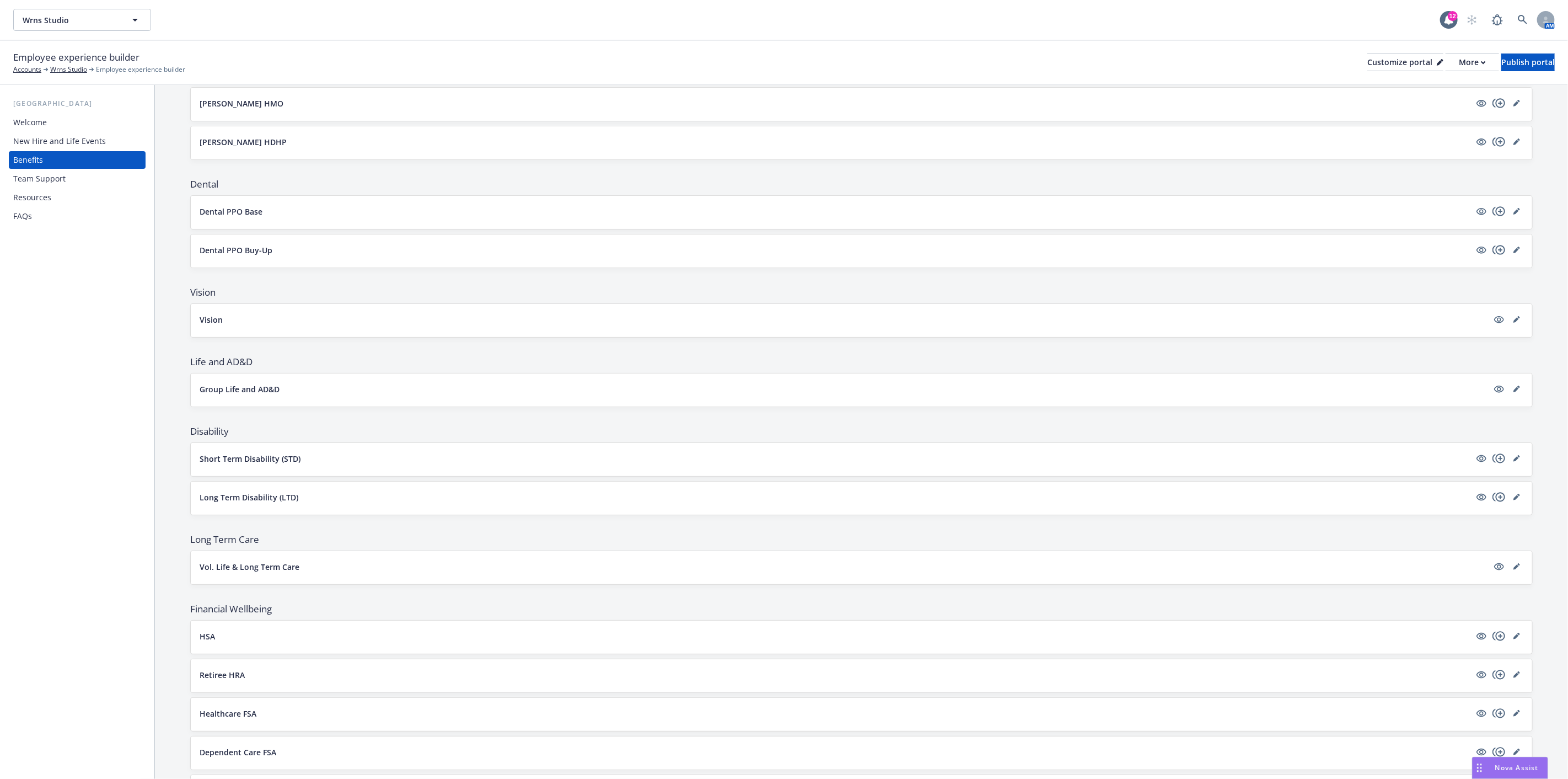
scroll to position [228, 0]
